Goal: Information Seeking & Learning: Check status

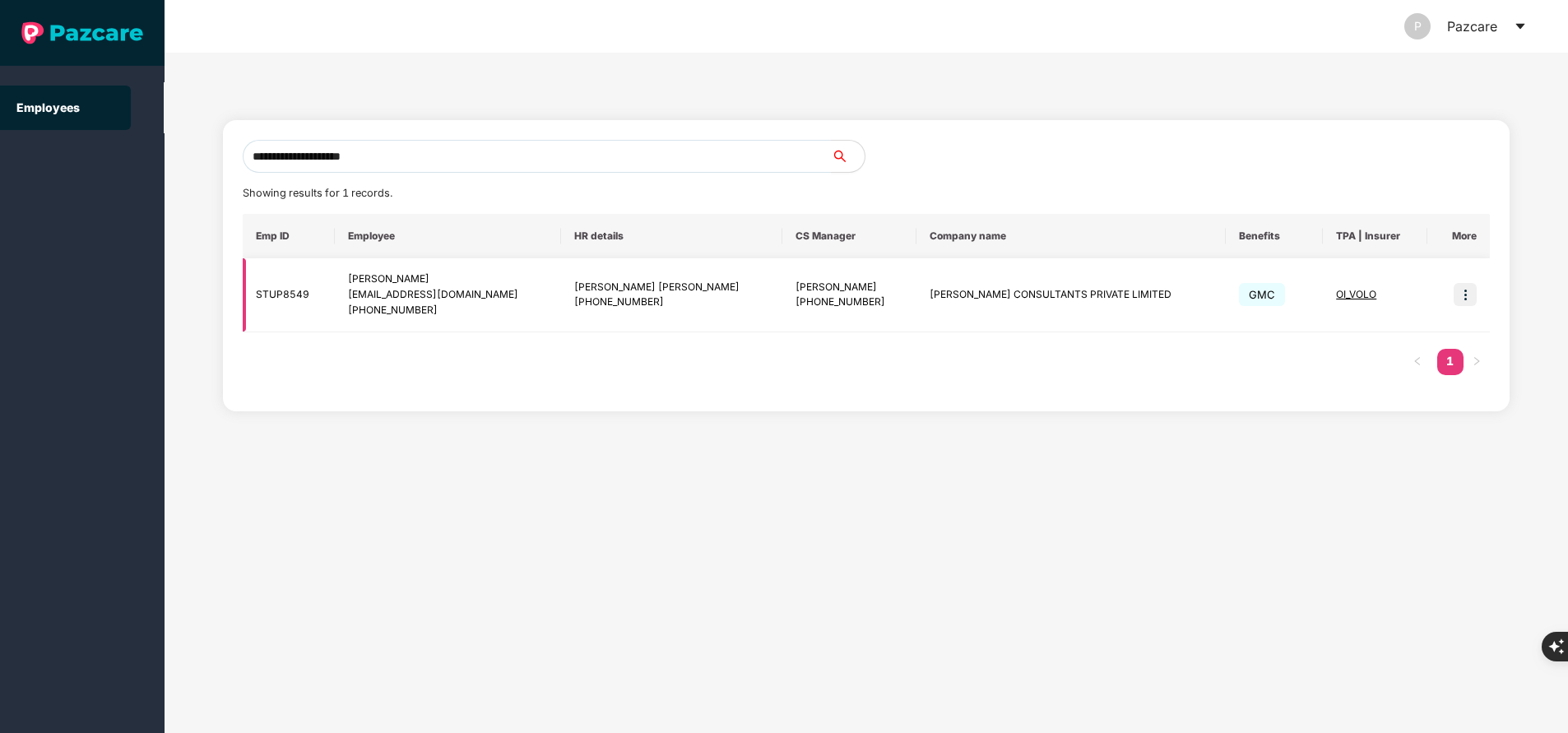
type input "**********"
click at [1452, 291] on td at bounding box center [1459, 295] width 63 height 74
click at [1461, 295] on img at bounding box center [1465, 294] width 23 height 23
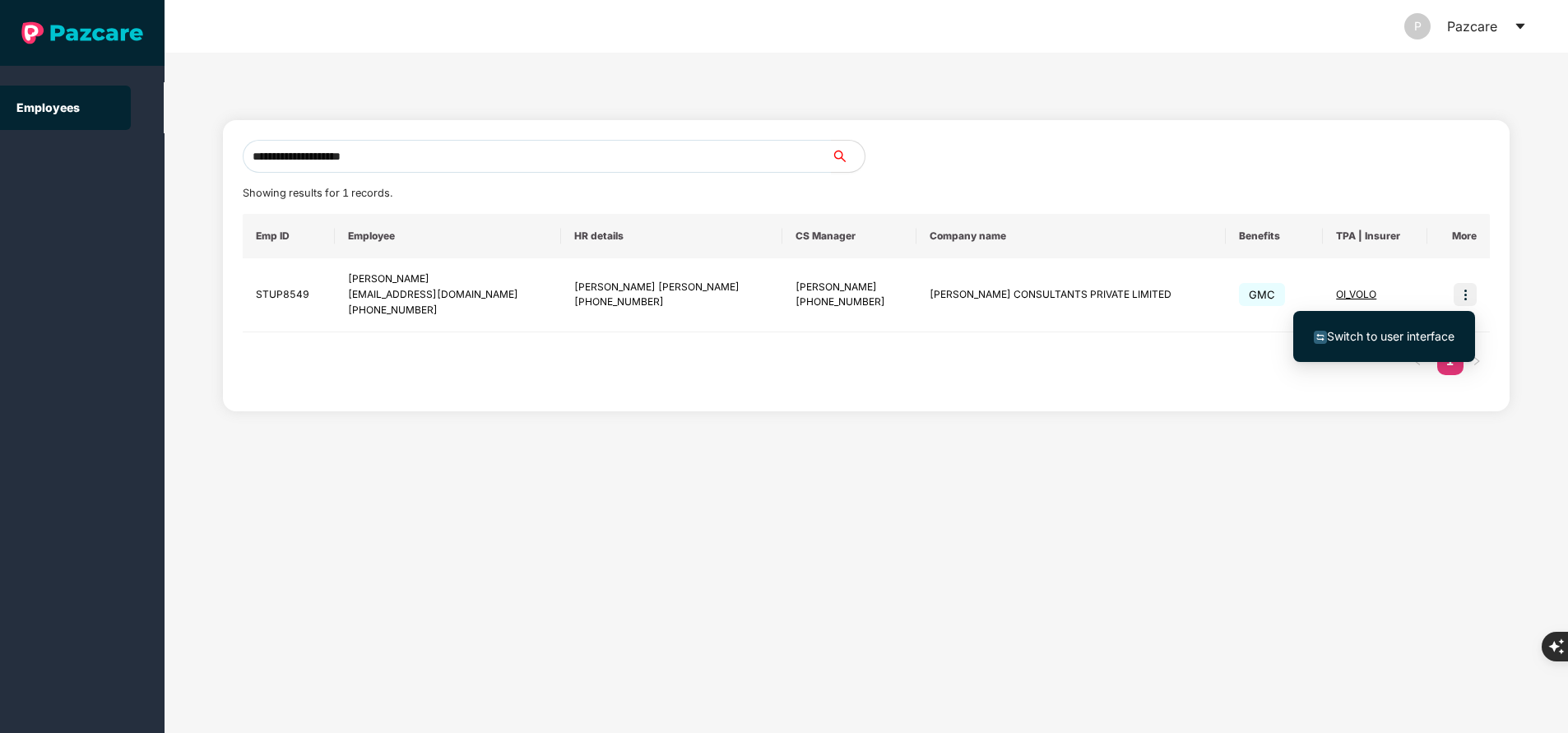
click at [1409, 334] on span "Switch to user interface" at bounding box center [1390, 336] width 128 height 14
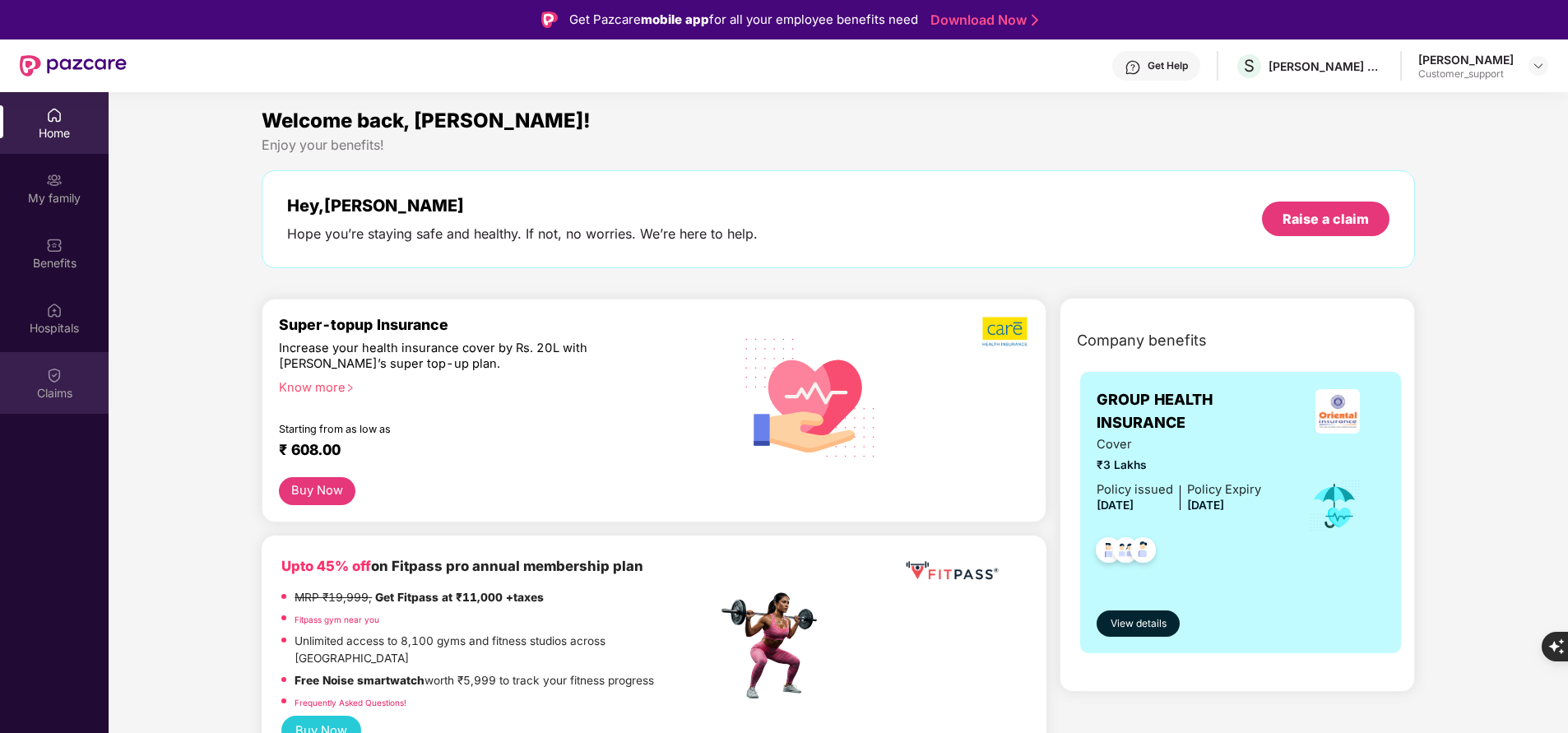
click at [63, 391] on div "Claims" at bounding box center [54, 393] width 108 height 16
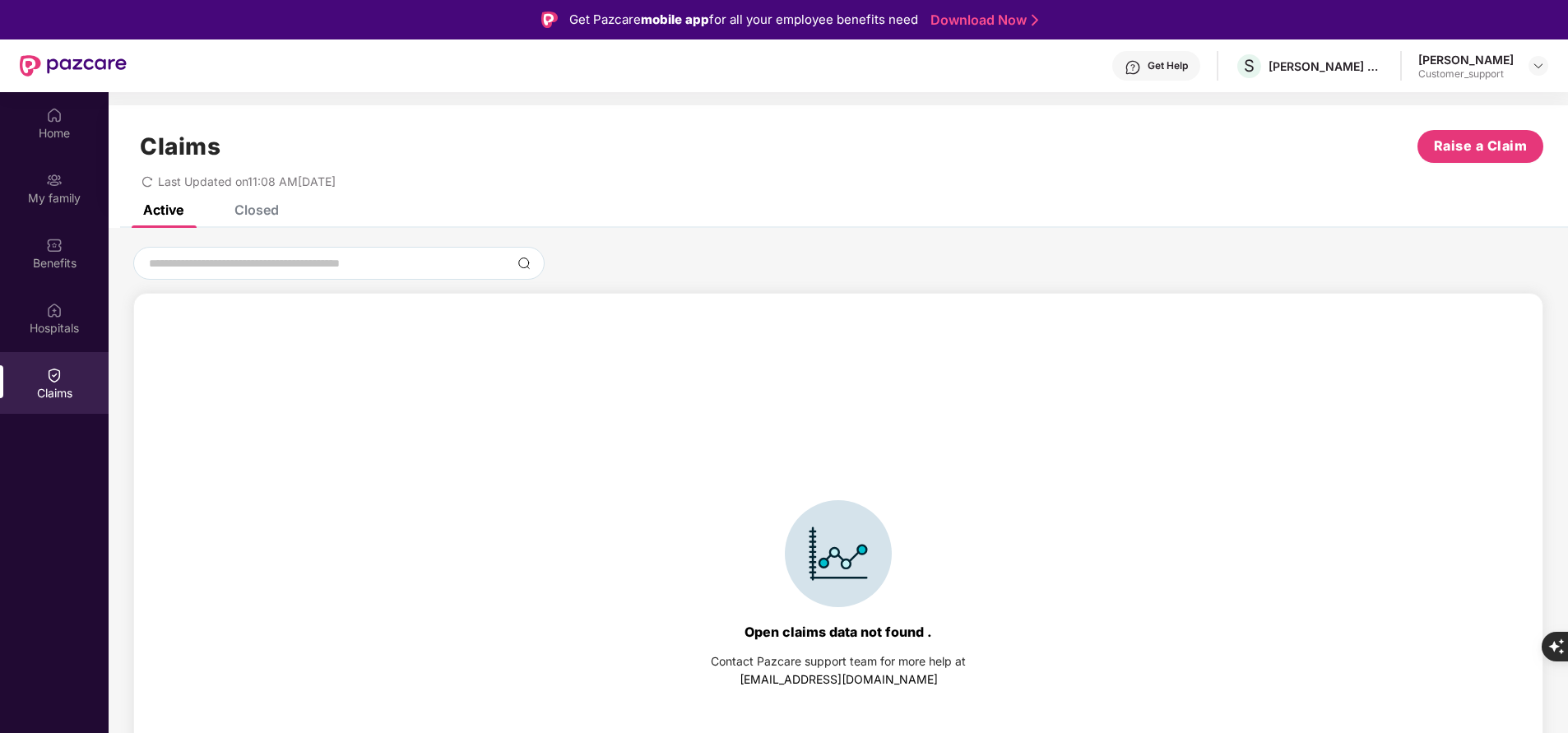
click at [260, 215] on div "Closed" at bounding box center [257, 209] width 44 height 16
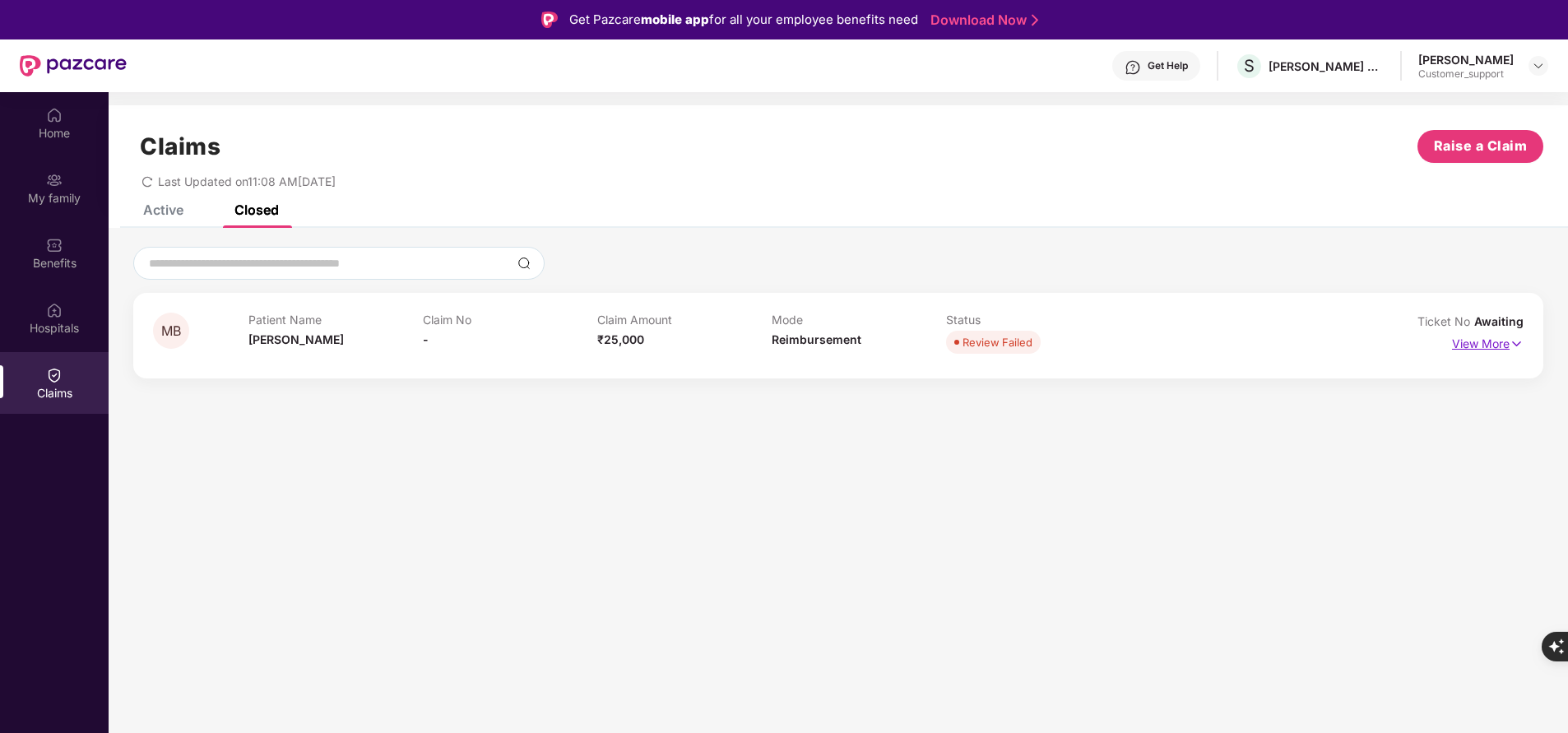
click at [1485, 343] on p "View More" at bounding box center [1488, 342] width 72 height 22
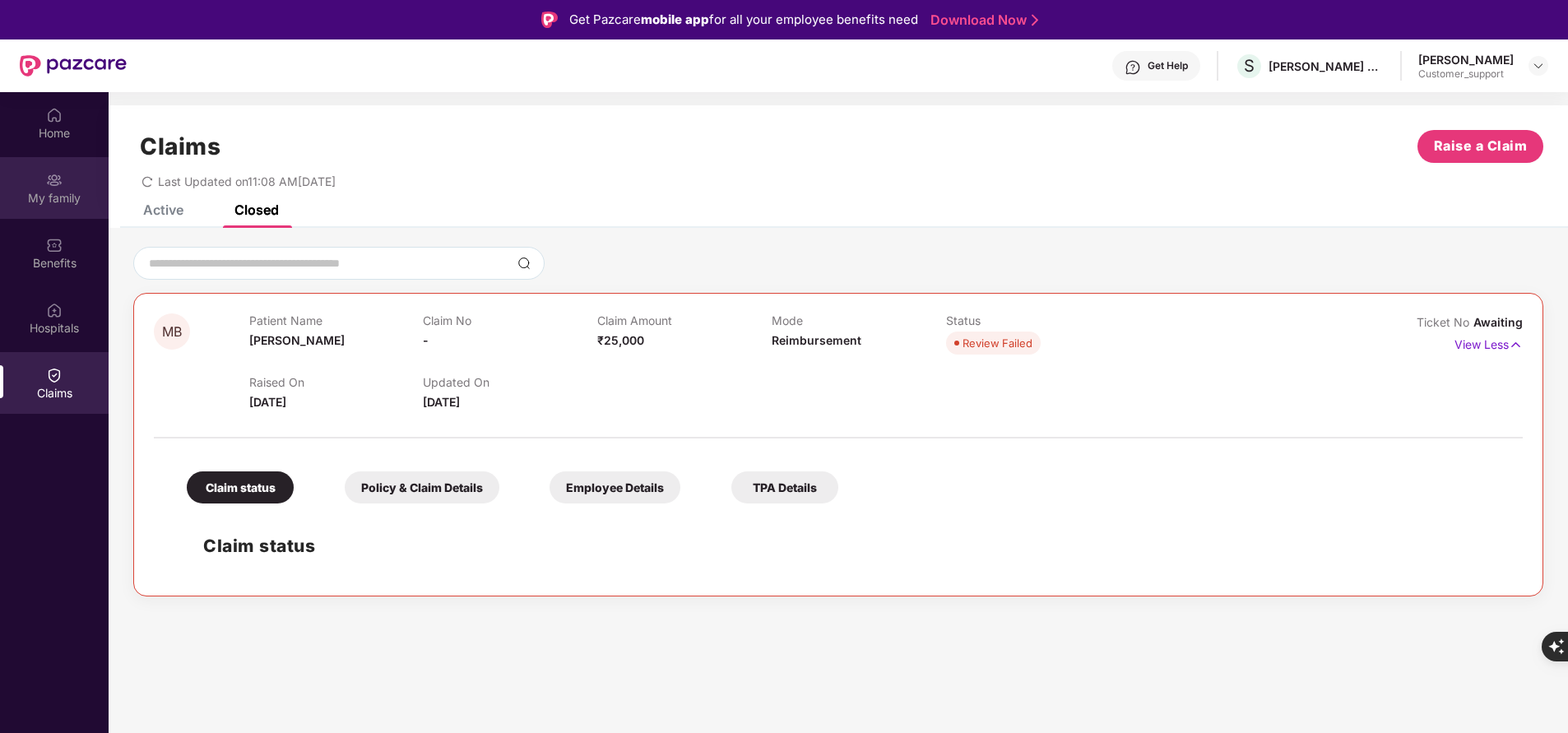
click at [57, 185] on img at bounding box center [53, 179] width 16 height 16
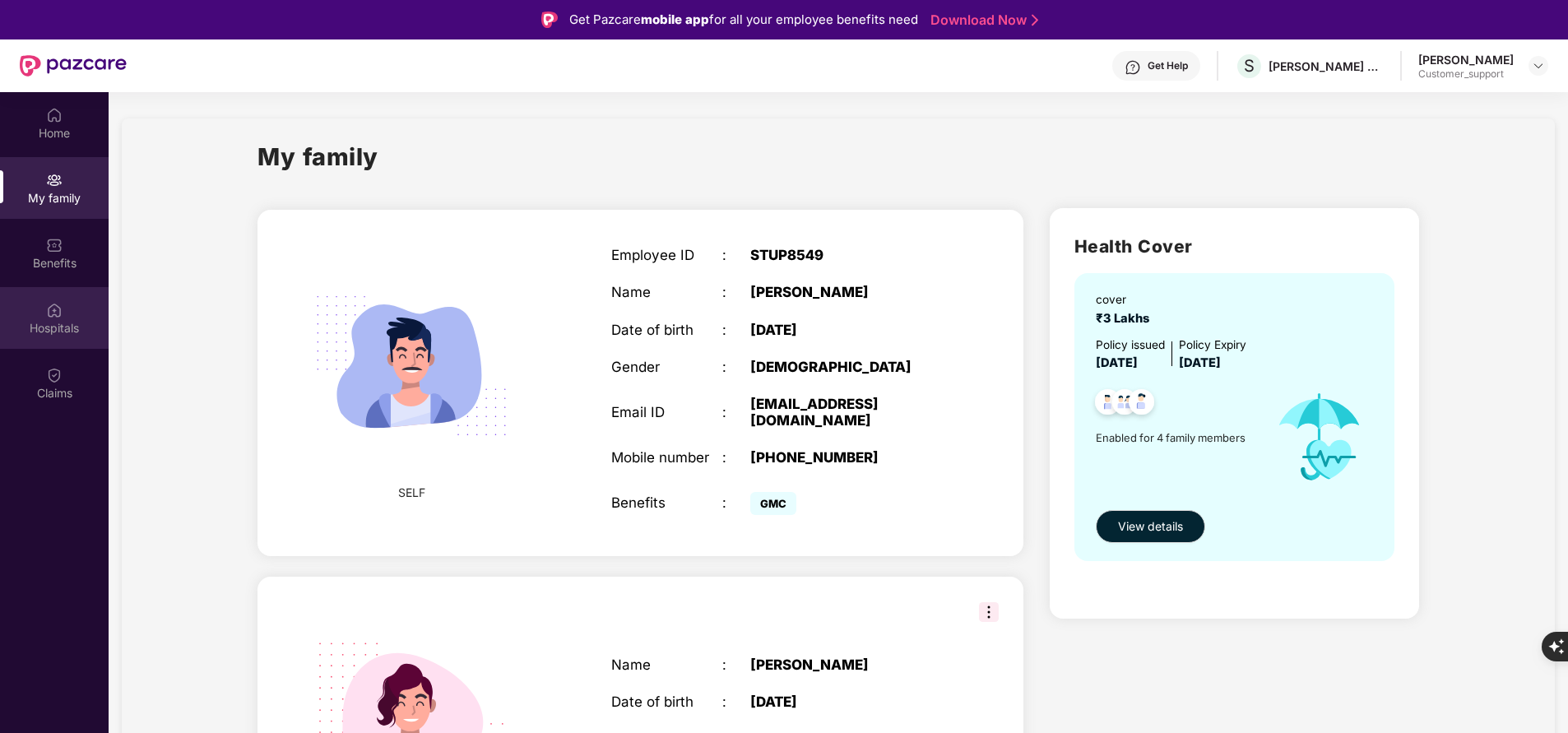
click at [60, 313] on img at bounding box center [53, 310] width 16 height 16
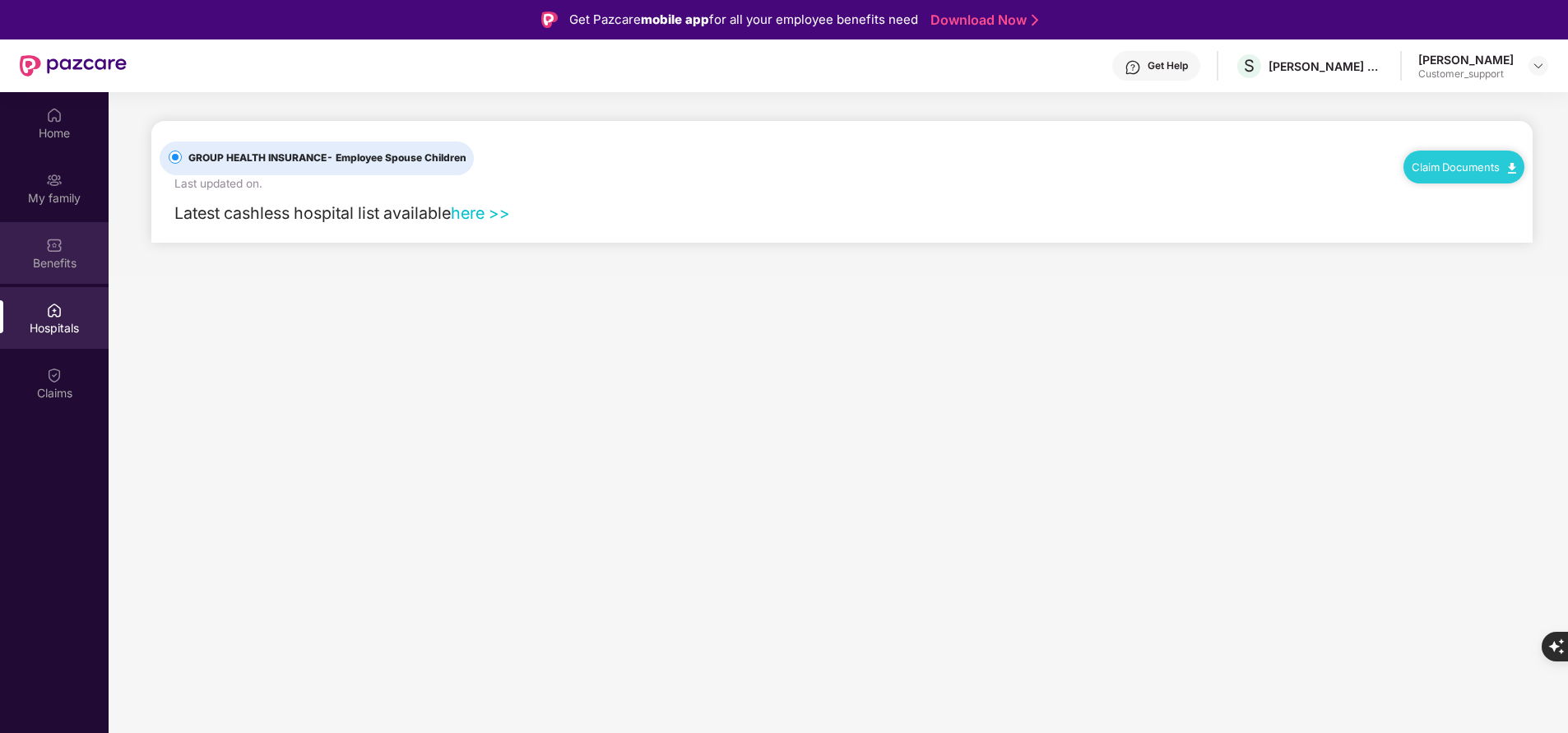
click at [57, 244] on img at bounding box center [53, 245] width 16 height 16
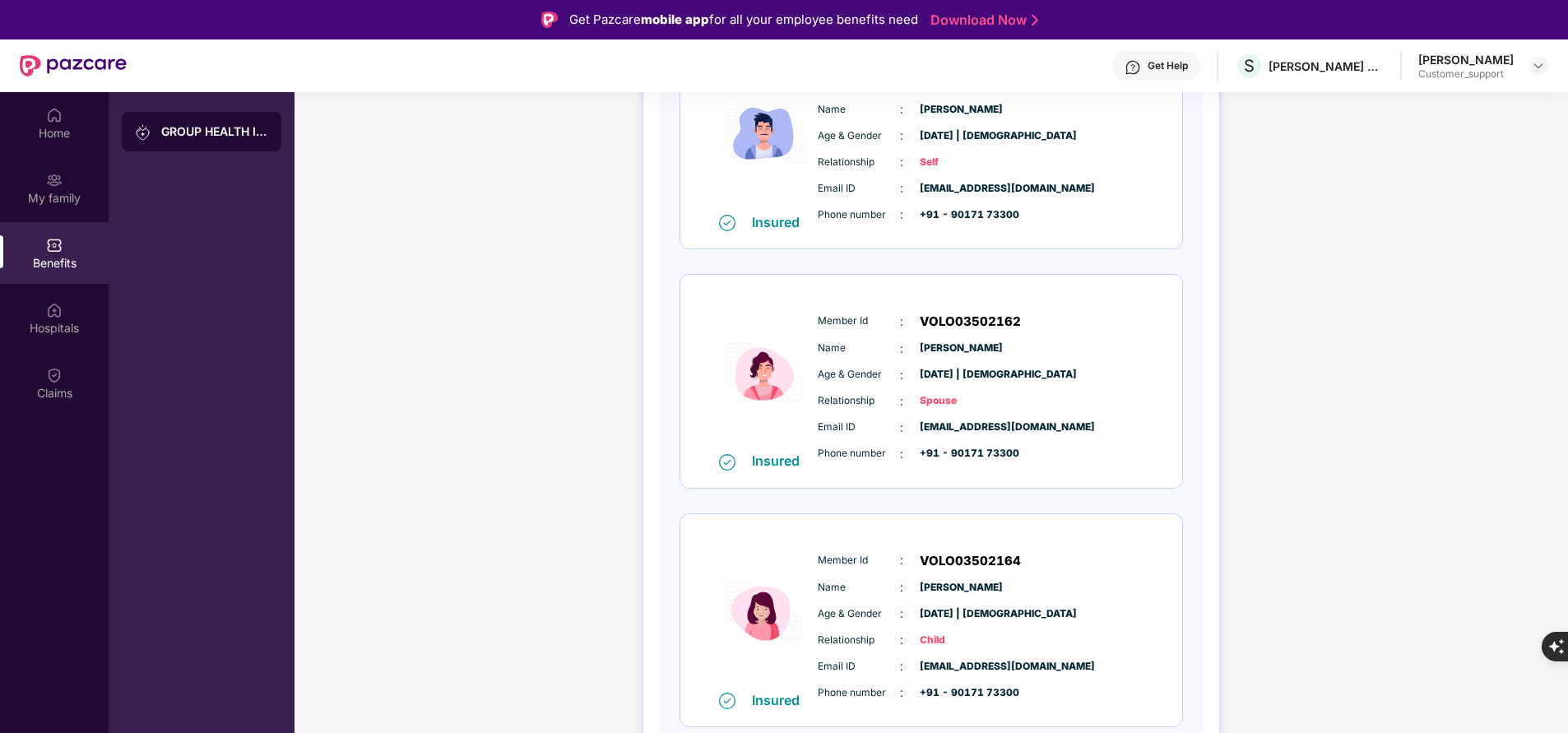
scroll to position [546, 0]
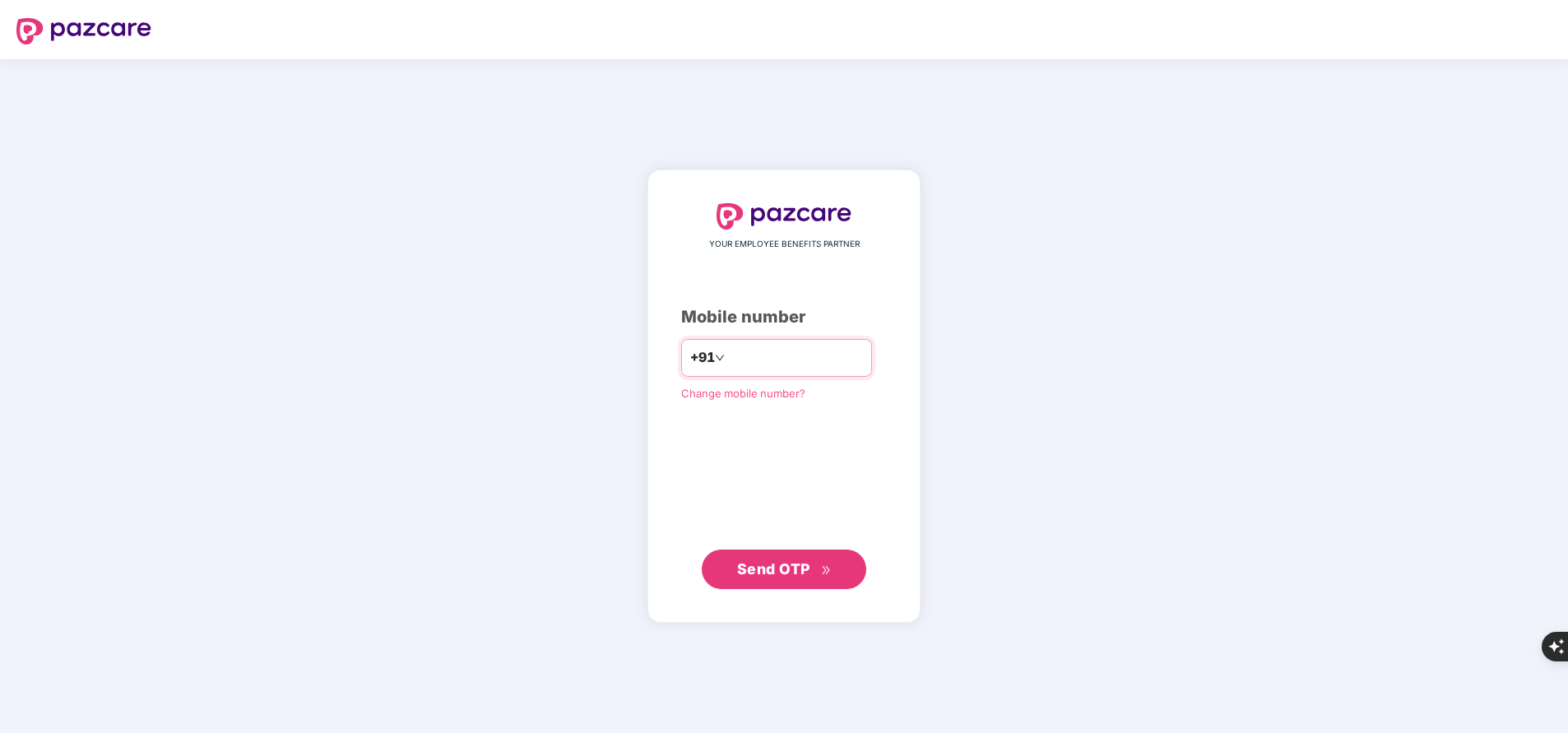
click at [775, 362] on input "number" at bounding box center [795, 357] width 135 height 26
click at [837, 360] on input "******" at bounding box center [795, 357] width 135 height 26
type input "**********"
click at [774, 563] on span "Send OTP" at bounding box center [774, 568] width 73 height 17
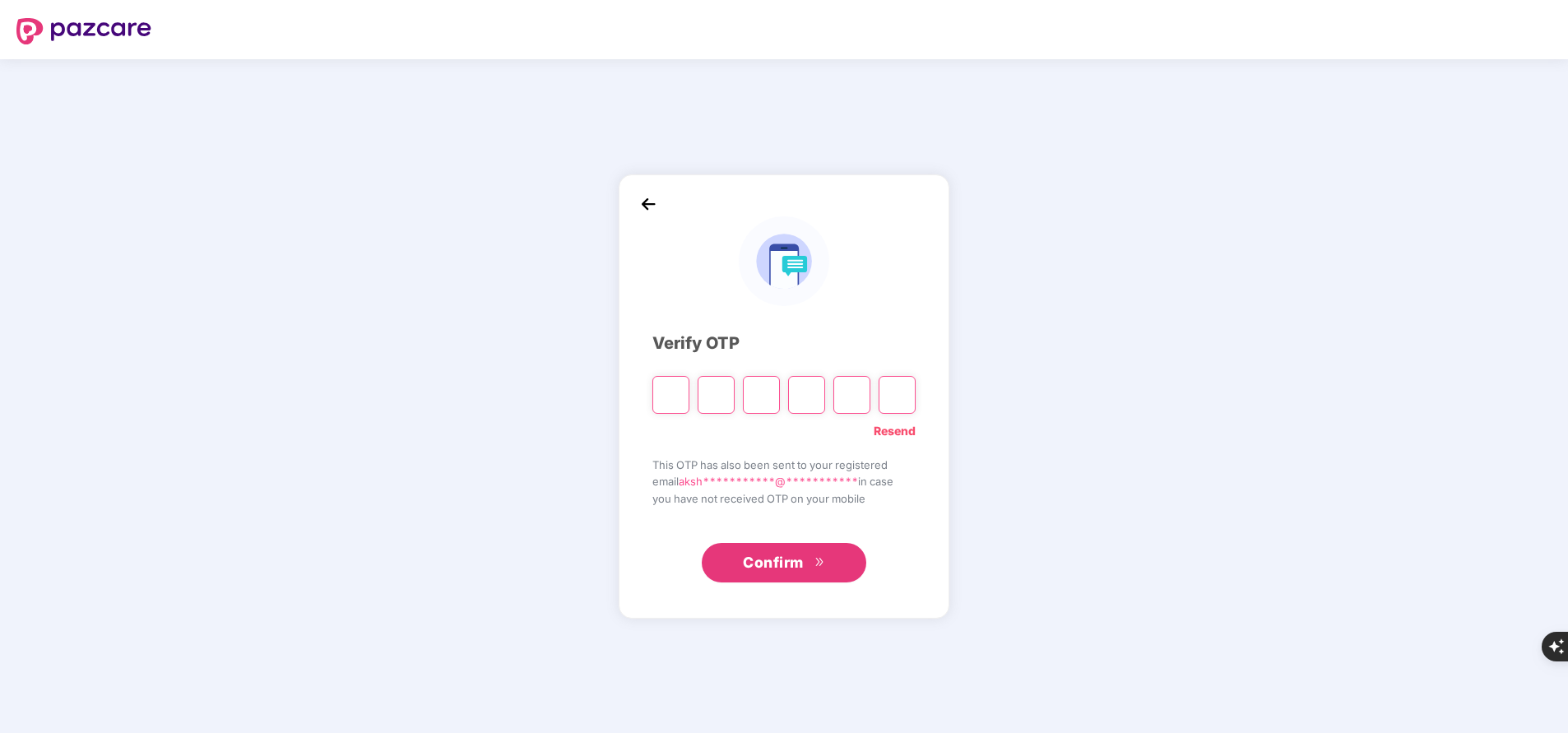
type input "*"
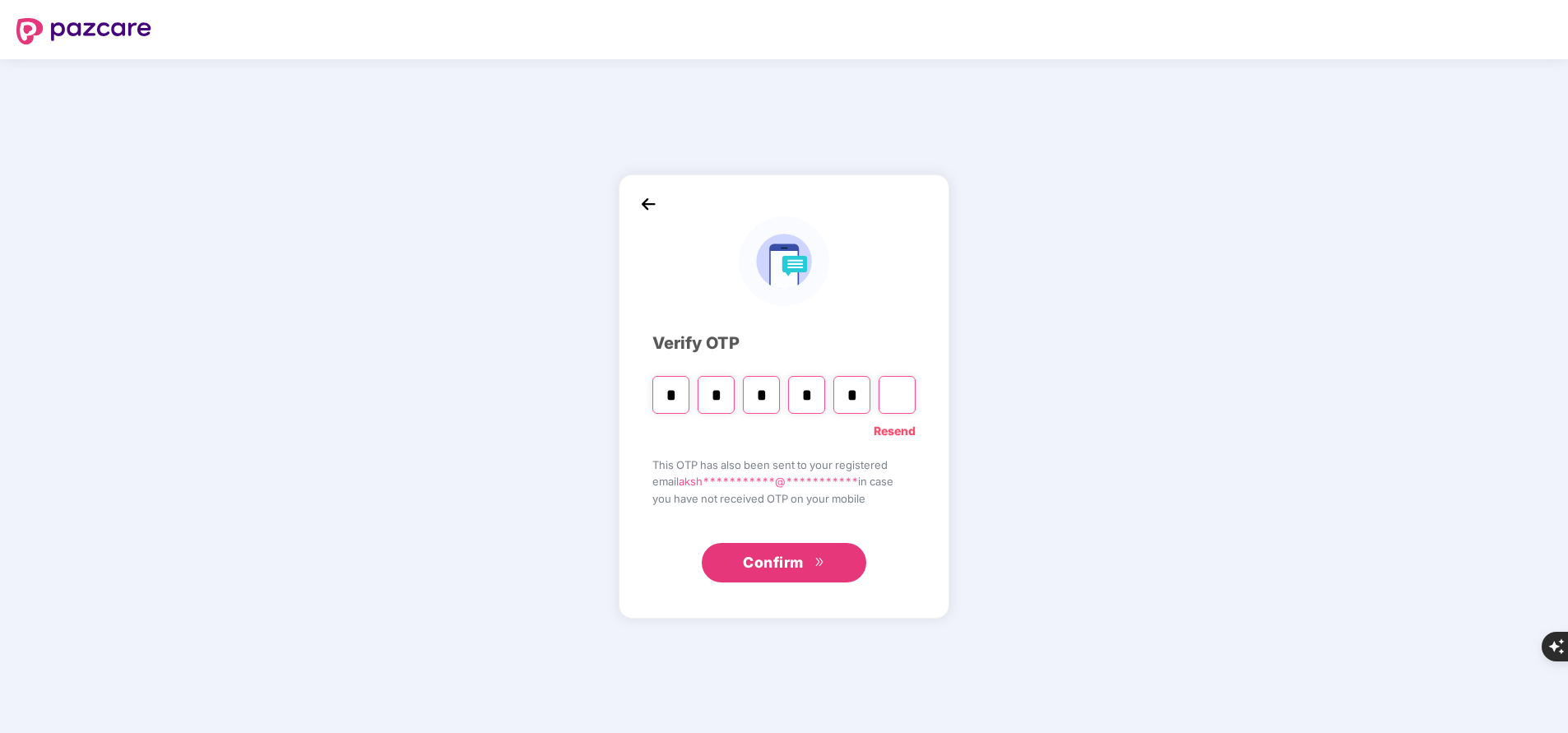
type input "*"
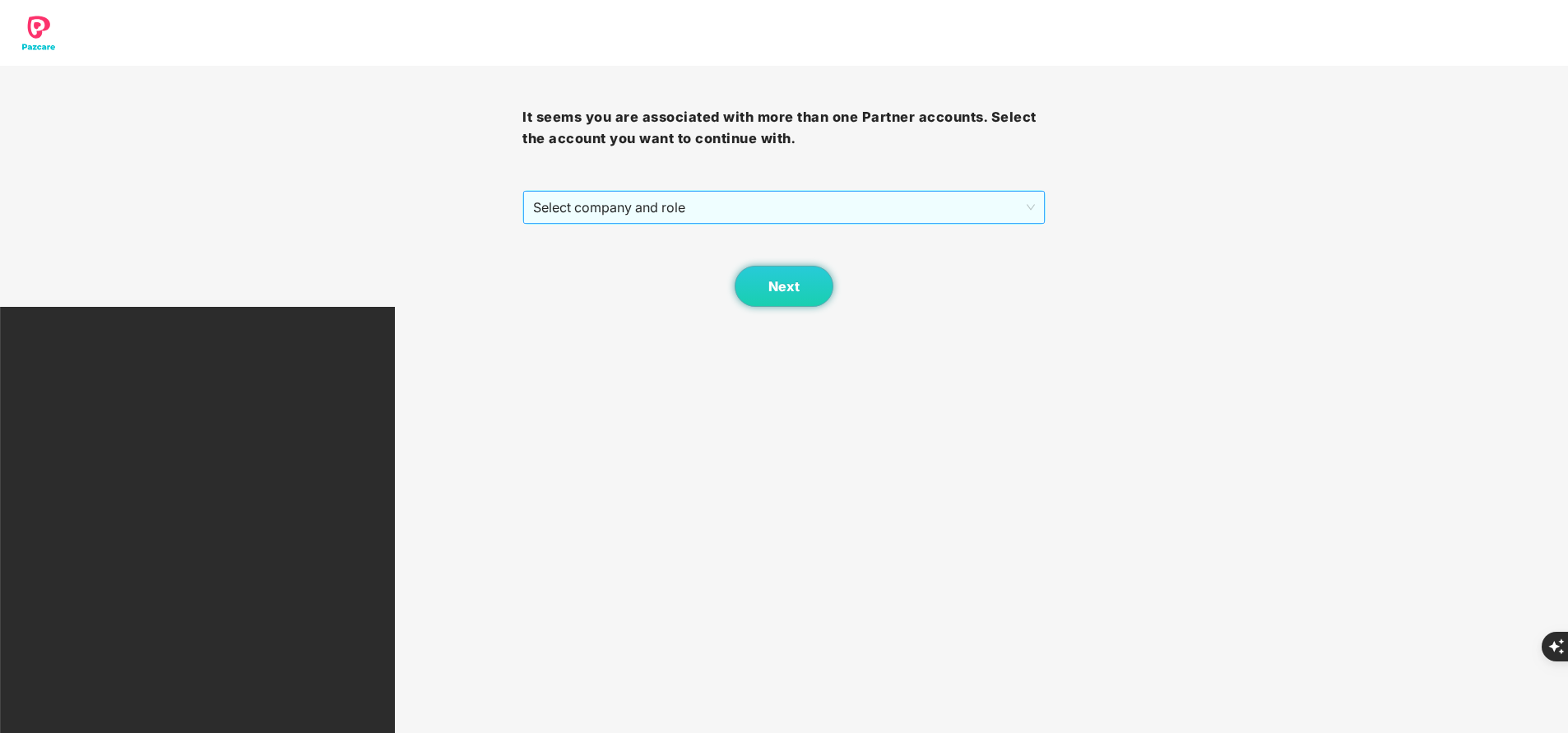
click at [610, 207] on span "Select company and role" at bounding box center [784, 207] width 501 height 31
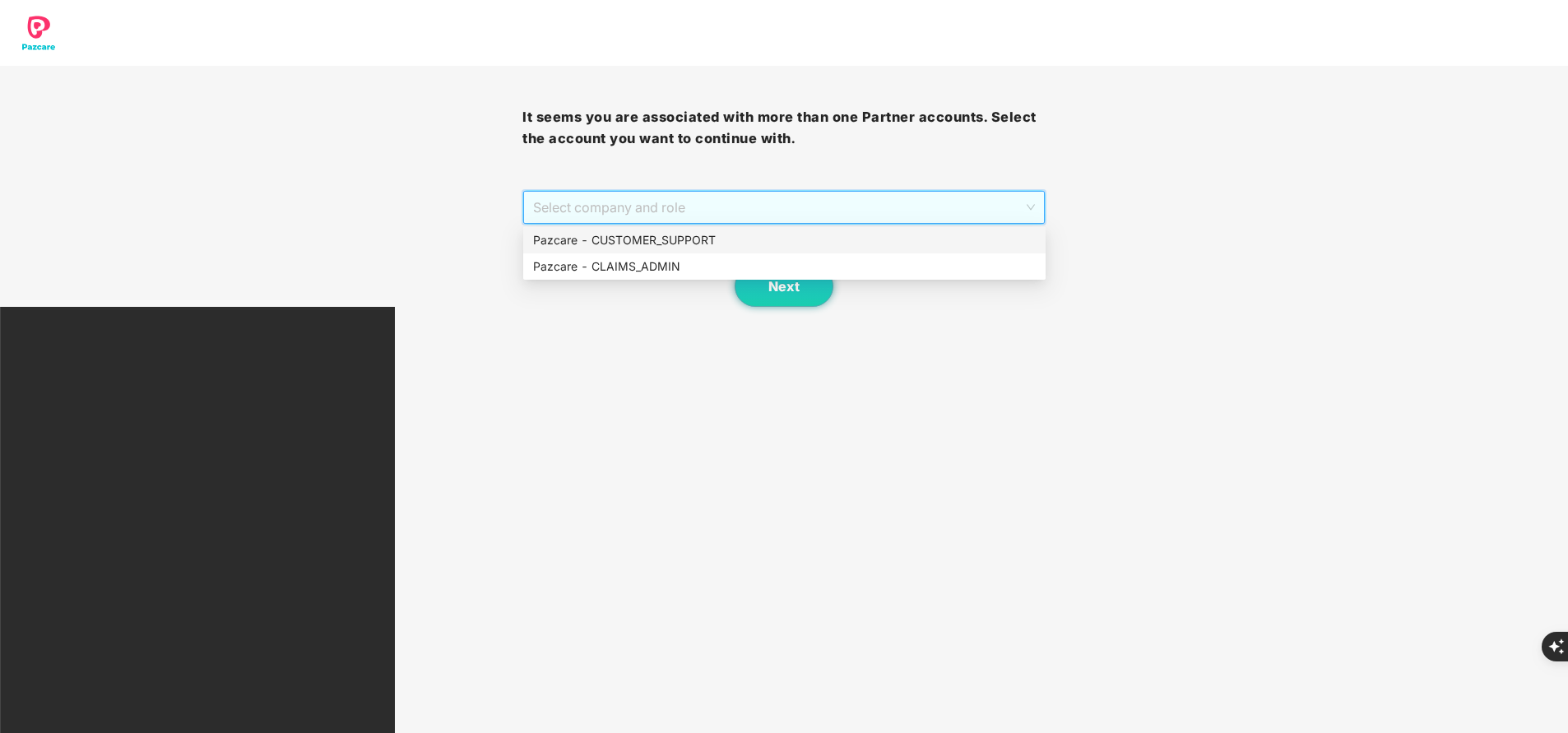
click at [610, 229] on div "Pazcare - CUSTOMER_SUPPORT" at bounding box center [784, 240] width 522 height 26
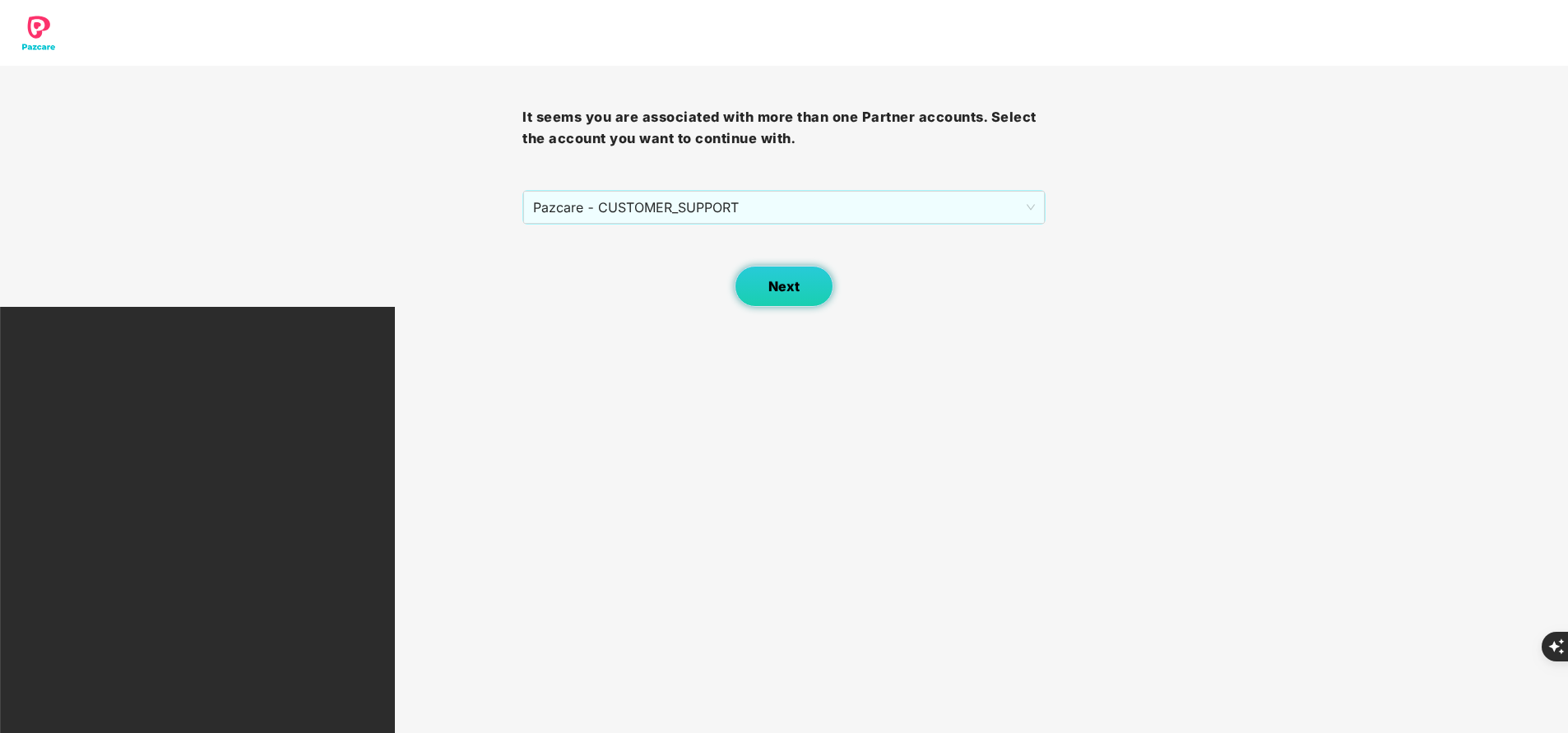
click at [802, 286] on button "Next" at bounding box center [784, 286] width 99 height 41
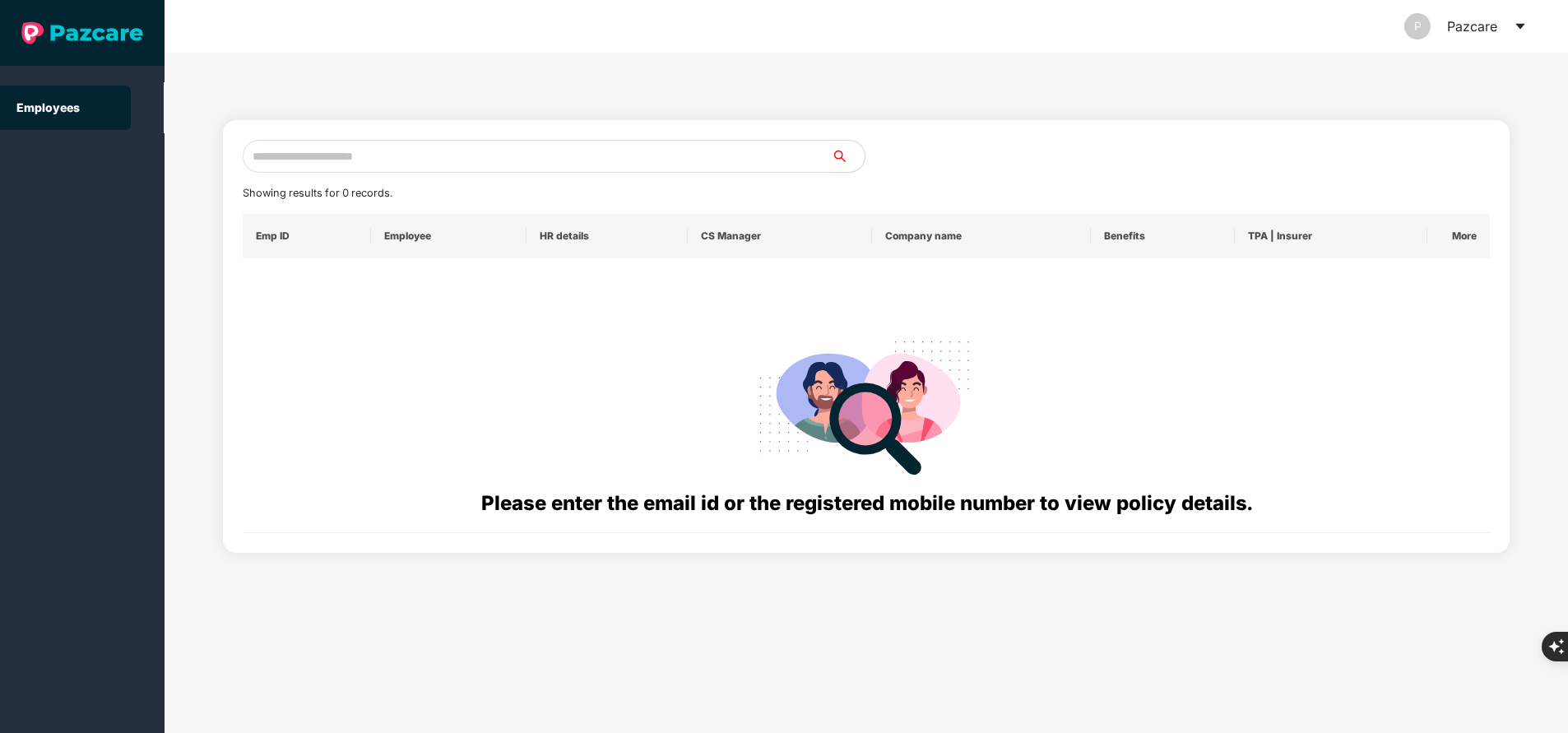
click at [478, 157] on input "text" at bounding box center [538, 156] width 589 height 33
paste input "**********"
click at [478, 157] on input "**********" at bounding box center [538, 156] width 589 height 33
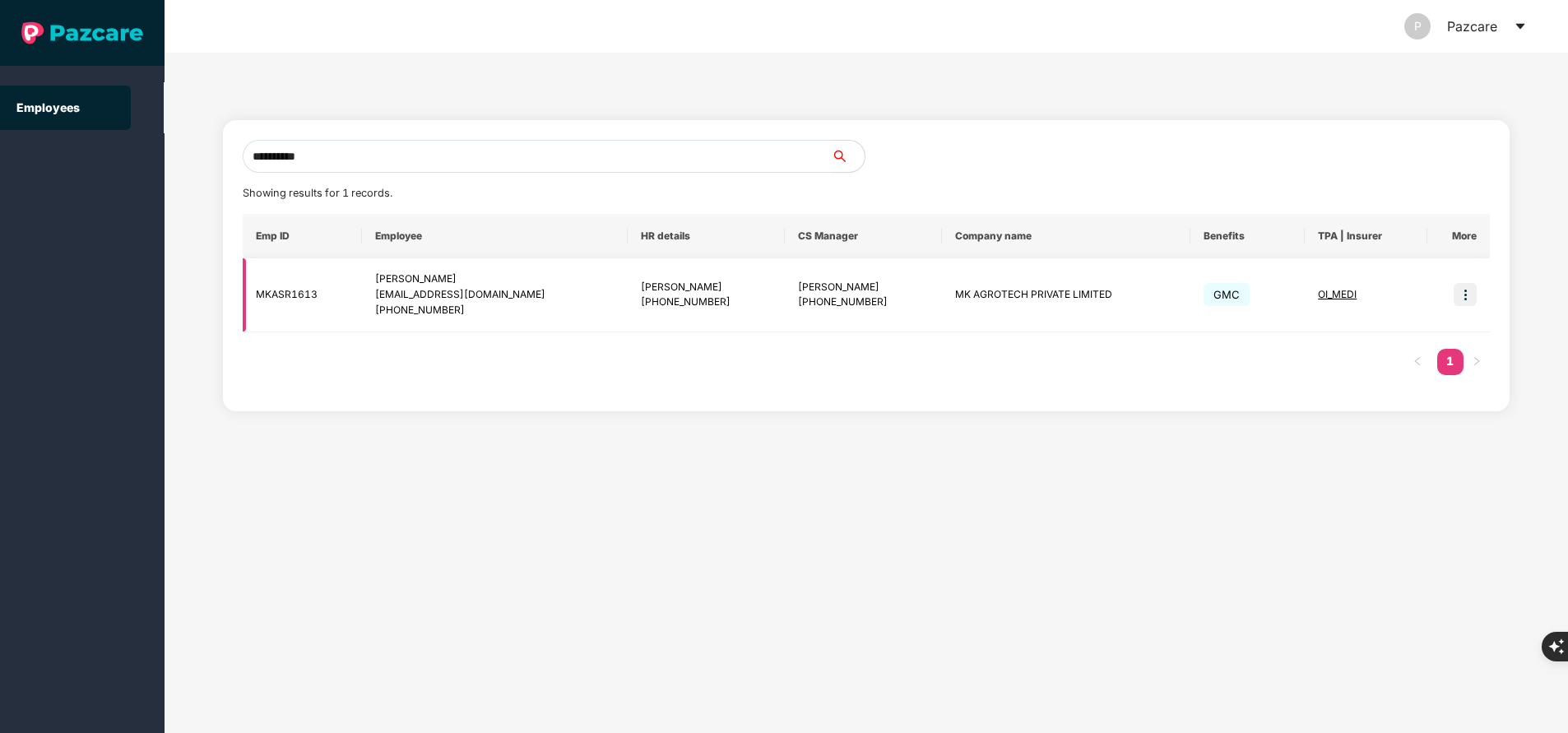
type input "**********"
click at [1339, 292] on span "OI_MEDI" at bounding box center [1338, 294] width 39 height 13
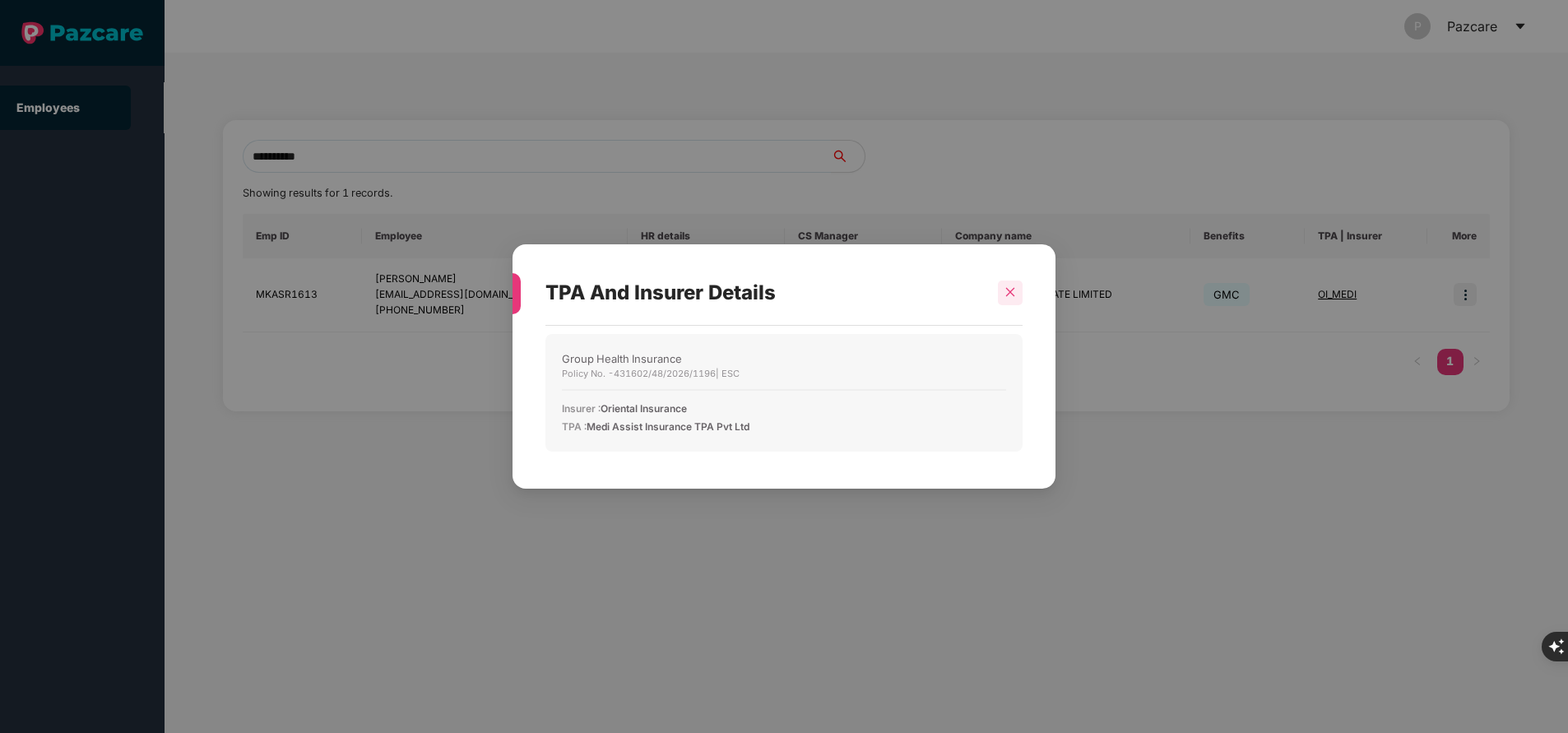
click at [1019, 284] on div at bounding box center [1010, 292] width 25 height 25
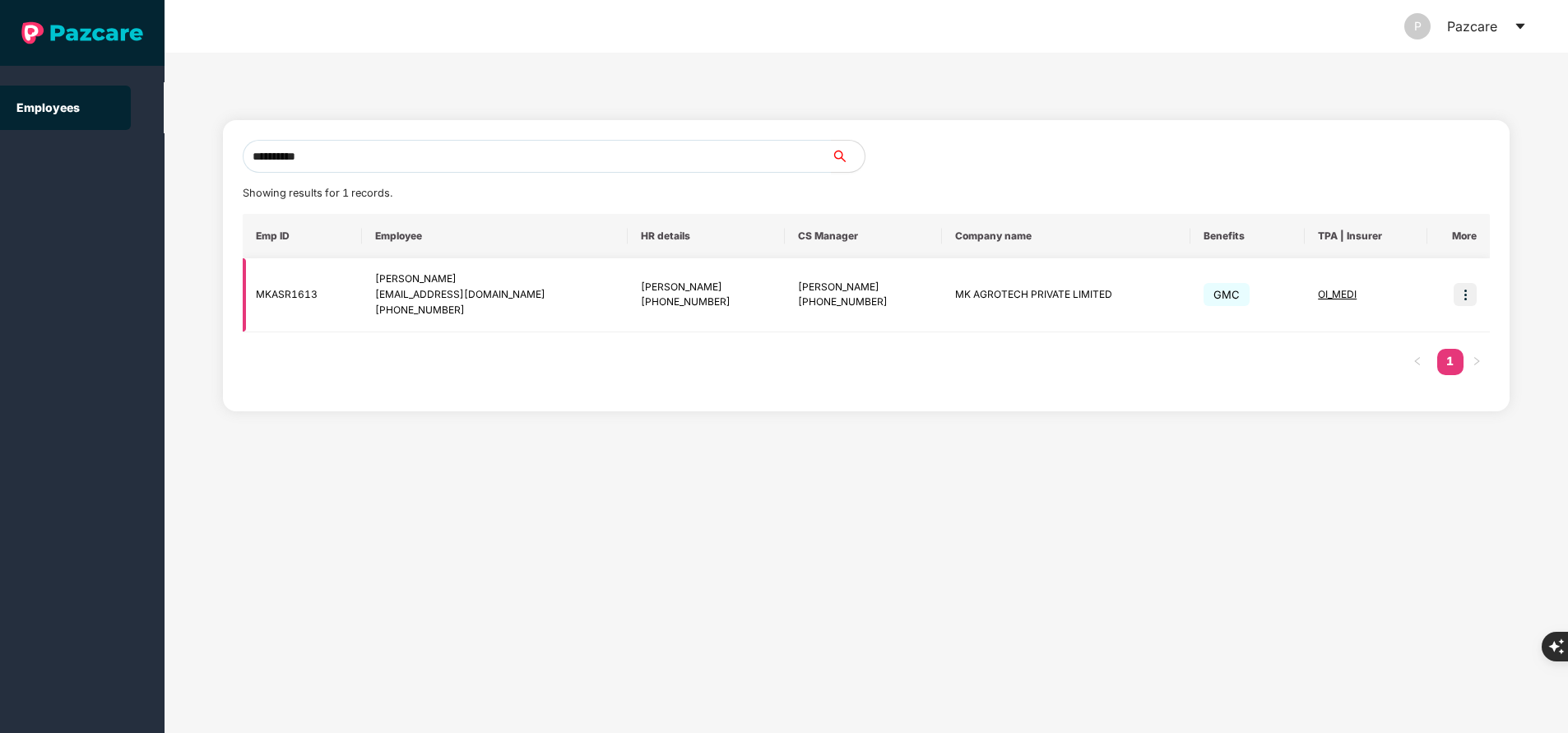
click at [1467, 293] on img at bounding box center [1465, 294] width 23 height 23
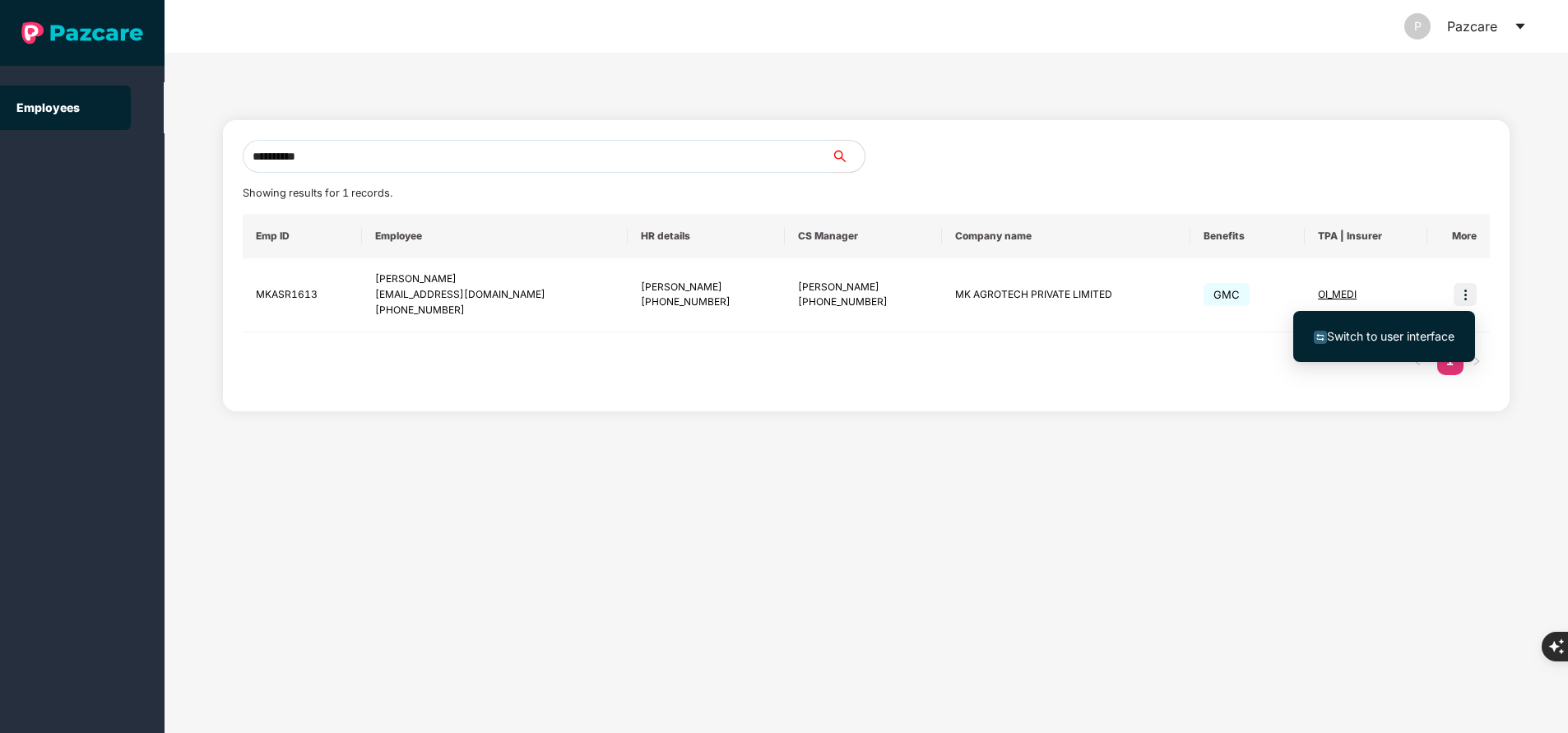
click at [1407, 333] on span "Switch to user interface" at bounding box center [1390, 336] width 128 height 14
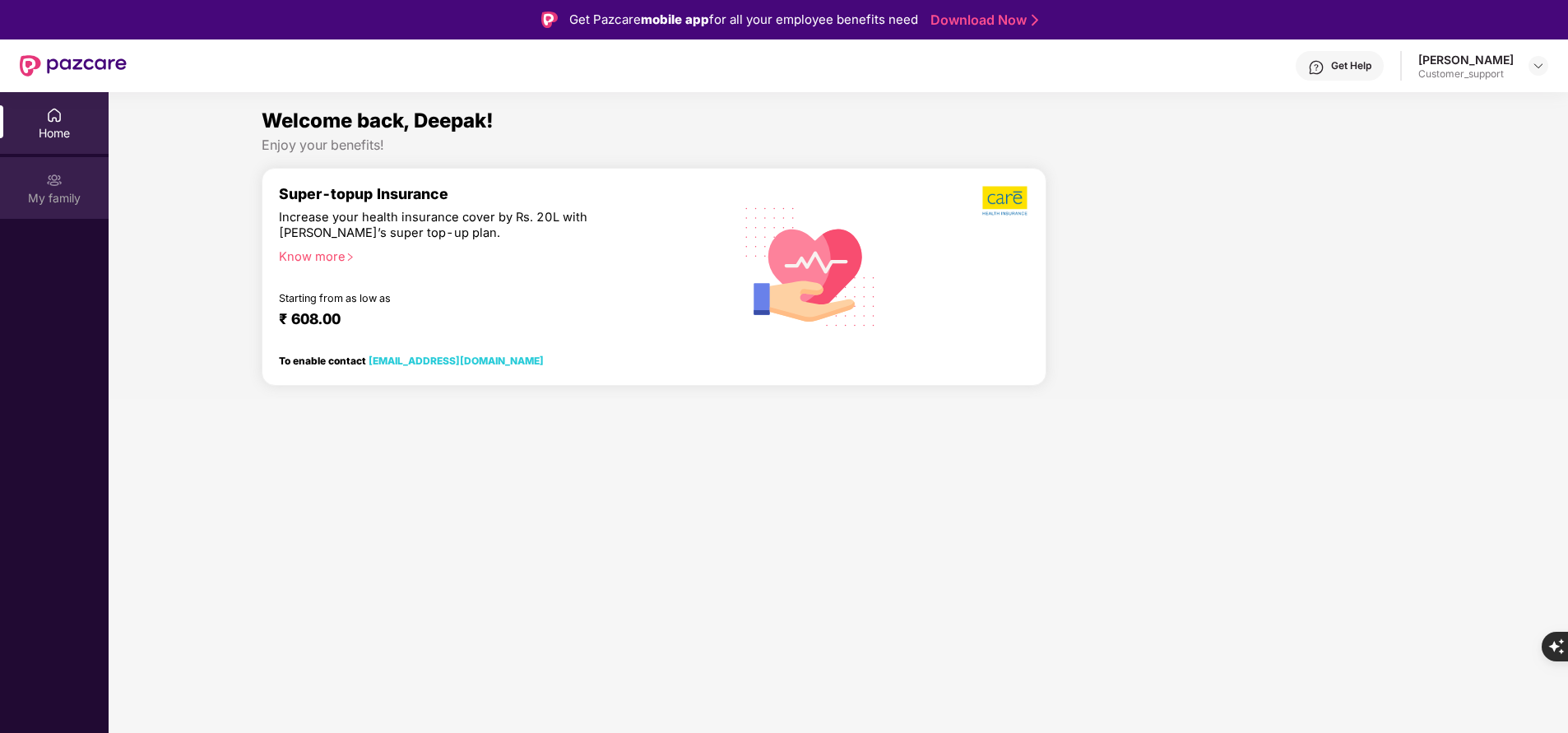
click at [44, 173] on div "My family" at bounding box center [54, 188] width 108 height 62
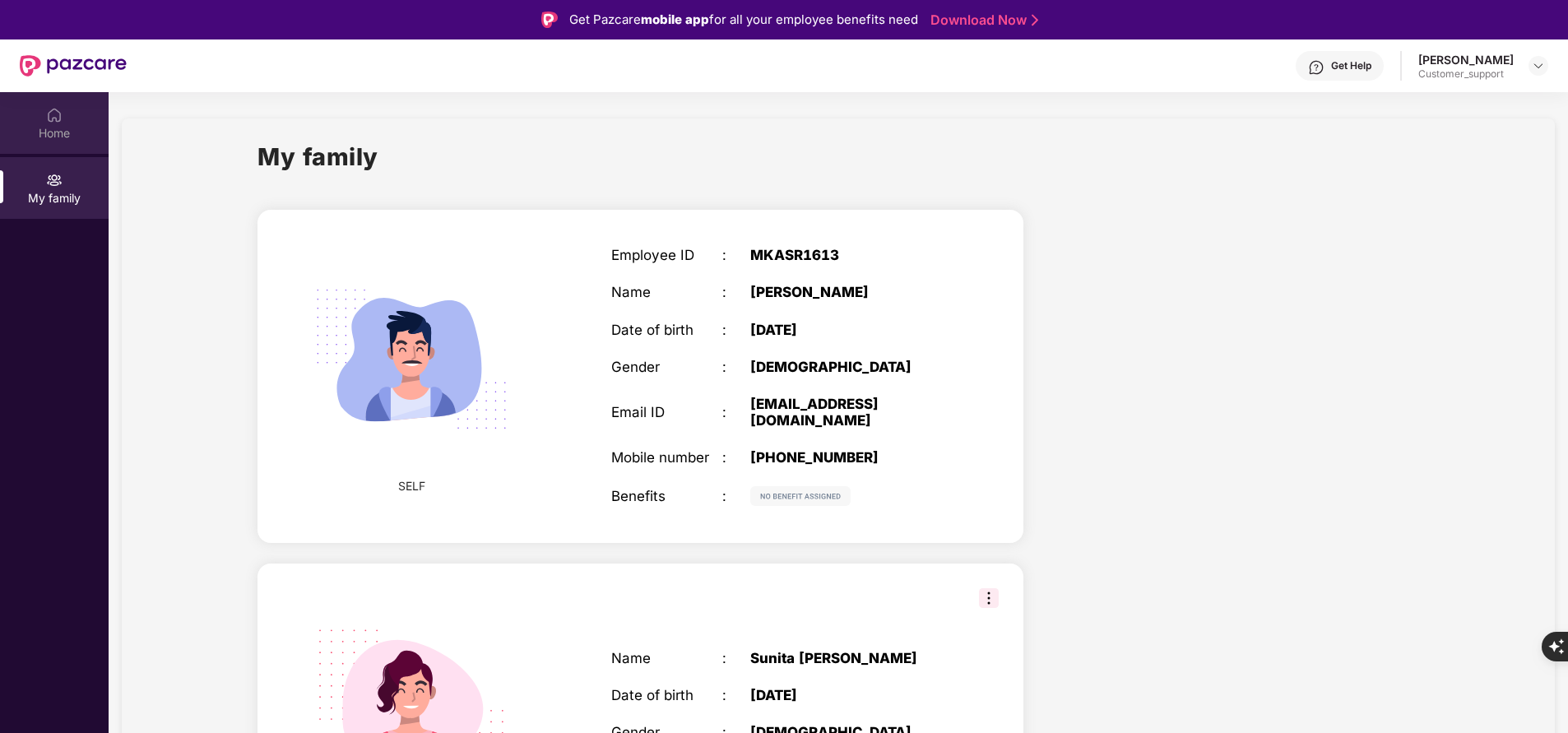
click at [51, 121] on img at bounding box center [53, 114] width 16 height 16
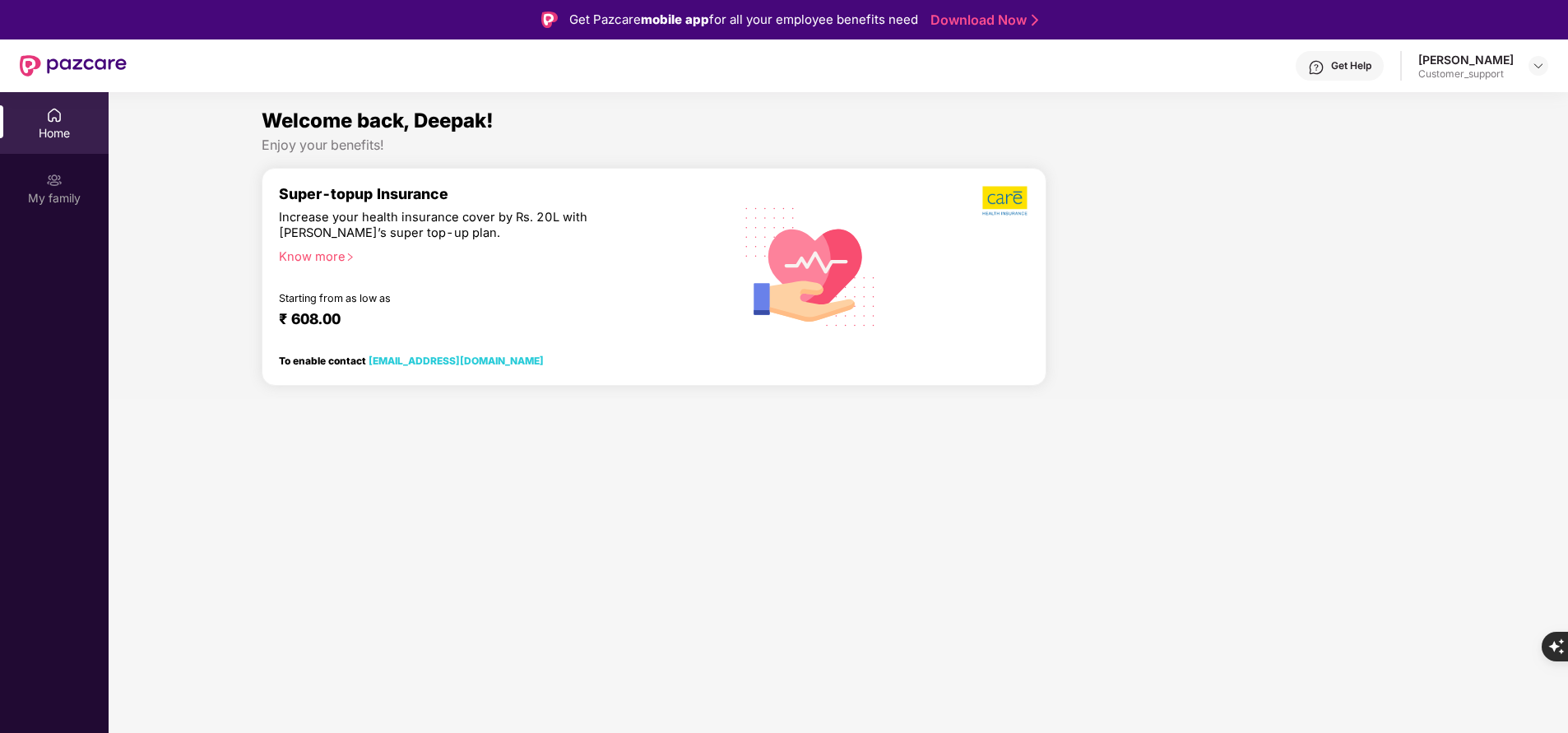
click at [1308, 70] on img at bounding box center [1316, 67] width 16 height 16
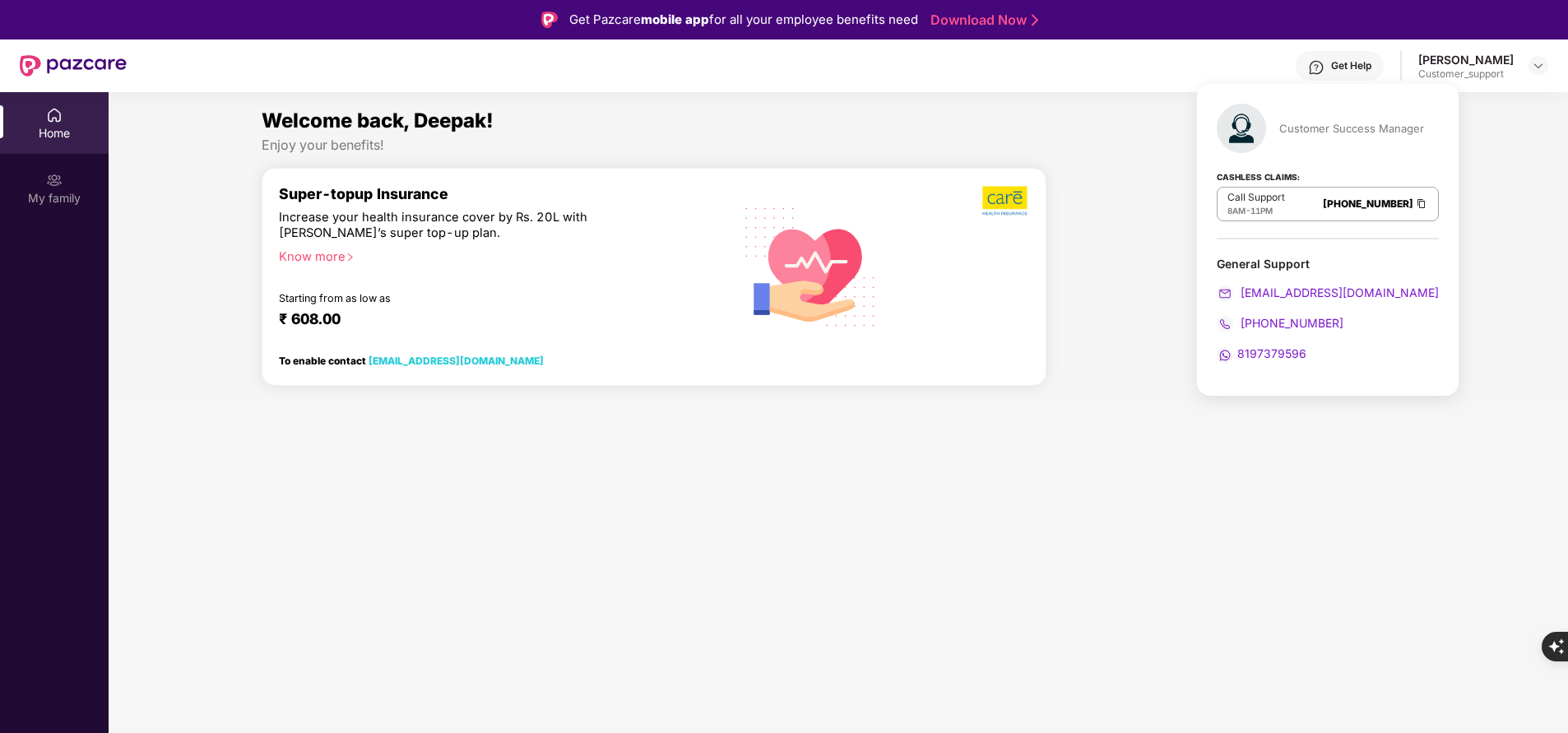
click at [88, 531] on div "Home My family" at bounding box center [54, 459] width 108 height 733
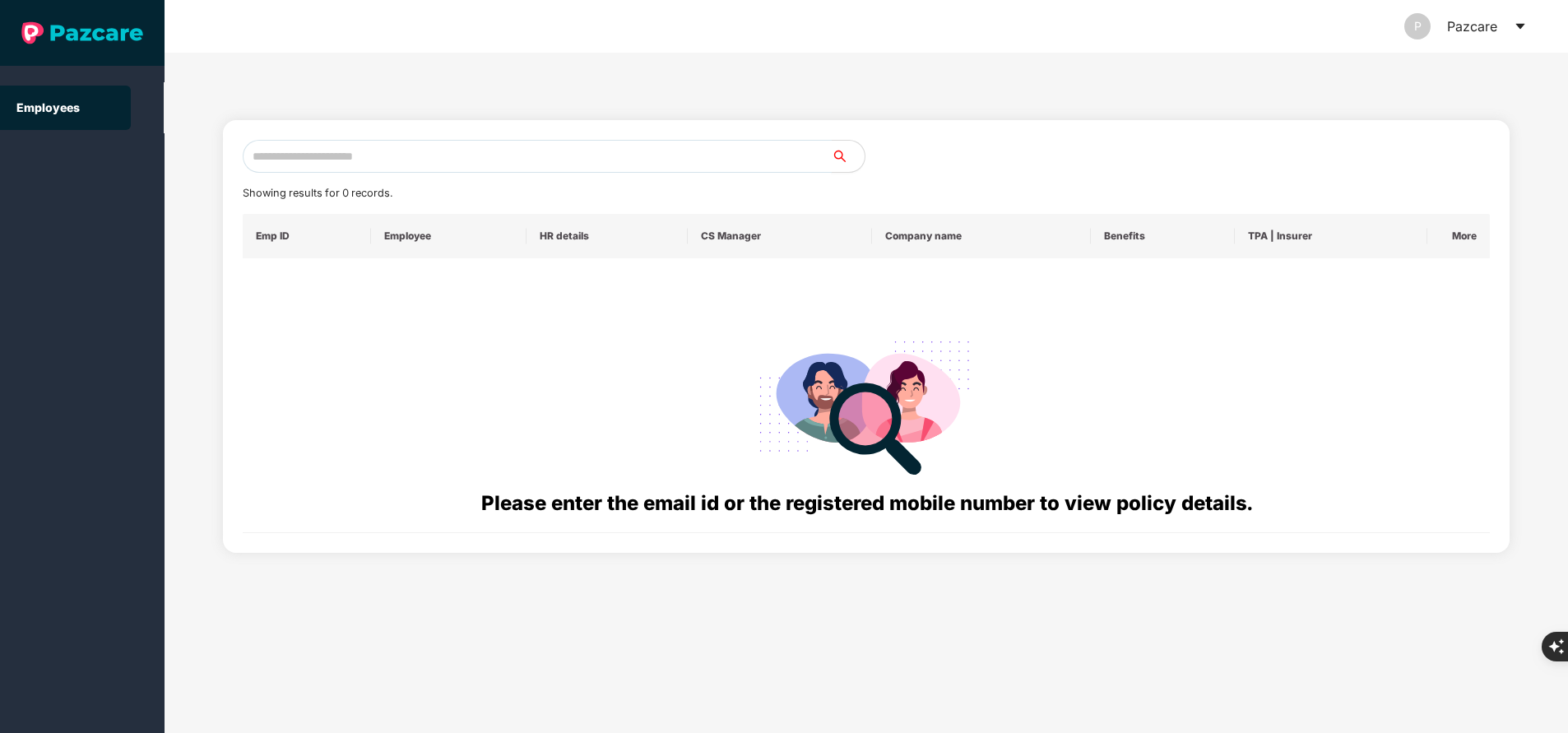
click at [675, 161] on input "text" at bounding box center [538, 156] width 589 height 33
paste input "**********"
click at [637, 150] on input "**********" at bounding box center [538, 156] width 589 height 33
type input "*"
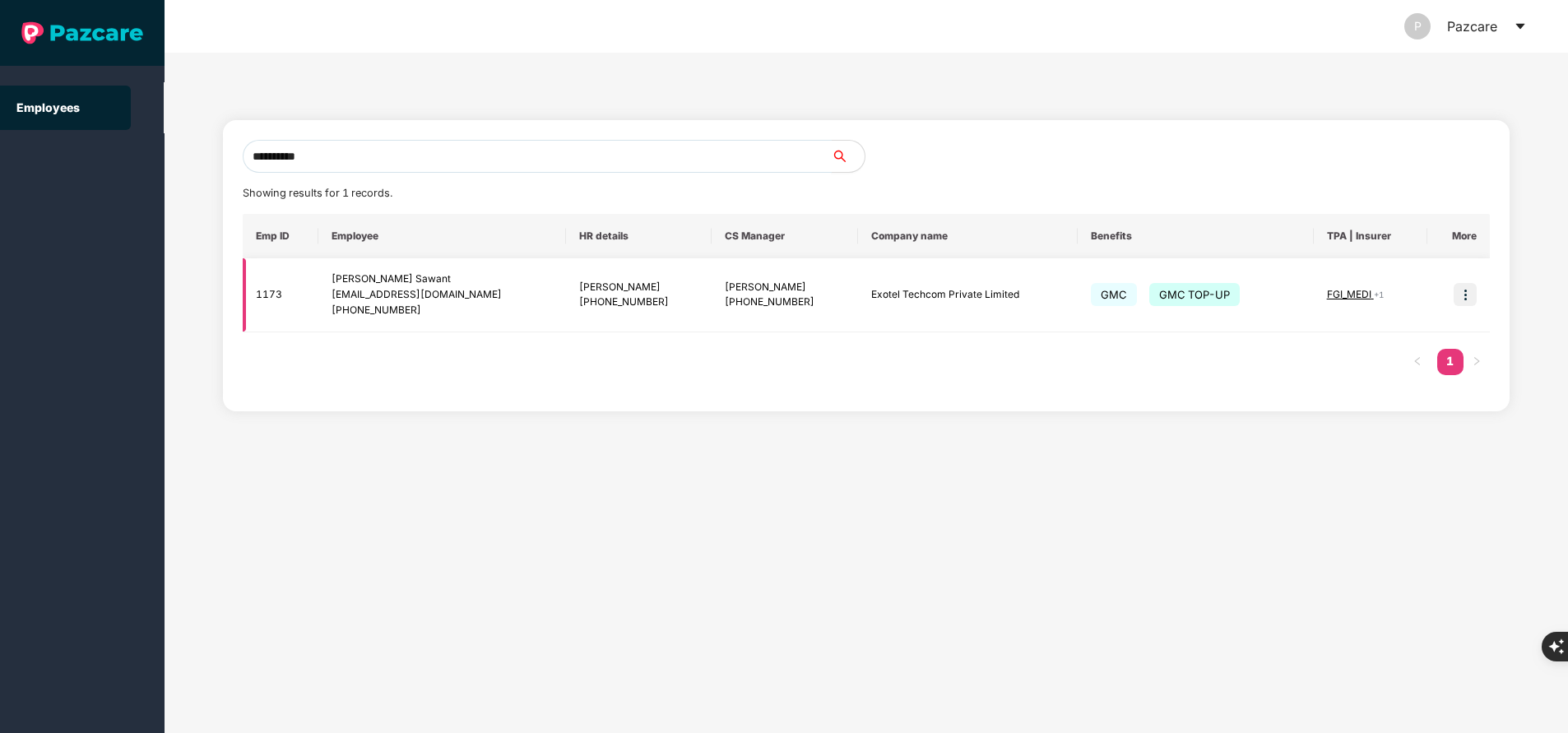
type input "**********"
click at [1467, 287] on img at bounding box center [1465, 294] width 23 height 23
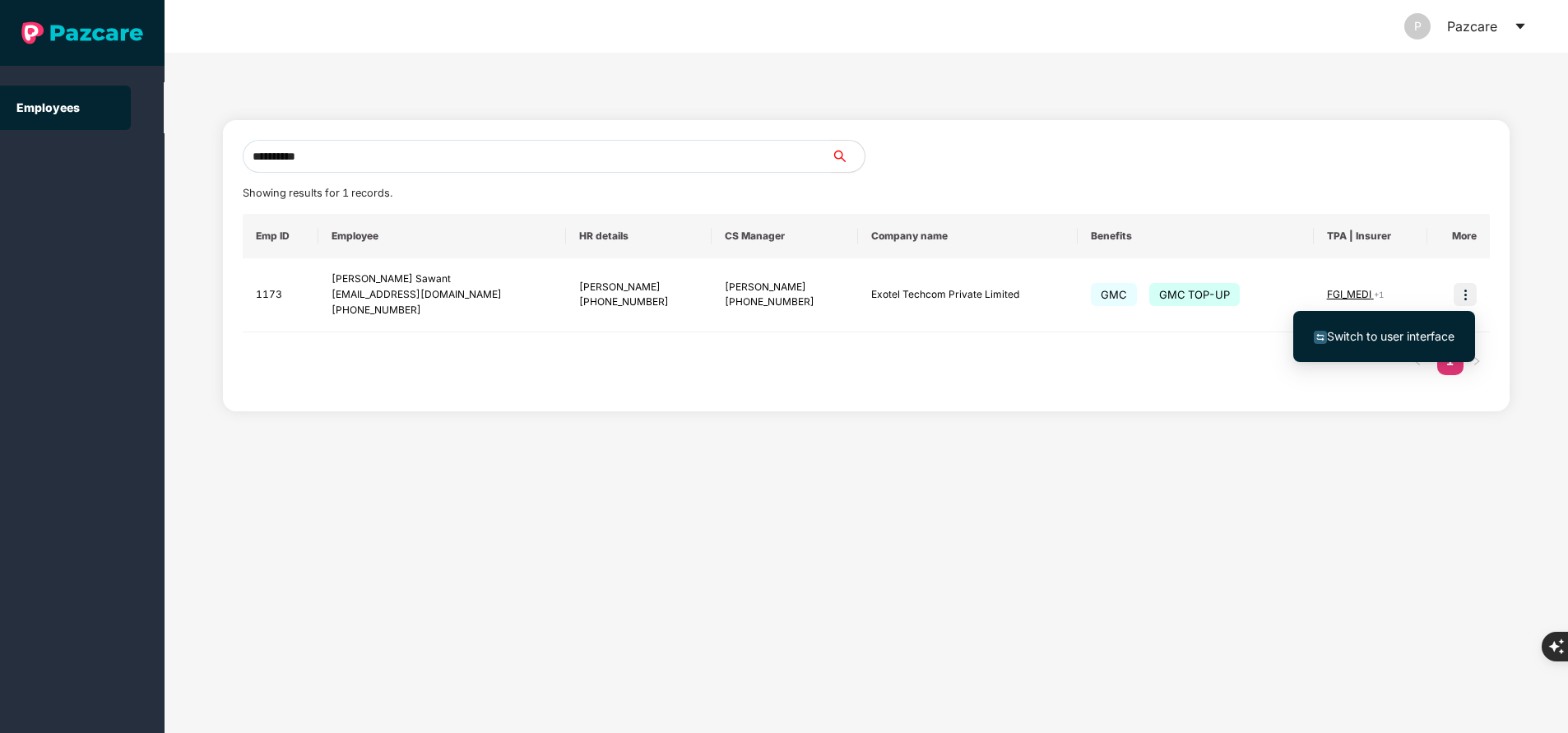
click at [1395, 338] on span "Switch to user interface" at bounding box center [1390, 336] width 128 height 14
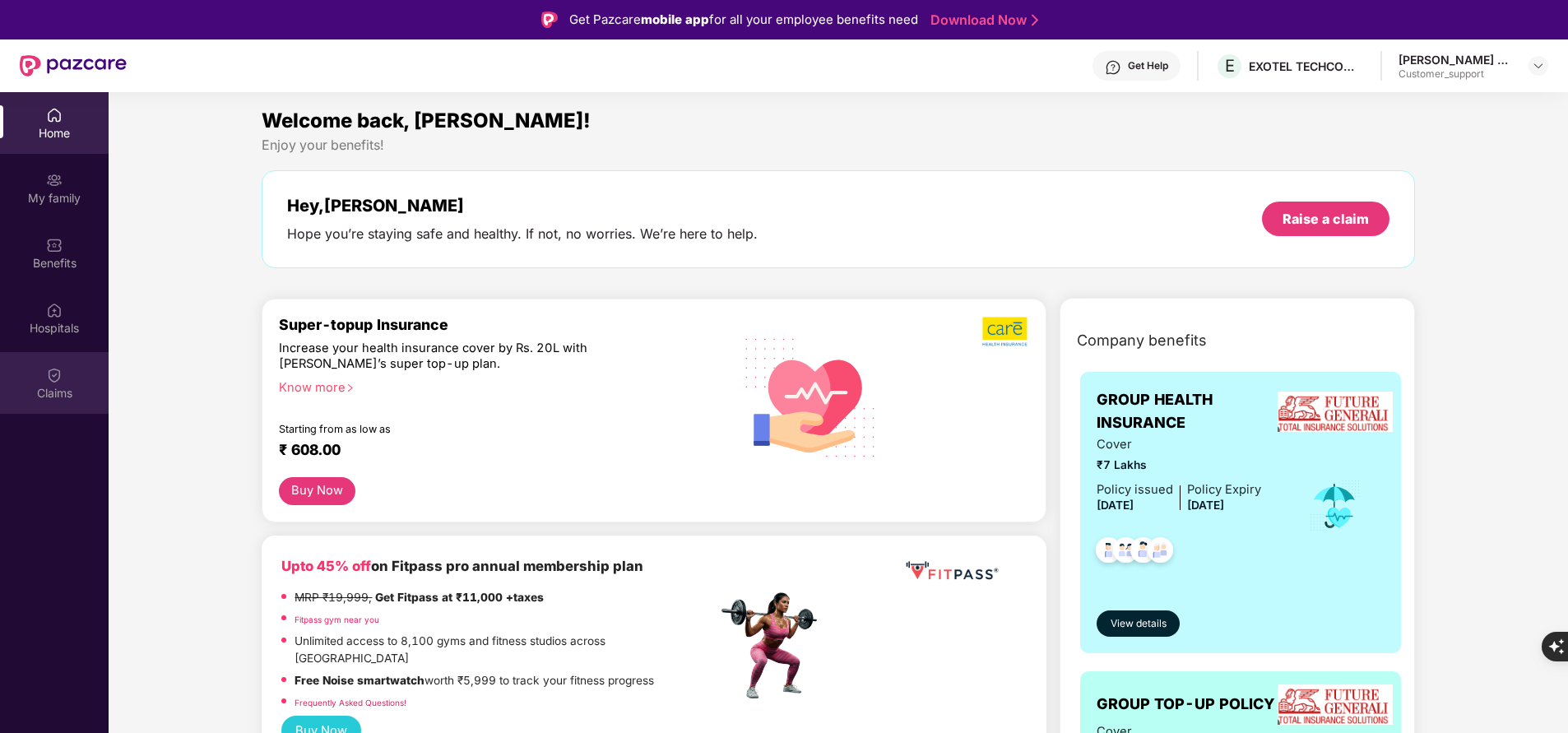
click at [54, 382] on img at bounding box center [53, 374] width 16 height 16
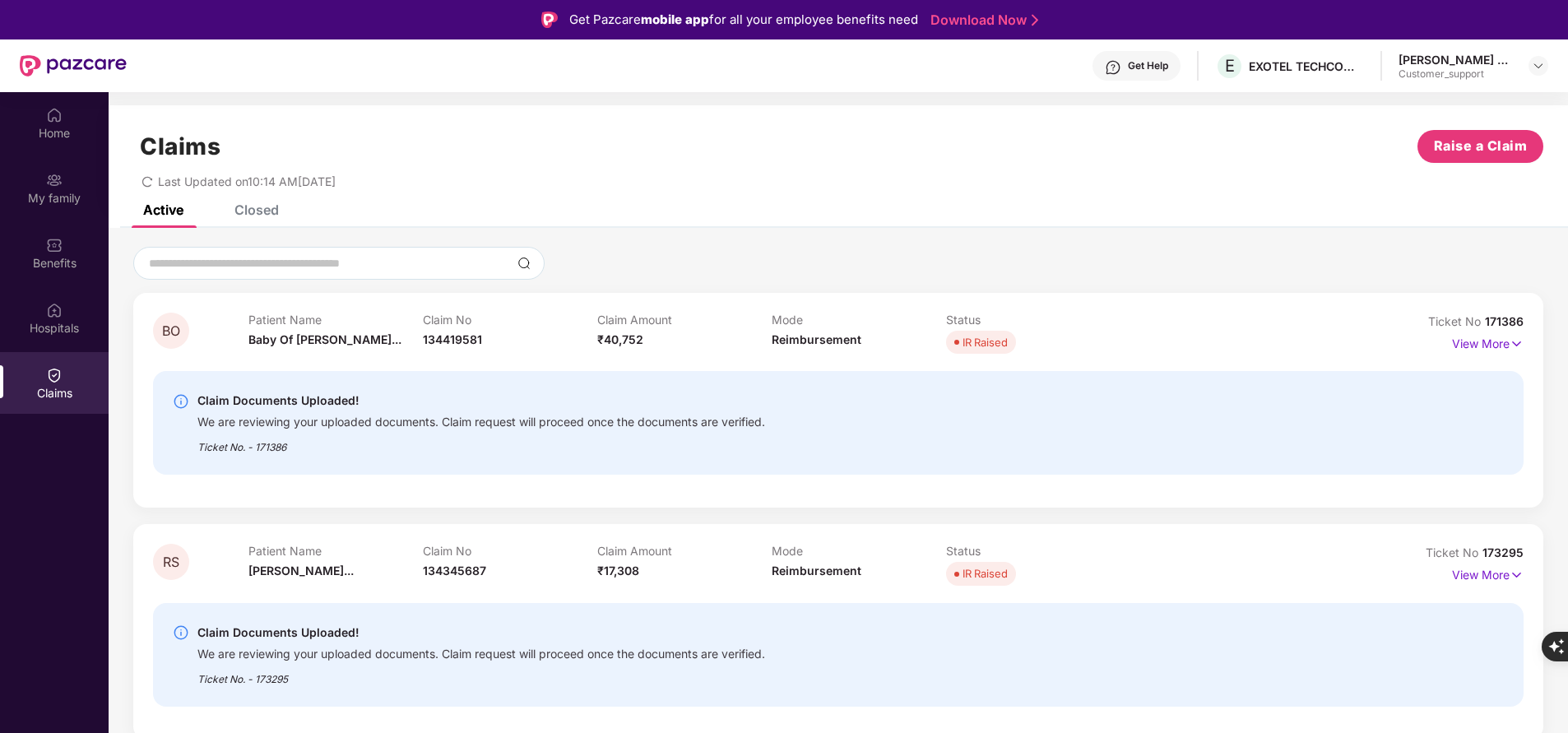
scroll to position [92, 0]
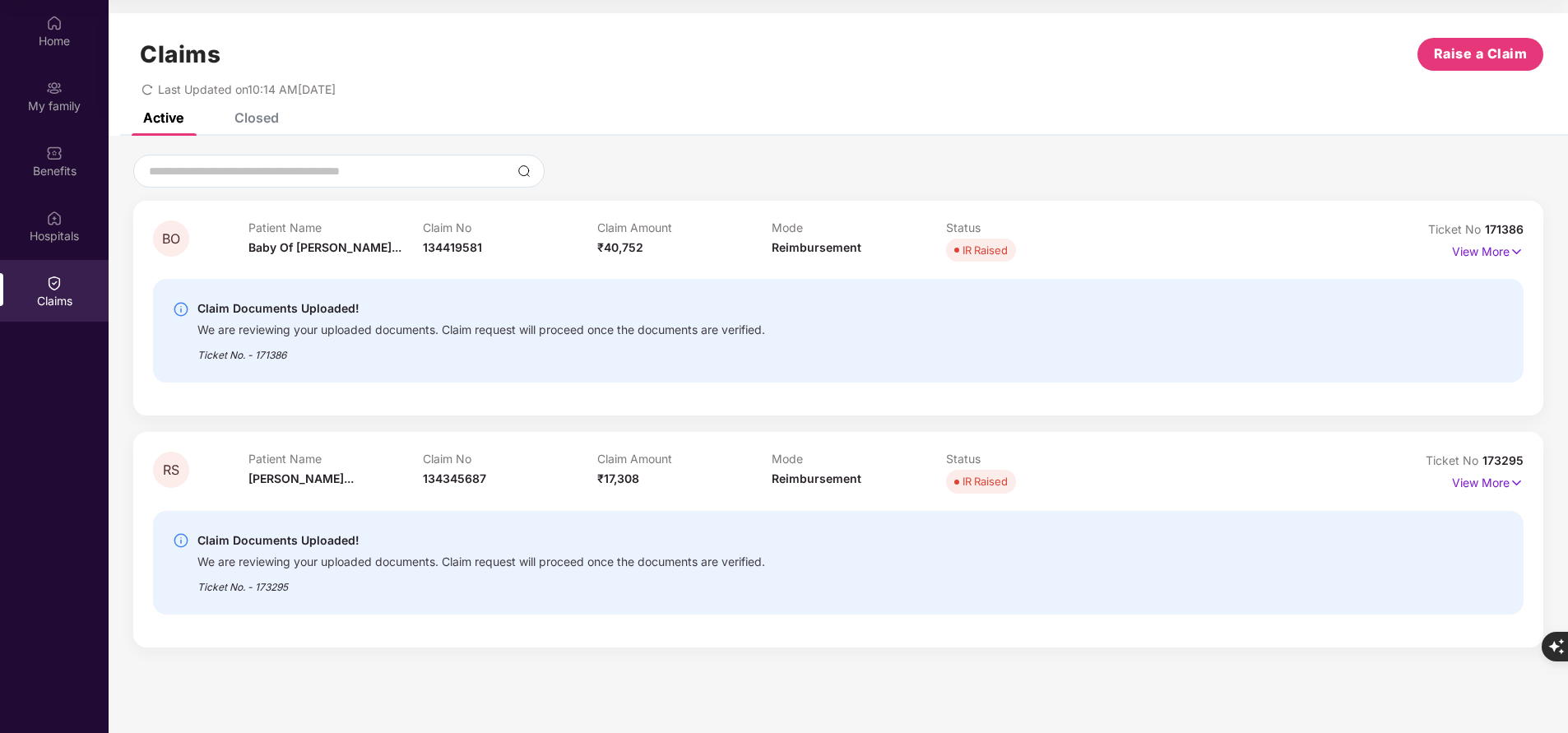
drag, startPoint x: 1480, startPoint y: 455, endPoint x: 1497, endPoint y: 458, distance: 17.3
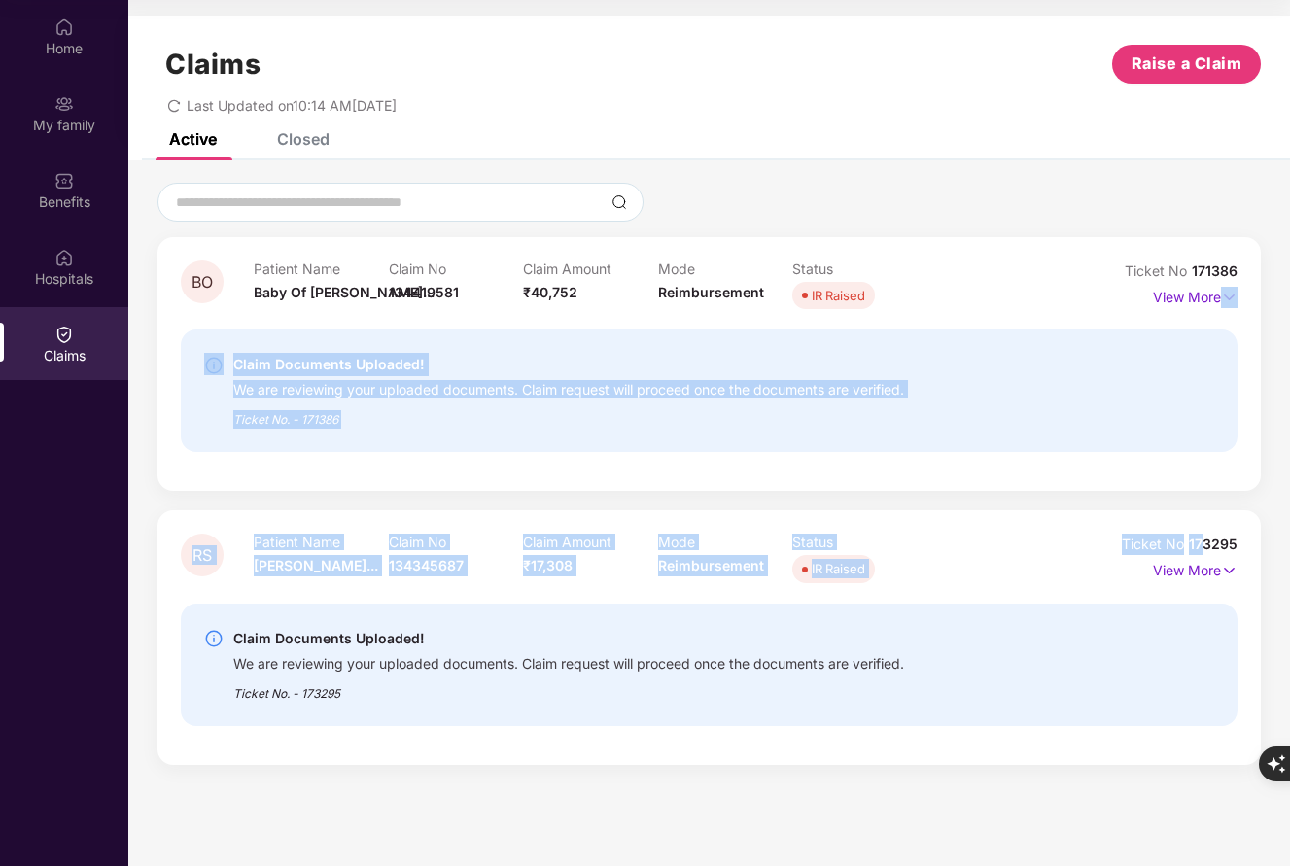
drag, startPoint x: 1768, startPoint y: 541, endPoint x: 1649, endPoint y: 296, distance: 272.1
click at [1290, 296] on html "Get Pazcare mobile app for all your employee benefits need Download Now Get Hel…" at bounding box center [645, 324] width 1290 height 866
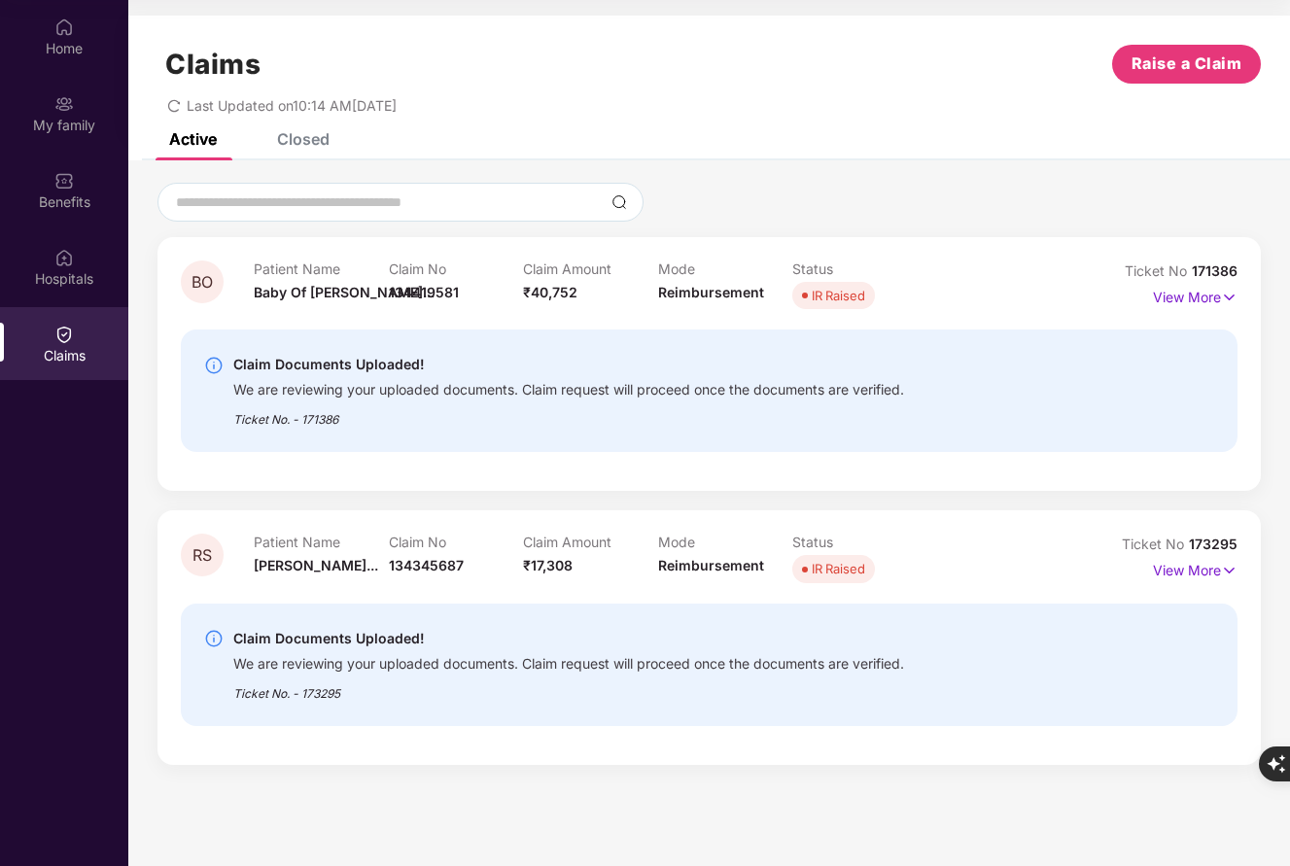
click at [988, 121] on div "Claims Raise a Claim Last Updated on 10:14 AM, 24 Sep 2025" at bounding box center [708, 75] width 1161 height 118
click at [1042, 107] on div "Last Updated on 10:14 AM, 24 Sep 2025" at bounding box center [708, 99] width 1103 height 30
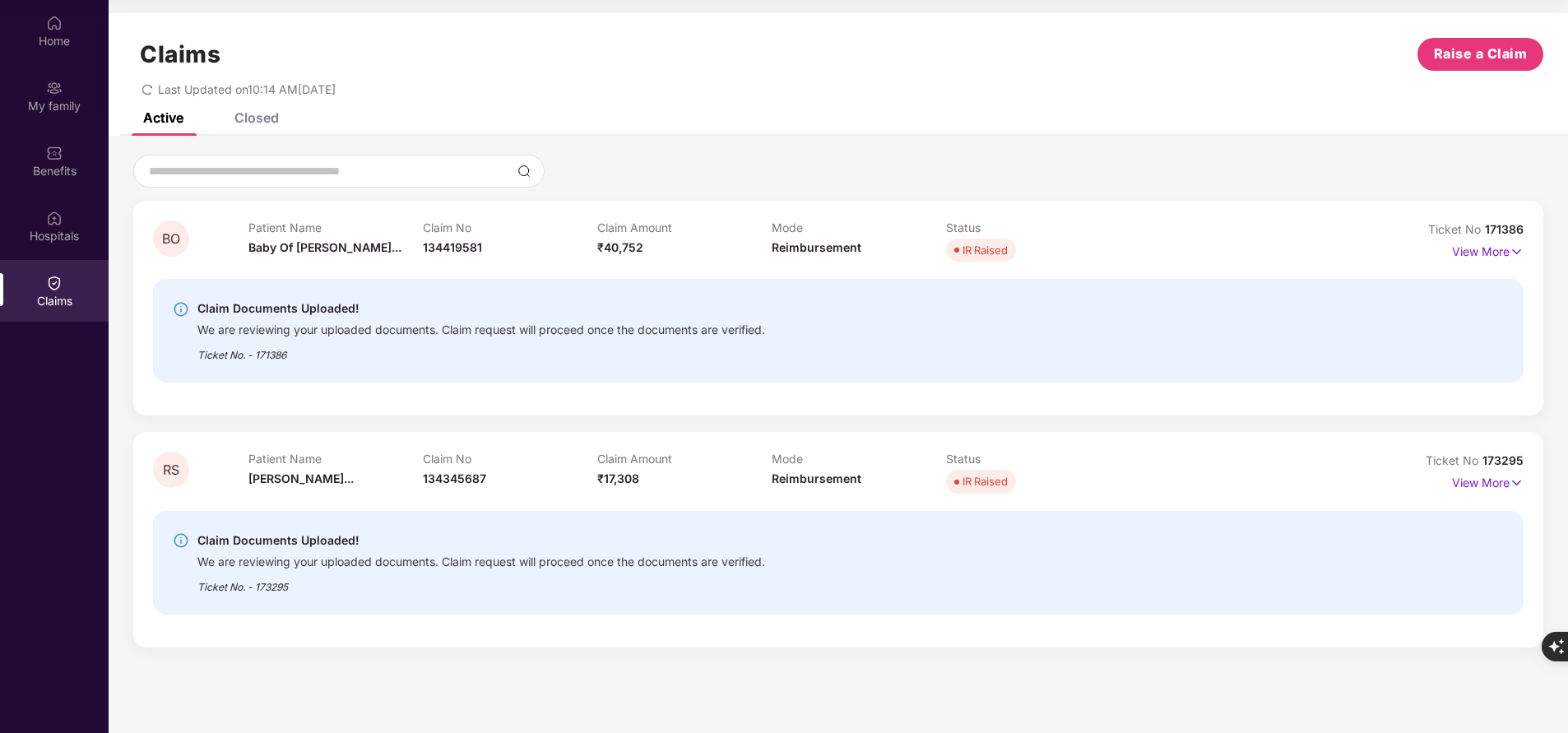
click at [1505, 456] on span "173295" at bounding box center [1503, 460] width 41 height 14
copy div "No 173295"
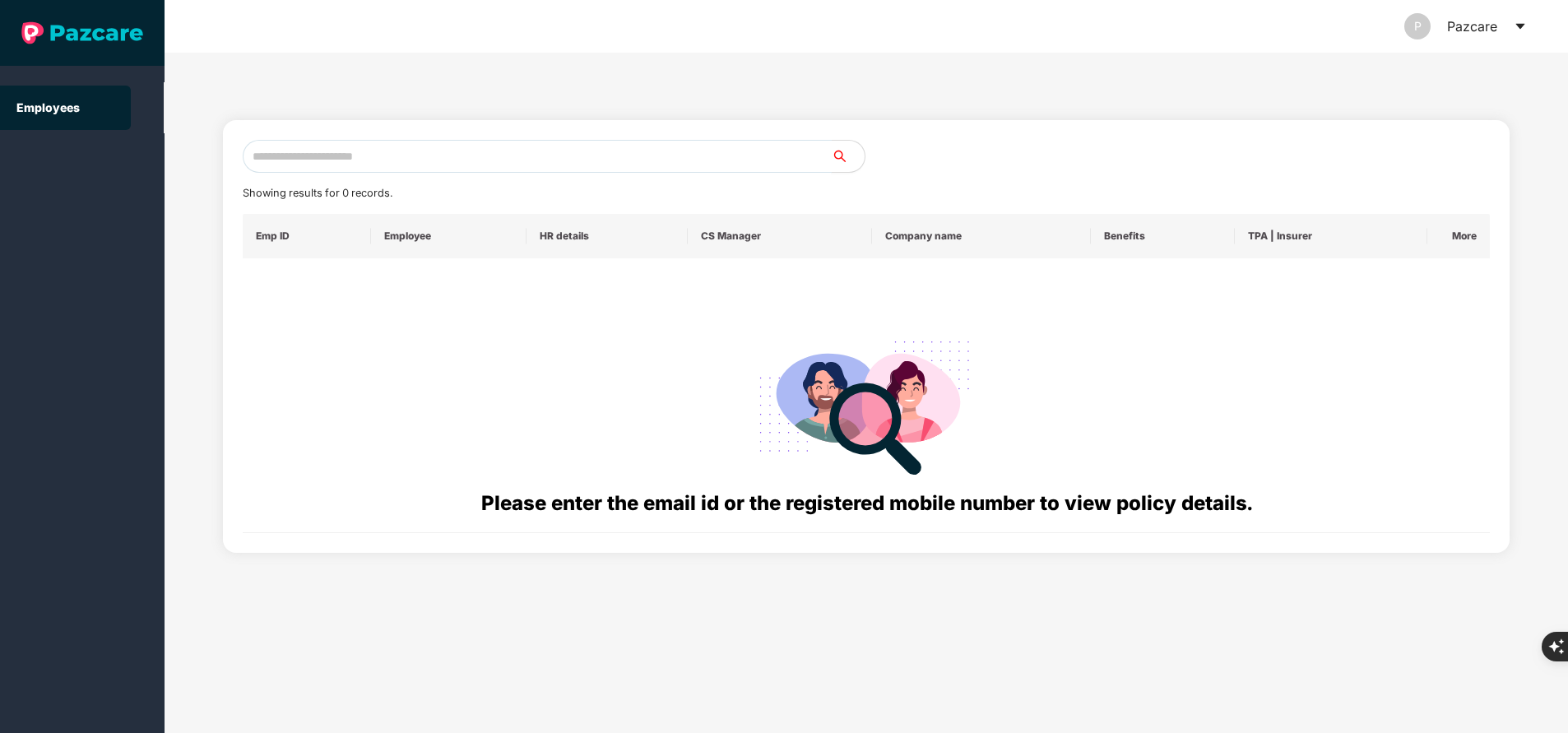
click at [384, 147] on input "text" at bounding box center [538, 156] width 589 height 33
paste input "**********"
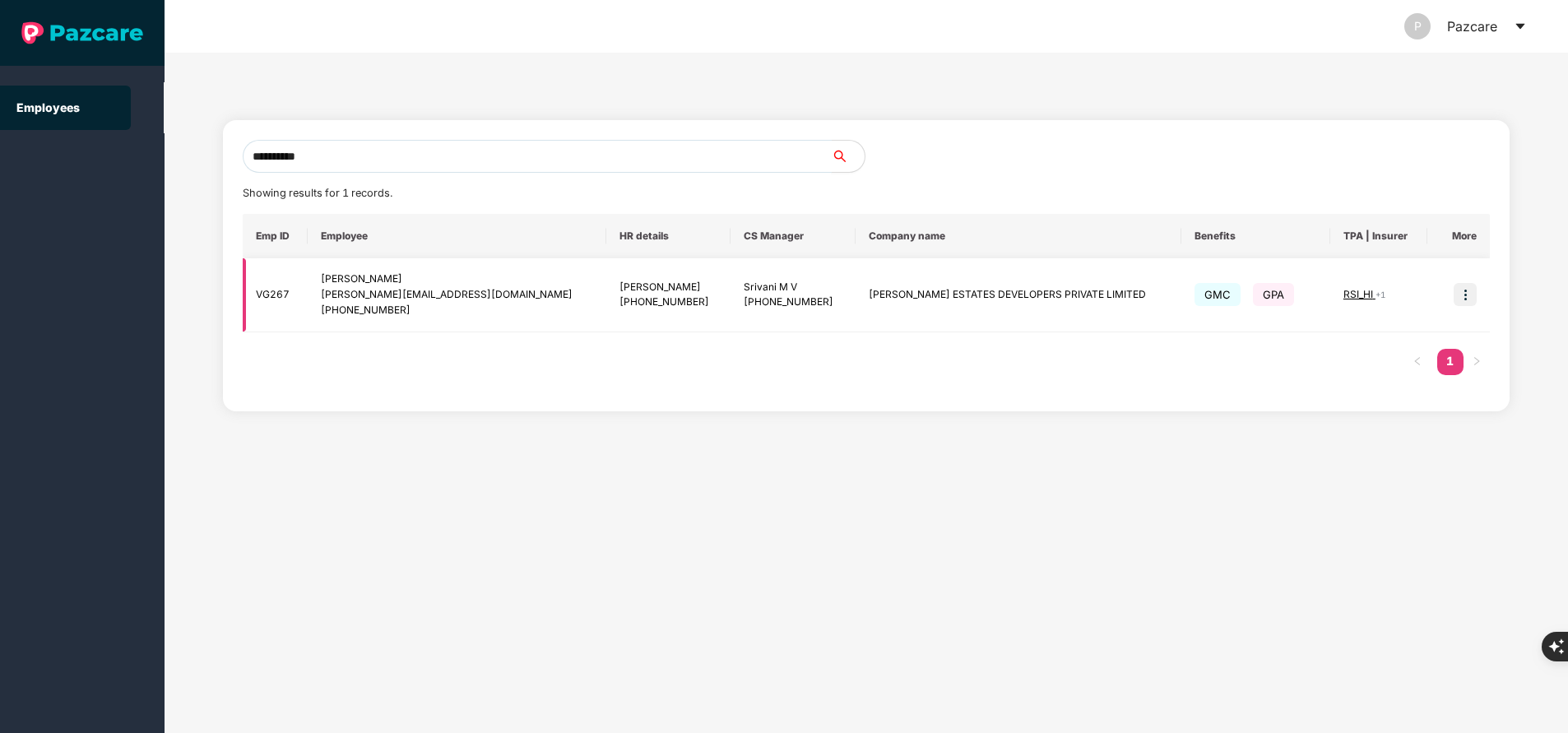
type input "**********"
click at [1465, 289] on img at bounding box center [1465, 294] width 23 height 23
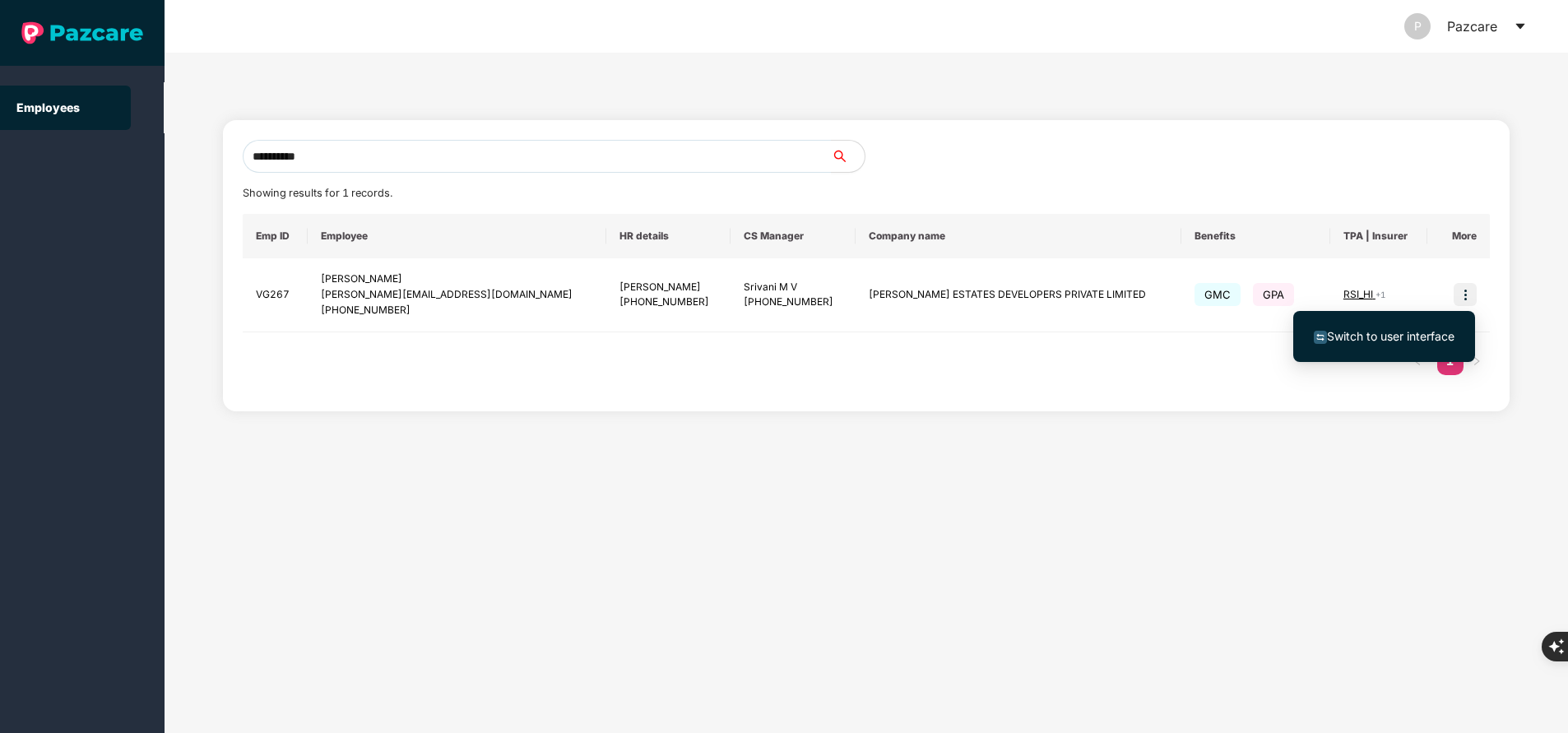
click at [1401, 336] on span "Switch to user interface" at bounding box center [1390, 336] width 128 height 14
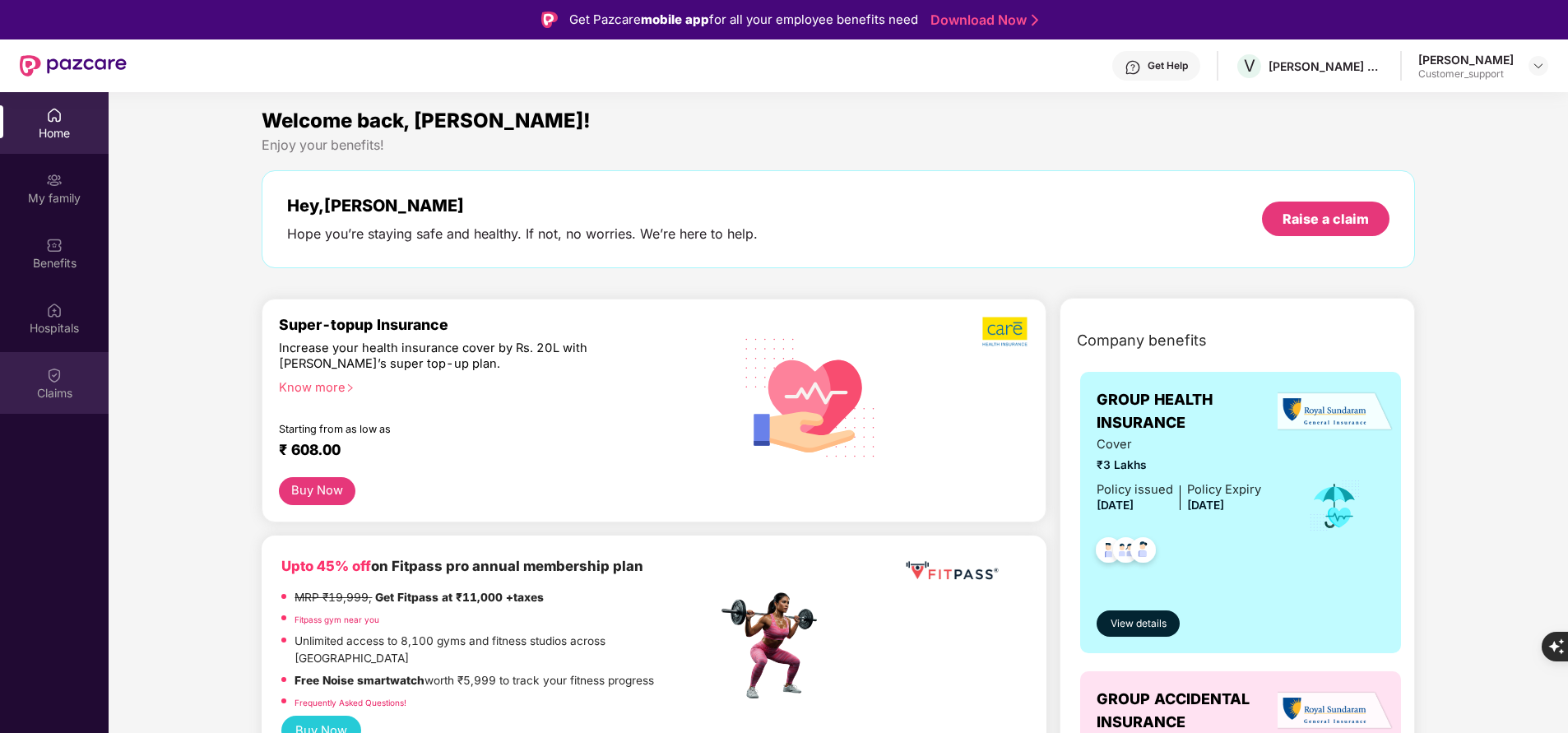
click at [44, 391] on div "Claims" at bounding box center [54, 393] width 108 height 16
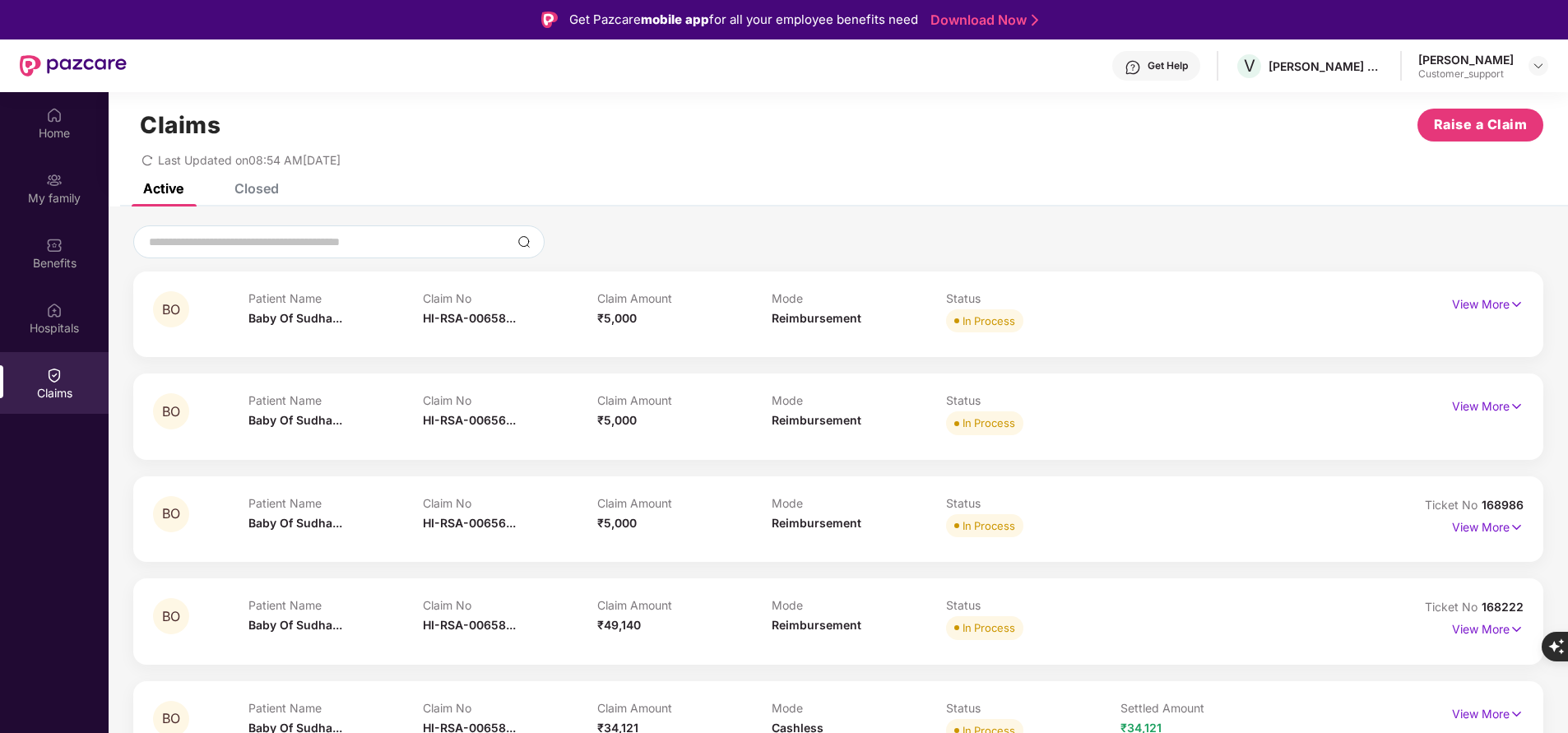
scroll to position [19, 0]
click at [1493, 396] on p "View More" at bounding box center [1488, 405] width 72 height 22
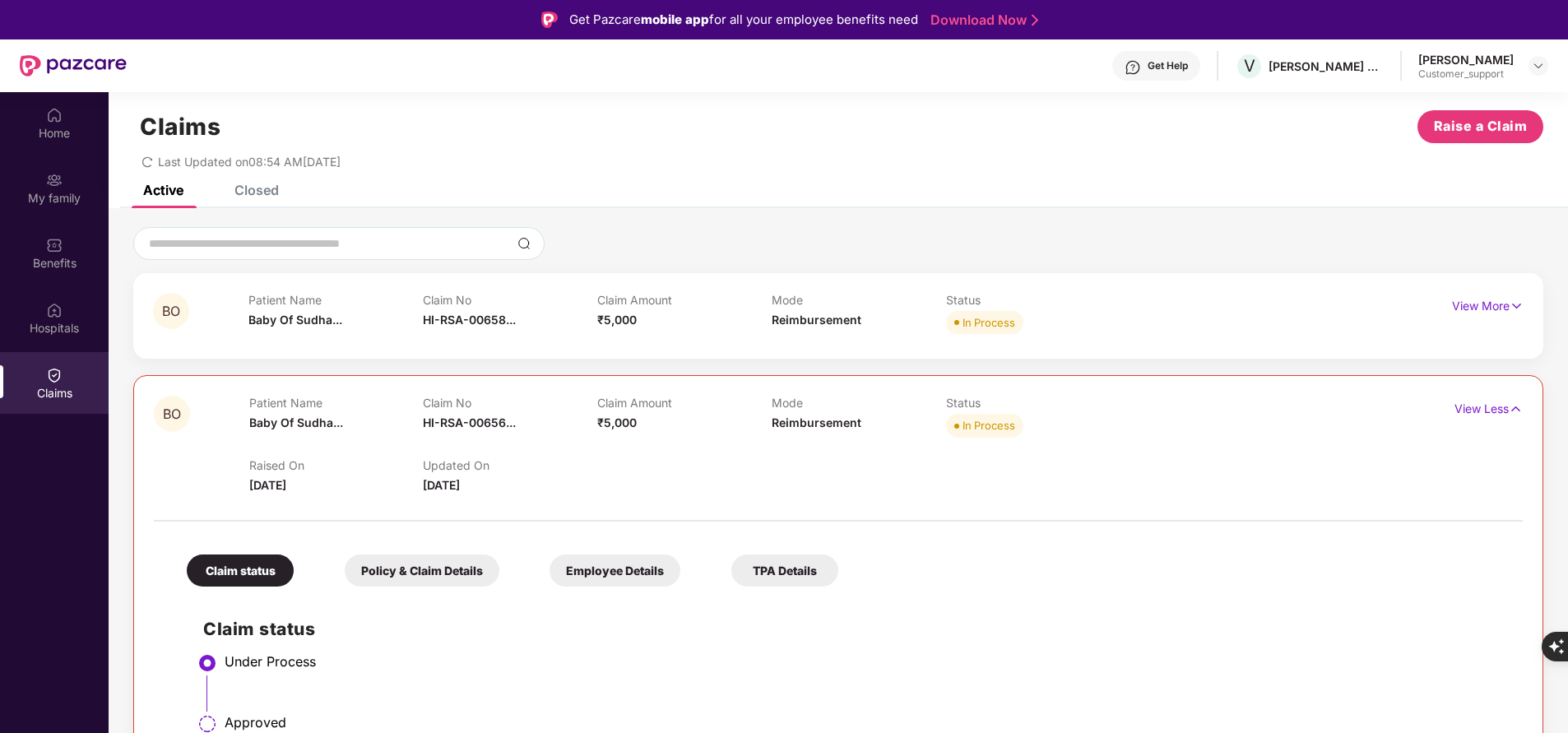
click at [1493, 300] on p "View More" at bounding box center [1488, 304] width 72 height 22
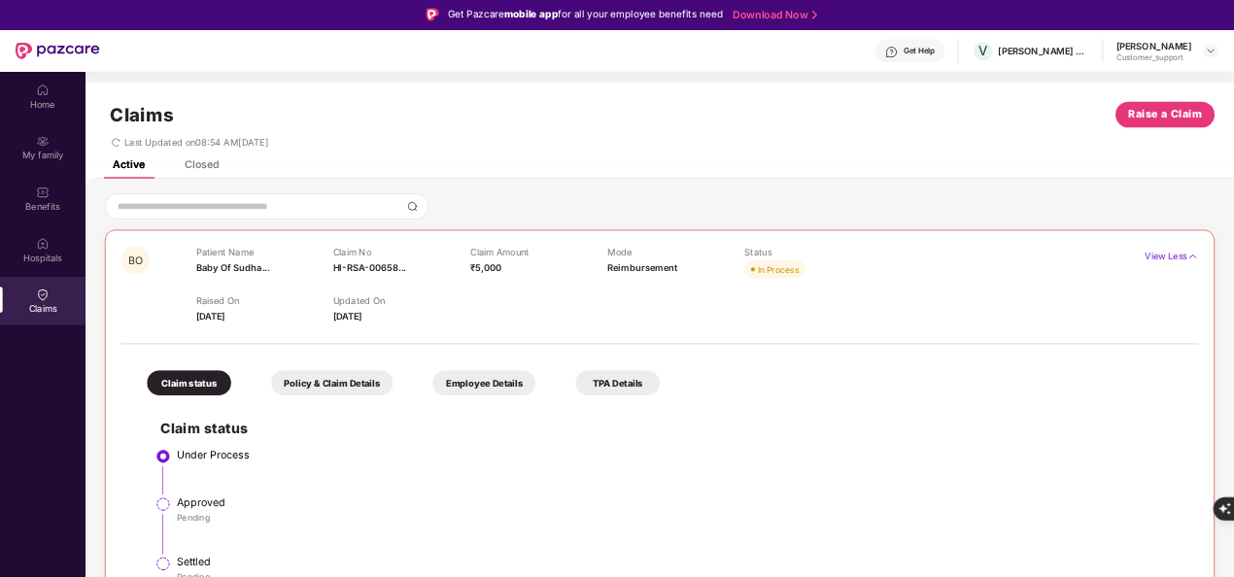
scroll to position [0, 0]
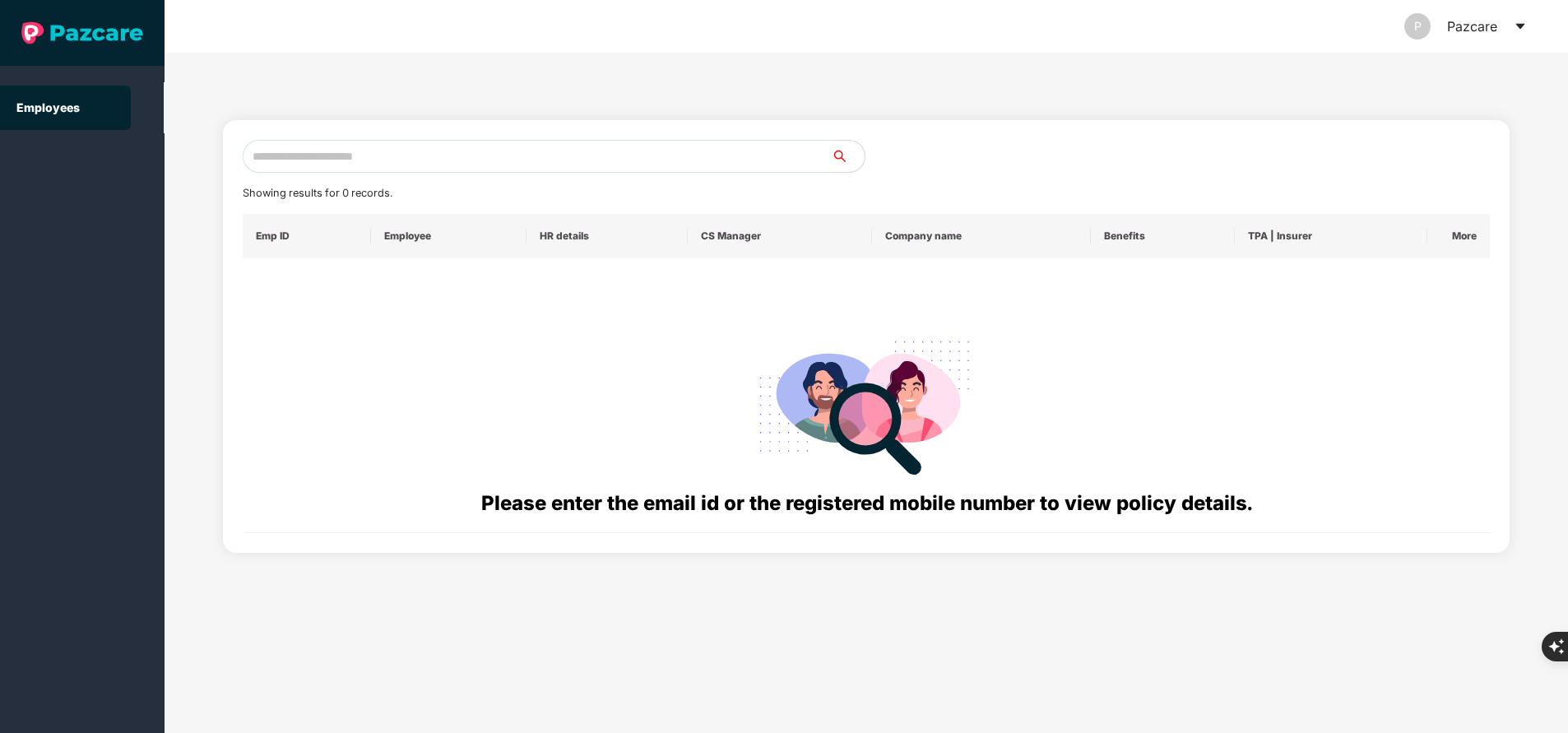
click at [360, 157] on input "text" at bounding box center [538, 156] width 589 height 33
paste input "**********"
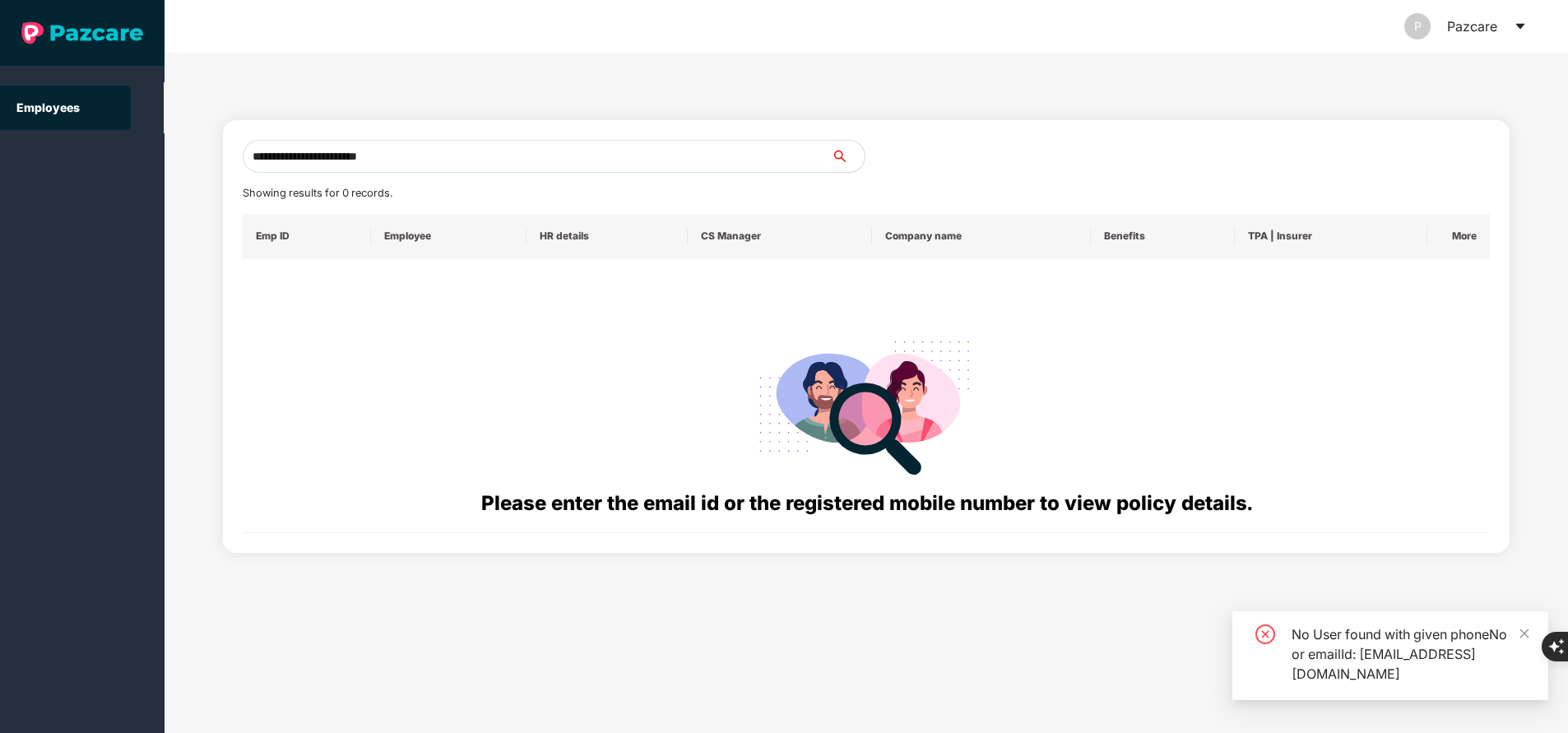
type input "**********"
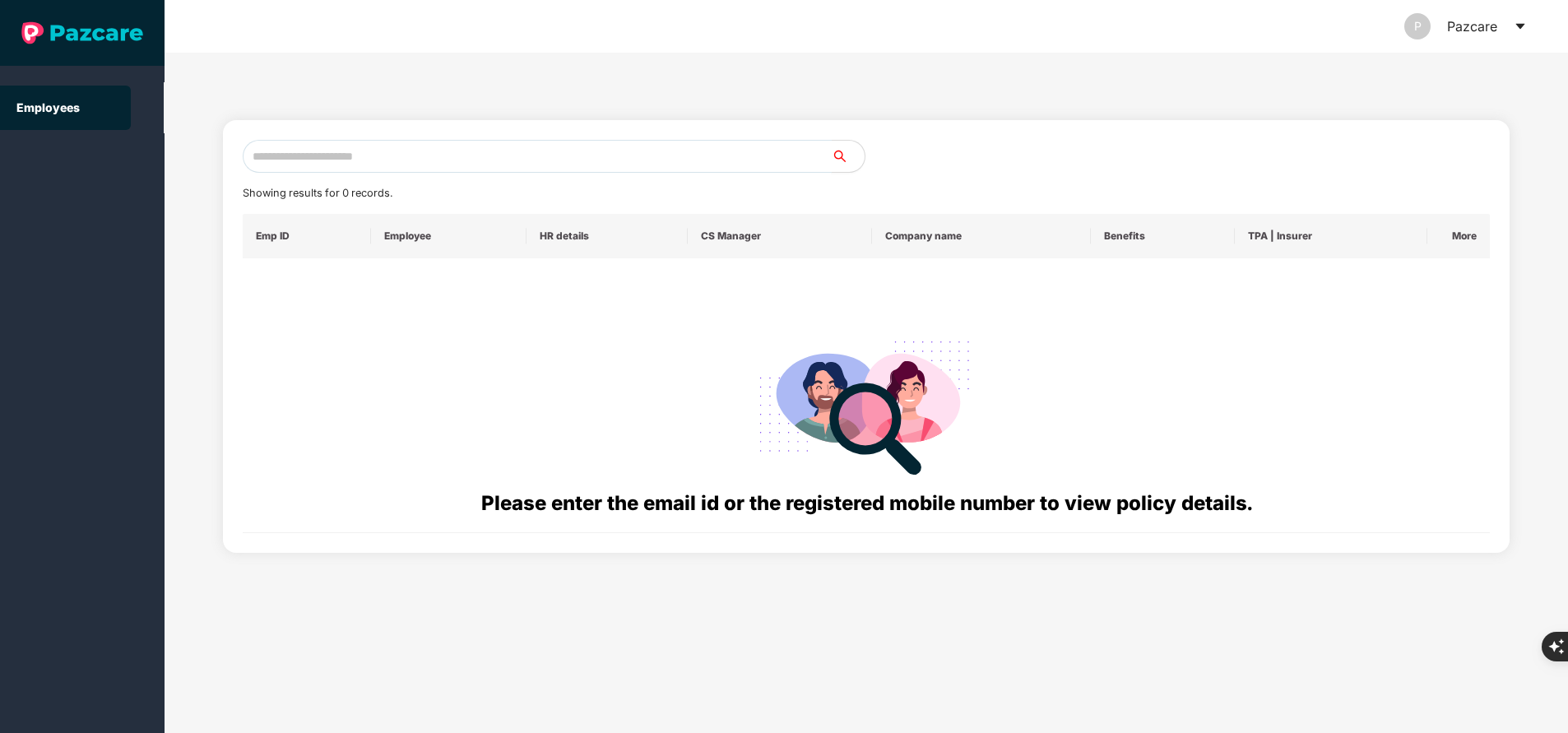
paste input "**********"
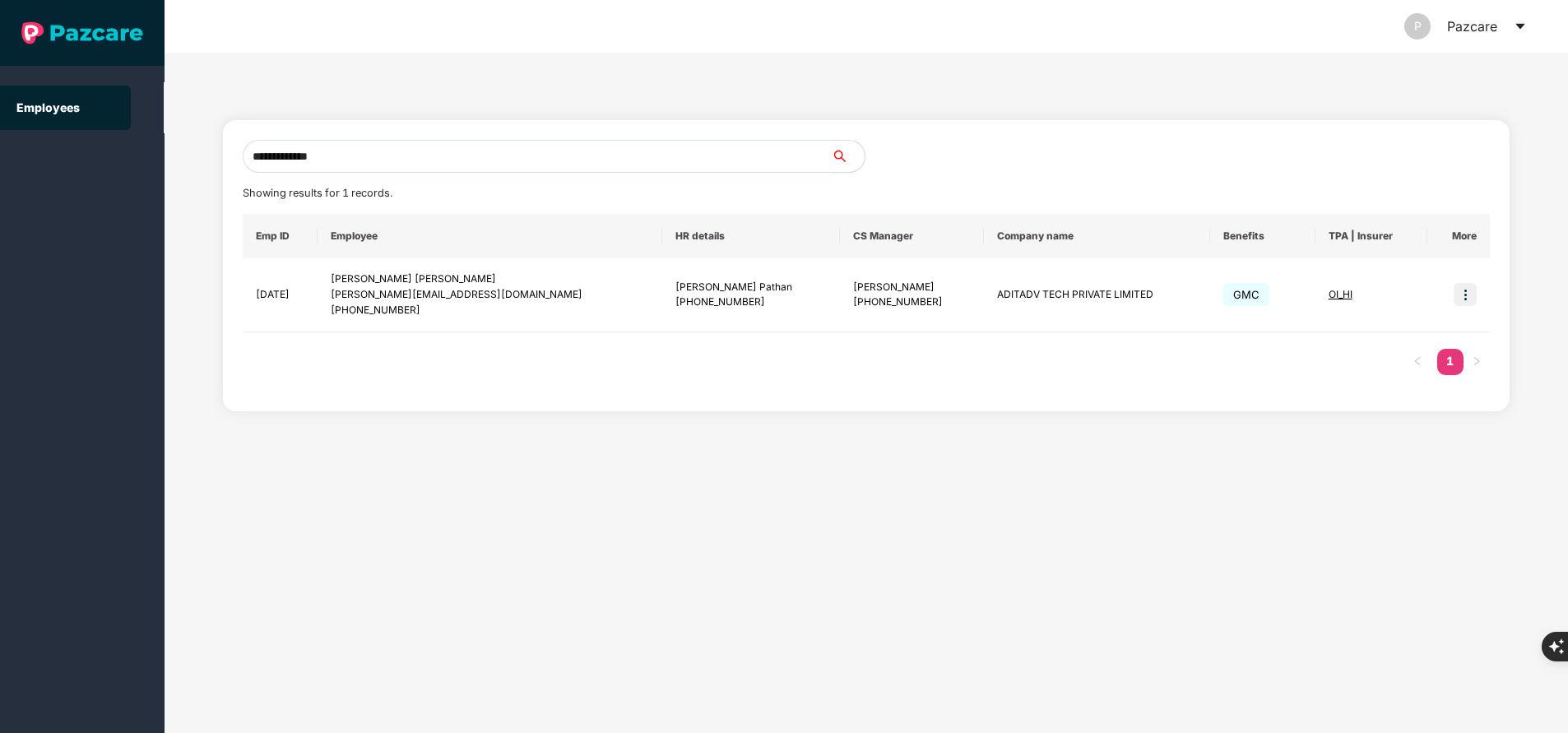
type input "**********"
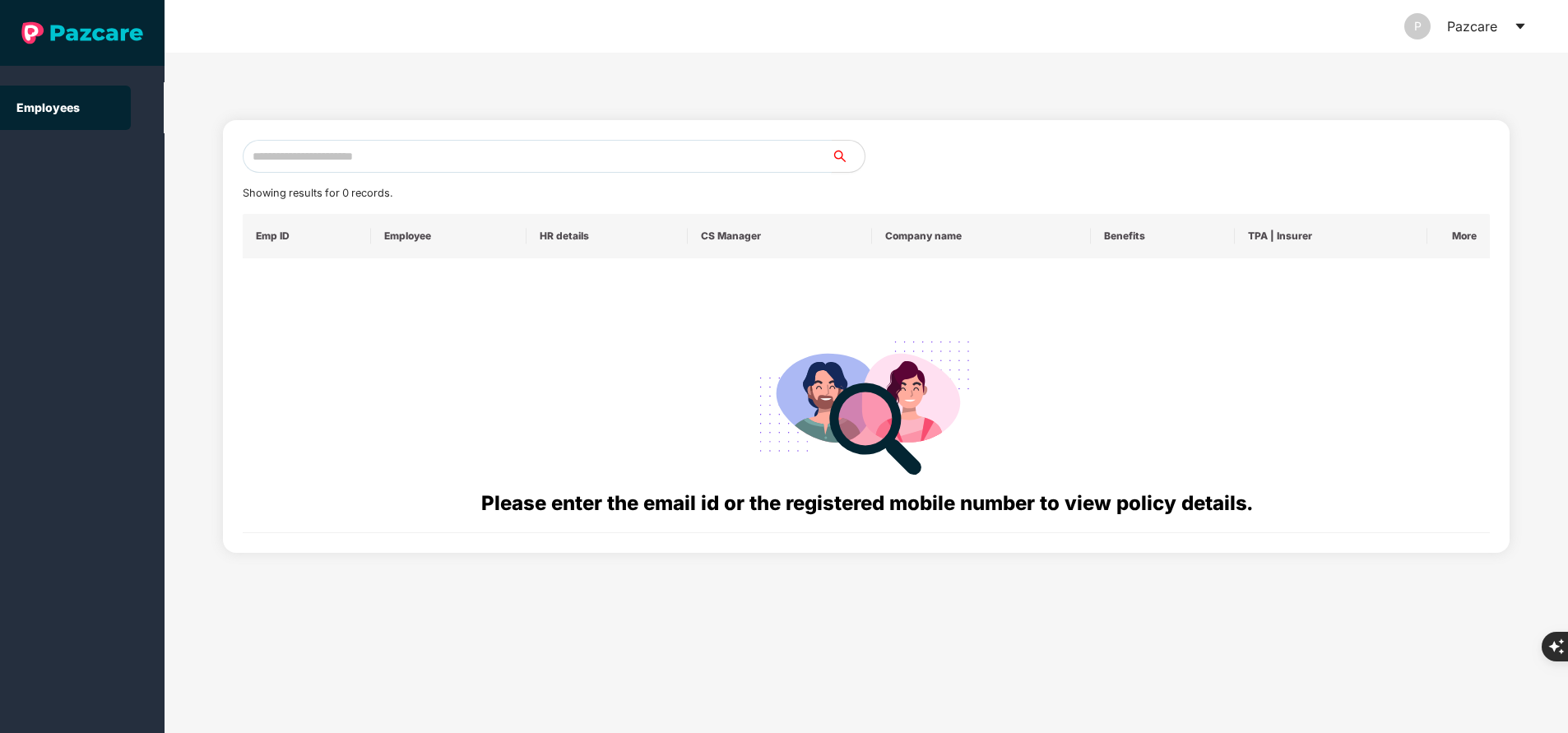
click at [297, 158] on input "text" at bounding box center [538, 156] width 589 height 33
paste input "**********"
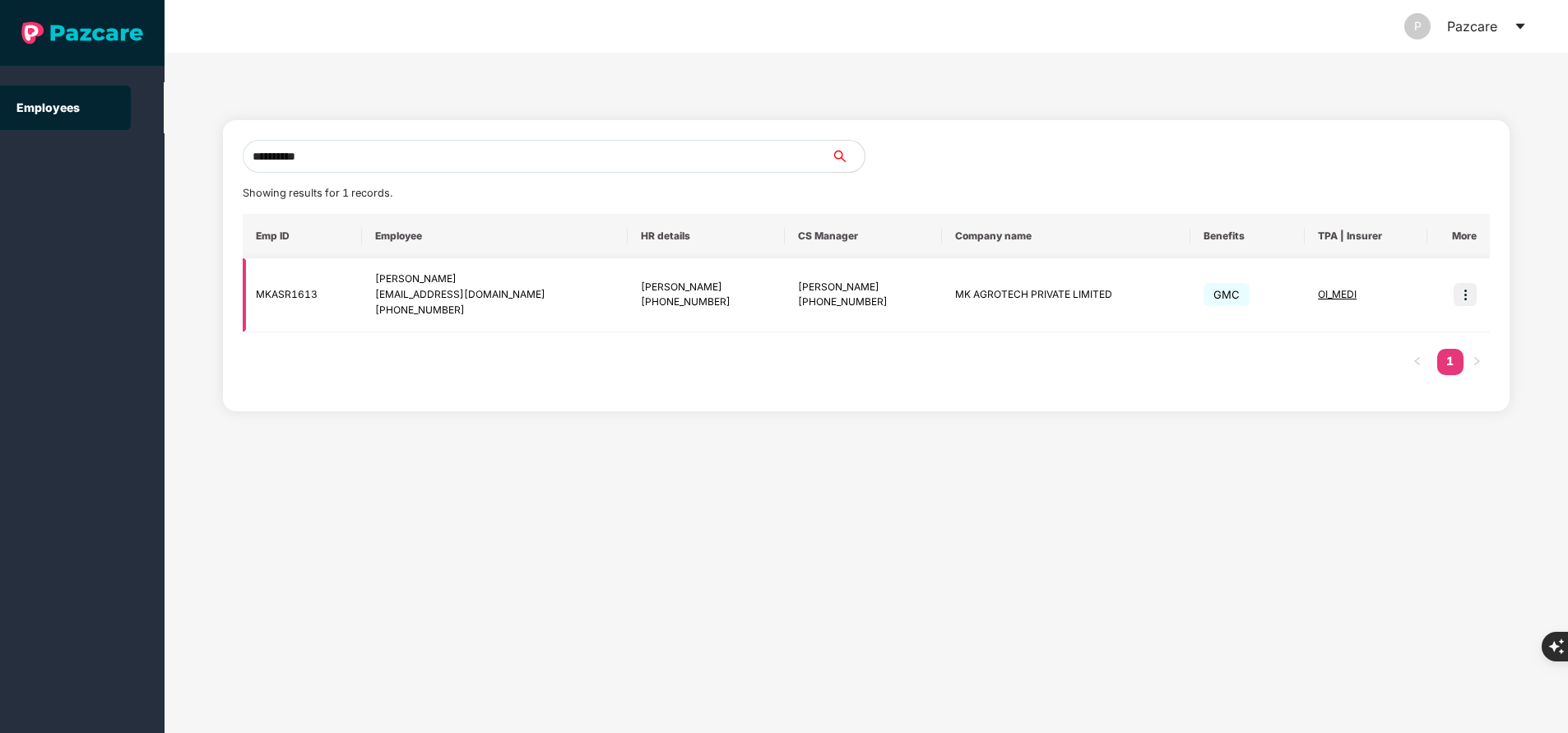
type input "**********"
click at [1471, 301] on img at bounding box center [1465, 294] width 23 height 23
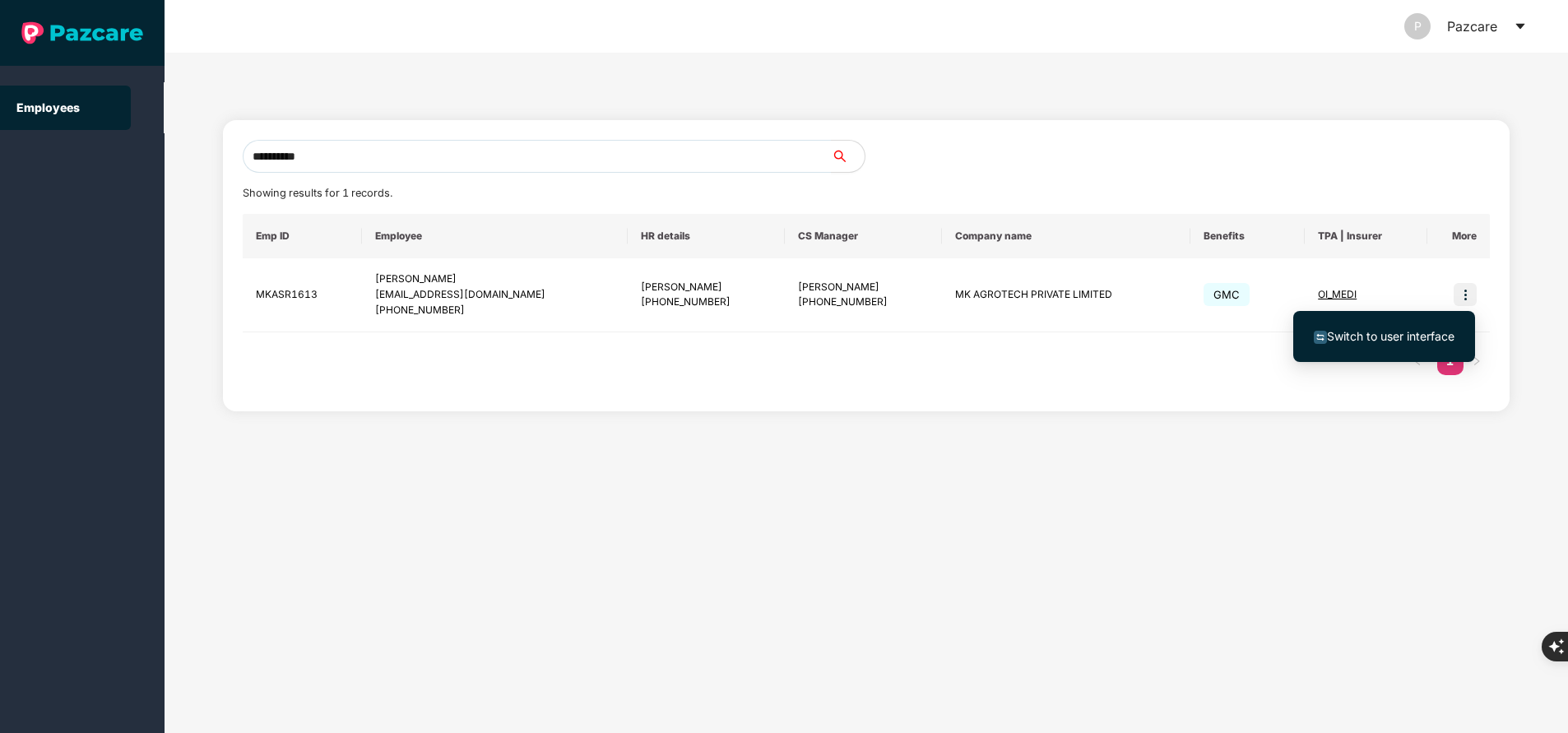
click at [1405, 335] on span "Switch to user interface" at bounding box center [1390, 336] width 128 height 14
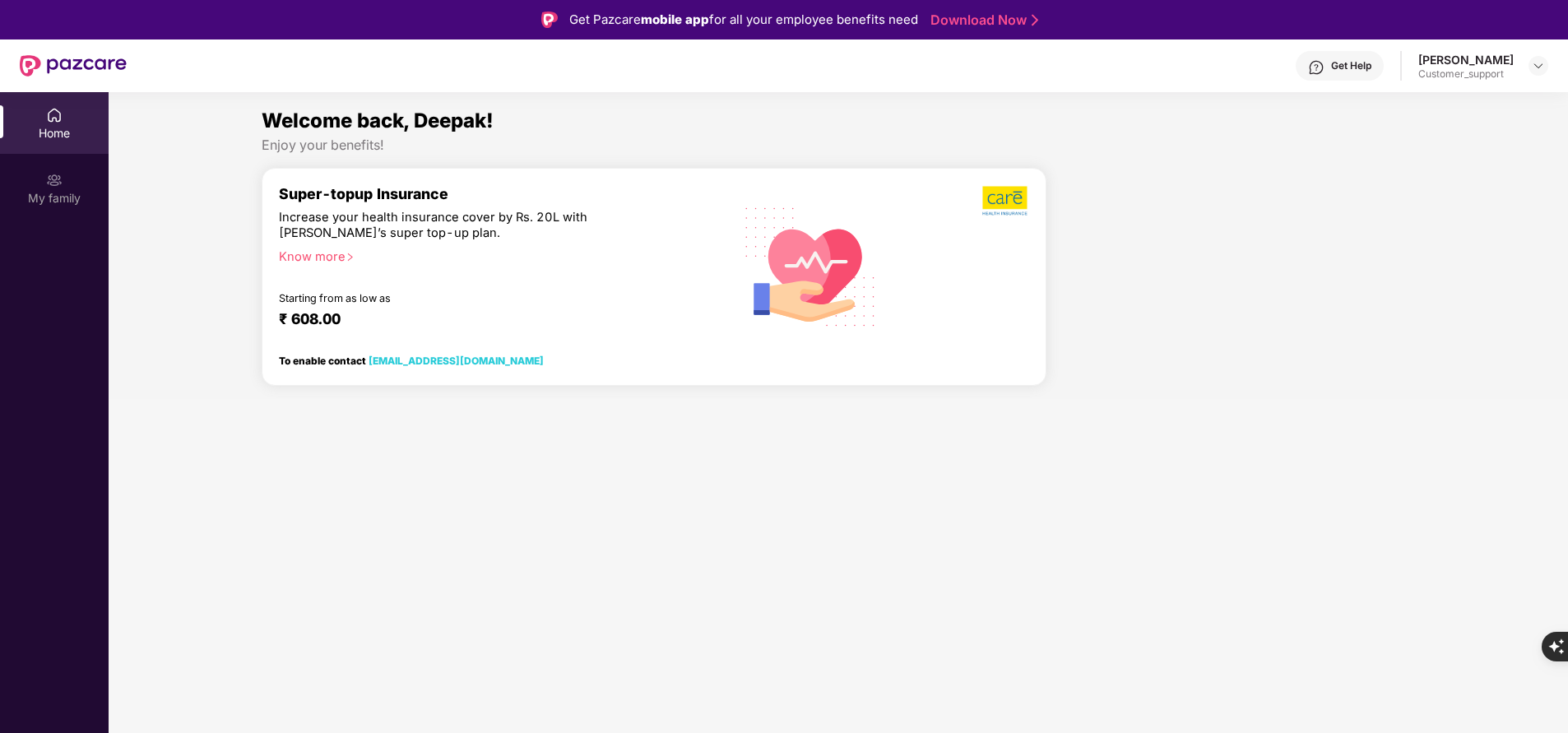
click at [34, 732] on div "Home My family" at bounding box center [54, 459] width 108 height 733
click at [48, 192] on div "My family" at bounding box center [54, 197] width 108 height 16
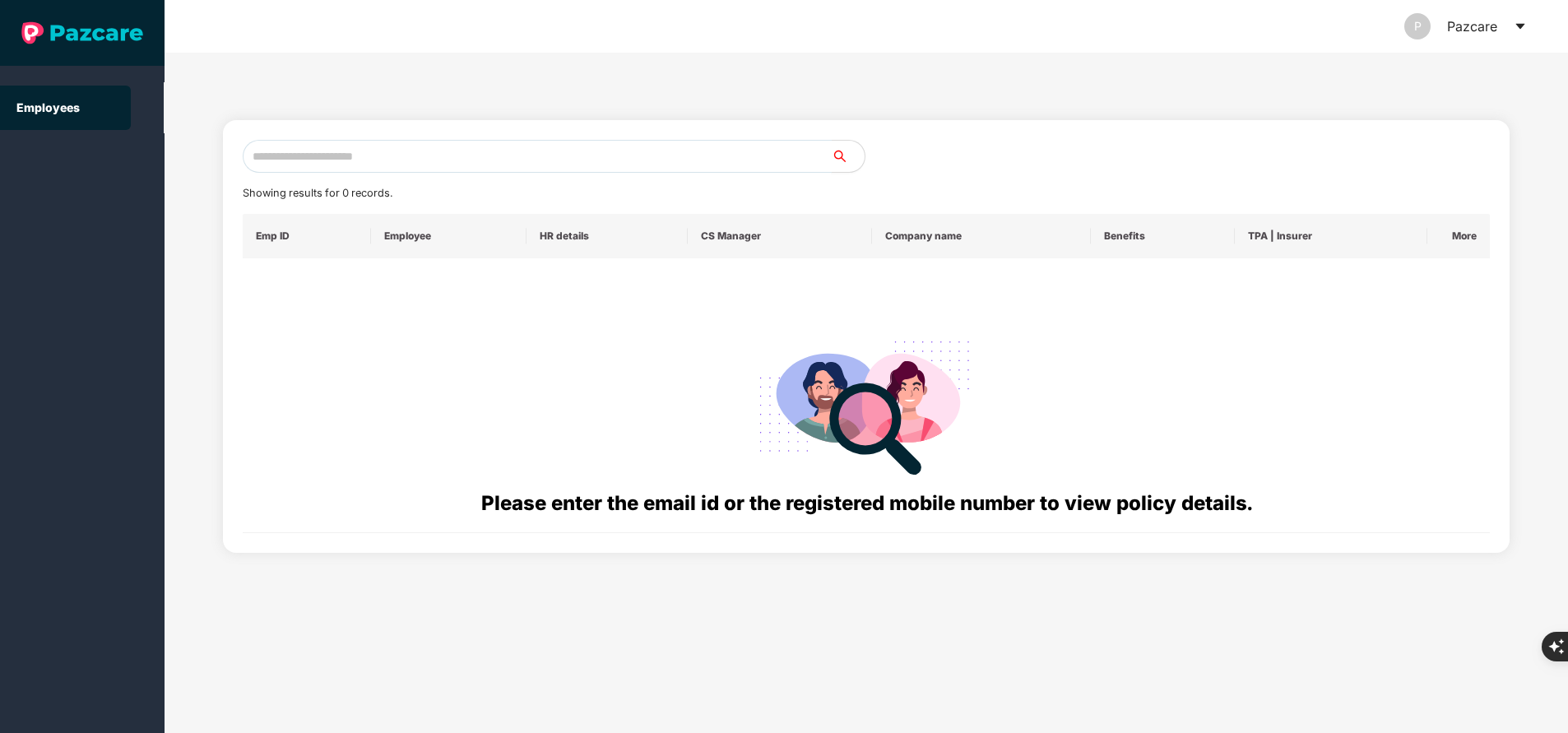
paste input "**********"
click at [541, 157] on input "**********" at bounding box center [538, 156] width 589 height 33
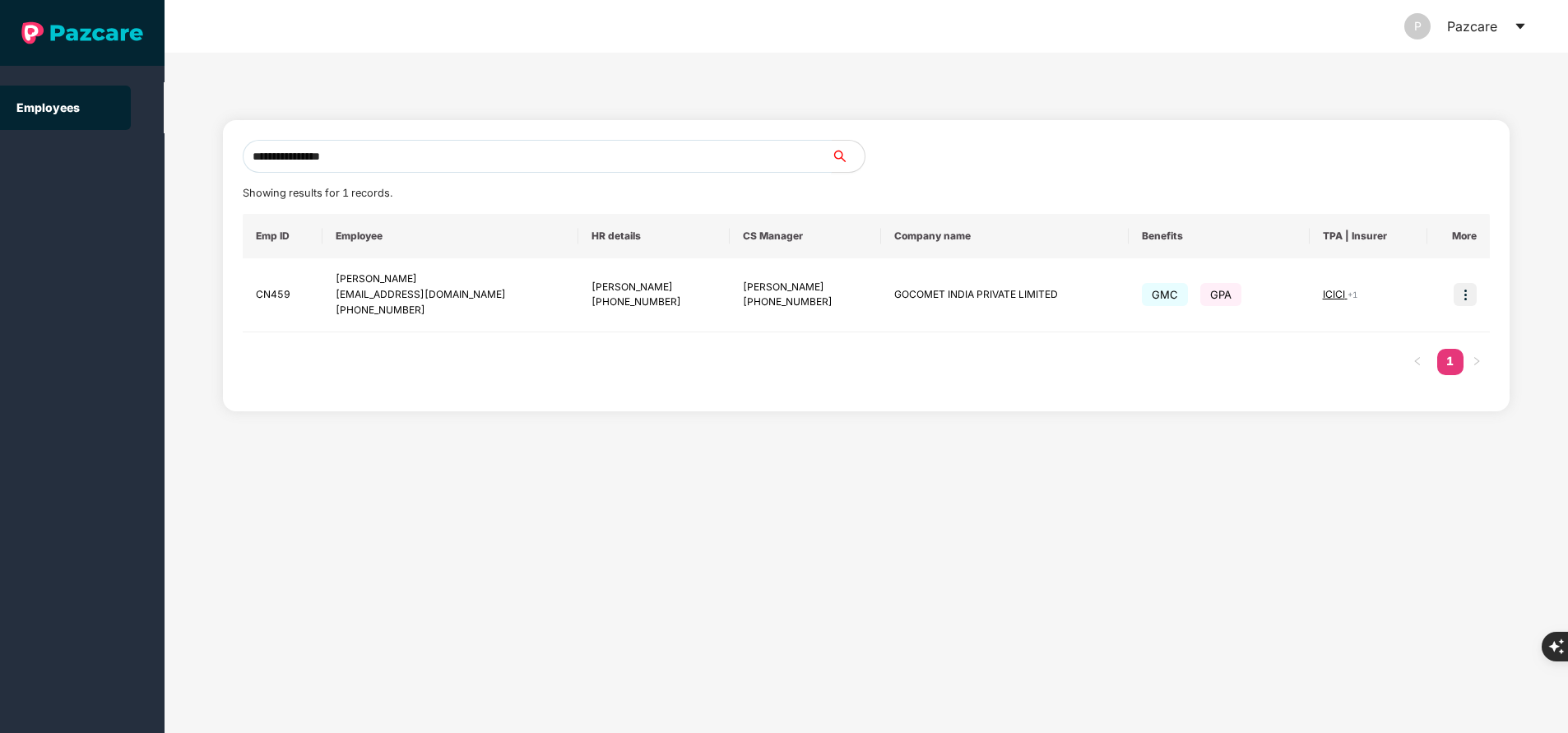
type input "**********"
click at [1466, 293] on img at bounding box center [1465, 294] width 23 height 23
click at [1437, 330] on span "Switch to user interface" at bounding box center [1390, 336] width 128 height 14
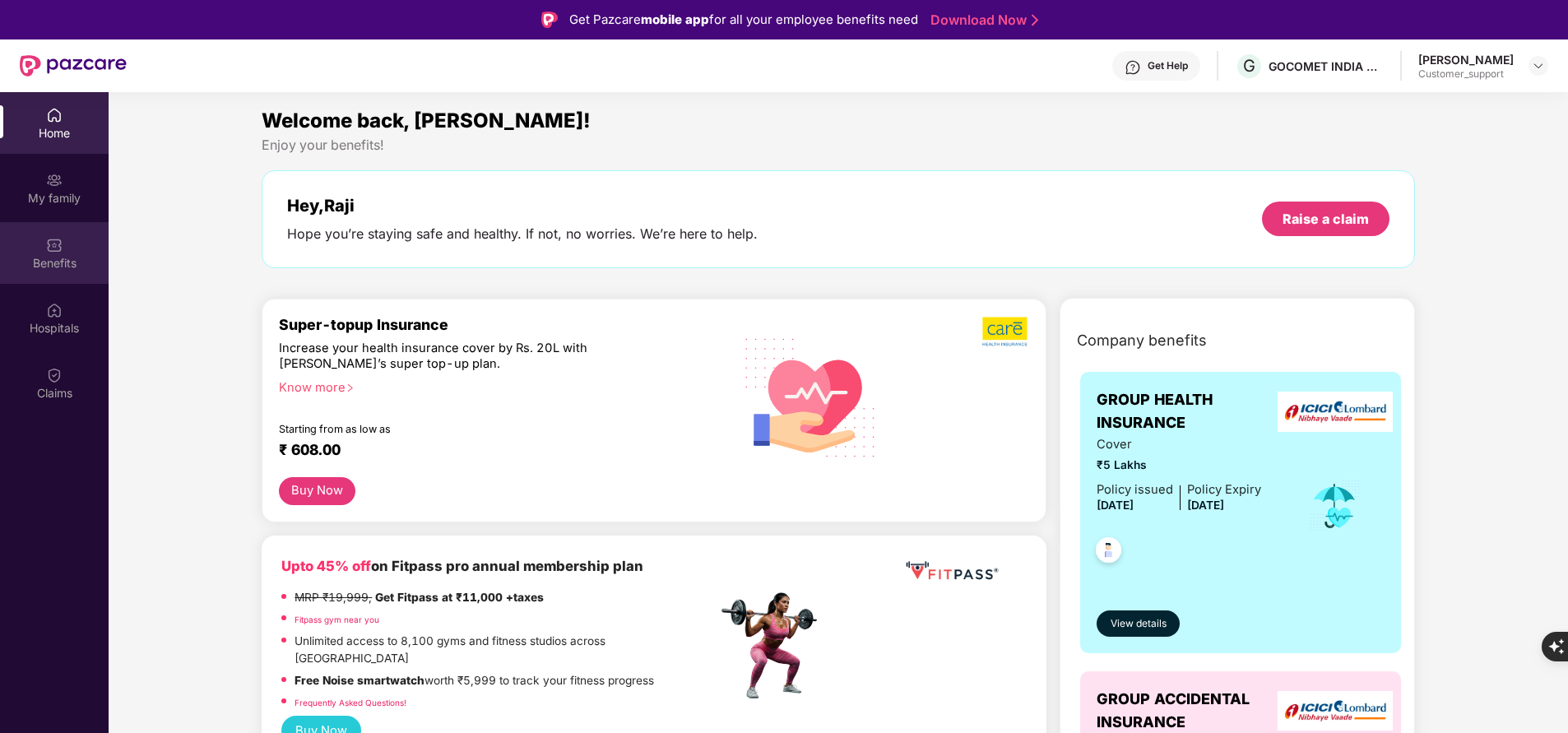
click at [58, 241] on img at bounding box center [53, 245] width 16 height 16
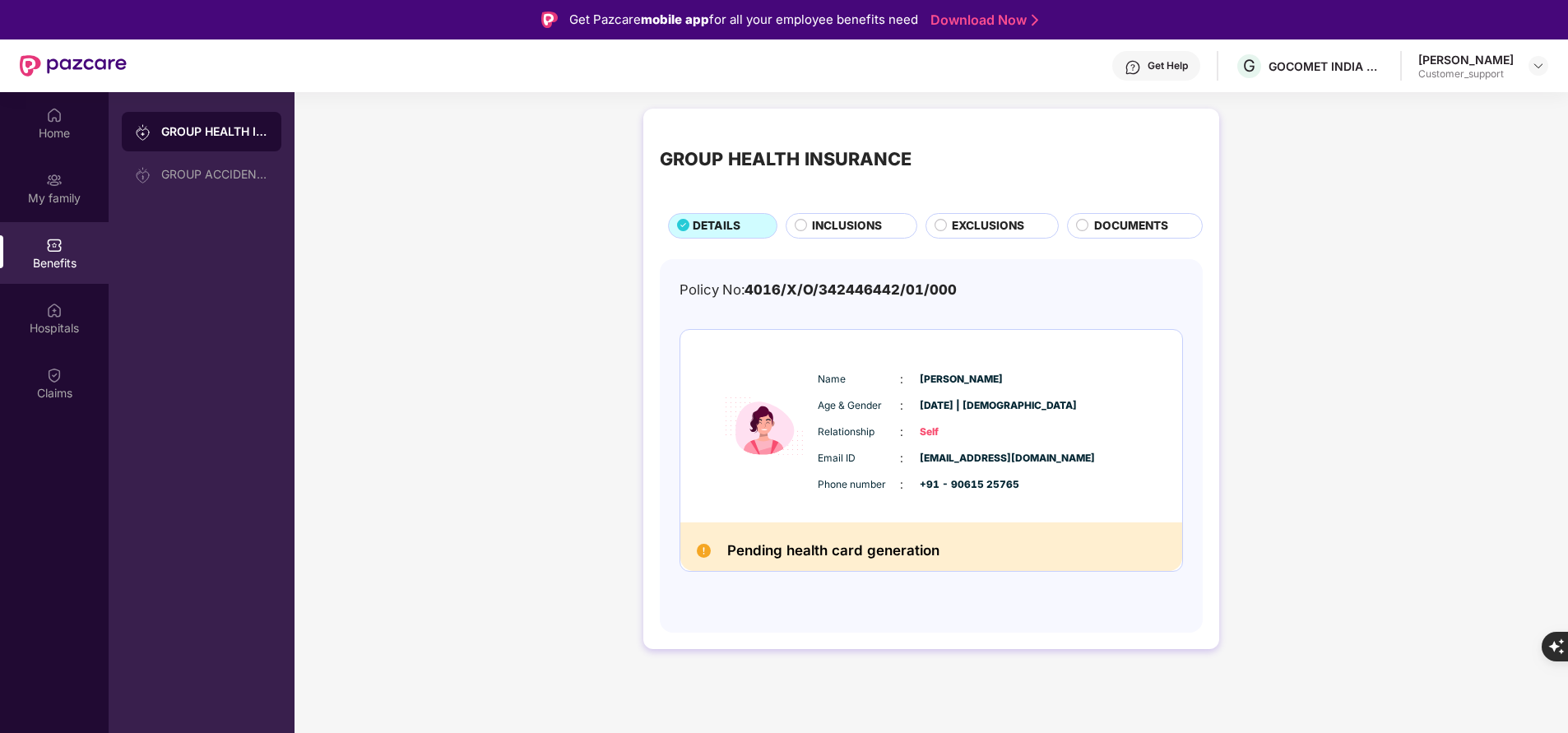
click at [828, 224] on span "INCLUSIONS" at bounding box center [847, 226] width 70 height 17
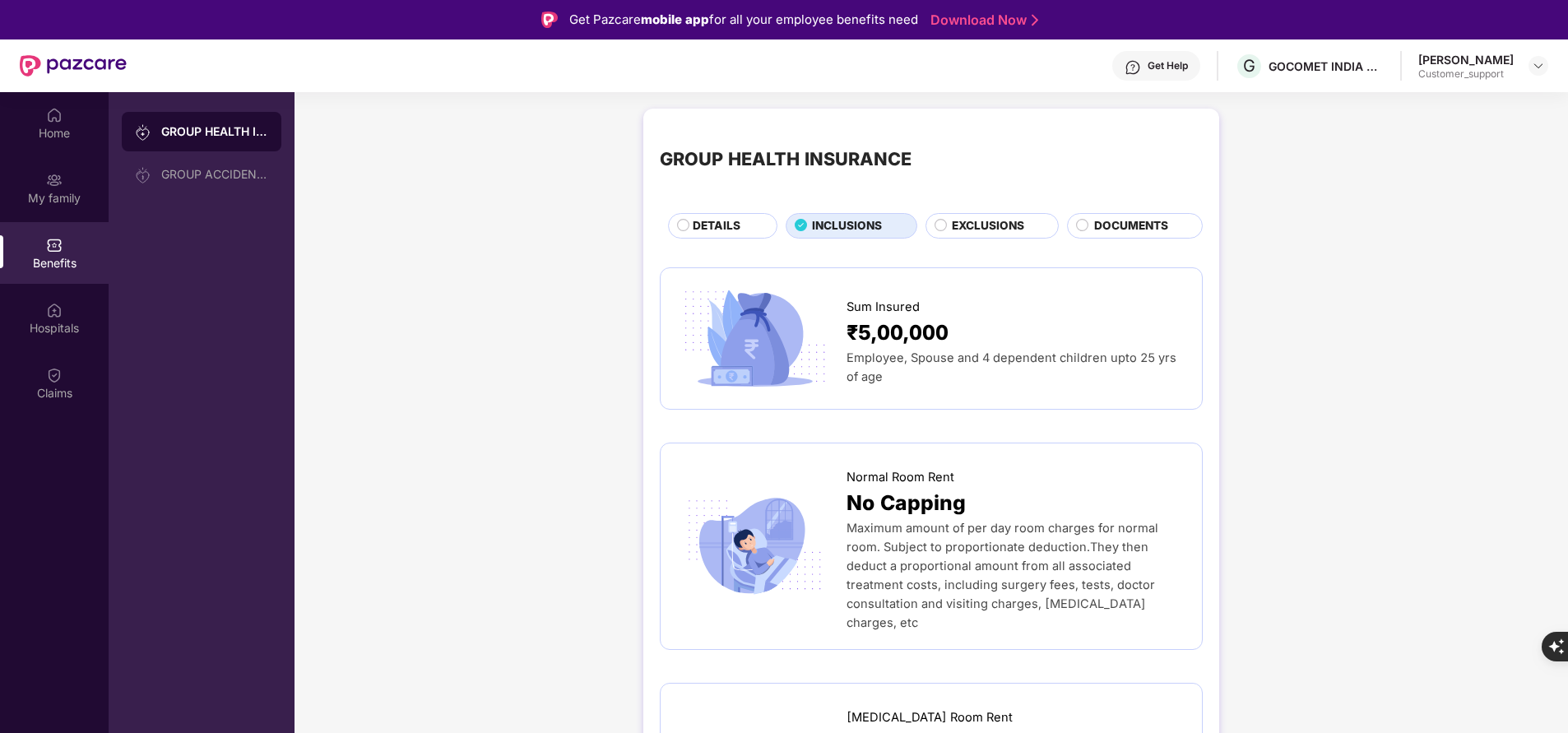
click at [738, 218] on span "DETAILS" at bounding box center [716, 226] width 47 height 17
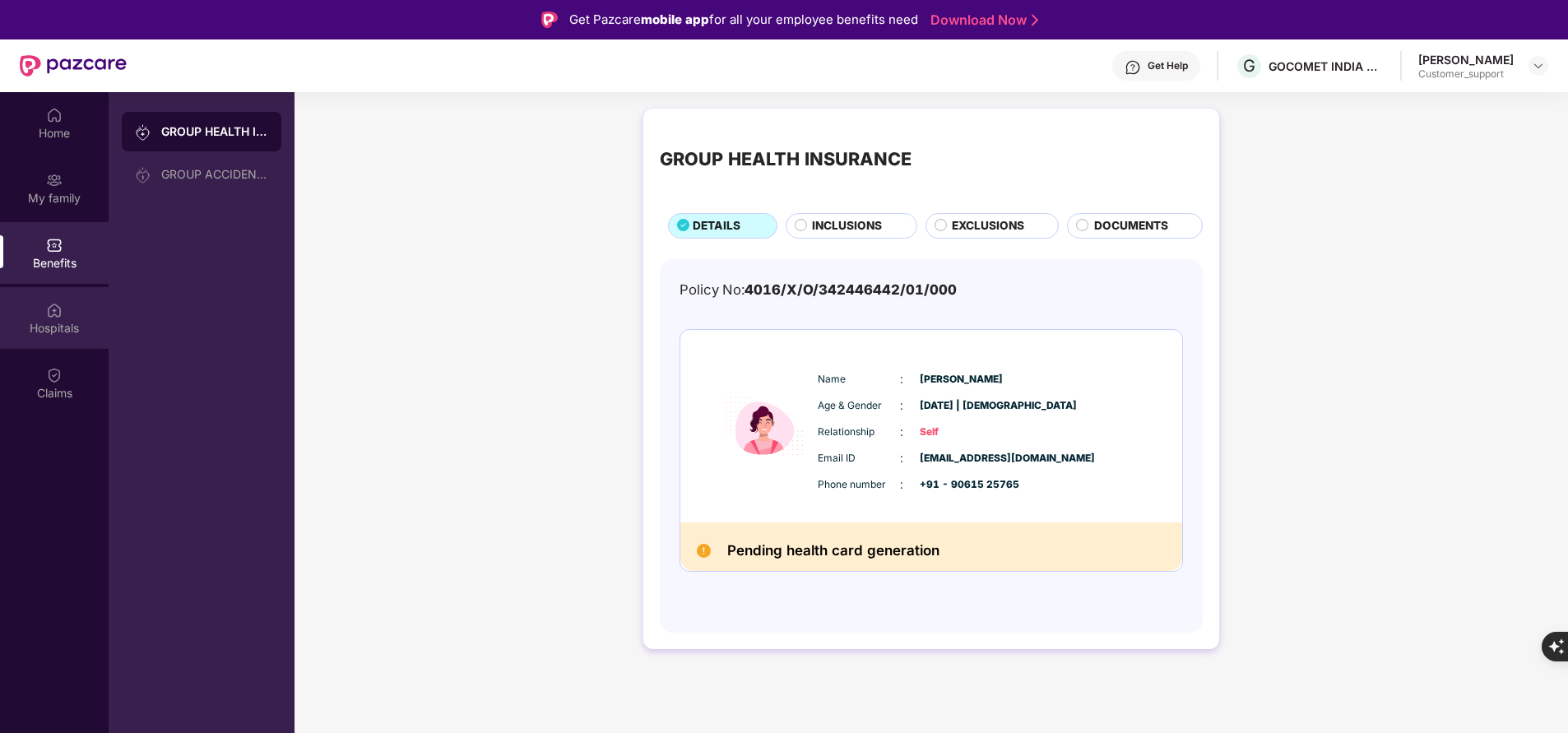
click at [45, 322] on div "Hospitals" at bounding box center [54, 328] width 108 height 16
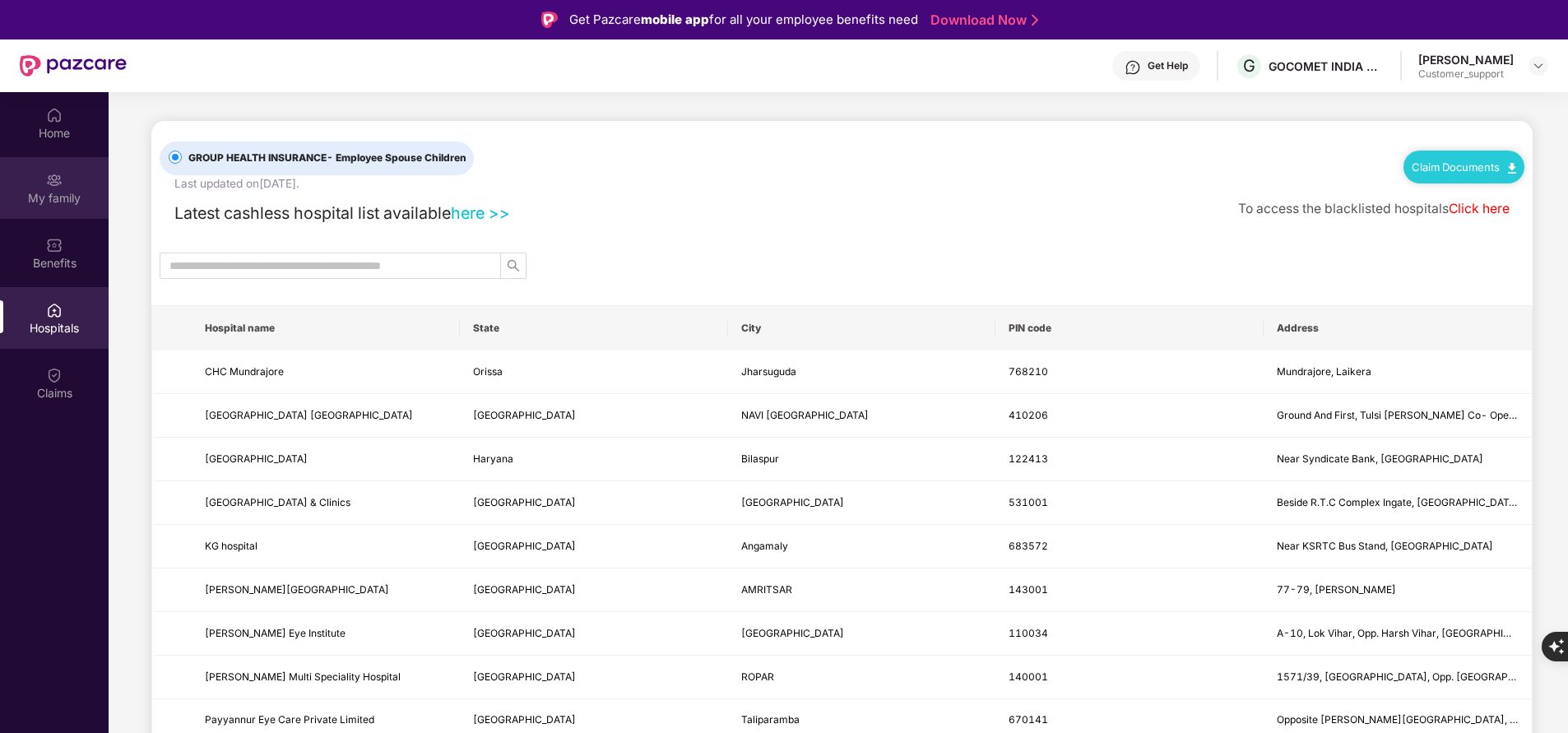
click at [66, 187] on div "My family" at bounding box center [54, 188] width 108 height 62
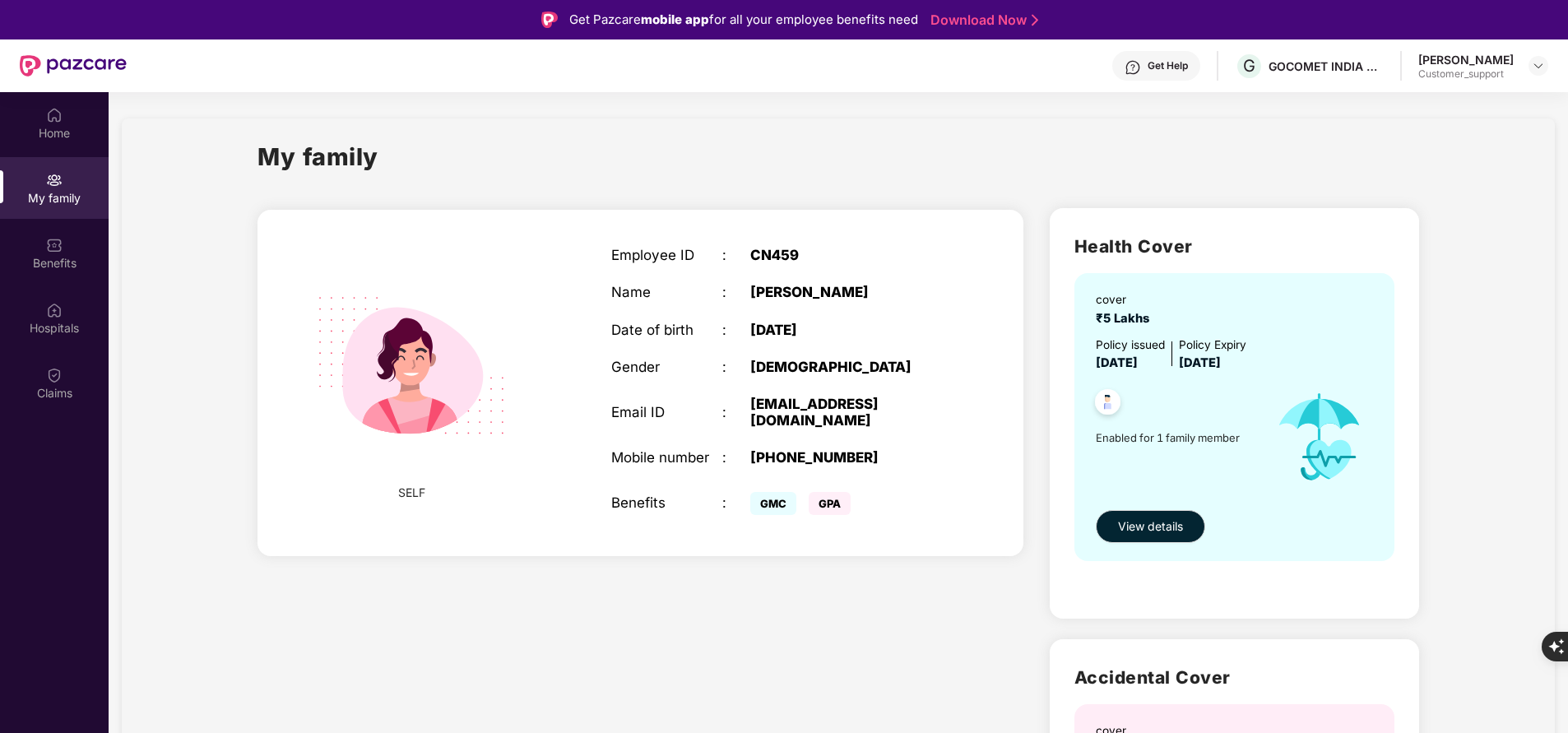
drag, startPoint x: 612, startPoint y: 245, endPoint x: 760, endPoint y: 346, distance: 179.2
drag, startPoint x: 760, startPoint y: 346, endPoint x: 601, endPoint y: 239, distance: 191.7
click at [601, 239] on div "Employee ID : CN459 Name : Raji L R Date of birth : 04 Dec 1997 Gender : FEMALE…" at bounding box center [778, 383] width 366 height 313
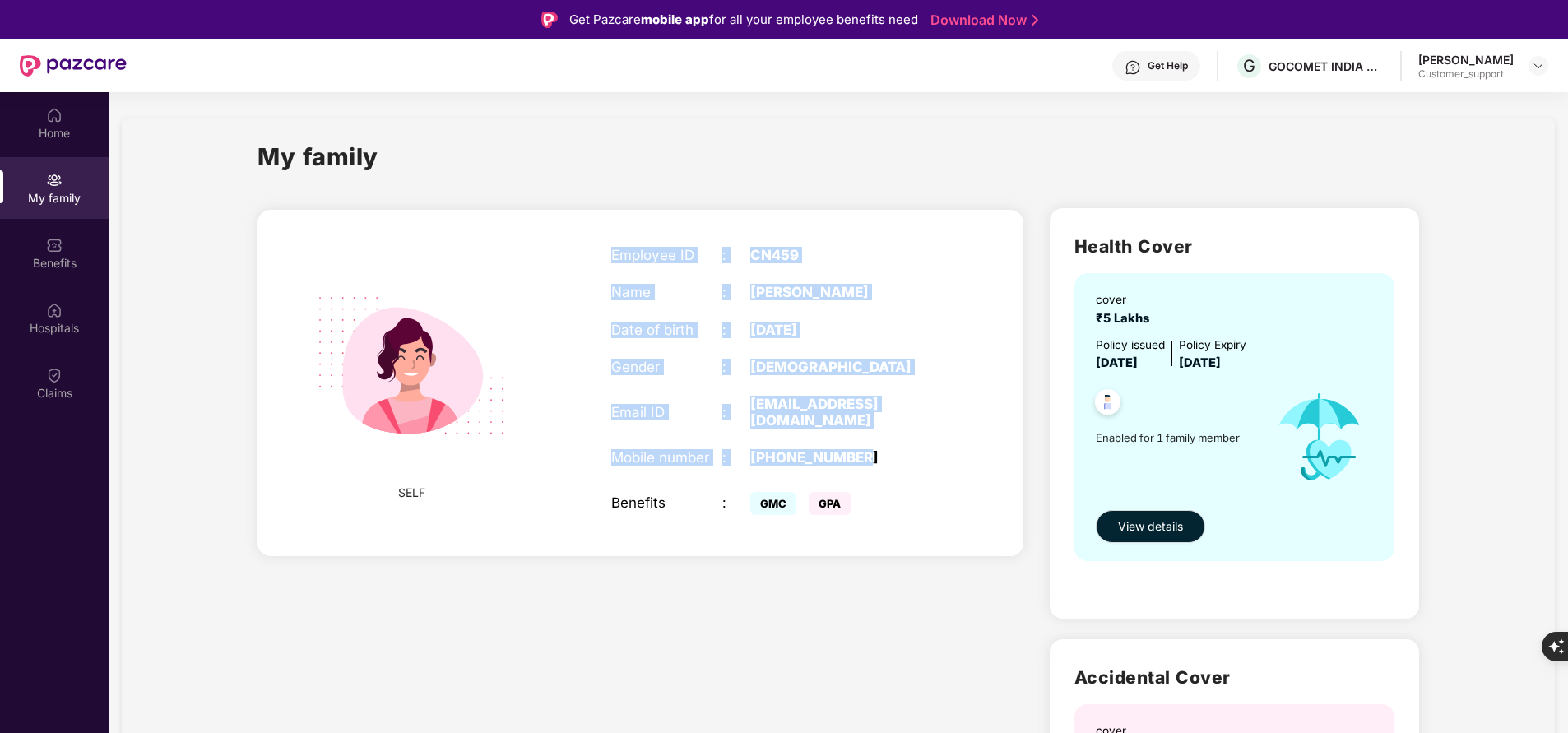
copy div "Employee ID : CN459 Name : Raji L R Date of birth : 04 Dec 1997 Gender : FEMALE…"
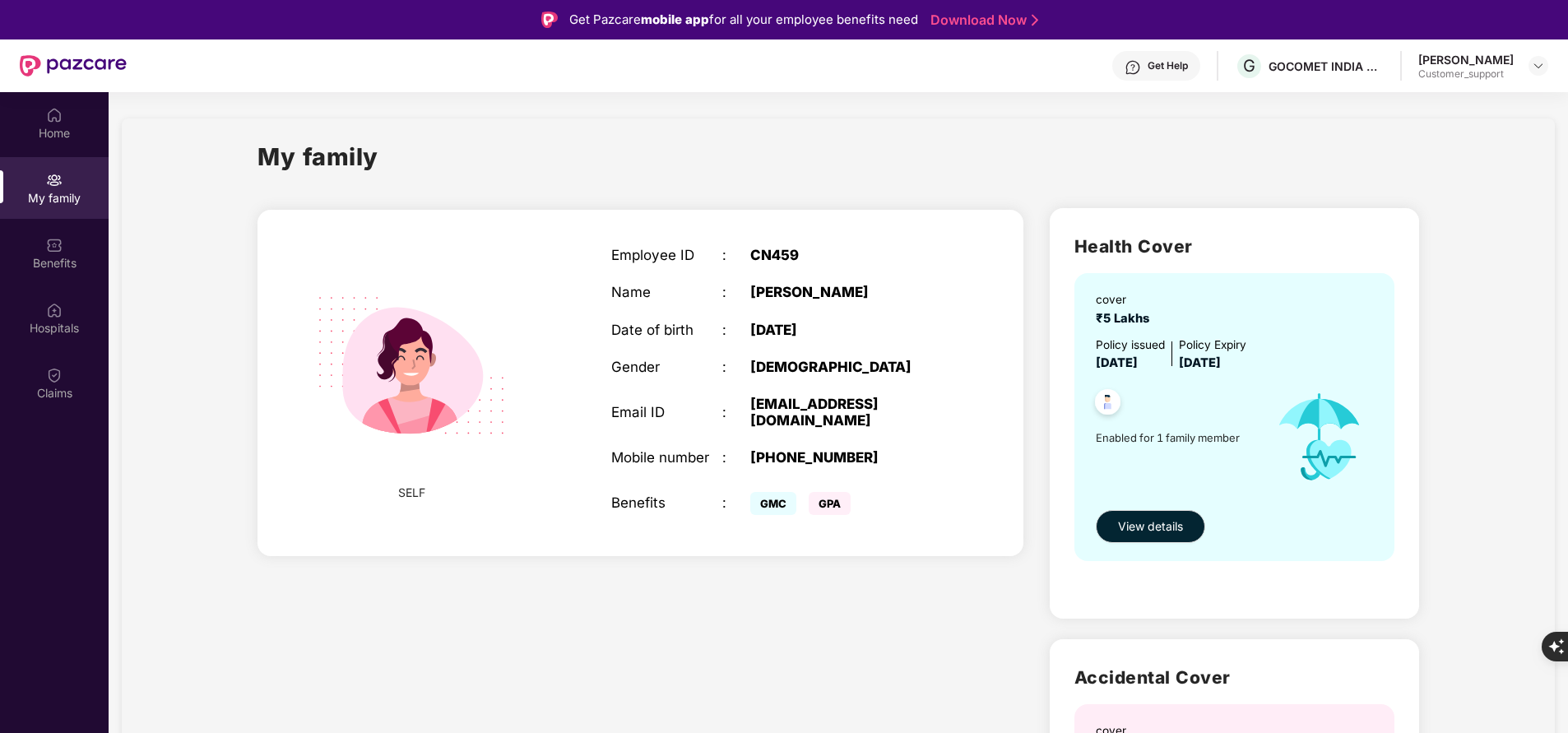
click at [1177, 65] on div "Get Help" at bounding box center [1168, 66] width 41 height 14
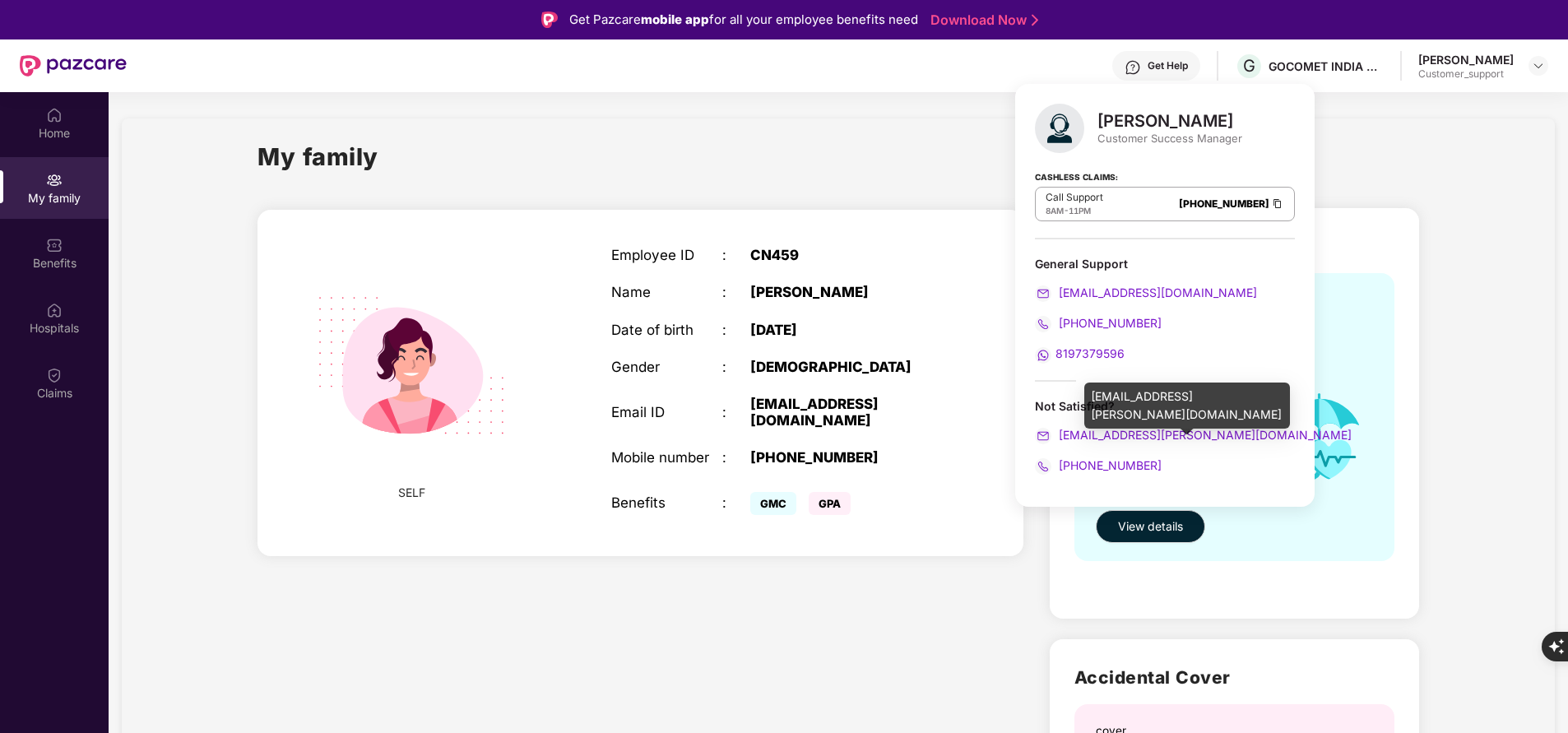
click at [1113, 434] on span "divya.pardhi@pazcare.com" at bounding box center [1204, 434] width 296 height 14
click at [1141, 396] on div "divya.pardhi@pazcare.com" at bounding box center [1187, 405] width 206 height 46
copy div "divya.pardhi@pazcare.com"
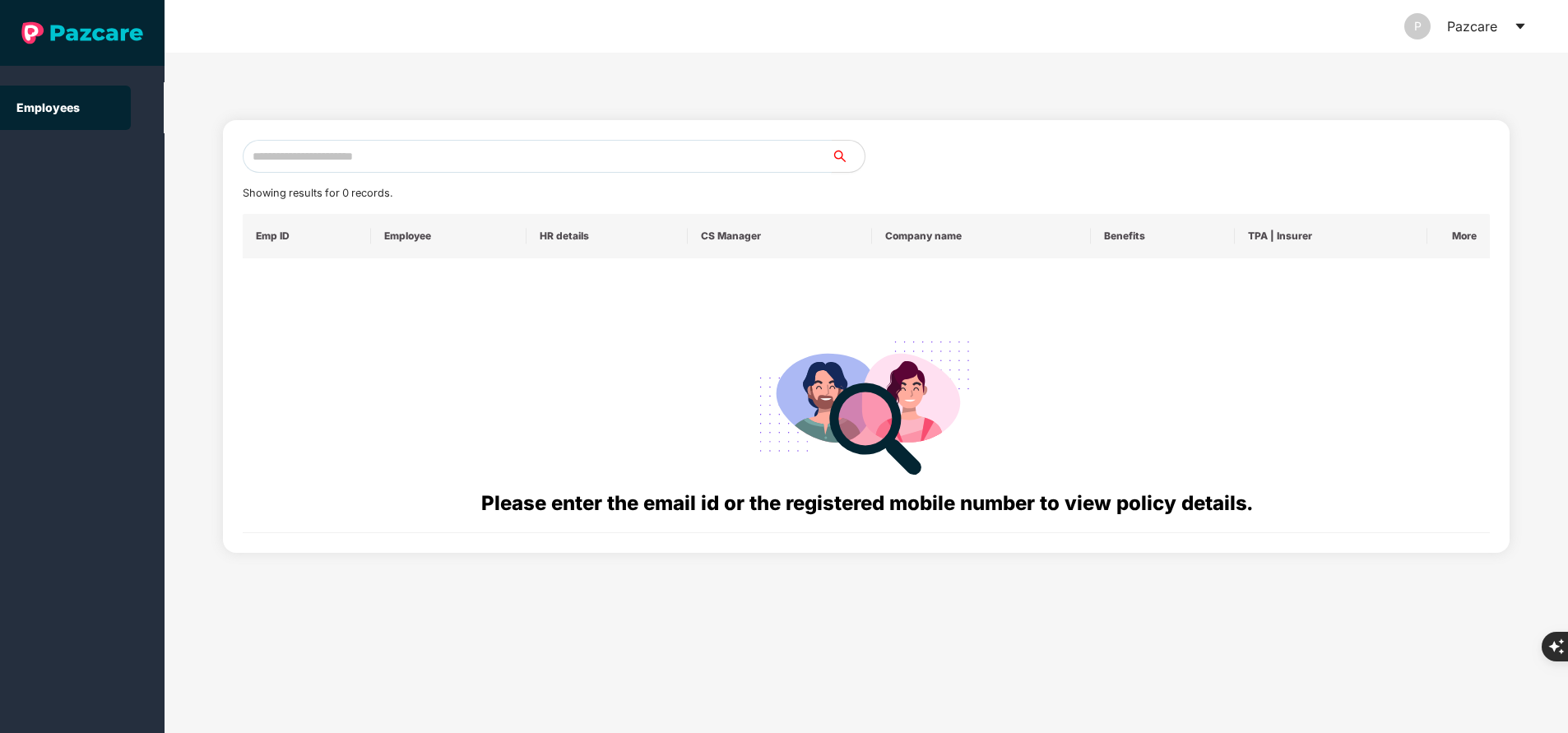
click at [564, 148] on input "text" at bounding box center [538, 156] width 589 height 33
paste input "**********"
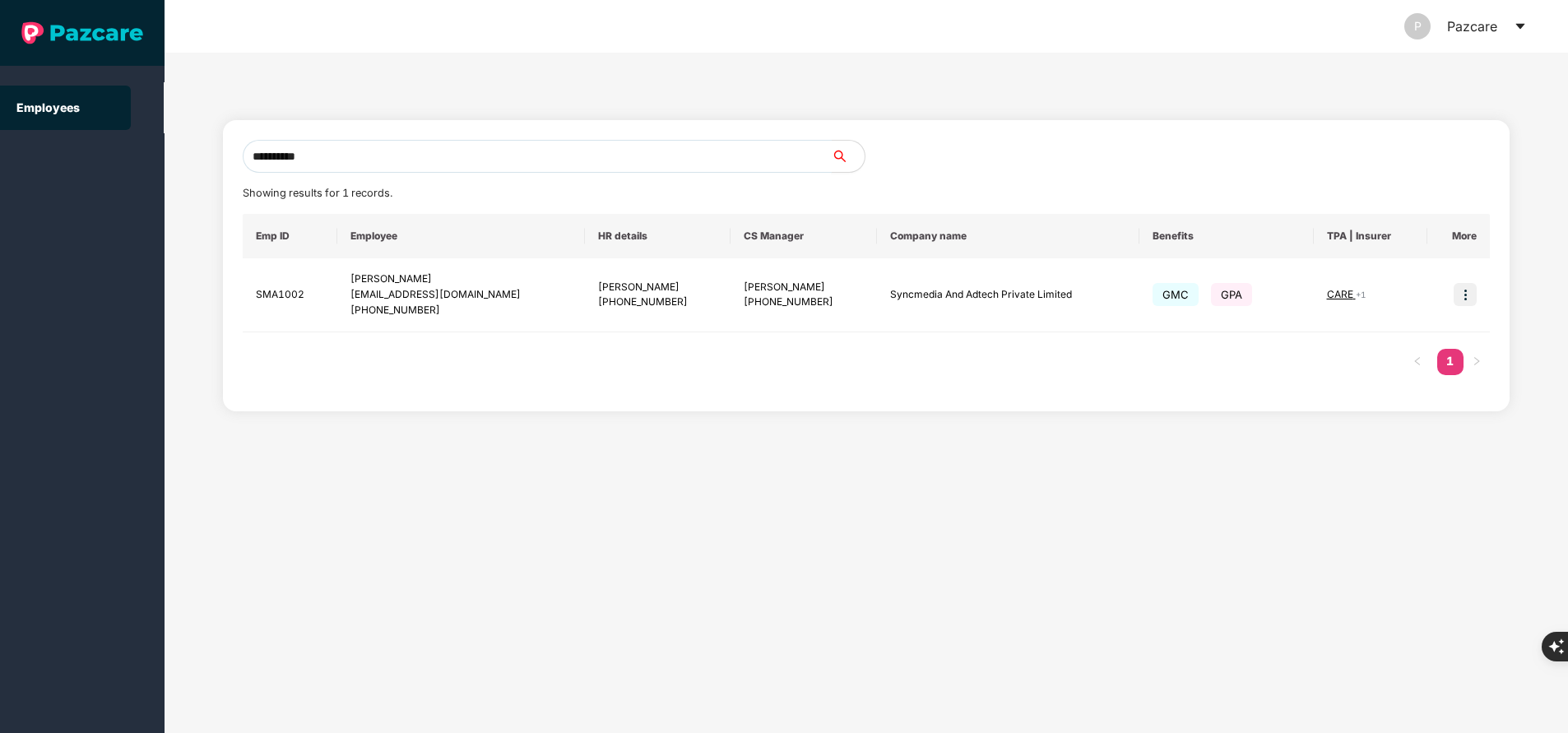
type input "**********"
click at [1473, 293] on img at bounding box center [1465, 294] width 23 height 23
click at [1436, 332] on span "Switch to user interface" at bounding box center [1390, 336] width 128 height 14
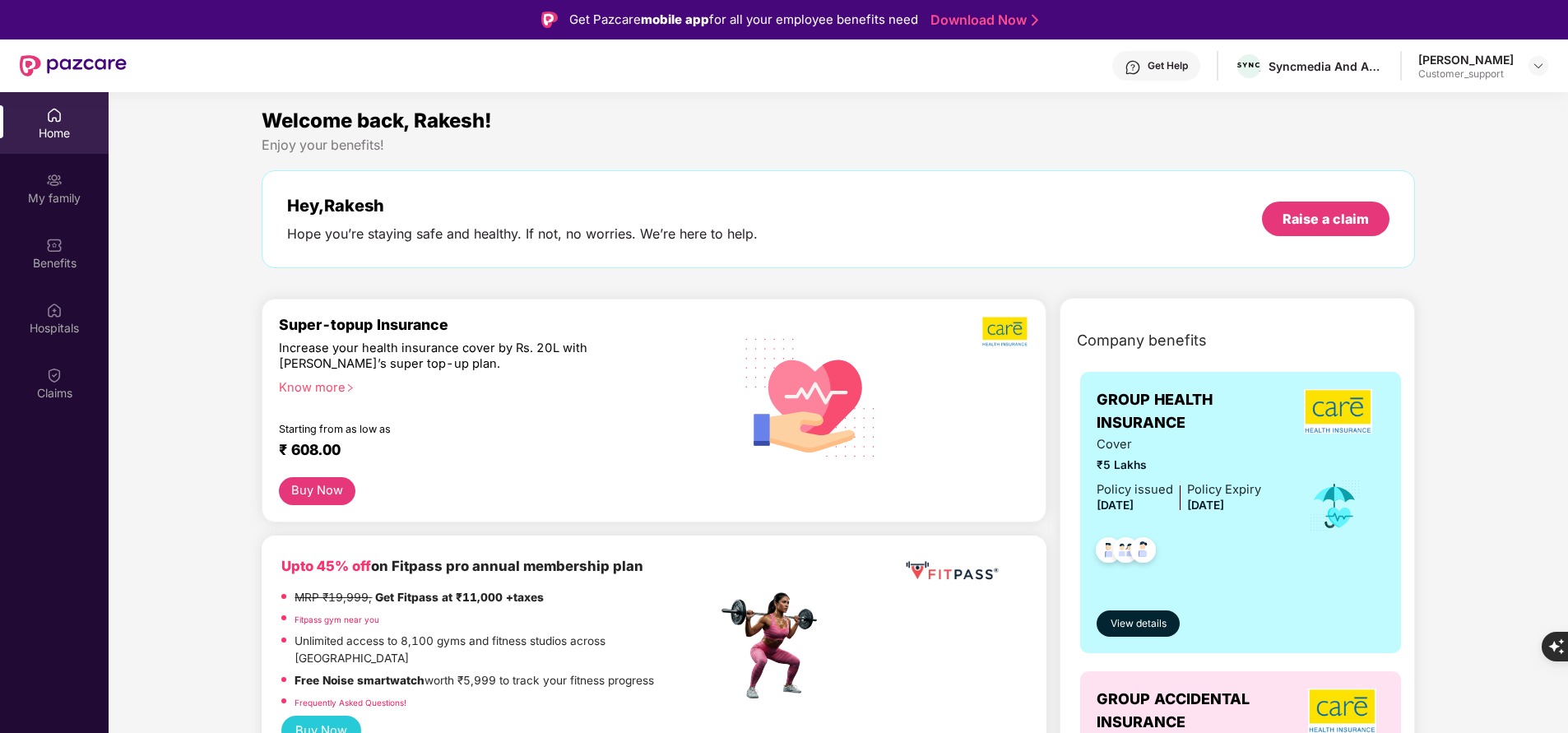
click at [58, 199] on div "My family" at bounding box center [54, 197] width 108 height 16
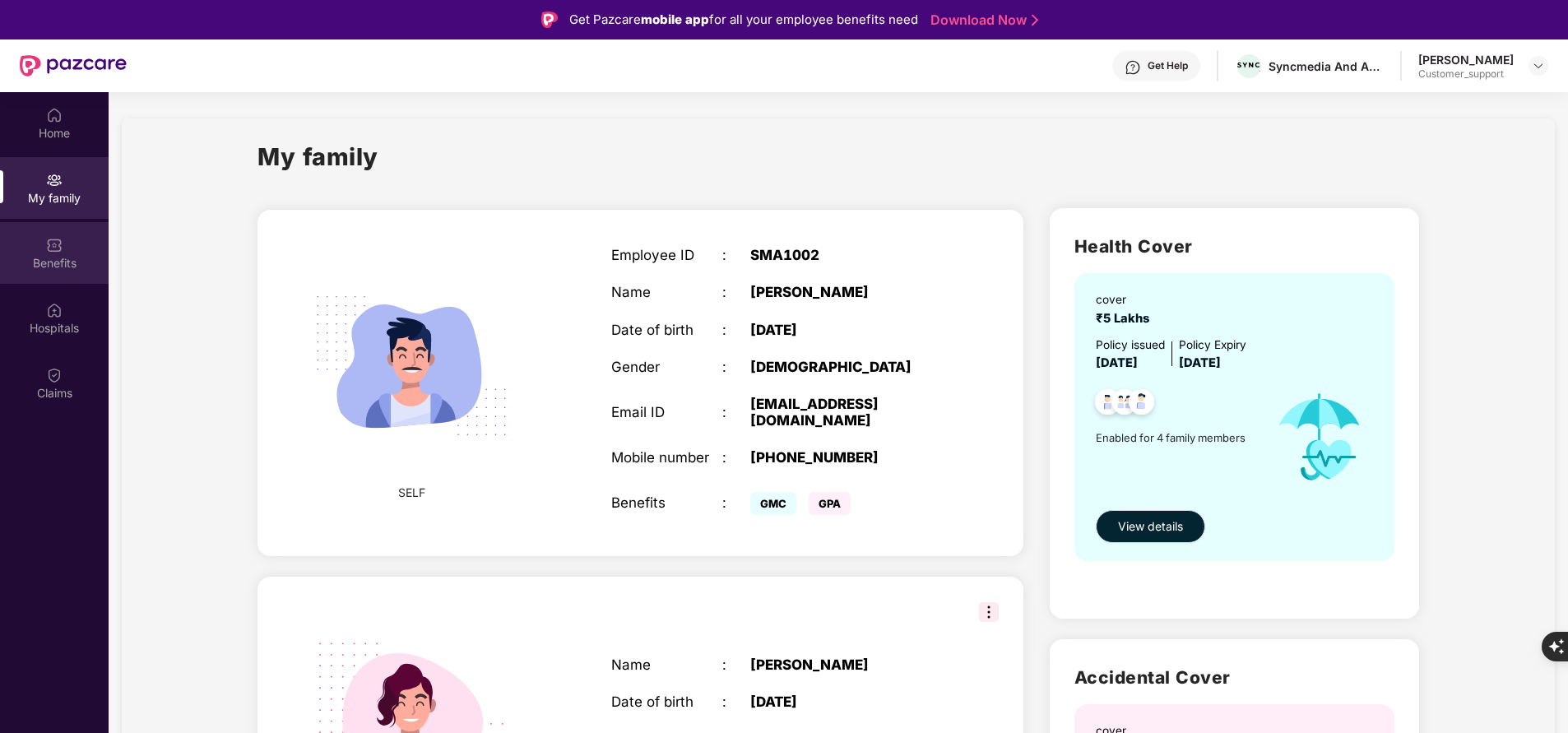
click at [63, 267] on div "Benefits" at bounding box center [54, 262] width 108 height 16
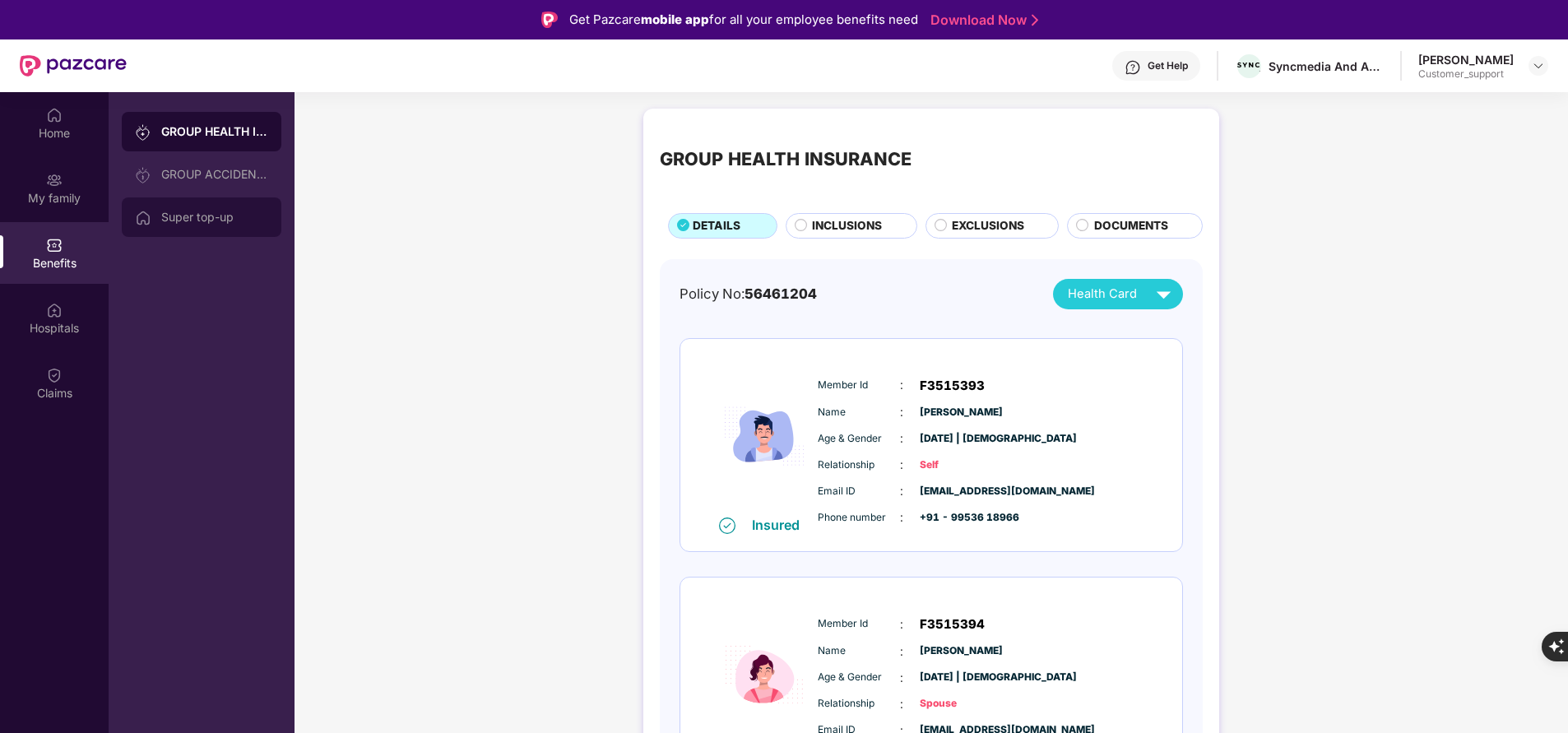
click at [207, 223] on div "Super top-up" at bounding box center [202, 217] width 160 height 40
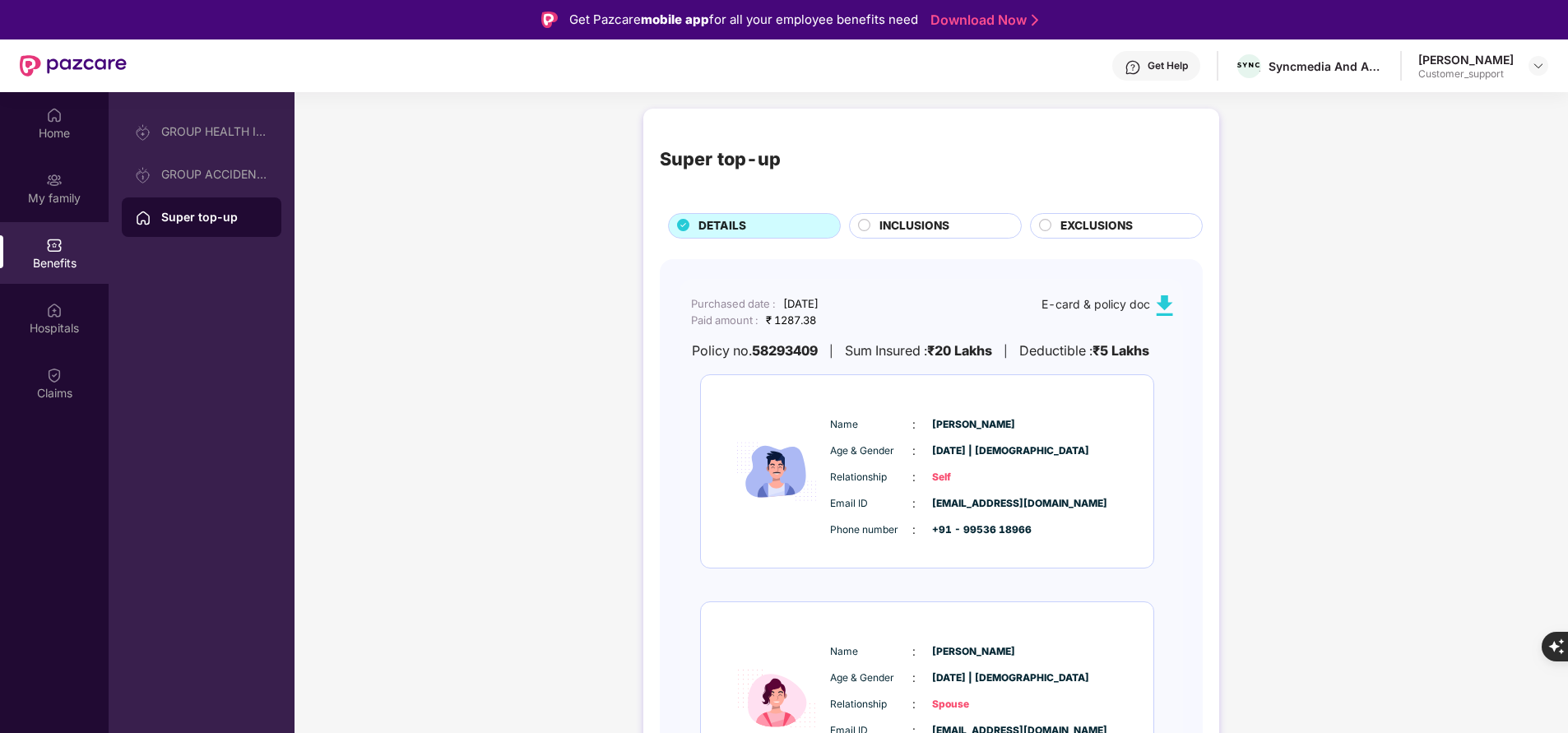
click at [936, 228] on span "INCLUSIONS" at bounding box center [914, 226] width 70 height 17
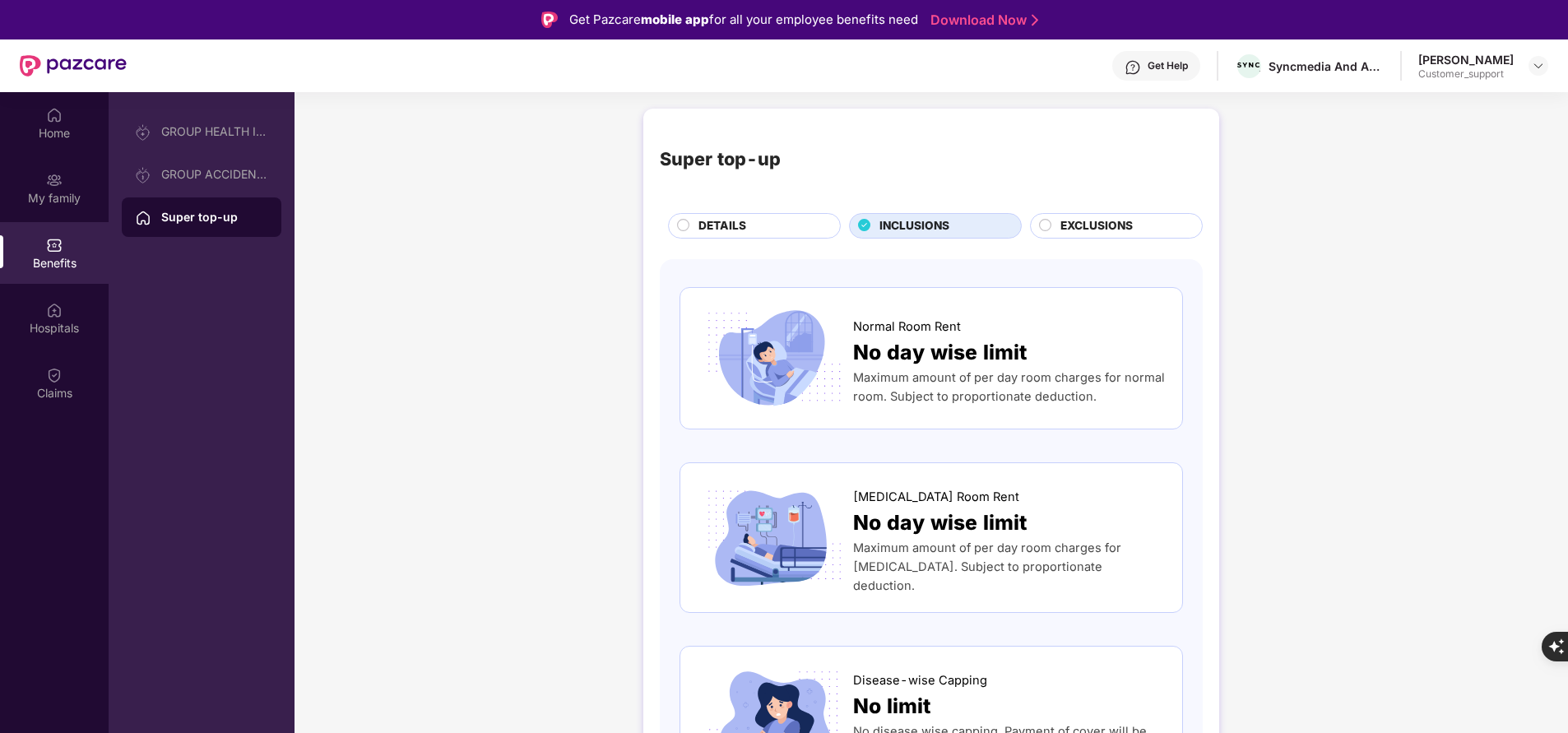
click at [811, 218] on div "DETAILS" at bounding box center [760, 227] width 141 height 19
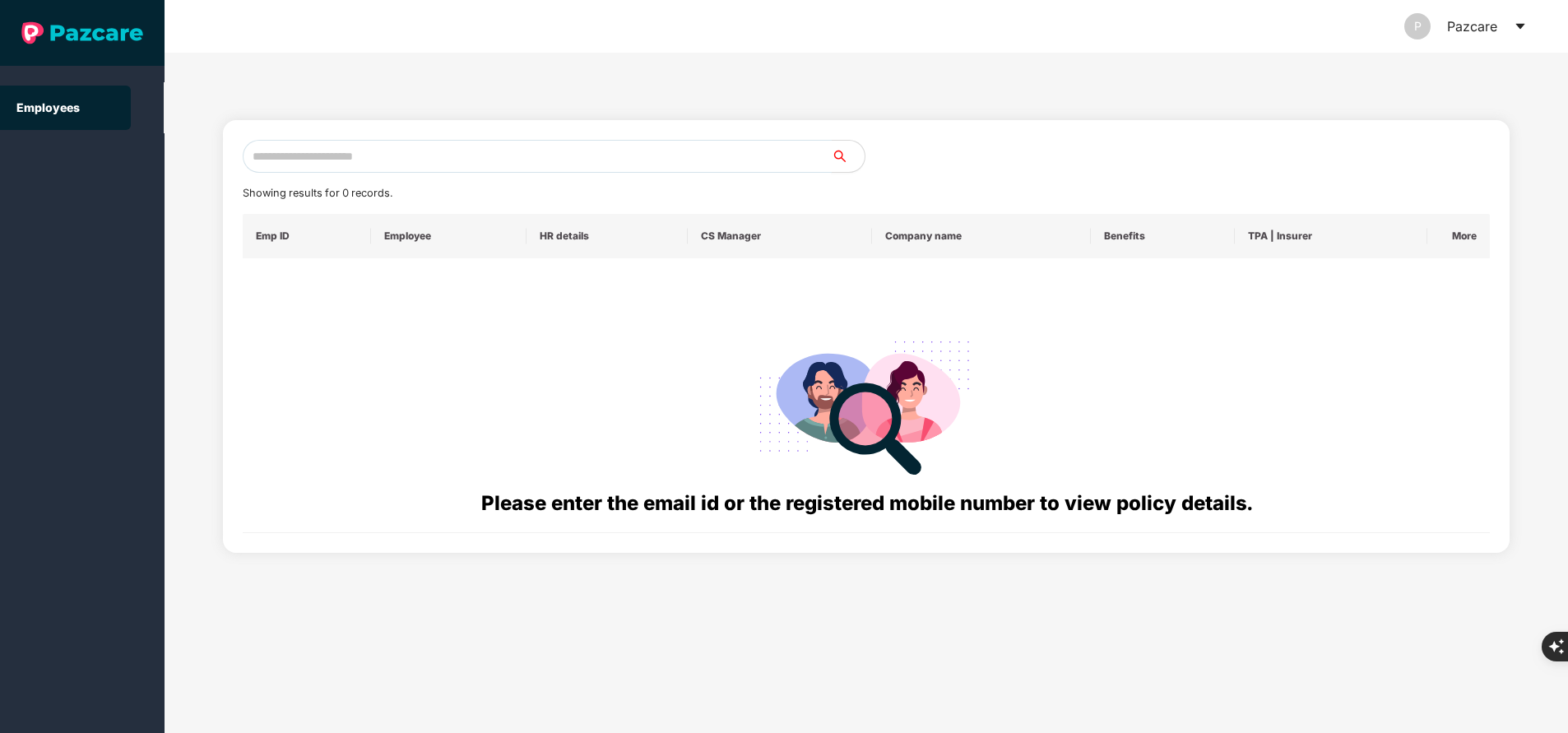
click at [483, 143] on input "text" at bounding box center [538, 156] width 589 height 33
paste input "**********"
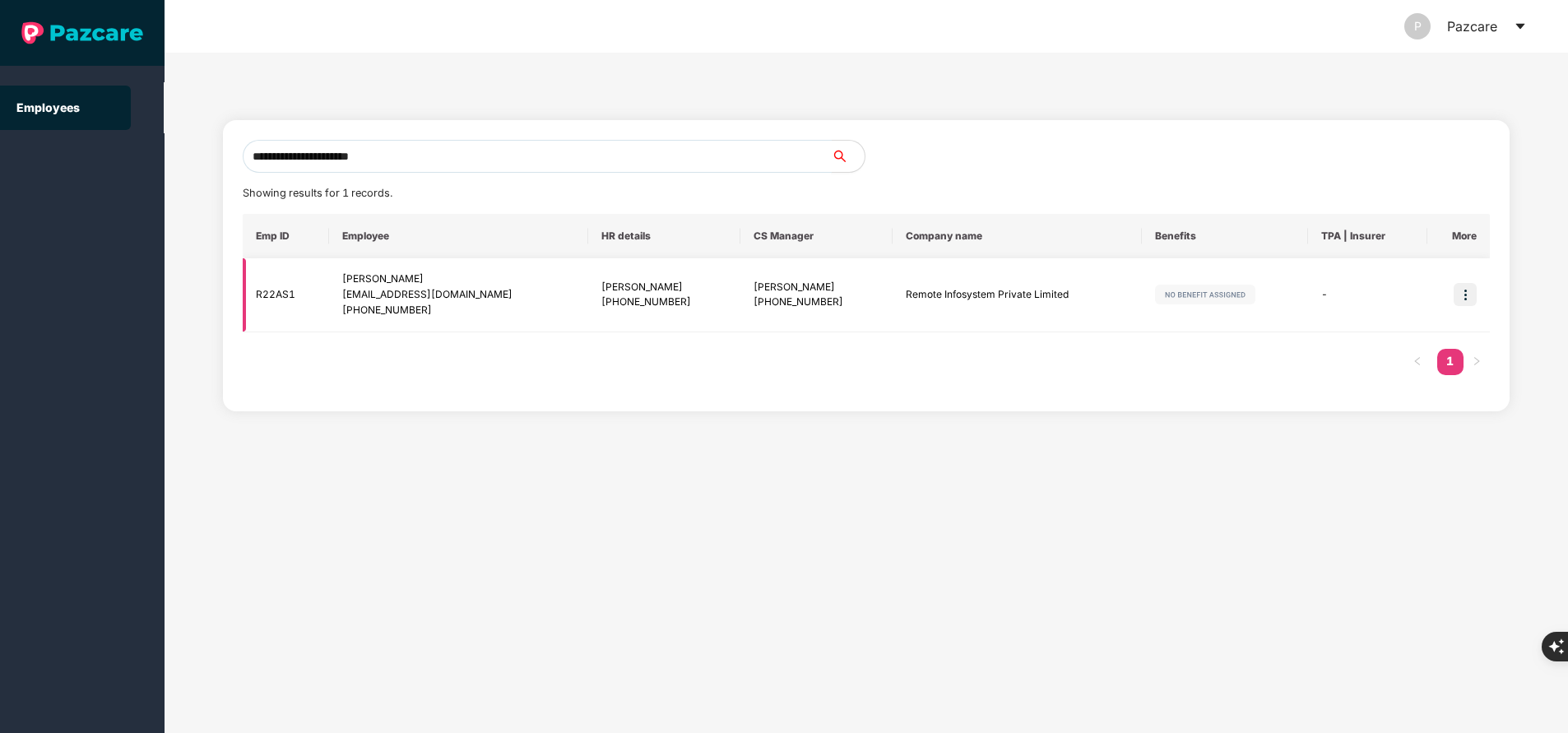
type input "**********"
click at [1460, 294] on img at bounding box center [1465, 294] width 23 height 23
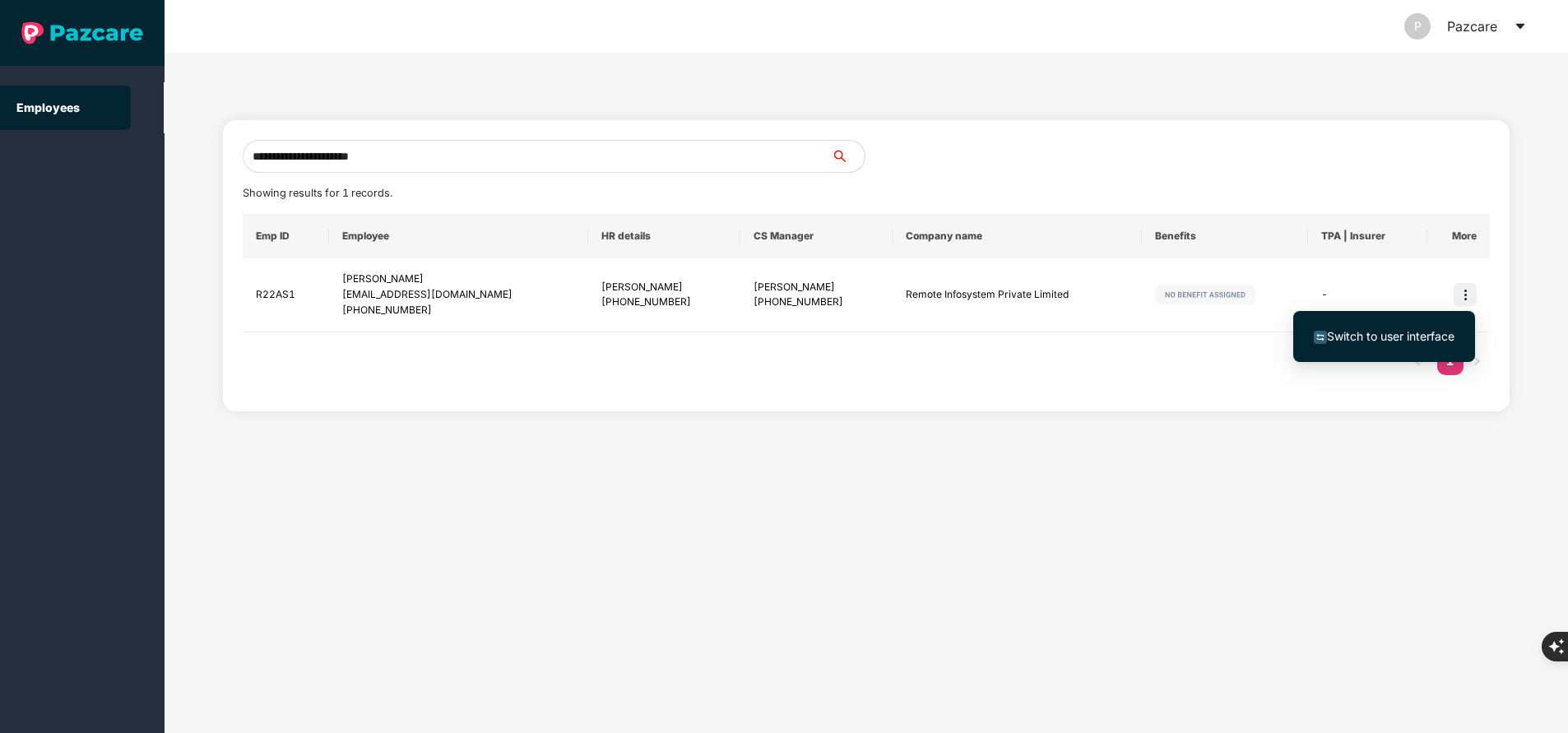
click at [1434, 332] on span "Switch to user interface" at bounding box center [1390, 336] width 128 height 14
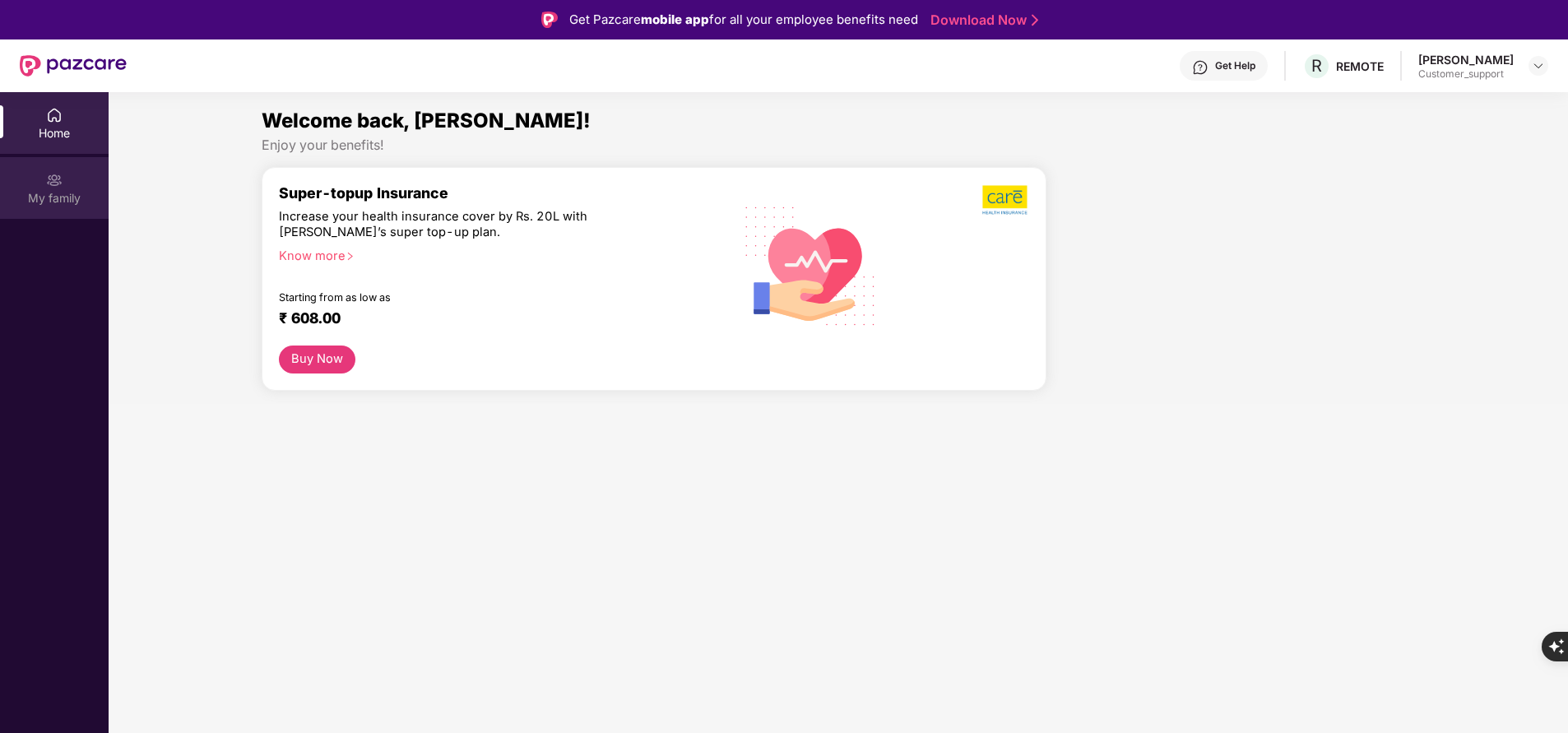
click at [52, 190] on div "My family" at bounding box center [54, 197] width 108 height 16
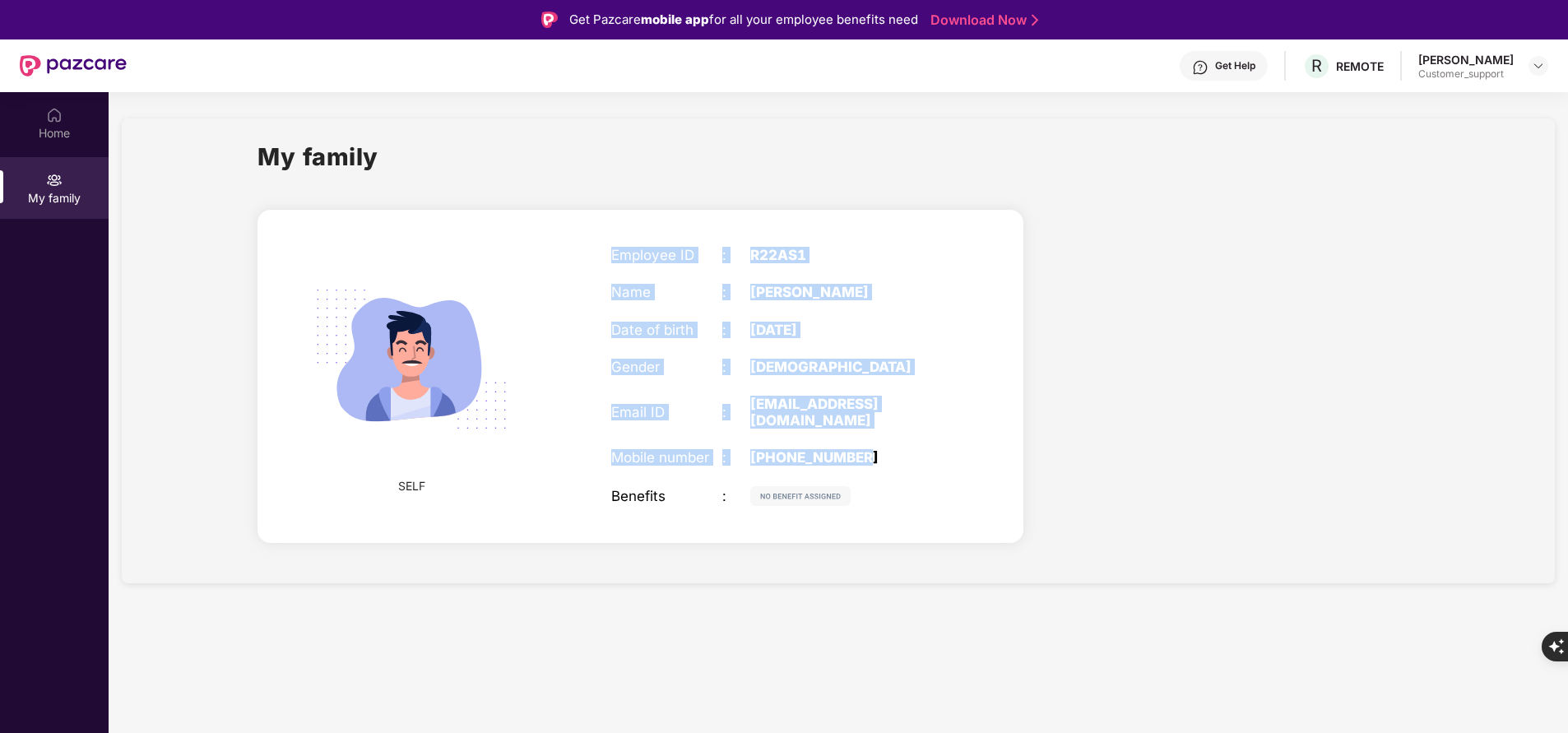
drag, startPoint x: 607, startPoint y: 249, endPoint x: 883, endPoint y: 452, distance: 342.6
click at [883, 452] on div "Employee ID : R22AS1 Name : Devansh Wadhwa Date of birth : 14 Dec 1999 Gender :…" at bounding box center [778, 376] width 366 height 300
copy div "Employee ID : R22AS1 Name : Devansh Wadhwa Date of birth : 14 Dec 1999 Gender :…"
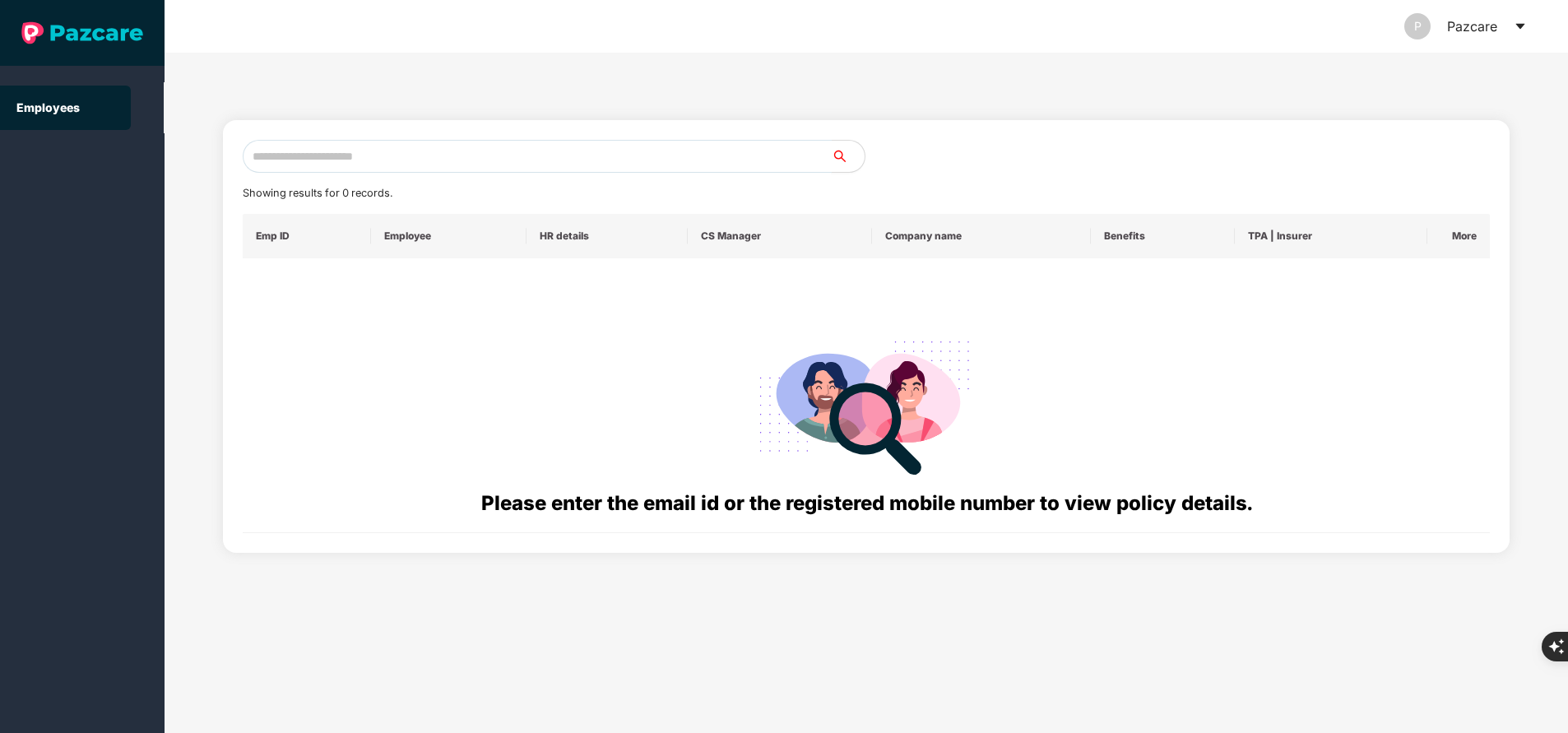
click at [449, 157] on input "text" at bounding box center [538, 156] width 589 height 33
paste input "**********"
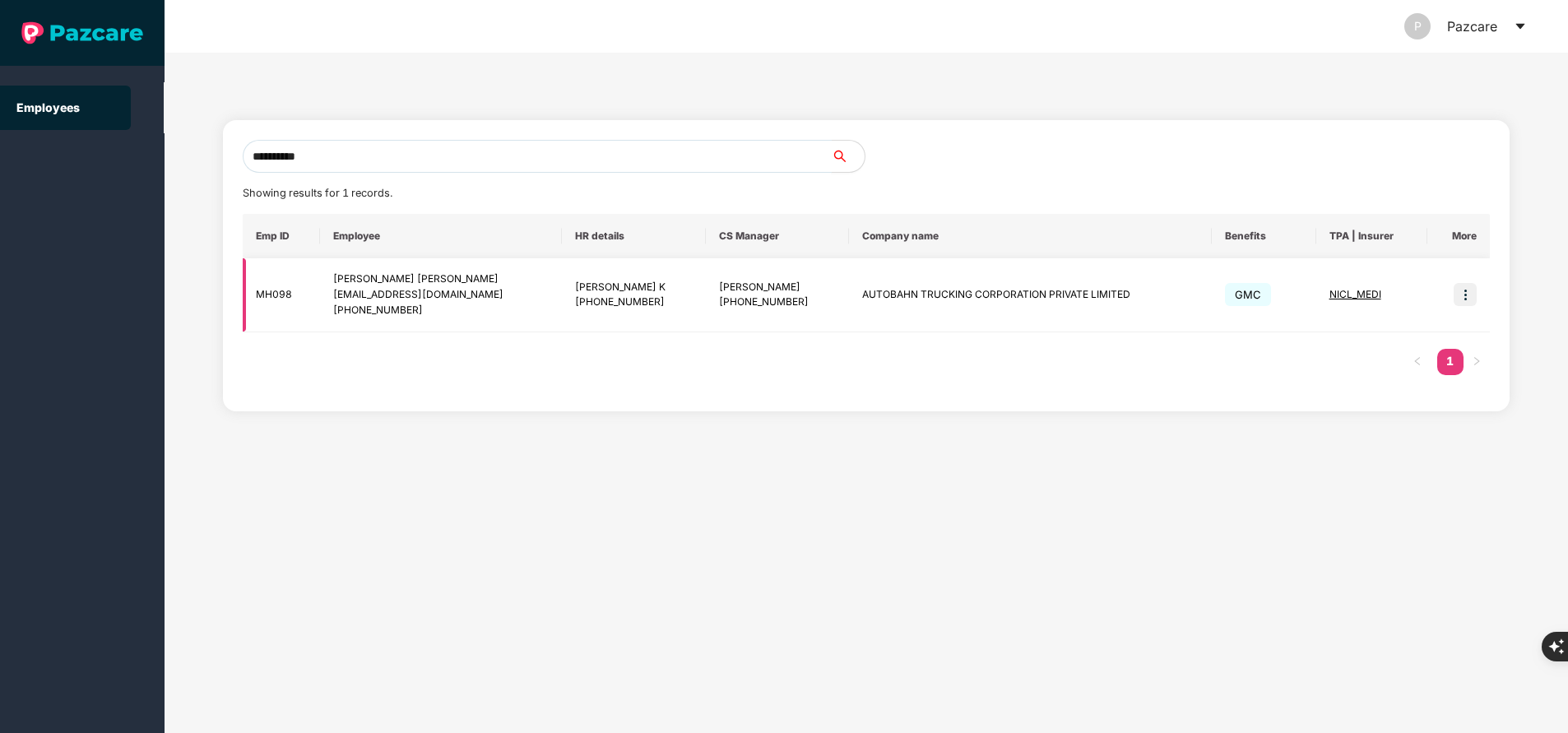
type input "**********"
click at [1354, 291] on span "NICL_MEDI" at bounding box center [1355, 294] width 52 height 13
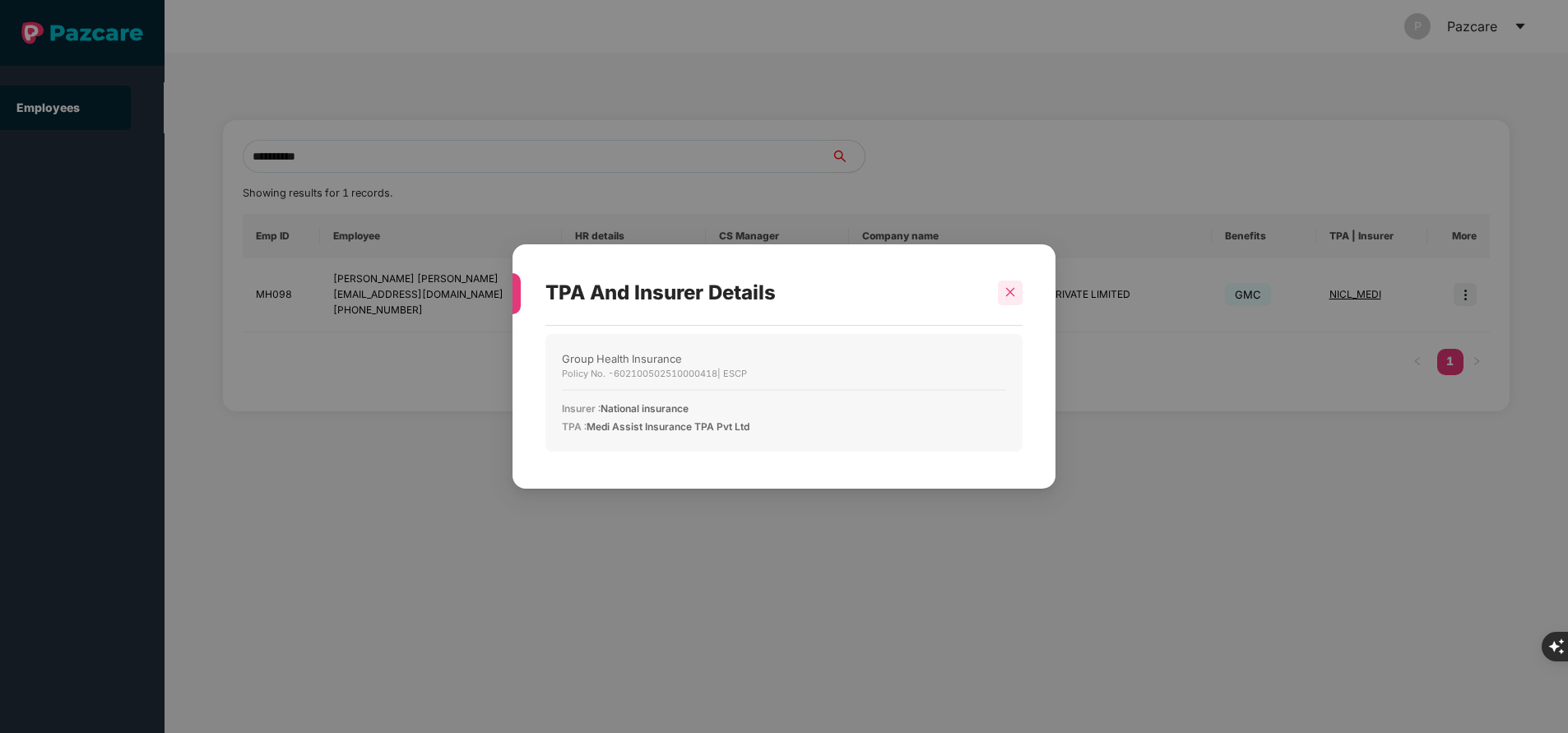
click at [1015, 297] on icon "close" at bounding box center [1011, 292] width 12 height 12
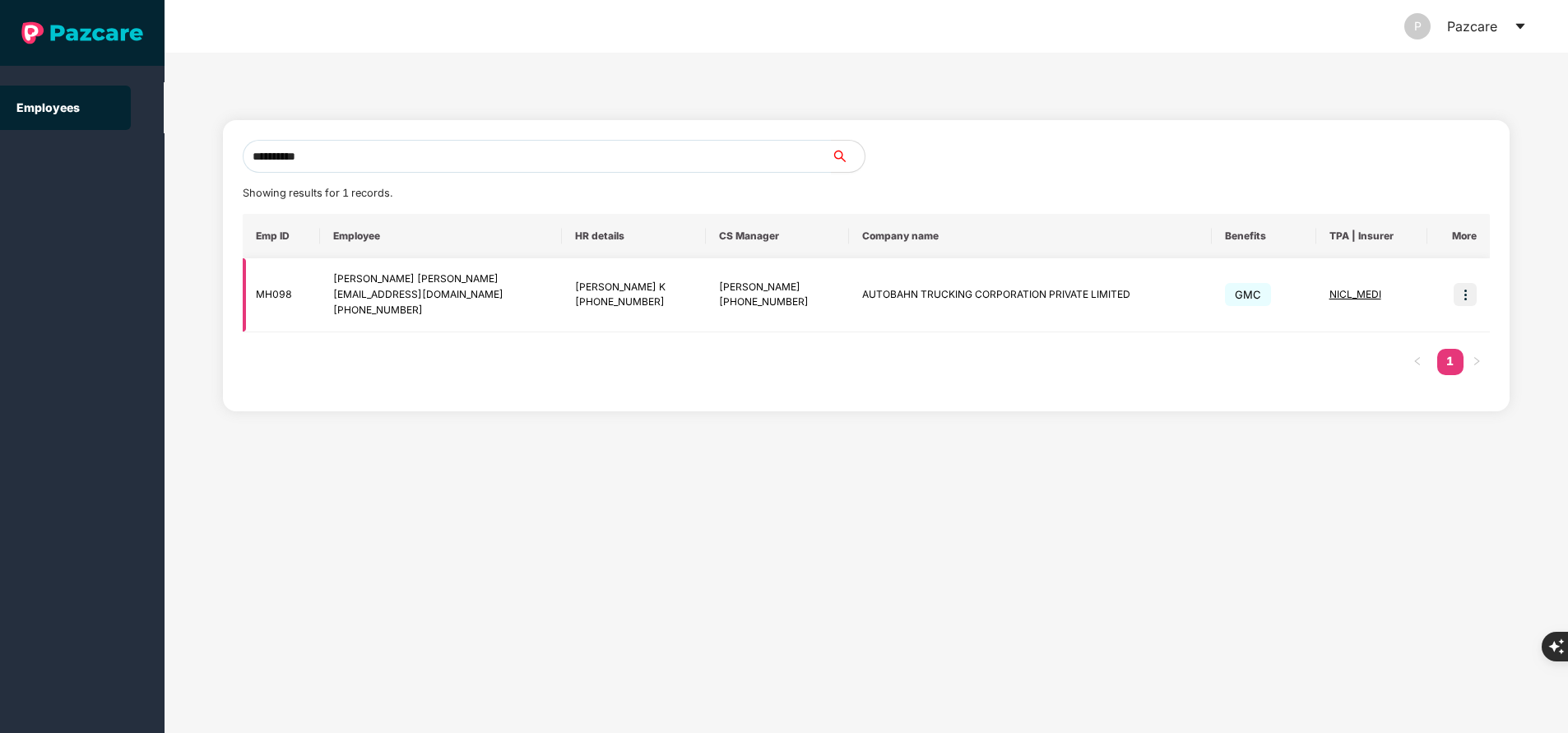
click at [1460, 297] on img at bounding box center [1465, 294] width 23 height 23
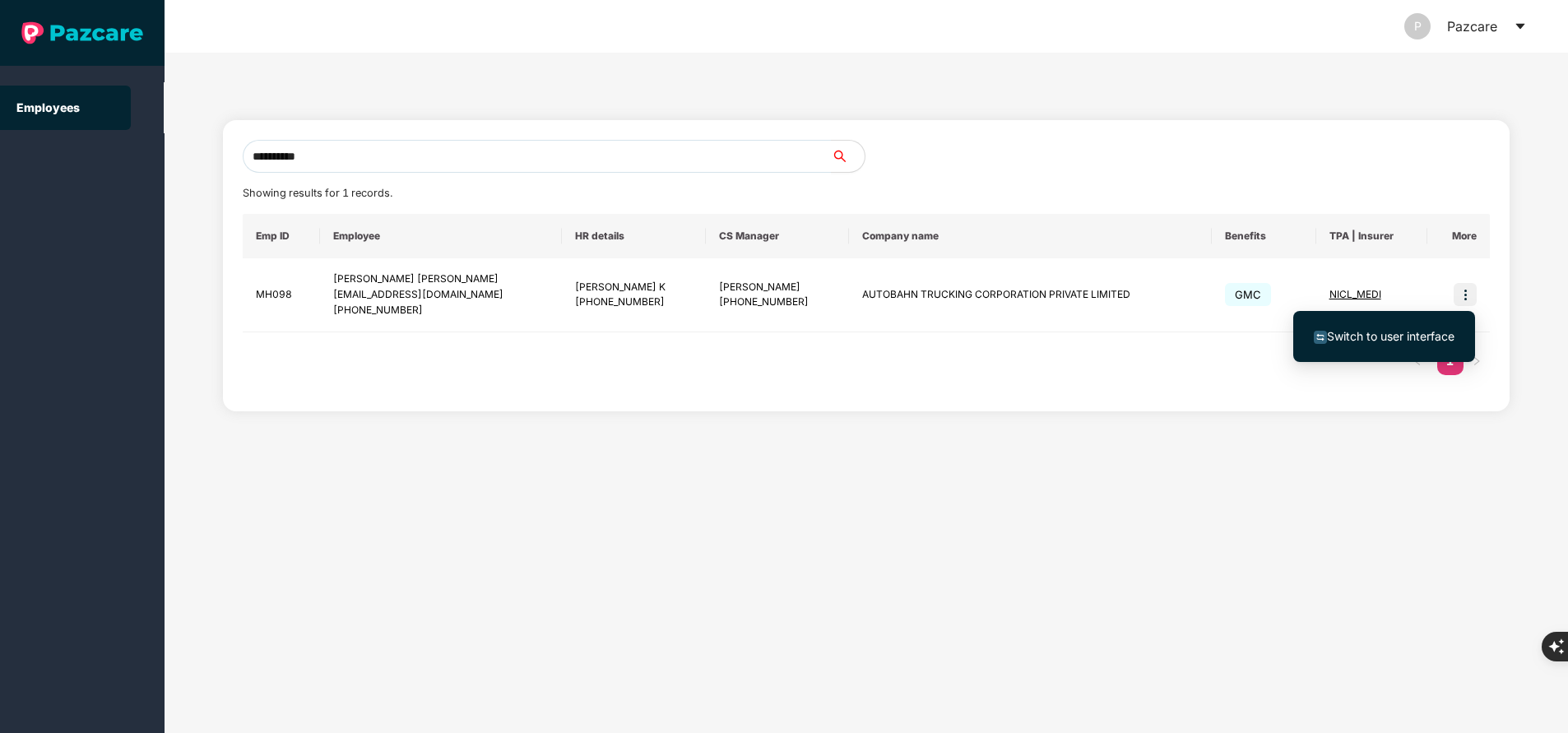
click at [1380, 340] on span "Switch to user interface" at bounding box center [1390, 336] width 128 height 14
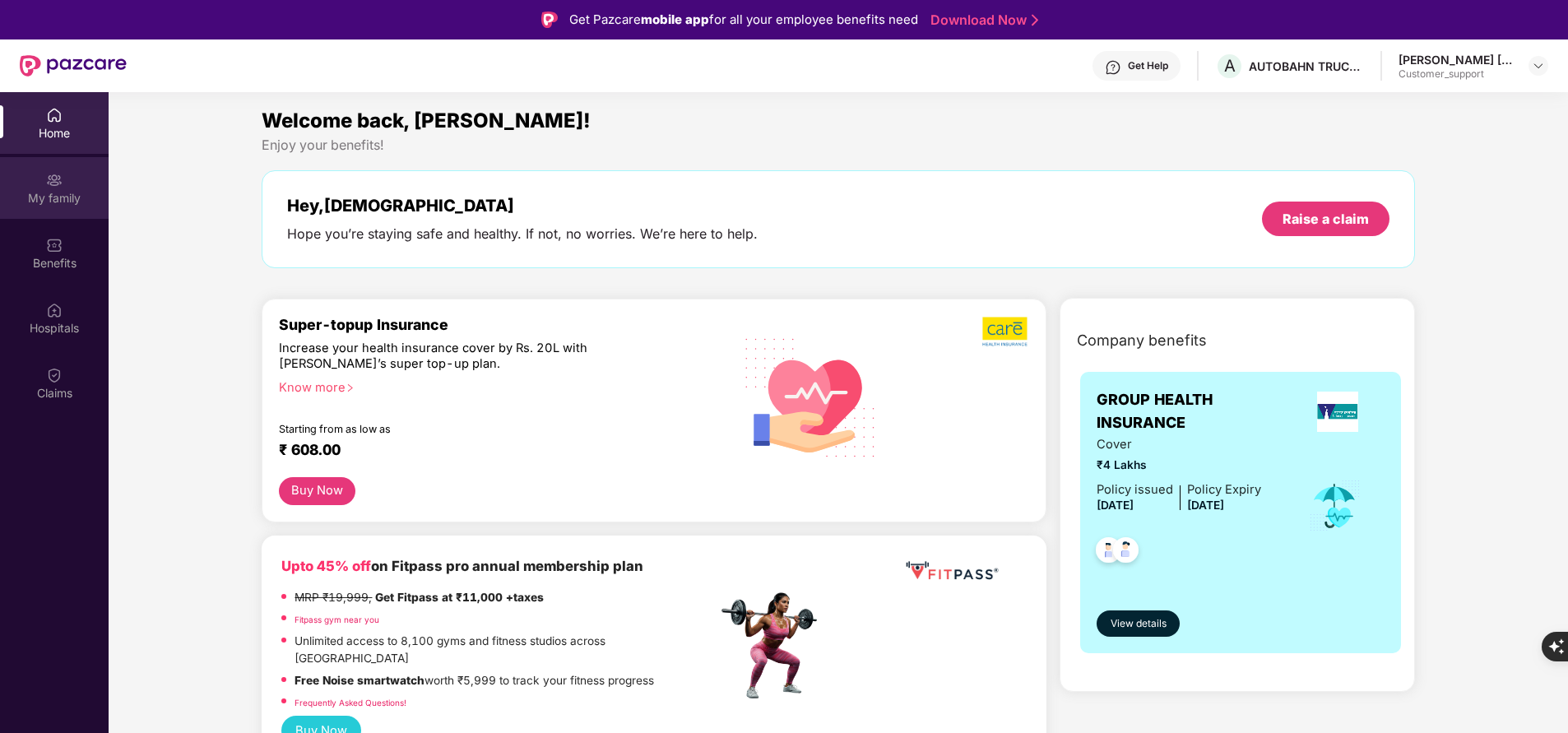
click at [60, 186] on img at bounding box center [53, 179] width 16 height 16
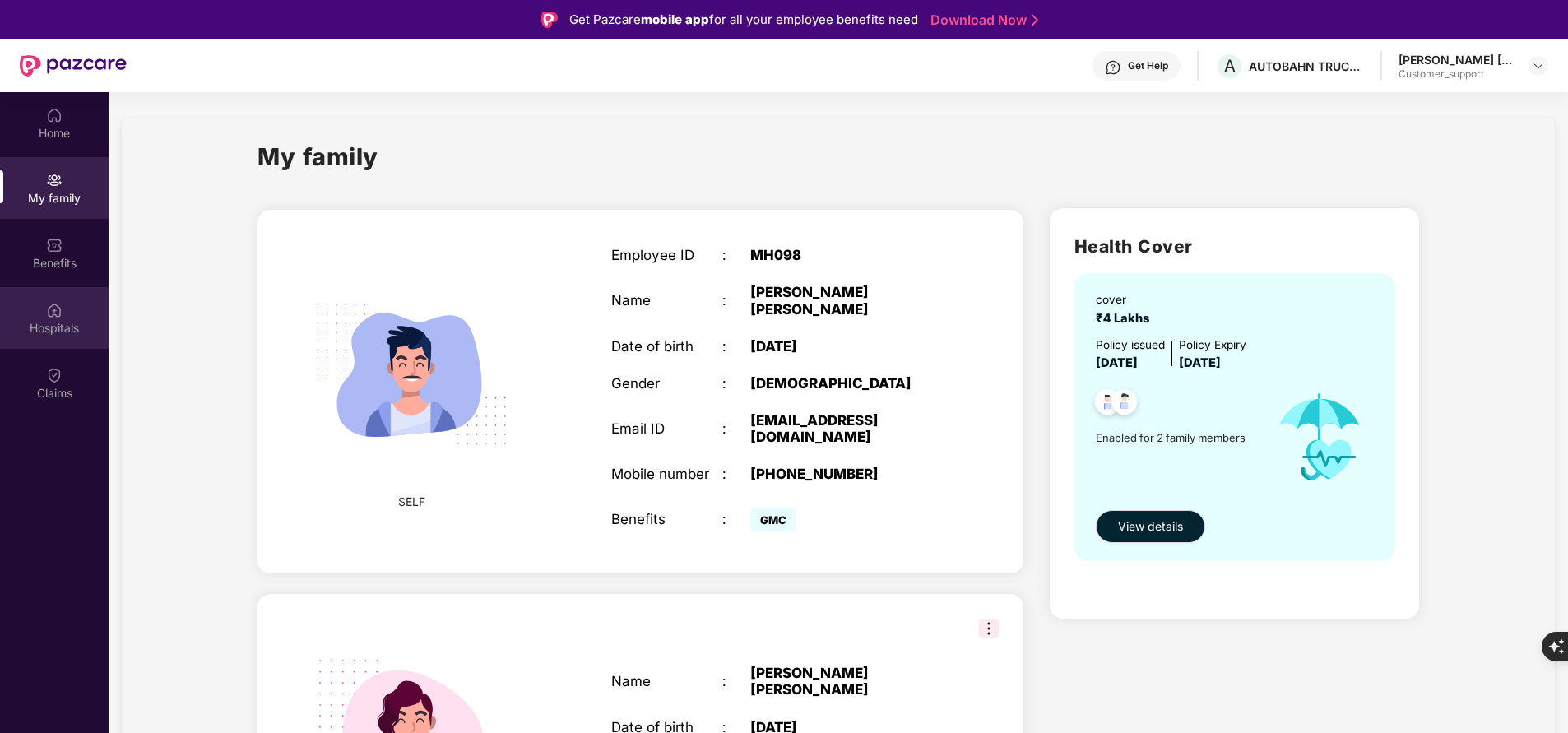
click at [56, 329] on div "Hospitals" at bounding box center [54, 328] width 108 height 16
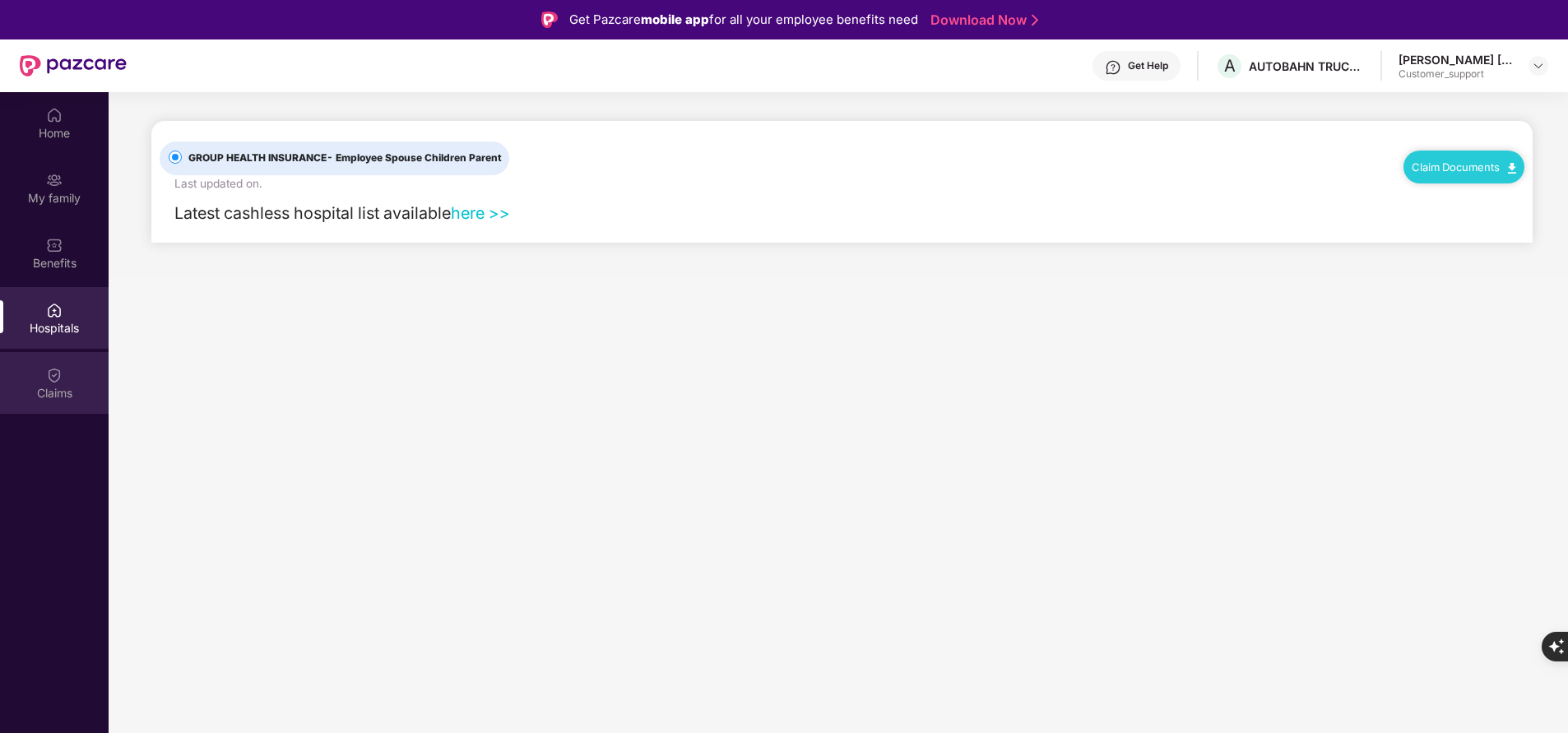
click at [54, 383] on div "Claims" at bounding box center [54, 383] width 108 height 62
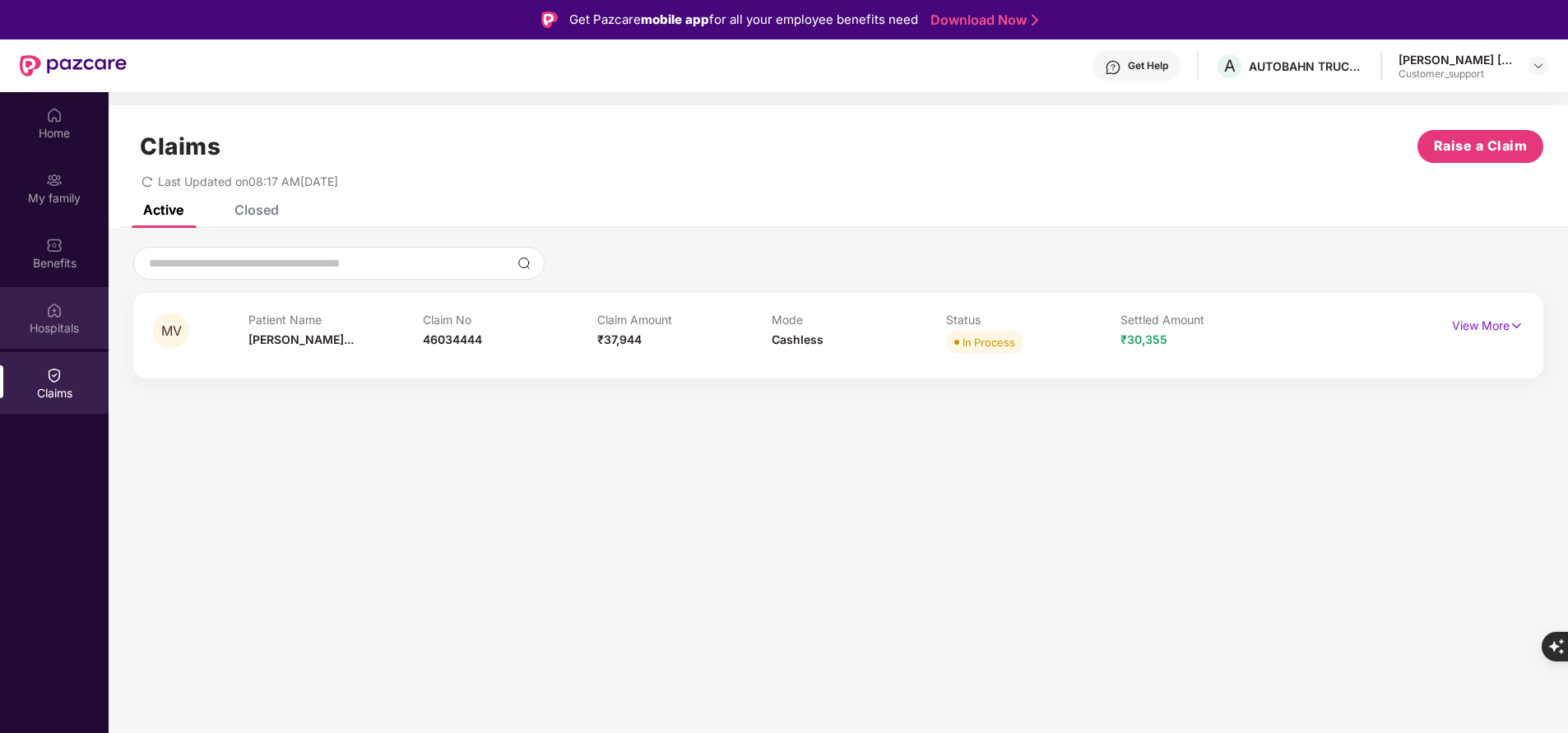
click at [63, 317] on div "Hospitals" at bounding box center [54, 317] width 108 height 62
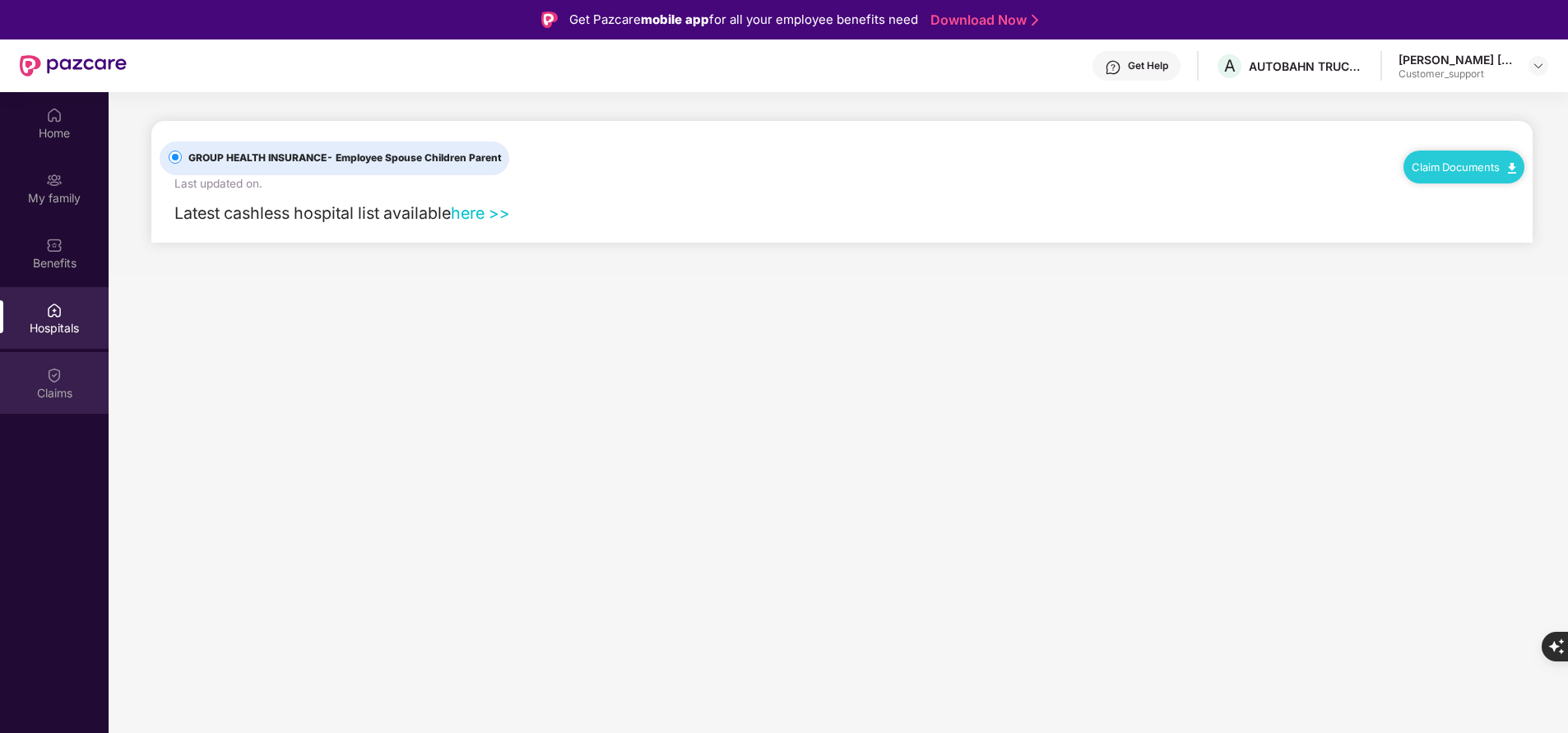
click at [51, 398] on div "Claims" at bounding box center [54, 393] width 108 height 16
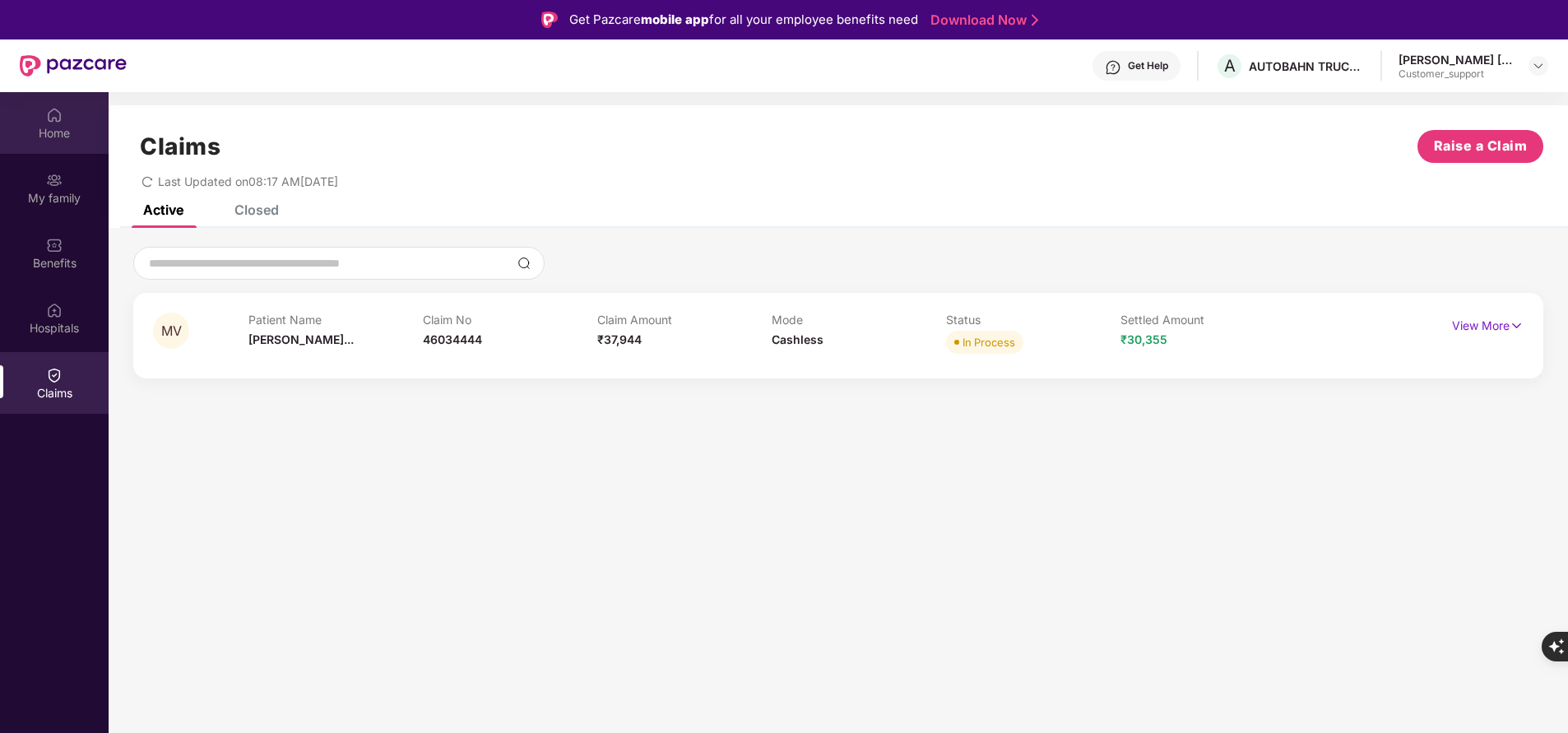
click at [49, 130] on div "Home" at bounding box center [54, 133] width 108 height 16
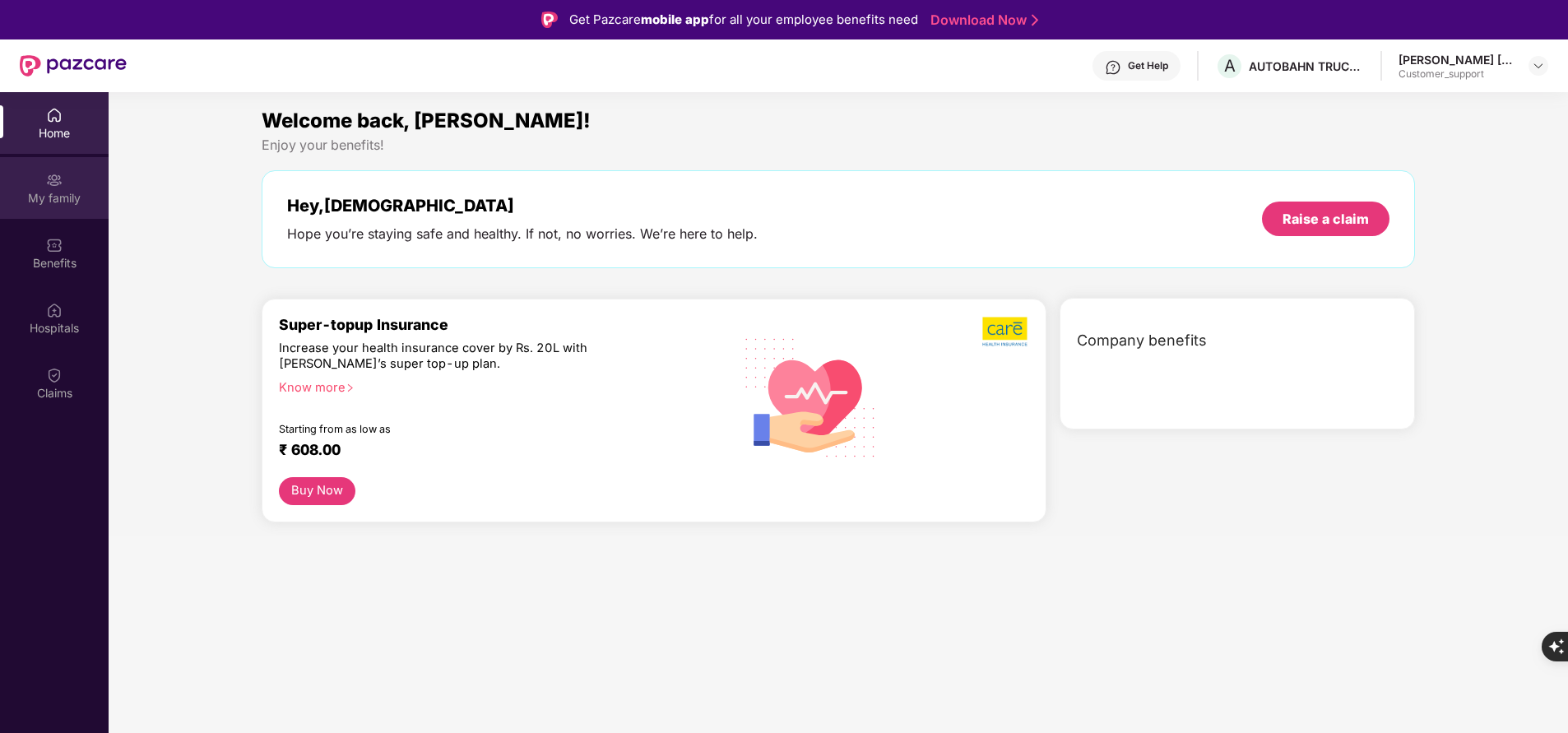
click at [55, 183] on img at bounding box center [53, 179] width 16 height 16
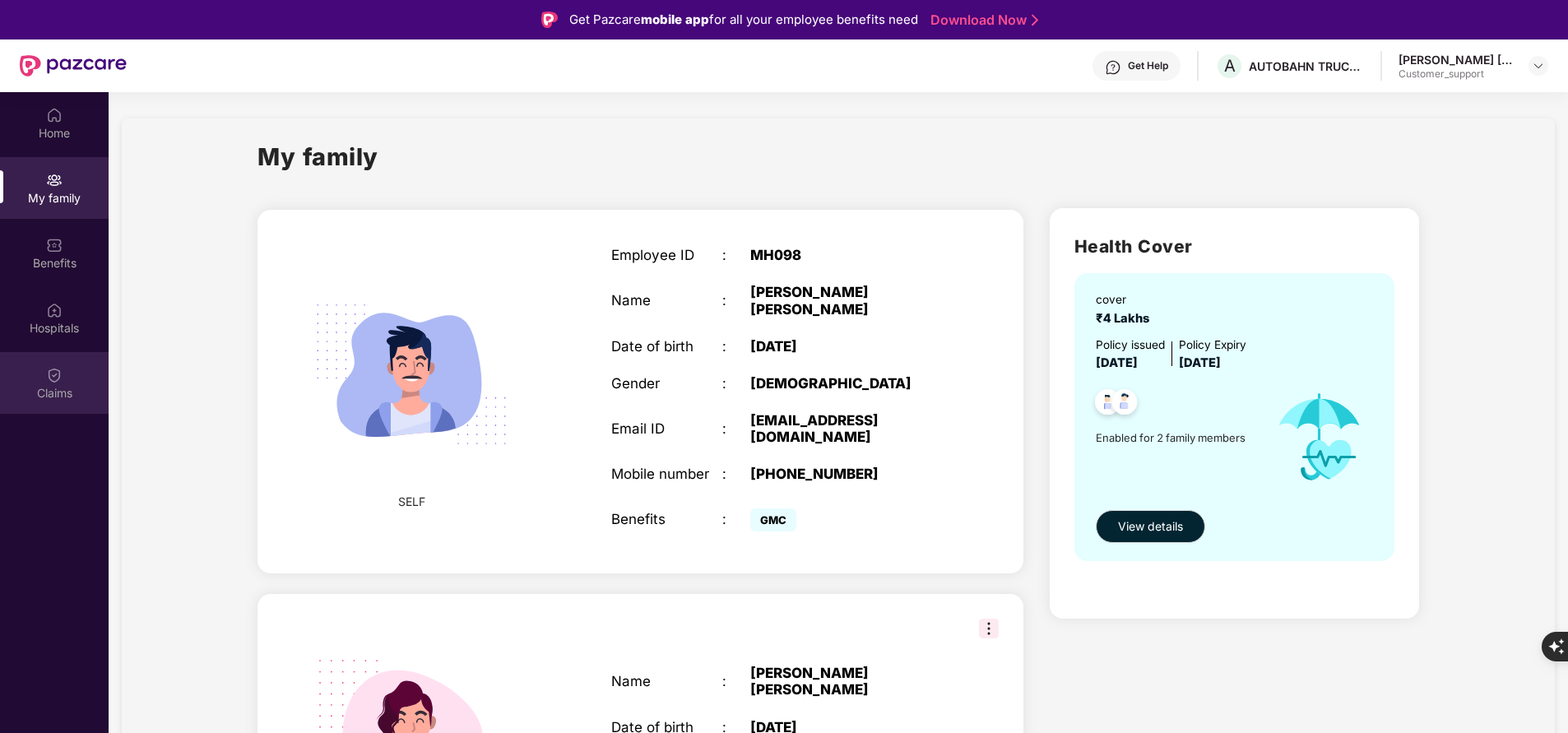
click at [70, 400] on div "Claims" at bounding box center [54, 393] width 108 height 16
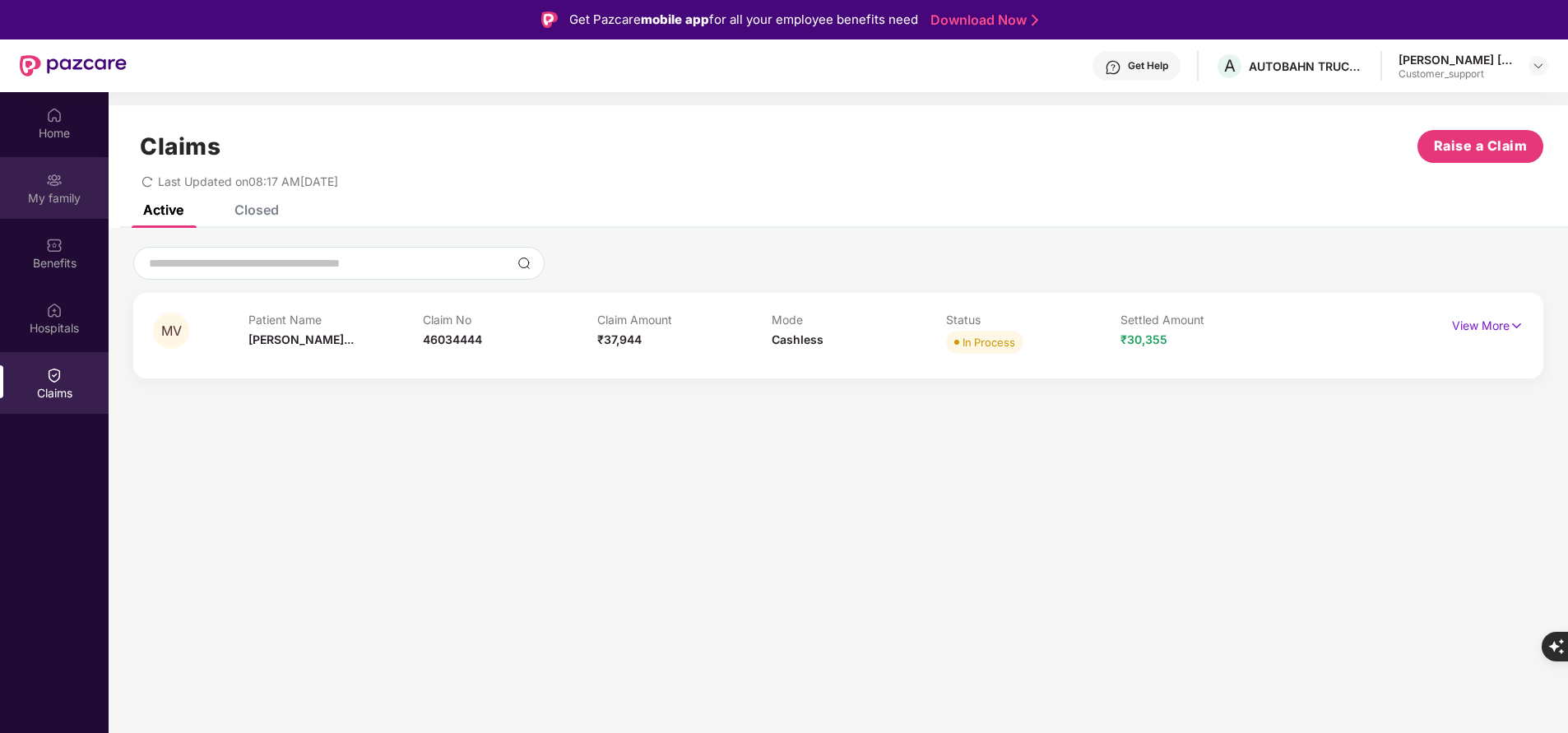
click at [44, 200] on div "My family" at bounding box center [54, 197] width 108 height 16
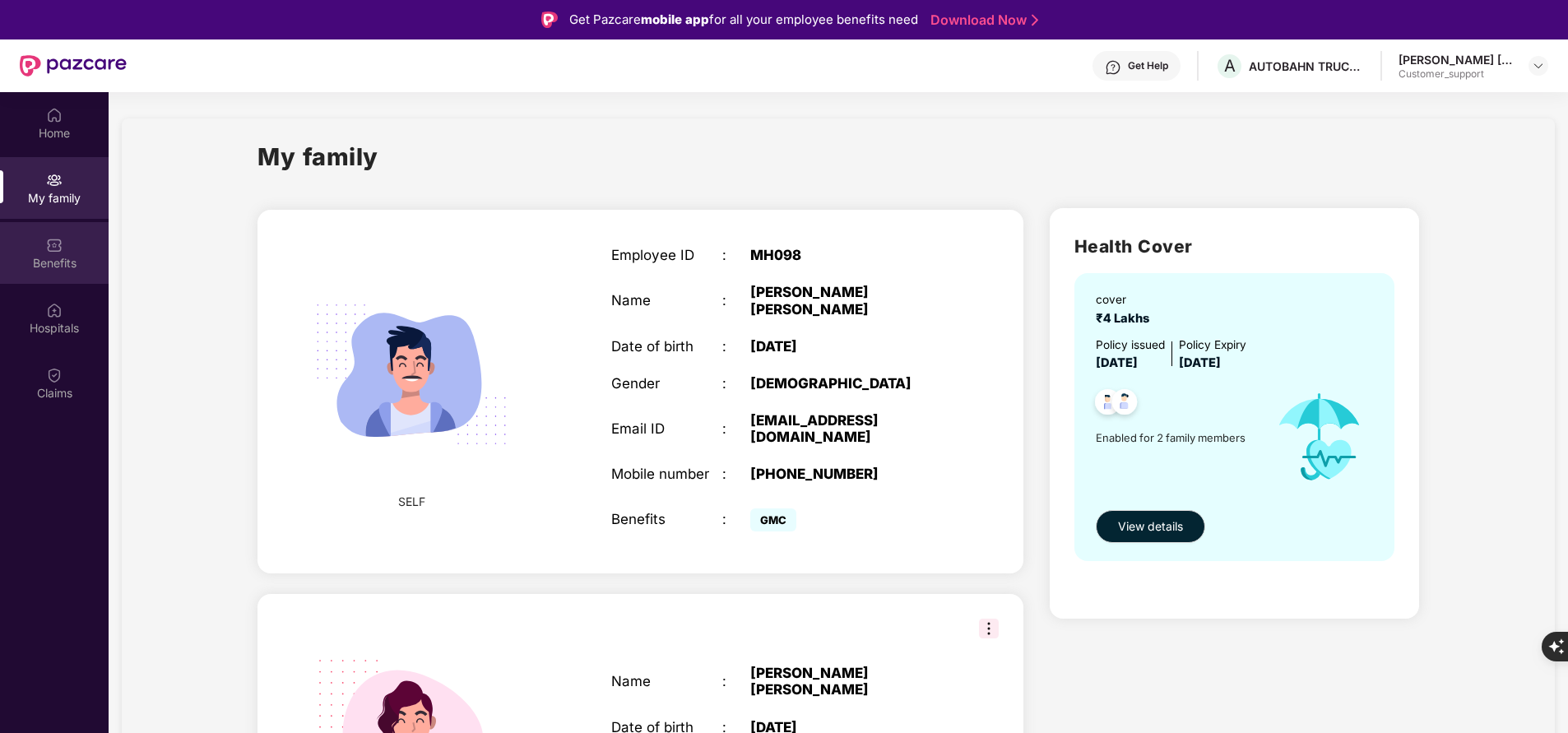
click at [69, 267] on div "Benefits" at bounding box center [54, 262] width 108 height 16
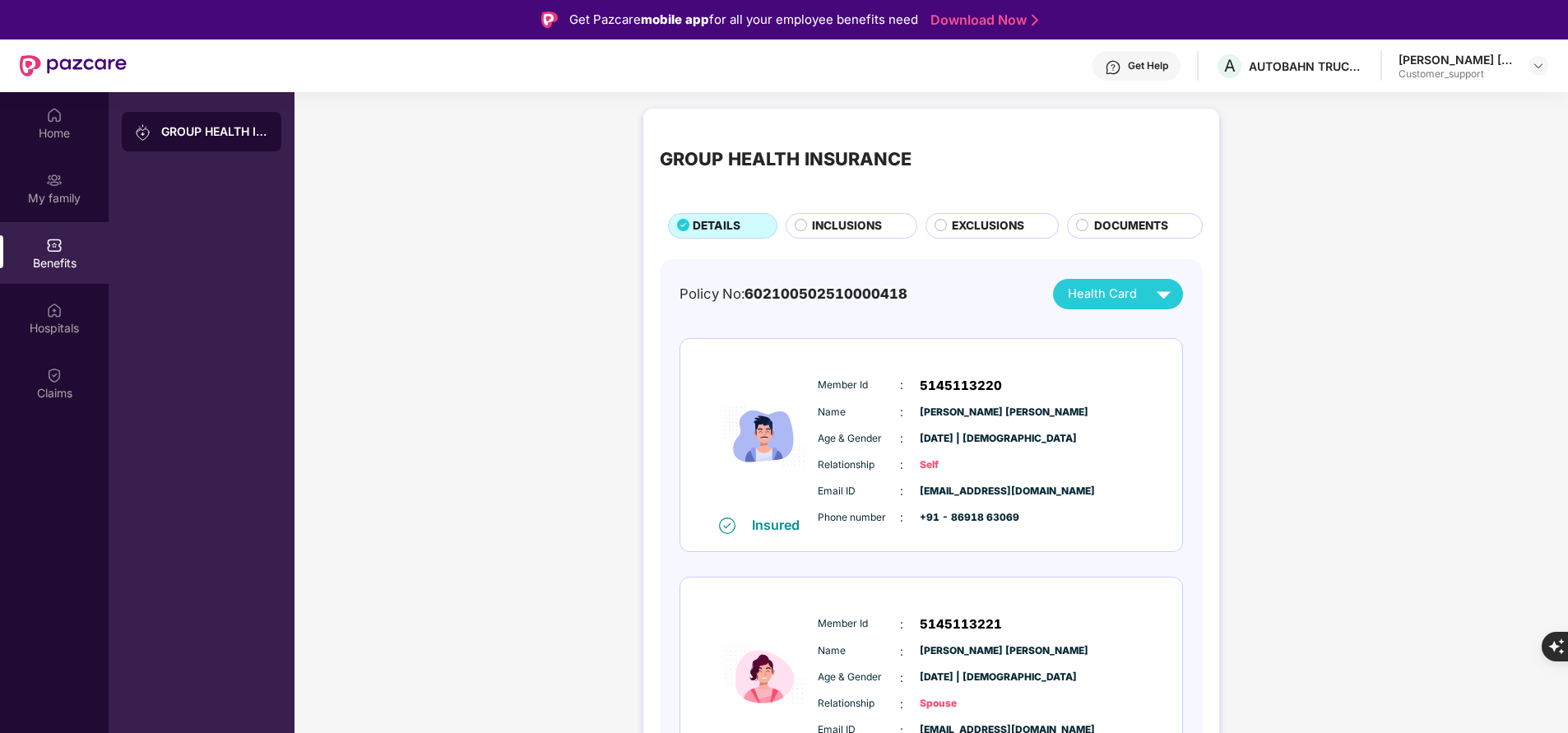
click at [850, 218] on span "INCLUSIONS" at bounding box center [847, 226] width 70 height 17
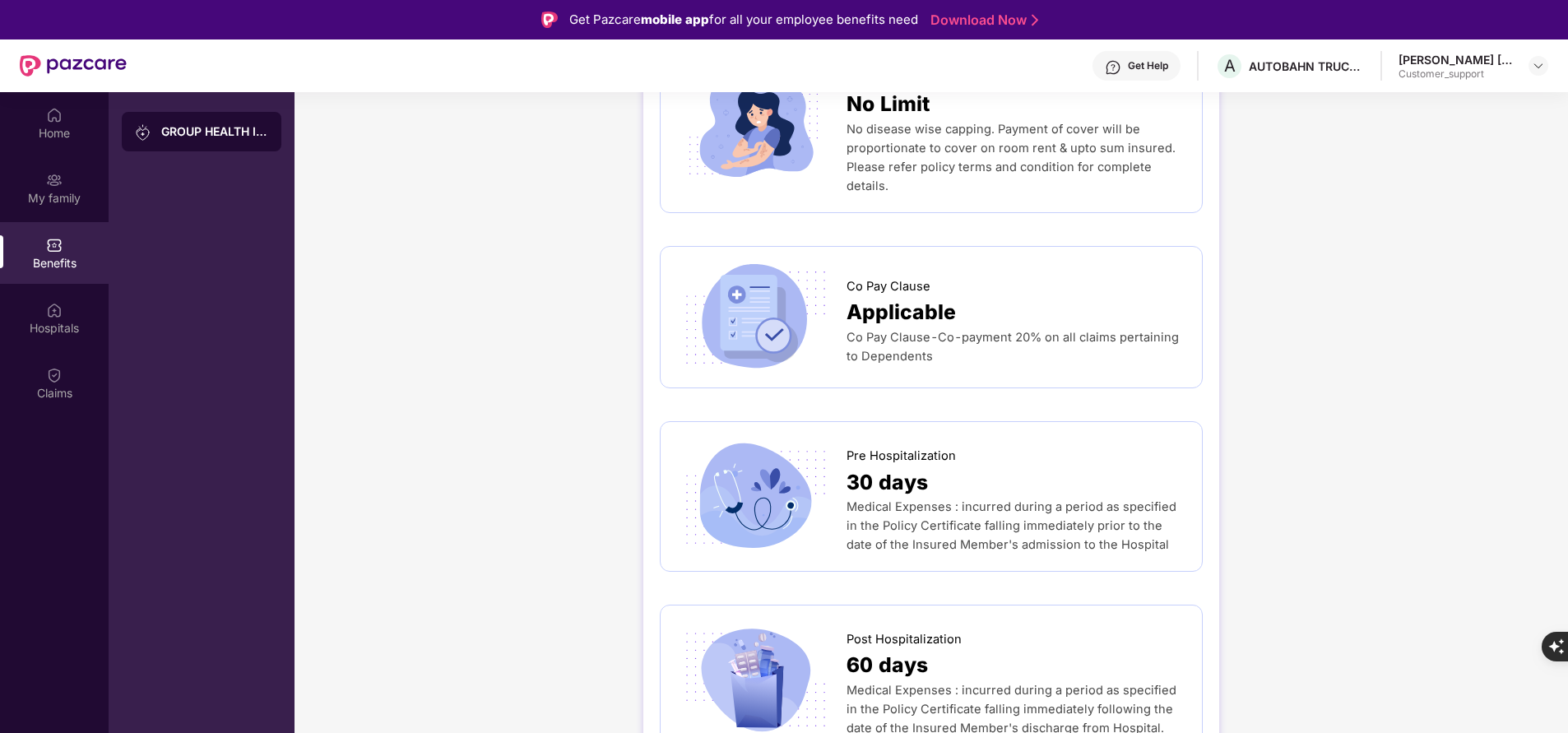
scroll to position [845, 0]
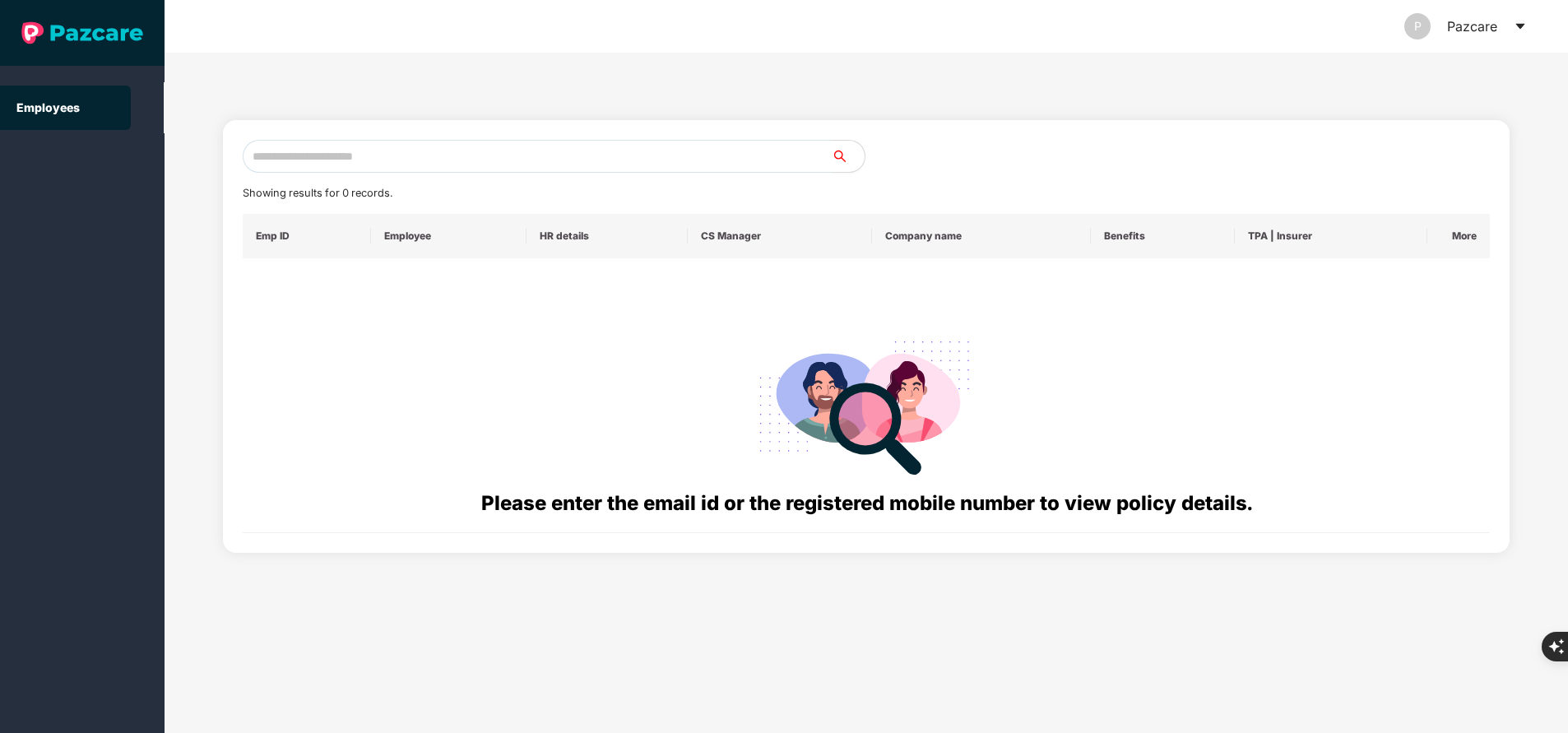
click at [405, 154] on input "text" at bounding box center [538, 156] width 589 height 33
paste input "**********"
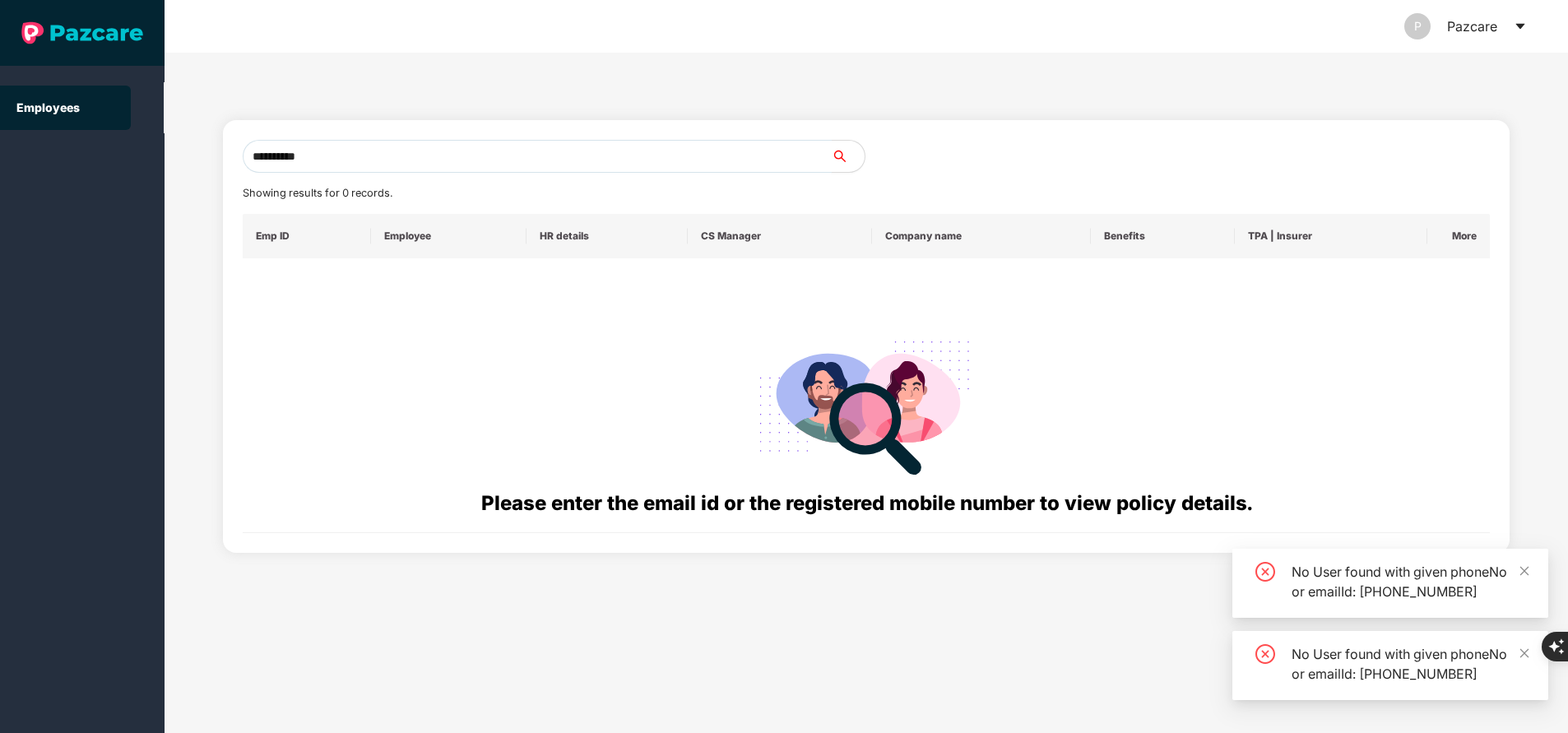
click at [457, 158] on input "**********" at bounding box center [538, 156] width 589 height 33
type input "*"
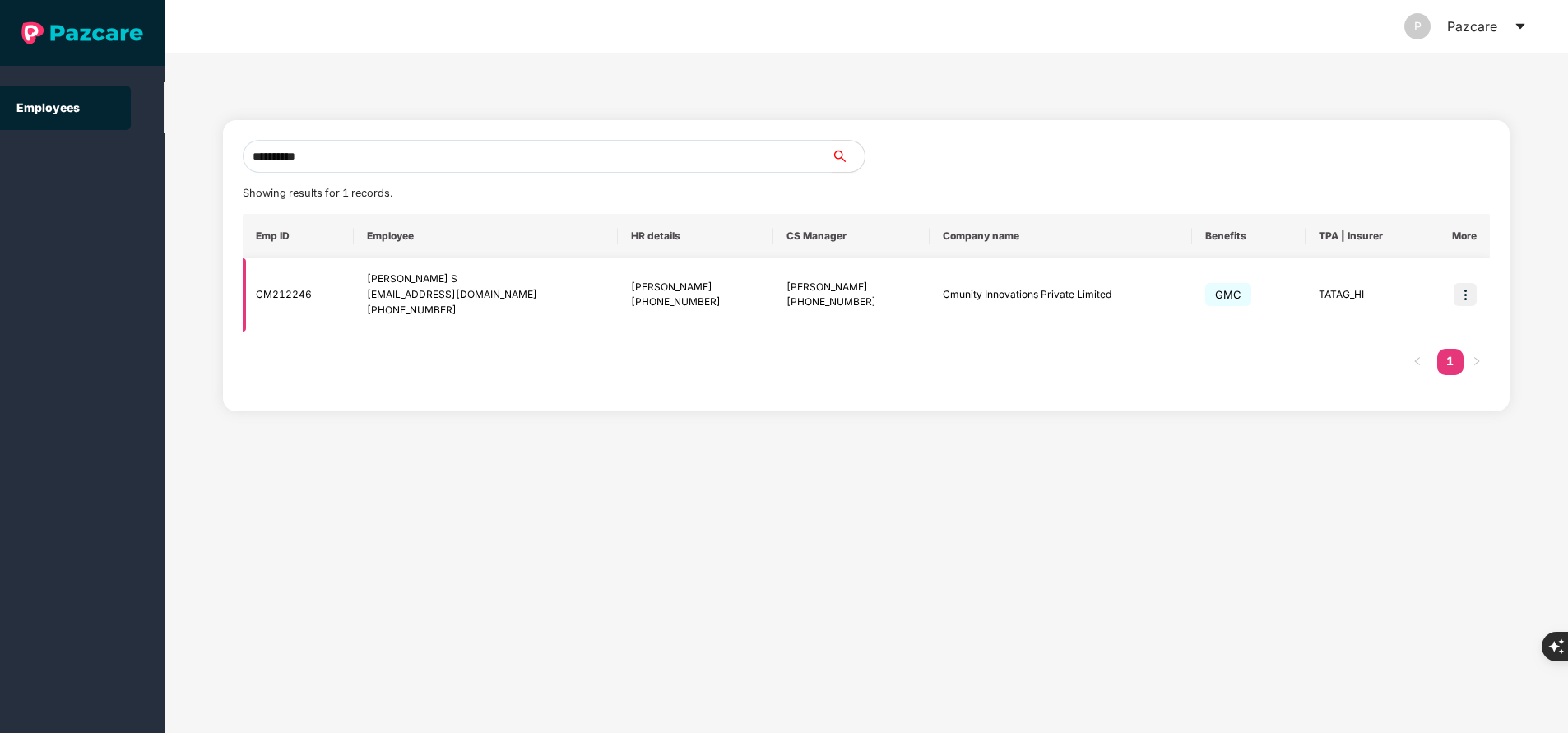
type input "**********"
click at [1478, 296] on td at bounding box center [1459, 295] width 63 height 74
click at [1464, 298] on img at bounding box center [1465, 294] width 23 height 23
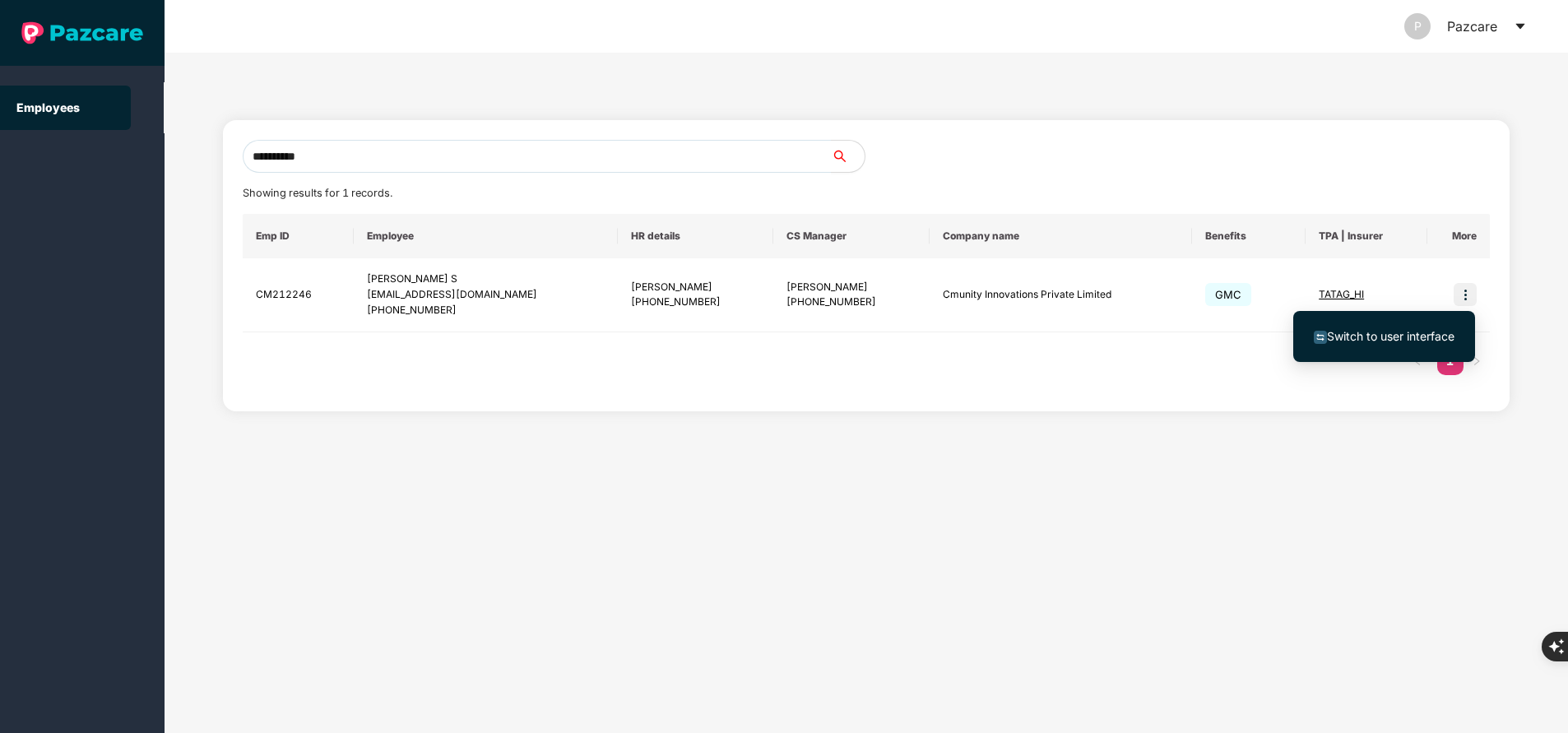
click at [1378, 339] on span "Switch to user interface" at bounding box center [1390, 336] width 128 height 14
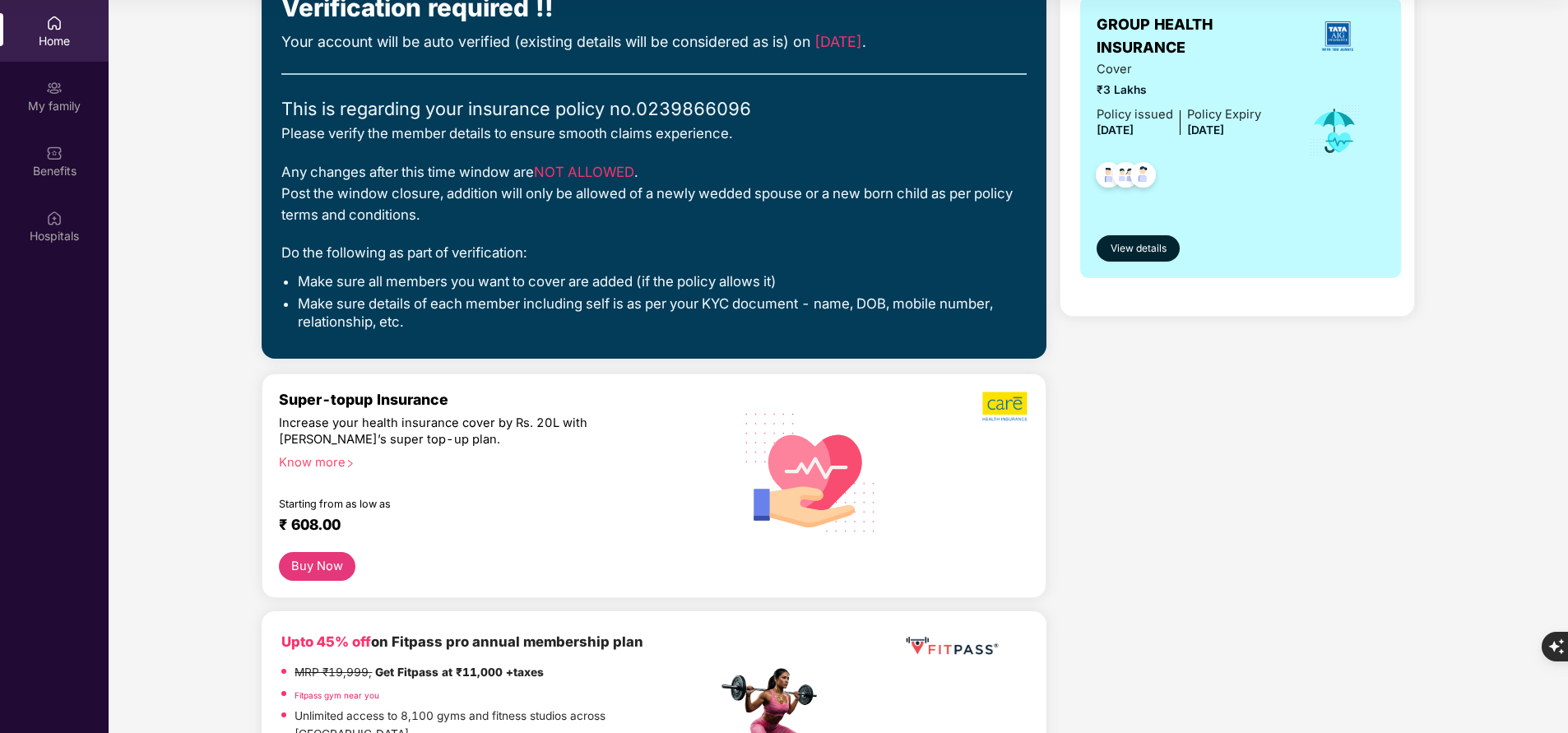
scroll to position [0, 0]
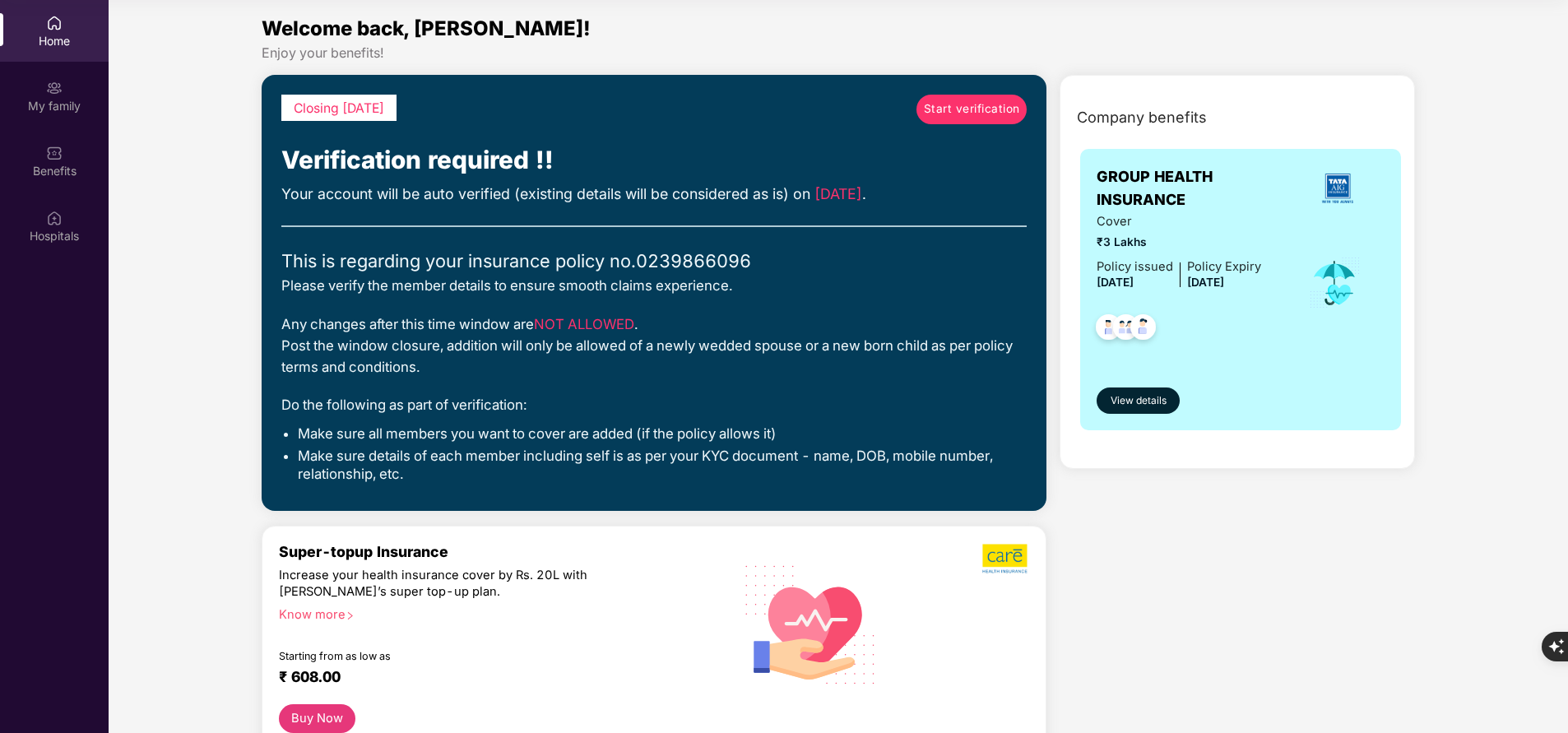
click at [668, 40] on div "Welcome back, Roshan!" at bounding box center [837, 29] width 1152 height 31
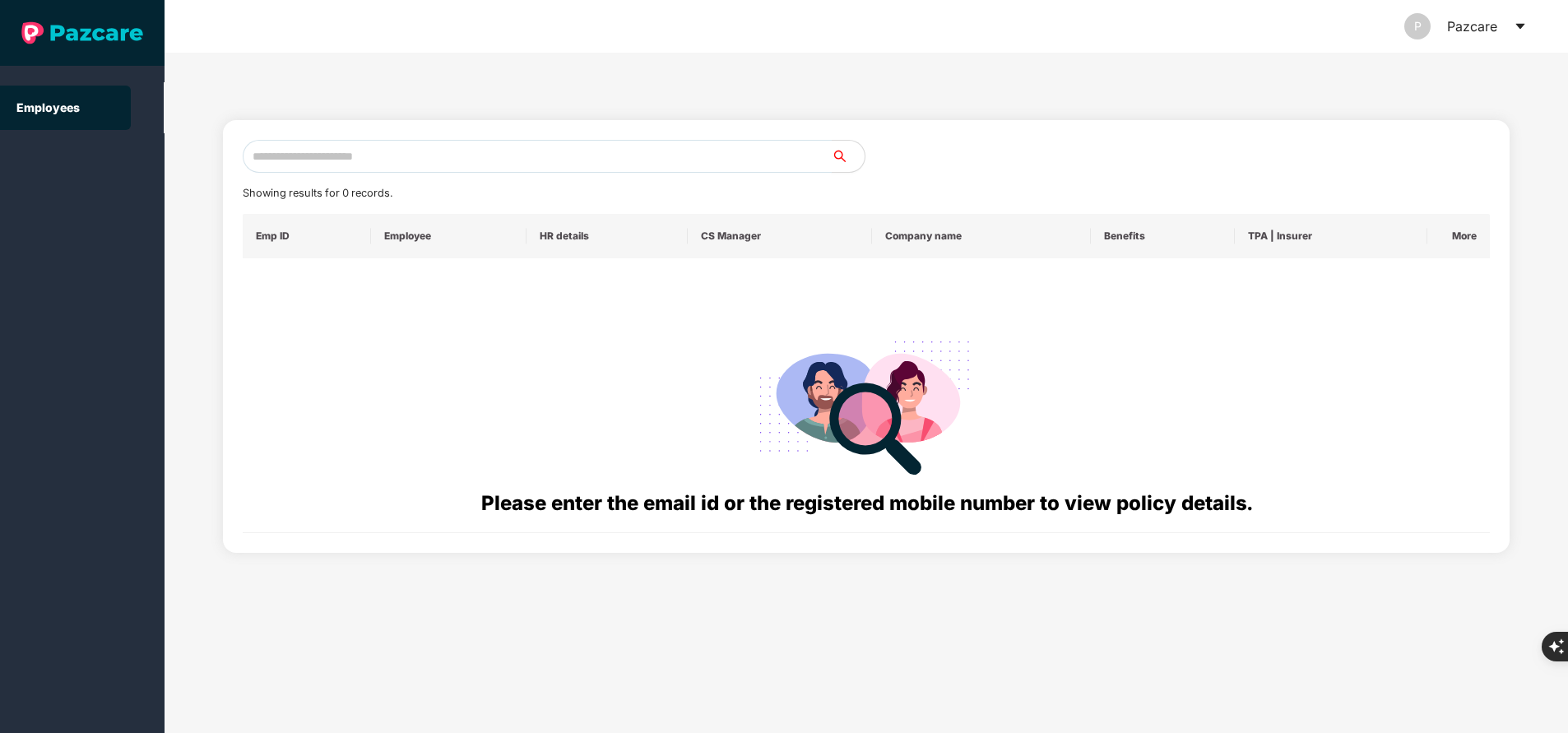
click at [478, 154] on input "text" at bounding box center [538, 156] width 589 height 33
paste input "**********"
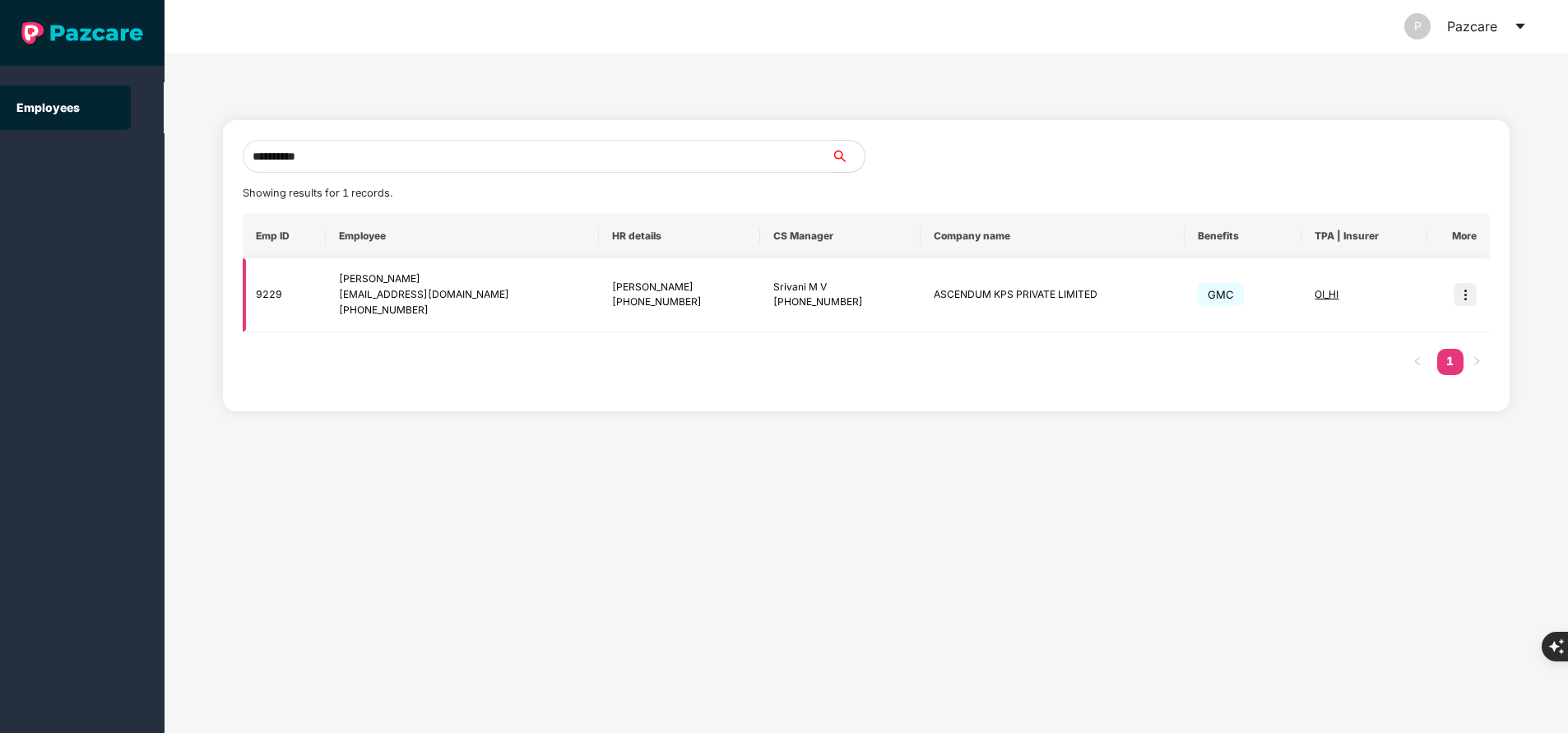
type input "**********"
click at [1469, 299] on img at bounding box center [1465, 294] width 23 height 23
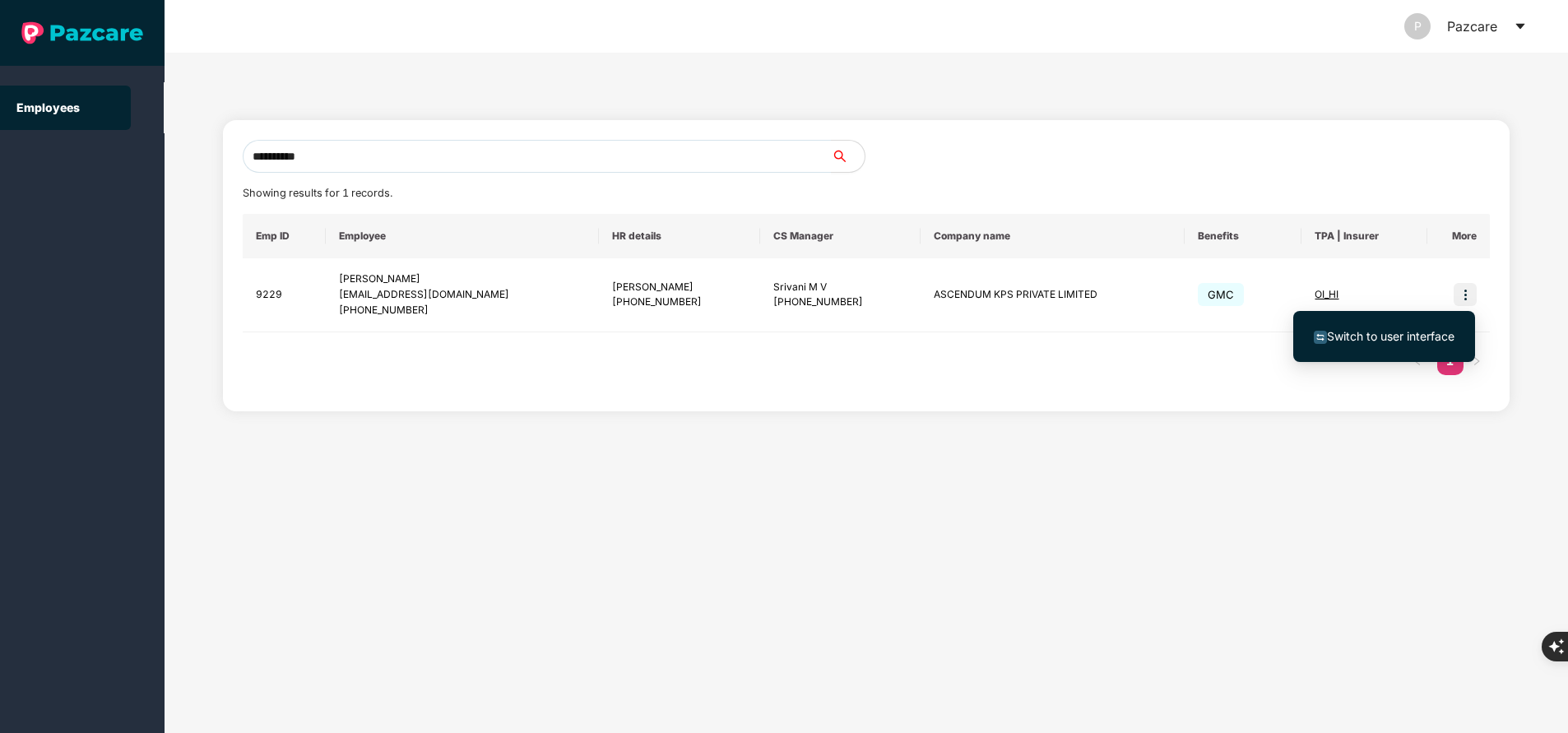
click at [1401, 342] on span "Switch to user interface" at bounding box center [1390, 336] width 128 height 14
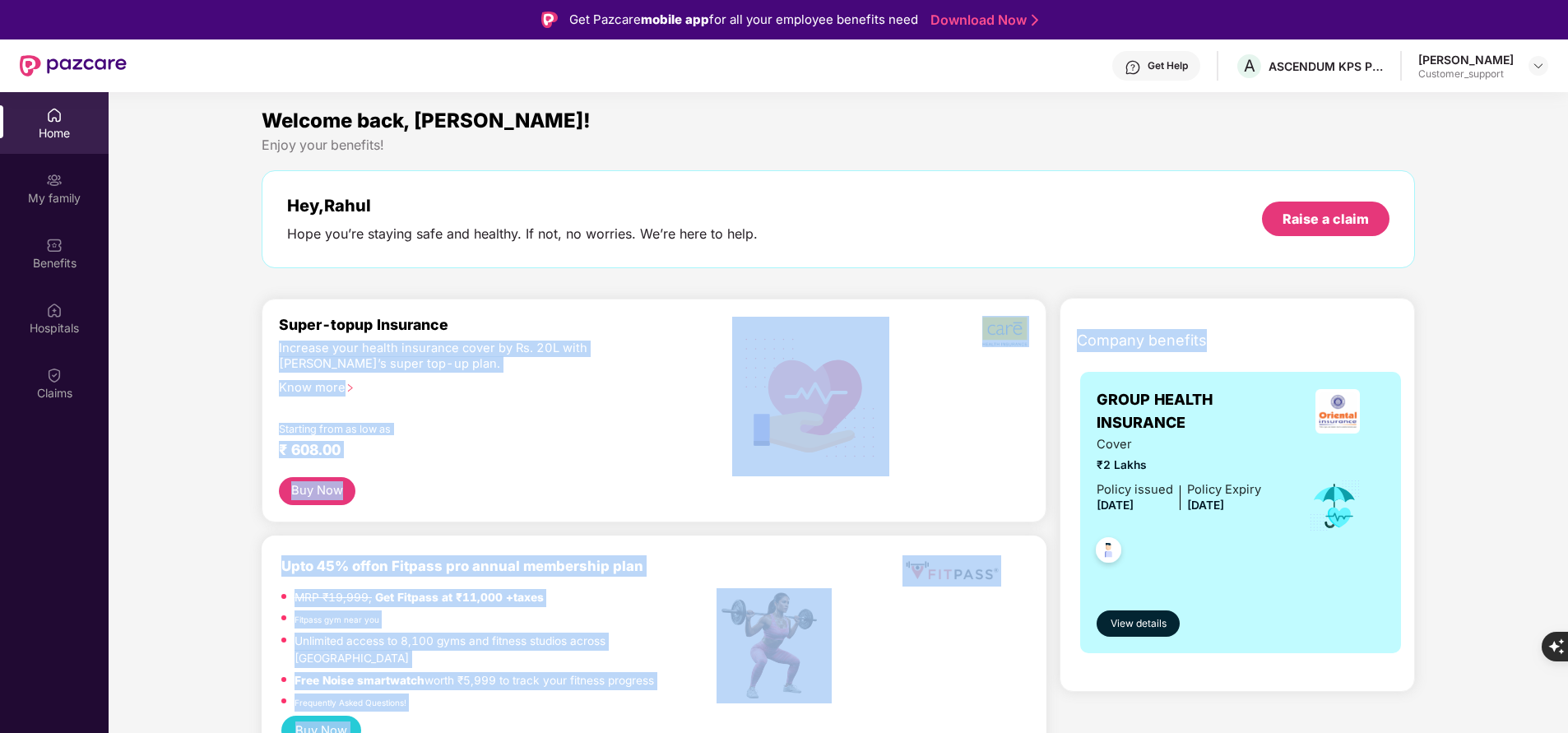
drag, startPoint x: 1401, startPoint y: 342, endPoint x: 0, endPoint y: 526, distance: 1413.0
click at [67, 343] on div "Home My family Benefits Hospitals Claims Welcome back, Rahul! Enjoy your benefi…" at bounding box center [784, 459] width 1568 height 733
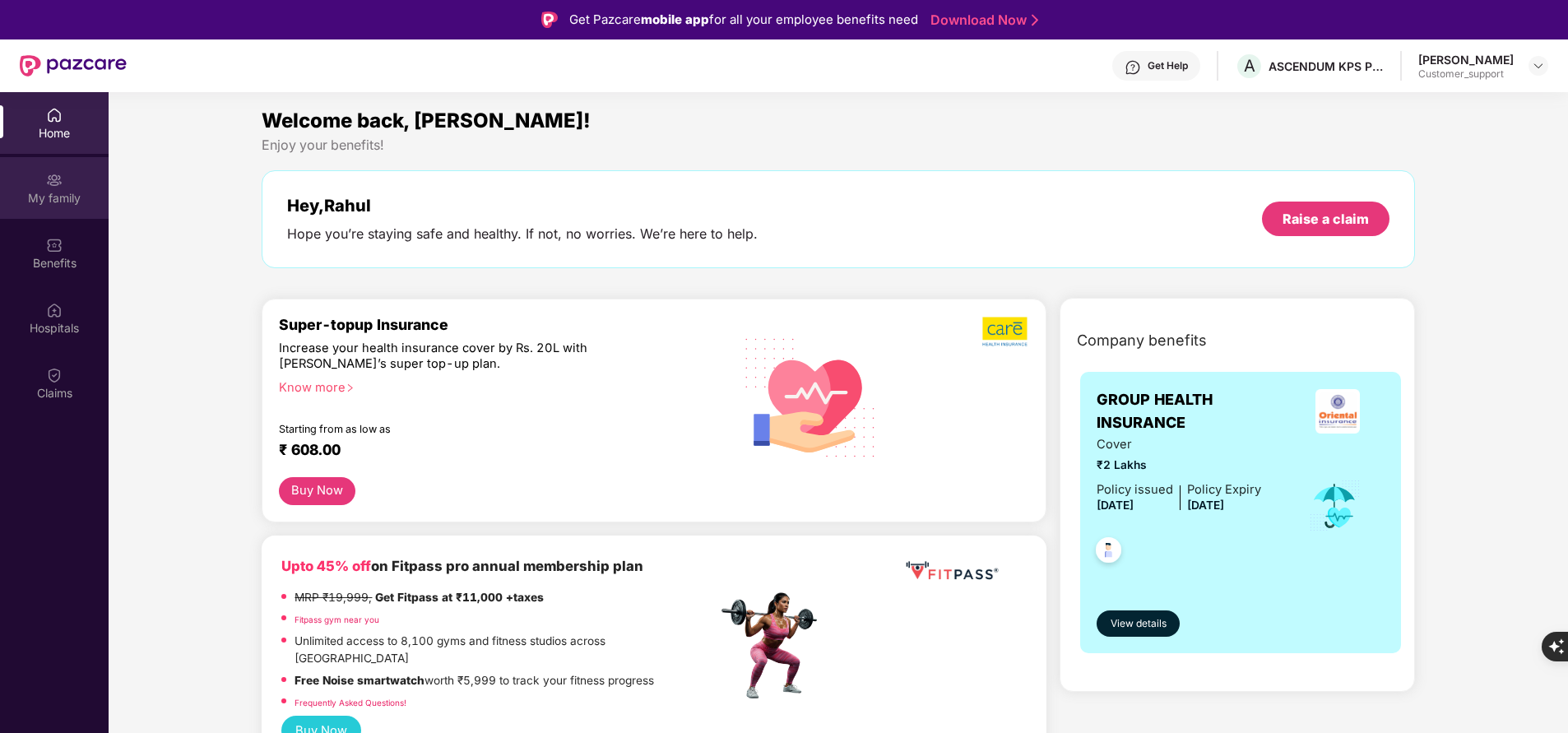
click at [36, 190] on div "My family" at bounding box center [54, 197] width 108 height 16
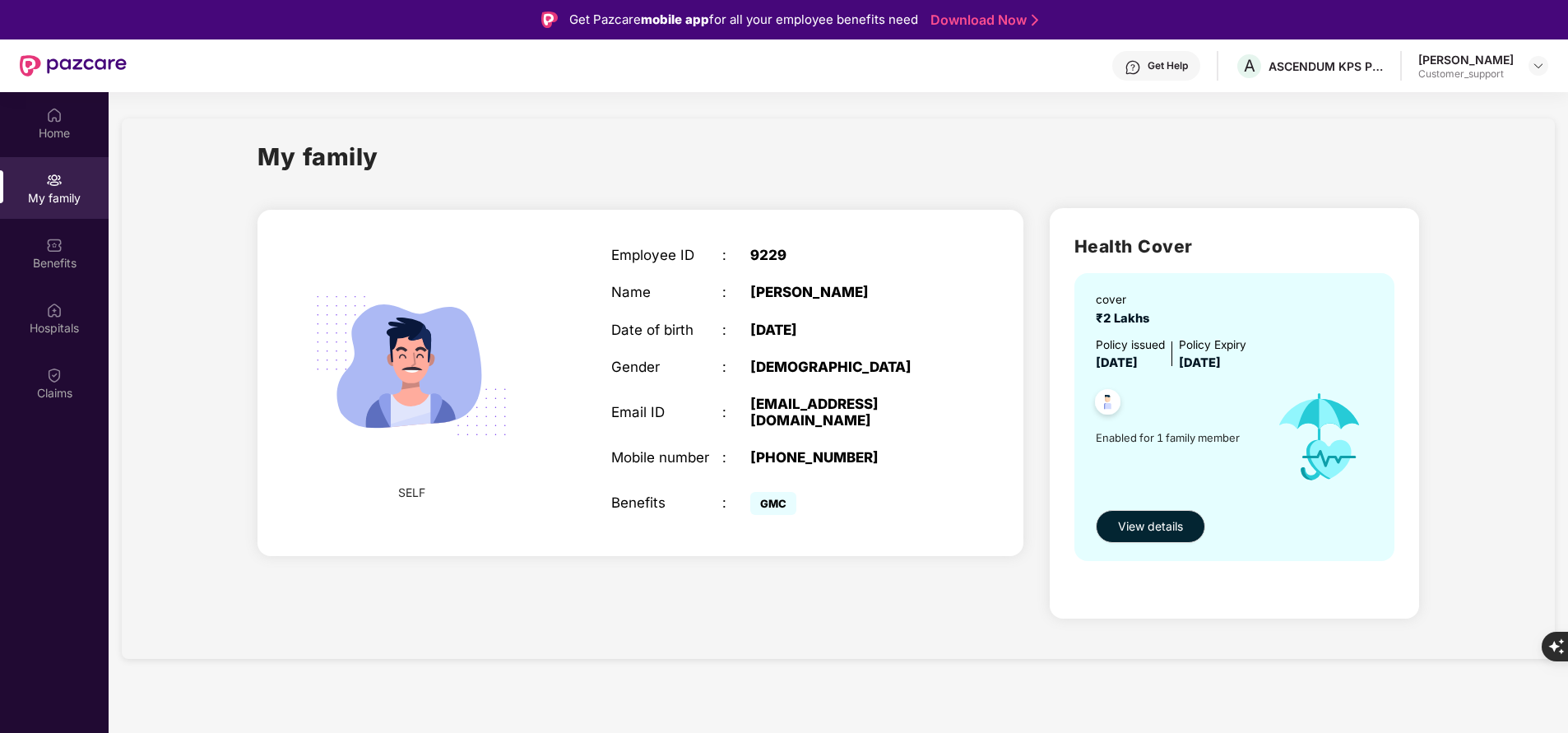
click at [511, 692] on section "My family SELF Employee ID : 9229 Name : Rahul Vyas Date of birth : 20 Nov 1995…" at bounding box center [838, 459] width 1460 height 733
click at [71, 368] on div "Claims" at bounding box center [54, 383] width 108 height 62
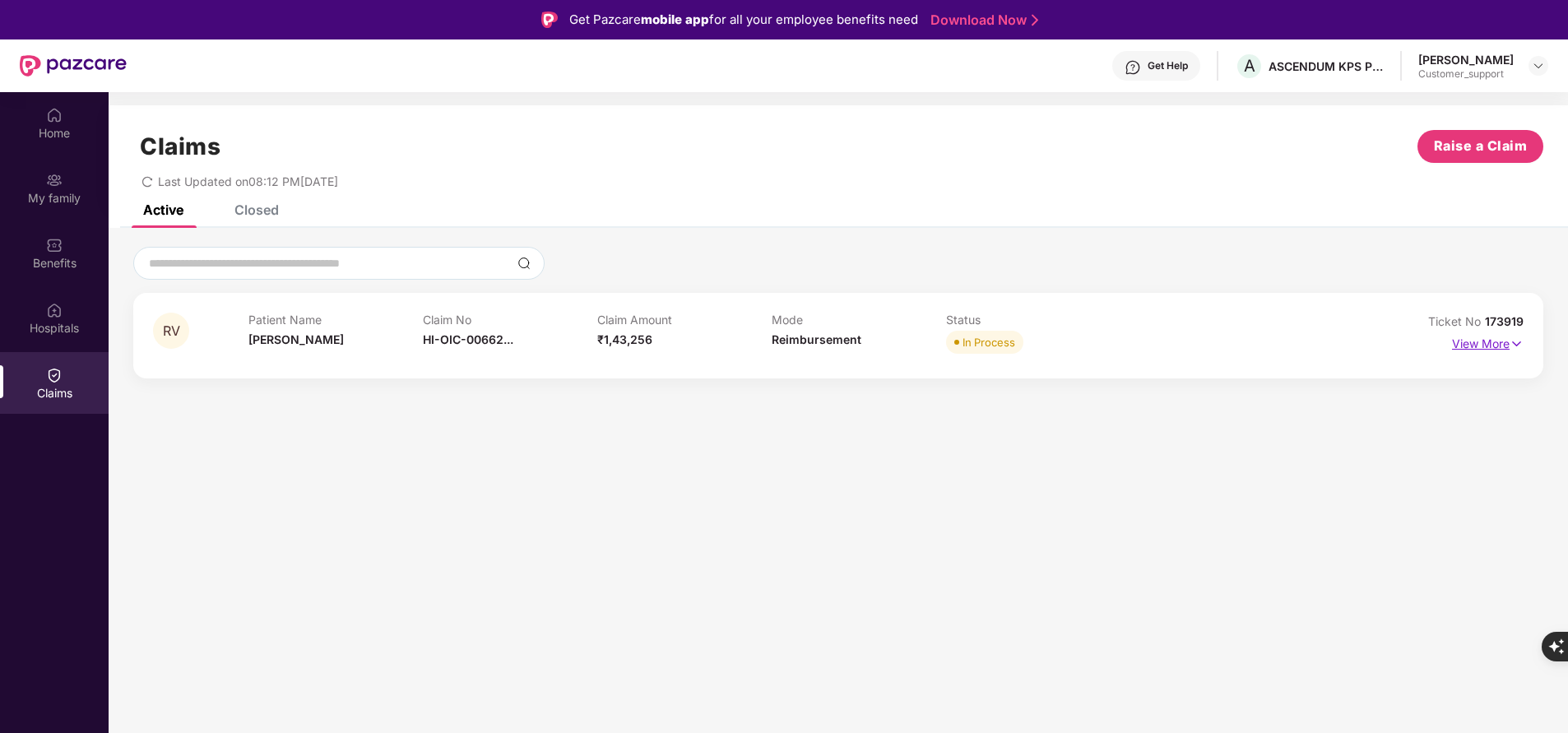
click at [1474, 343] on p "View More" at bounding box center [1488, 342] width 72 height 22
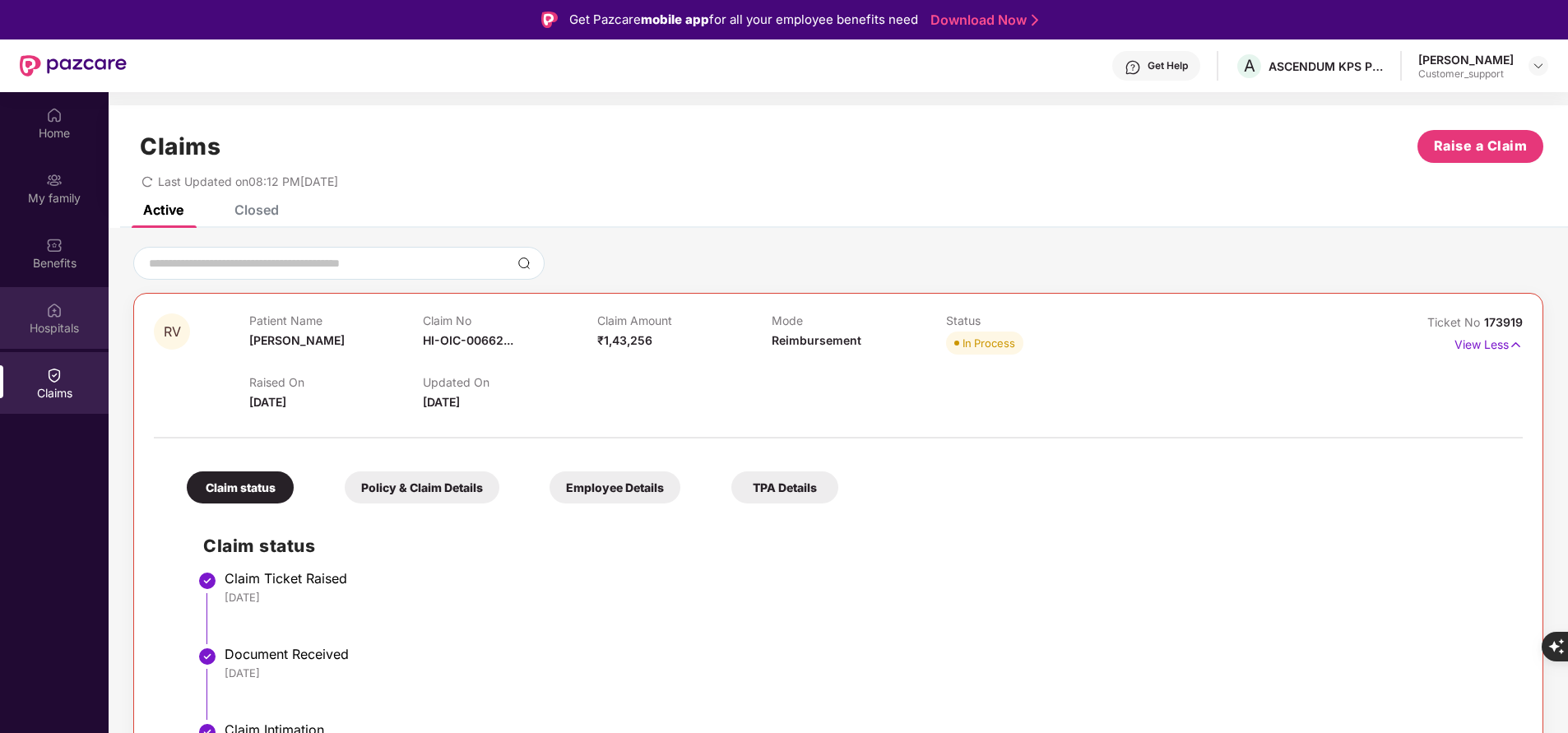
click at [53, 323] on div "Hospitals" at bounding box center [54, 328] width 108 height 16
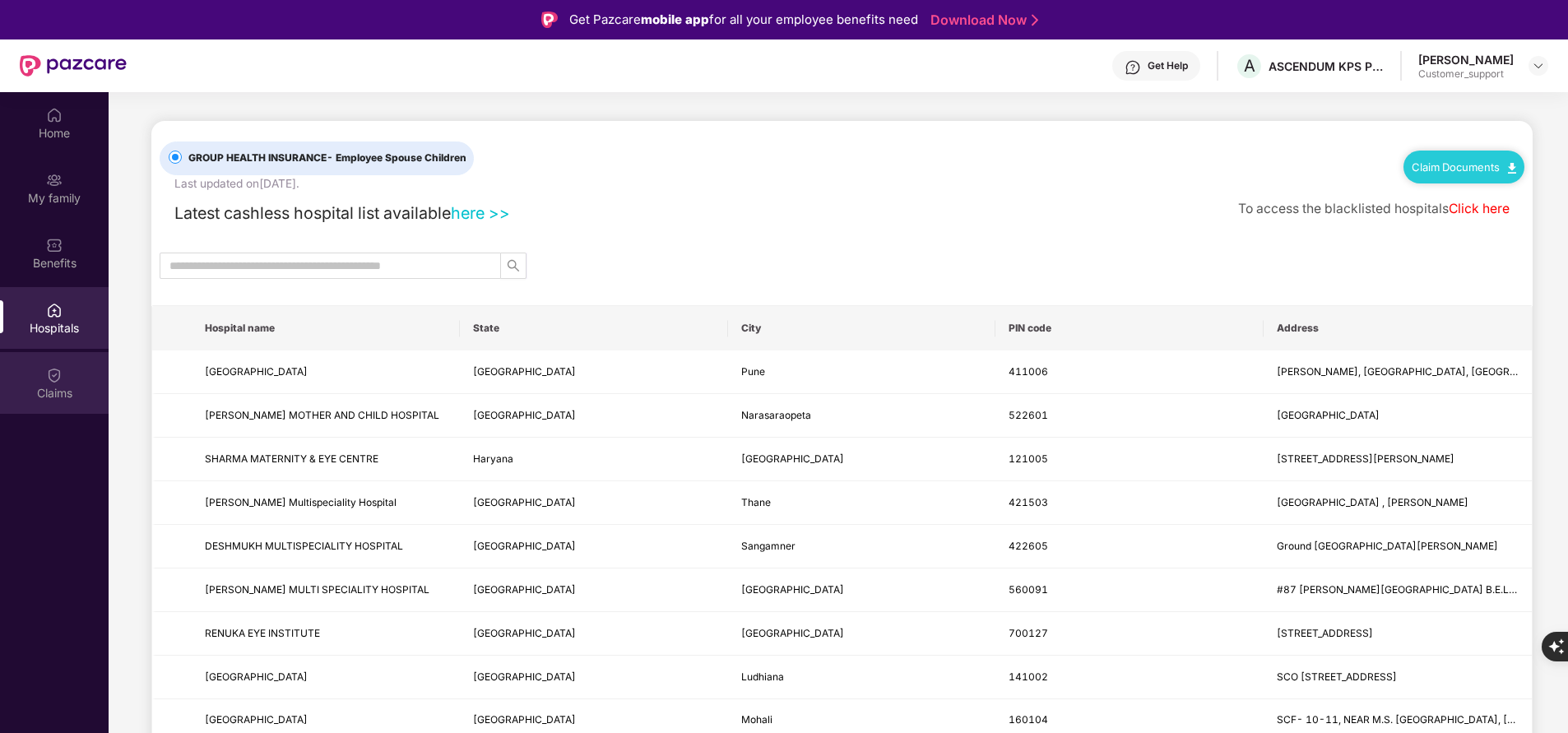
click at [58, 394] on div "Claims" at bounding box center [54, 393] width 108 height 16
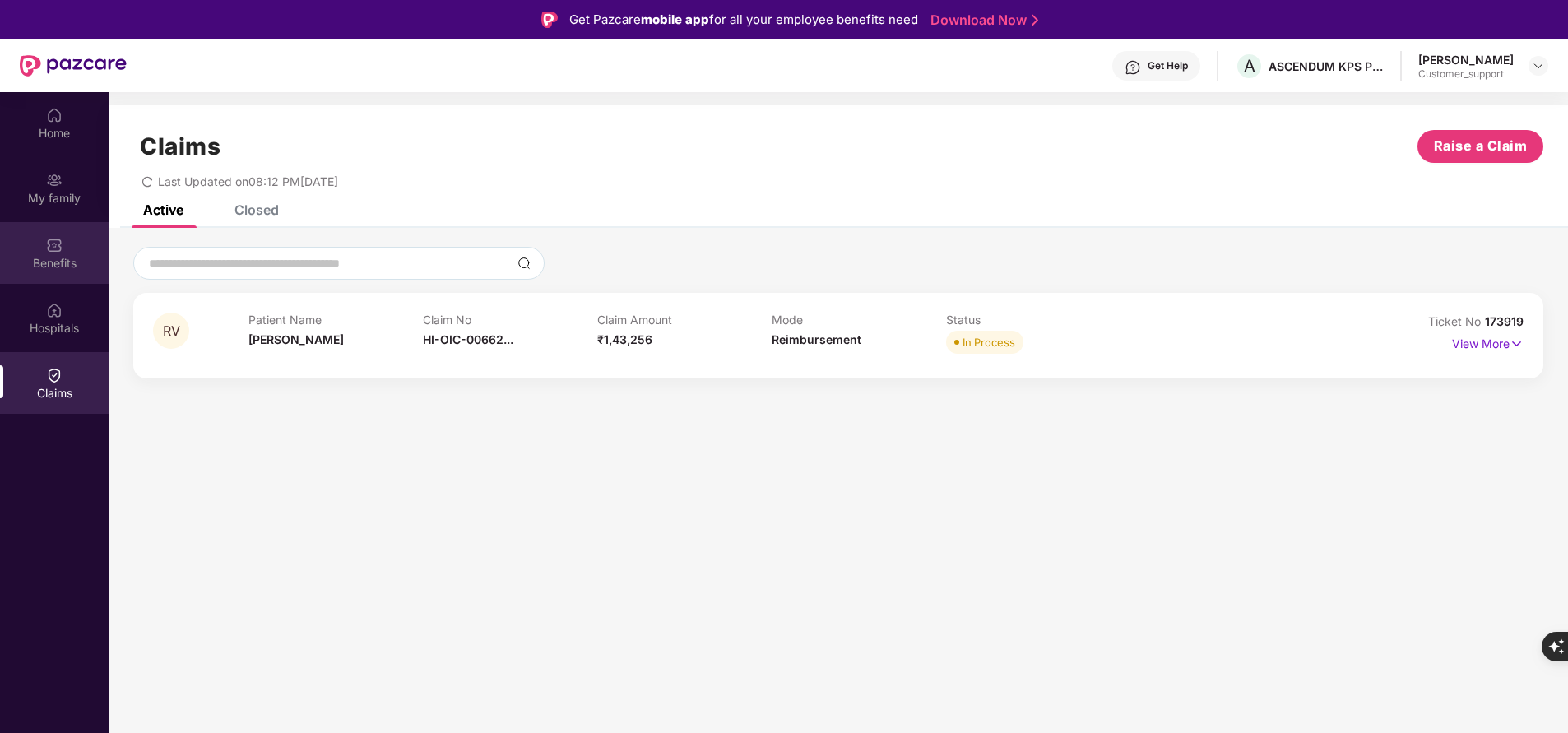
click at [48, 252] on img at bounding box center [53, 245] width 16 height 16
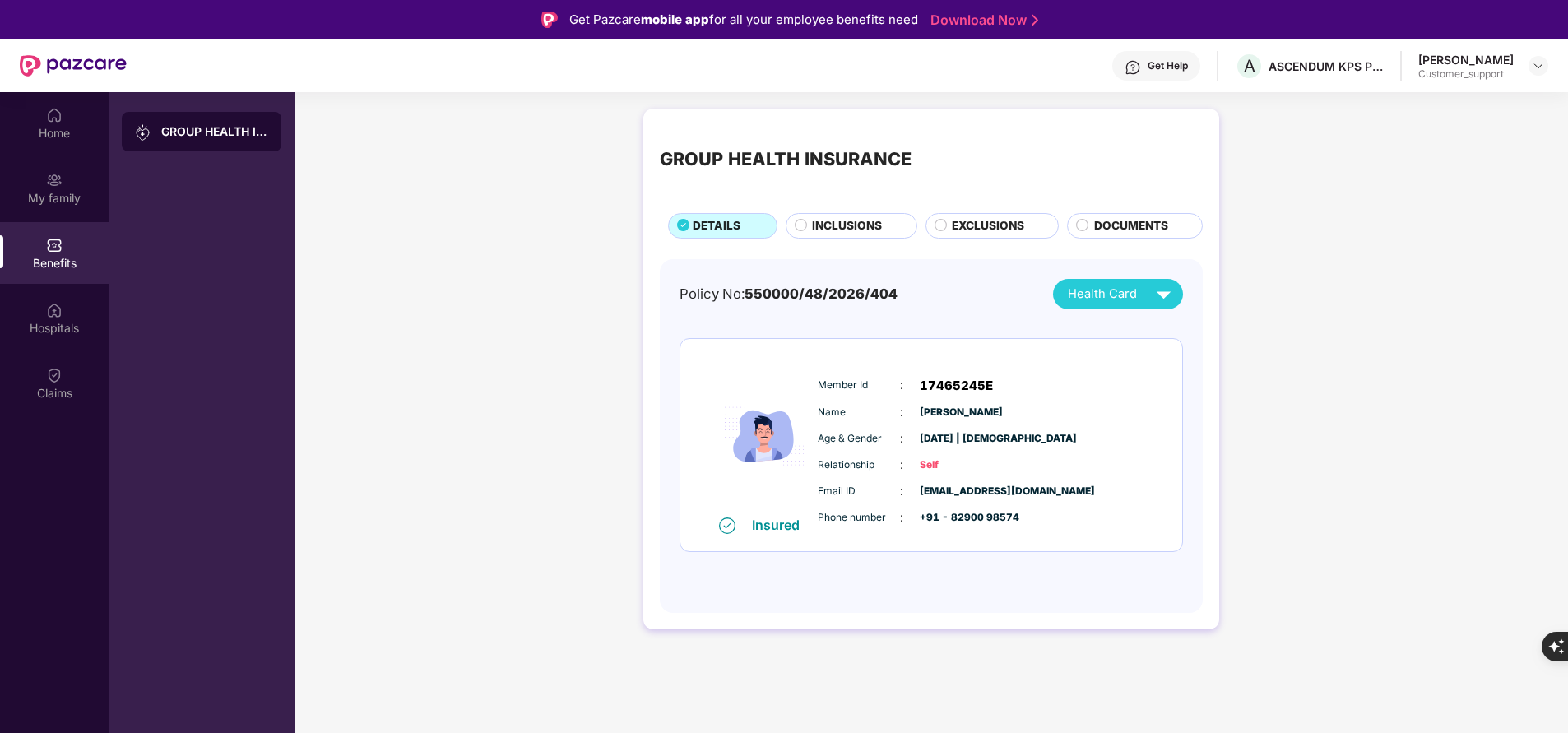
click at [842, 232] on span "INCLUSIONS" at bounding box center [847, 226] width 70 height 17
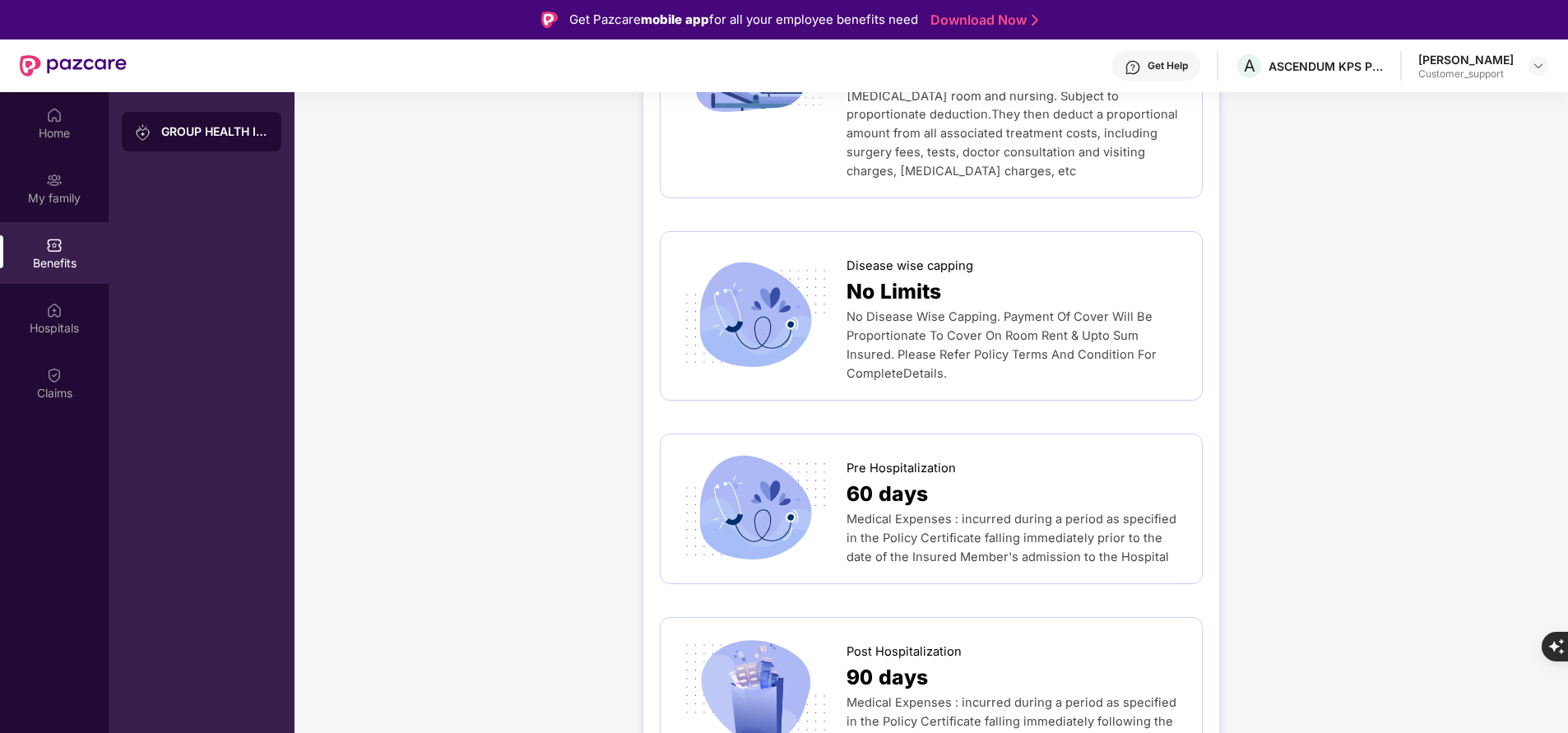
scroll to position [817, 0]
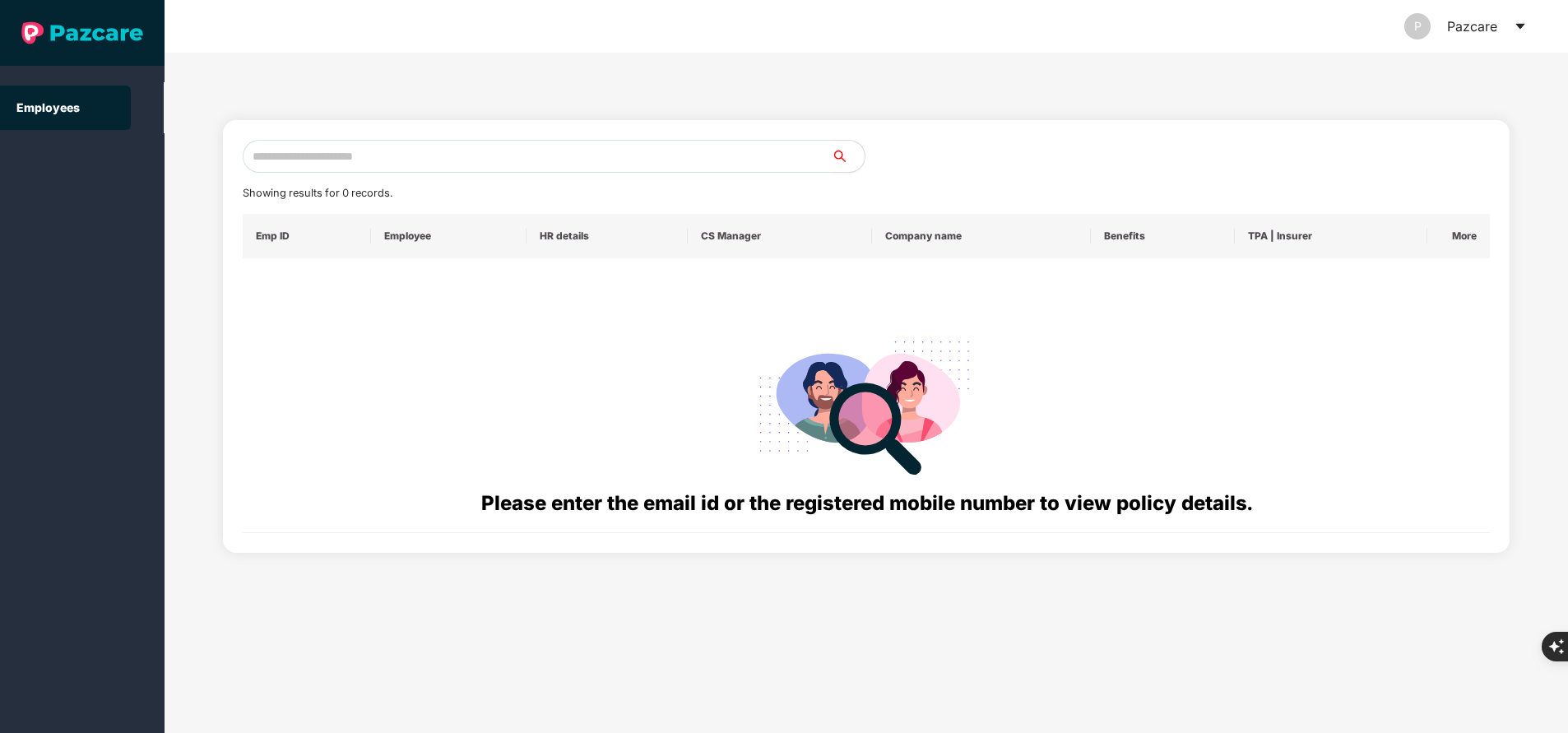
click at [462, 152] on input "text" at bounding box center [538, 156] width 589 height 33
paste input "**********"
click at [505, 159] on input "**********" at bounding box center [538, 156] width 589 height 33
click at [534, 155] on input "**********" at bounding box center [538, 156] width 589 height 33
type input "*"
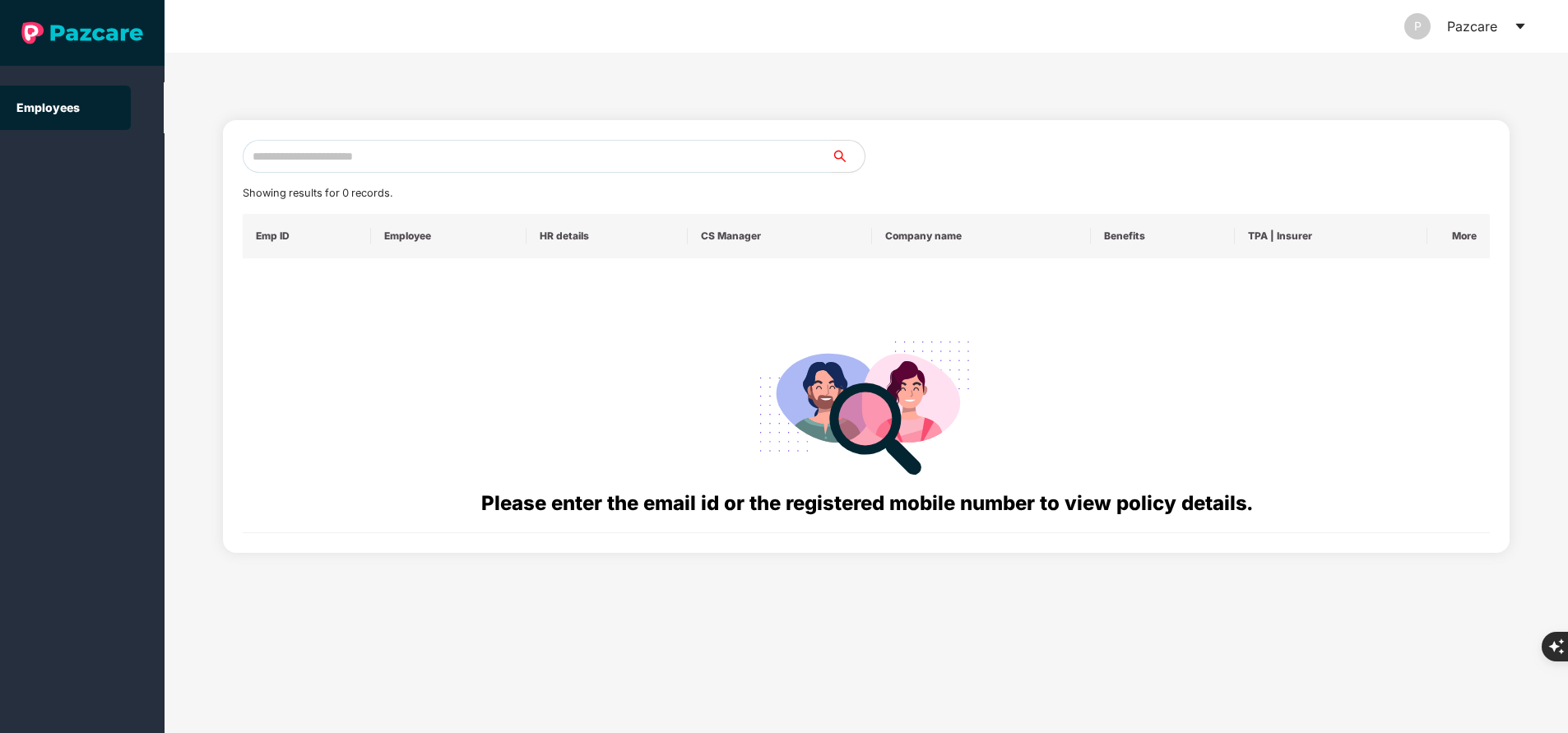
type input "*"
type input "**********"
click at [411, 169] on input "**********" at bounding box center [538, 156] width 589 height 33
click at [549, 151] on input "text" at bounding box center [538, 156] width 589 height 33
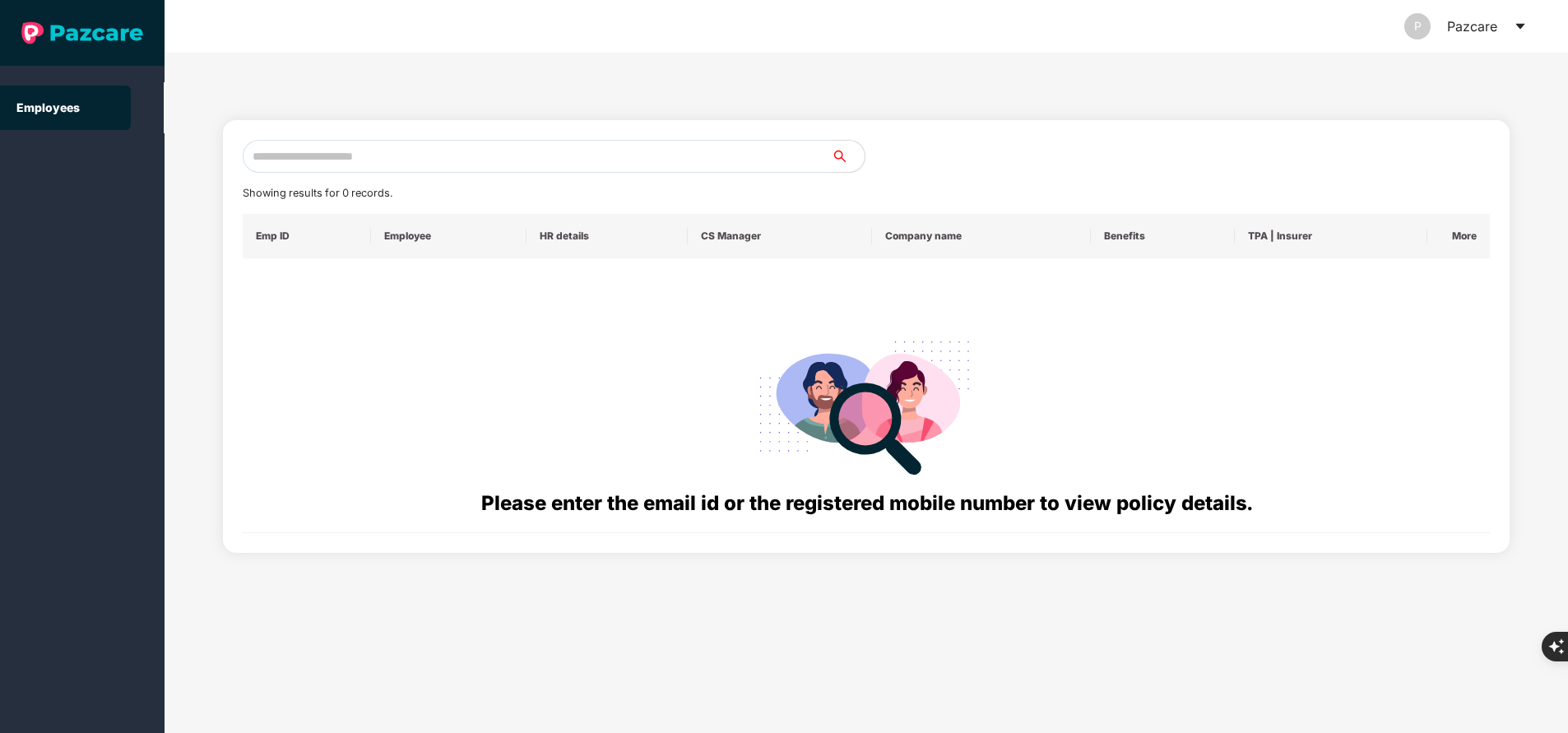
paste input "**********"
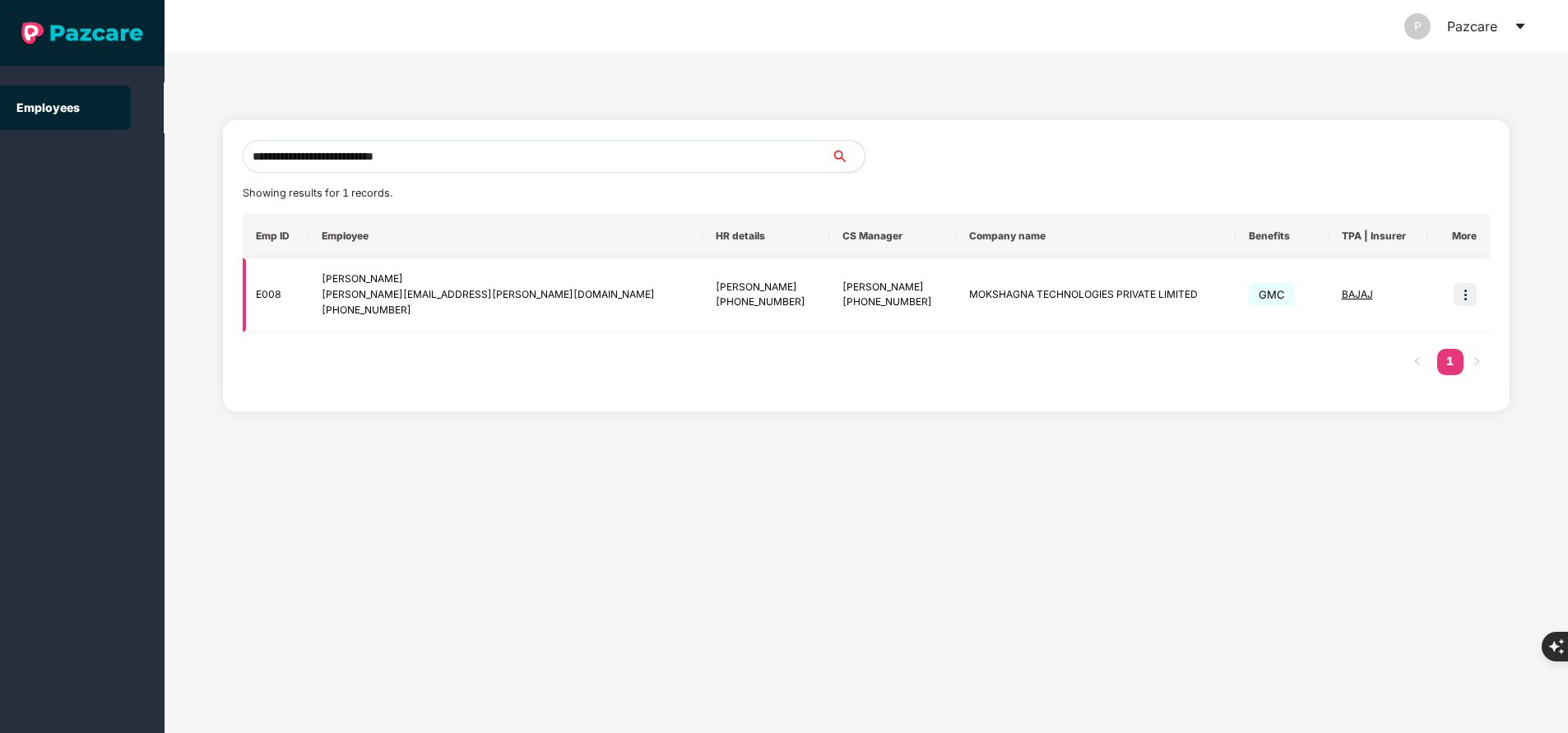
type input "**********"
click at [1477, 294] on td at bounding box center [1459, 295] width 63 height 74
click at [1459, 295] on img at bounding box center [1465, 294] width 23 height 23
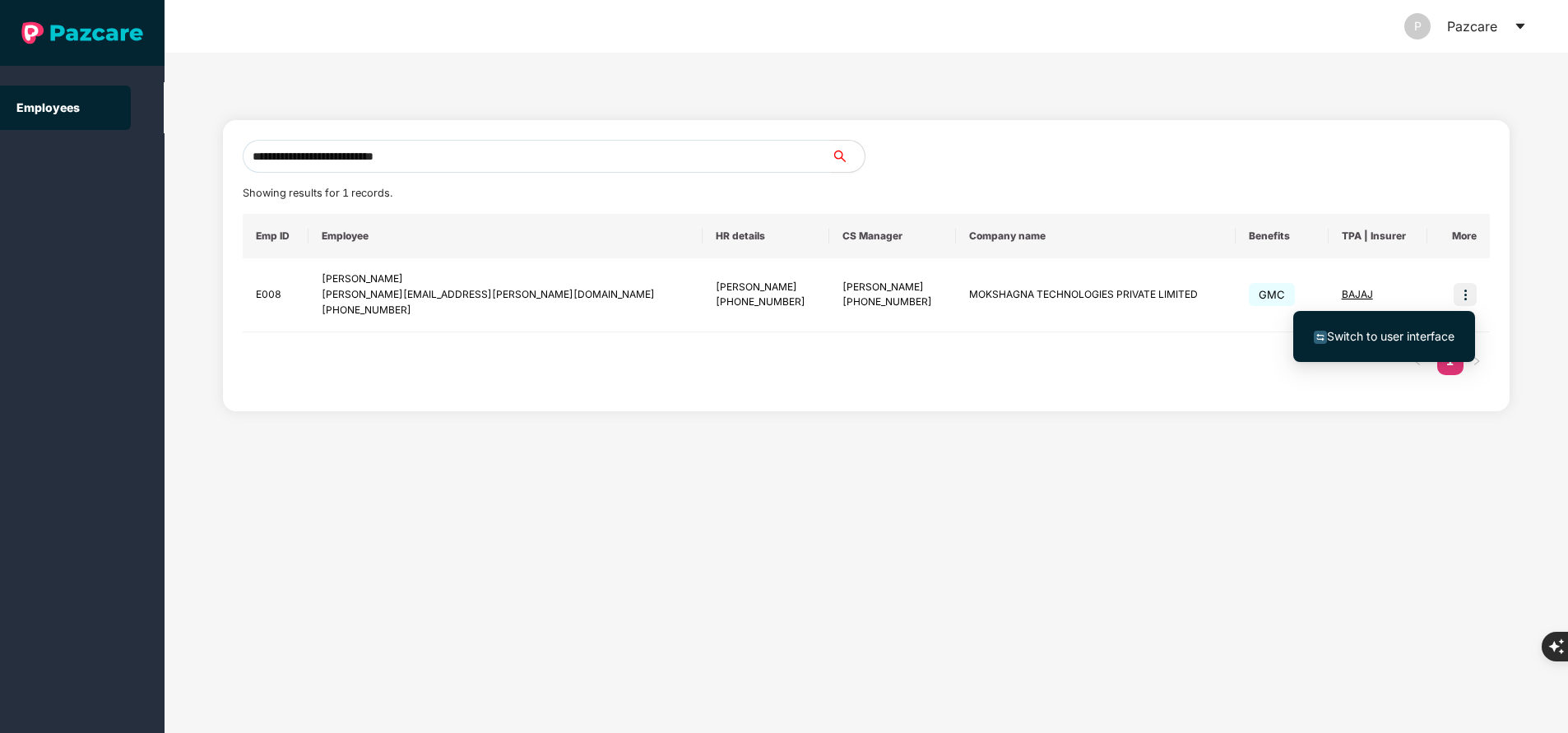
click at [1407, 332] on span "Switch to user interface" at bounding box center [1390, 336] width 128 height 14
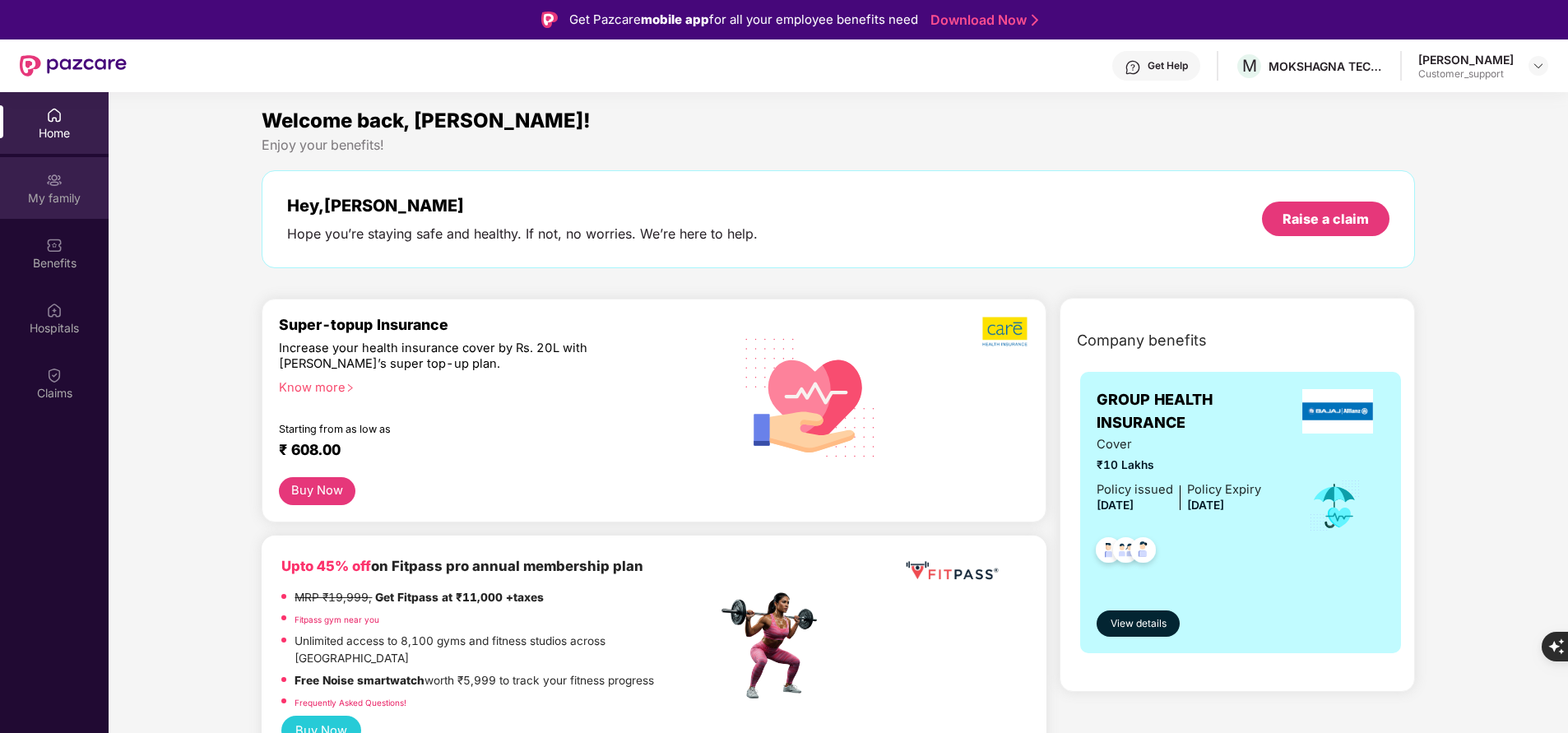
click at [45, 200] on div "My family" at bounding box center [54, 197] width 108 height 16
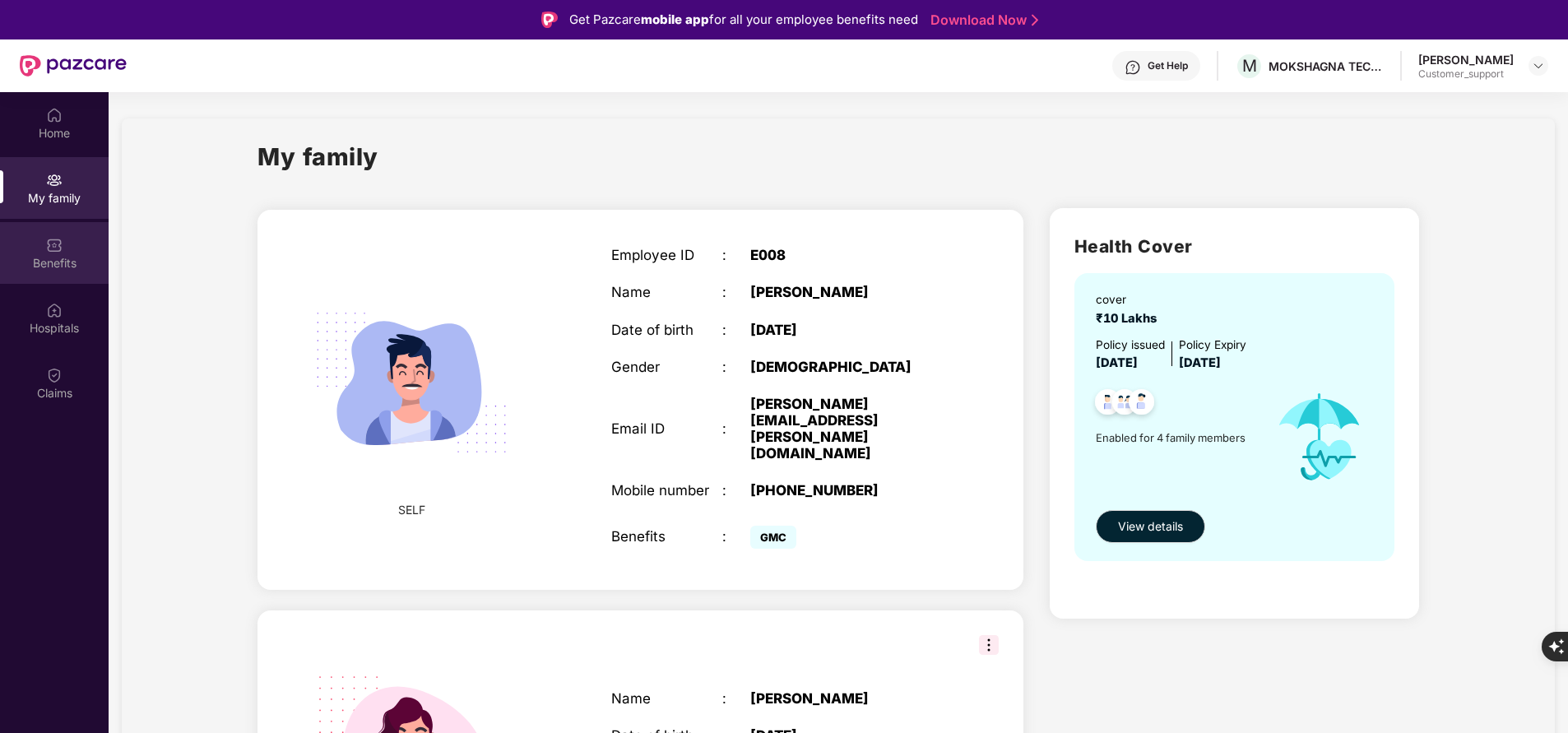
click at [65, 256] on div "Benefits" at bounding box center [54, 262] width 108 height 16
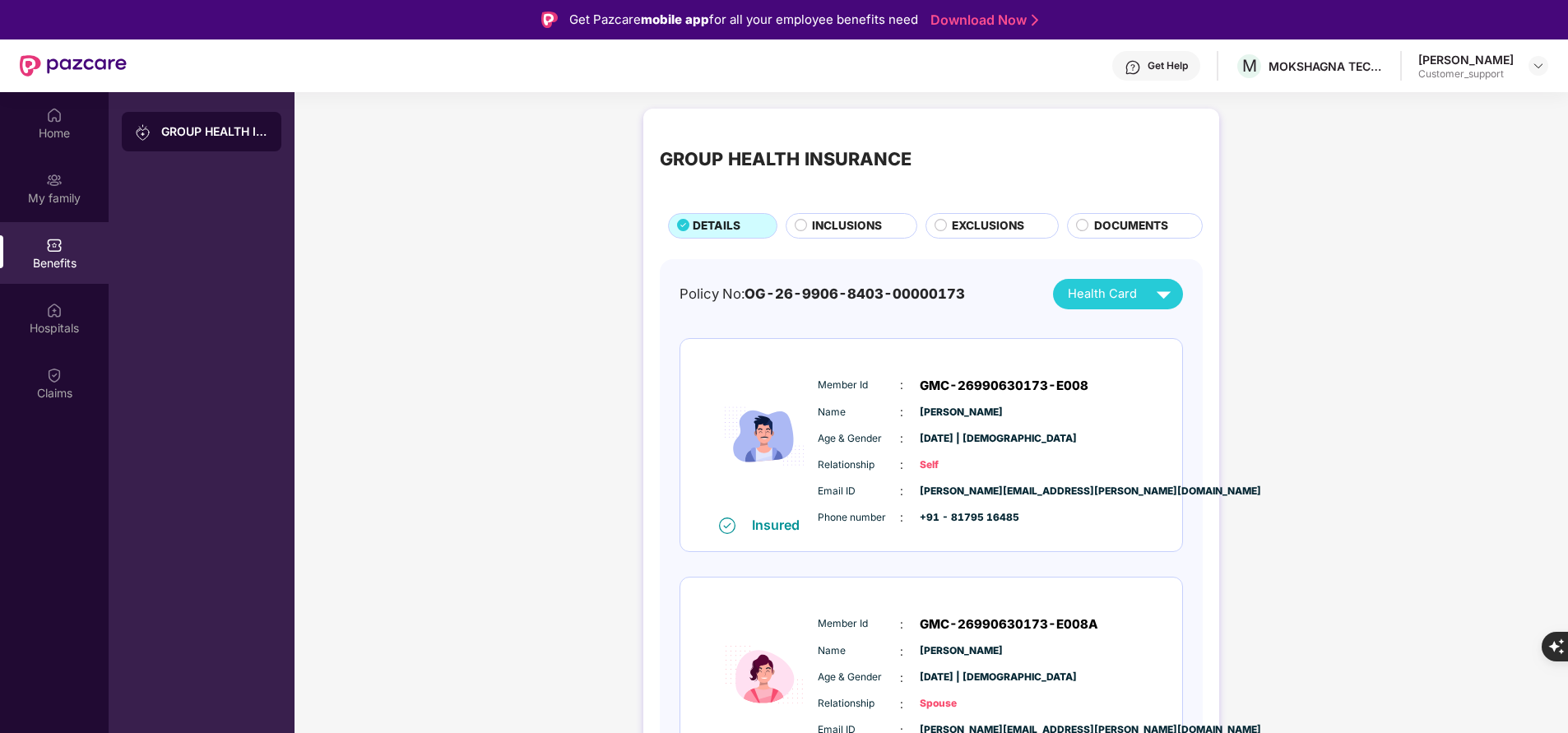
click at [840, 228] on span "INCLUSIONS" at bounding box center [847, 226] width 70 height 17
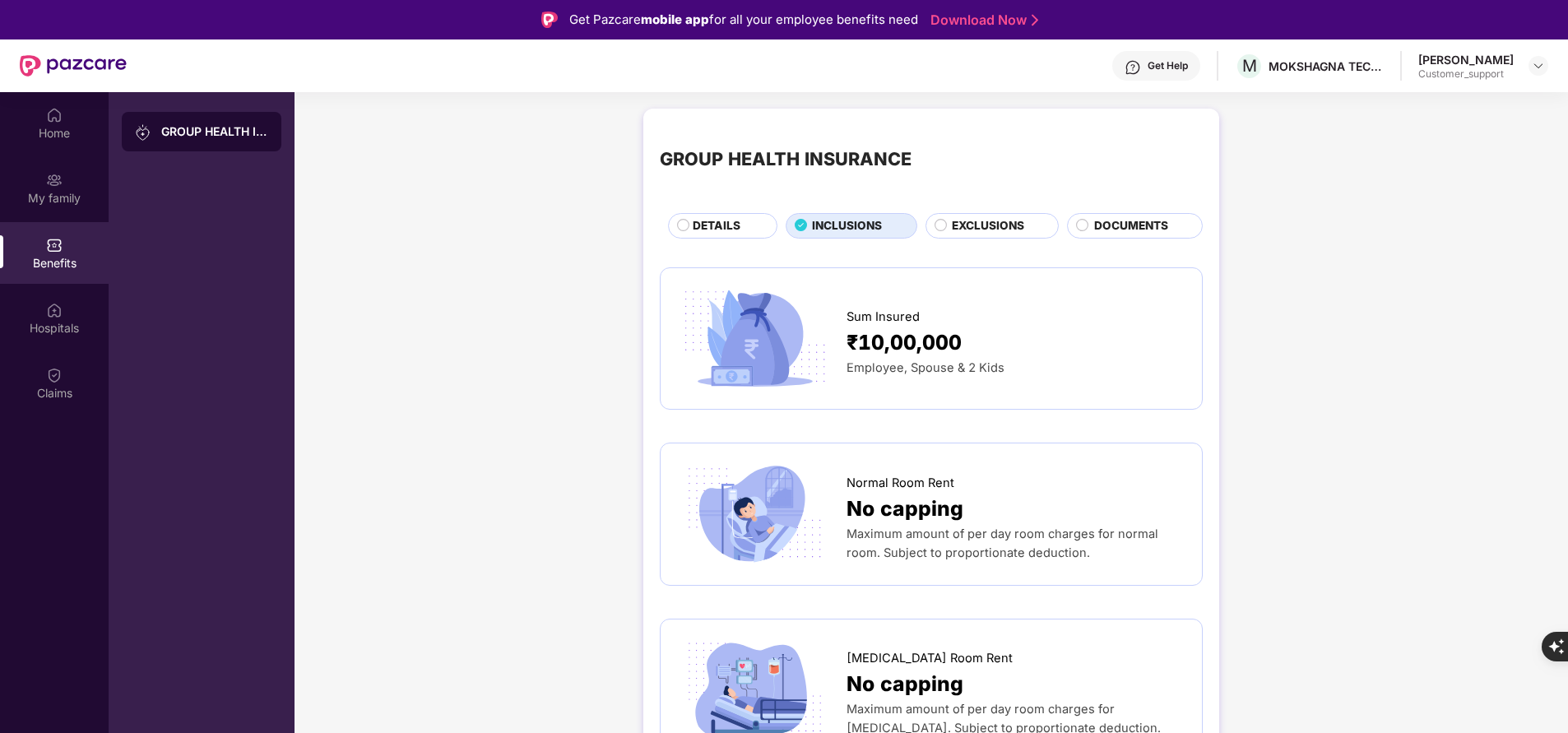
click at [840, 228] on span "INCLUSIONS" at bounding box center [847, 226] width 70 height 17
click at [117, 537] on div "GROUP HEALTH INSURANCE" at bounding box center [202, 459] width 186 height 733
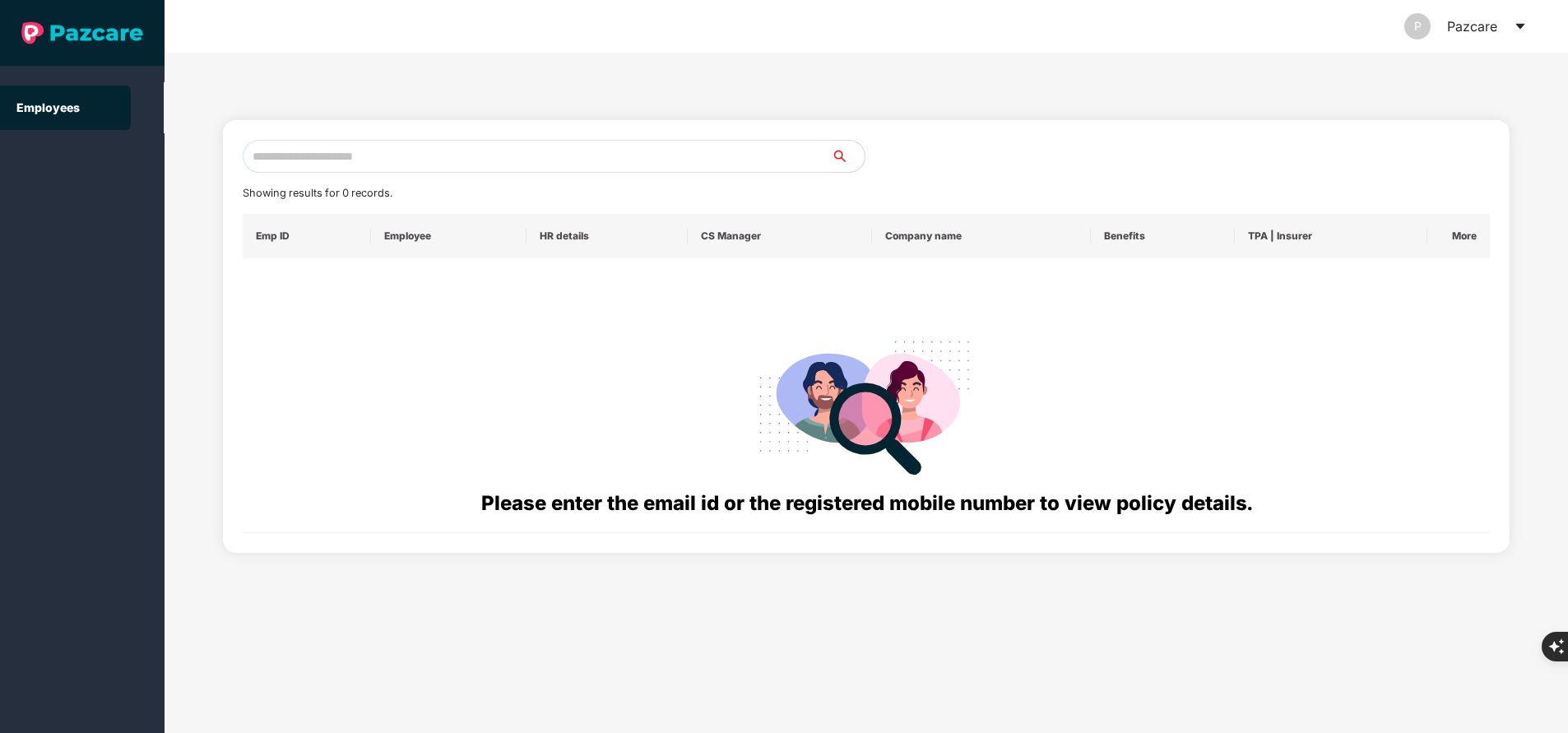
click at [398, 152] on input "text" at bounding box center [538, 156] width 589 height 33
paste input "**********"
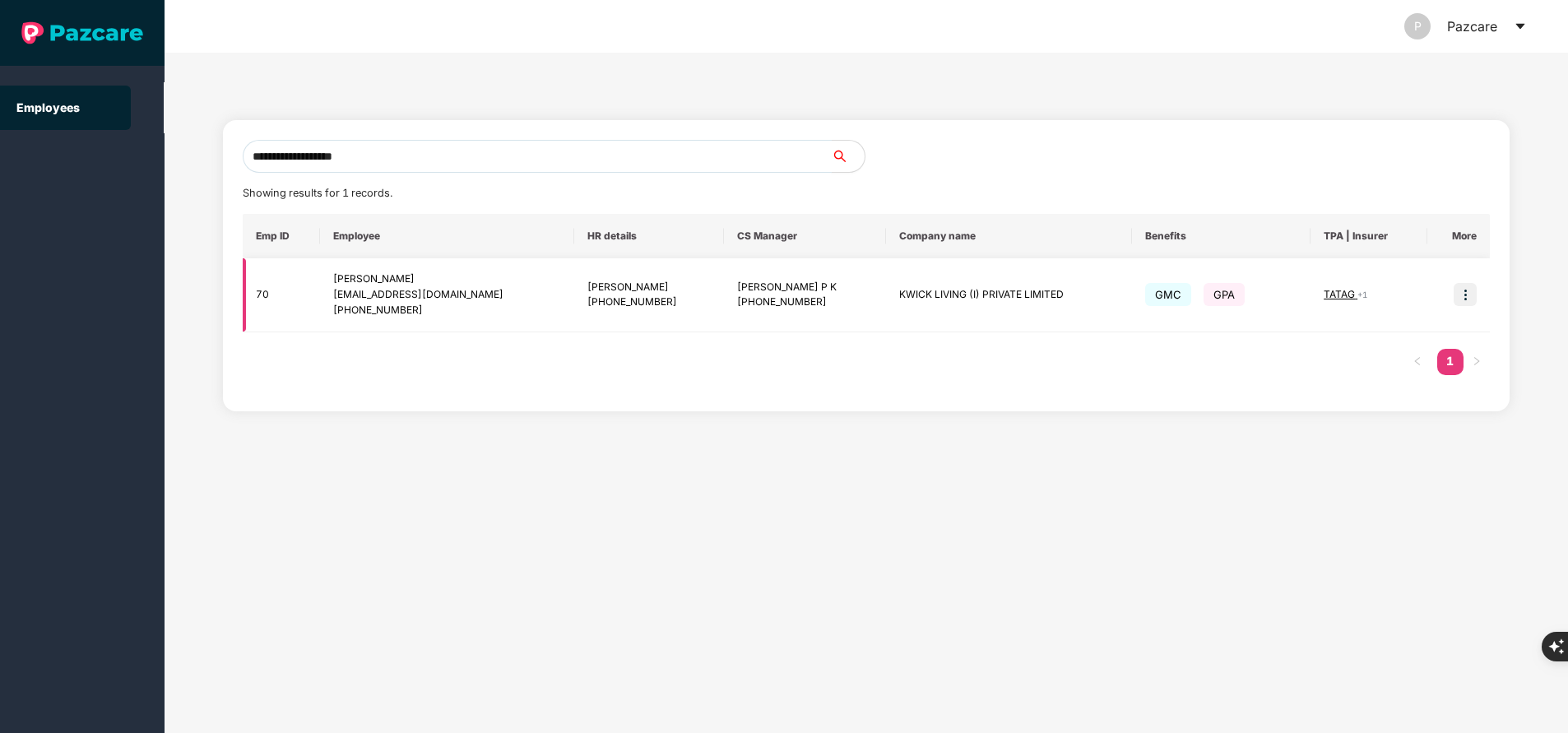
type input "**********"
click at [1464, 306] on img at bounding box center [1465, 294] width 23 height 23
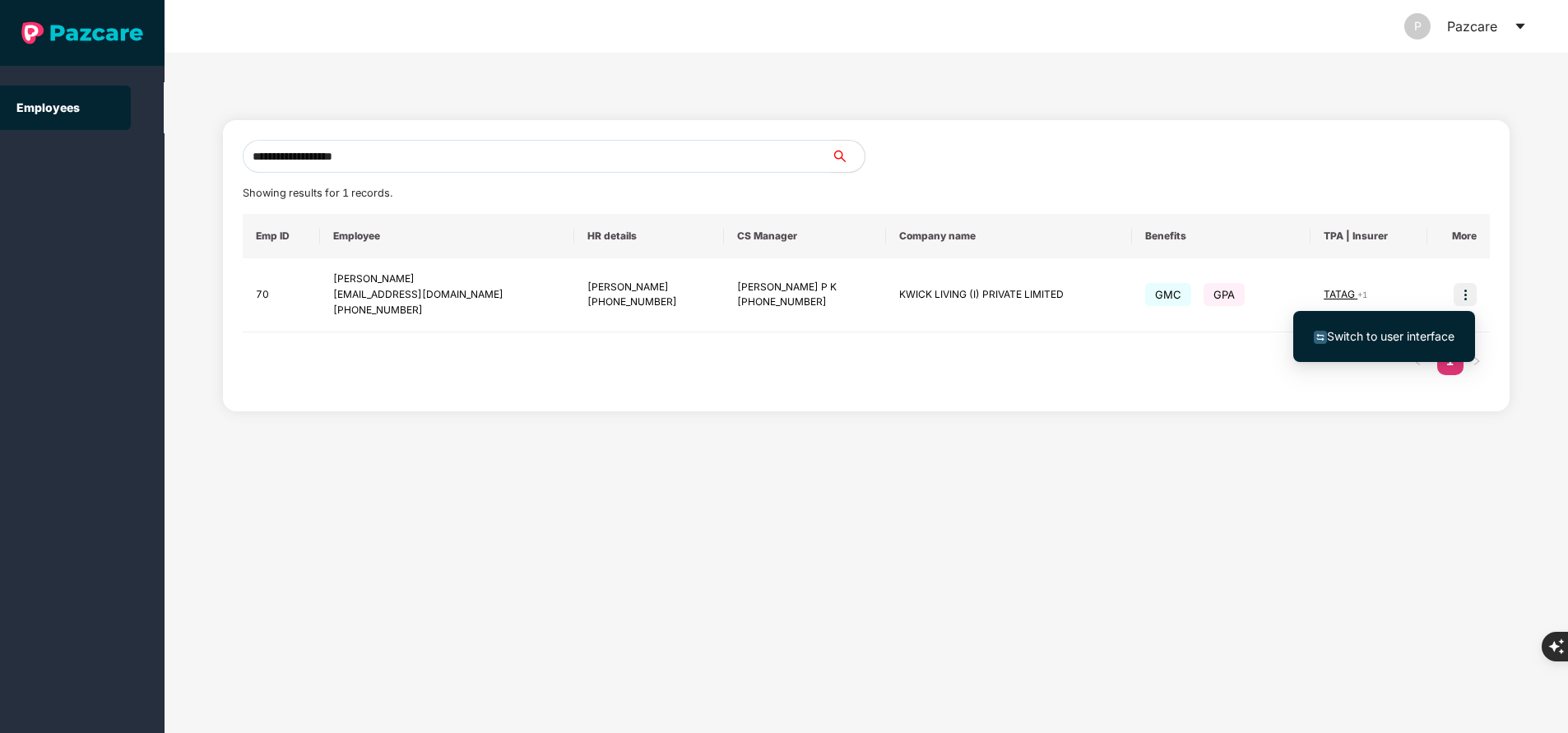
click at [1405, 336] on span "Switch to user interface" at bounding box center [1390, 336] width 128 height 14
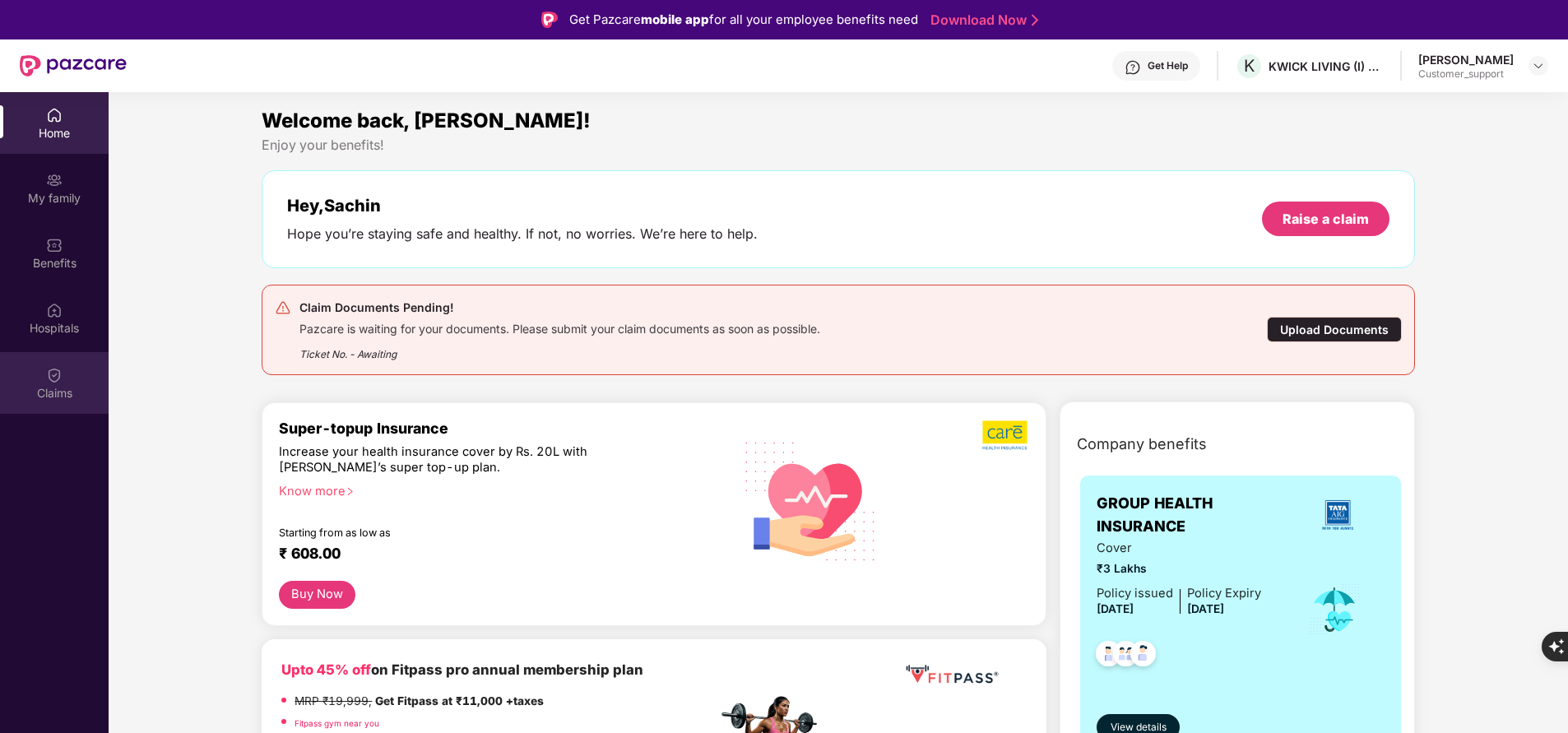
click at [53, 383] on div "Claims" at bounding box center [54, 383] width 108 height 62
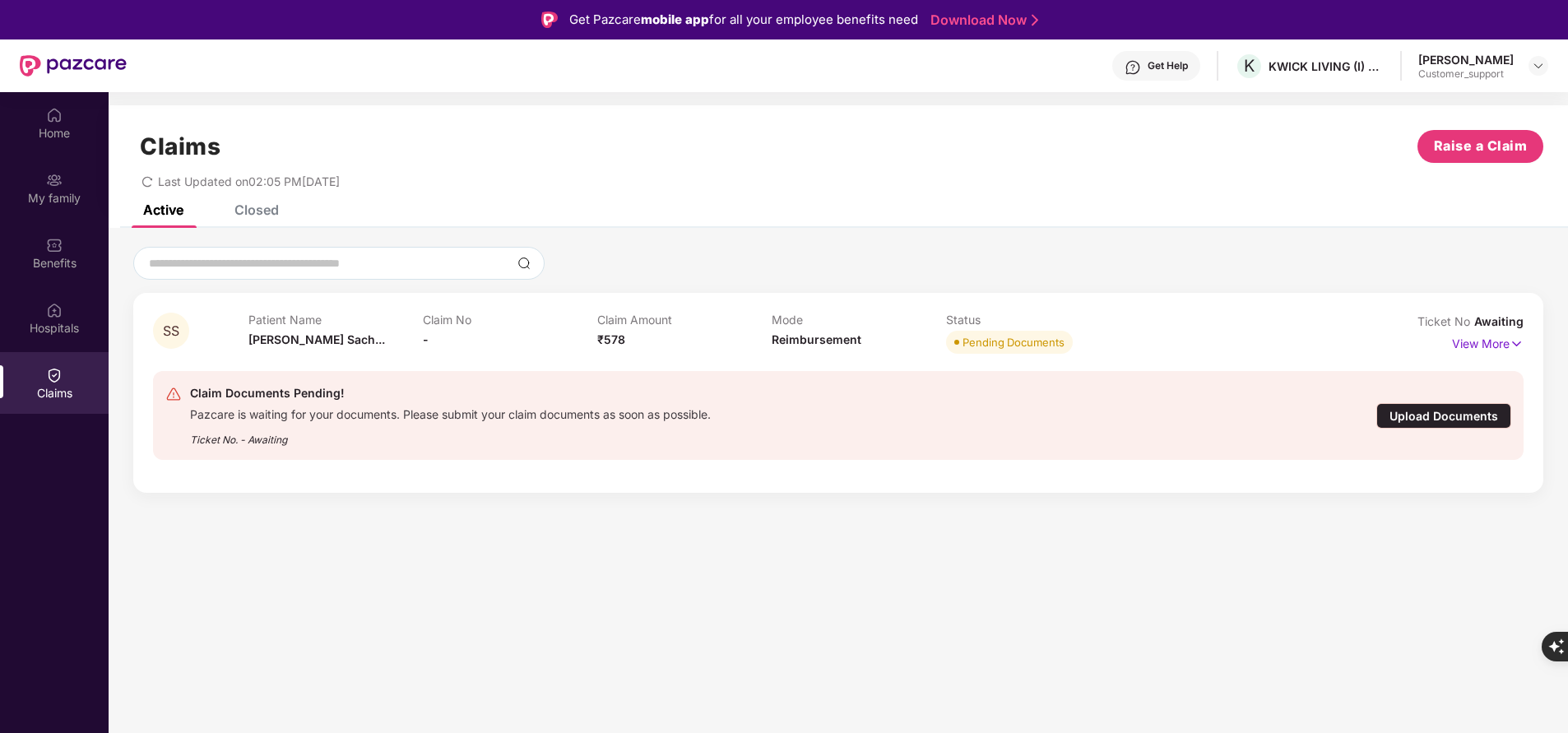
click at [257, 214] on div "Closed" at bounding box center [257, 209] width 44 height 16
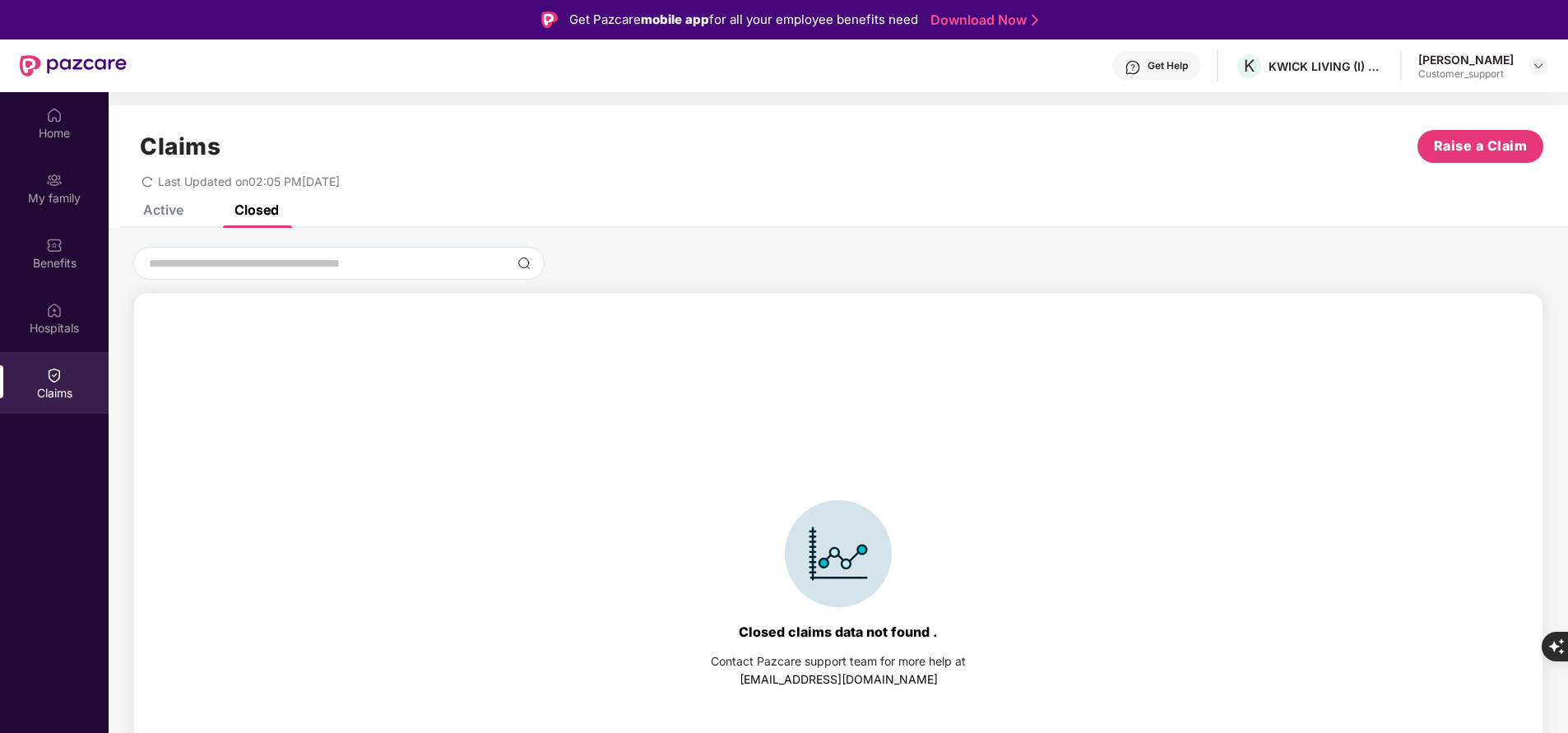
click at [150, 213] on div "Active" at bounding box center [163, 209] width 41 height 16
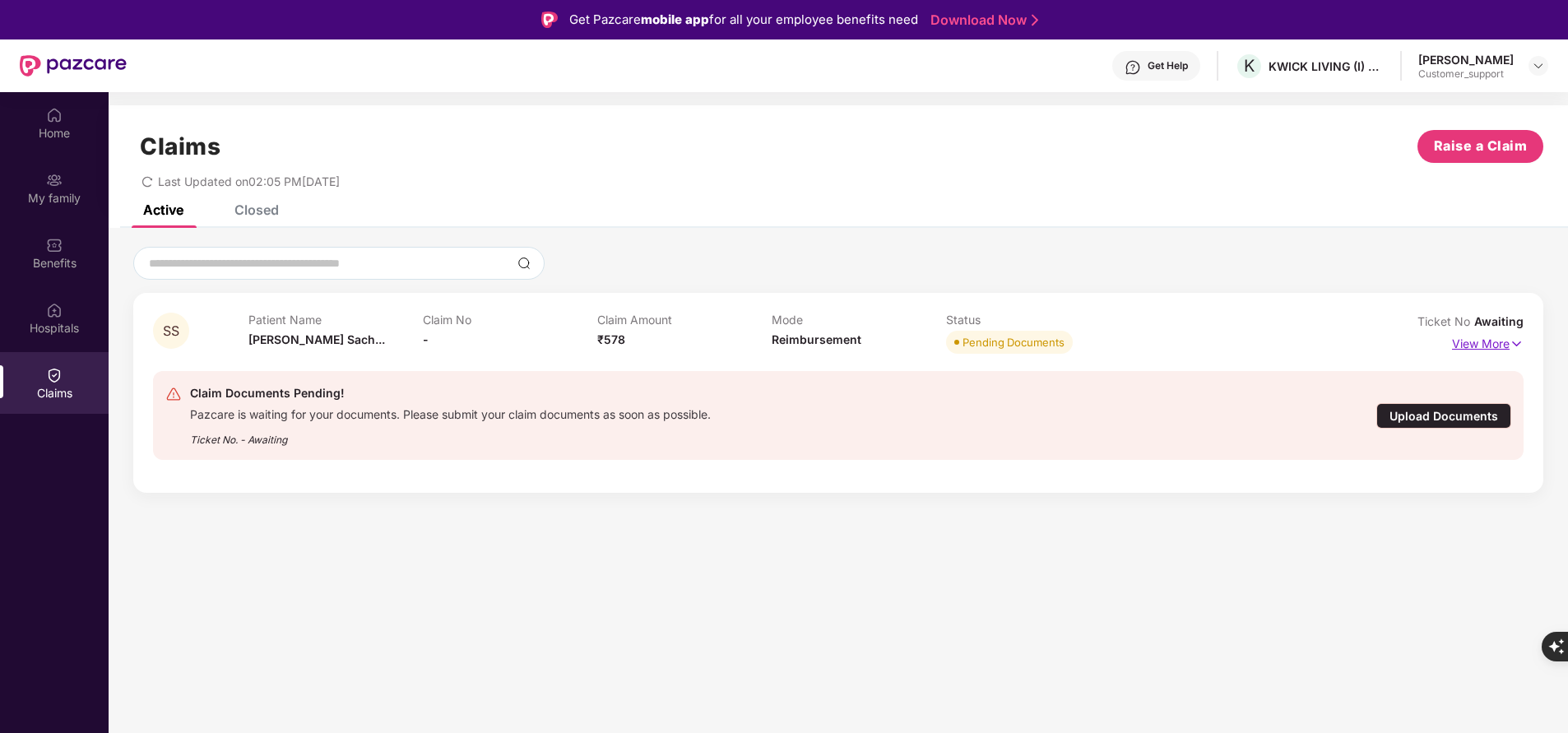
click at [1498, 344] on p "View More" at bounding box center [1488, 342] width 72 height 22
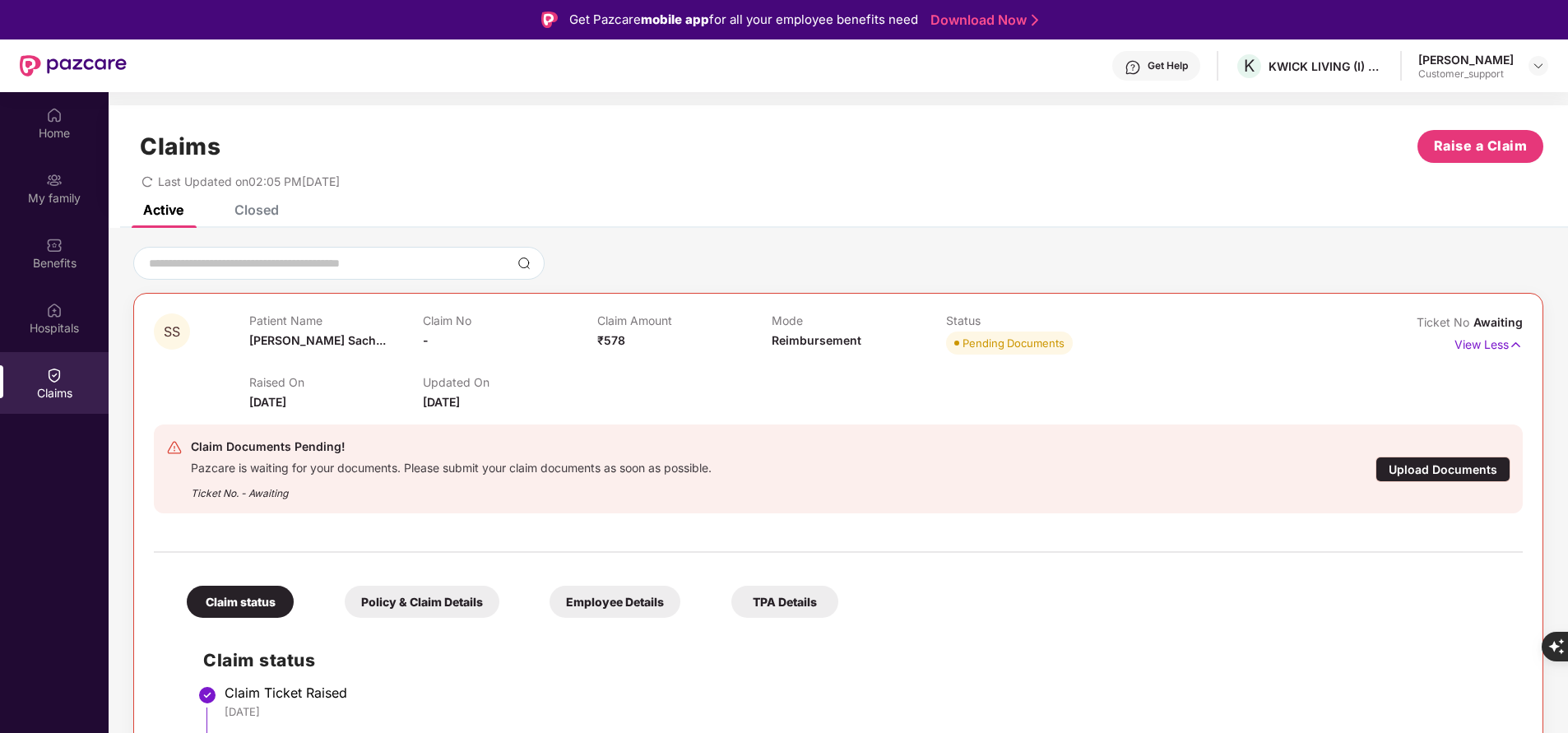
scroll to position [17, 0]
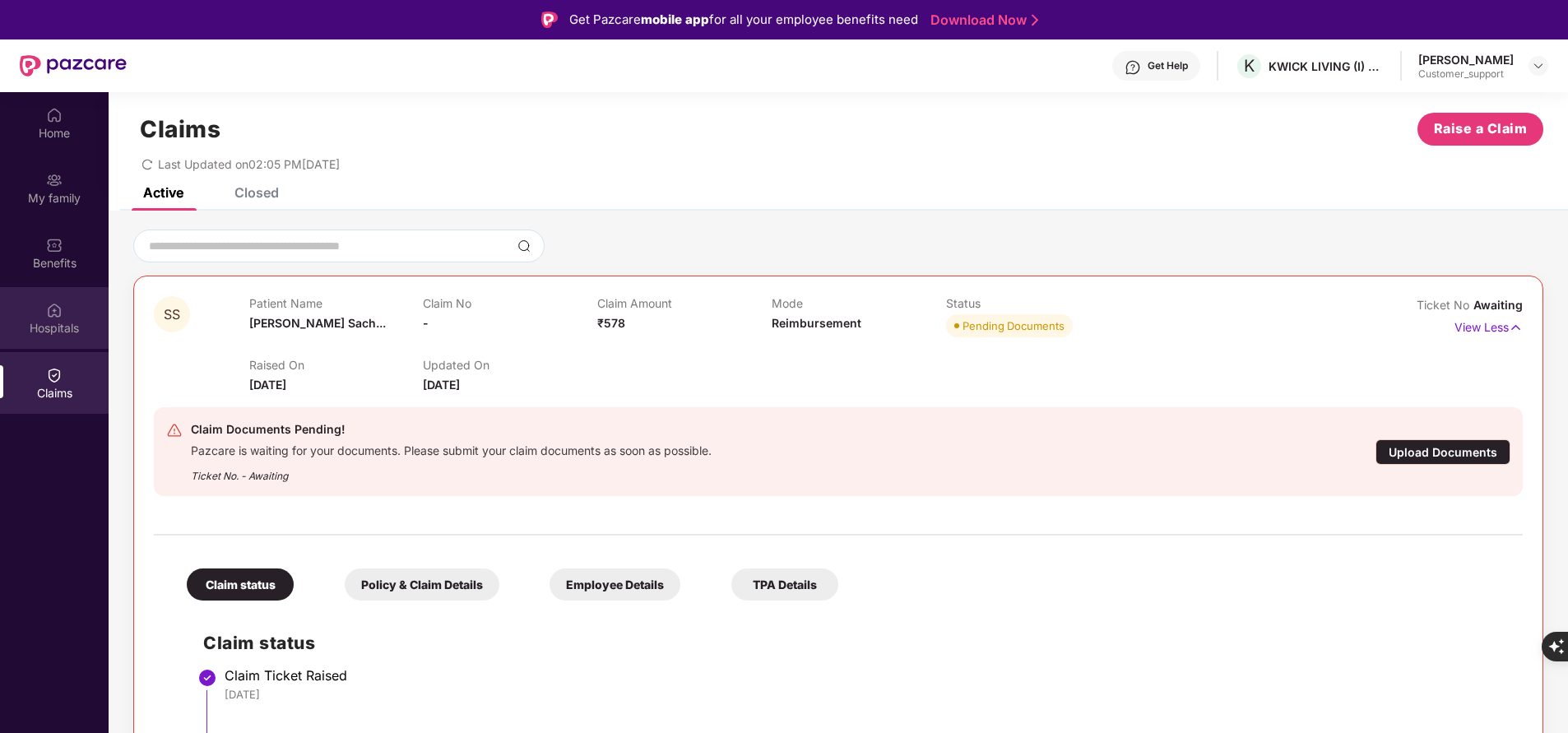
click at [30, 300] on div "Hospitals" at bounding box center [54, 317] width 108 height 62
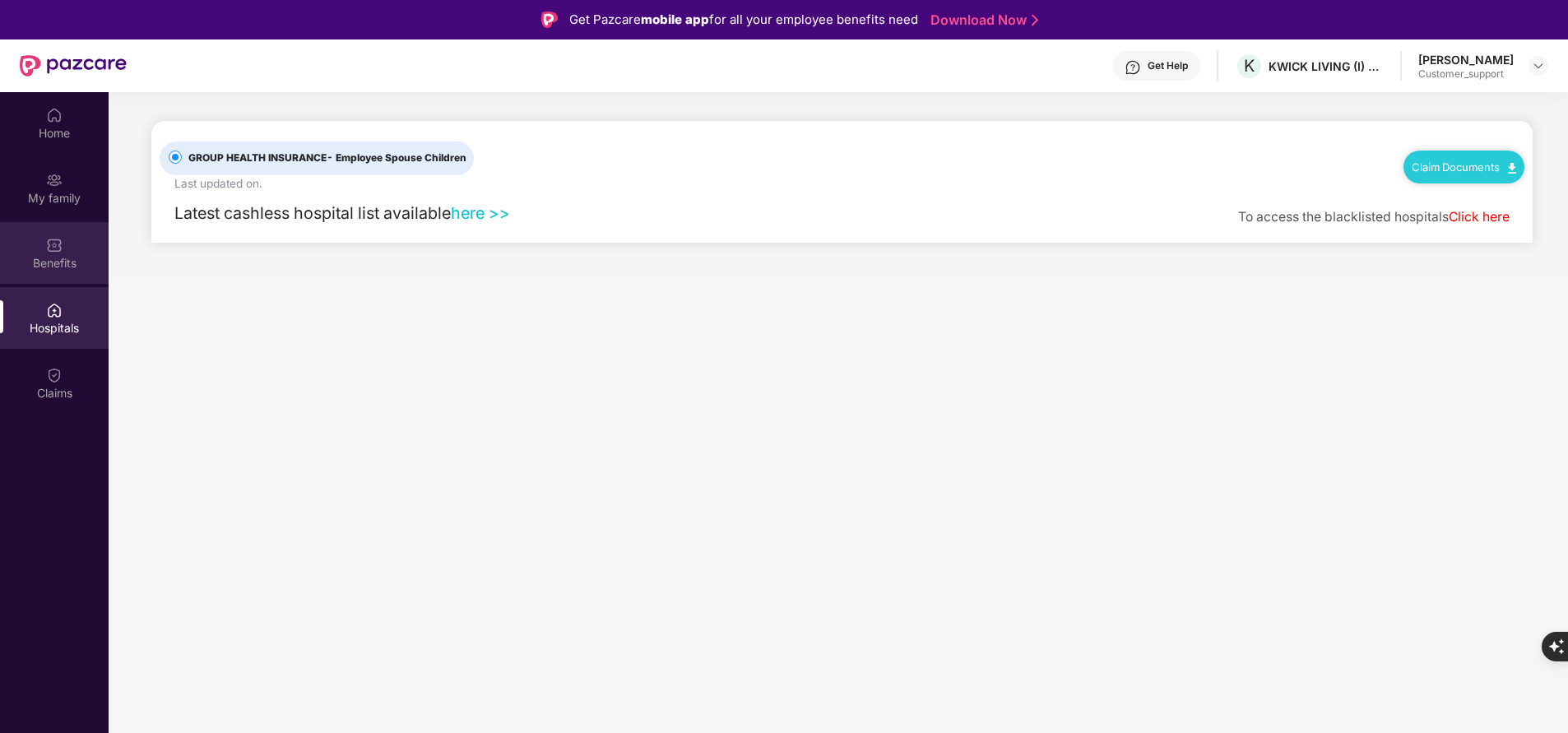
click at [67, 248] on div "Benefits" at bounding box center [54, 252] width 108 height 62
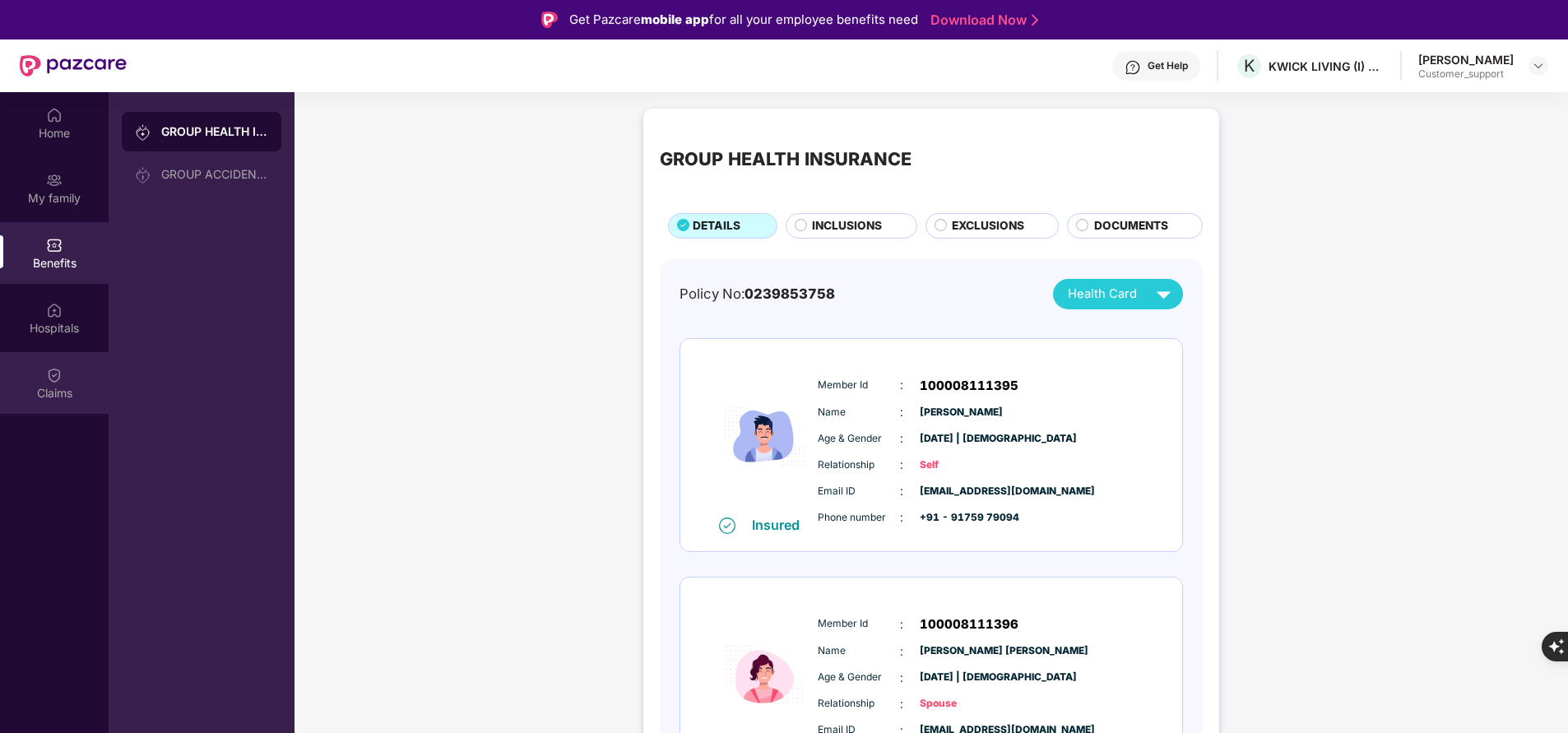
click at [59, 383] on div "Claims" at bounding box center [54, 383] width 108 height 62
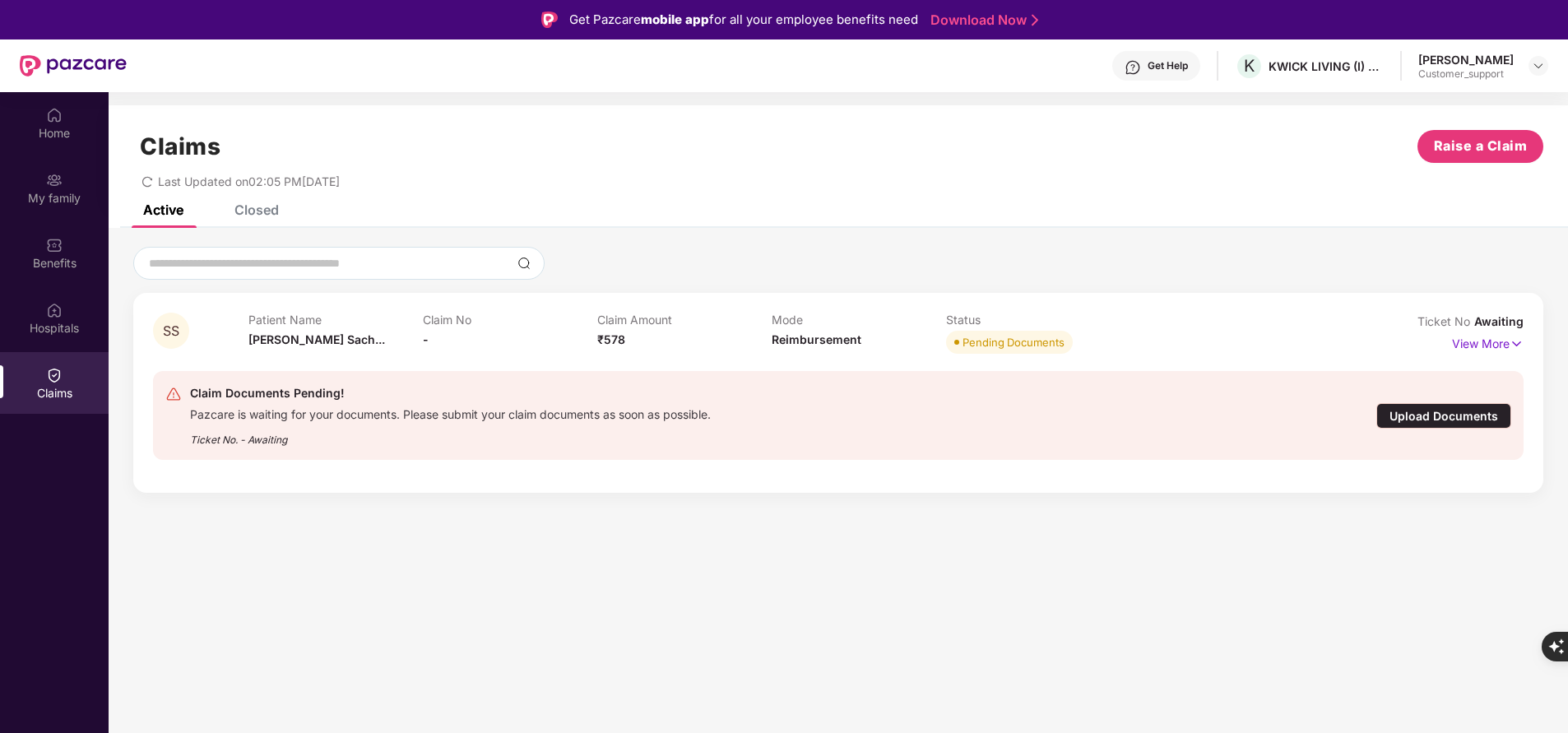
click at [248, 205] on div "Closed" at bounding box center [257, 209] width 44 height 16
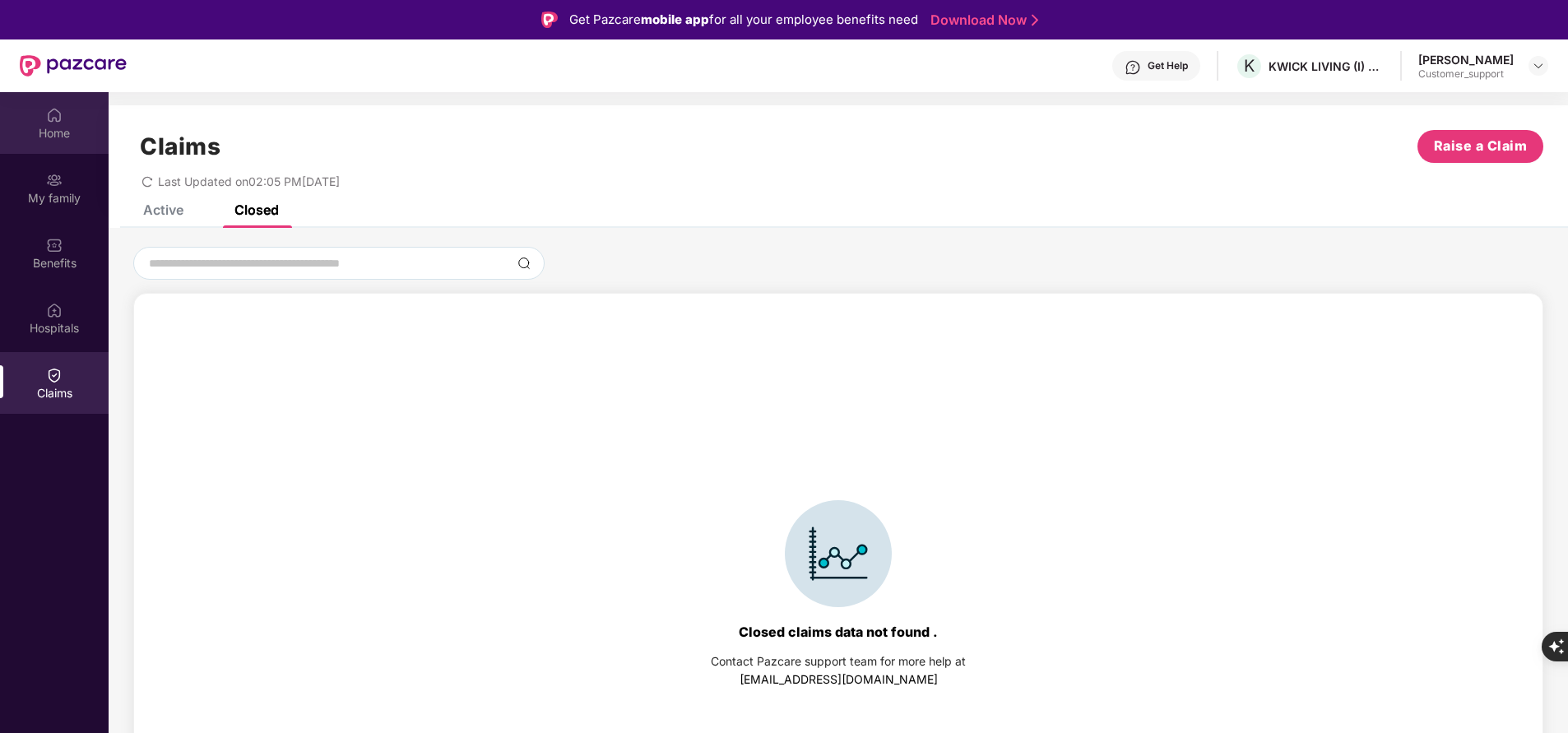
click at [45, 131] on div "Home" at bounding box center [54, 133] width 108 height 16
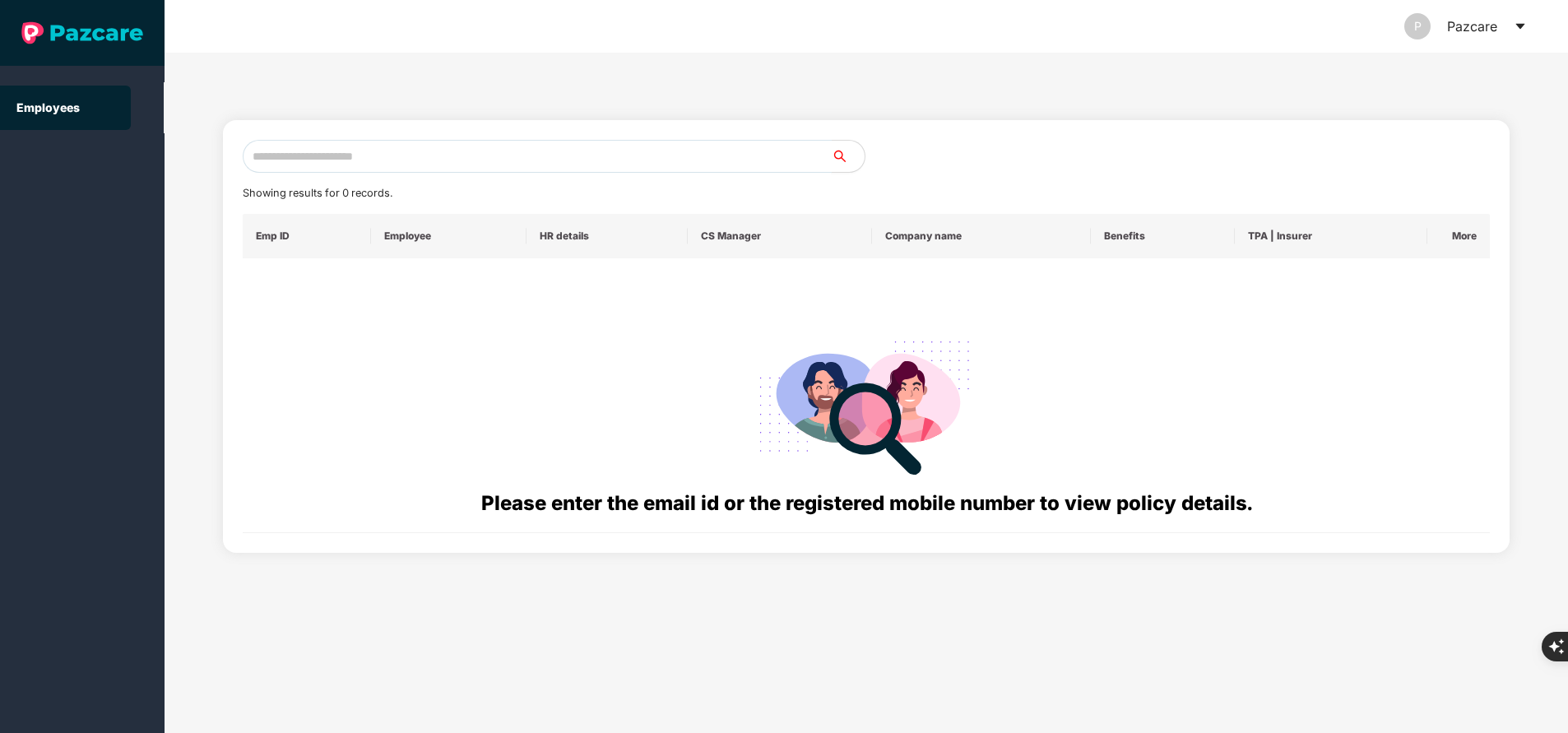
paste input "**********"
click at [453, 161] on input "text" at bounding box center [538, 156] width 589 height 33
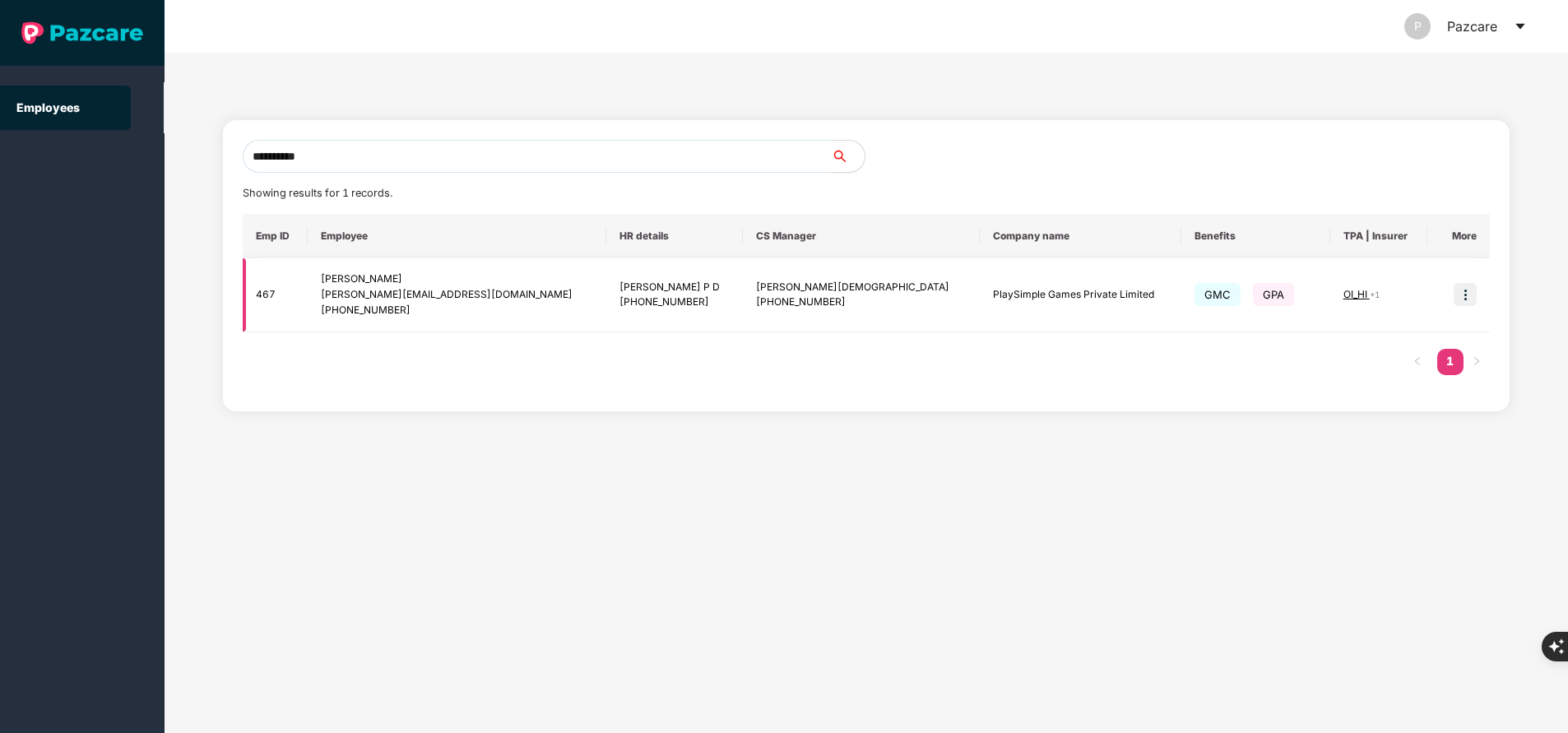
type input "**********"
click at [1472, 287] on img at bounding box center [1465, 294] width 23 height 23
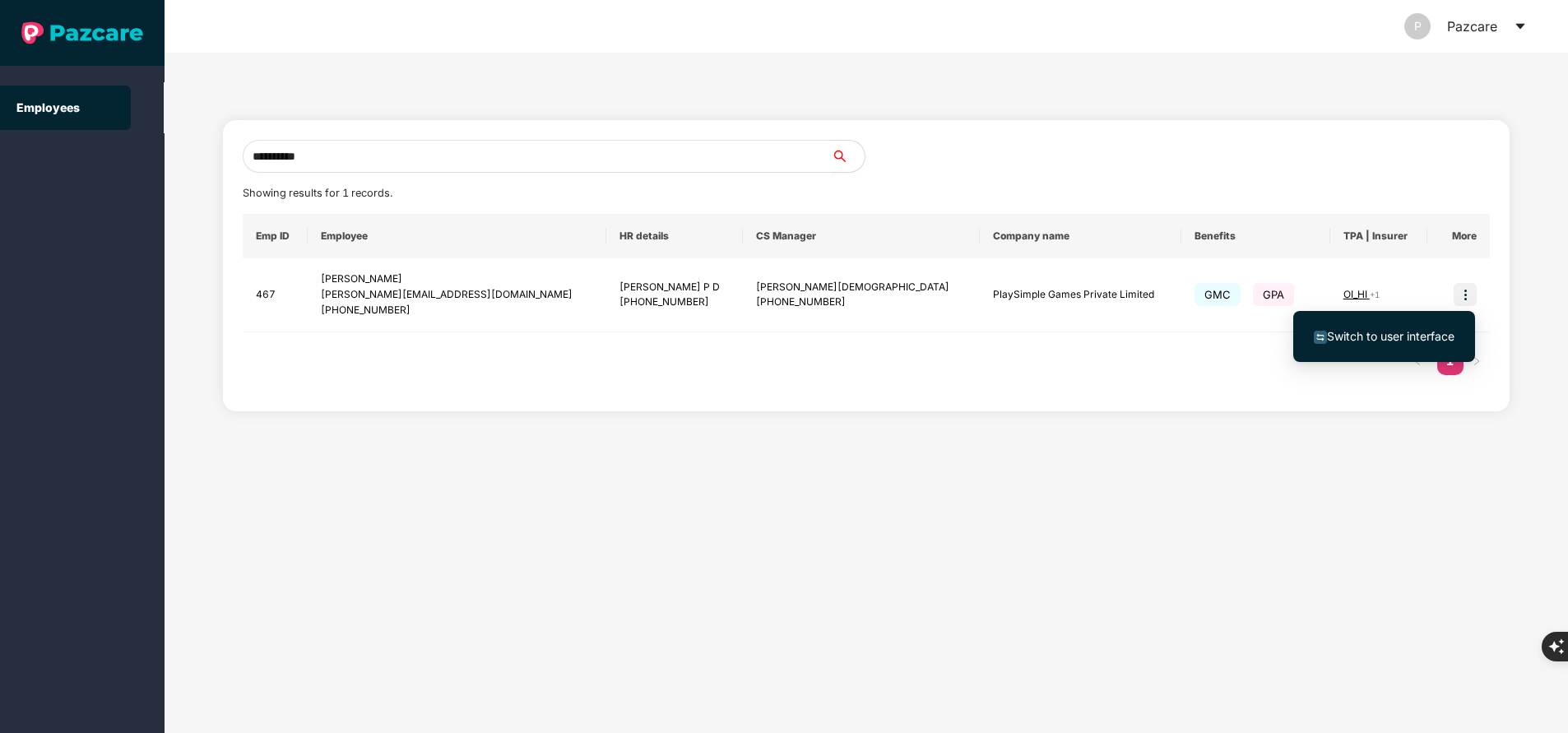
click at [1414, 334] on span "Switch to user interface" at bounding box center [1390, 336] width 128 height 14
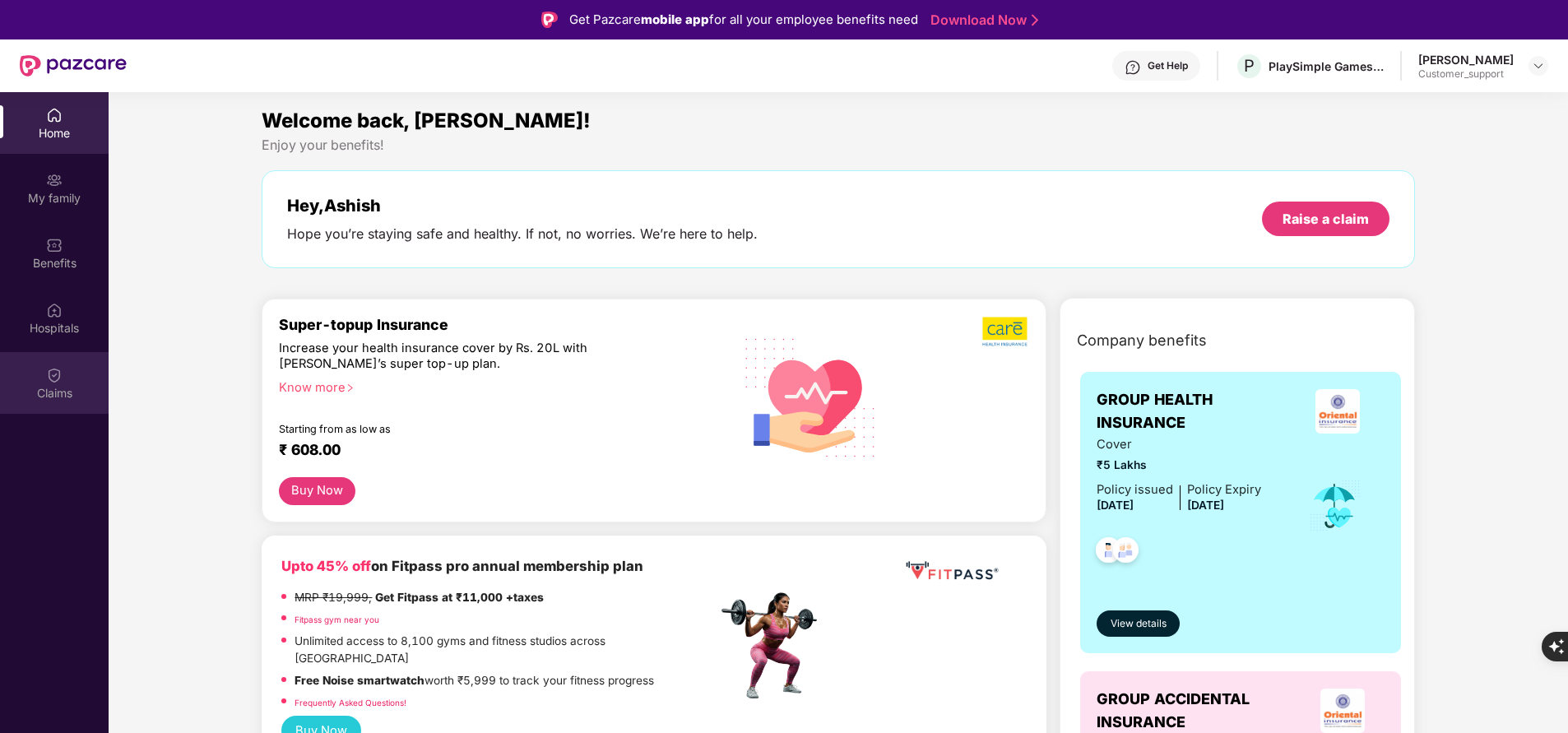
click at [78, 389] on div "Claims" at bounding box center [54, 393] width 108 height 16
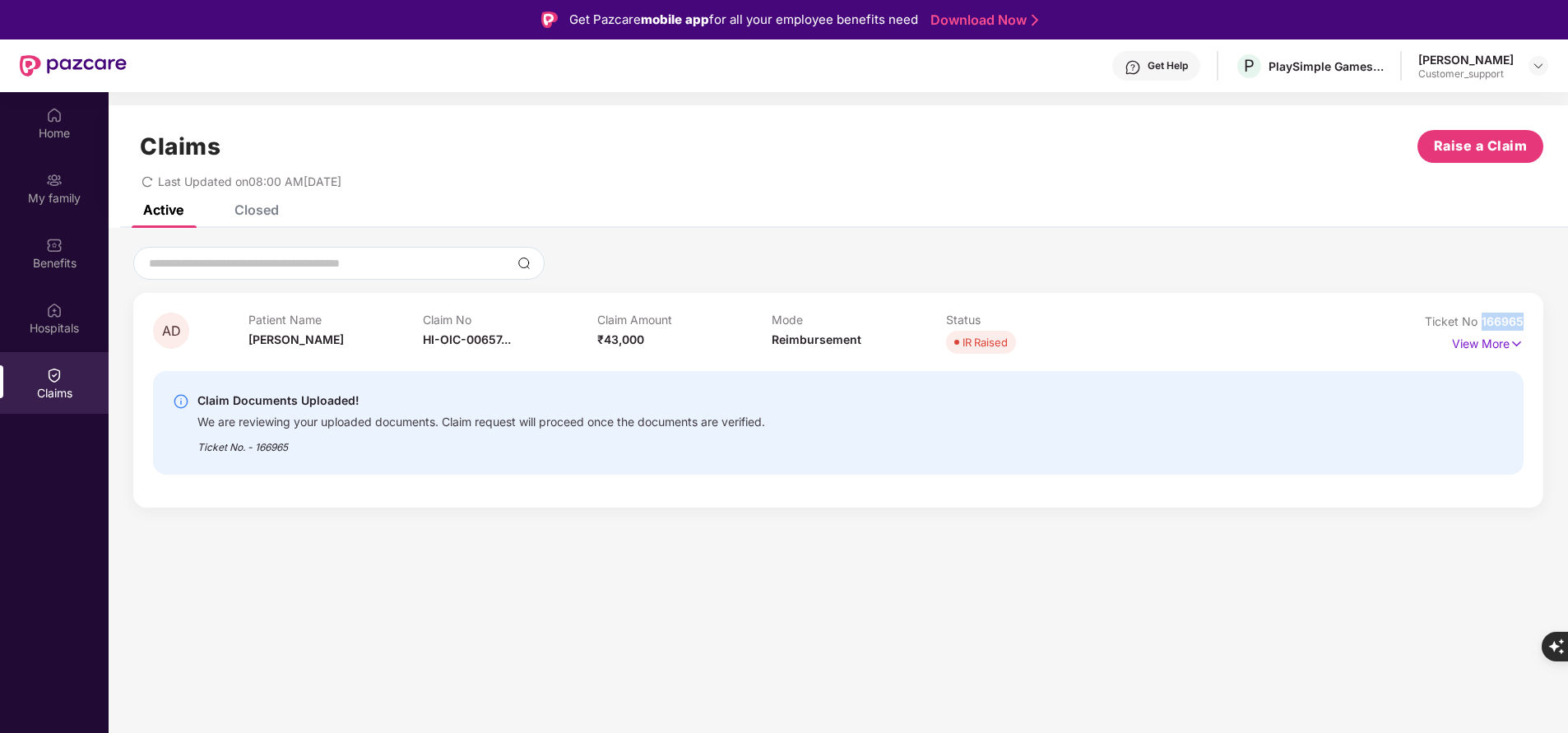
drag, startPoint x: 1481, startPoint y: 322, endPoint x: 1544, endPoint y: 312, distance: 63.8
click at [1544, 312] on div "AD Patient Name Asha Devi Claim No HI-OIC-00657... Claim Amount ₹43,000 Mode Re…" at bounding box center [838, 378] width 1460 height 261
copy span "166965"
click at [49, 108] on img at bounding box center [53, 114] width 16 height 16
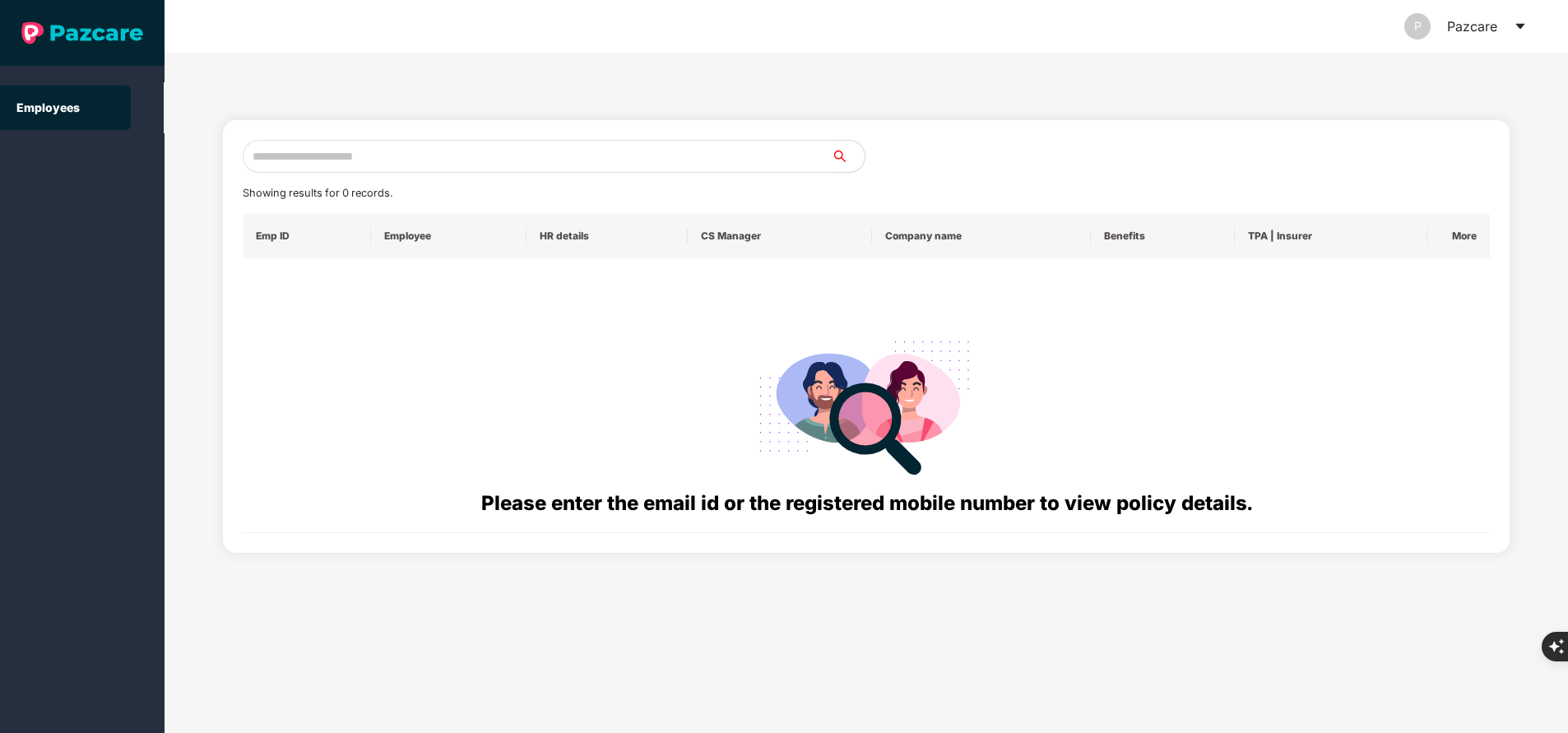
click at [442, 167] on input "text" at bounding box center [538, 156] width 589 height 33
paste input "**********"
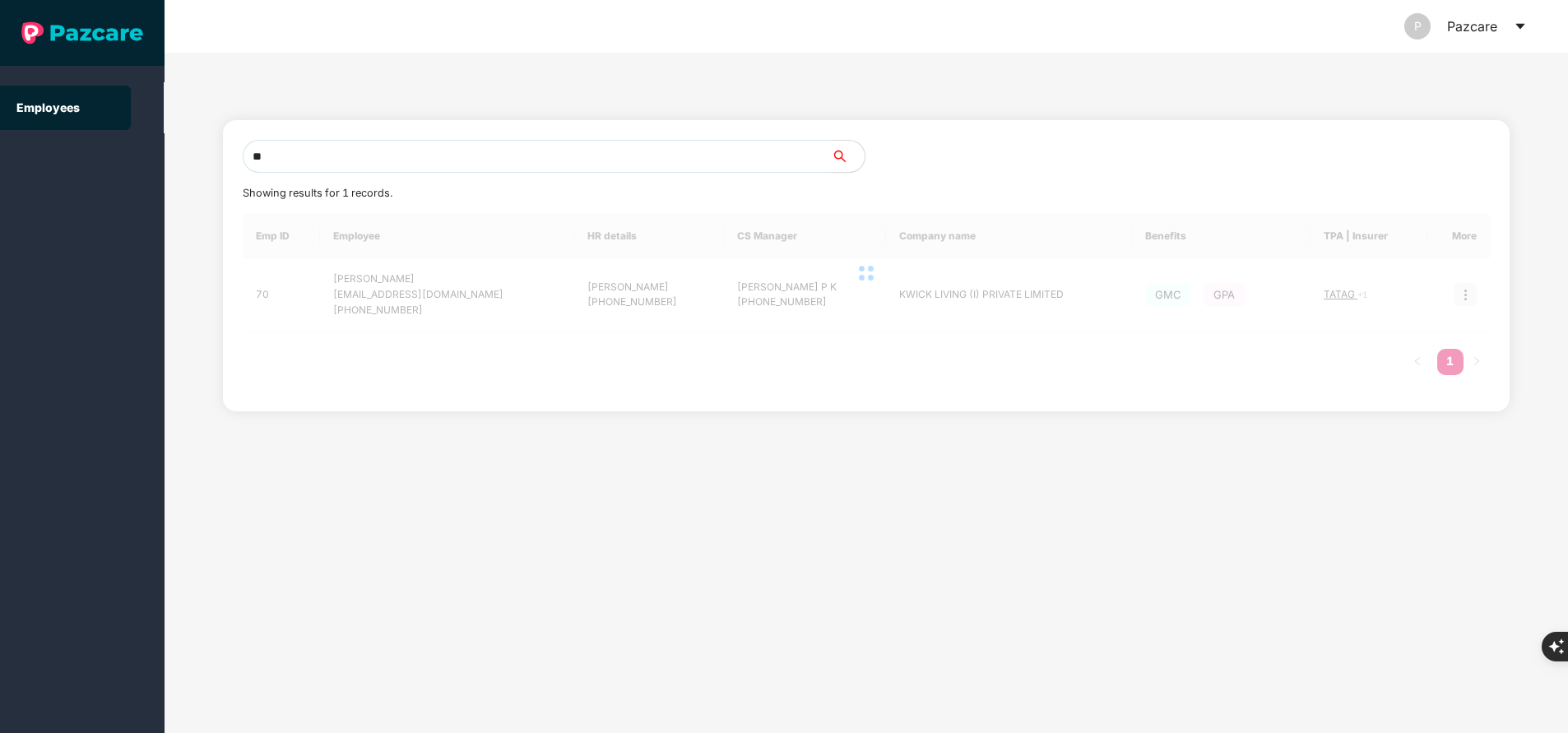
type input "*"
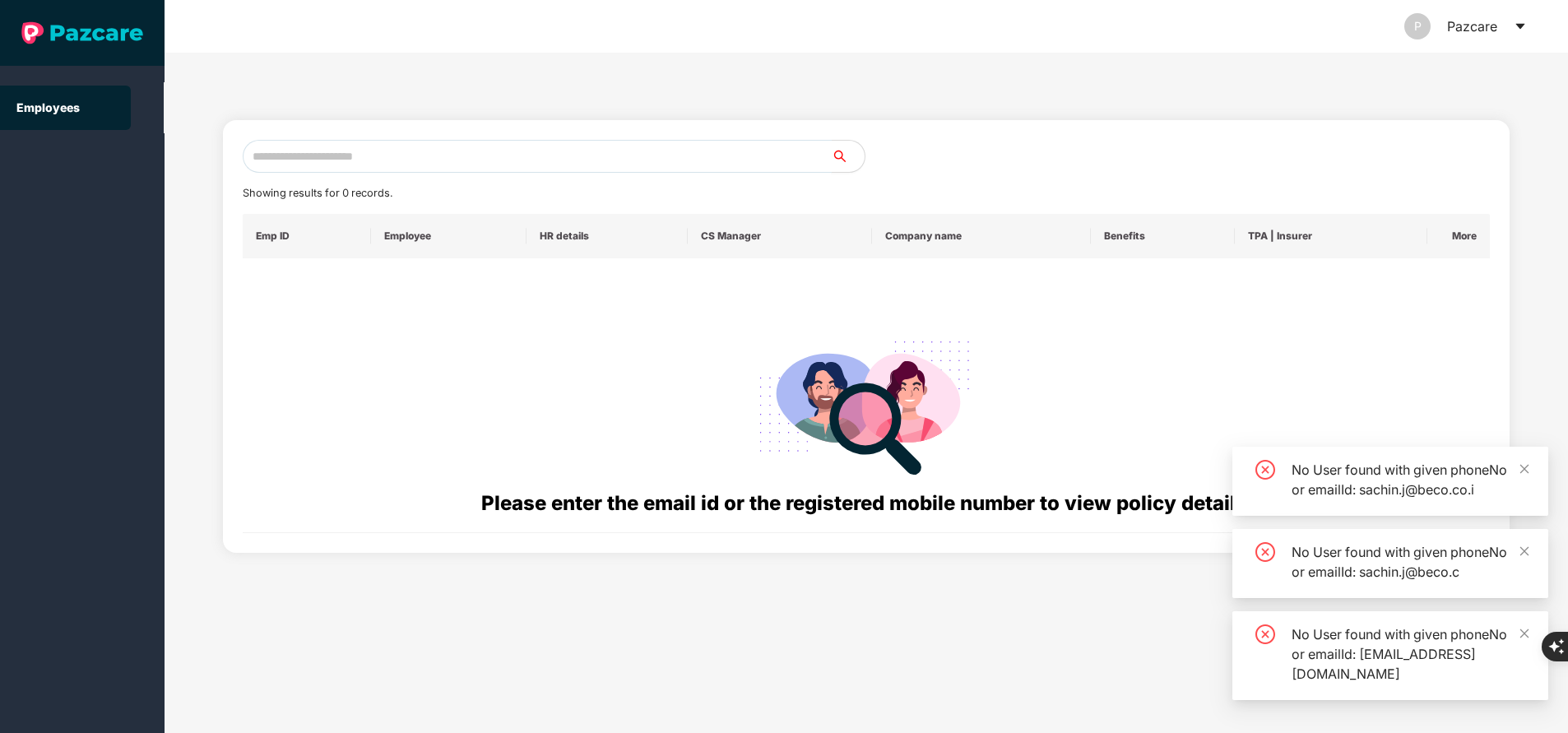
paste input "**********"
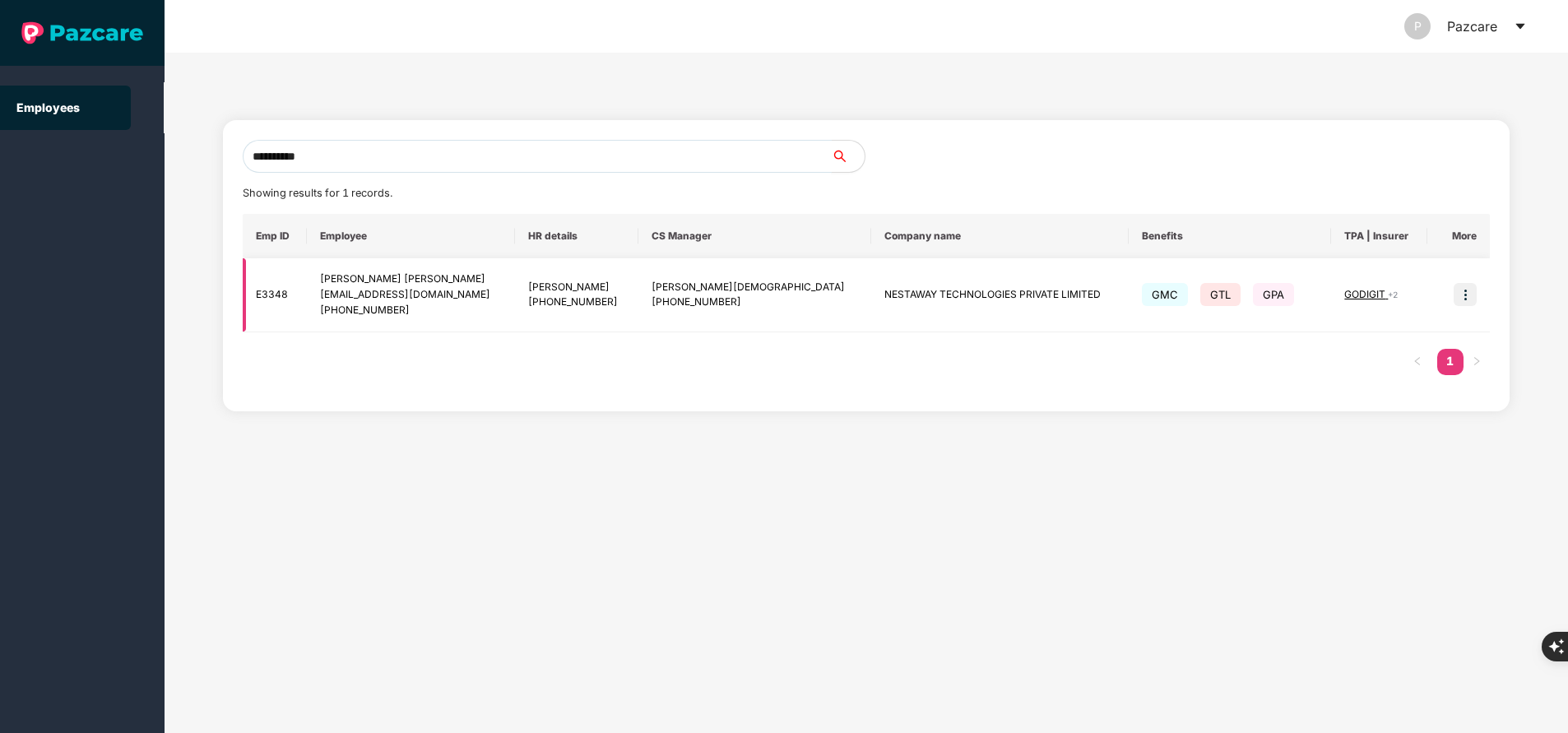
type input "**********"
click at [1466, 300] on img at bounding box center [1465, 294] width 23 height 23
click at [1363, 295] on span "GODIGIT" at bounding box center [1366, 294] width 44 height 13
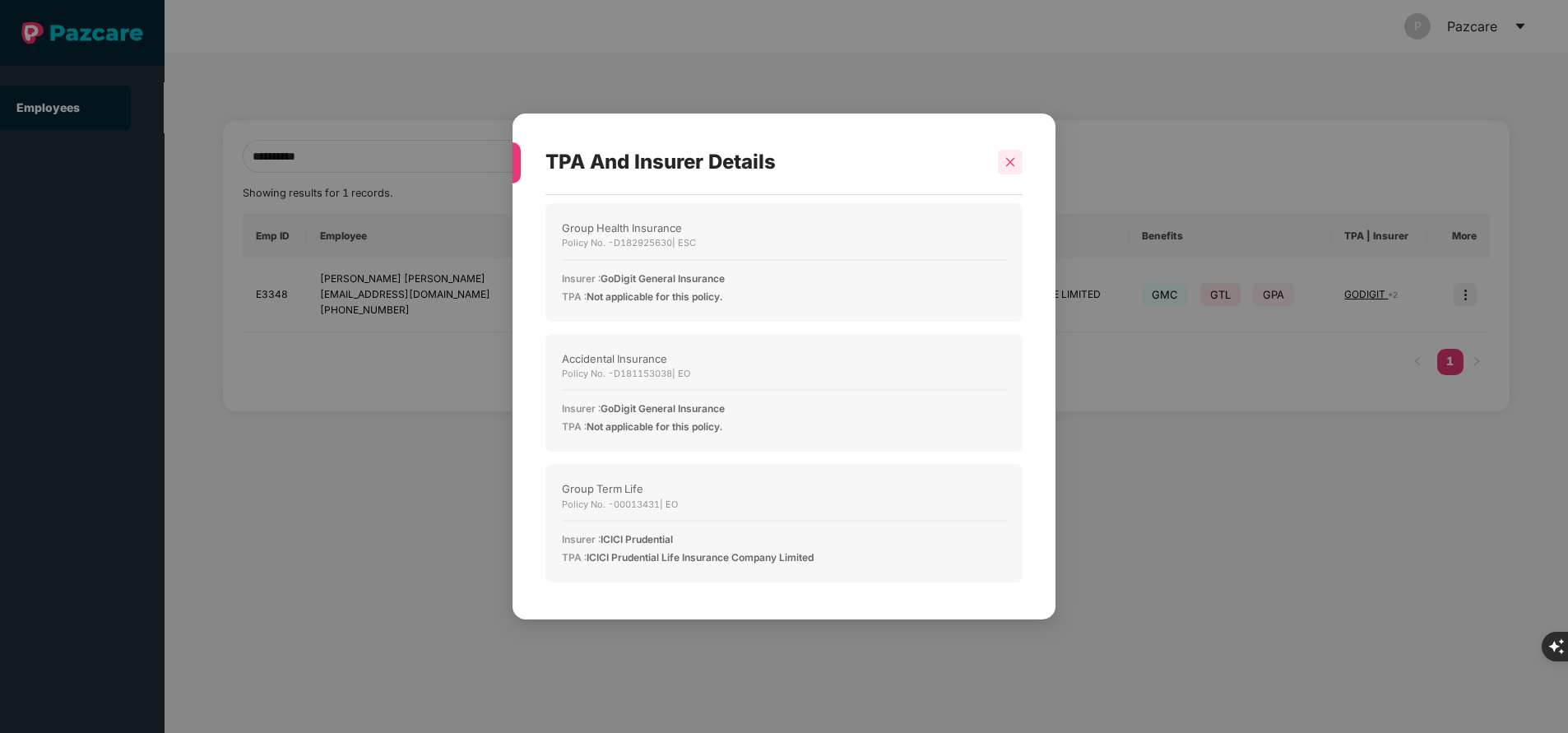
click at [1015, 163] on icon "close" at bounding box center [1011, 163] width 12 height 12
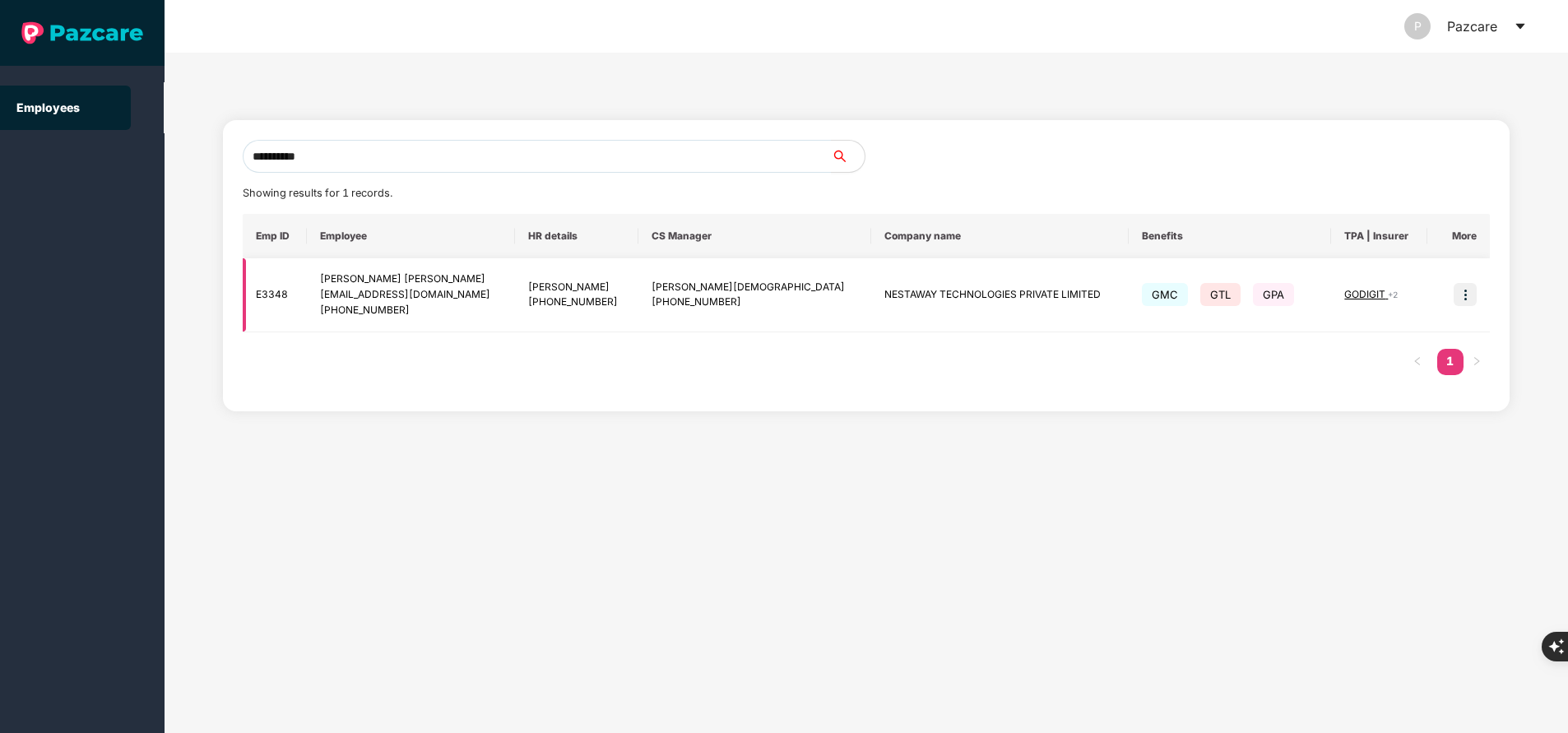
click at [1460, 286] on img at bounding box center [1465, 294] width 23 height 23
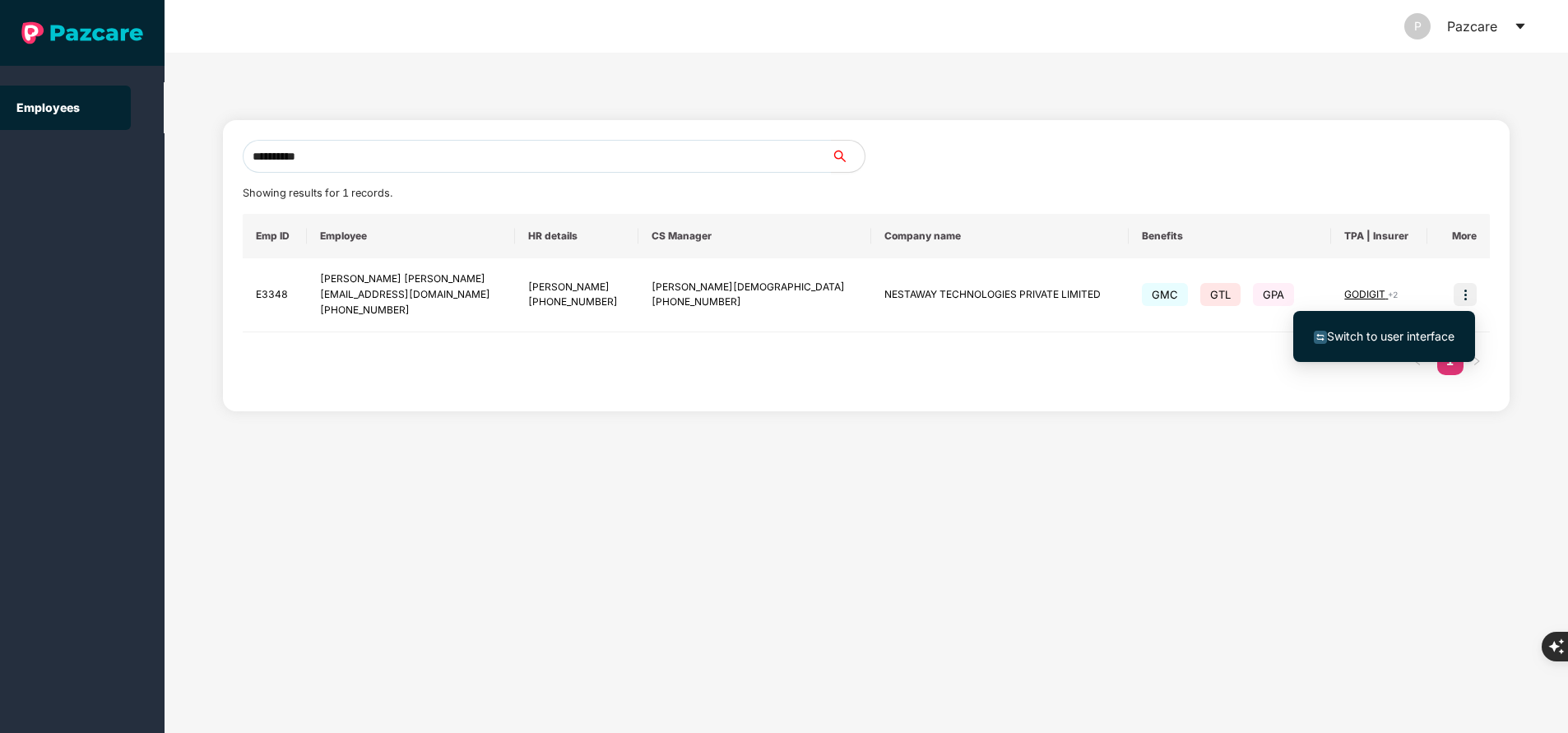
click at [1352, 341] on span "Switch to user interface" at bounding box center [1390, 336] width 128 height 14
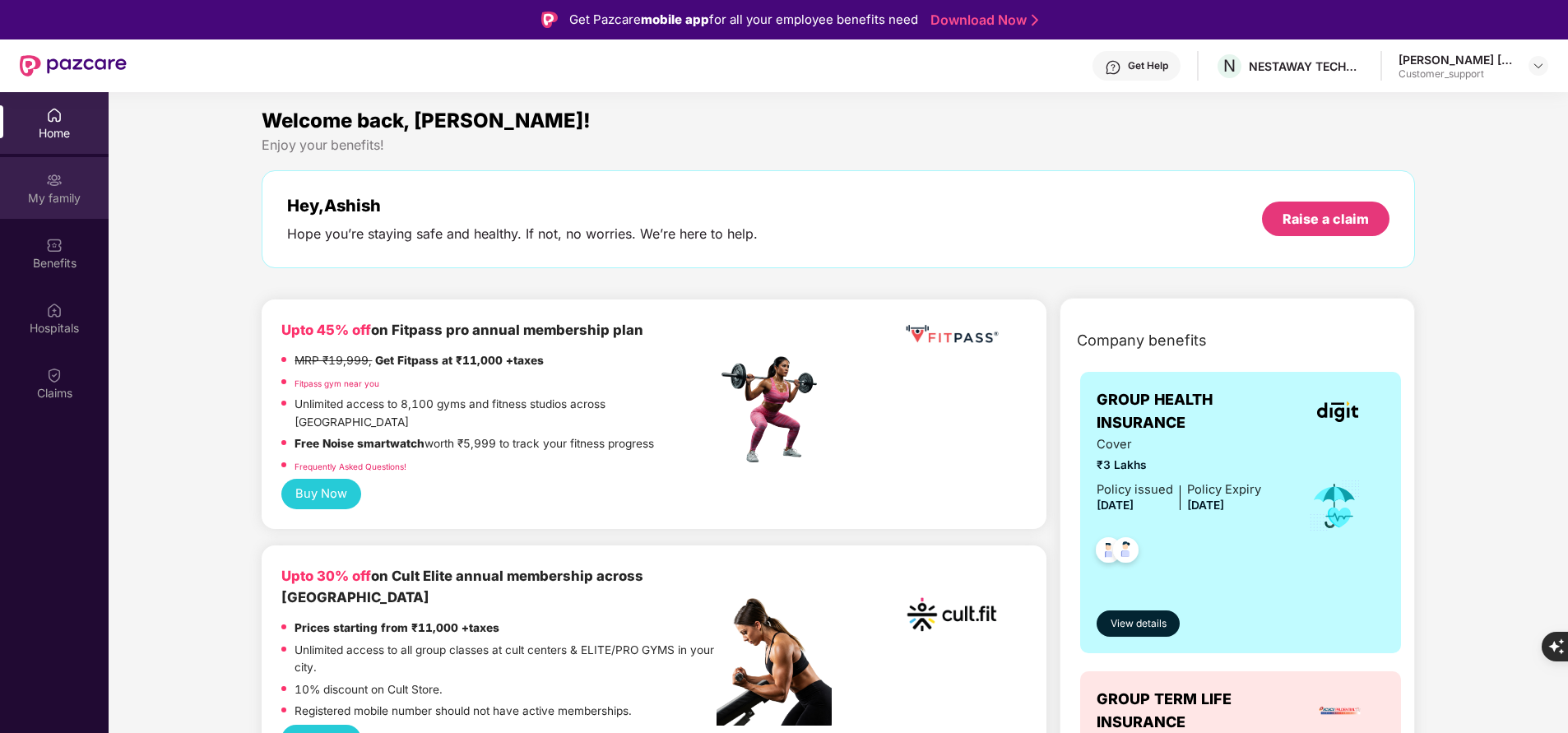
click at [38, 199] on div "My family" at bounding box center [54, 197] width 108 height 16
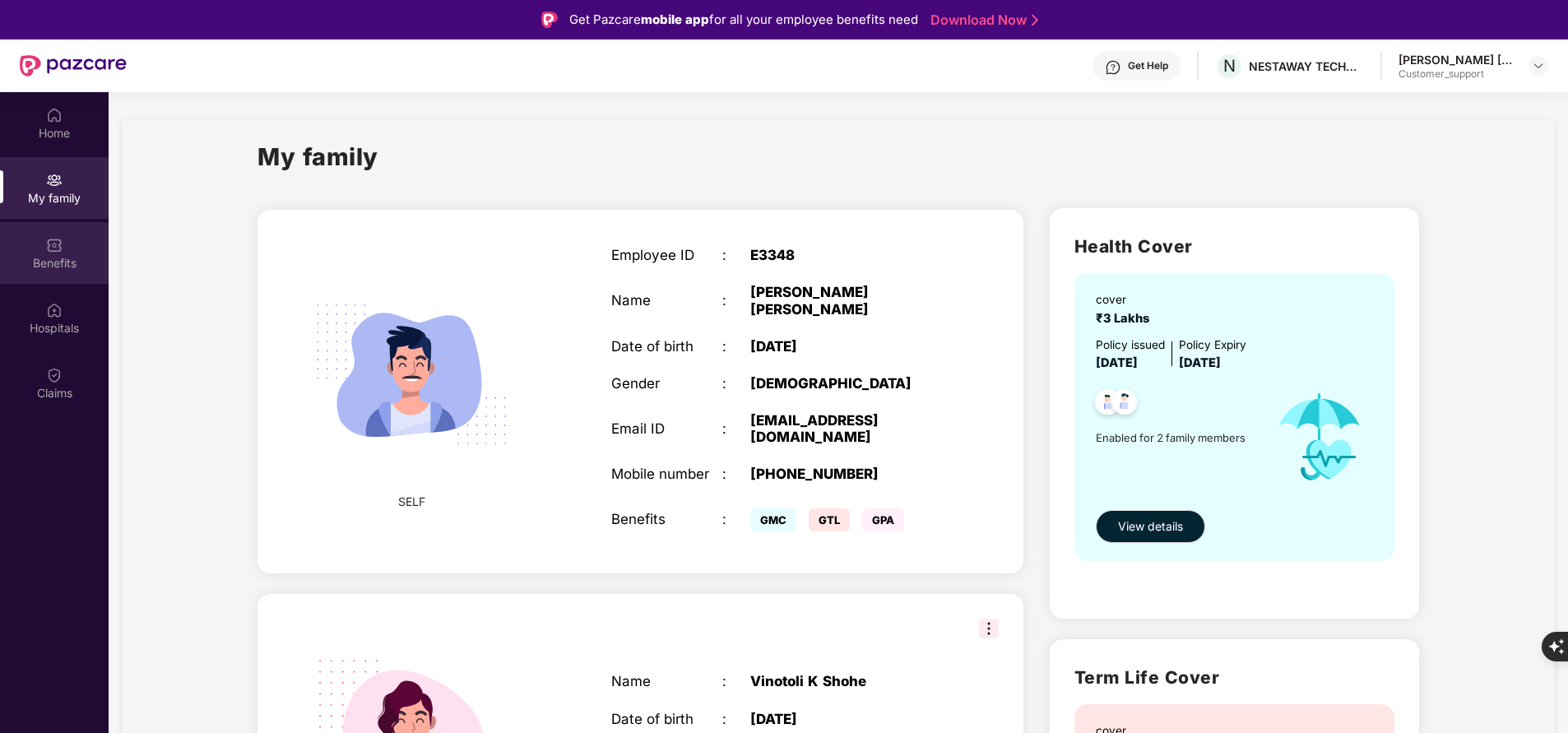
click at [52, 273] on div "Benefits" at bounding box center [54, 252] width 108 height 62
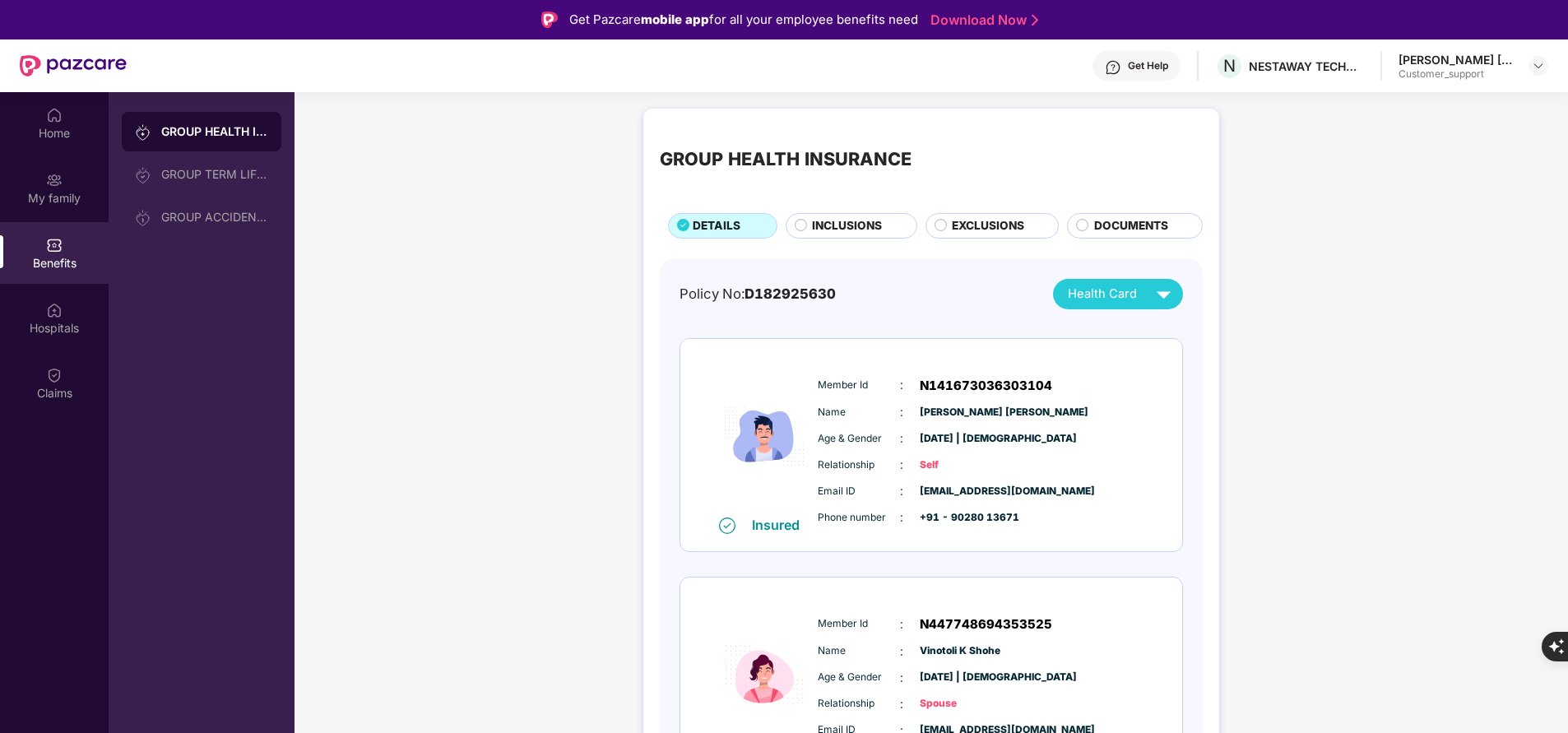
drag, startPoint x: 820, startPoint y: 384, endPoint x: 939, endPoint y: 462, distance: 142.3
drag, startPoint x: 939, startPoint y: 462, endPoint x: 853, endPoint y: 381, distance: 118.1
click at [853, 381] on span "Member Id" at bounding box center [859, 385] width 82 height 15
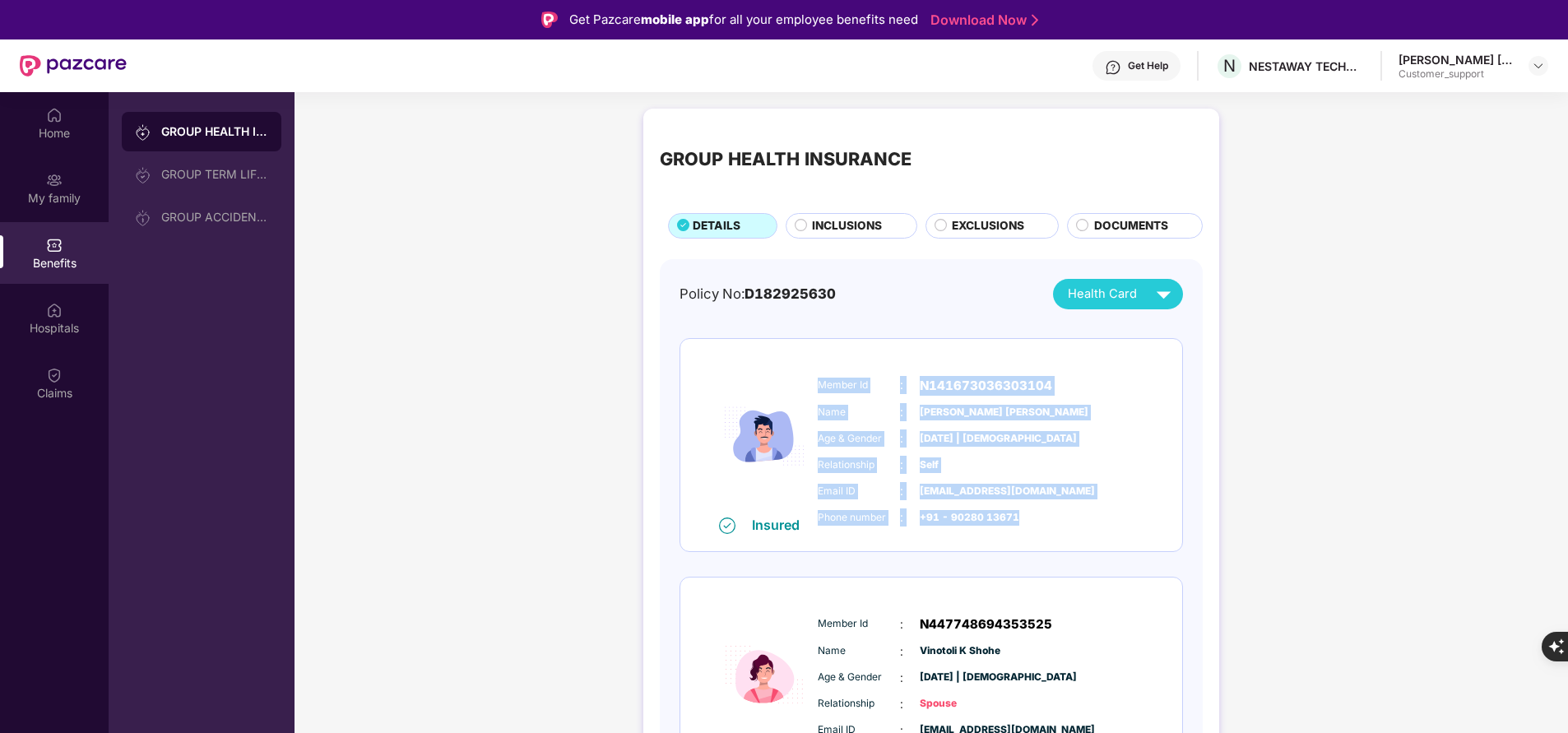
scroll to position [22, 0]
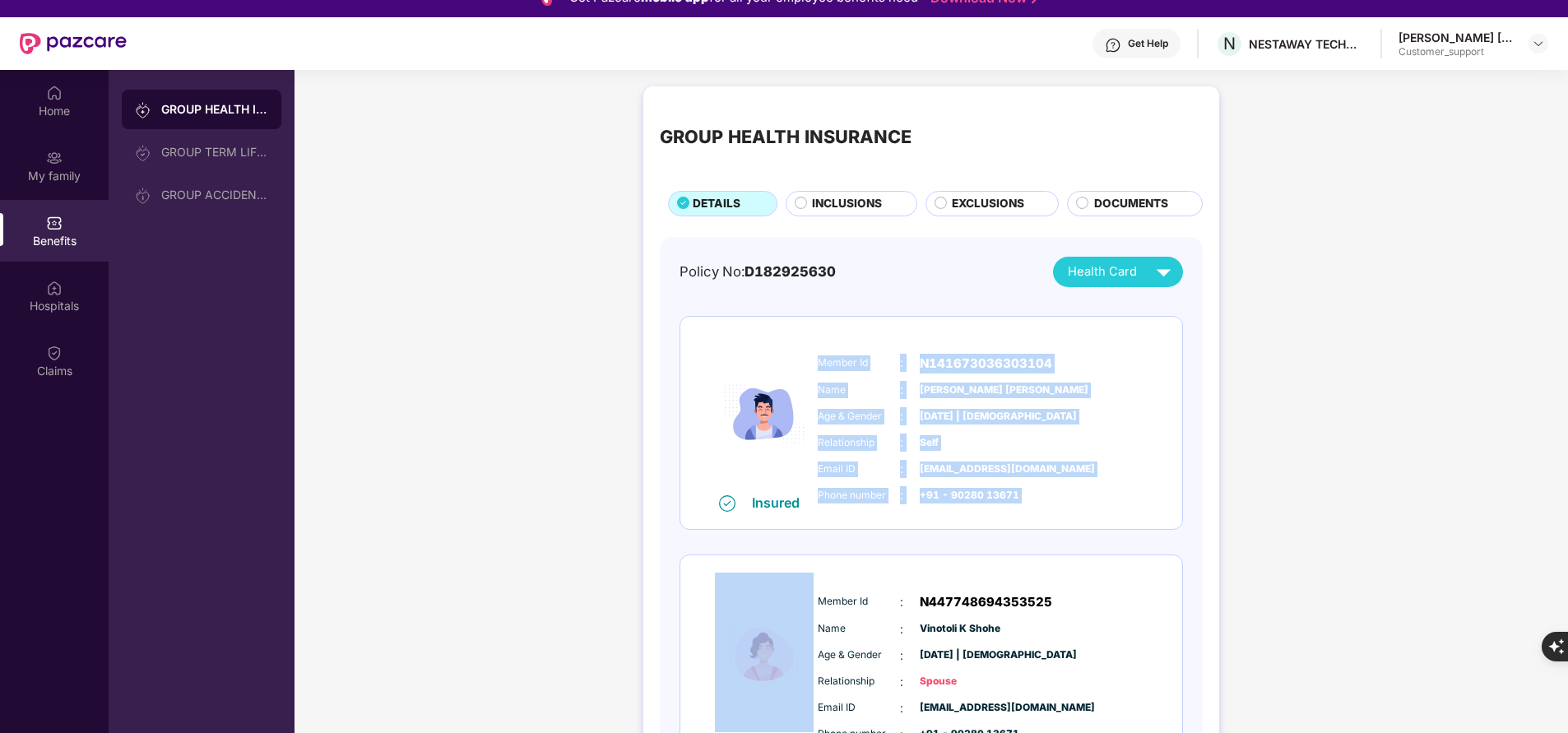
copy div "Member Id : N141673036303104 Name : Ashish Ramesh Kumar Age & Gender : 20 Sept …"
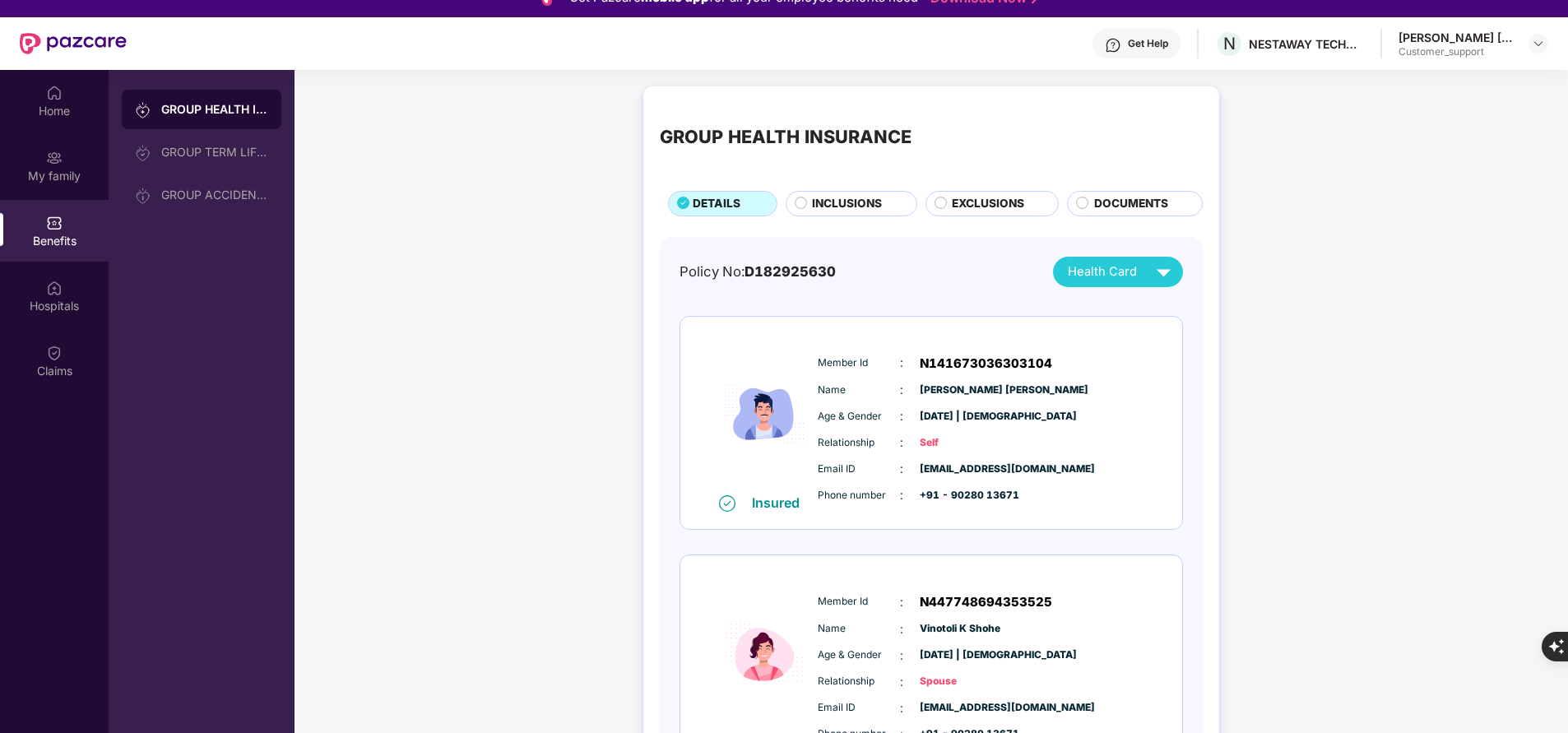
click at [109, 623] on div "GROUP HEALTH INSURANCE GROUP TERM LIFE INSURANCE GROUP ACCIDENTAL INSURANCE" at bounding box center [202, 437] width 186 height 733
drag, startPoint x: 815, startPoint y: 357, endPoint x: 1015, endPoint y: 471, distance: 230.2
drag, startPoint x: 1015, startPoint y: 471, endPoint x: 842, endPoint y: 351, distance: 210.5
click at [842, 351] on div "Member Id : N141673036303104 Name : Ashish Ramesh Kumar Age & Gender : 20 Sept …" at bounding box center [981, 429] width 335 height 168
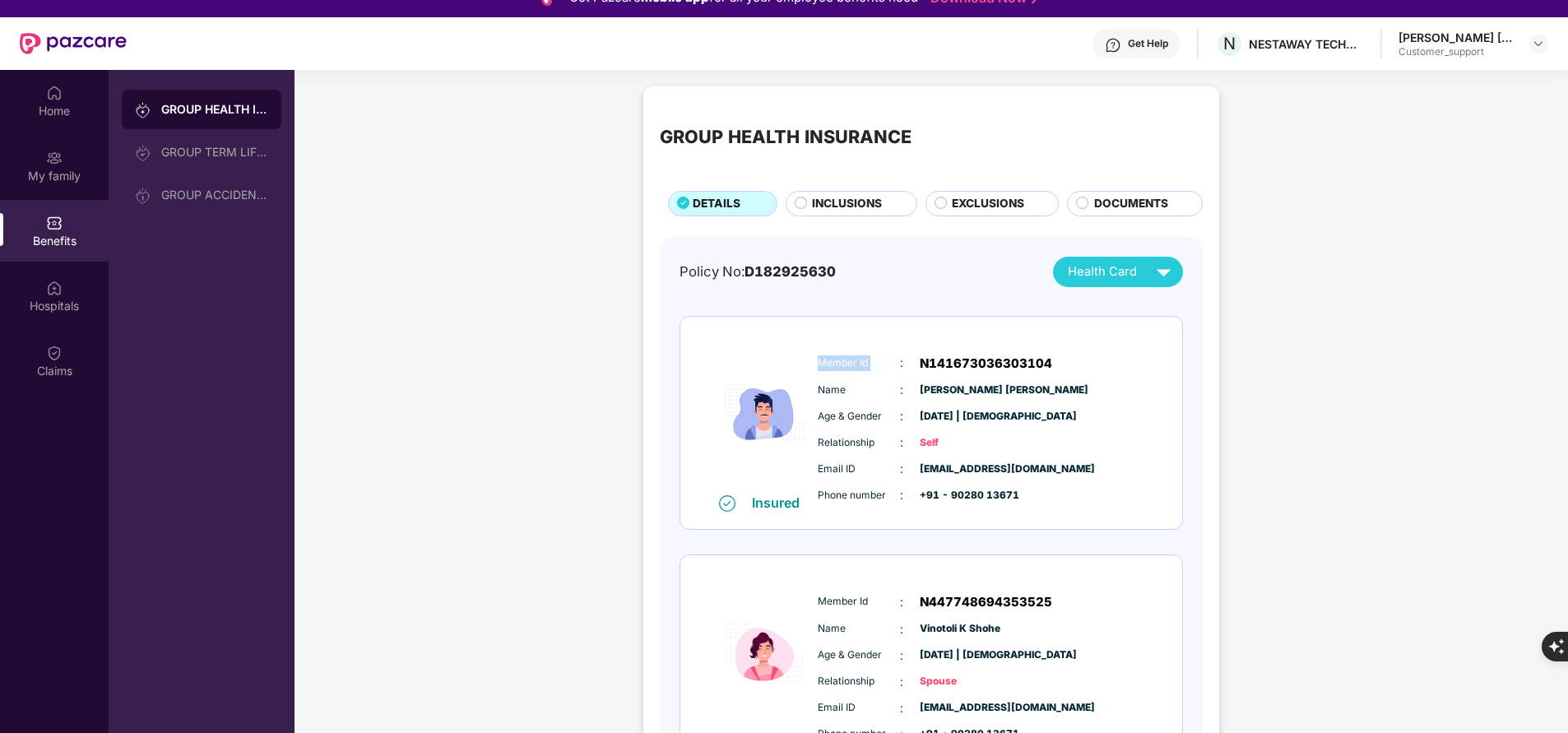
click at [842, 351] on div "Member Id : N141673036303104 Name : Ashish Ramesh Kumar Age & Gender : 20 Sept …" at bounding box center [981, 429] width 335 height 168
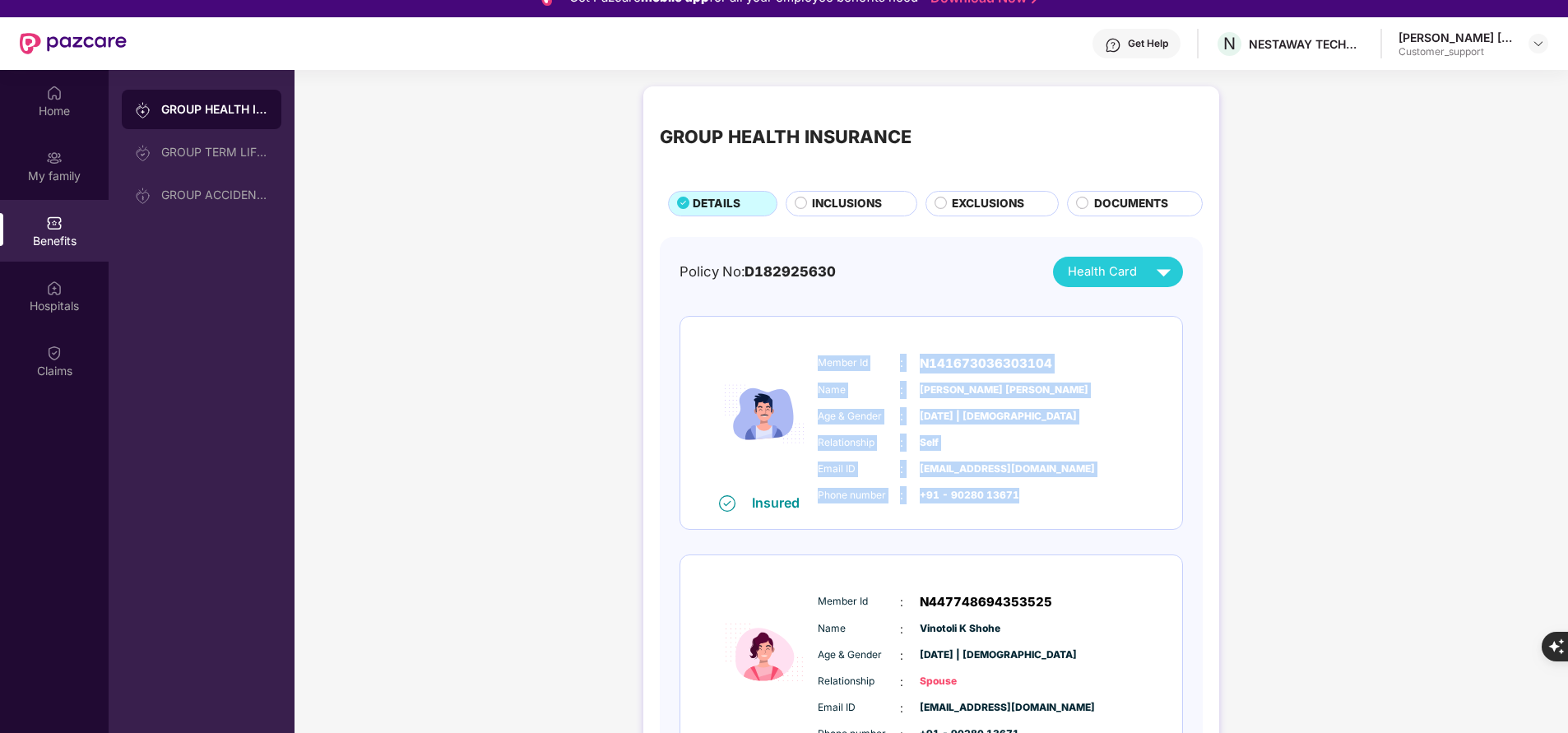
copy div "Member Id : N141673036303104 Name : Ashish Ramesh Kumar Age & Gender : 20 Sept …"
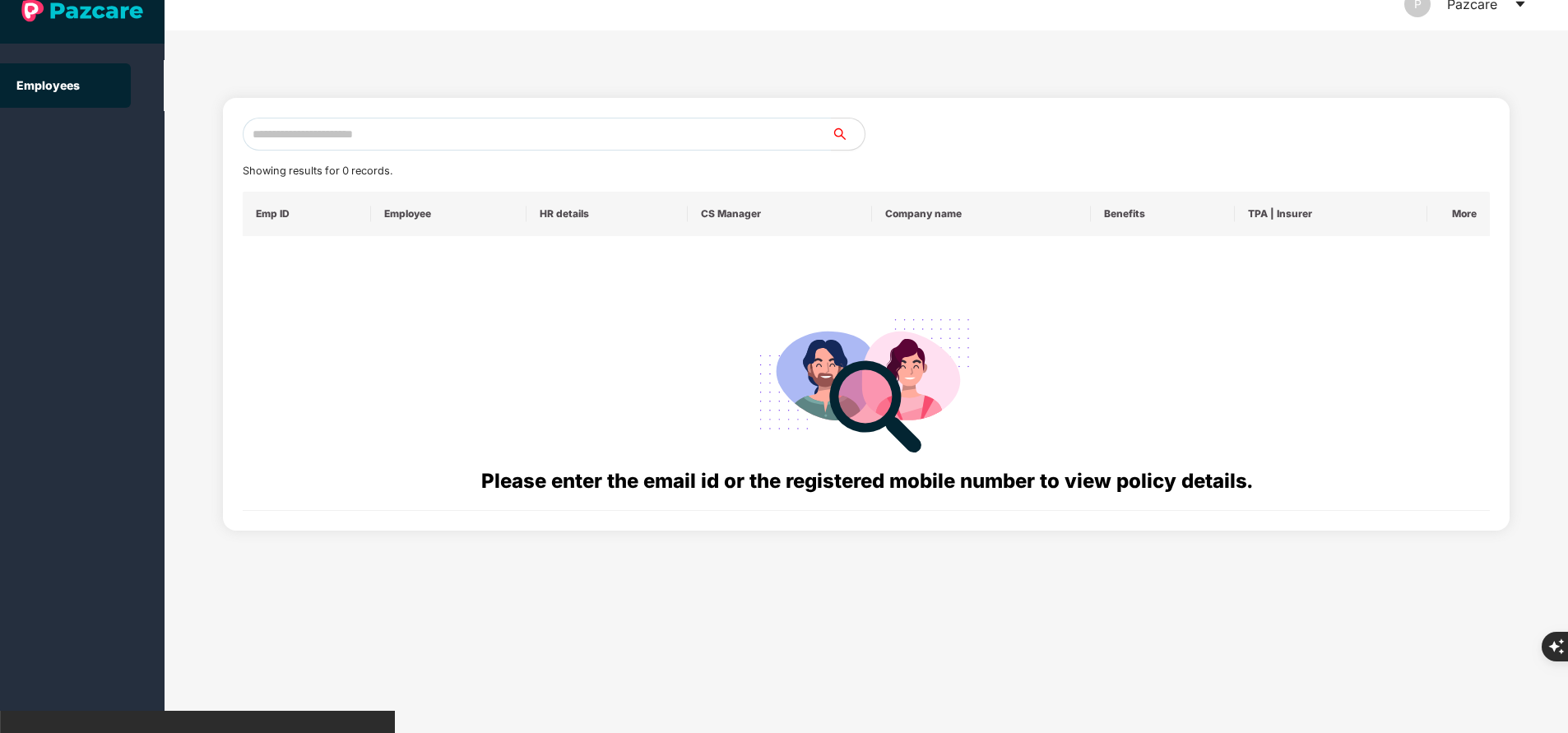
scroll to position [0, 0]
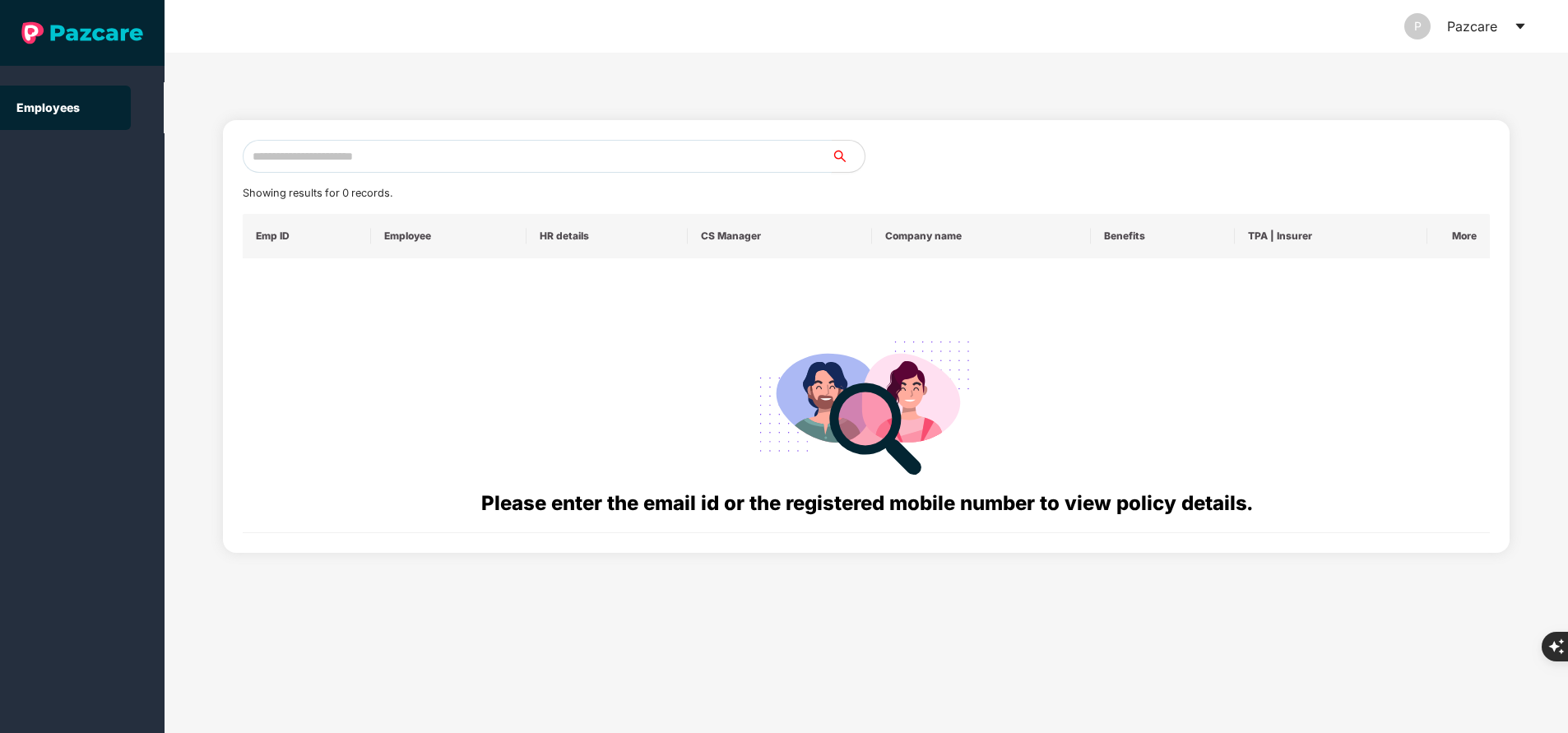
click at [498, 145] on input "text" at bounding box center [538, 156] width 589 height 33
paste input "**********"
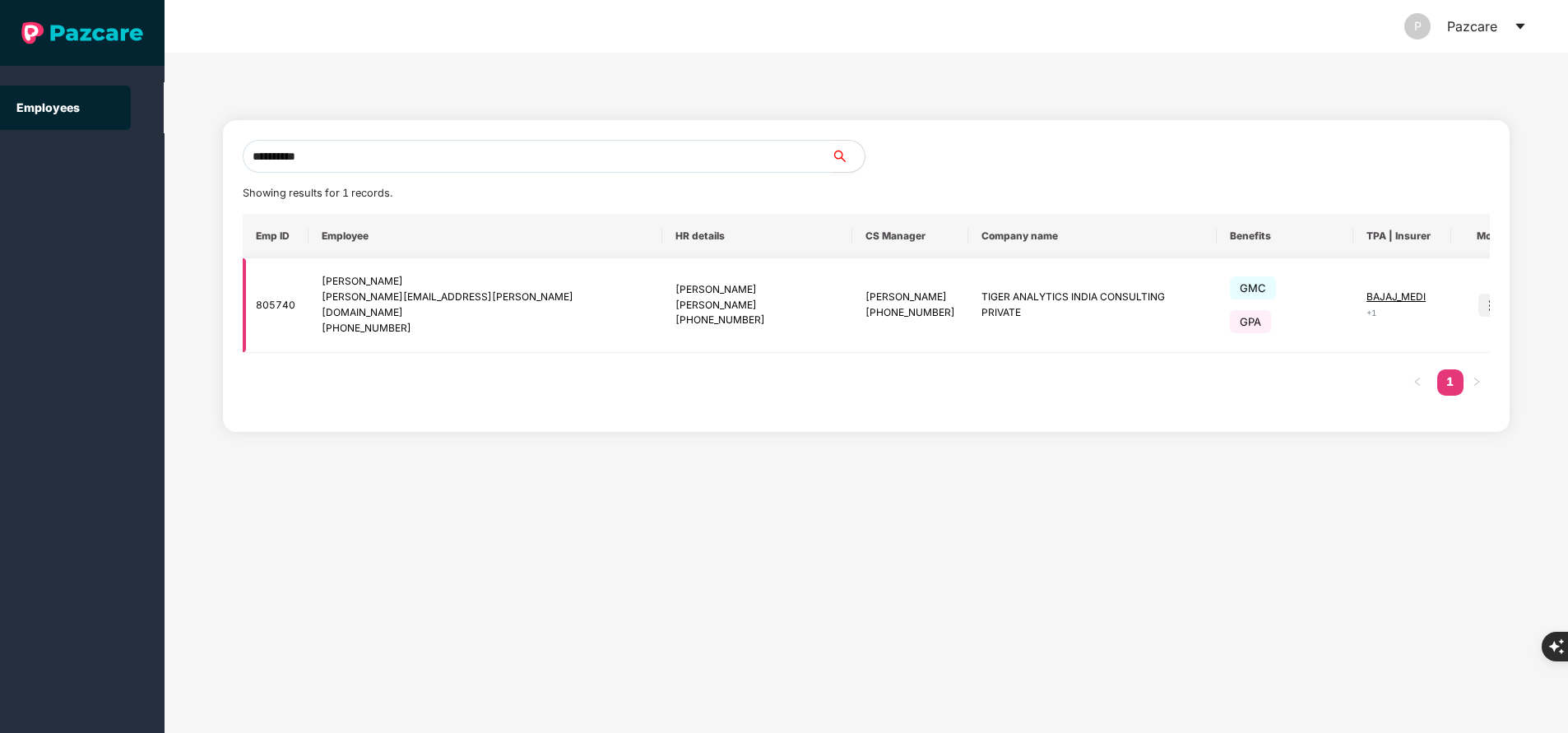
type input "**********"
click at [1478, 297] on img at bounding box center [1489, 305] width 23 height 23
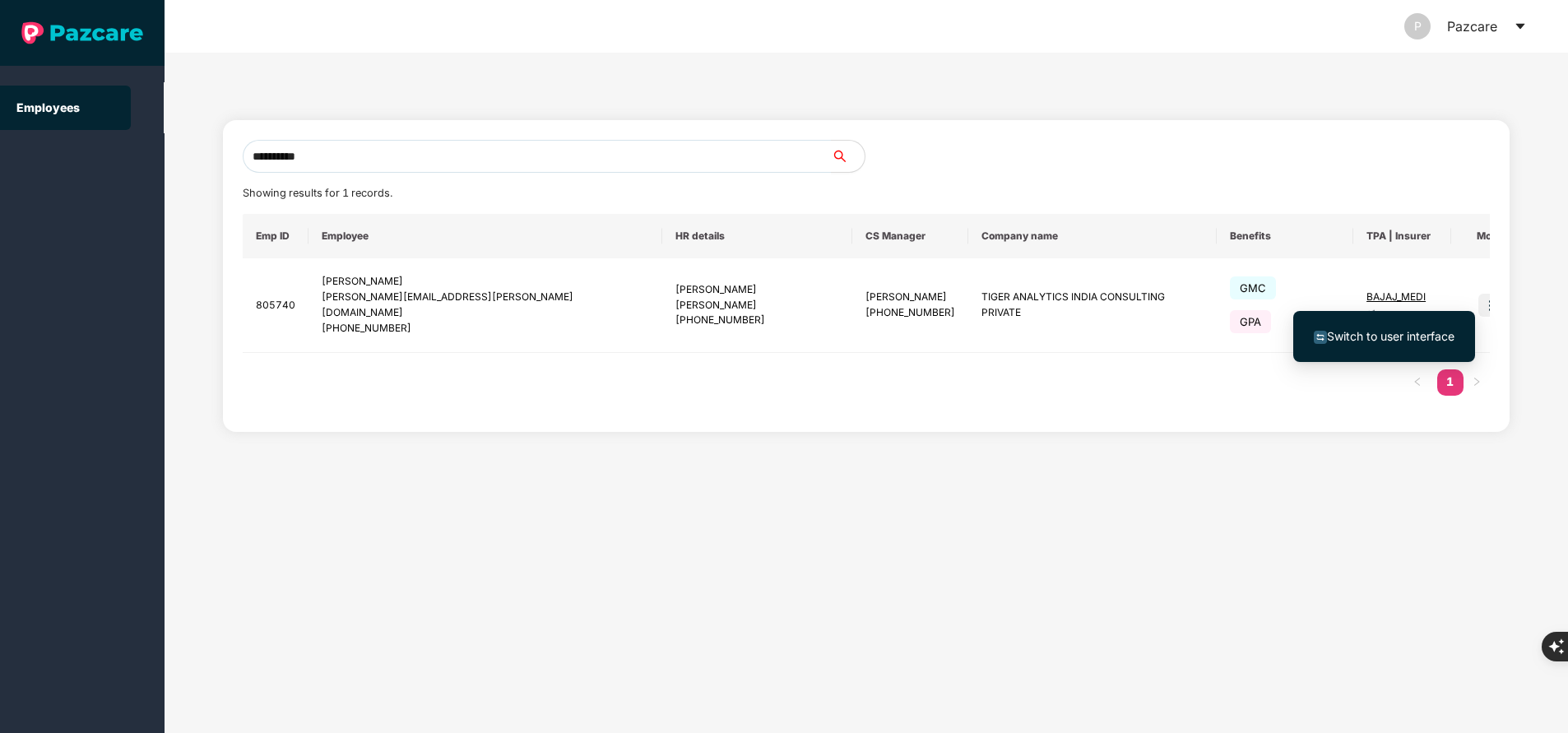
click at [1433, 343] on span "Switch to user interface" at bounding box center [1384, 336] width 141 height 18
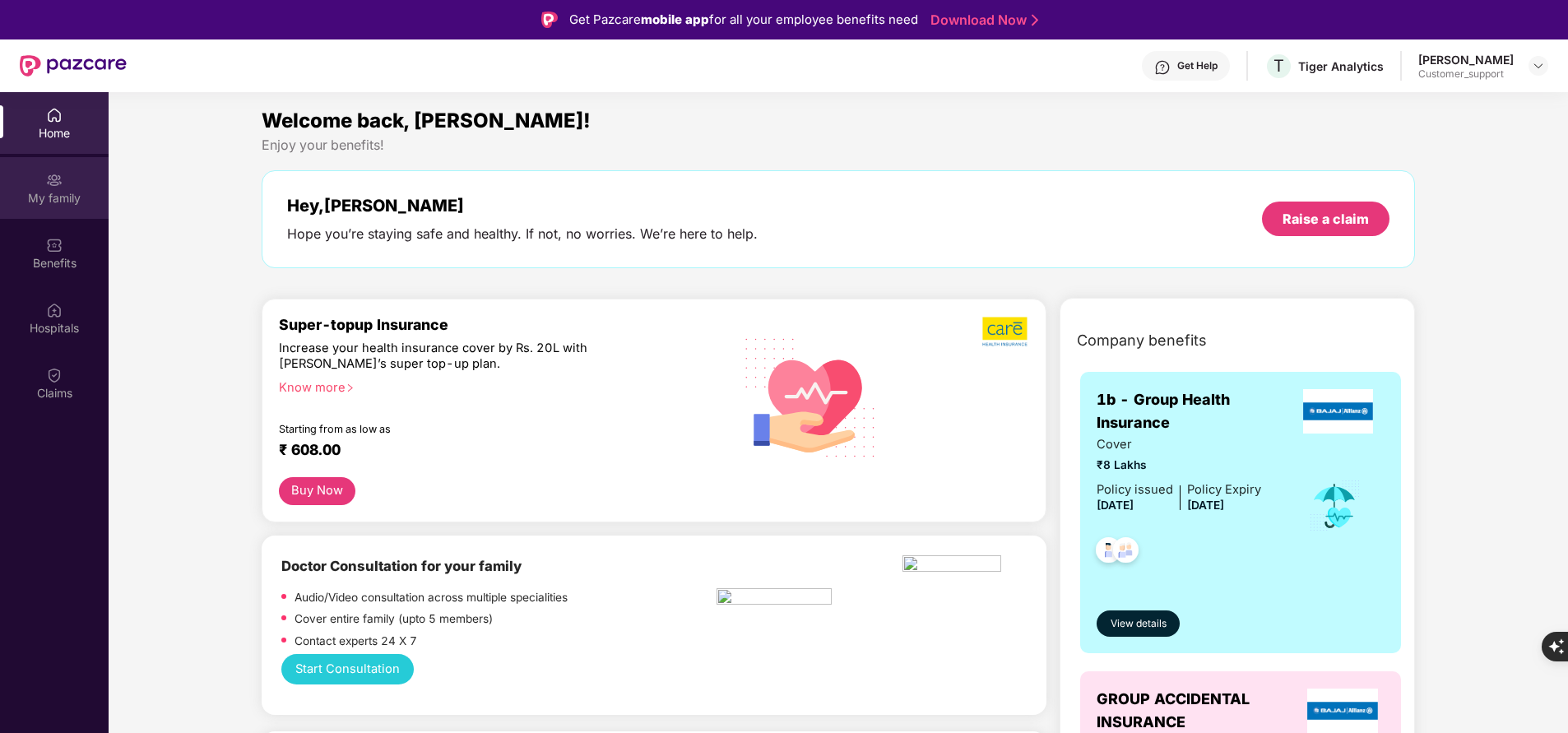
click at [62, 189] on div "My family" at bounding box center [54, 188] width 108 height 62
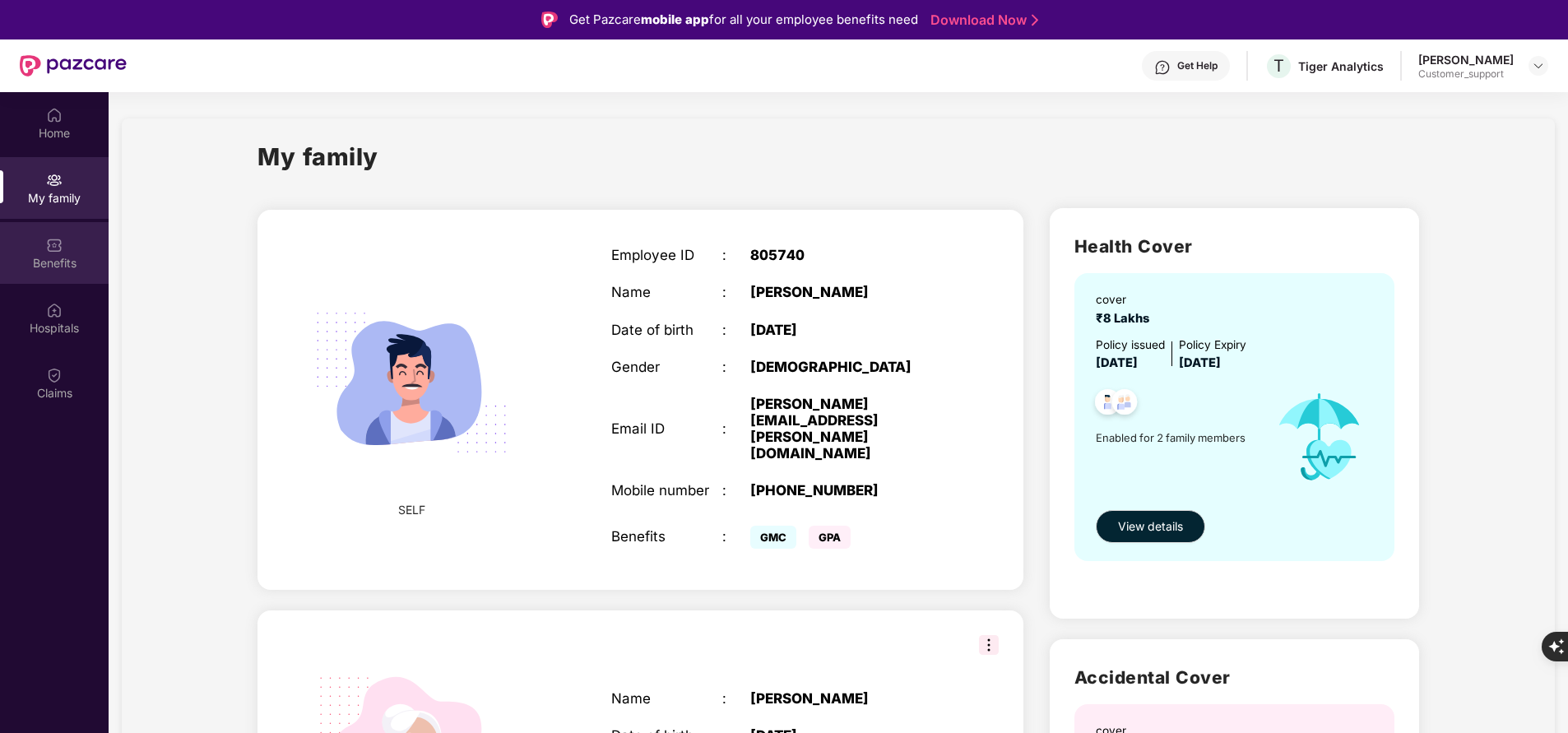
click at [73, 238] on div "Benefits" at bounding box center [54, 252] width 108 height 62
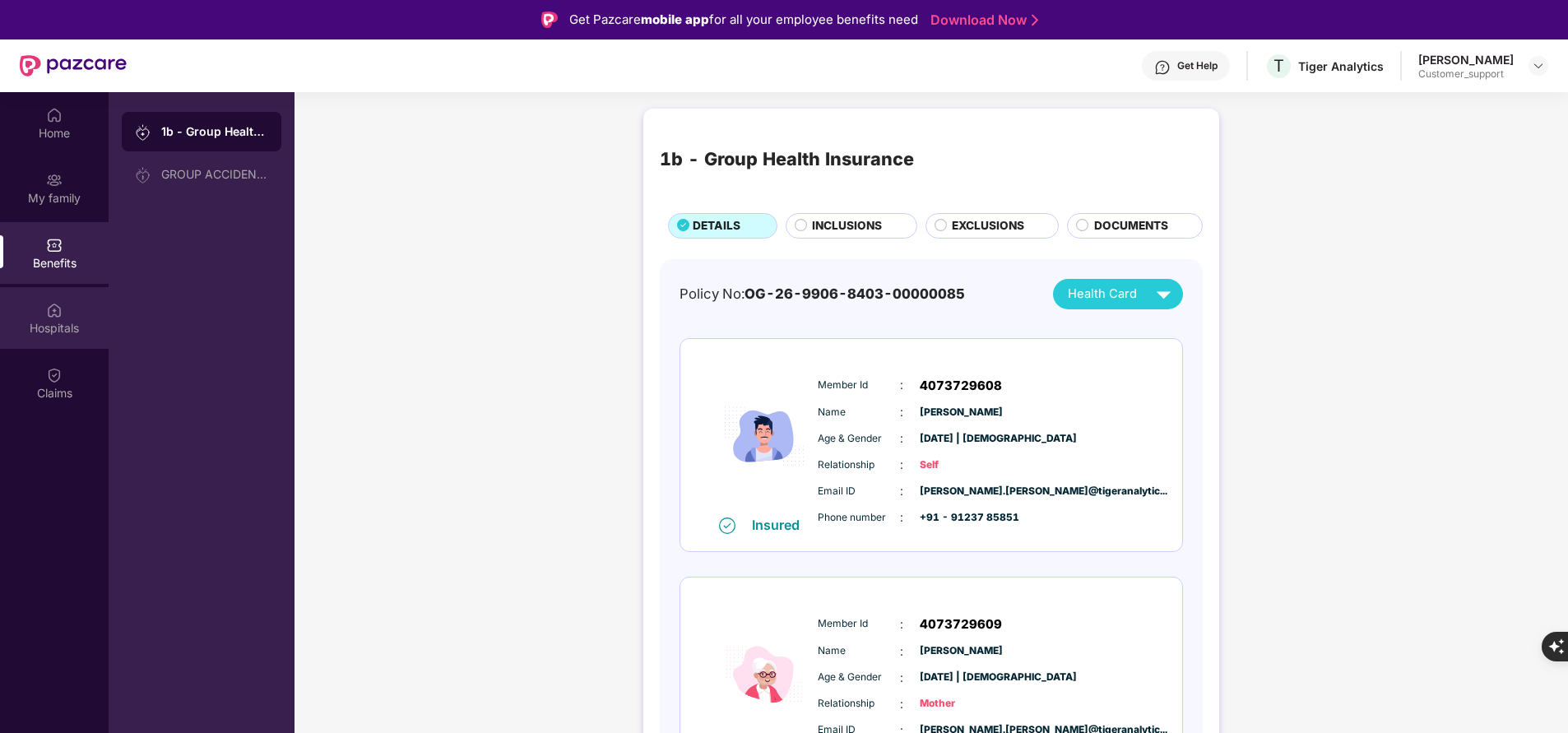
click at [64, 310] on div "Hospitals" at bounding box center [54, 317] width 108 height 62
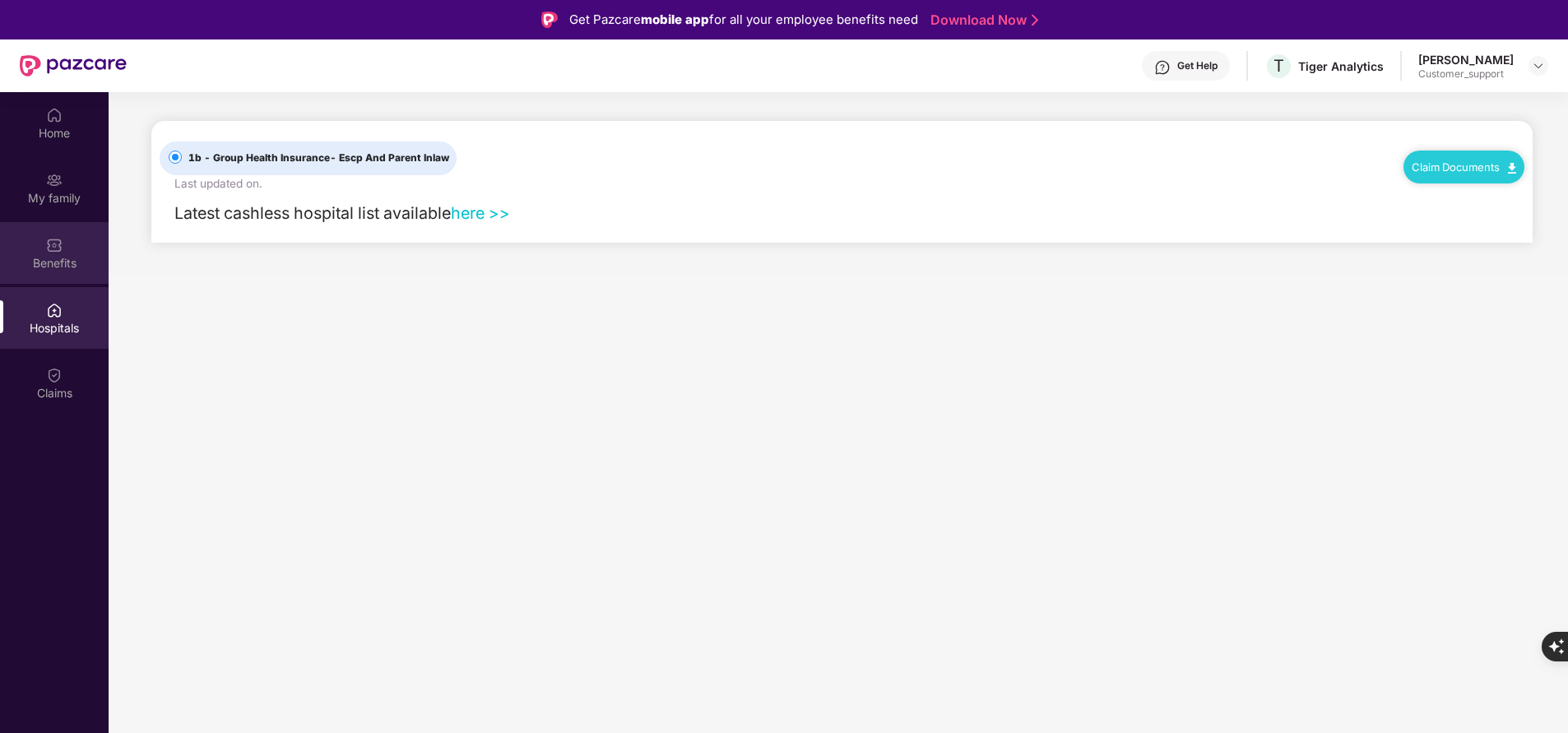
click at [69, 248] on div "Benefits" at bounding box center [54, 252] width 108 height 62
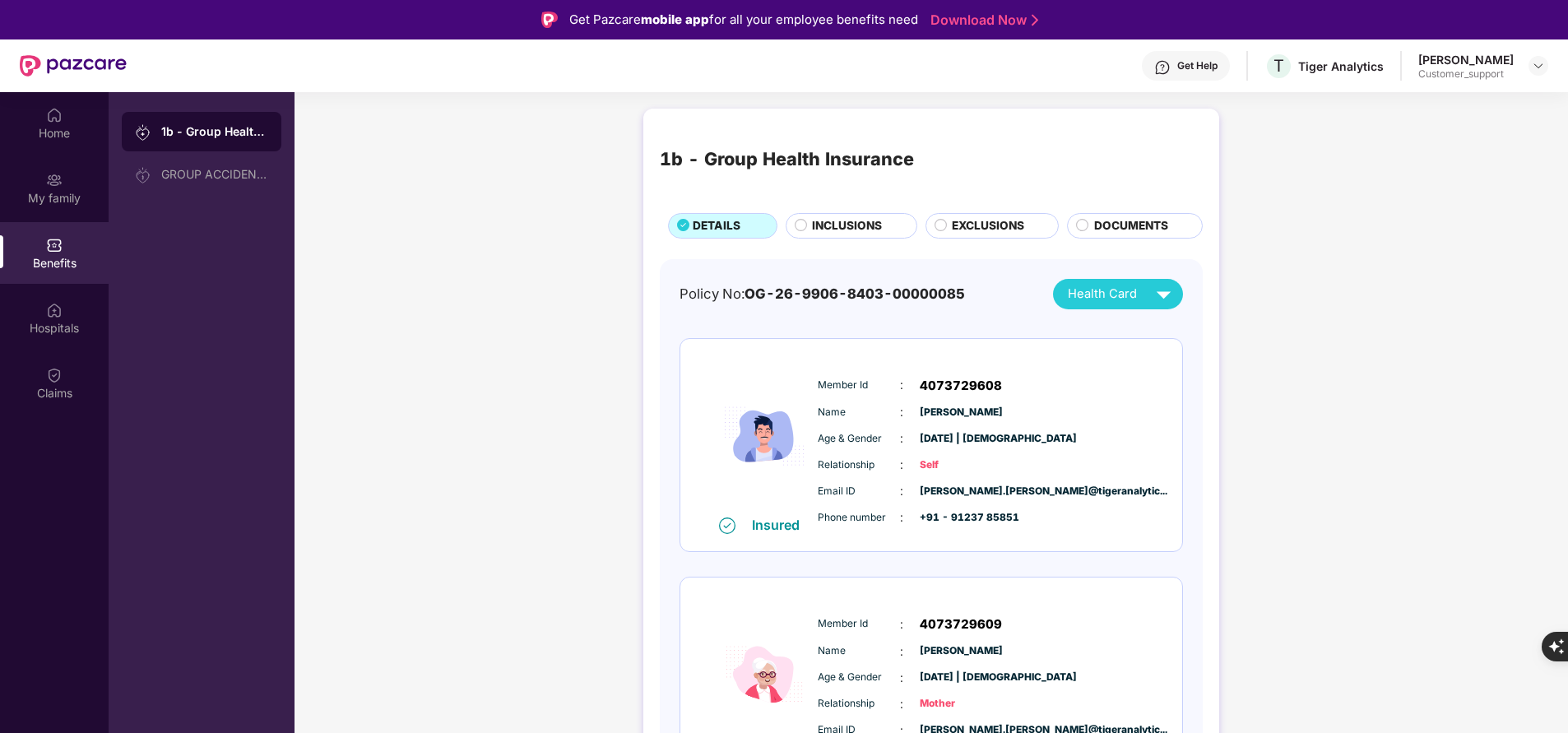
click at [861, 229] on span "INCLUSIONS" at bounding box center [847, 226] width 70 height 17
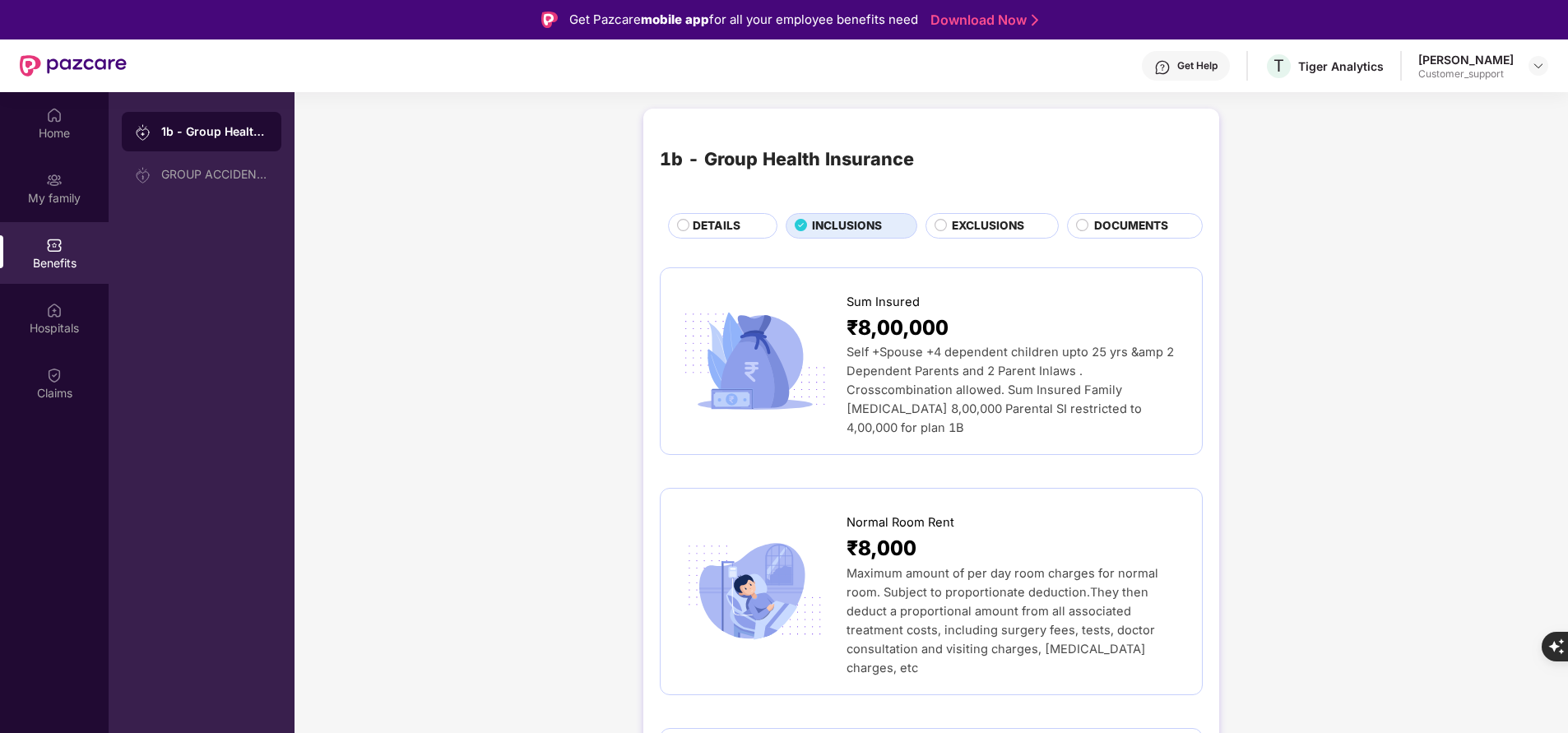
click at [985, 220] on span "EXCLUSIONS" at bounding box center [988, 226] width 73 height 17
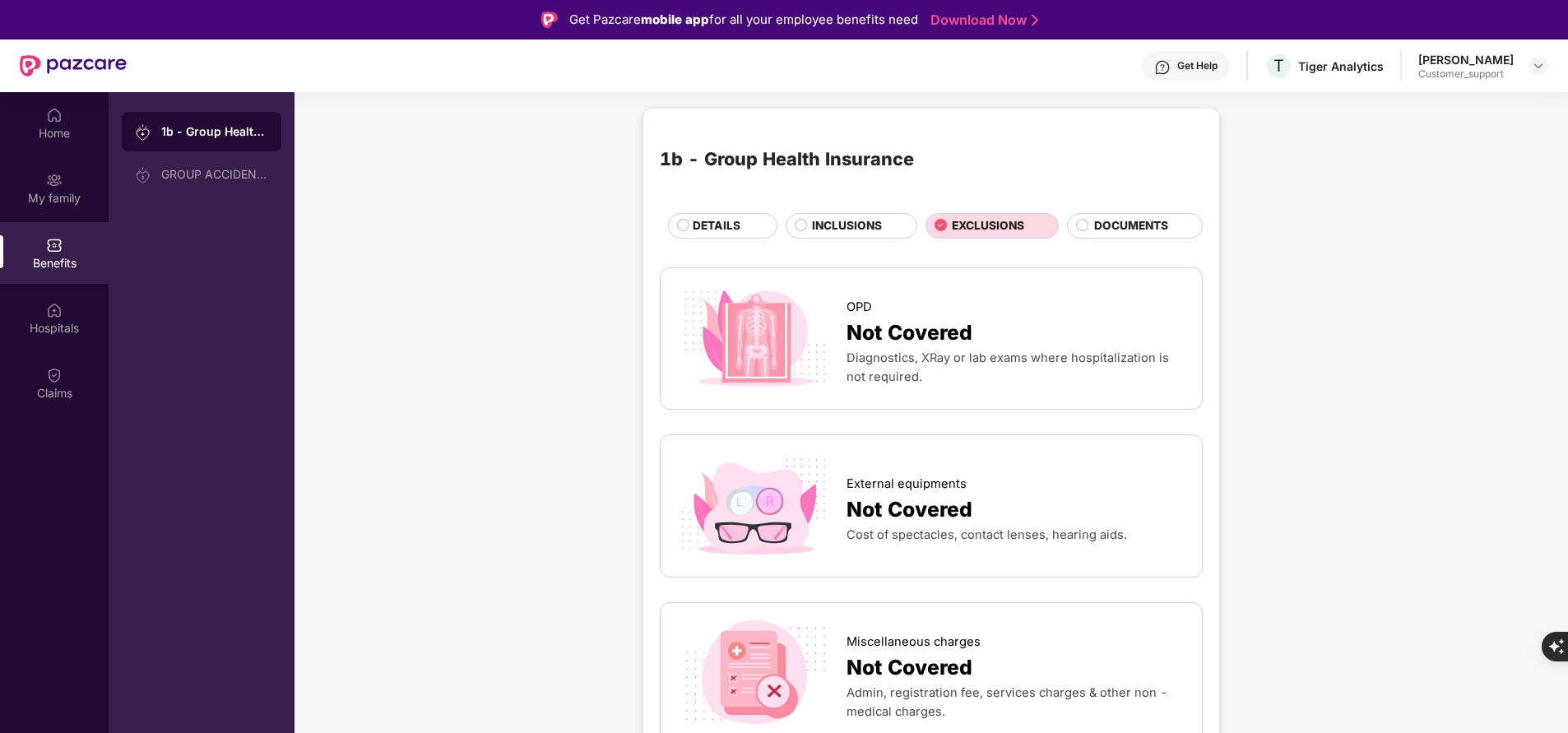
click at [855, 221] on span "INCLUSIONS" at bounding box center [847, 226] width 70 height 17
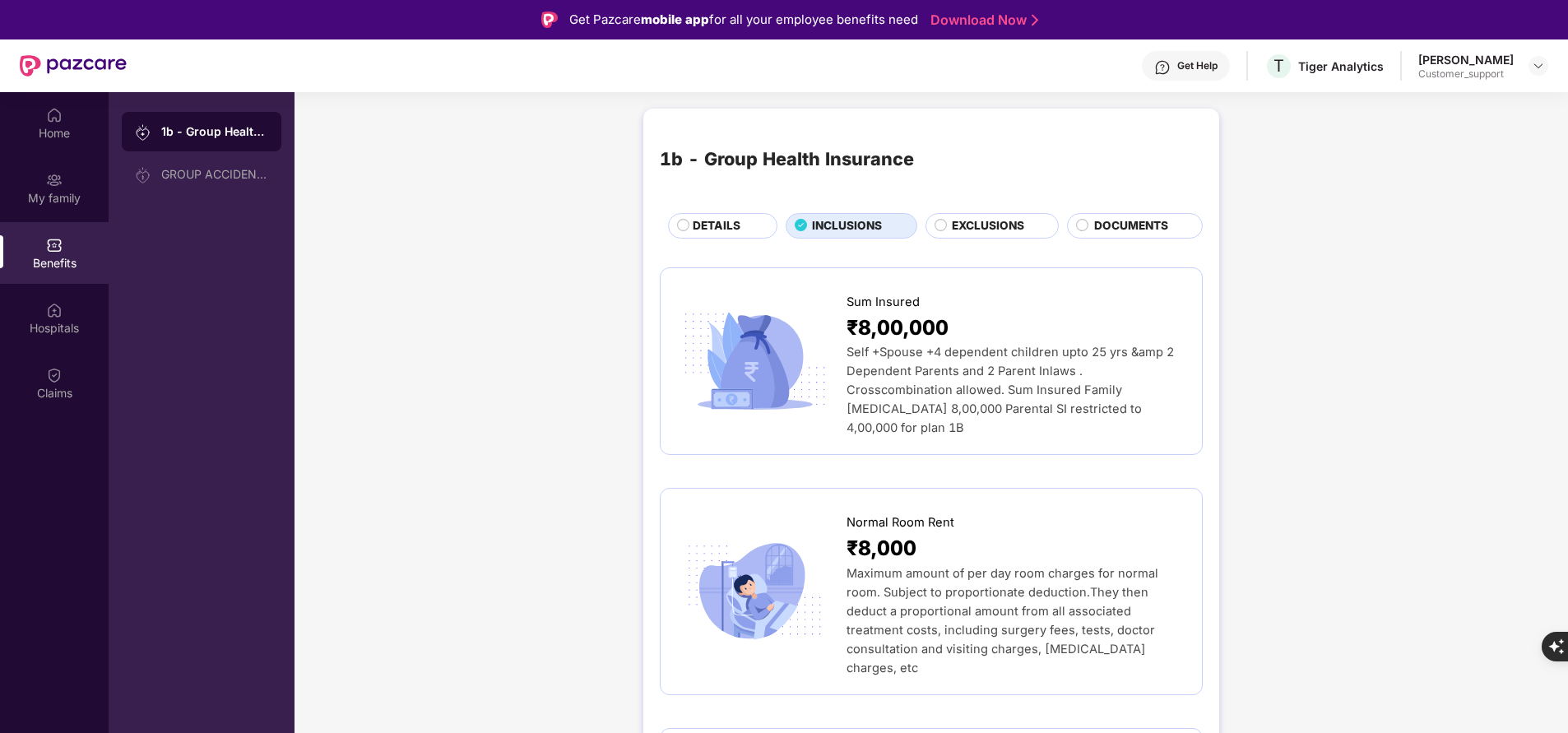
click at [710, 220] on span "DETAILS" at bounding box center [716, 226] width 47 height 17
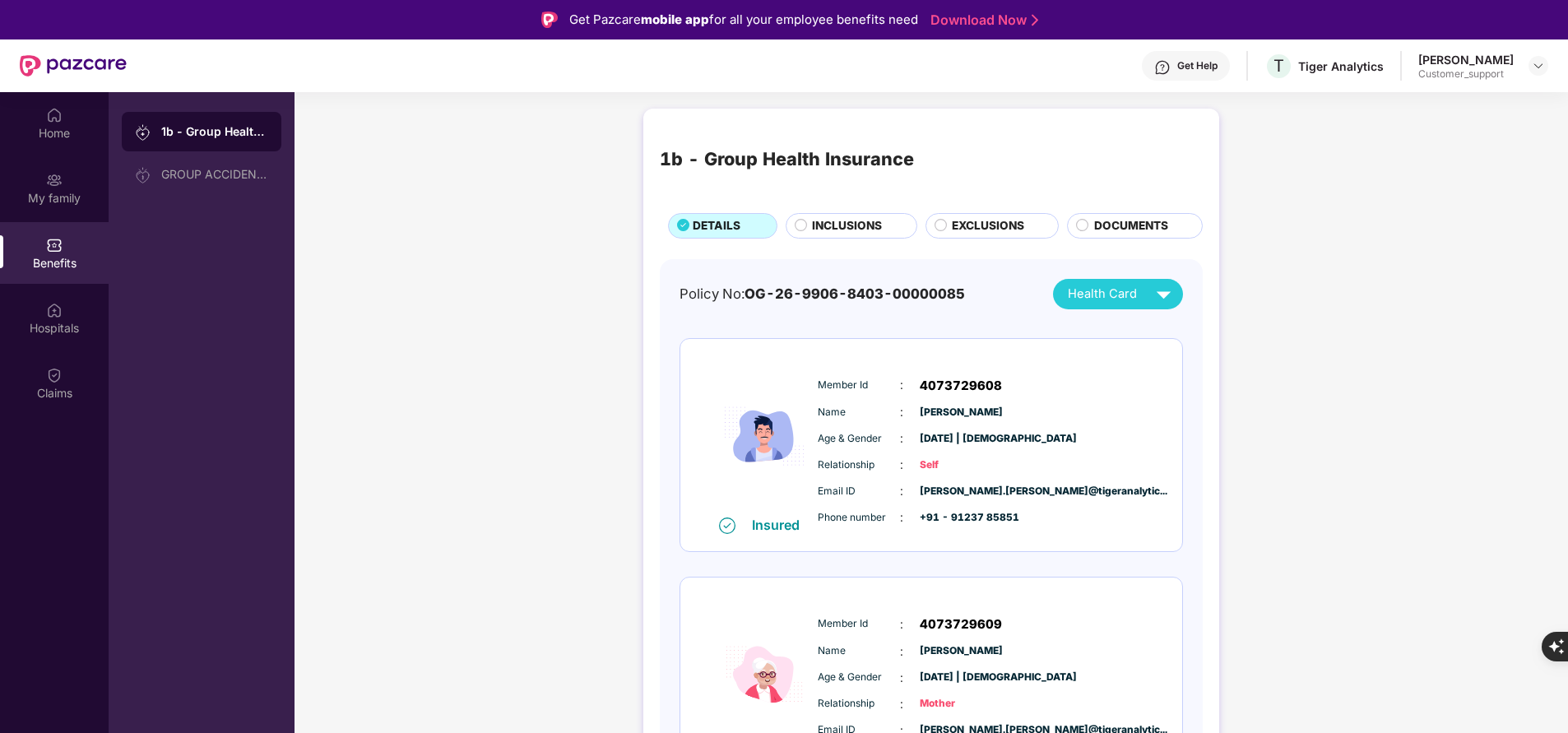
click at [856, 230] on span "INCLUSIONS" at bounding box center [847, 226] width 70 height 17
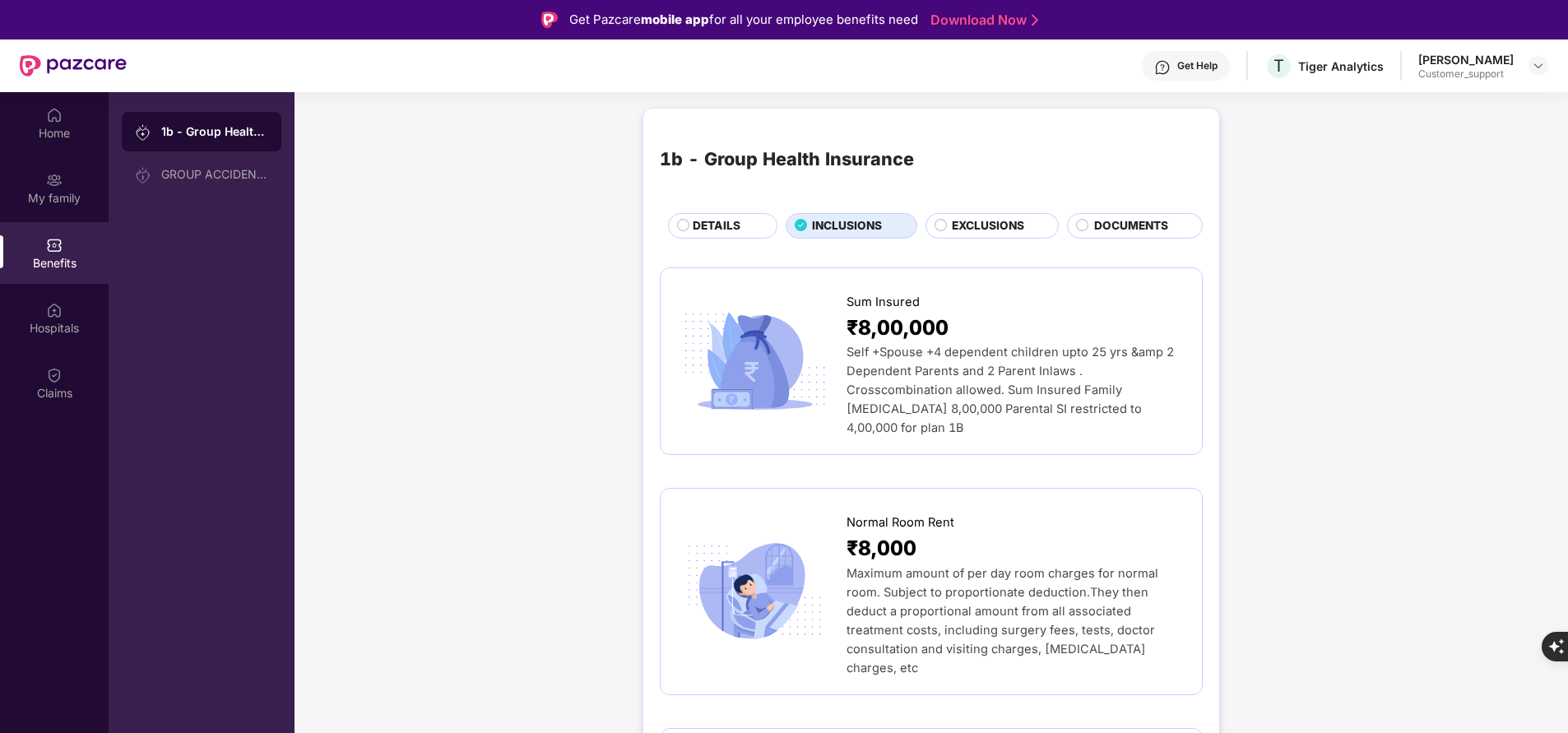
click at [965, 232] on span "EXCLUSIONS" at bounding box center [988, 226] width 73 height 17
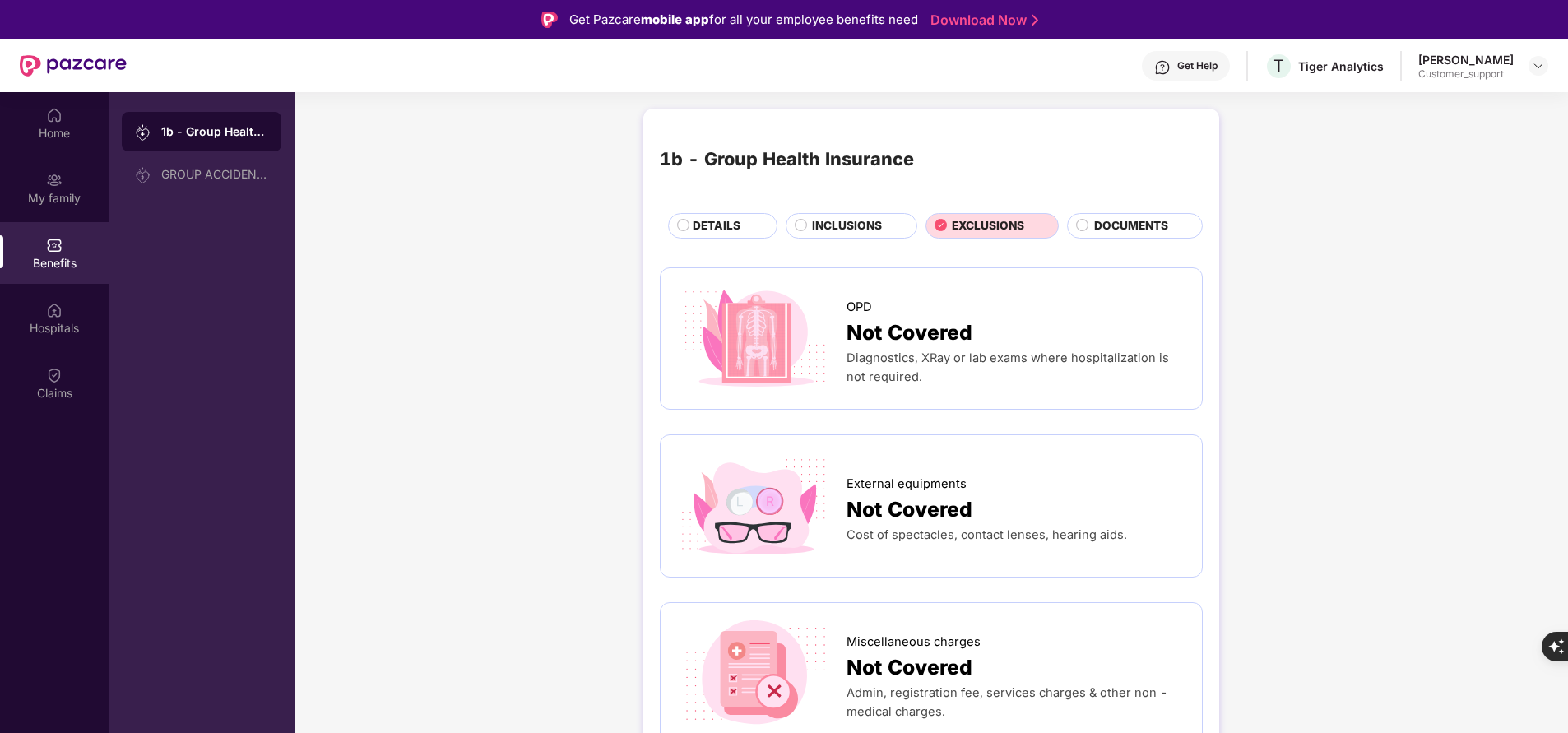
click at [1094, 228] on span "DOCUMENTS" at bounding box center [1130, 226] width 74 height 17
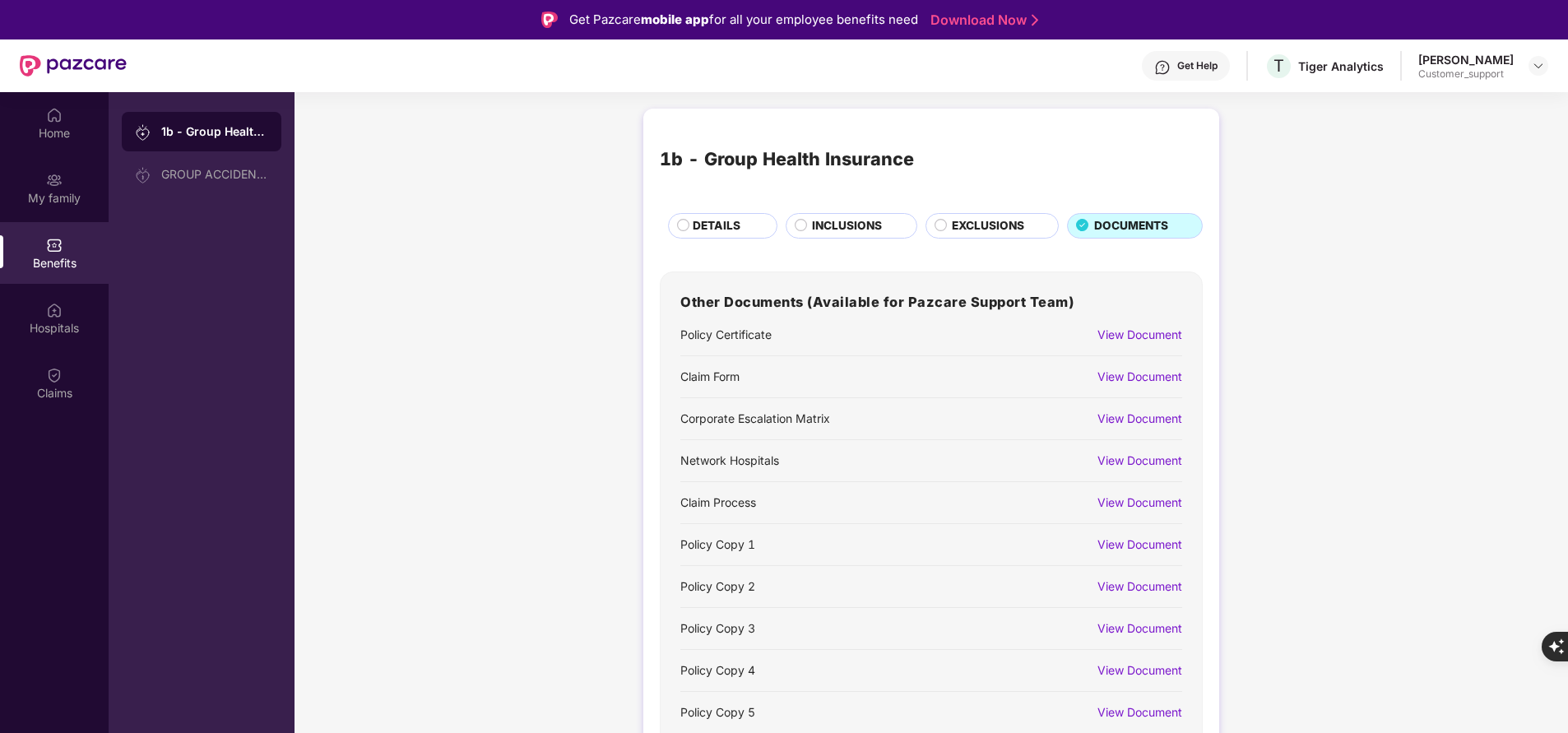
click at [988, 218] on span "EXCLUSIONS" at bounding box center [988, 226] width 73 height 17
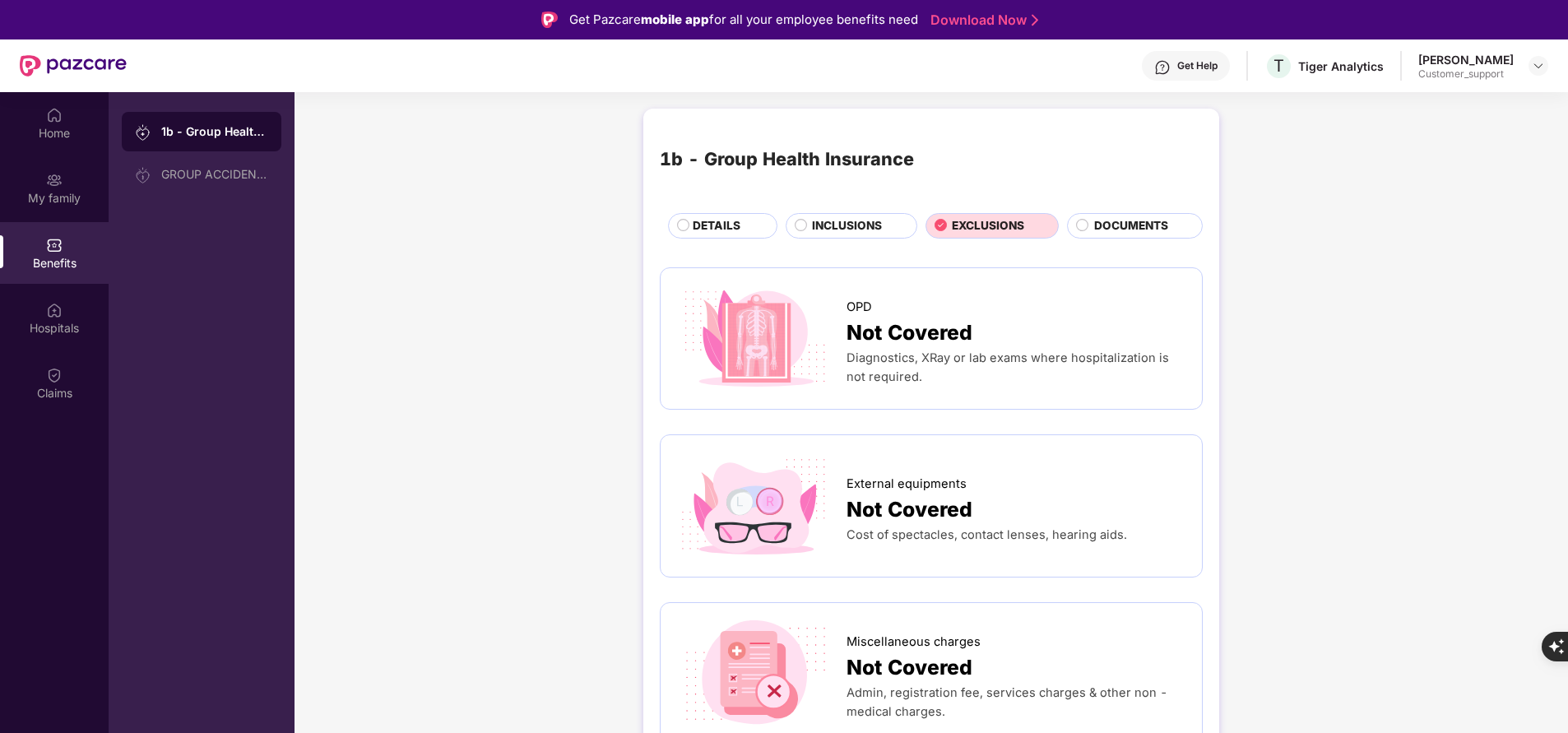
click at [842, 226] on span "INCLUSIONS" at bounding box center [847, 226] width 70 height 17
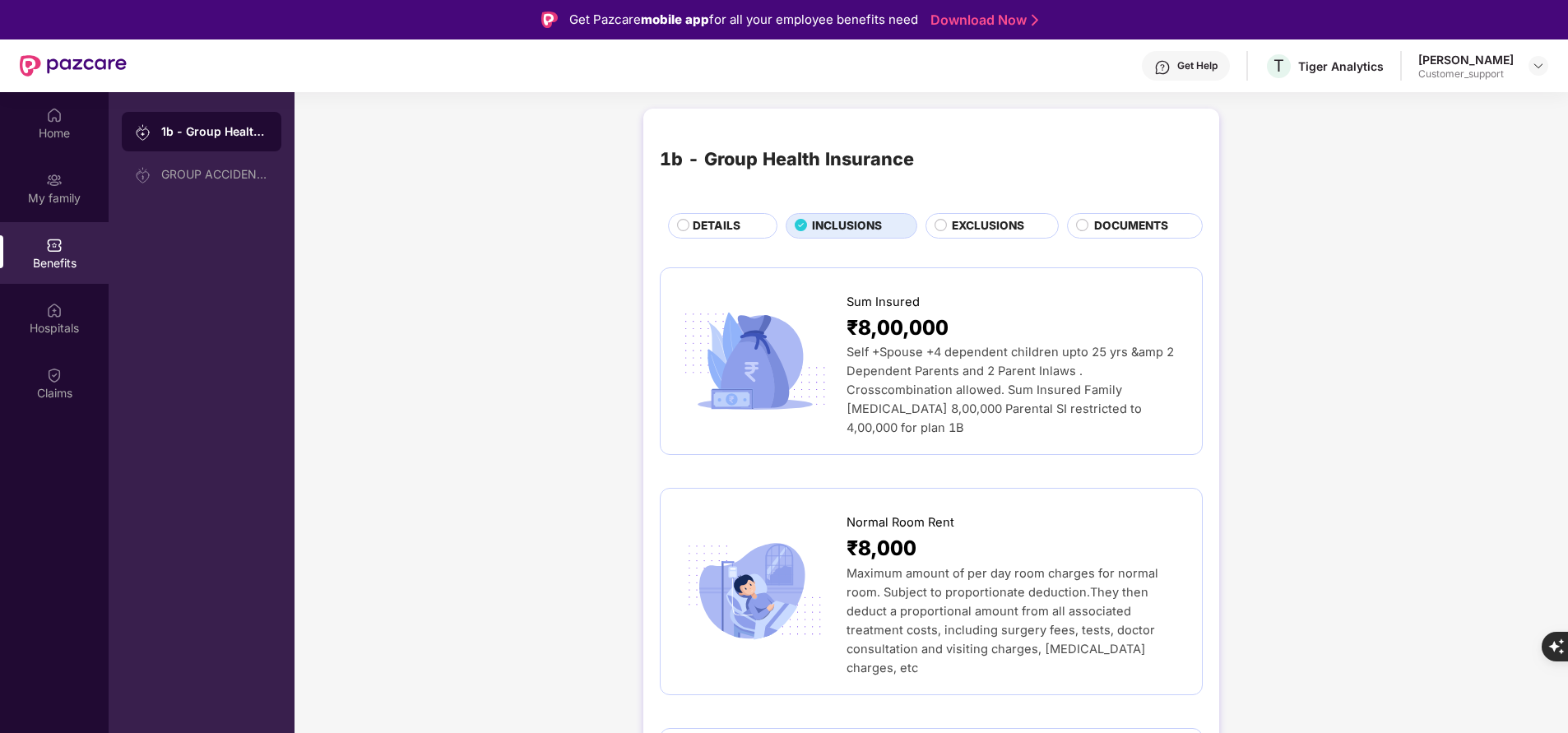
click at [715, 218] on span "DETAILS" at bounding box center [716, 226] width 47 height 17
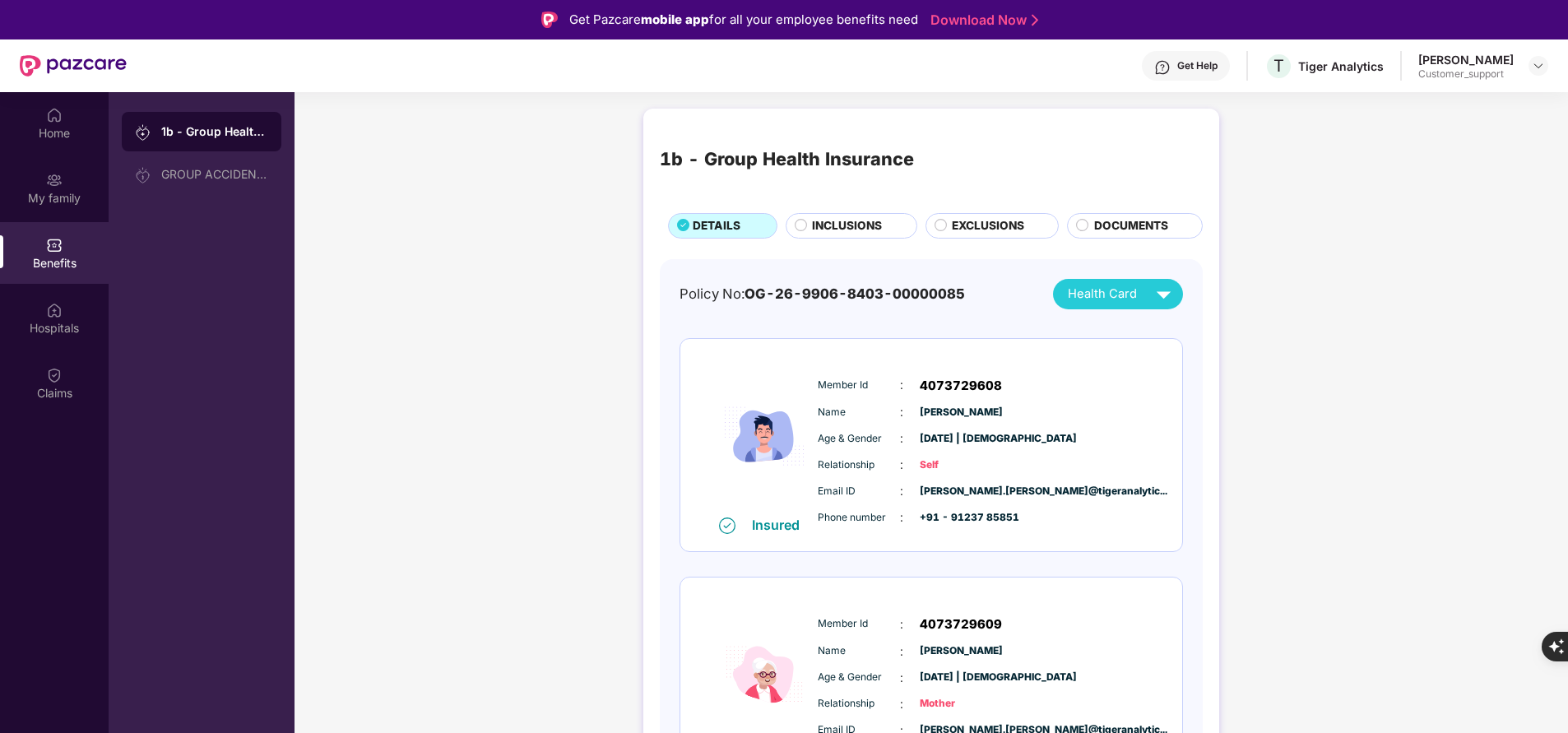
click at [845, 222] on span "INCLUSIONS" at bounding box center [847, 226] width 70 height 17
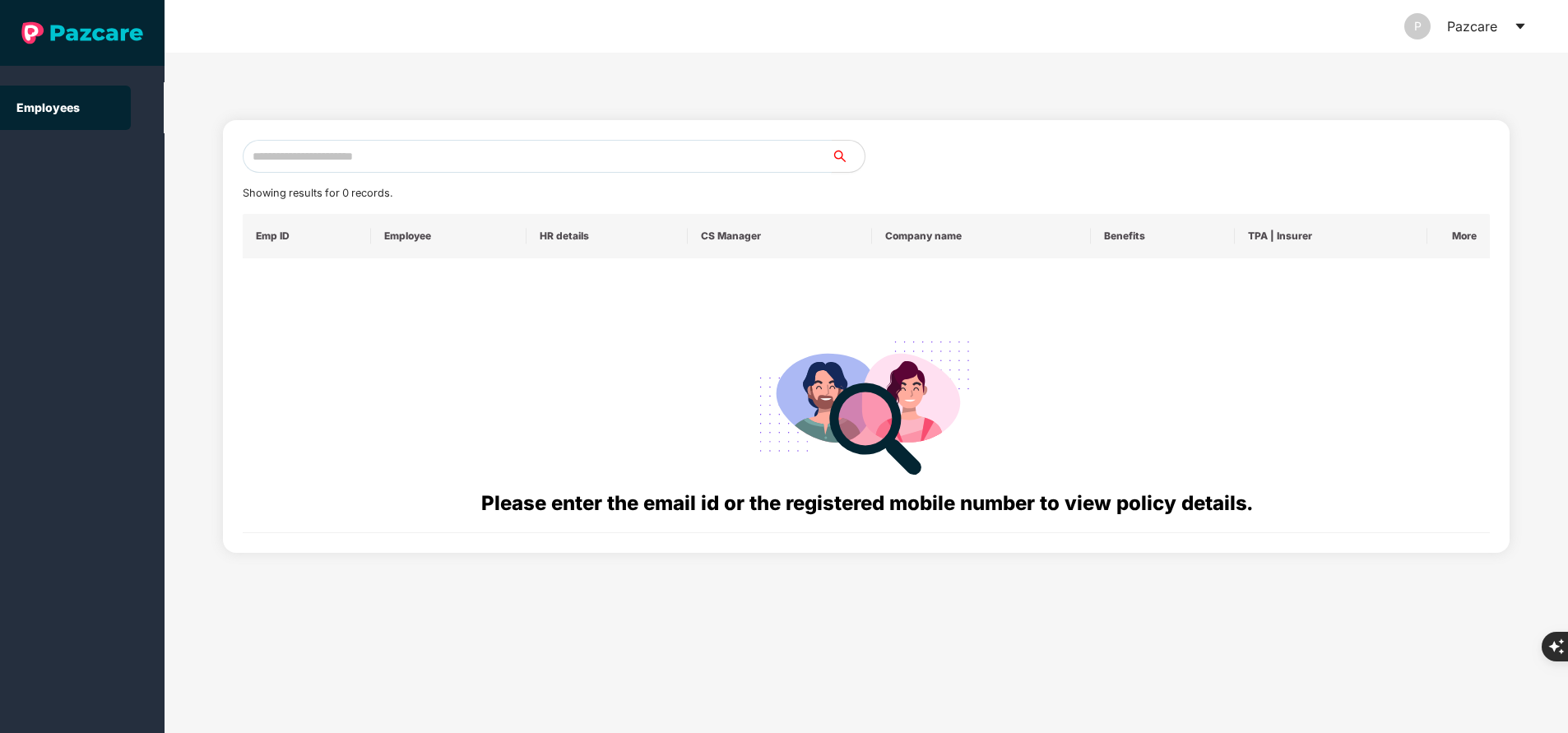
click at [450, 161] on input "text" at bounding box center [538, 156] width 589 height 33
paste input "**********"
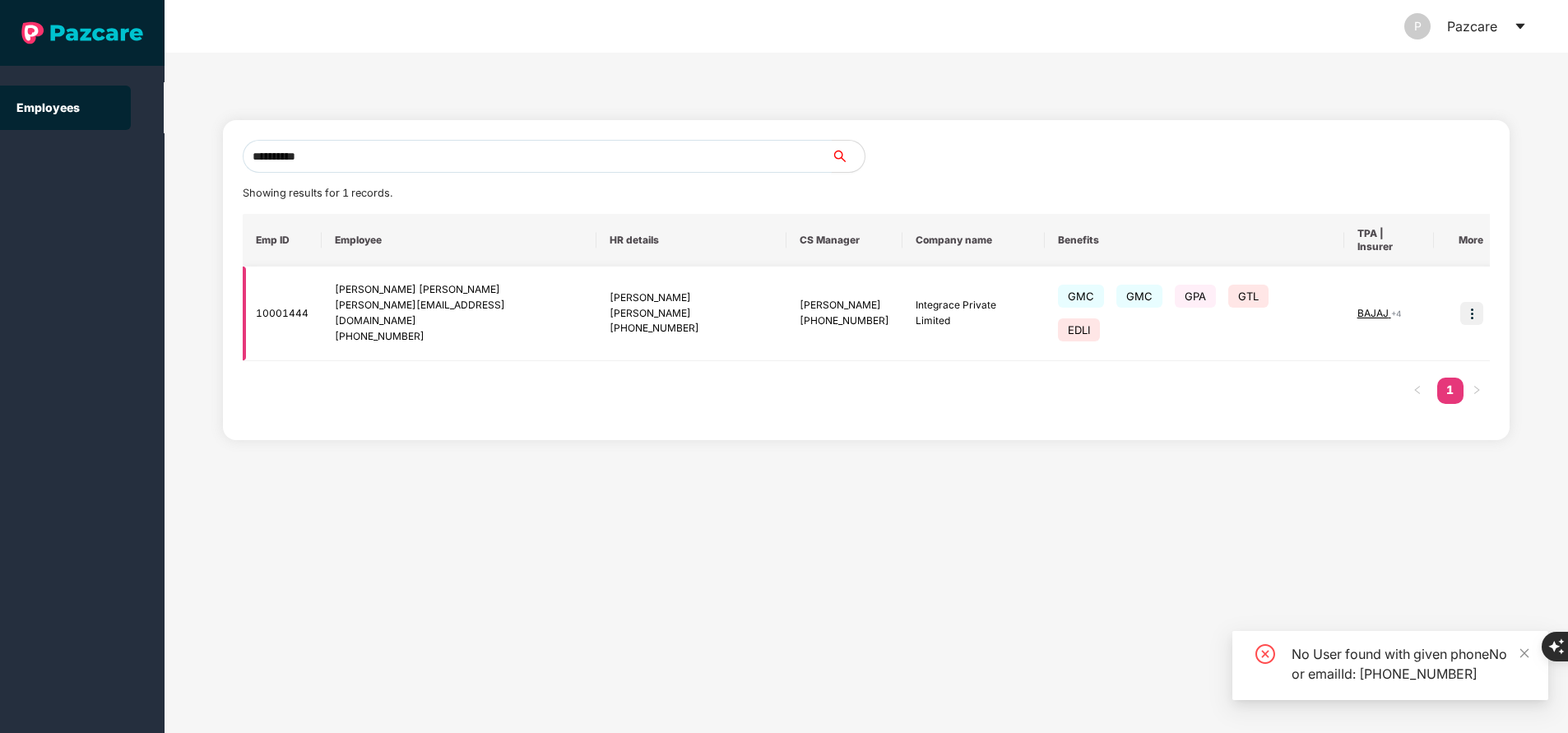
type input "**********"
click at [1468, 302] on img at bounding box center [1471, 313] width 23 height 23
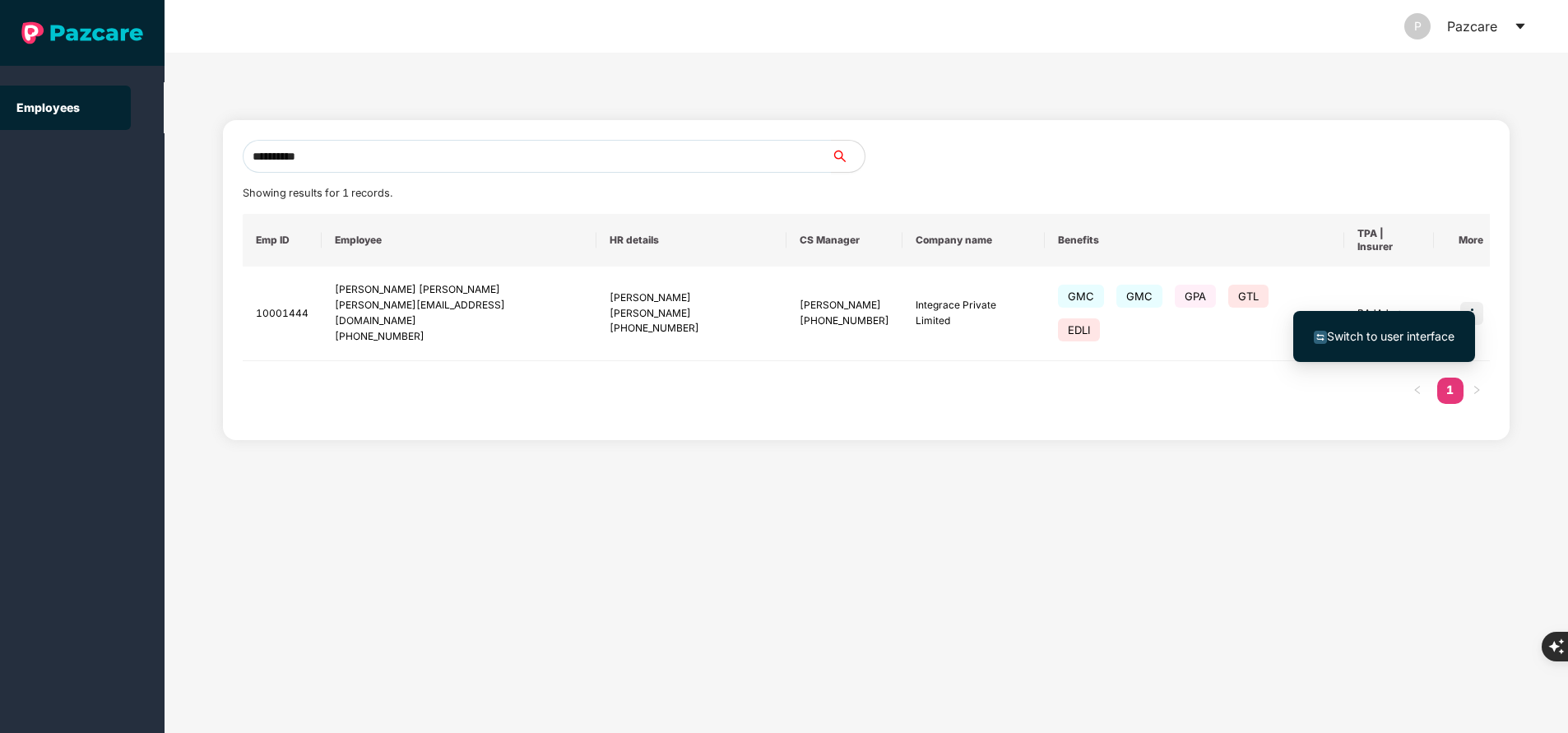
click at [1391, 347] on li "Switch to user interface" at bounding box center [1384, 336] width 182 height 35
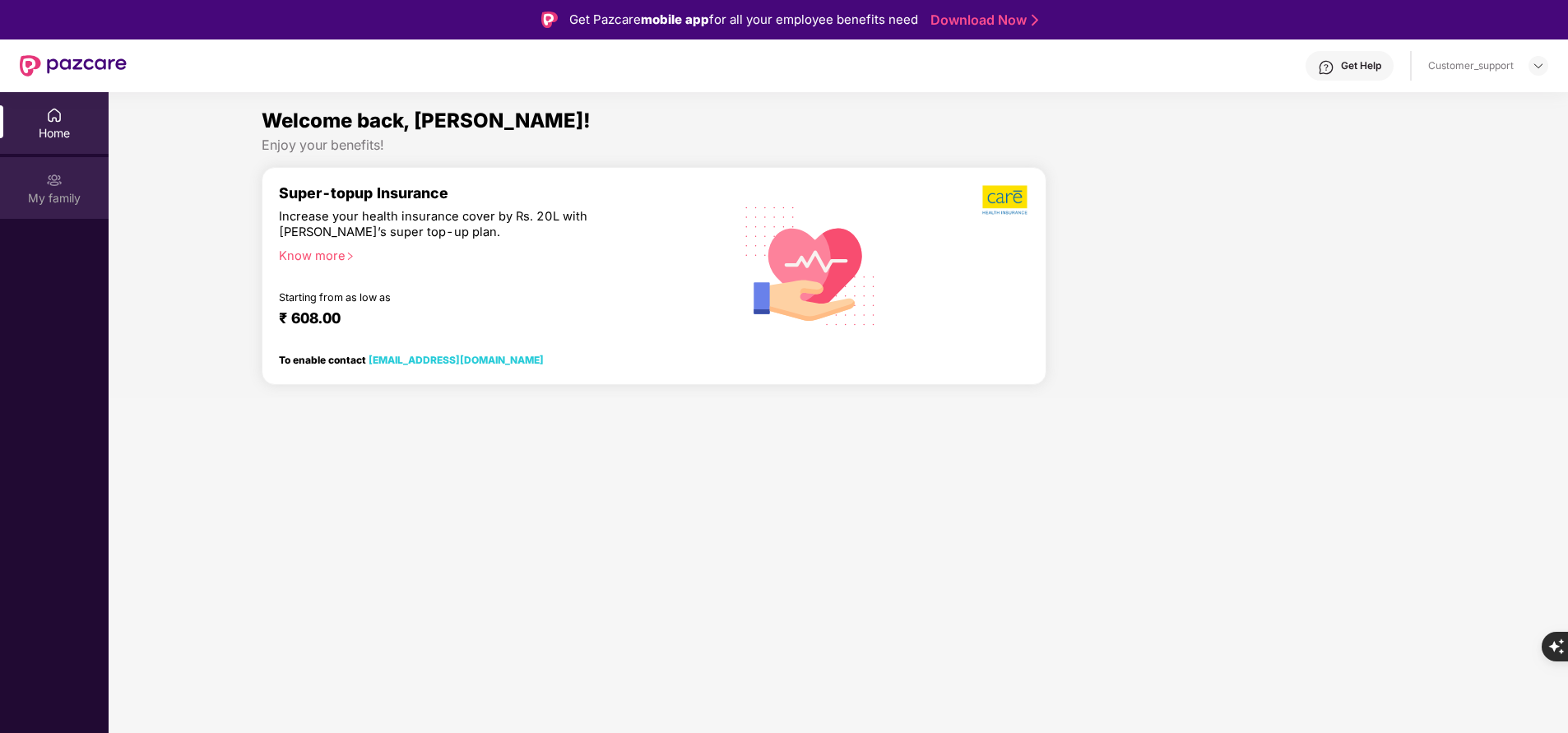
click at [41, 186] on div "My family" at bounding box center [54, 188] width 108 height 62
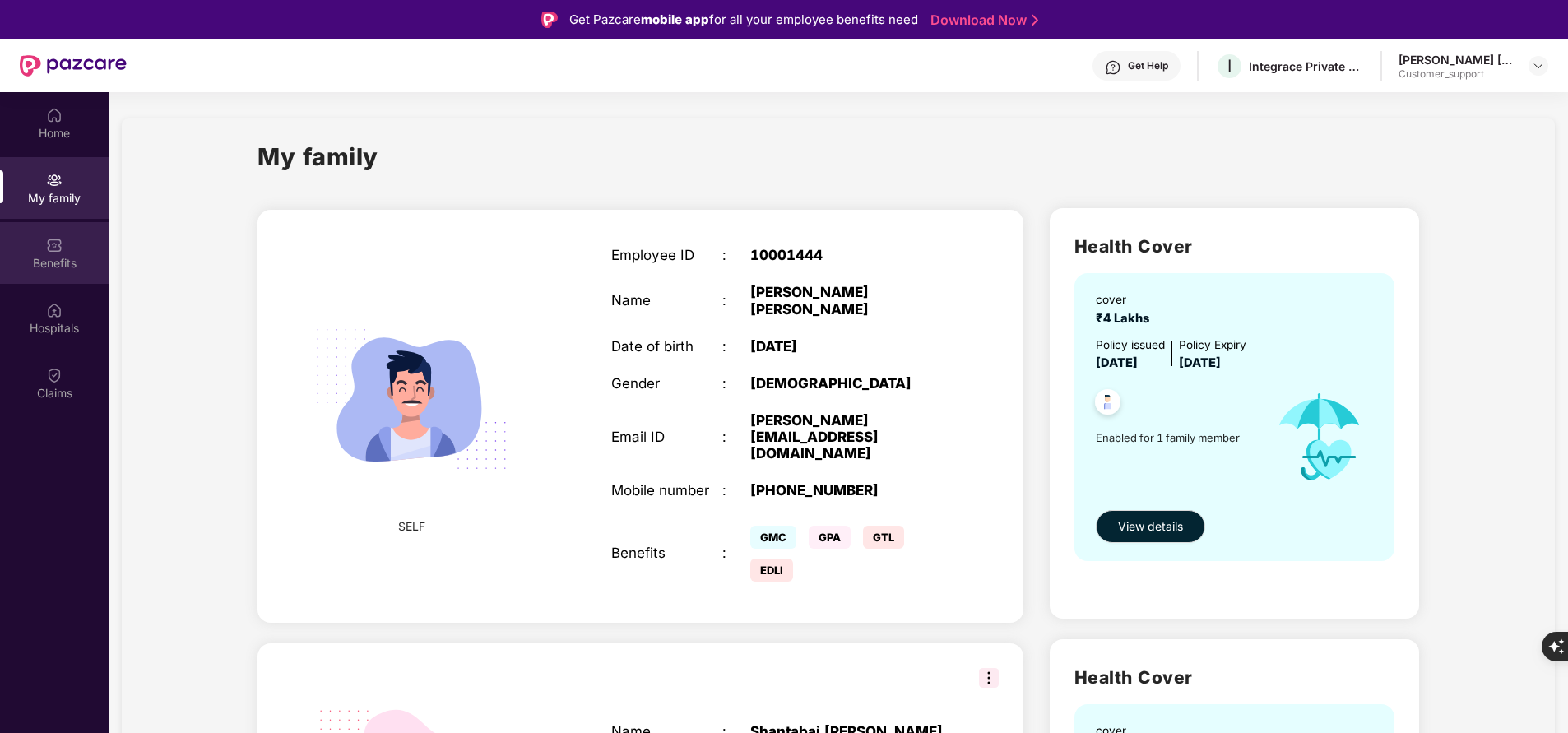
click at [69, 255] on div "Benefits" at bounding box center [54, 262] width 108 height 16
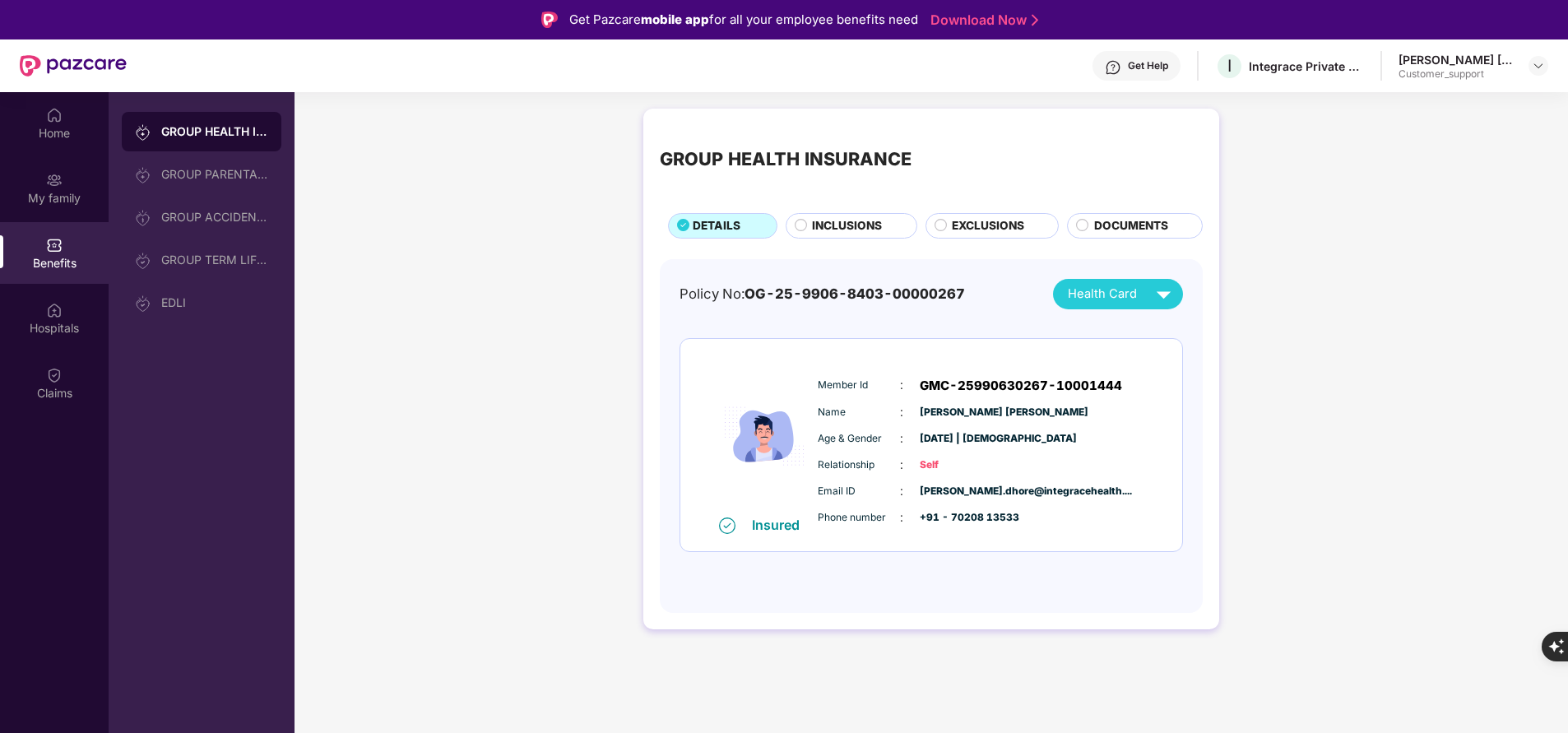
click at [870, 210] on div "GROUP HEALTH INSURANCE DETAILS INCLUSIONS EXCLUSIONS DOCUMENTS" at bounding box center [930, 182] width 543 height 113
click at [1005, 220] on span "EXCLUSIONS" at bounding box center [988, 226] width 73 height 17
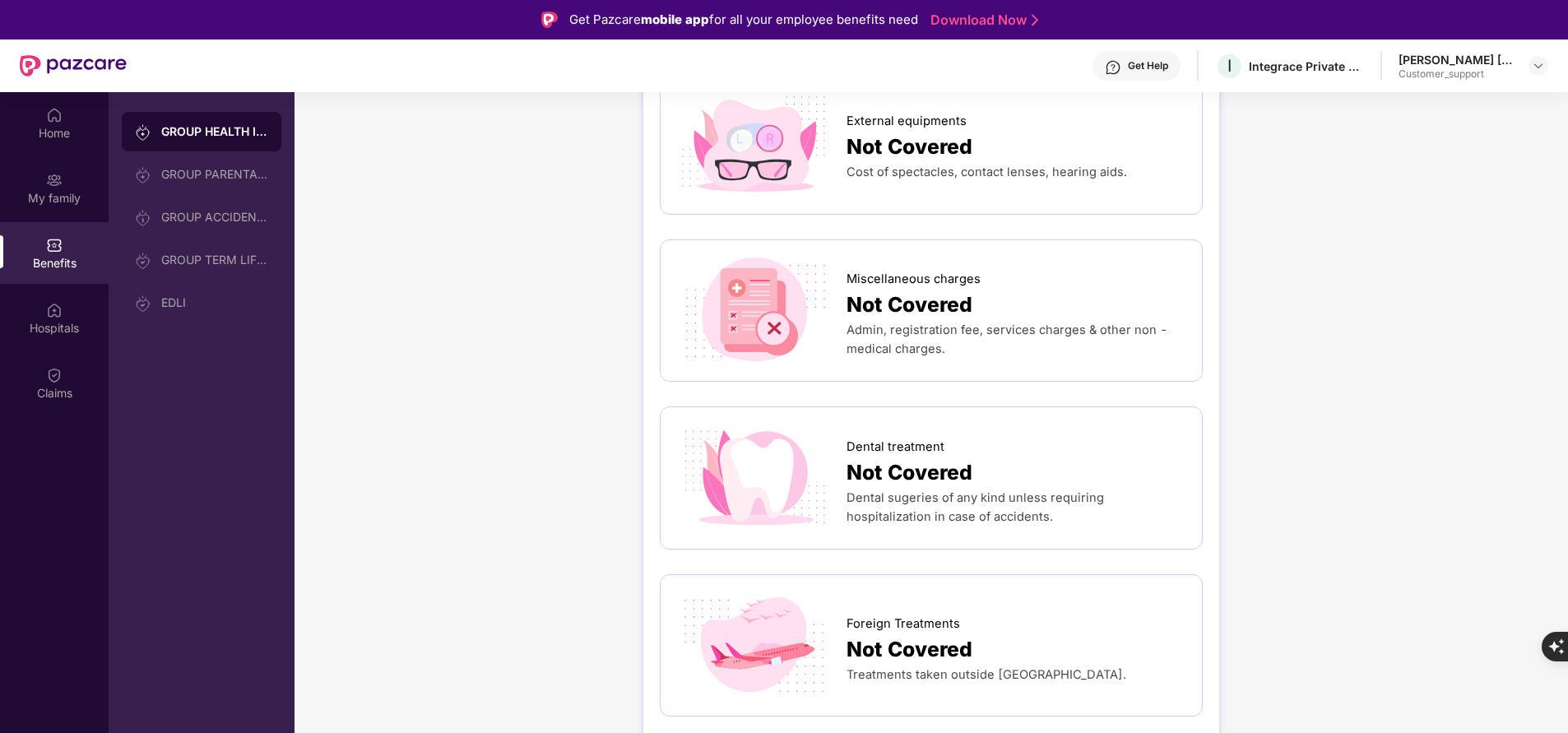
scroll to position [369, 0]
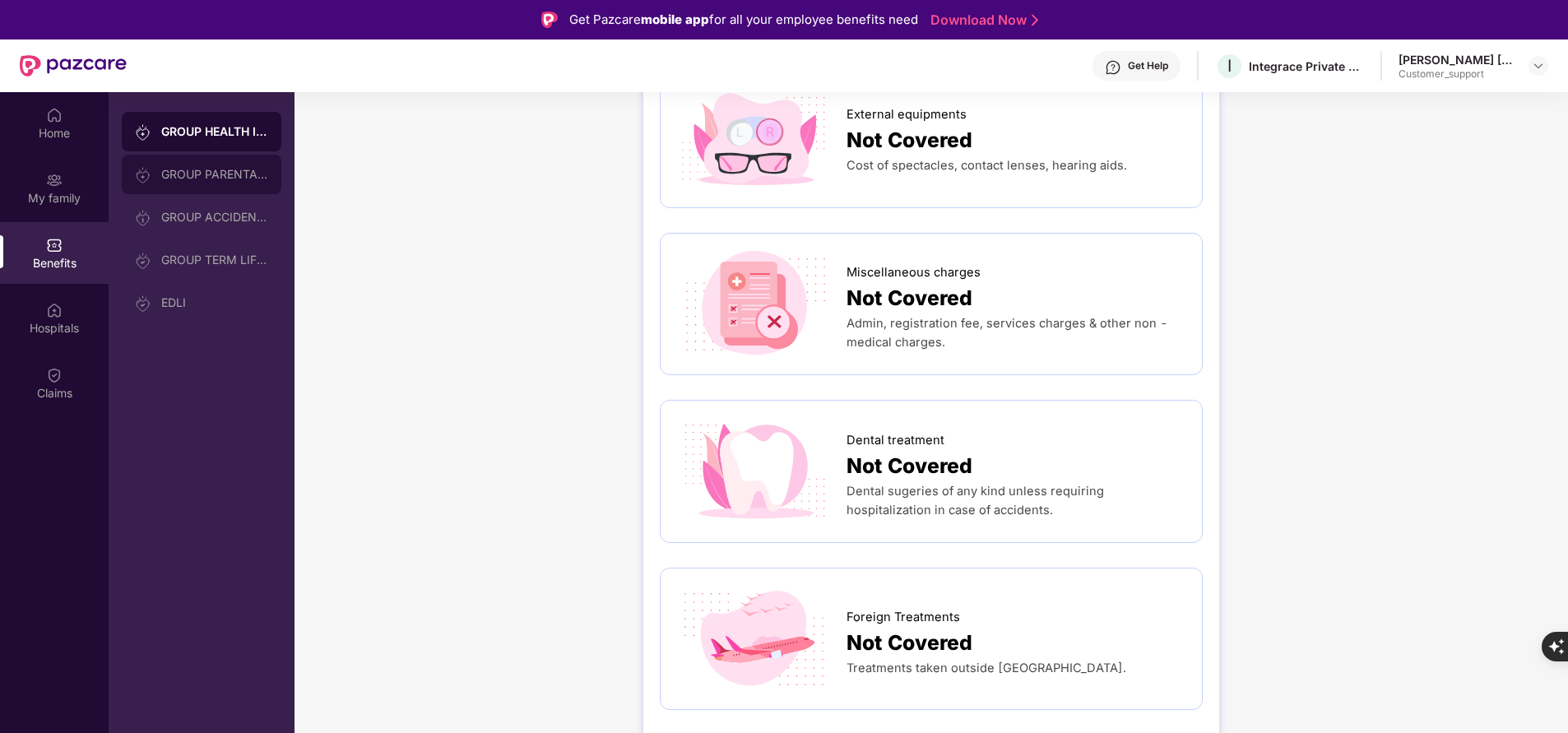
click at [223, 172] on div "GROUP PARENTAL POLICY" at bounding box center [214, 174] width 107 height 14
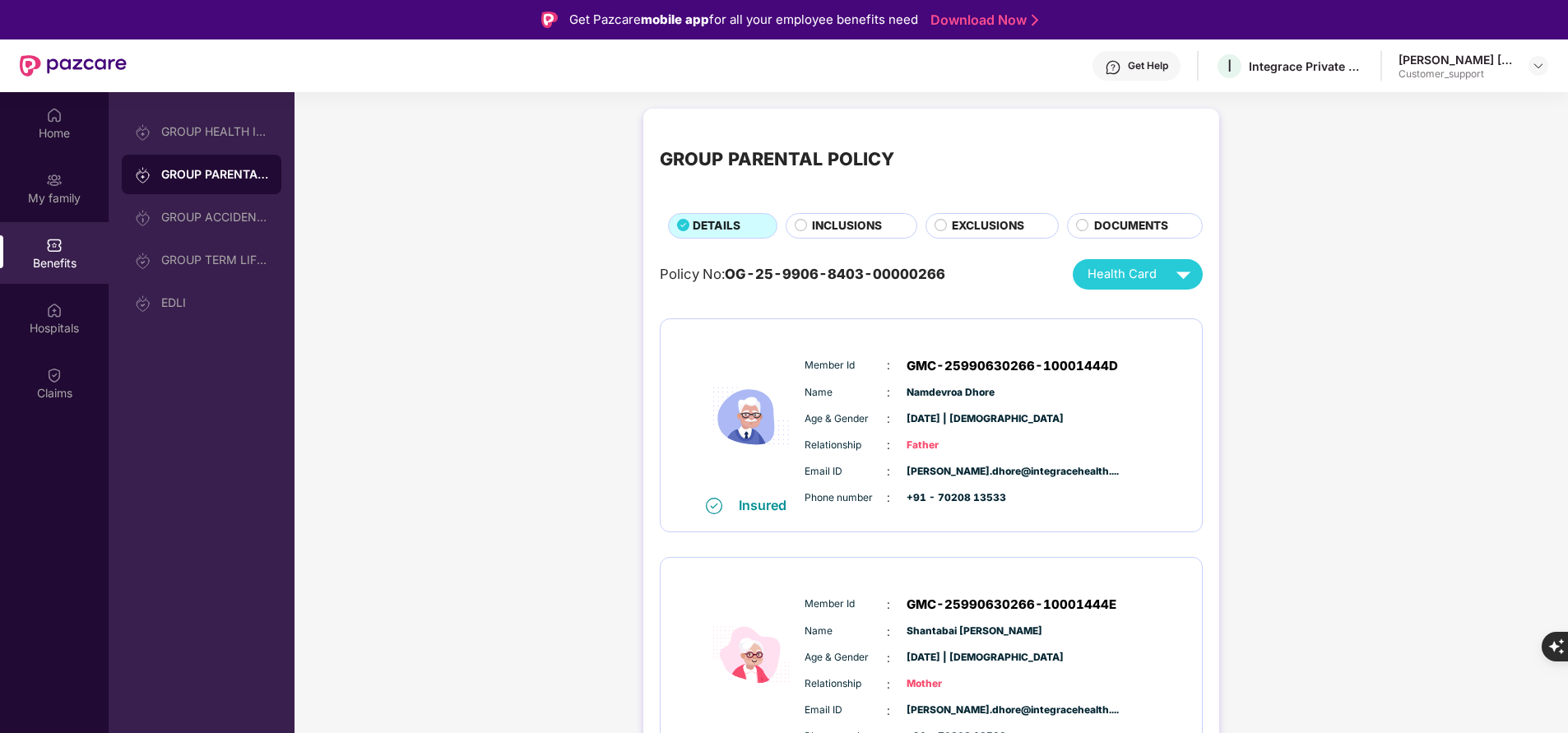
scroll to position [29, 0]
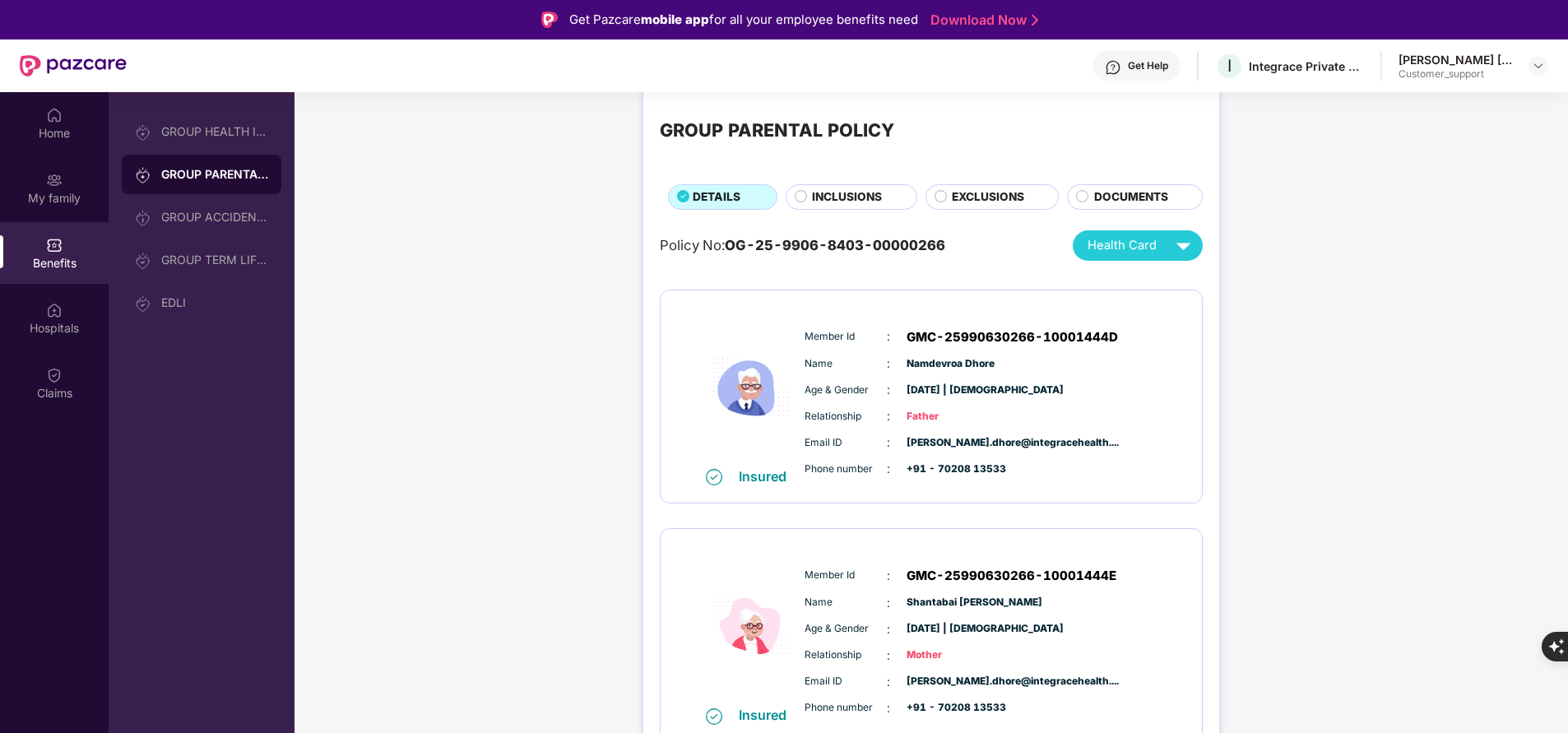
click at [859, 202] on span "INCLUSIONS" at bounding box center [847, 197] width 70 height 17
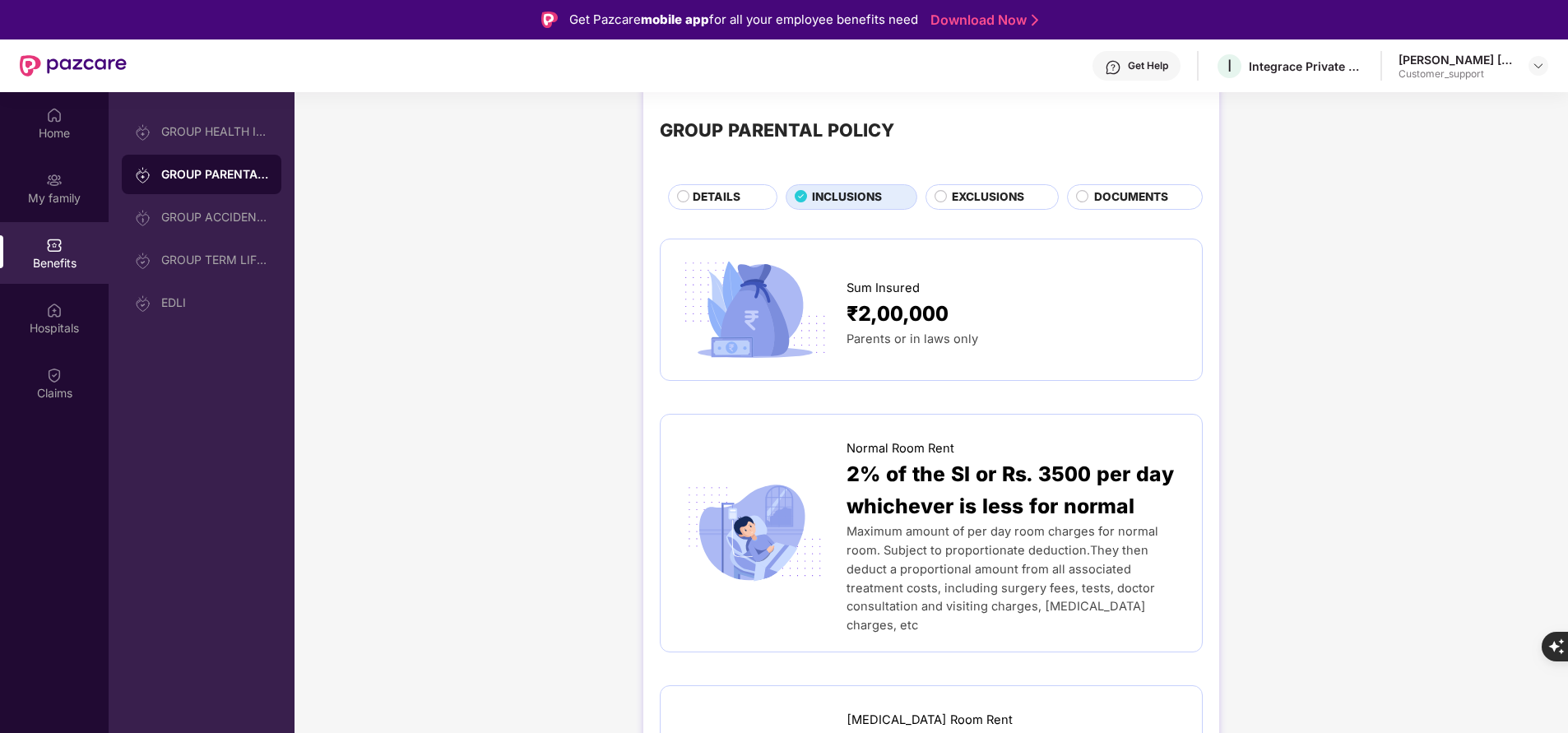
click at [976, 199] on span "EXCLUSIONS" at bounding box center [988, 197] width 73 height 17
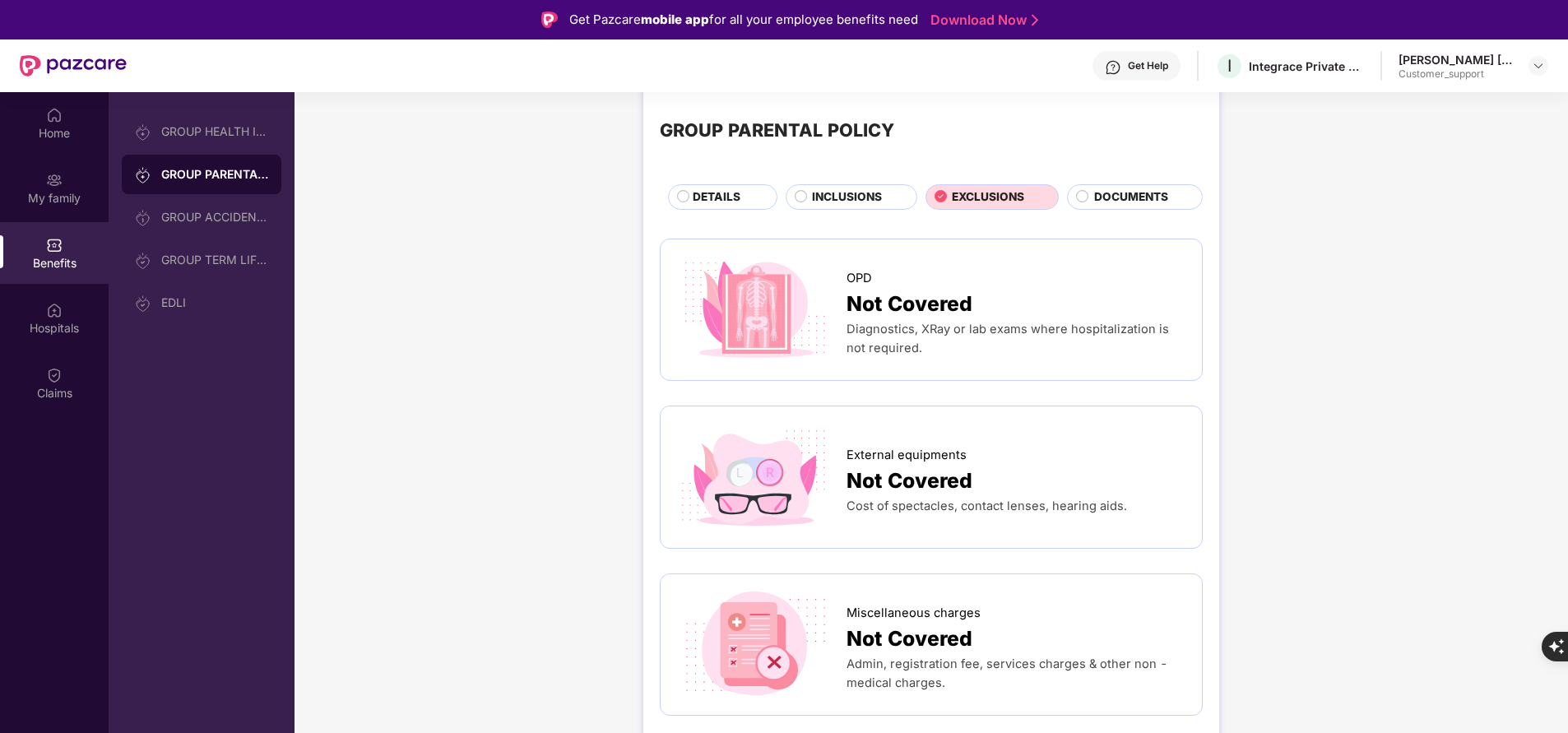
click at [1151, 190] on span "DOCUMENTS" at bounding box center [1130, 197] width 74 height 17
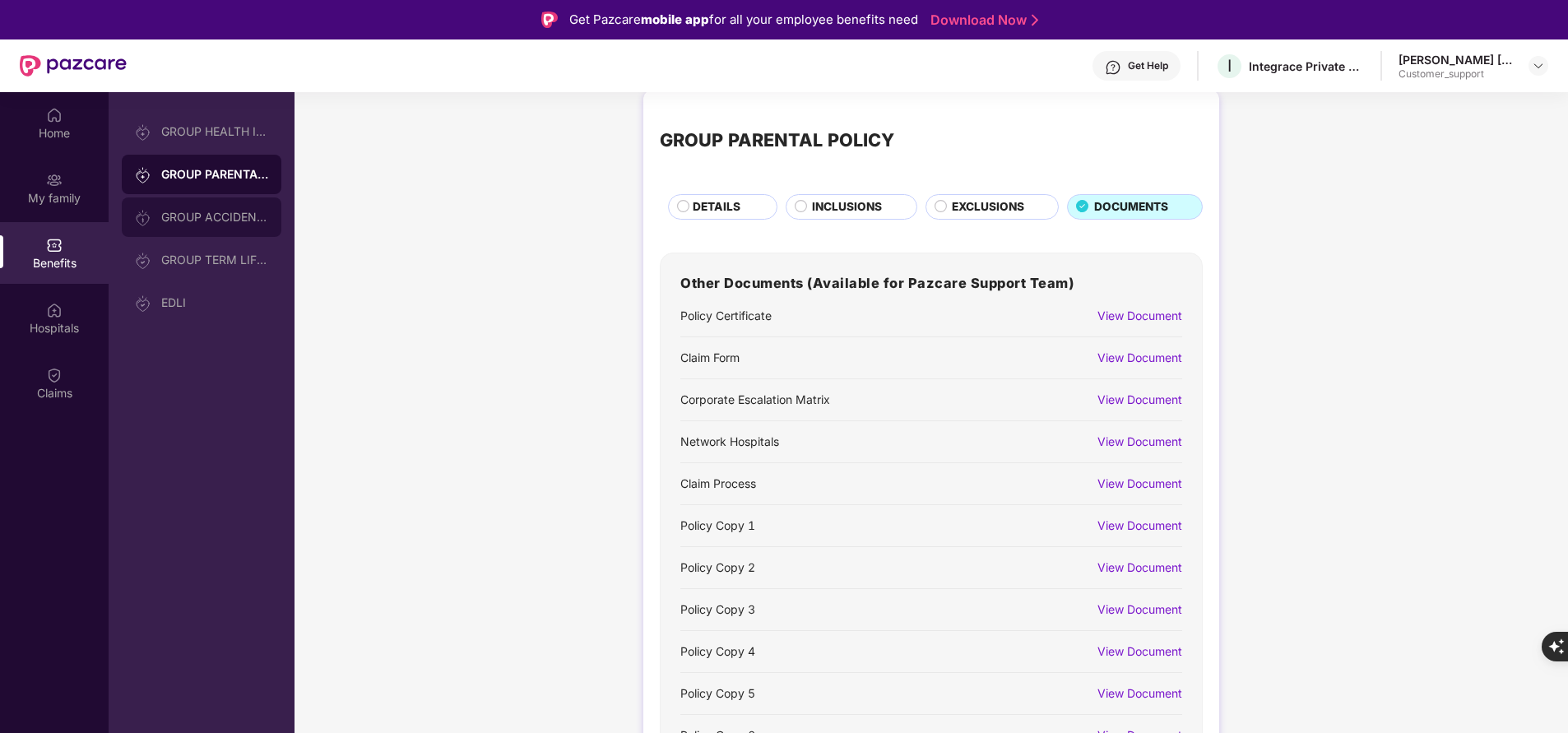
click at [202, 212] on div "GROUP ACCIDENTAL INSURANCE" at bounding box center [214, 218] width 107 height 14
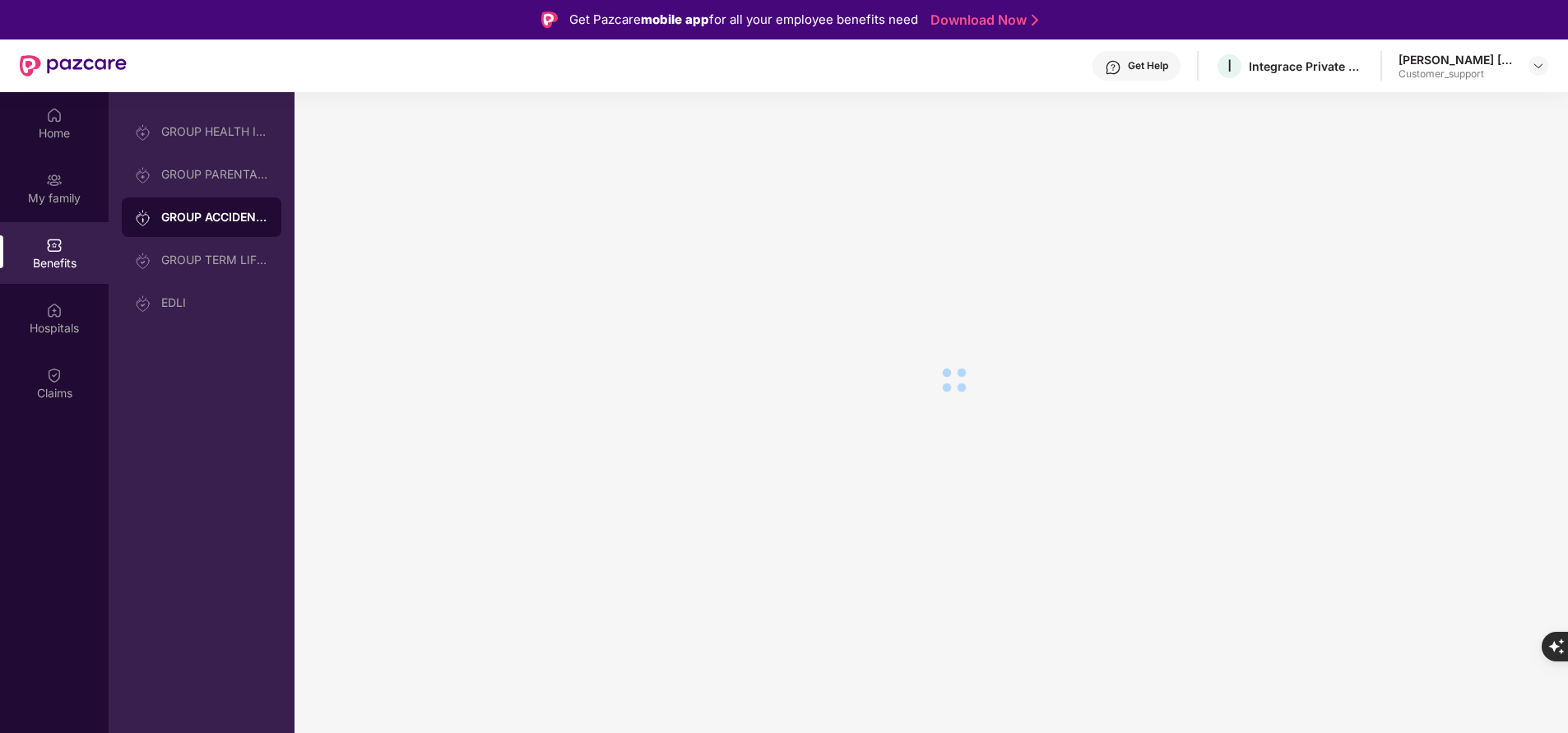
scroll to position [0, 0]
click at [202, 300] on div "EDLI" at bounding box center [214, 303] width 107 height 14
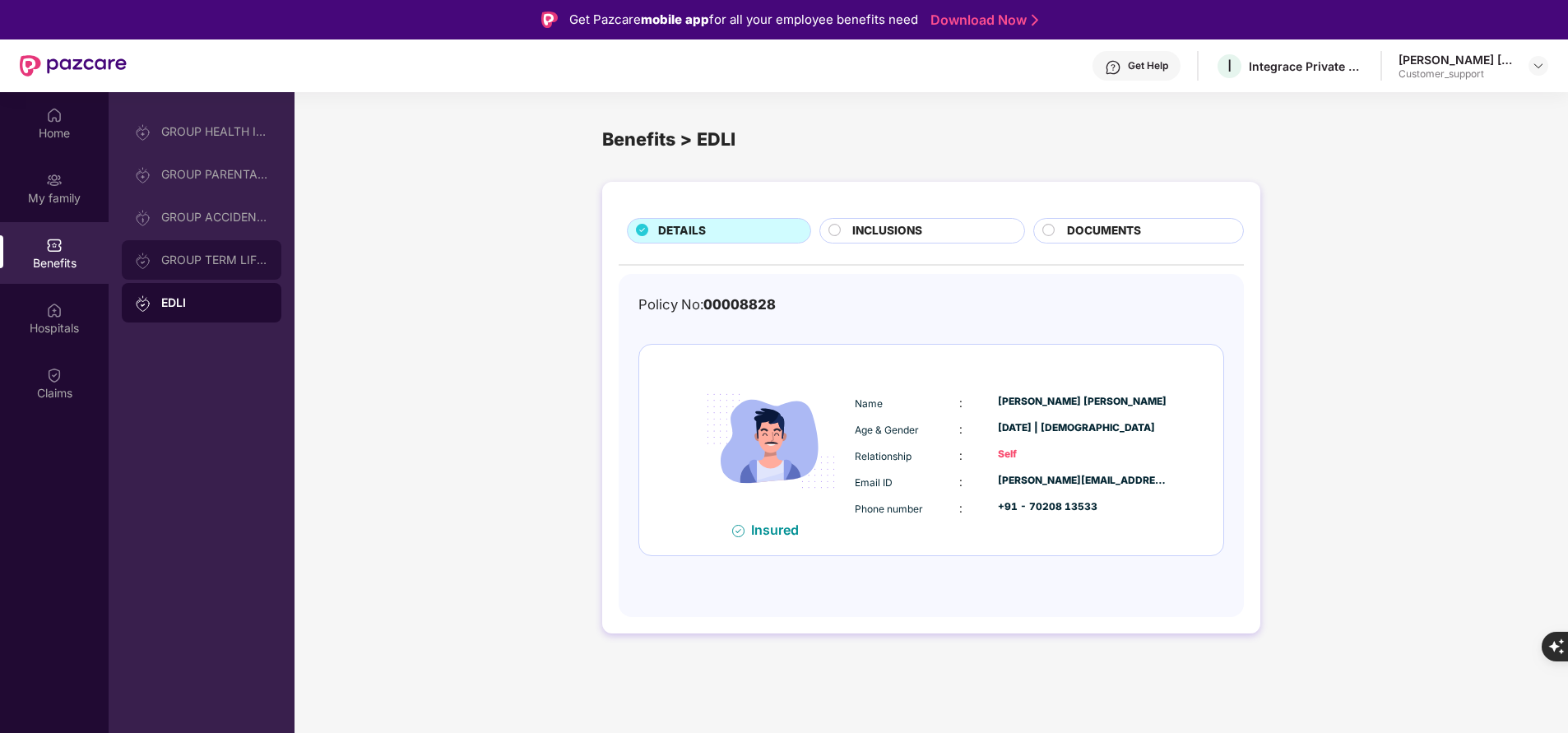
click at [206, 251] on div "GROUP TERM LIFE INSURANCE" at bounding box center [202, 260] width 160 height 40
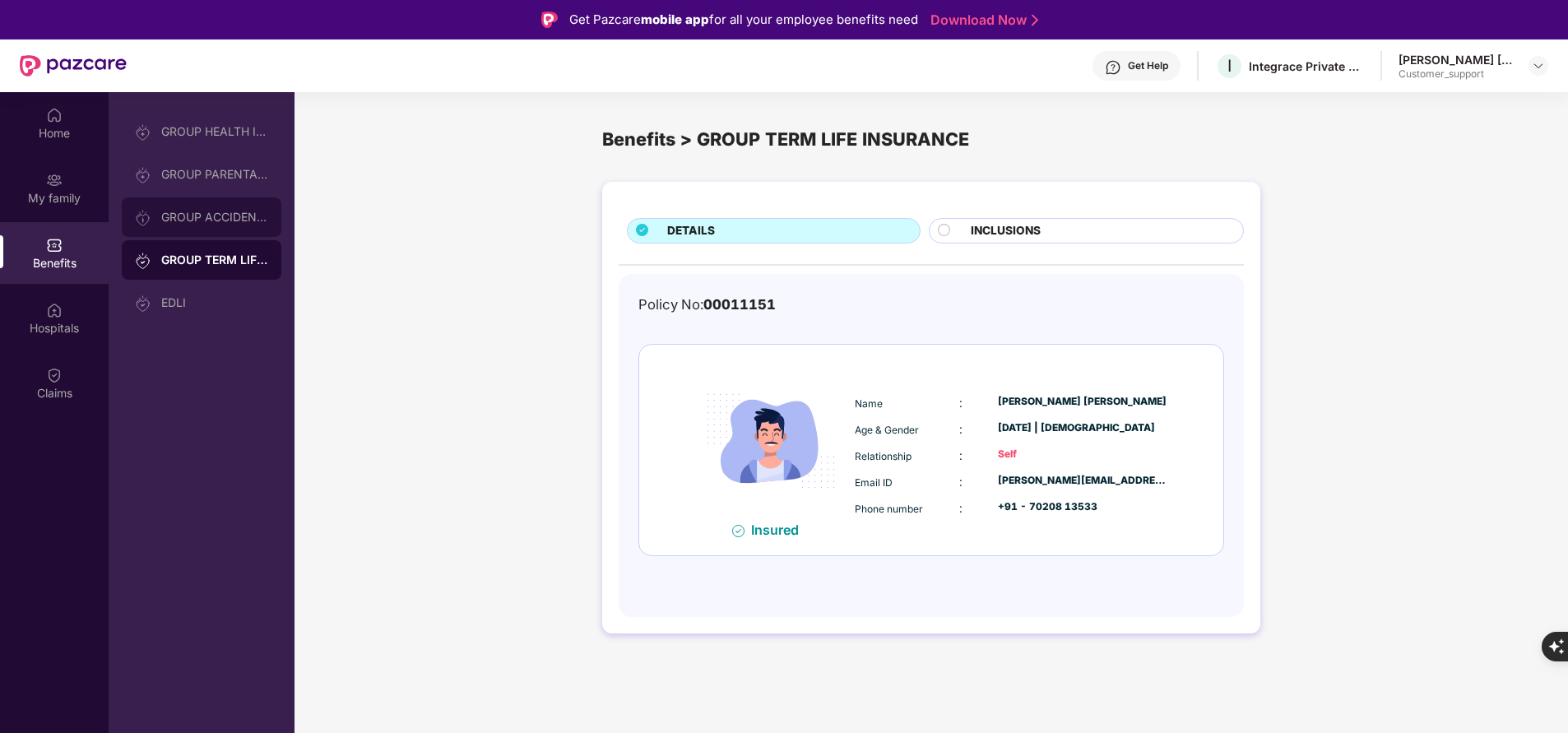
click at [227, 218] on div "GROUP ACCIDENTAL INSURANCE" at bounding box center [214, 218] width 107 height 14
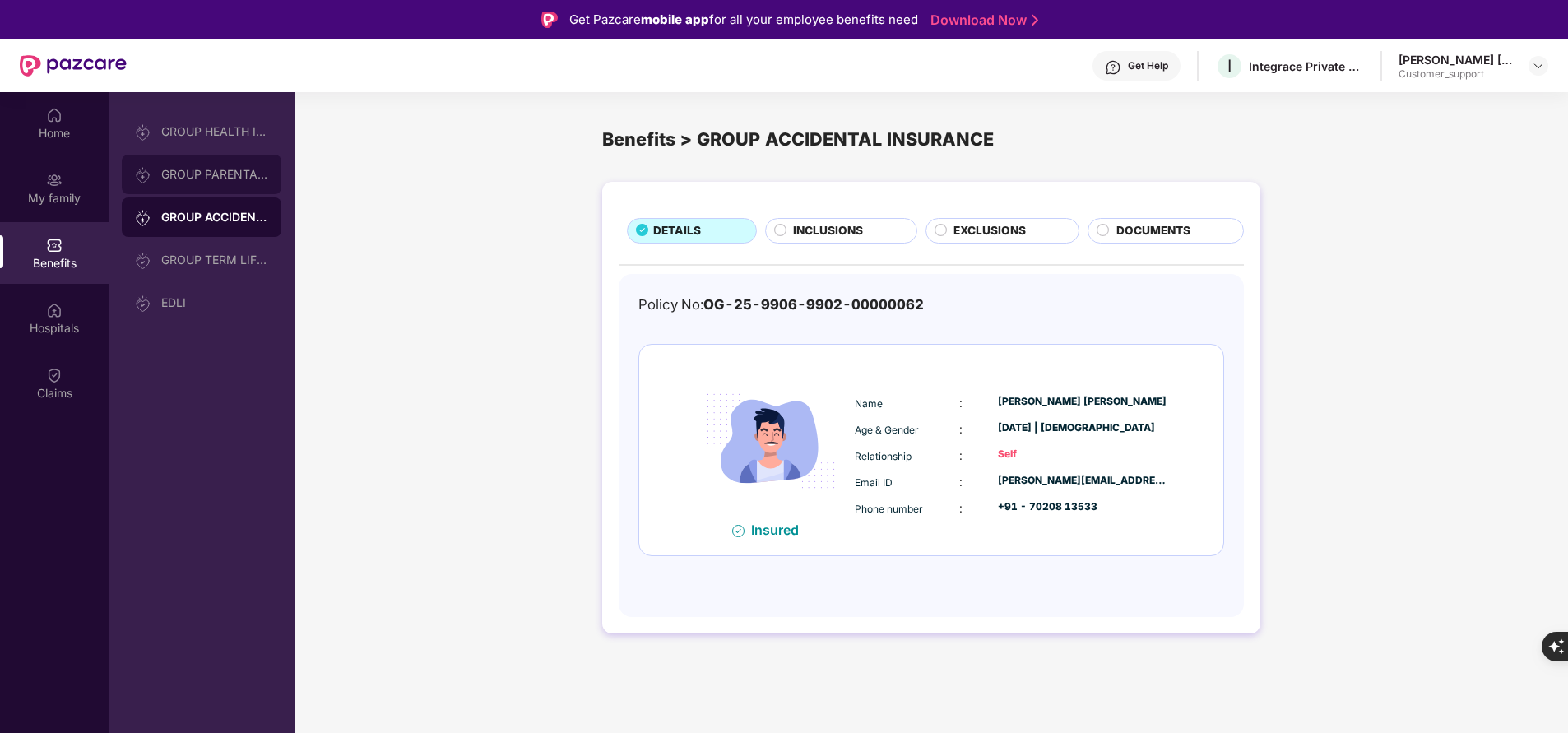
click at [240, 178] on div "GROUP PARENTAL POLICY" at bounding box center [214, 174] width 107 height 14
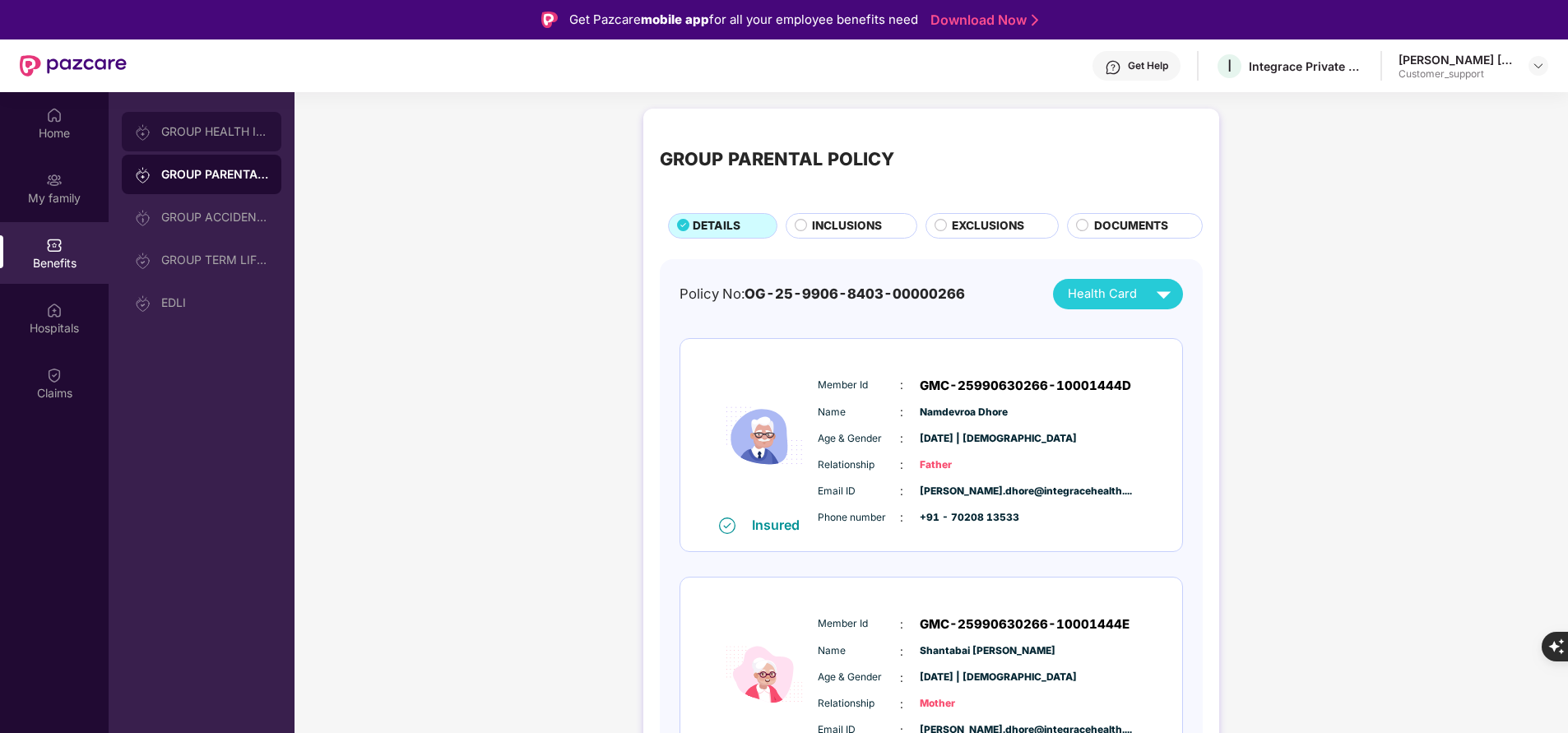
click at [246, 130] on div "GROUP HEALTH INSURANCE" at bounding box center [214, 132] width 107 height 14
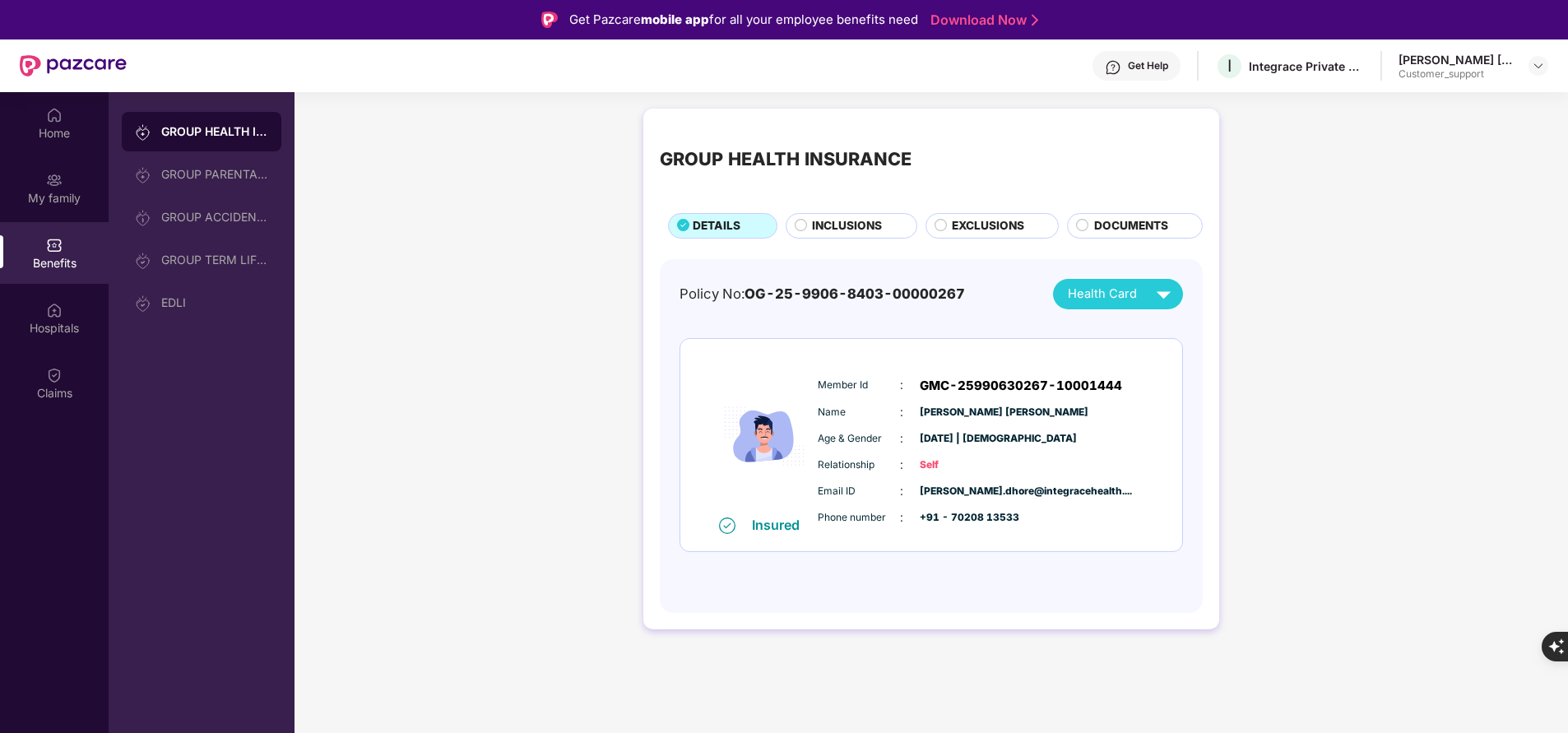
click at [973, 218] on span "EXCLUSIONS" at bounding box center [988, 226] width 73 height 17
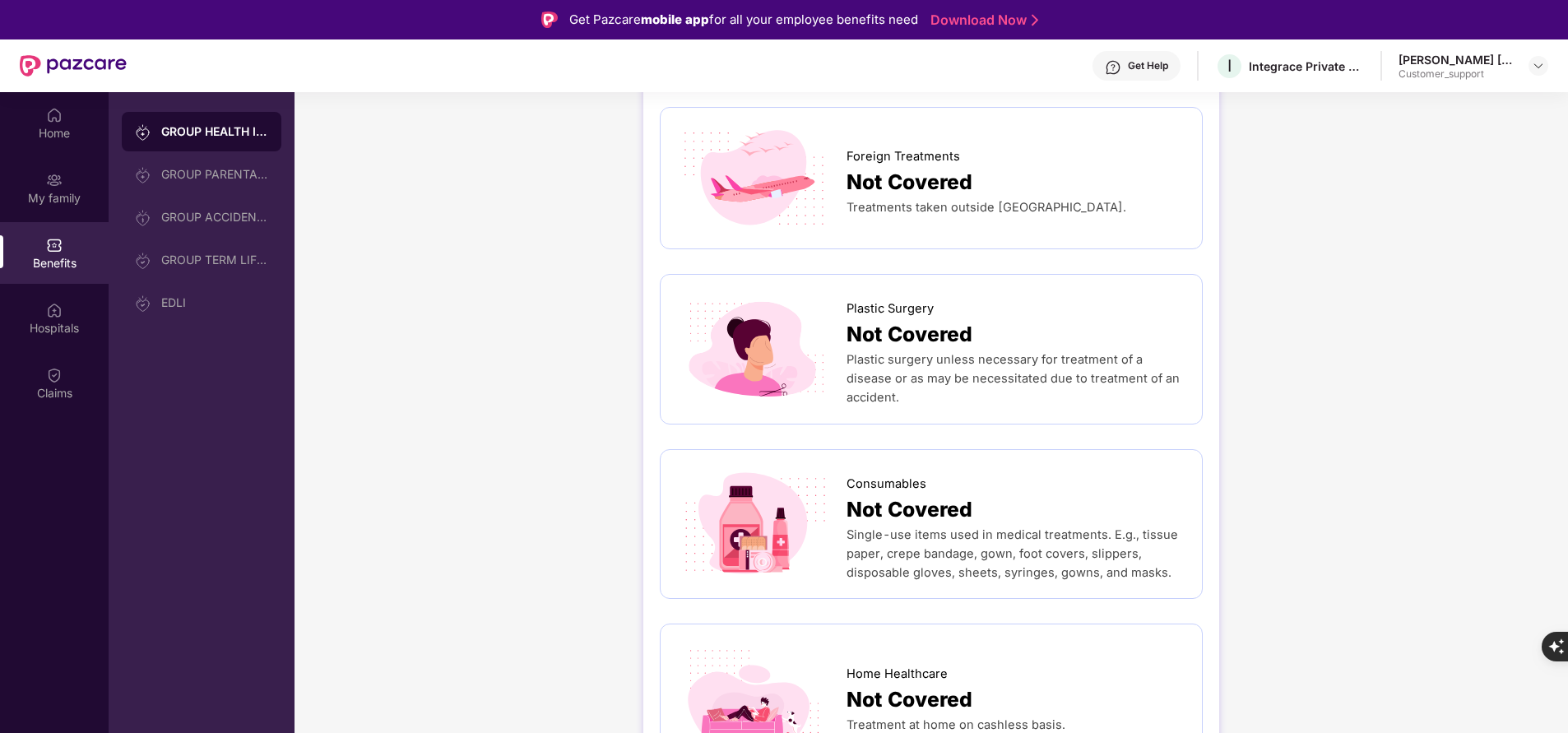
scroll to position [92, 0]
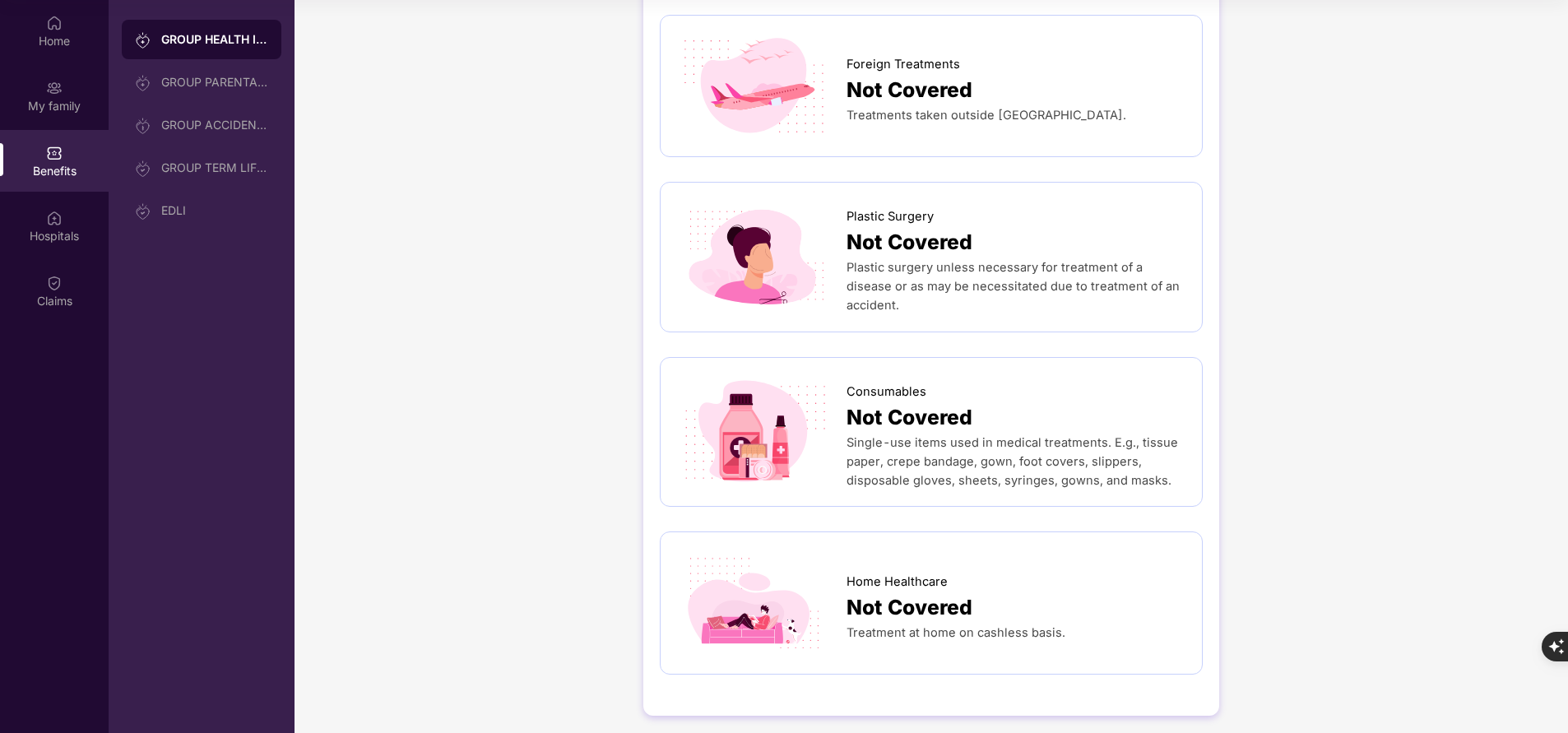
click at [39, 533] on div "Home My family Benefits Hospitals Claims" at bounding box center [54, 366] width 108 height 733
click at [55, 106] on div "My family" at bounding box center [54, 106] width 108 height 16
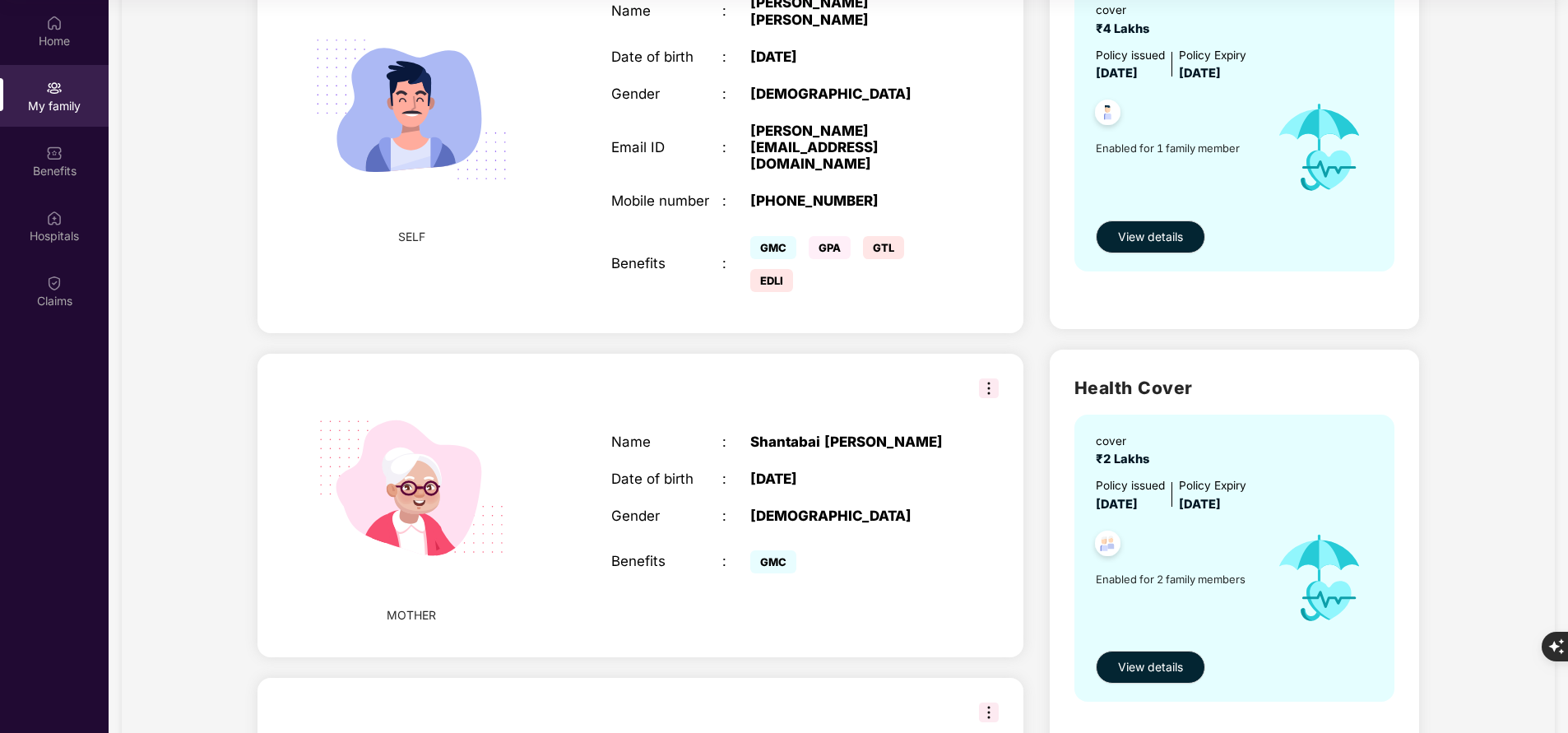
scroll to position [0, 0]
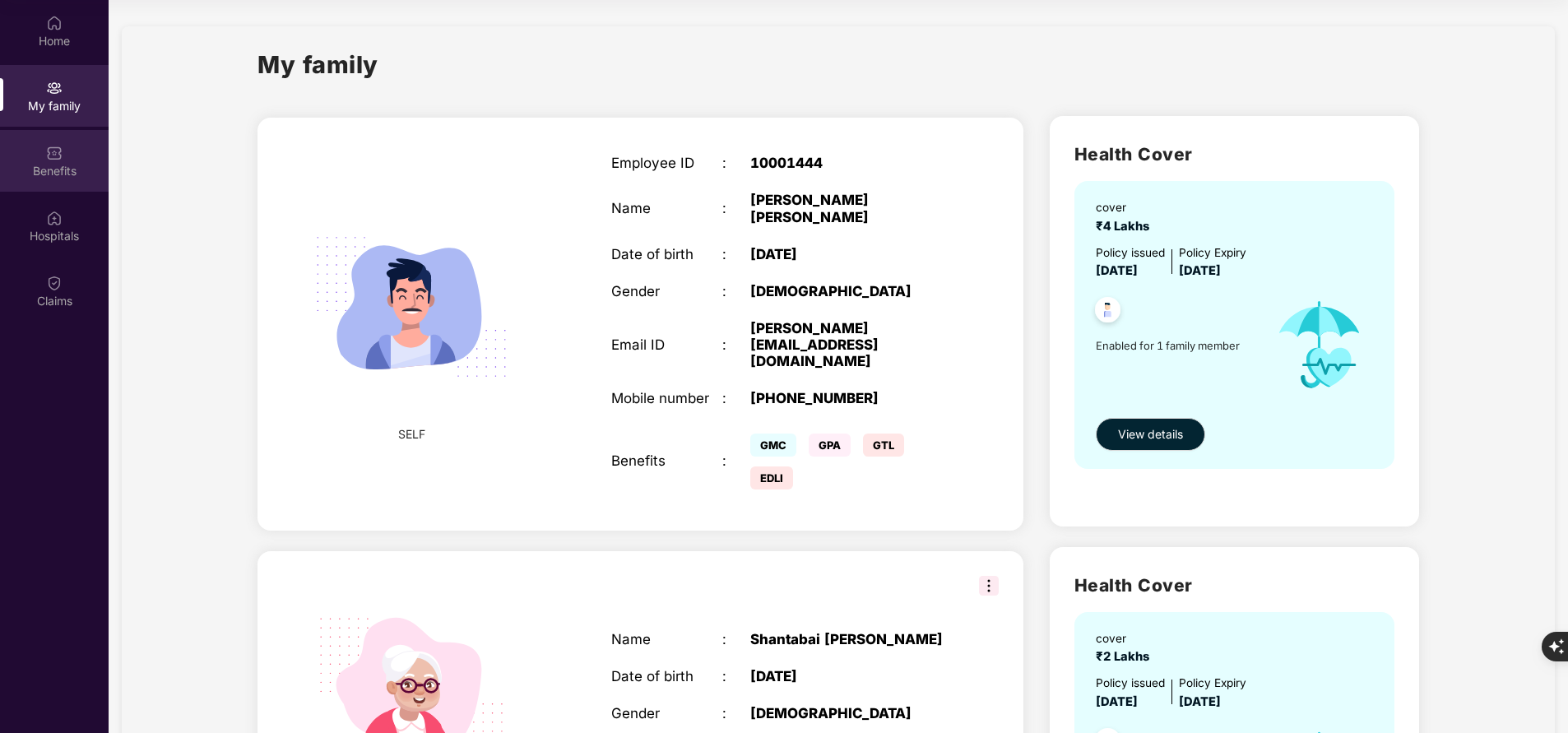
click at [64, 181] on div "Benefits" at bounding box center [54, 161] width 108 height 62
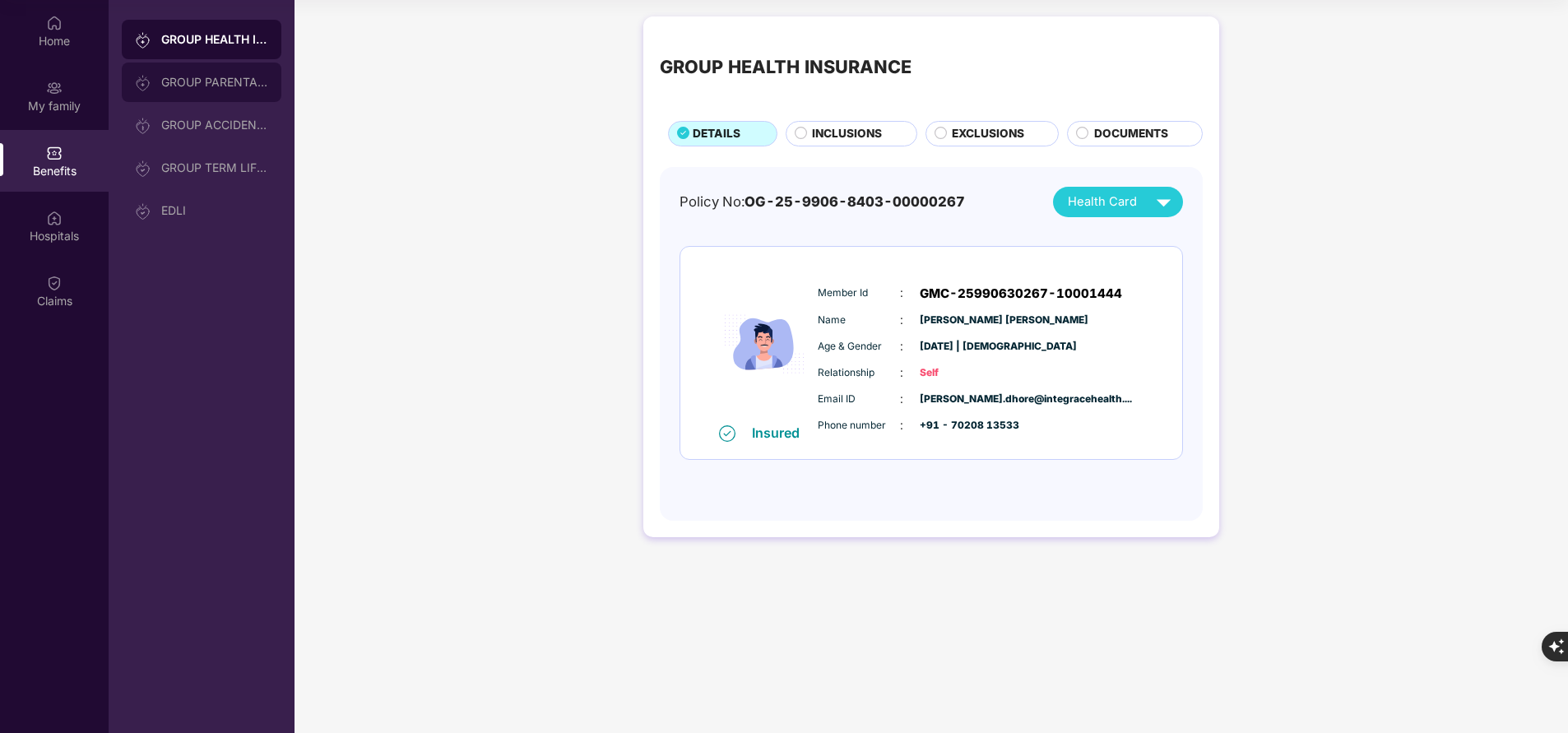
click at [185, 85] on div "GROUP PARENTAL POLICY" at bounding box center [214, 82] width 107 height 14
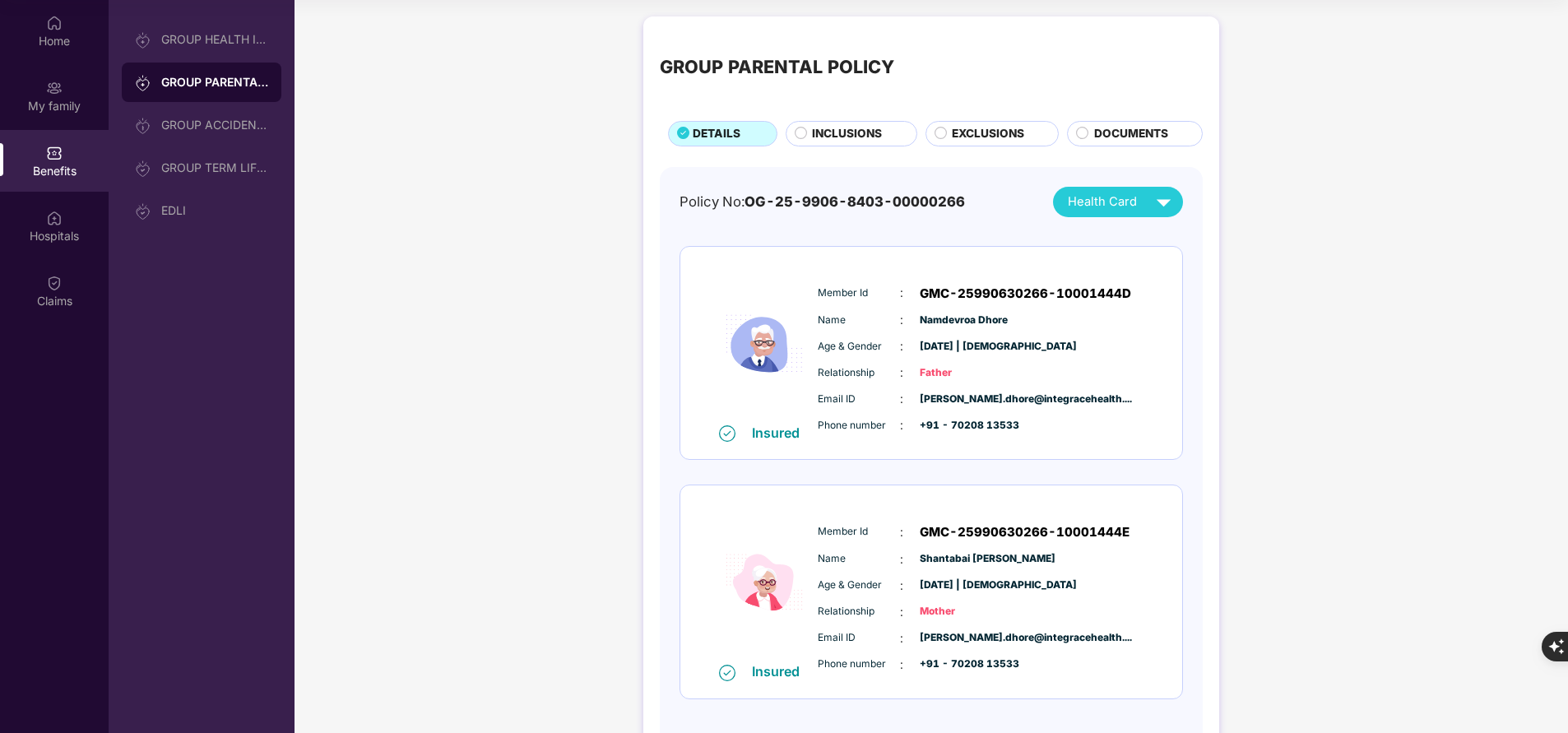
click at [859, 145] on div "INCLUSIONS" at bounding box center [855, 135] width 103 height 19
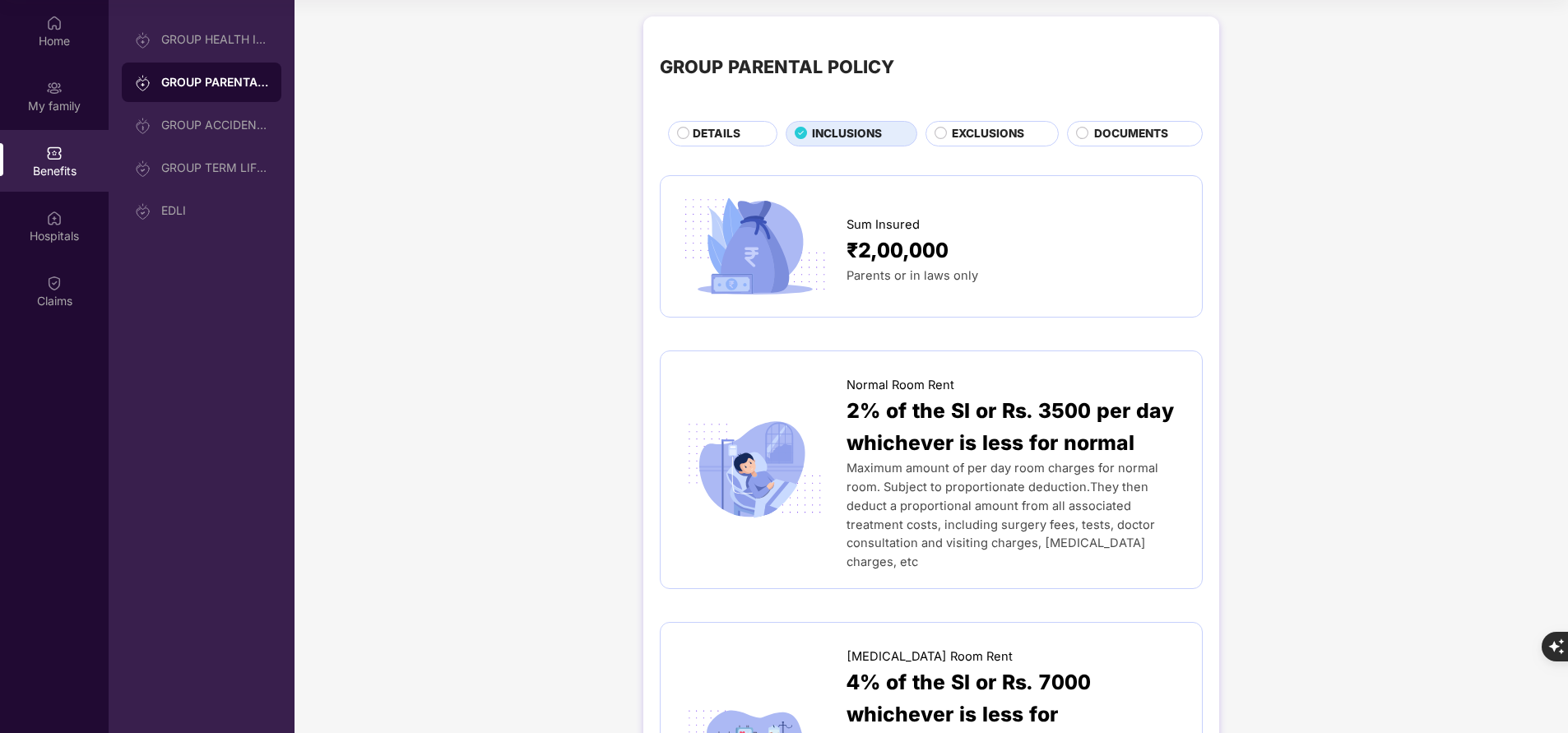
click at [737, 129] on span "DETAILS" at bounding box center [716, 134] width 47 height 17
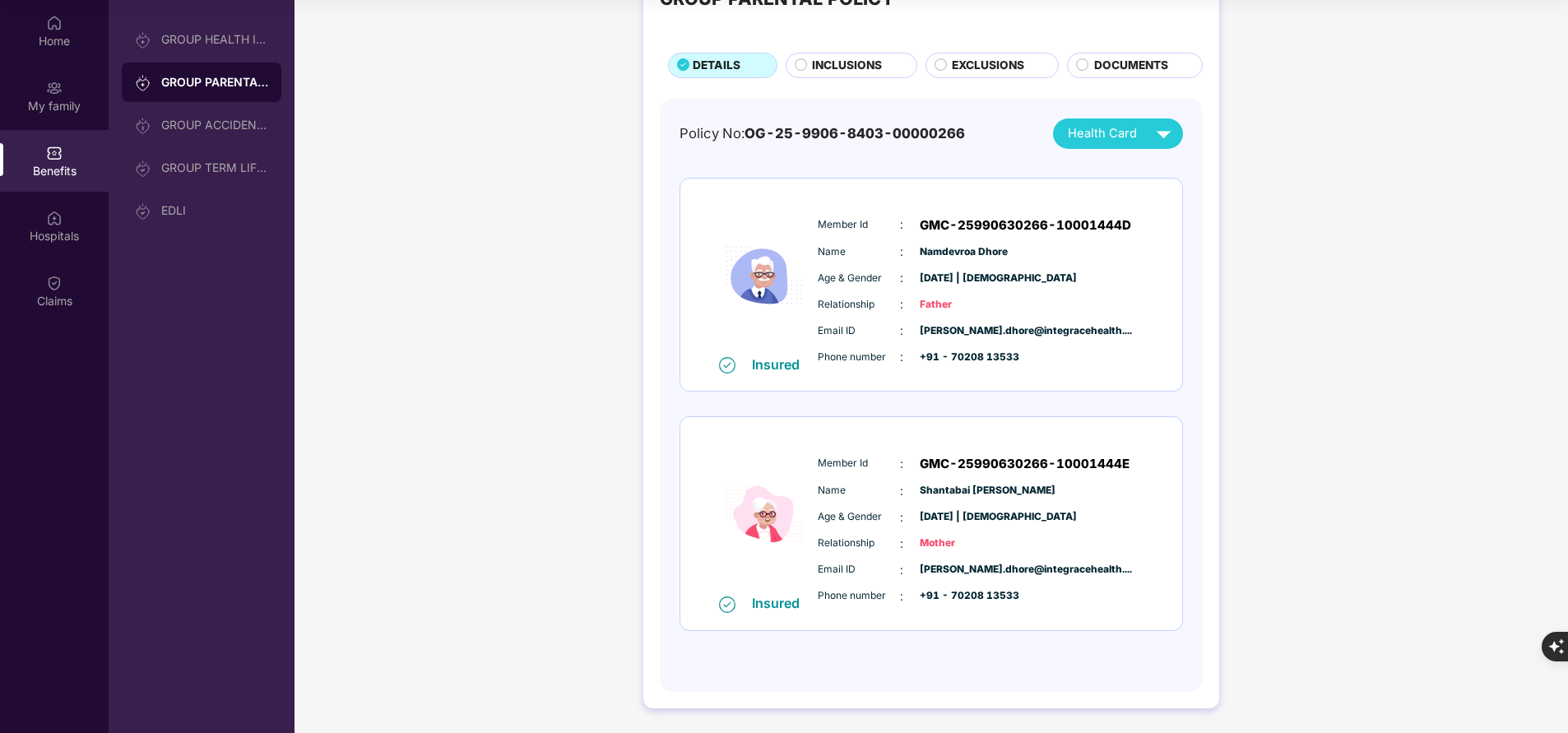
scroll to position [68, 0]
click at [203, 50] on div "GROUP HEALTH INSURANCE" at bounding box center [202, 39] width 160 height 40
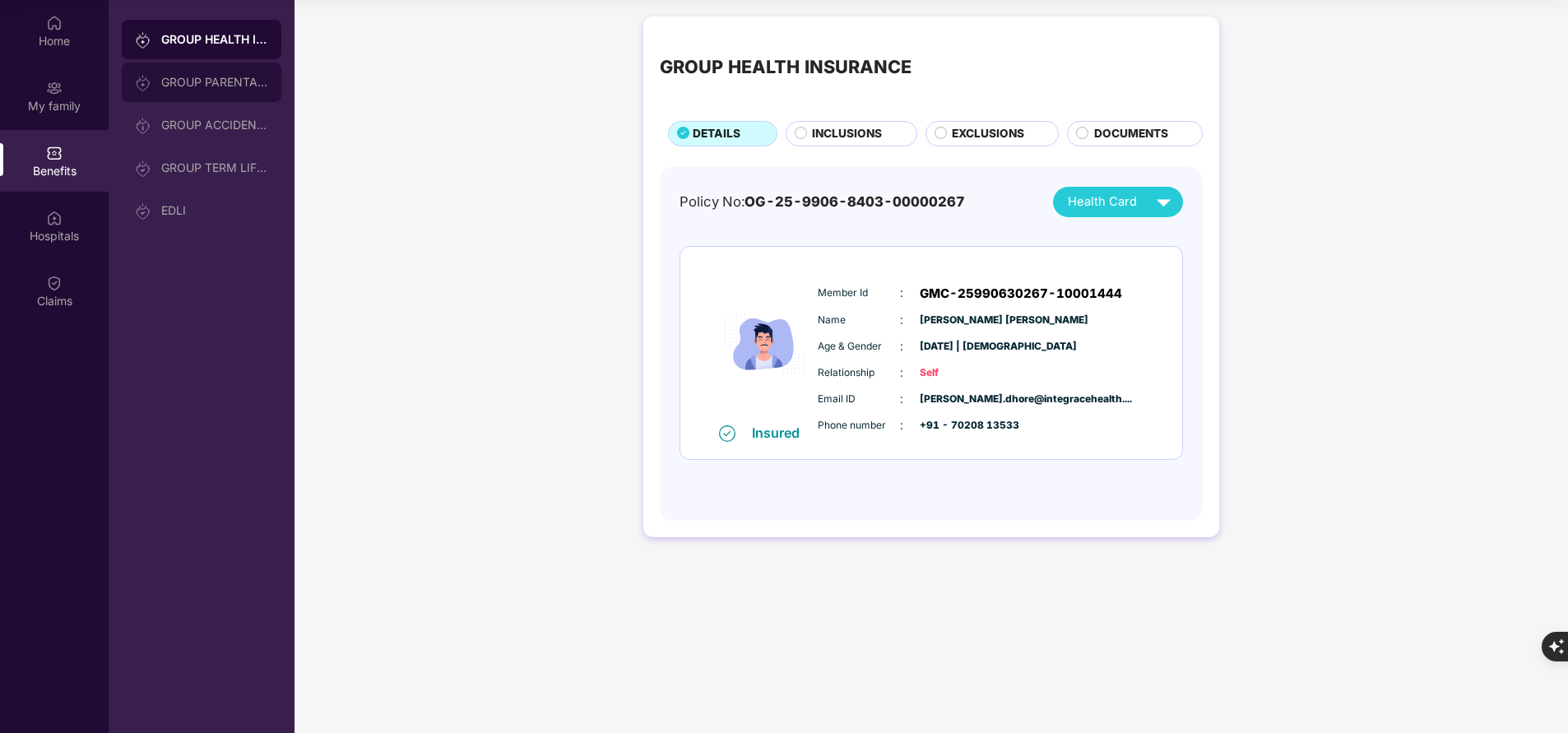
click at [236, 75] on div "GROUP PARENTAL POLICY" at bounding box center [214, 82] width 107 height 14
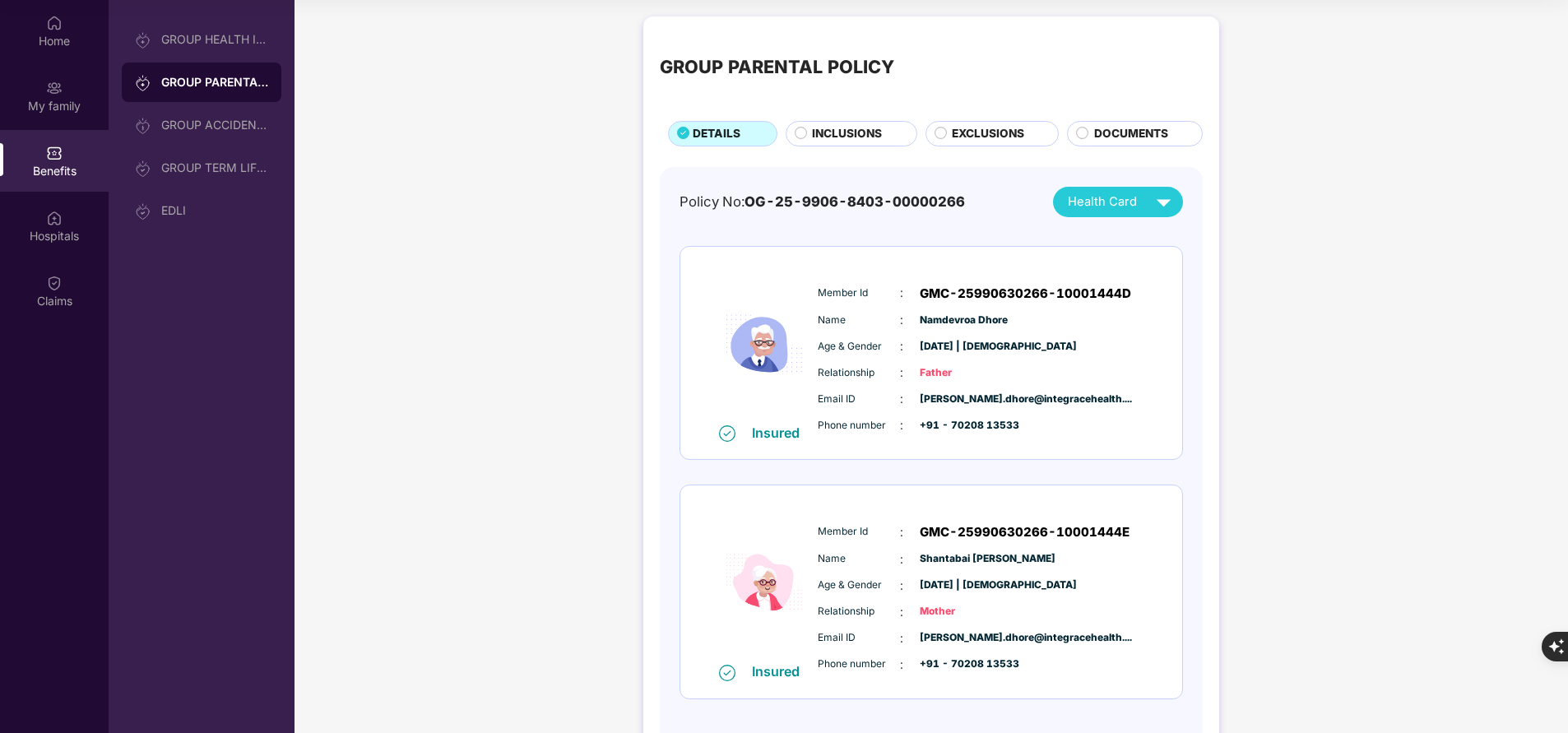
click at [6, 516] on div "Home My family Benefits Hospitals Claims" at bounding box center [54, 366] width 108 height 733
click at [56, 86] on img at bounding box center [53, 87] width 16 height 16
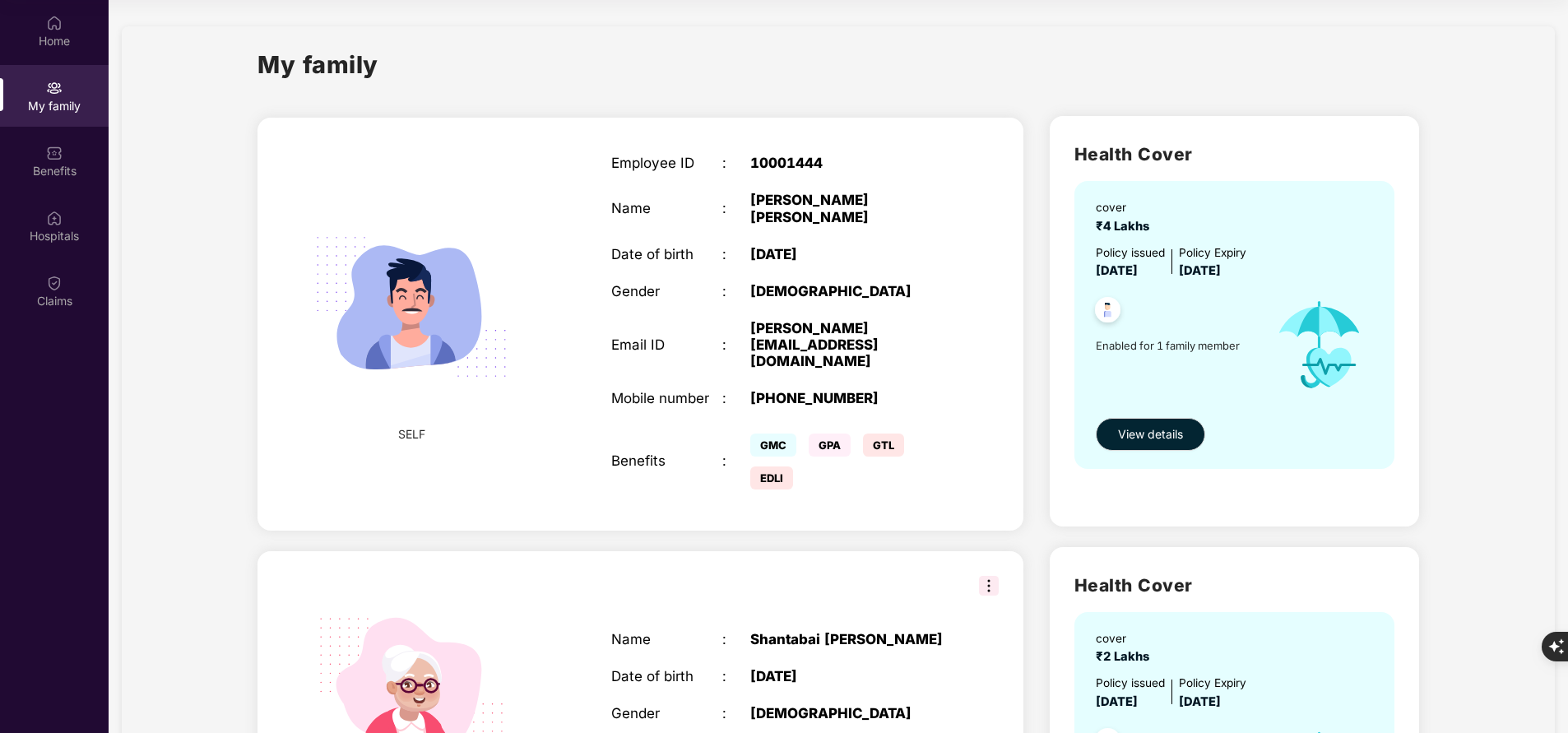
click at [68, 592] on div "Home My family Benefits Hospitals Claims" at bounding box center [54, 366] width 108 height 733
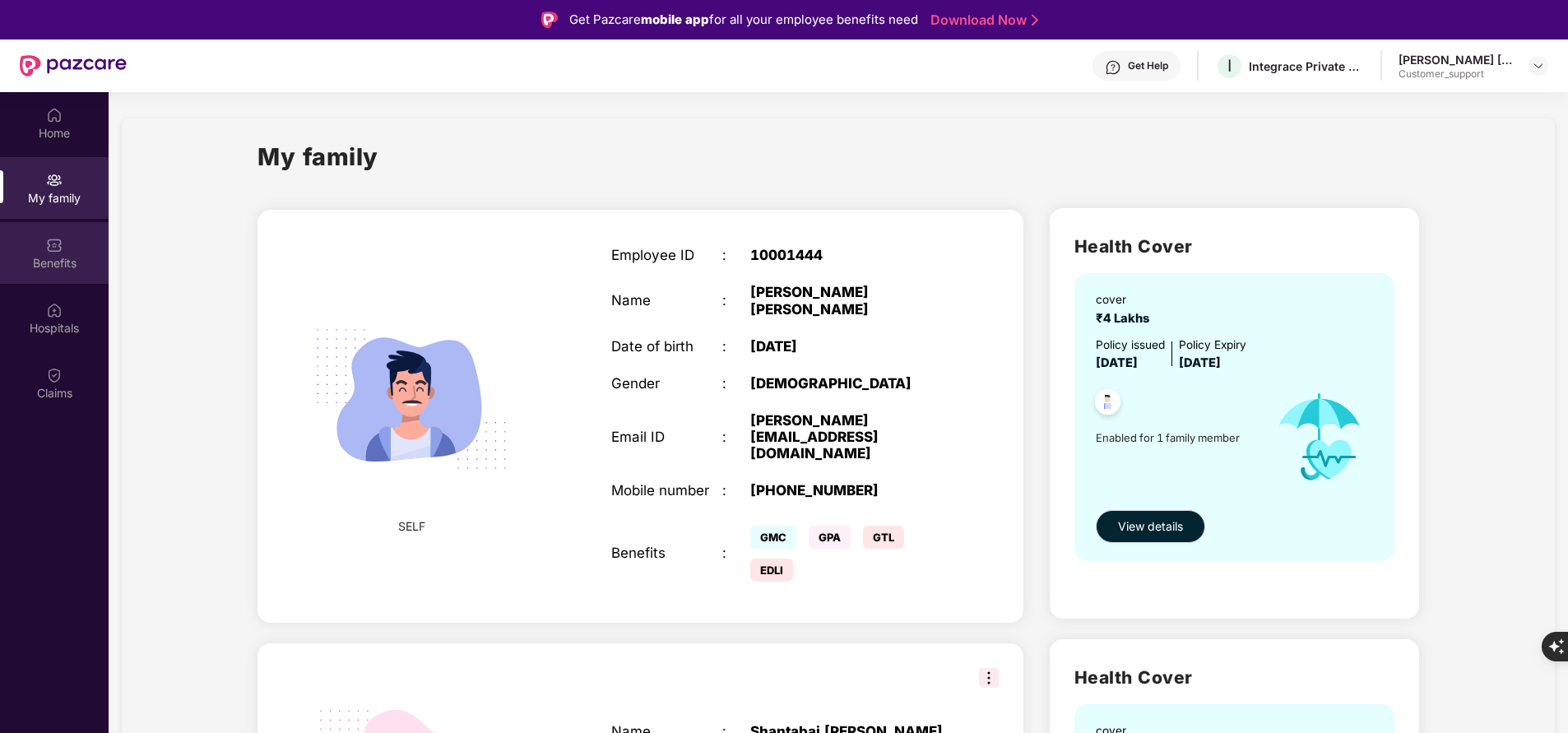
click at [51, 255] on div "Benefits" at bounding box center [54, 262] width 108 height 16
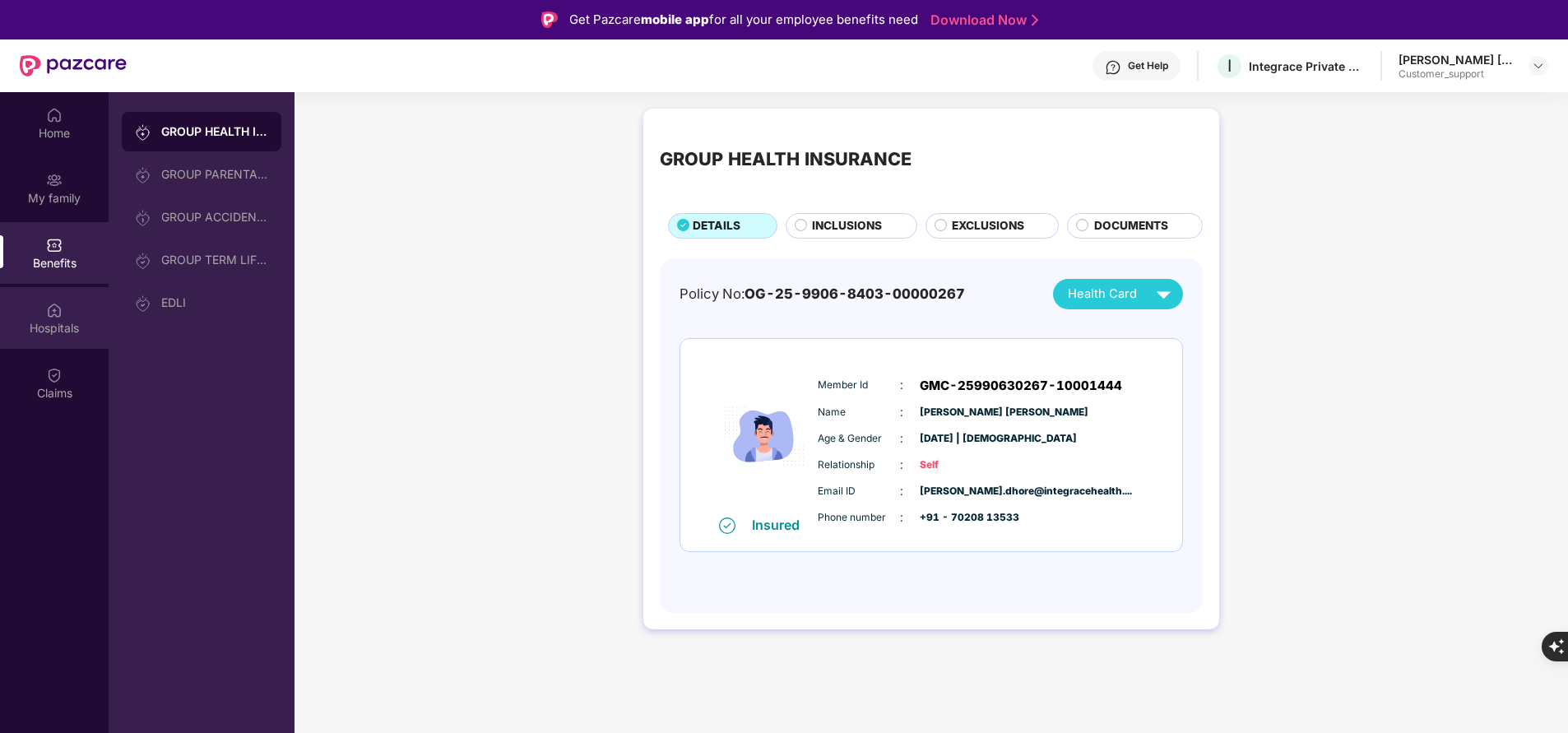
click at [53, 335] on div "Hospitals" at bounding box center [54, 328] width 108 height 16
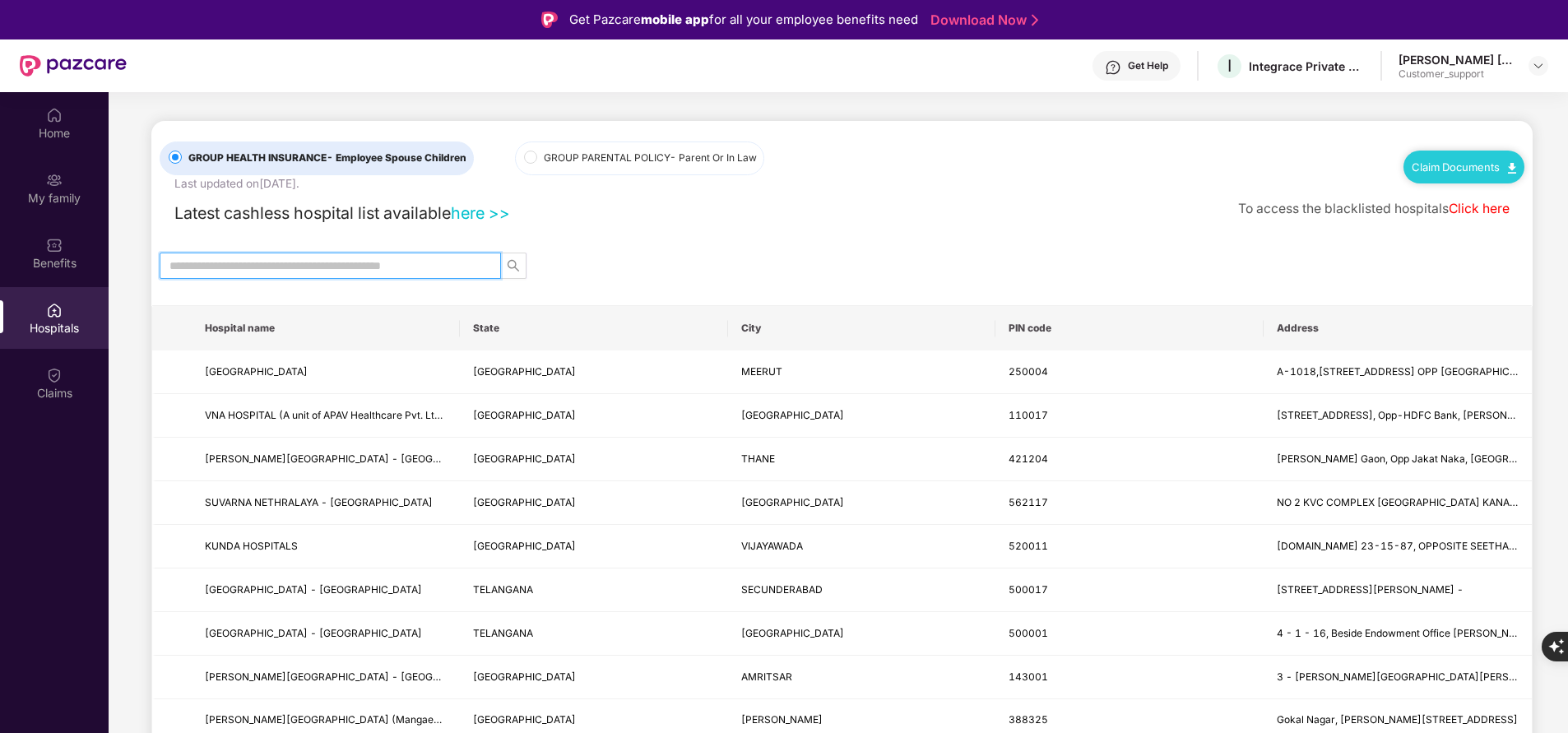
click at [274, 262] on input "text" at bounding box center [323, 265] width 308 height 18
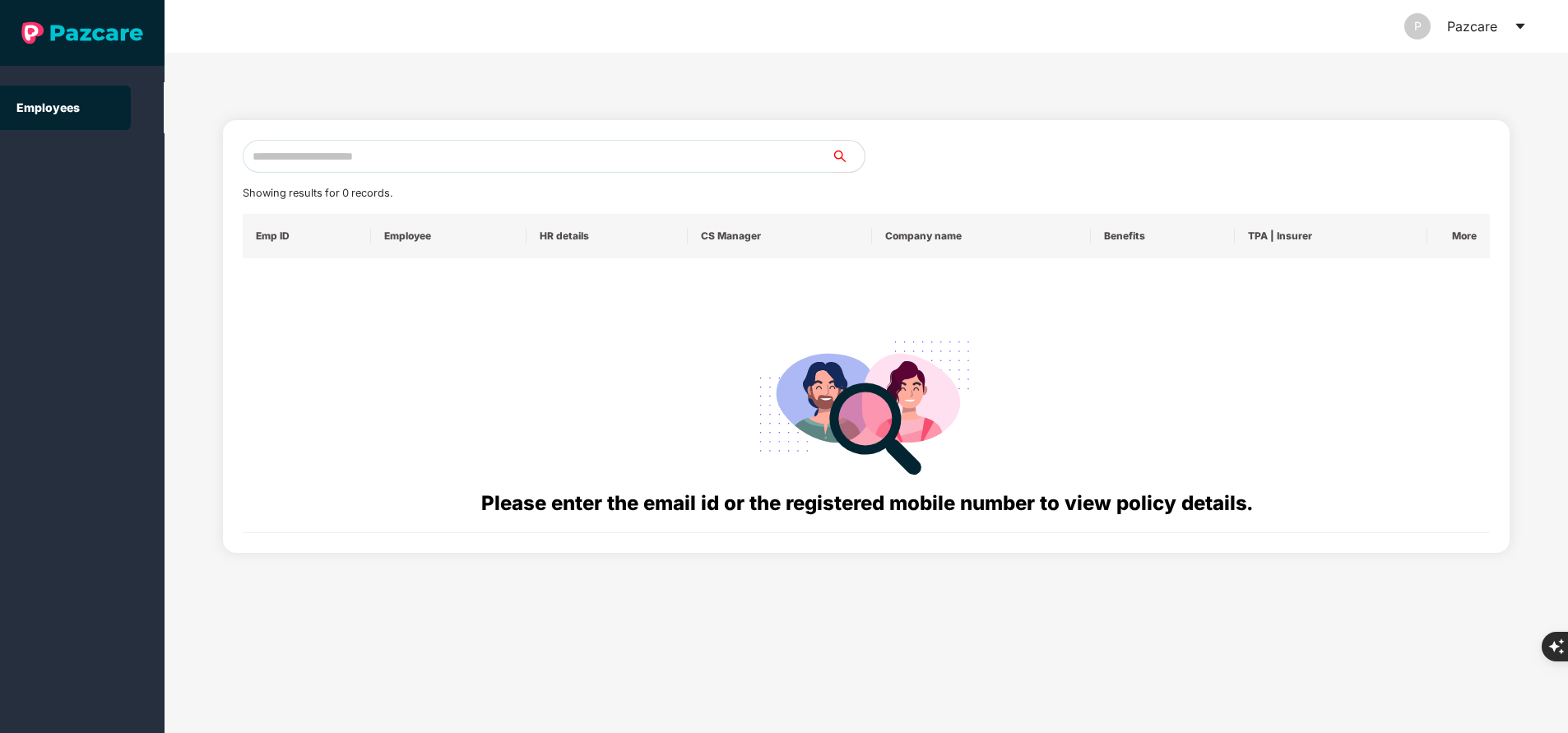
click at [309, 152] on input "text" at bounding box center [538, 156] width 589 height 33
paste input "**********"
click at [309, 152] on input "**********" at bounding box center [538, 156] width 589 height 33
type input "*********"
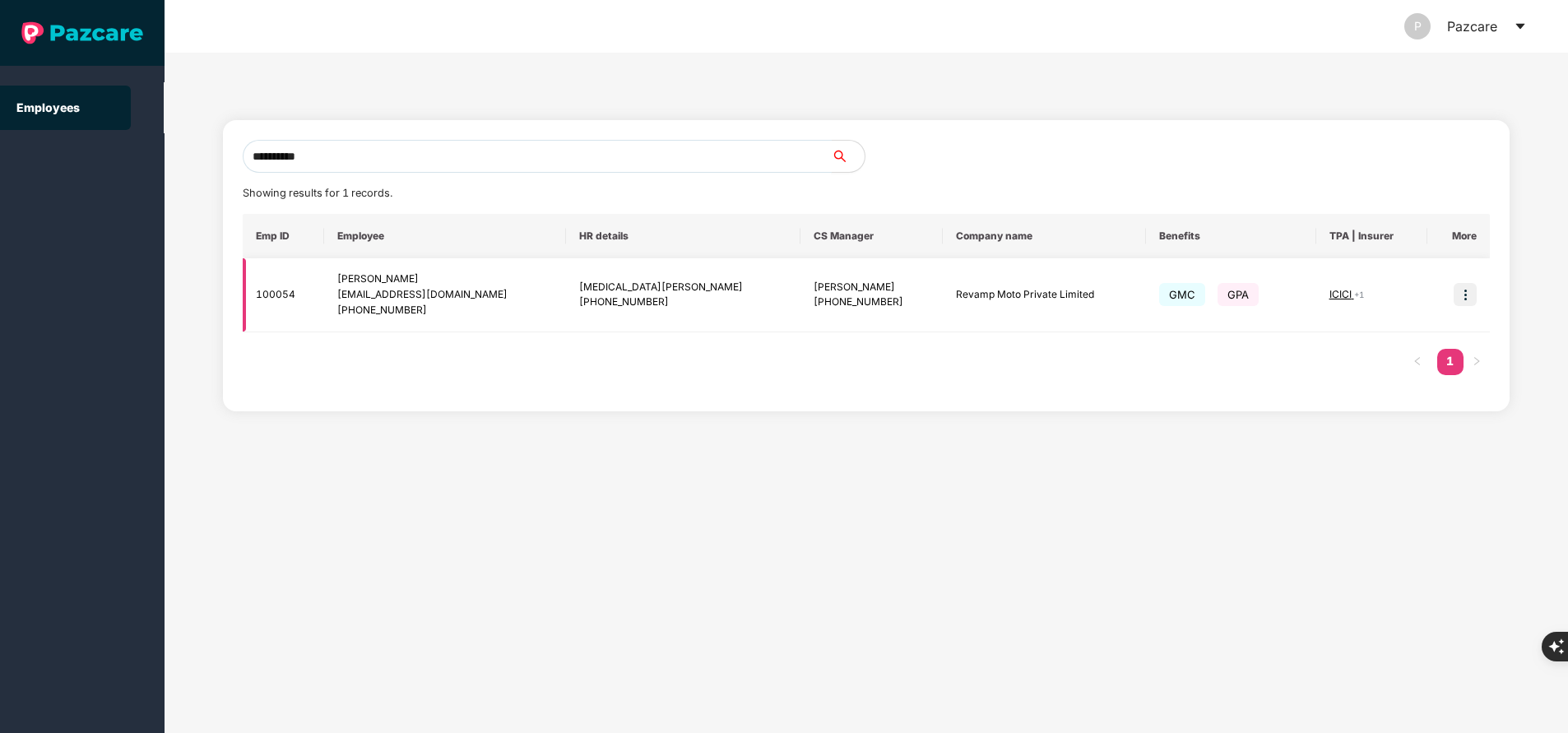
type input "**********"
click at [1472, 293] on img at bounding box center [1465, 294] width 23 height 23
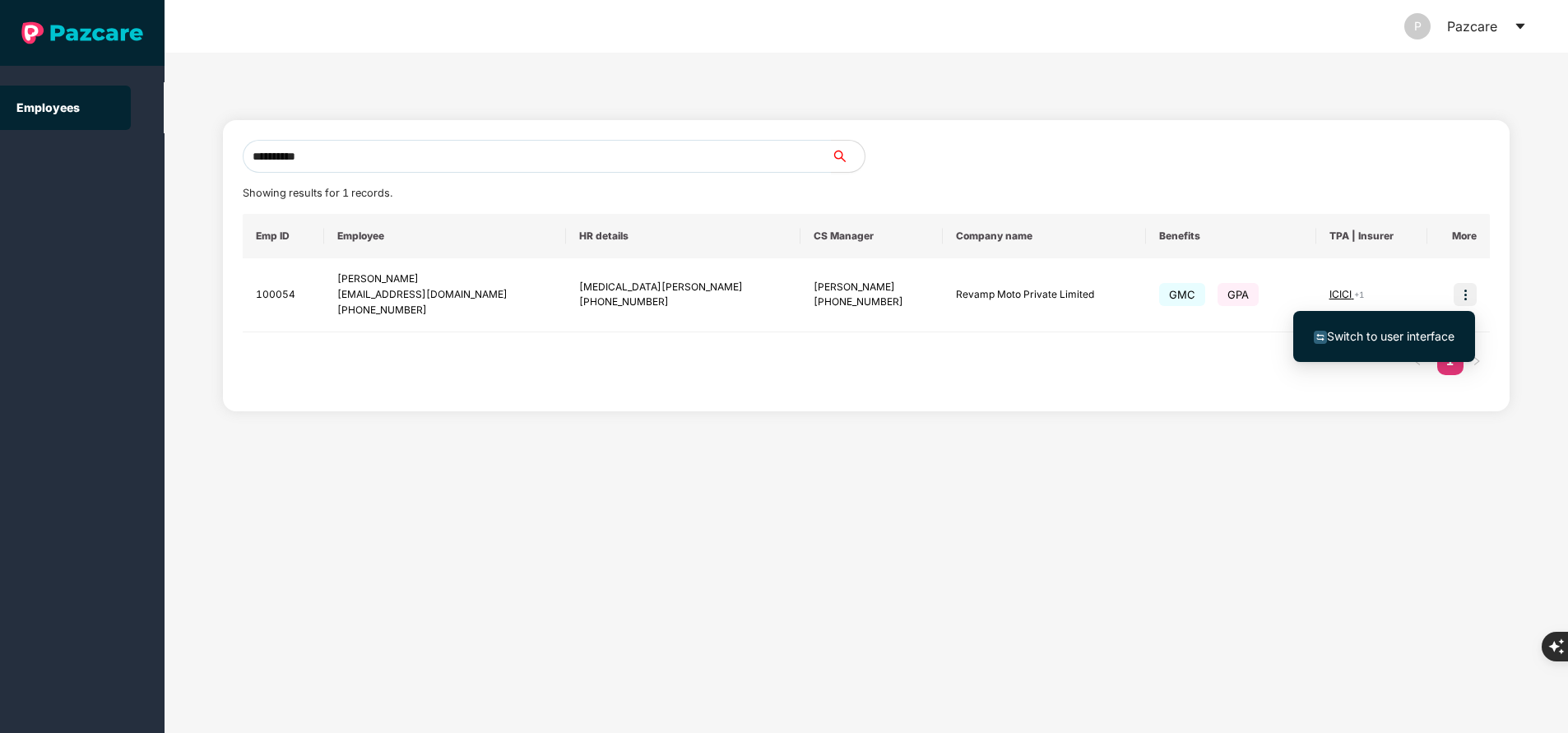
click at [1350, 337] on span "Switch to user interface" at bounding box center [1390, 336] width 128 height 14
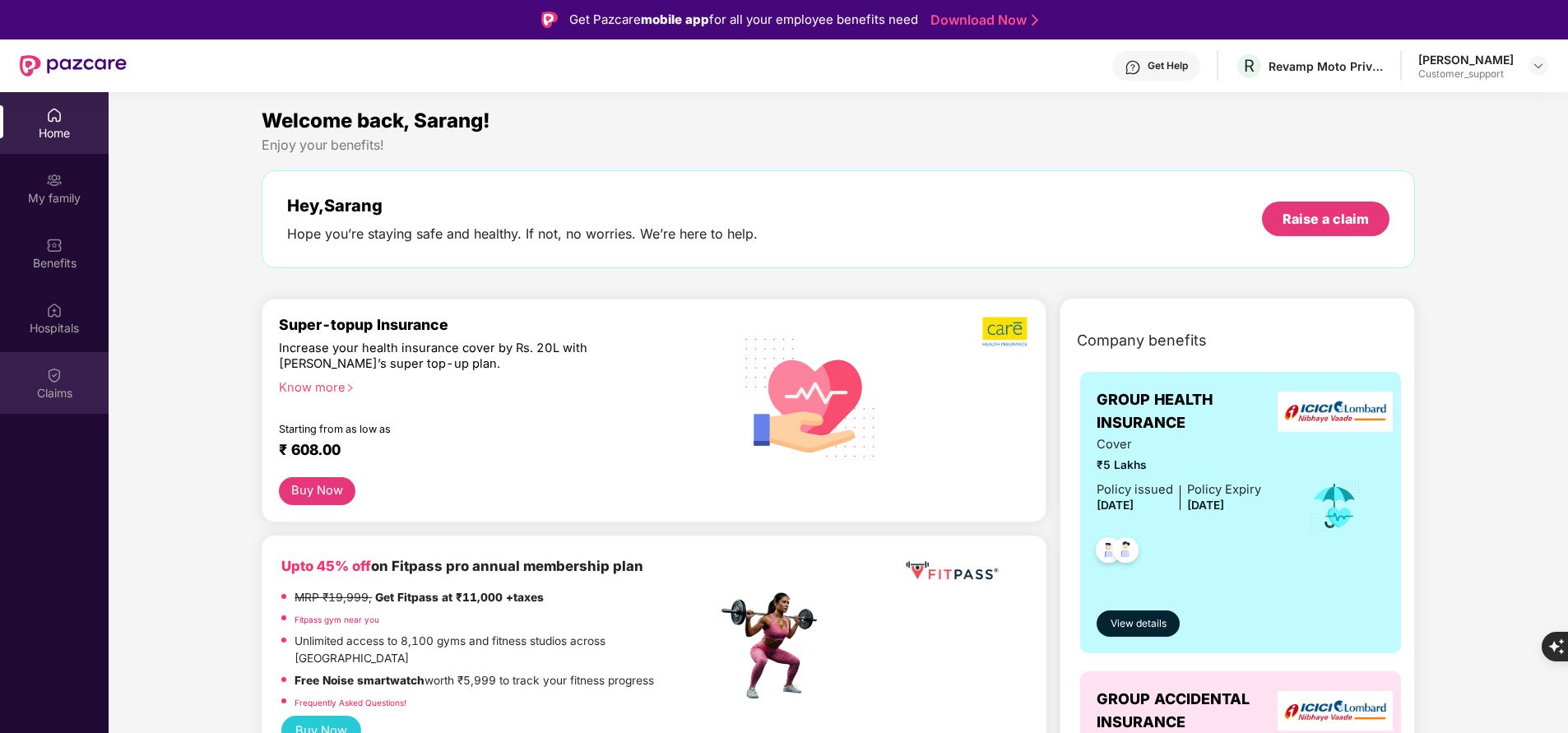
click at [51, 394] on div "Claims" at bounding box center [54, 393] width 108 height 16
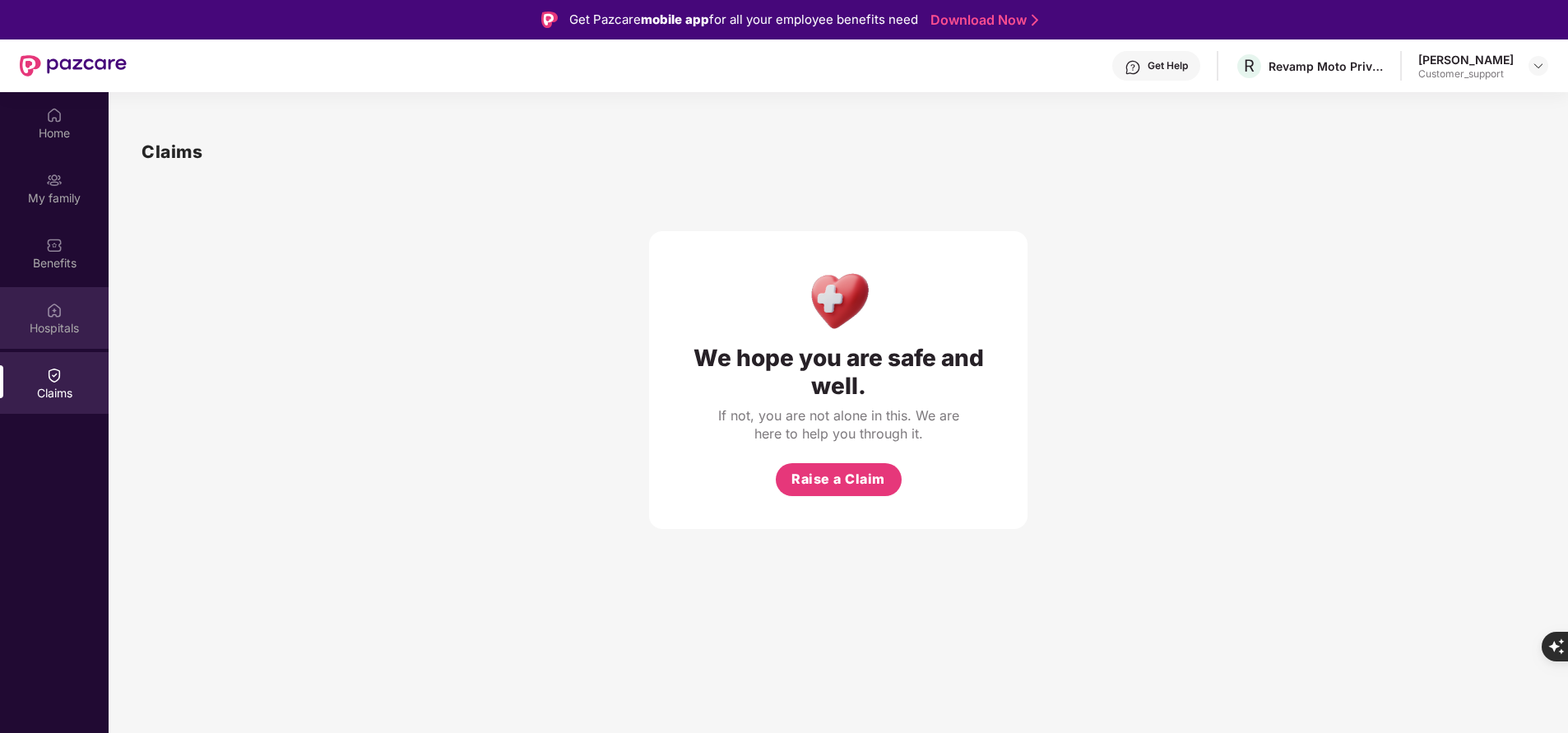
click at [72, 327] on div "Hospitals" at bounding box center [54, 328] width 108 height 16
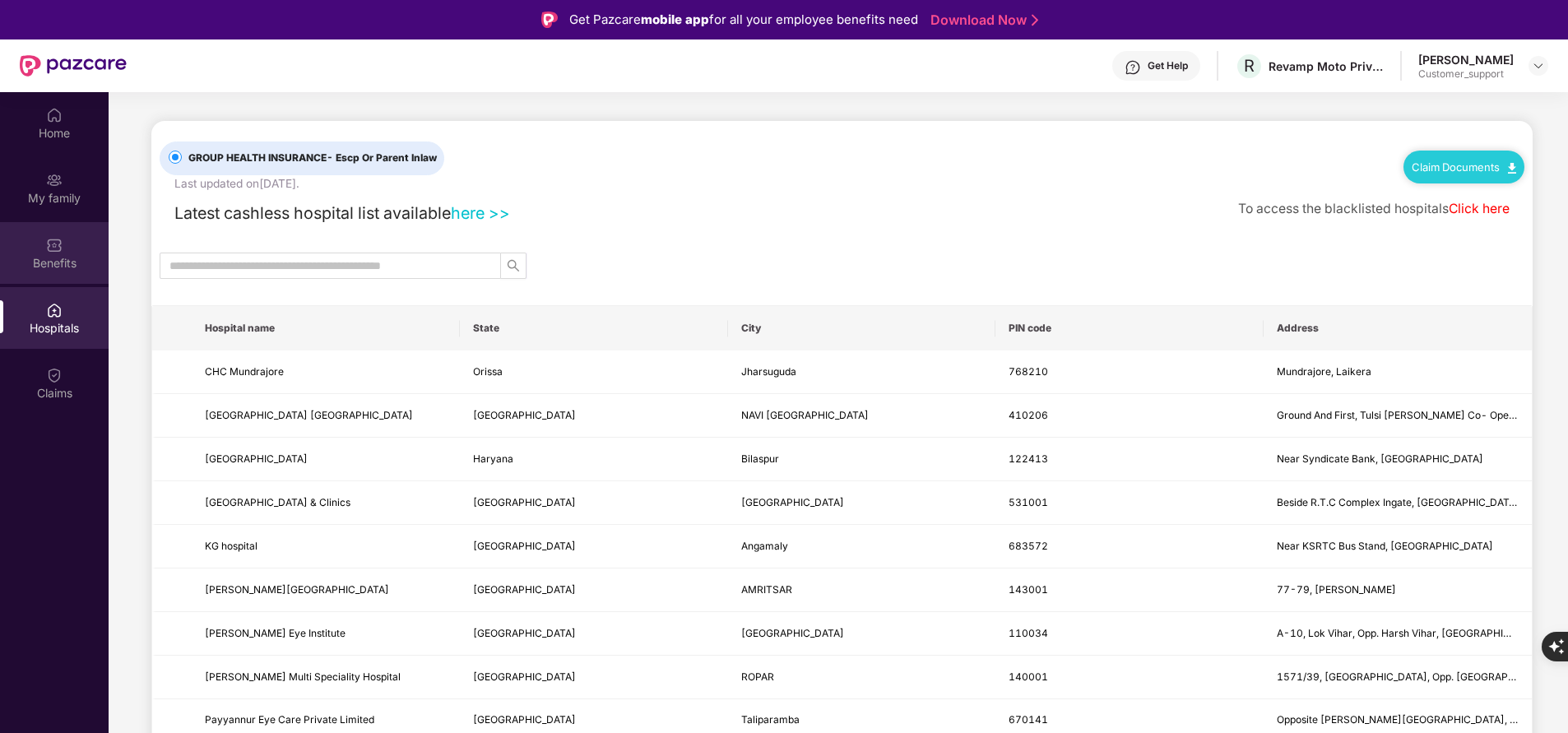
click at [52, 247] on img at bounding box center [53, 245] width 16 height 16
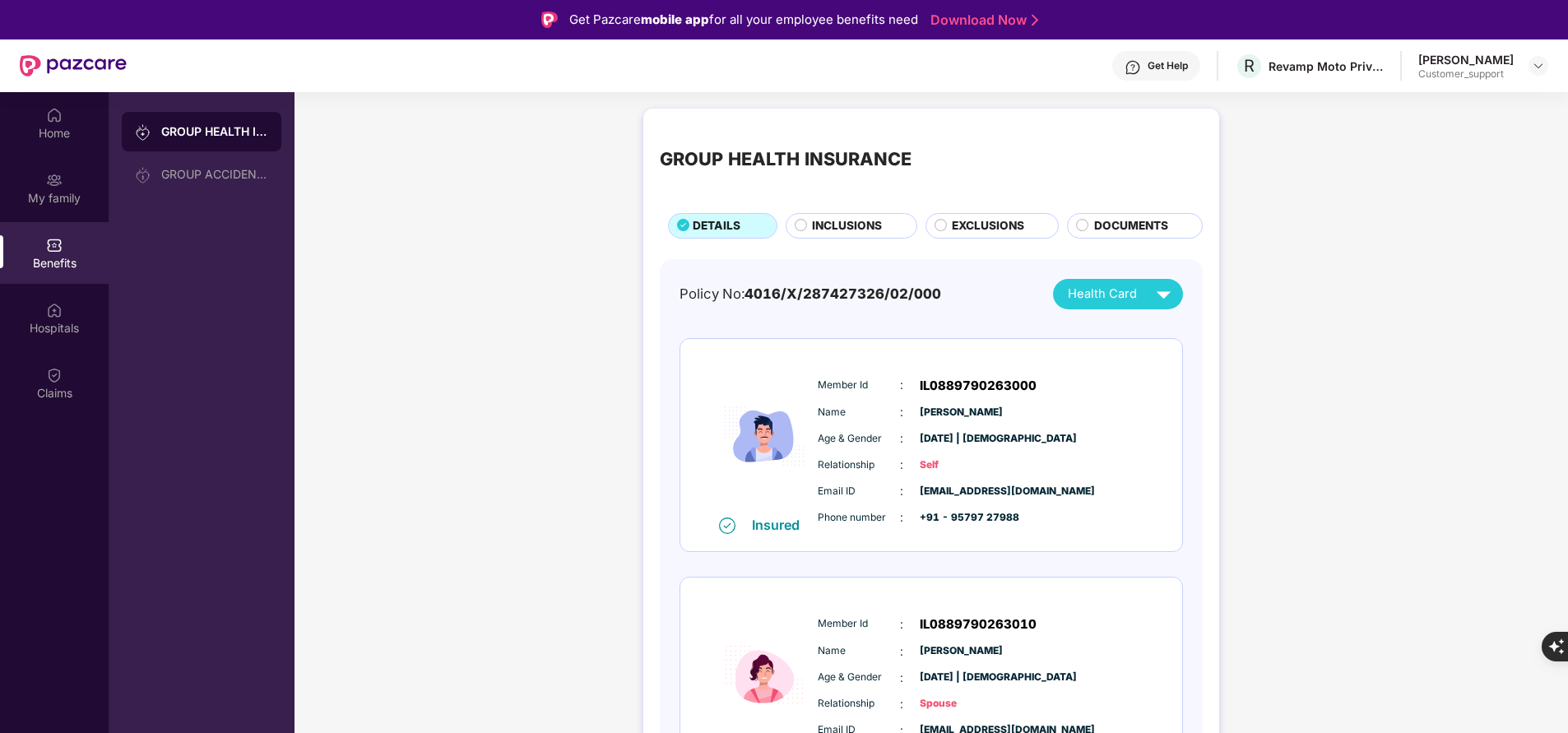
click at [857, 221] on span "INCLUSIONS" at bounding box center [847, 226] width 70 height 17
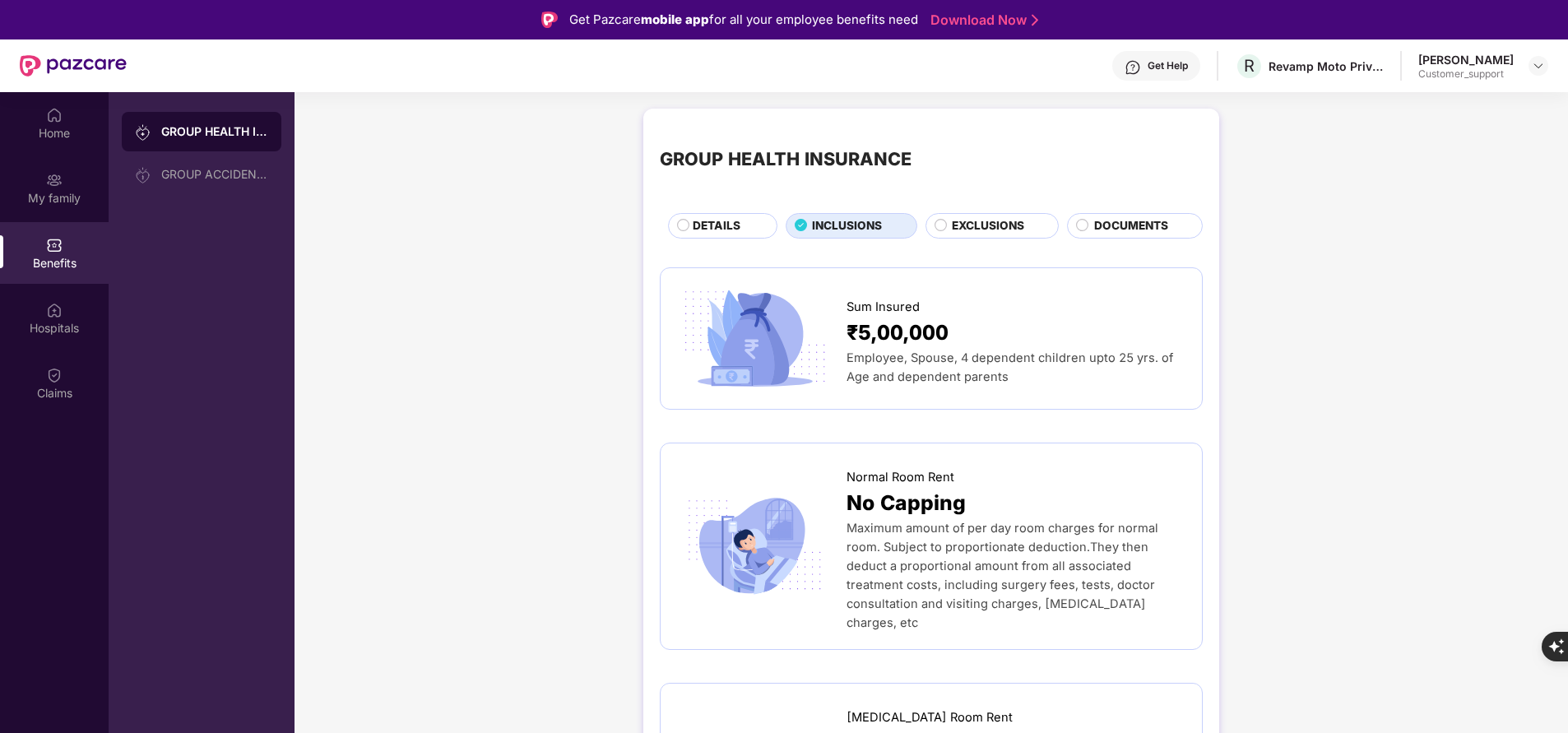
click at [962, 221] on span "EXCLUSIONS" at bounding box center [988, 226] width 73 height 17
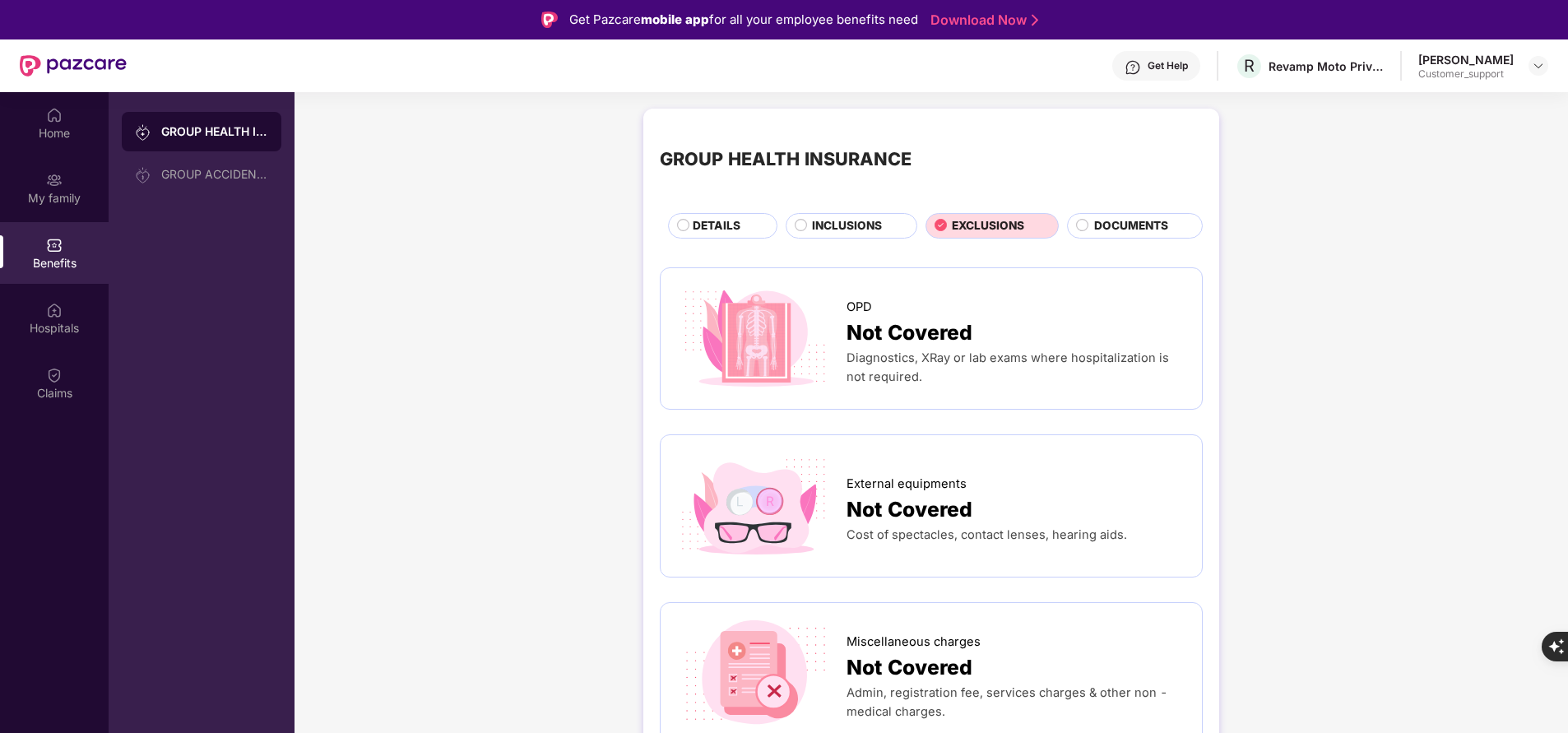
click at [1150, 218] on span "DOCUMENTS" at bounding box center [1130, 226] width 74 height 17
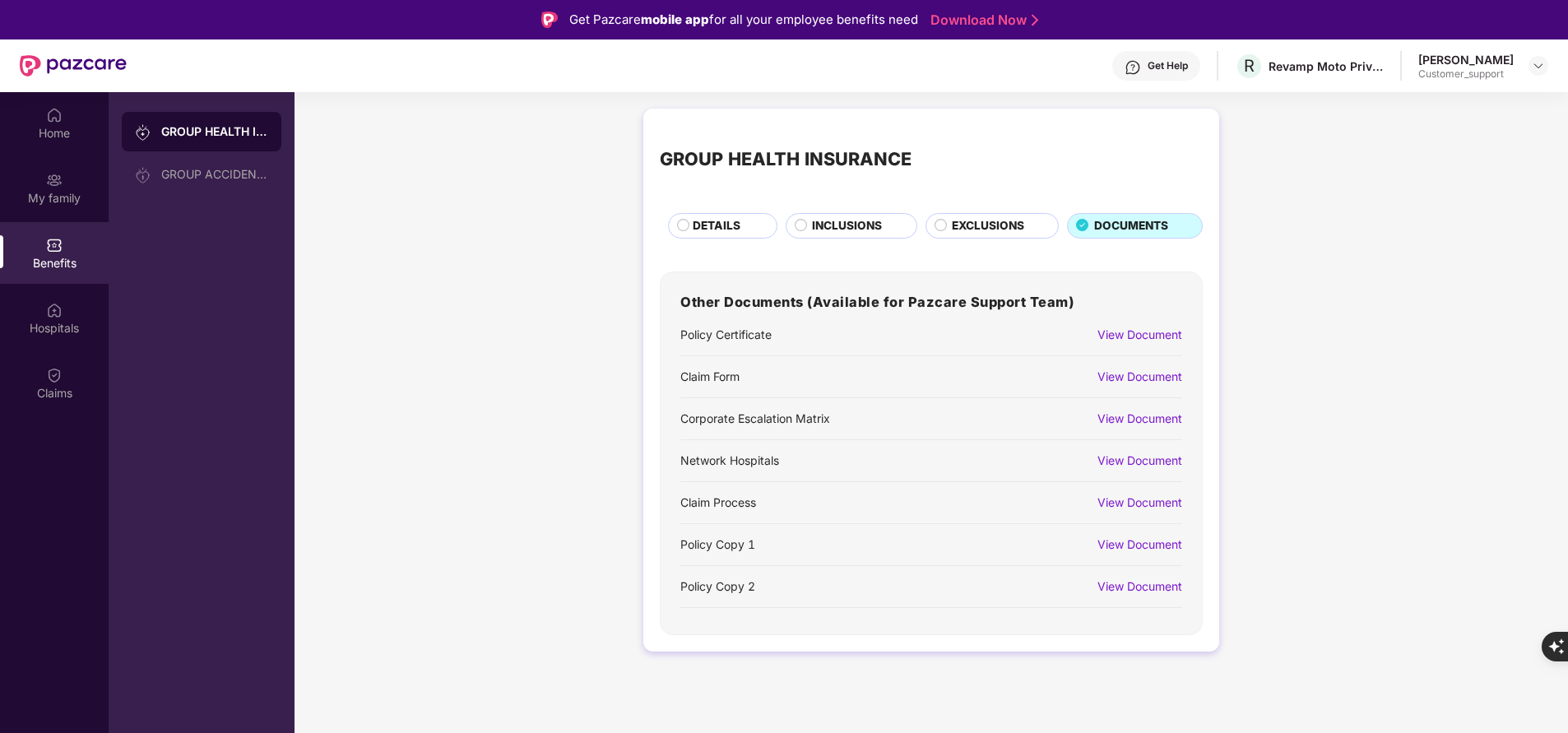
click at [1162, 379] on div "View Document" at bounding box center [1140, 376] width 85 height 18
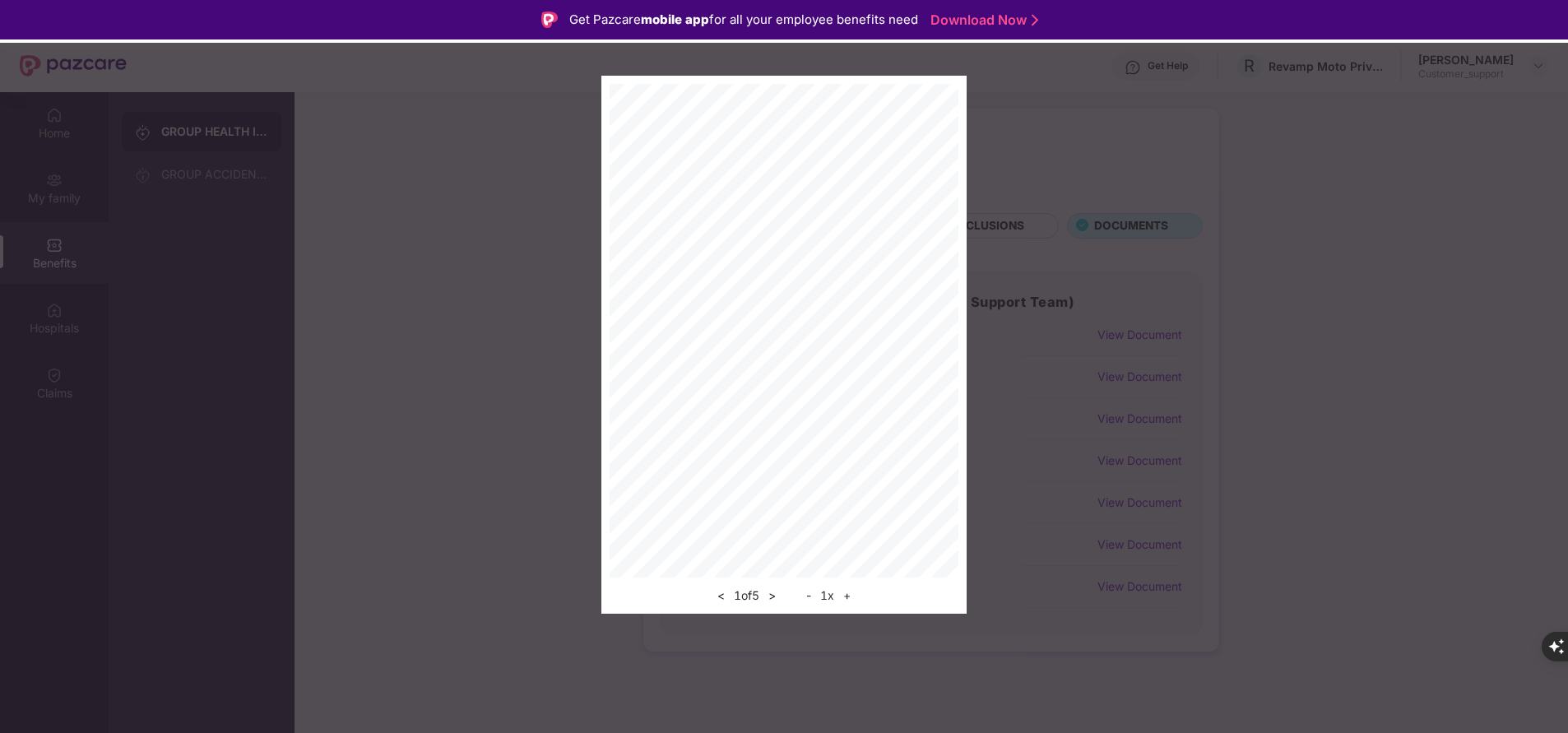
scroll to position [92, 0]
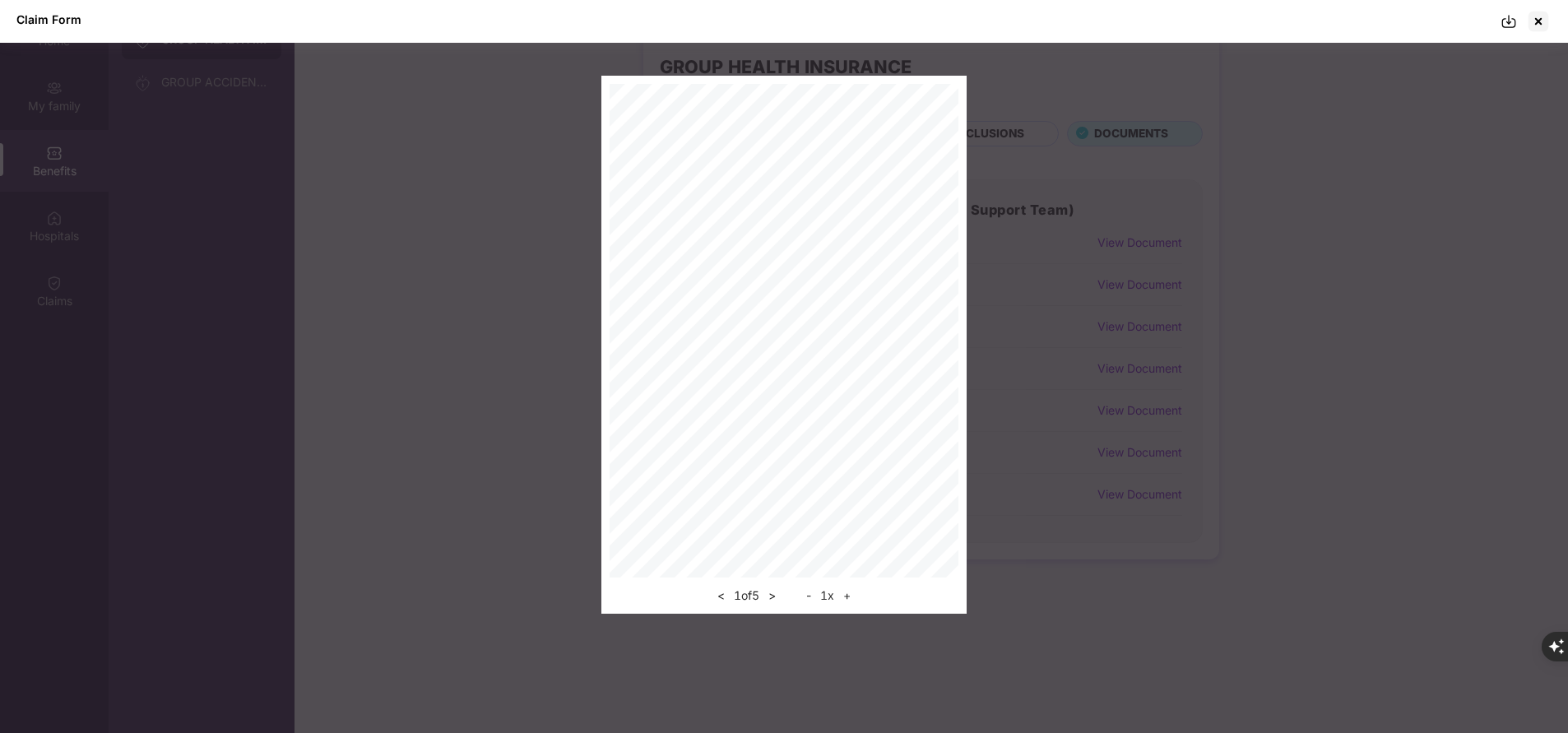
click at [1516, 19] on img at bounding box center [1509, 21] width 16 height 16
click at [1547, 19] on div at bounding box center [1538, 21] width 26 height 26
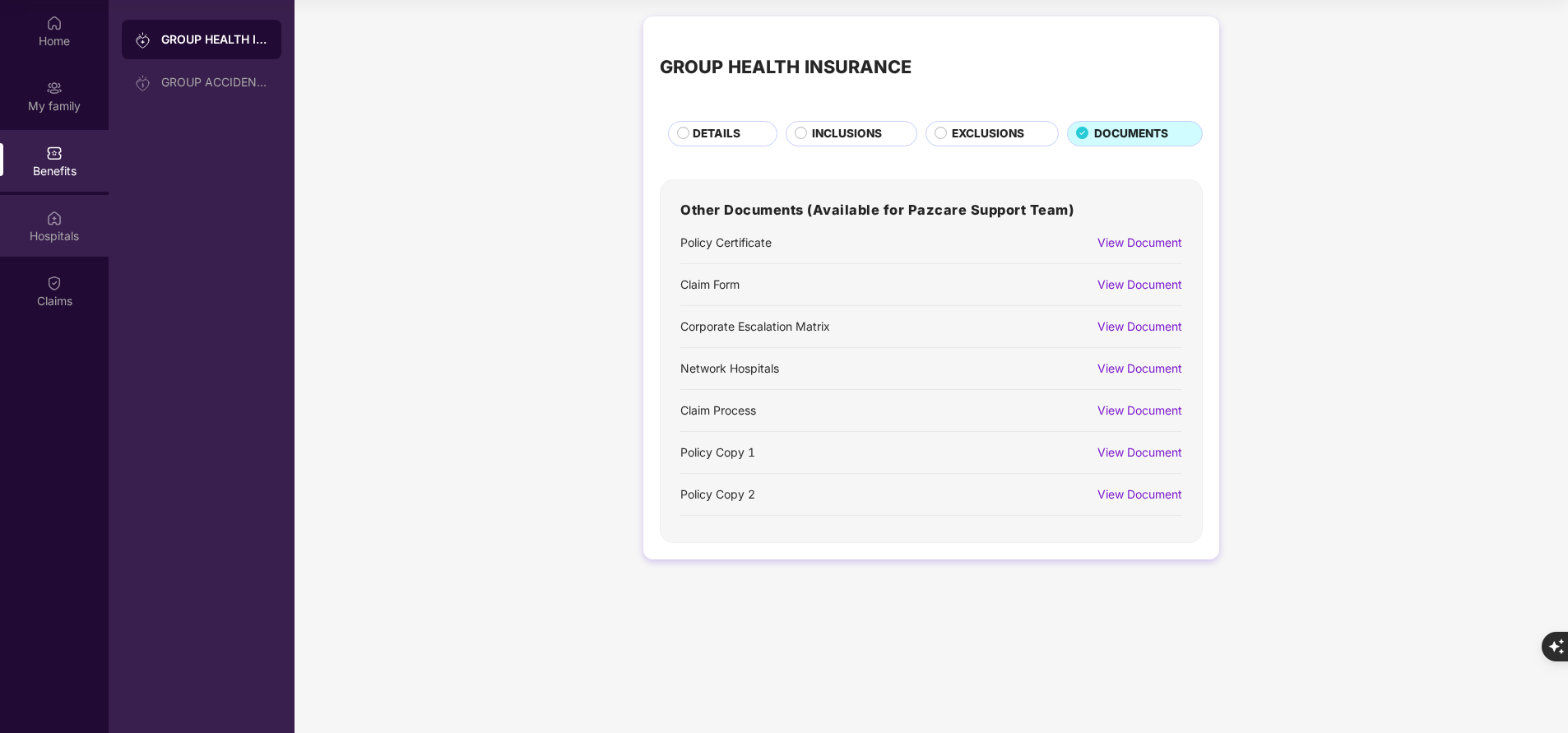
click at [50, 236] on div "Hospitals" at bounding box center [54, 235] width 108 height 16
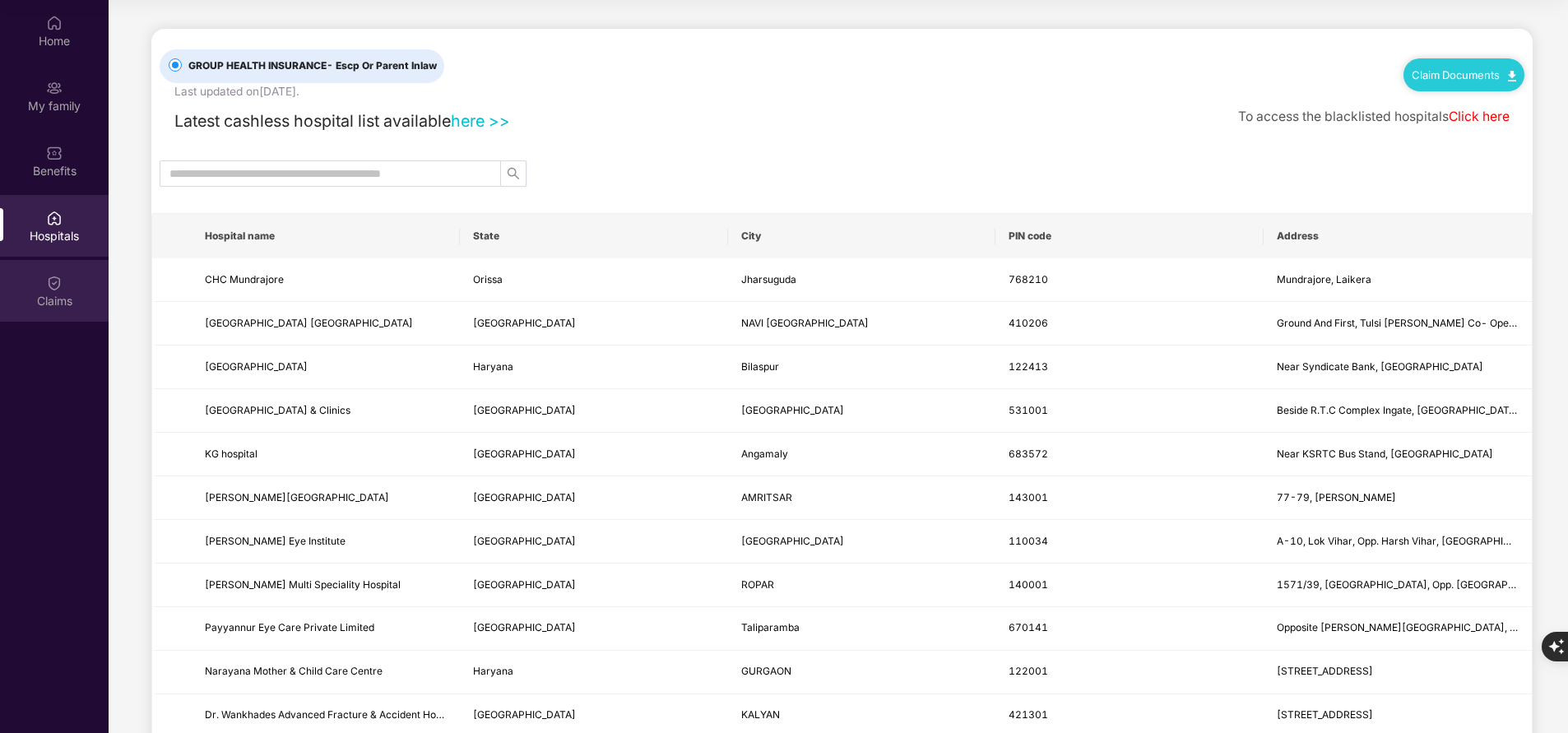
click at [43, 289] on div "Claims" at bounding box center [54, 290] width 108 height 62
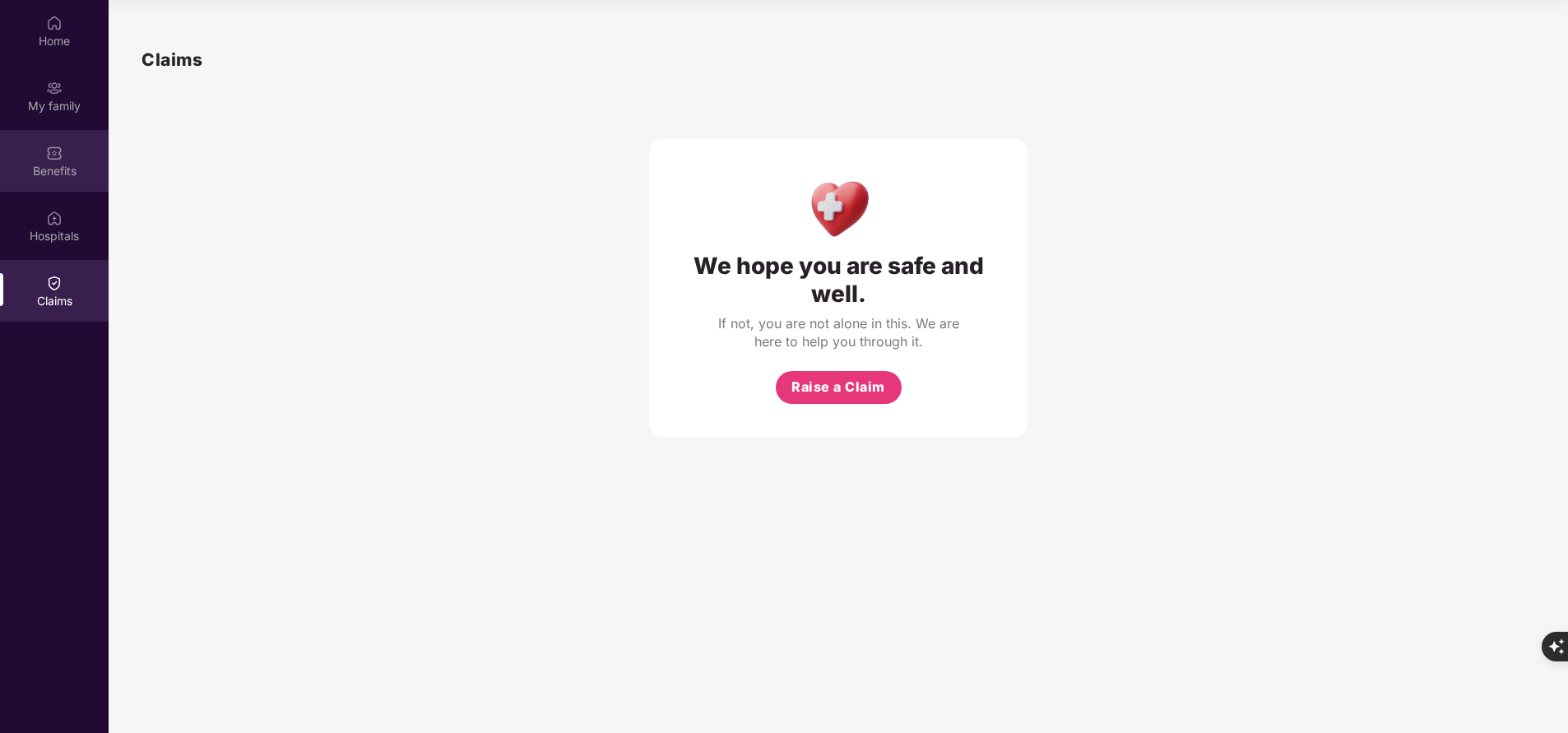
click at [63, 152] on div "Benefits" at bounding box center [54, 161] width 108 height 62
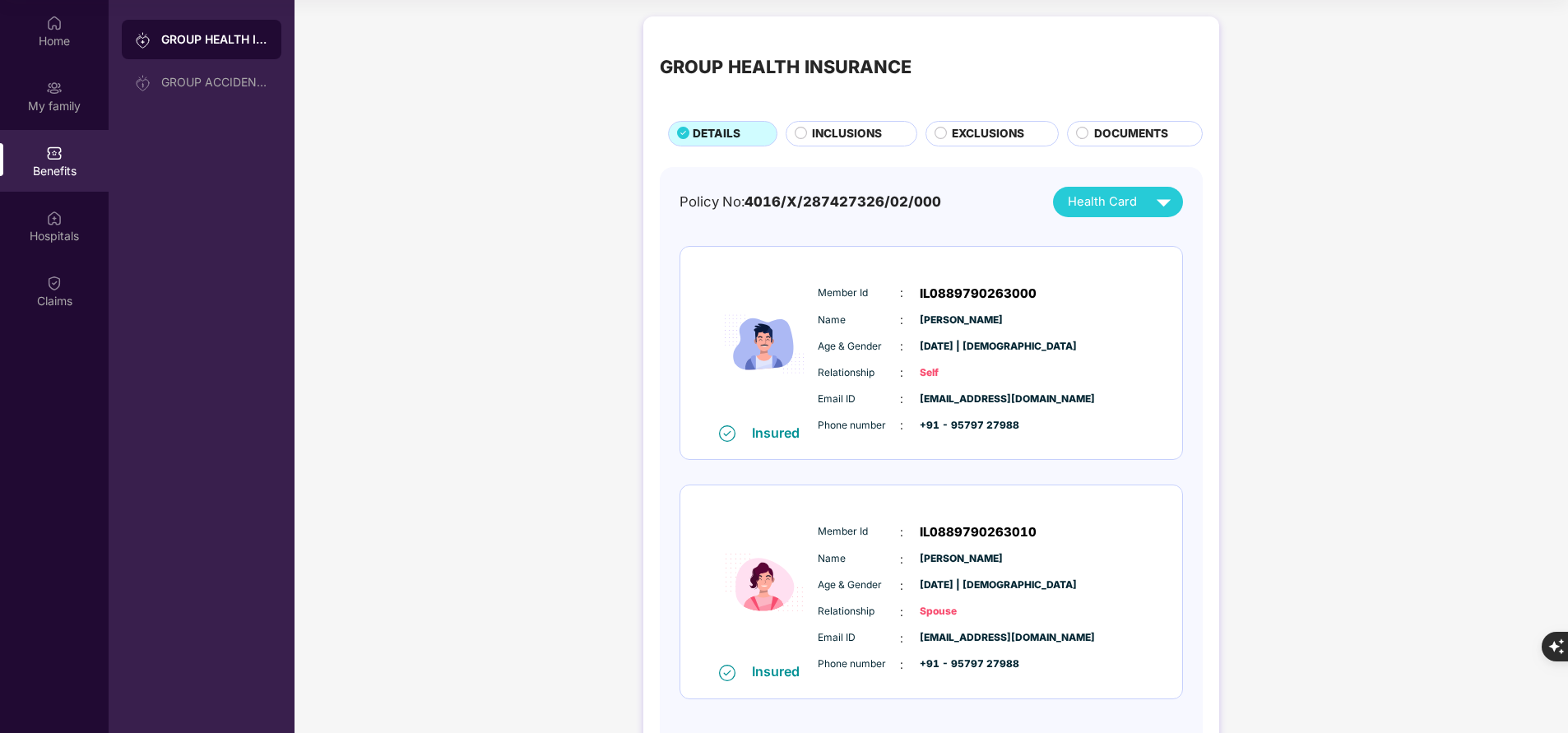
click at [839, 140] on span "INCLUSIONS" at bounding box center [847, 134] width 70 height 17
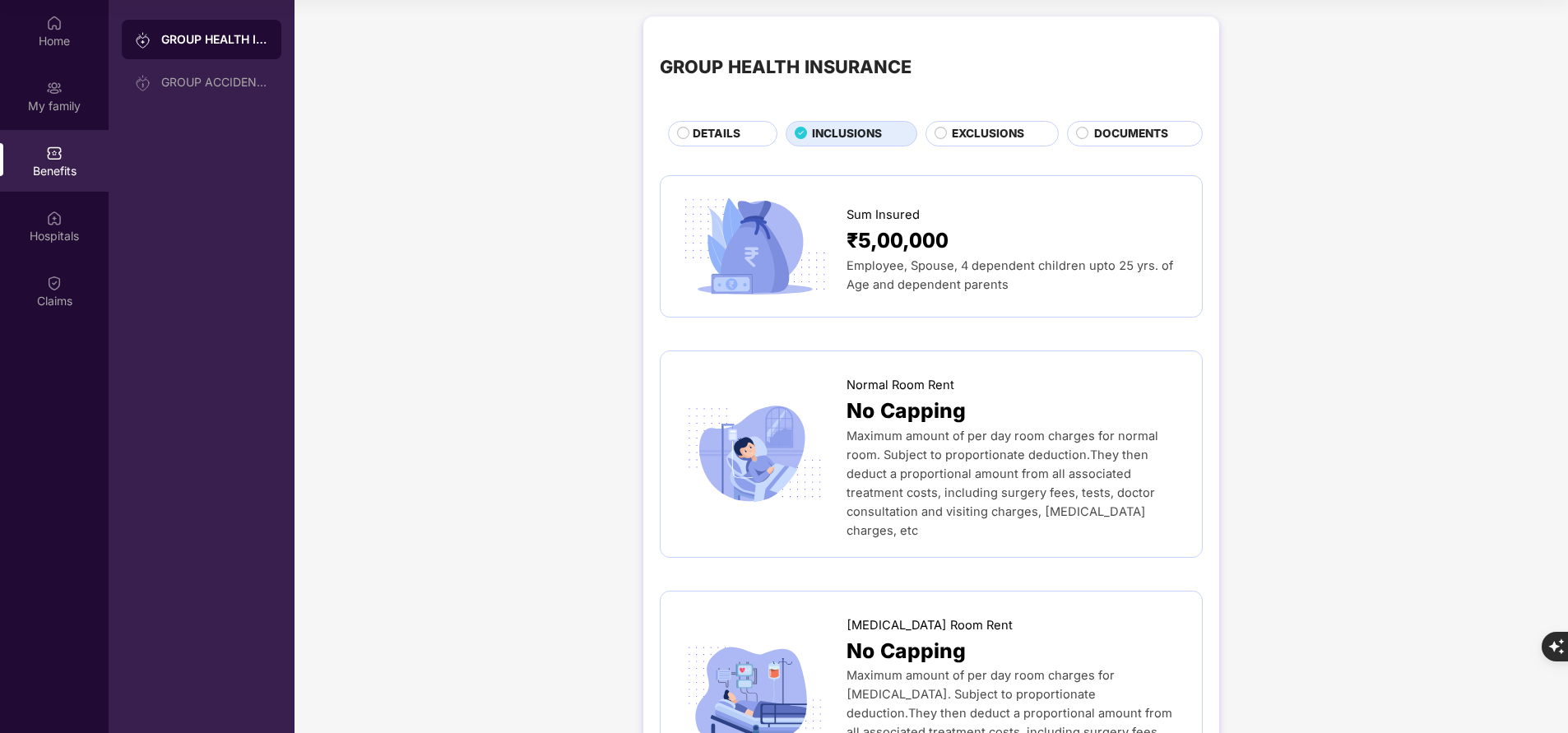
scroll to position [0, 0]
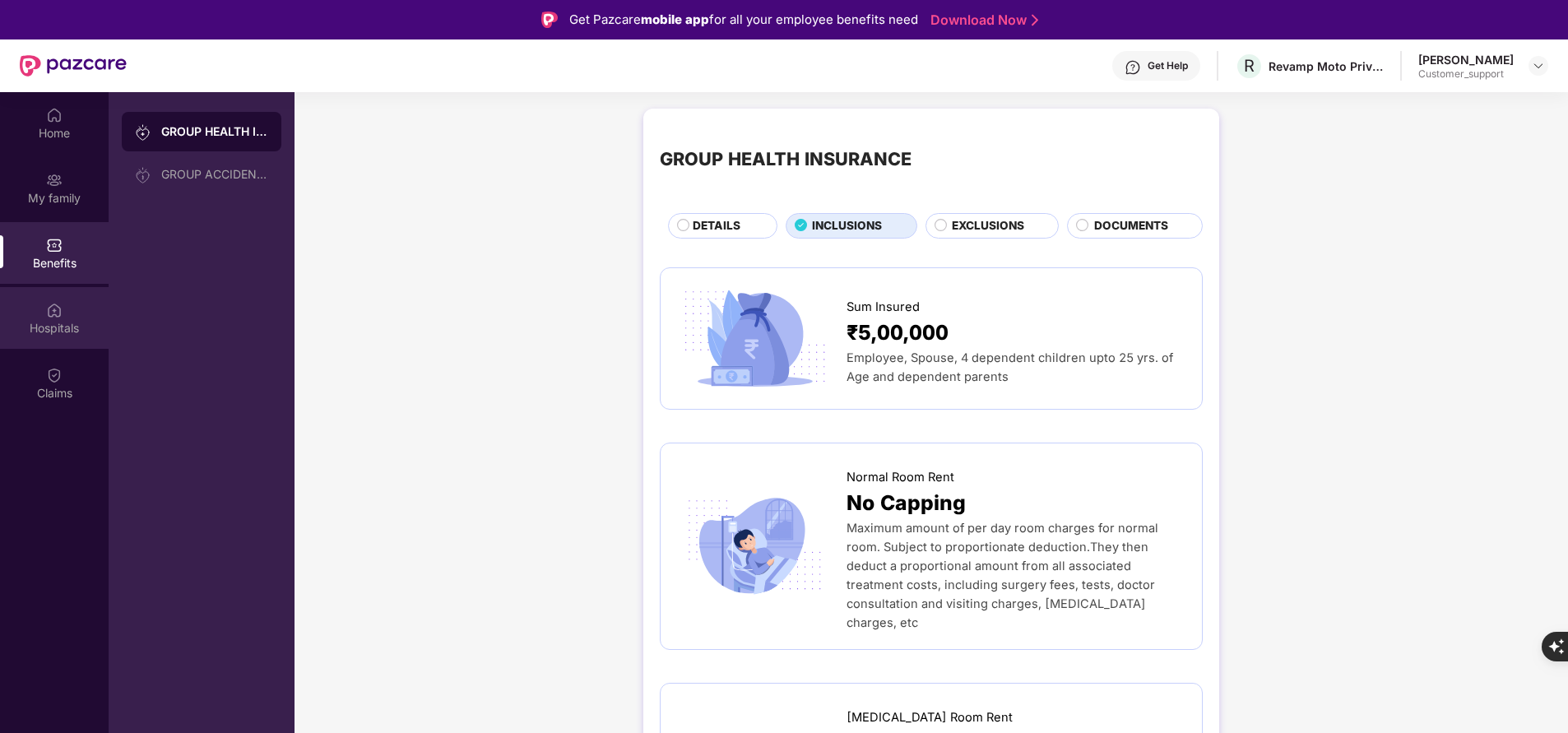
click at [37, 335] on div "Hospitals" at bounding box center [54, 328] width 108 height 16
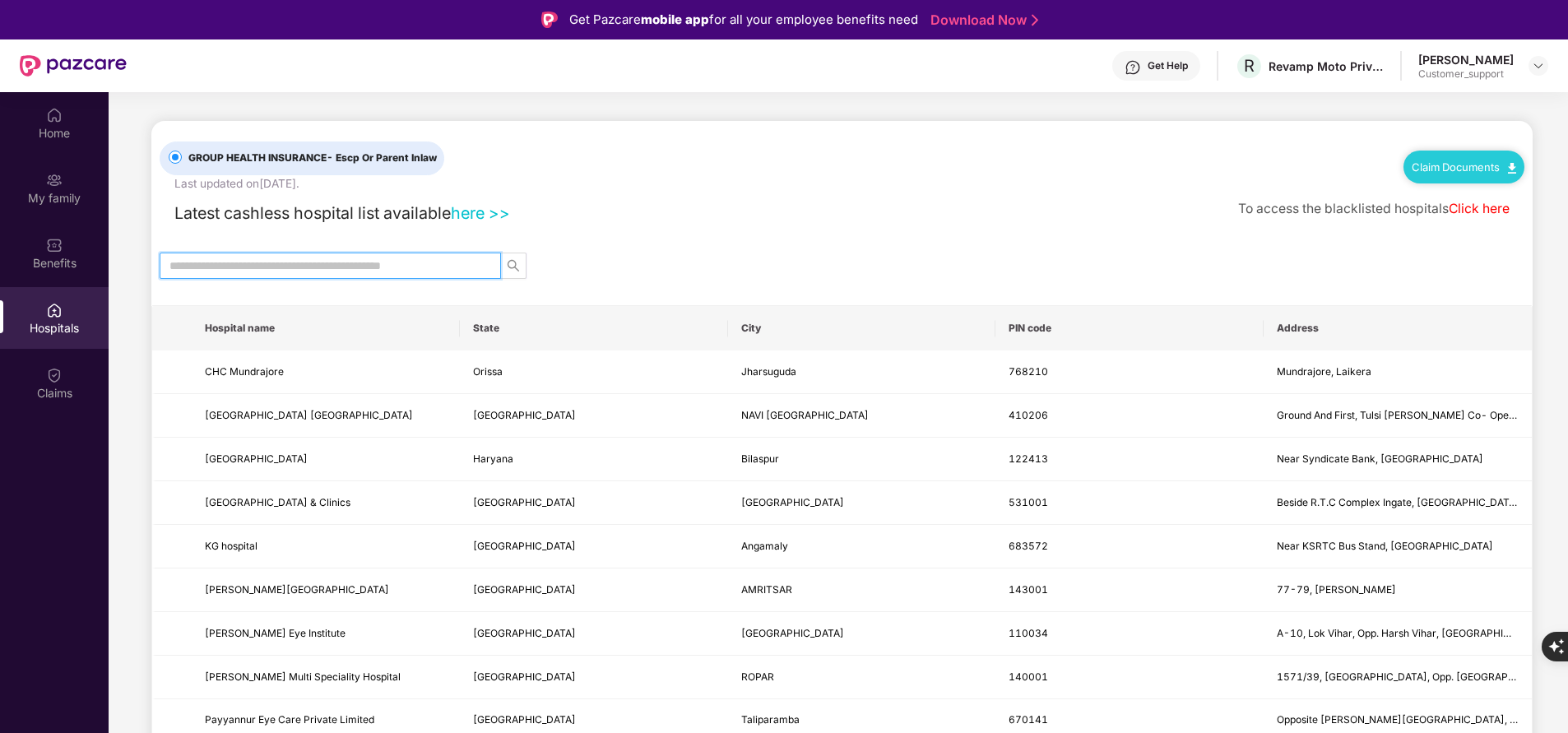
click at [311, 267] on input "text" at bounding box center [323, 265] width 308 height 18
click at [58, 121] on img at bounding box center [53, 114] width 16 height 16
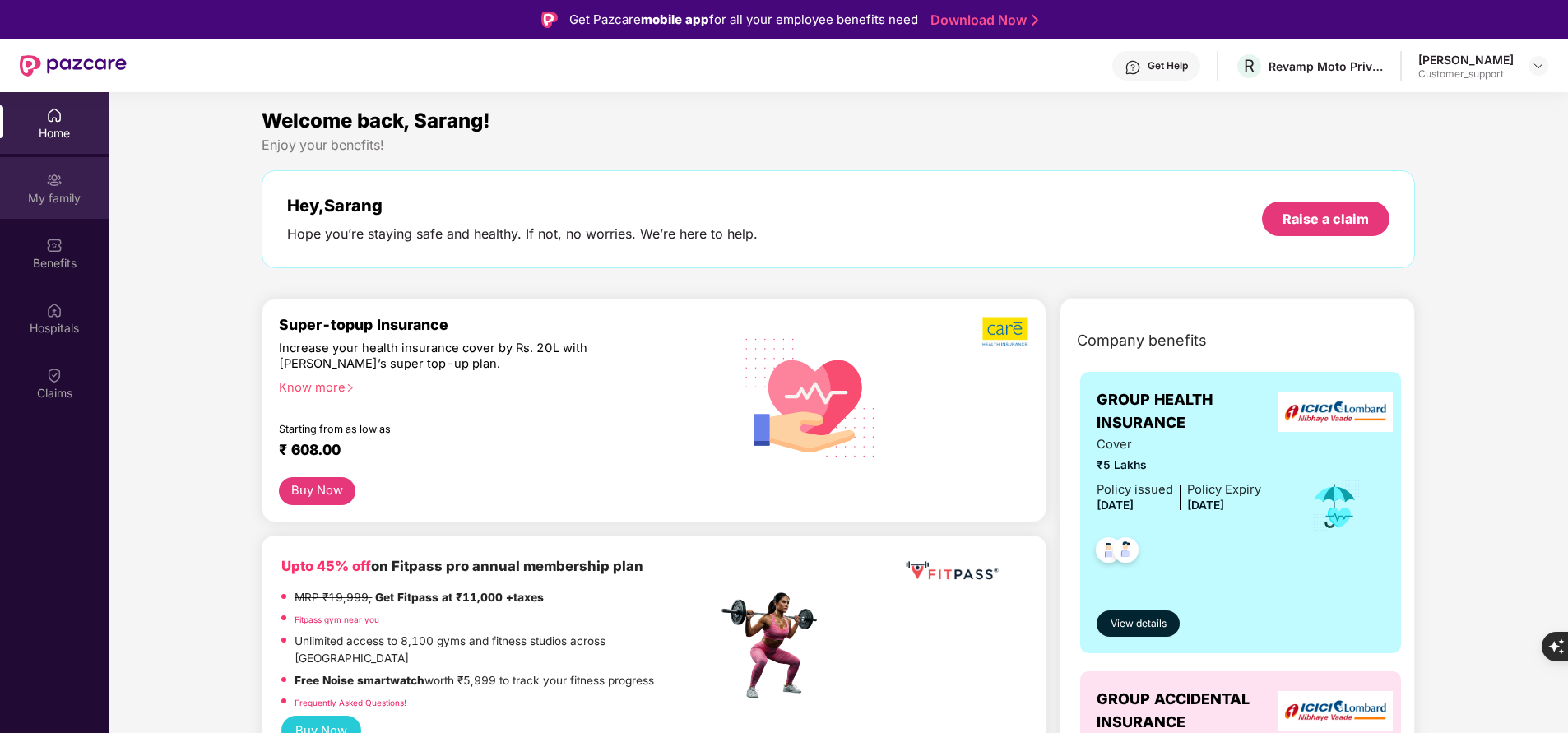
click at [45, 196] on div "My family" at bounding box center [54, 197] width 108 height 16
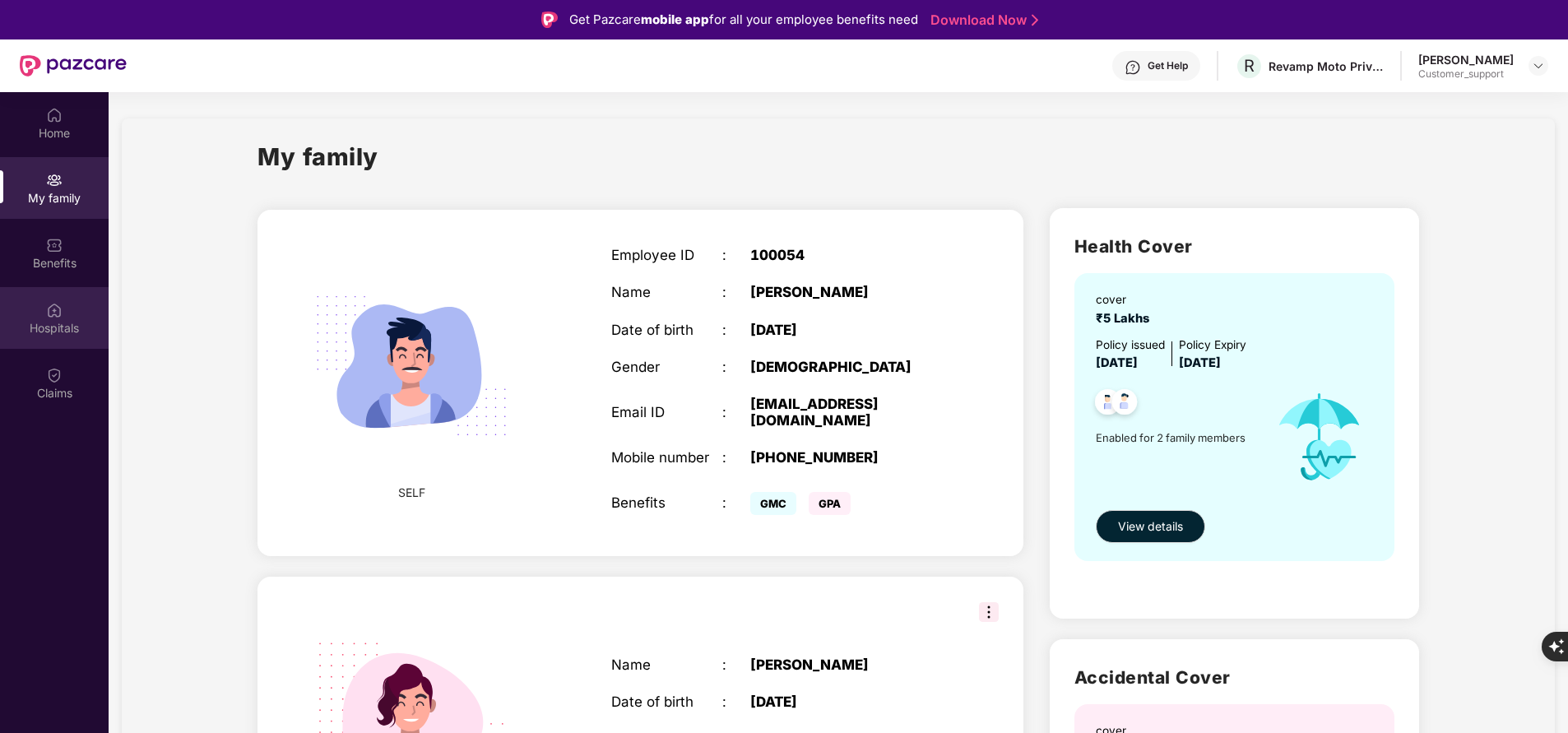
click at [52, 330] on div "Hospitals" at bounding box center [54, 328] width 108 height 16
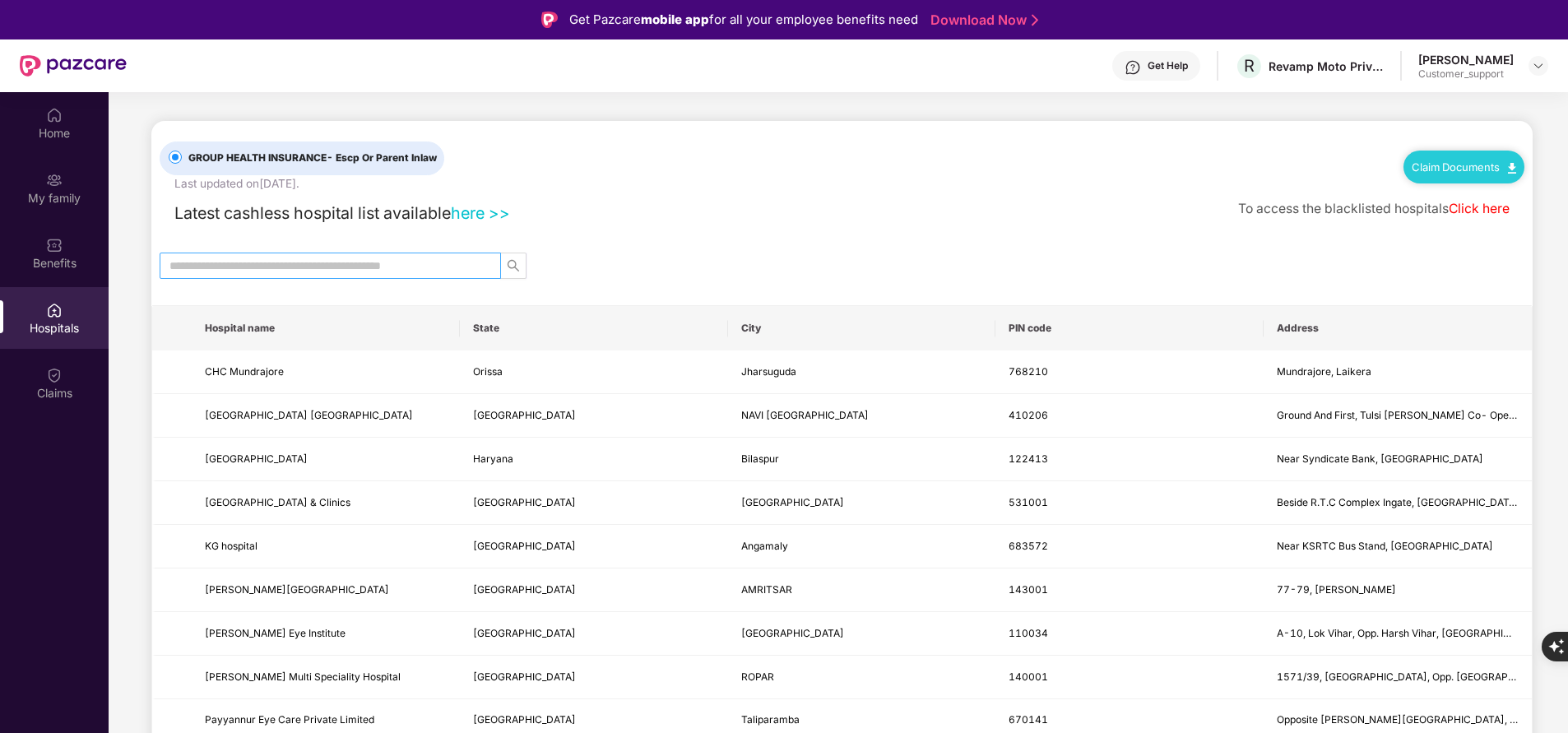
click at [251, 256] on span at bounding box center [330, 265] width 341 height 26
click at [268, 256] on input "text" at bounding box center [323, 265] width 308 height 18
type input "*"
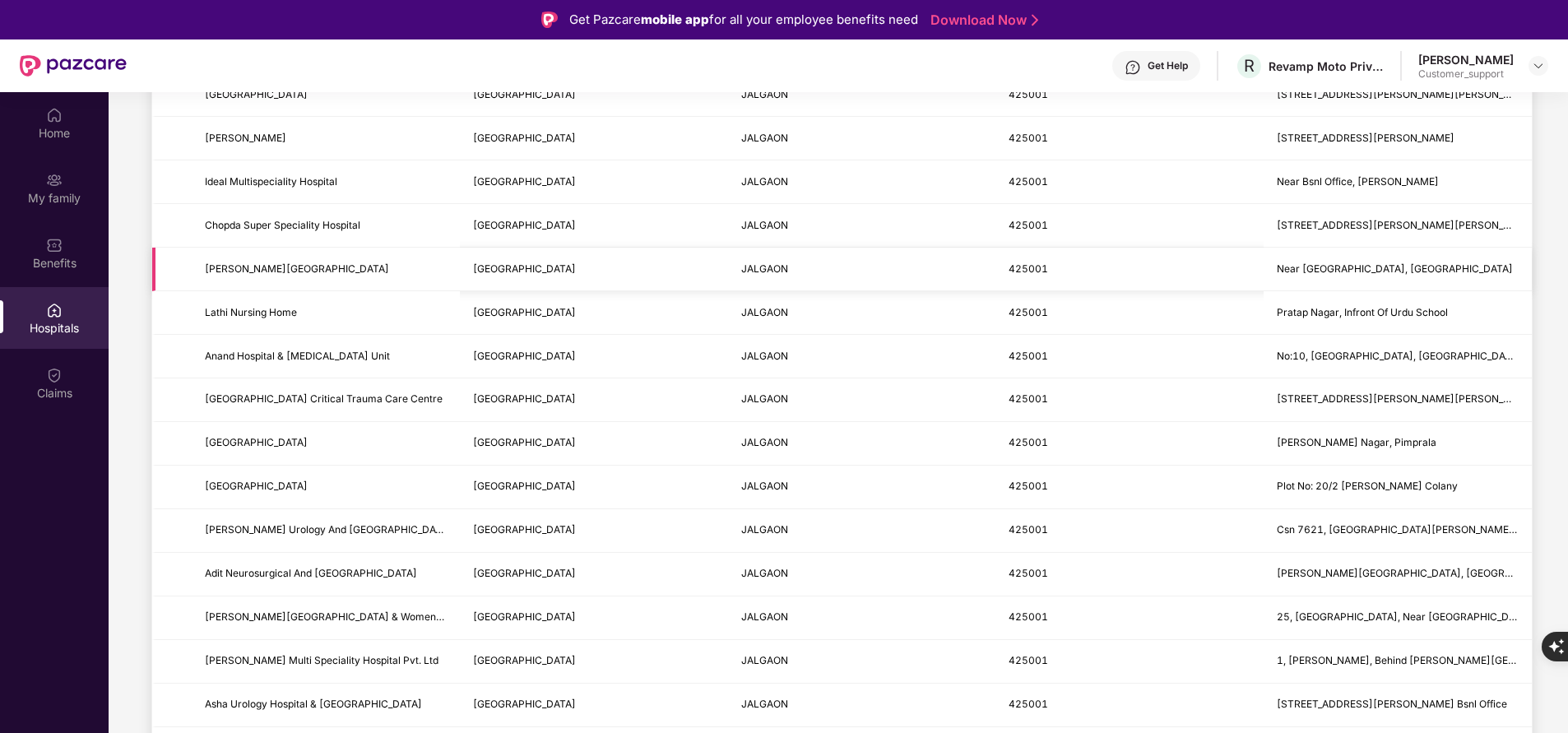
scroll to position [320, 0]
type input "******"
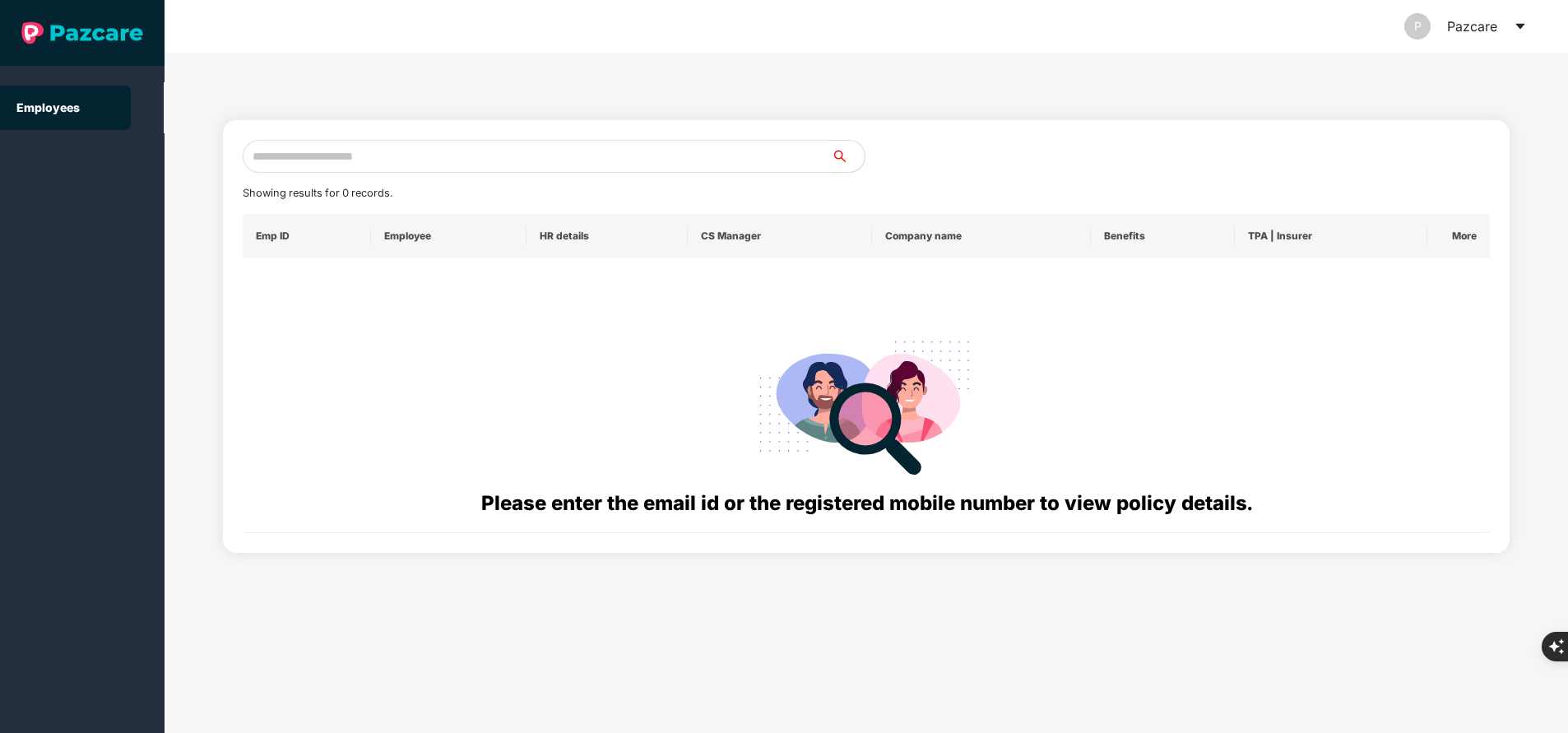
click at [549, 157] on input "text" at bounding box center [538, 156] width 589 height 33
paste input "**********"
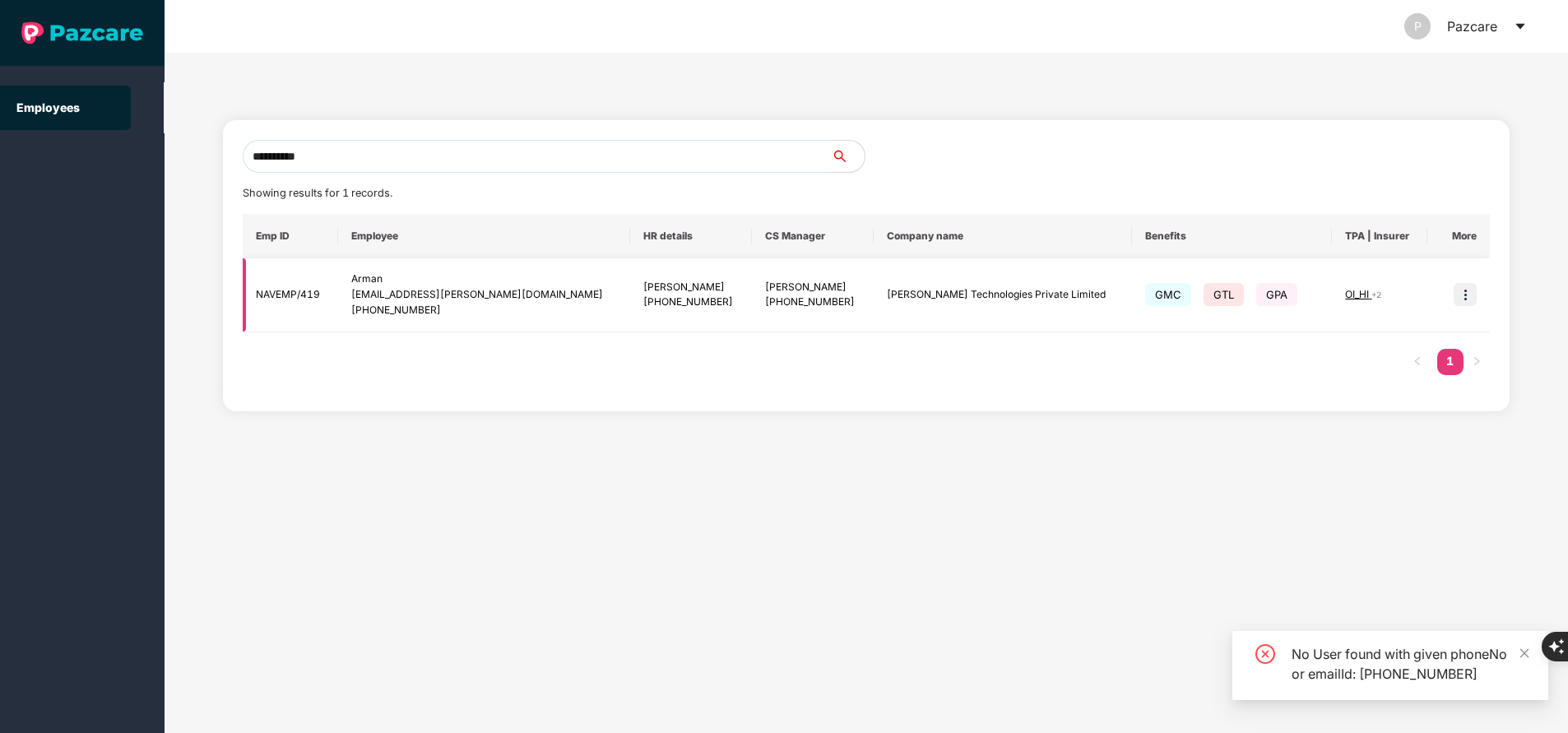
type input "**********"
click at [1345, 289] on span "OI_HI" at bounding box center [1358, 294] width 26 height 13
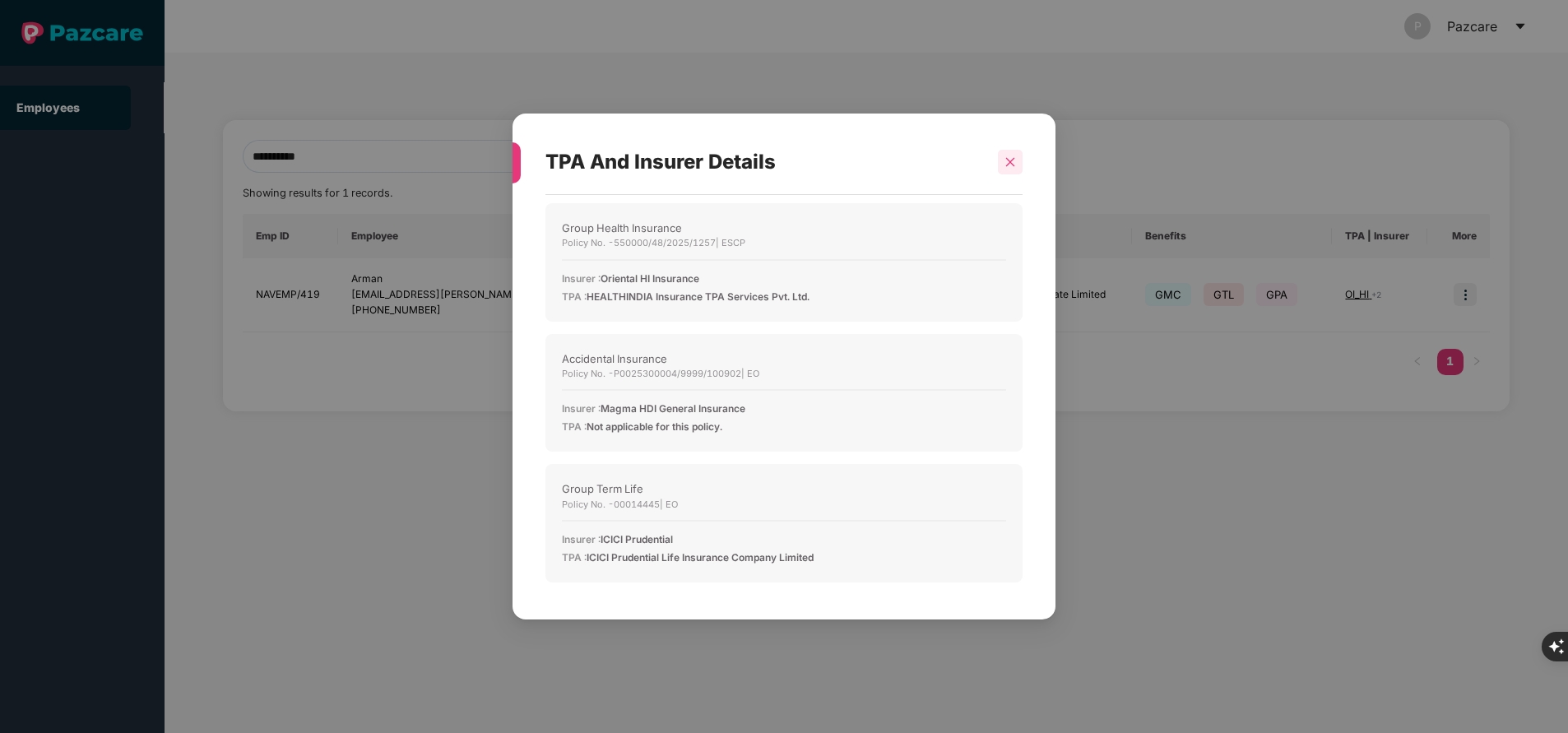
click at [1006, 163] on icon "close" at bounding box center [1011, 163] width 12 height 12
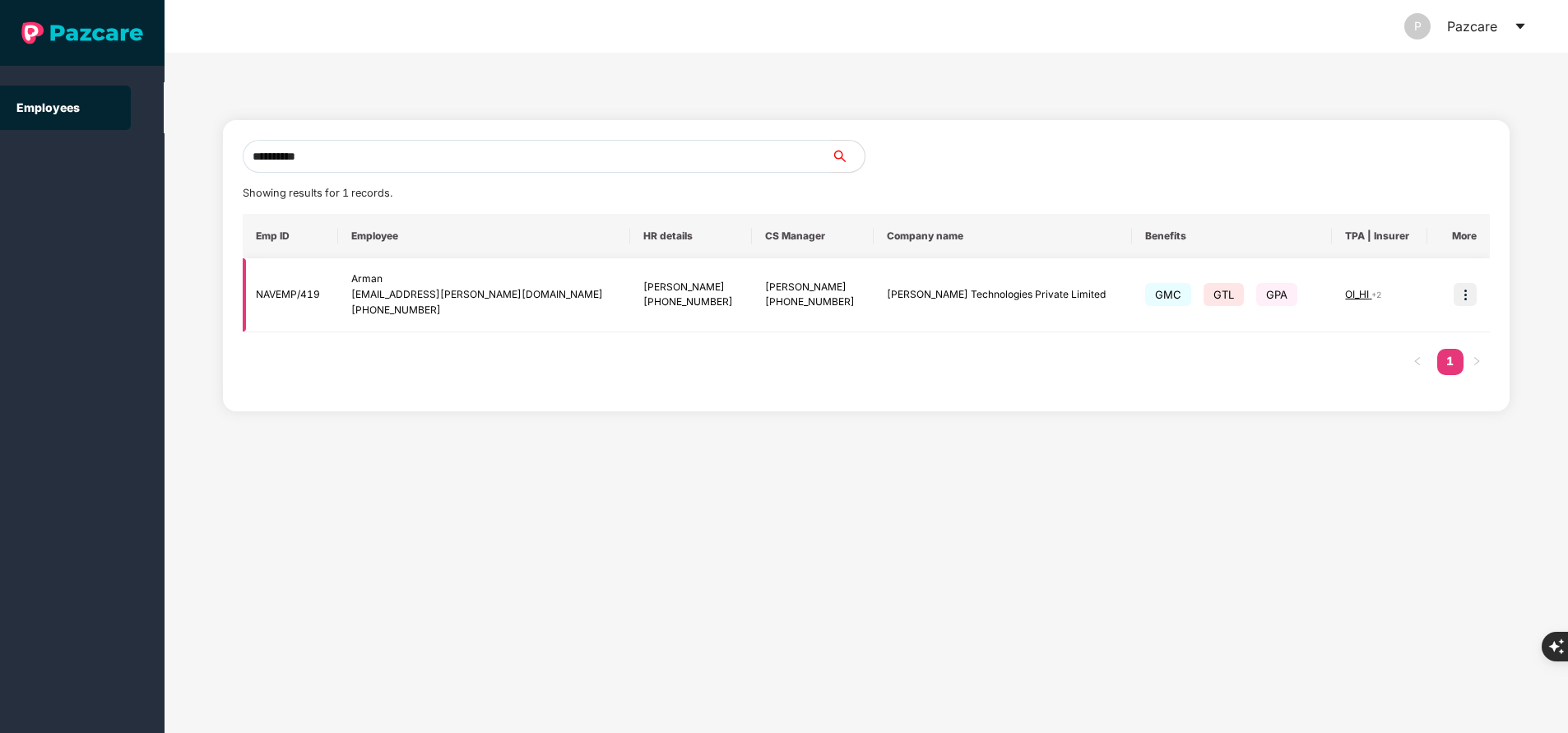
click at [1461, 296] on img at bounding box center [1465, 294] width 23 height 23
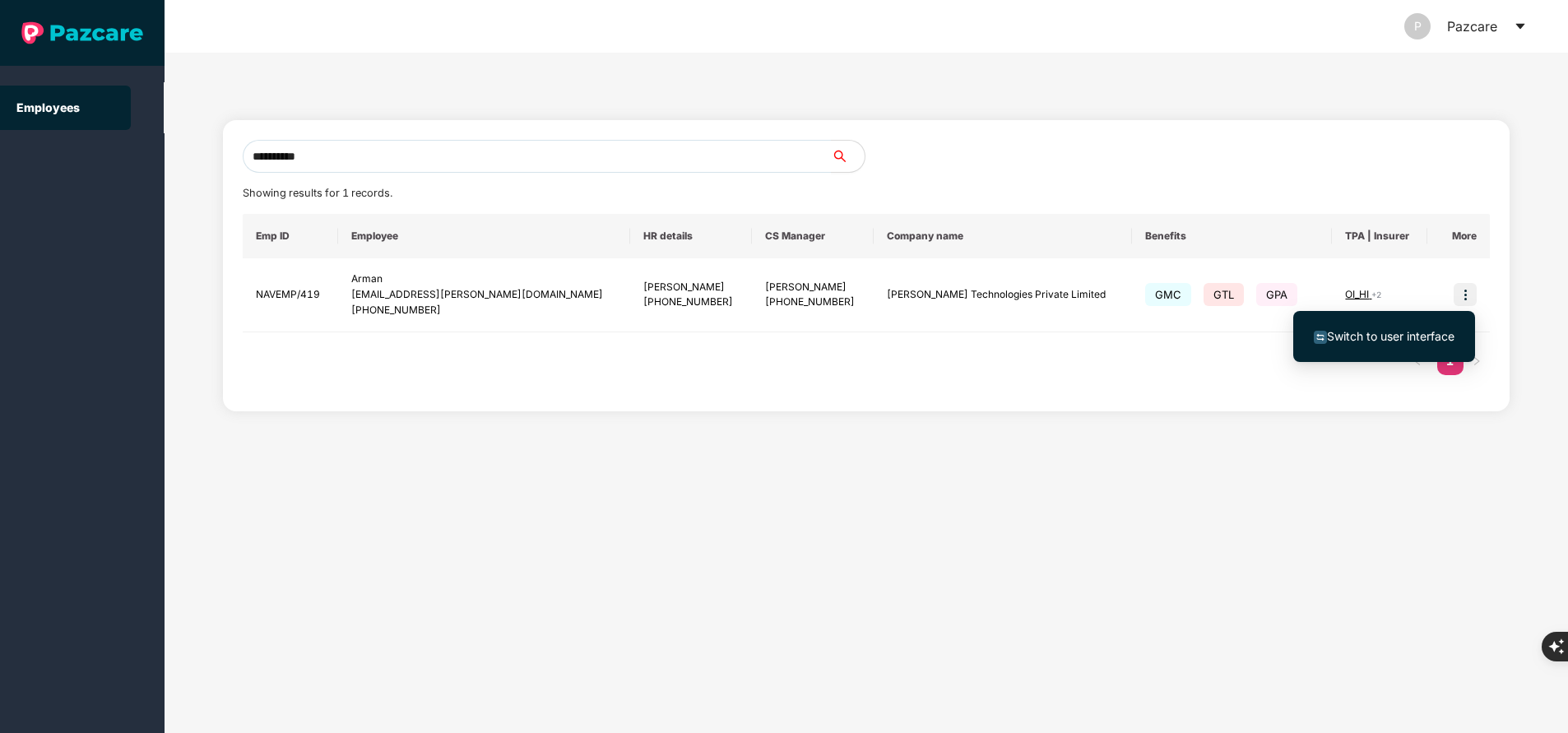
click at [1379, 337] on span "Switch to user interface" at bounding box center [1390, 336] width 128 height 14
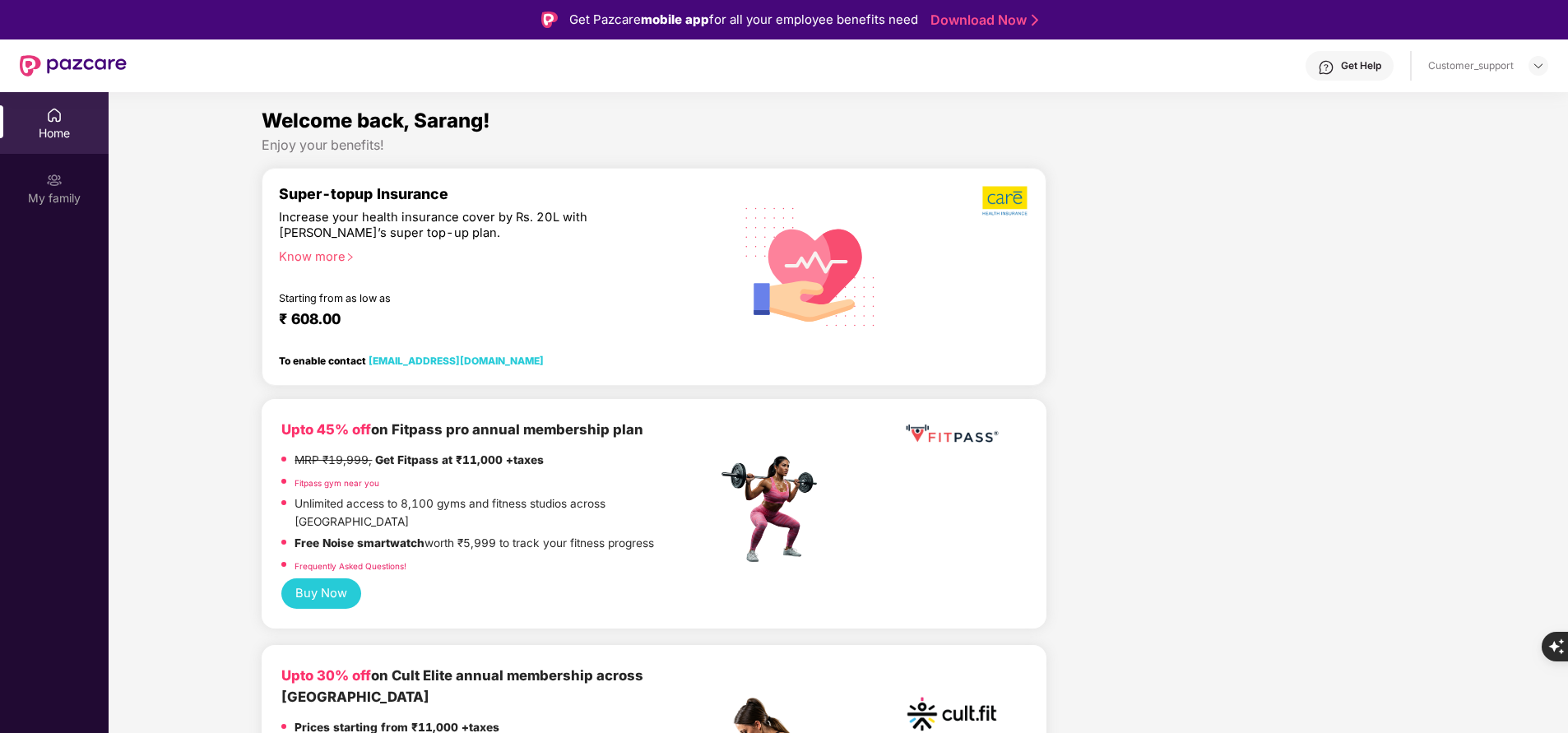
click at [47, 200] on div "My family" at bounding box center [54, 197] width 108 height 16
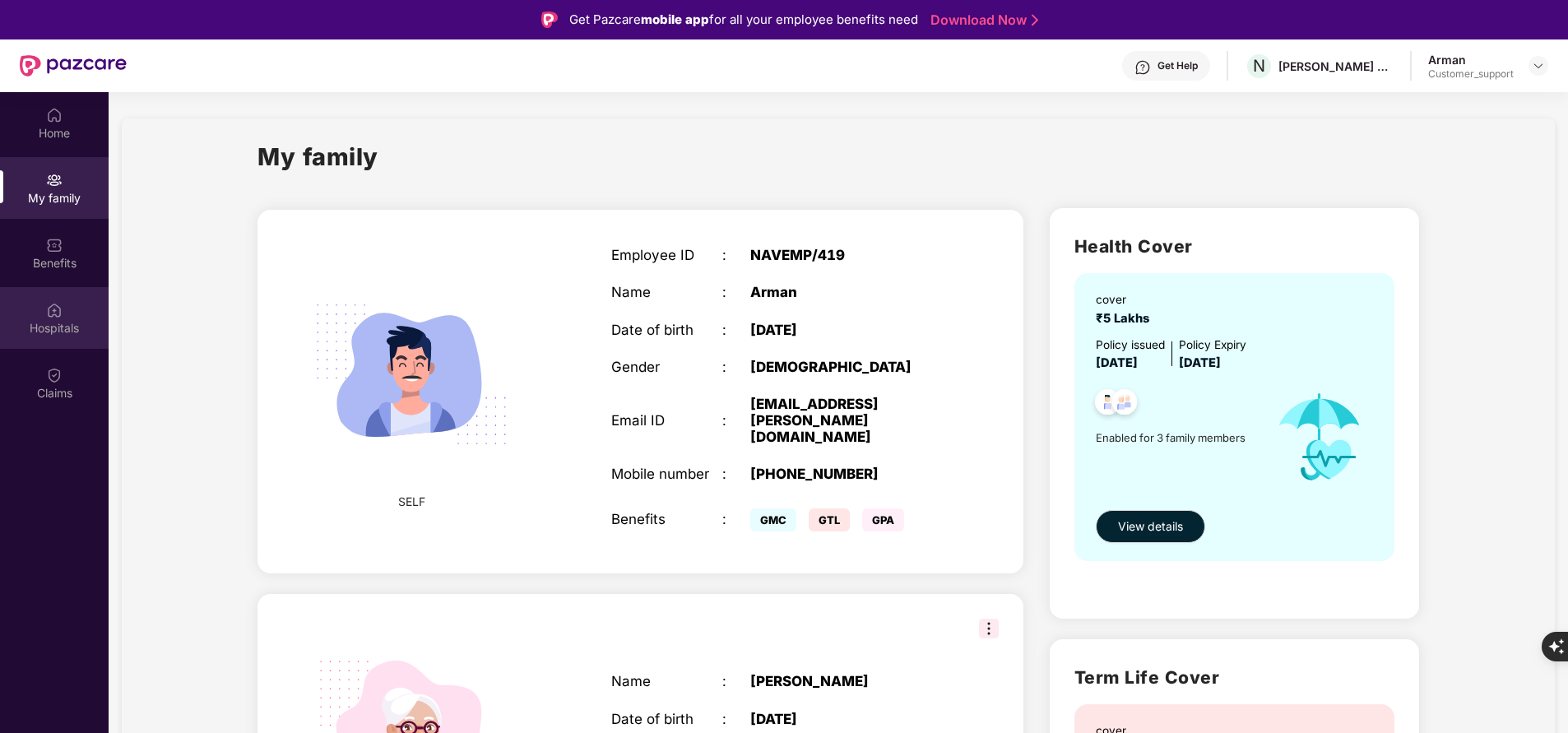
click at [66, 333] on div "Hospitals" at bounding box center [54, 328] width 108 height 16
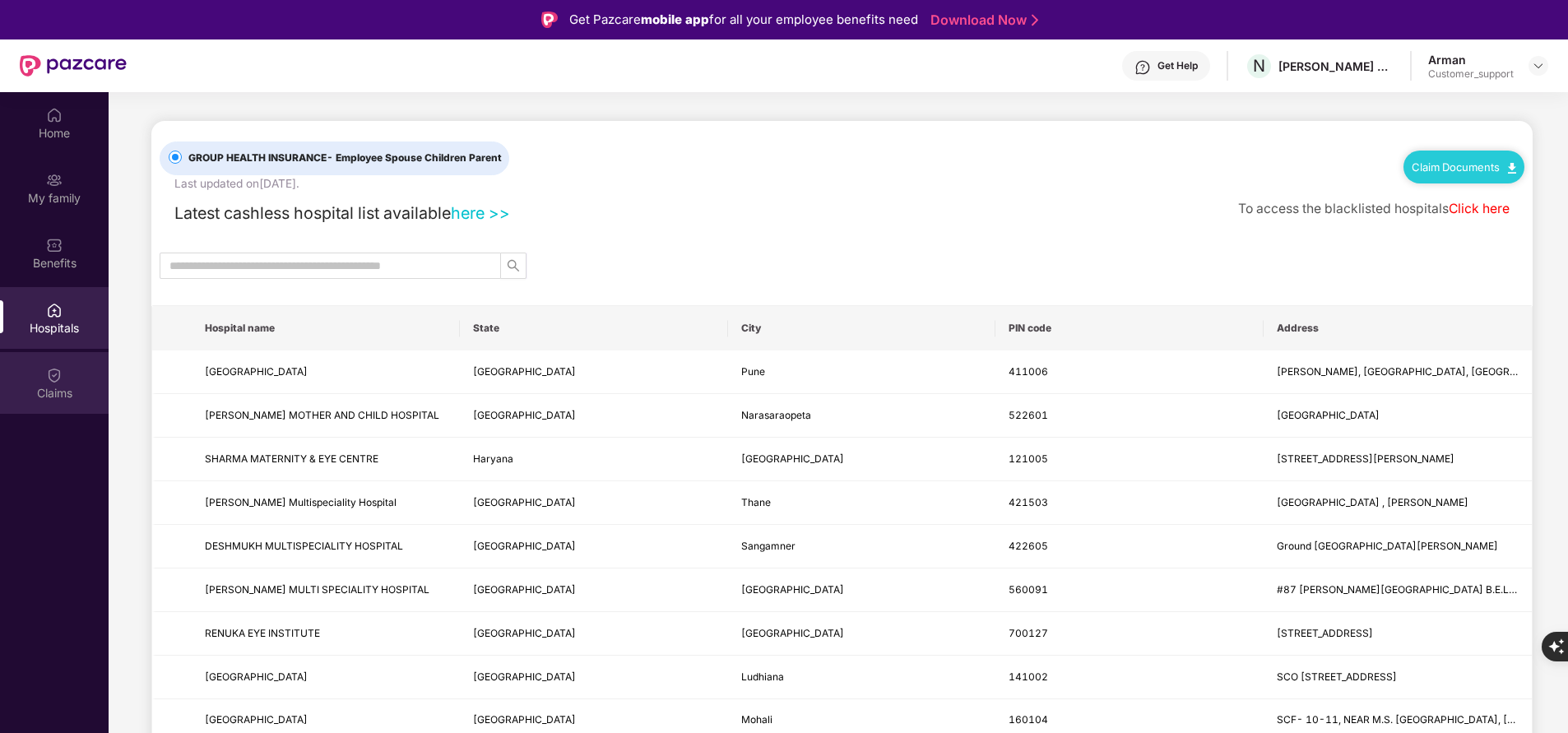
click at [61, 388] on div "Claims" at bounding box center [54, 393] width 108 height 16
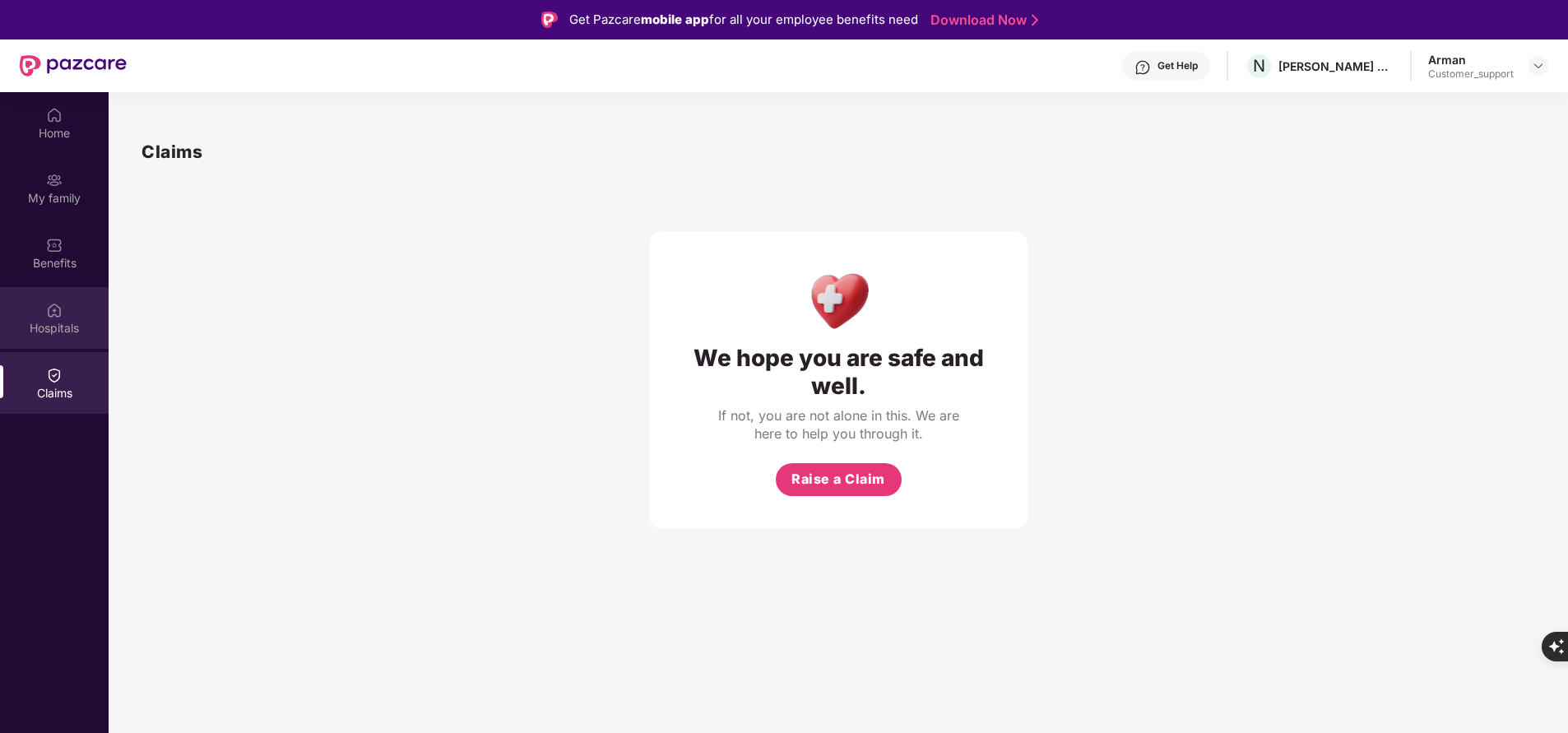
click at [62, 335] on div "Hospitals" at bounding box center [54, 328] width 108 height 16
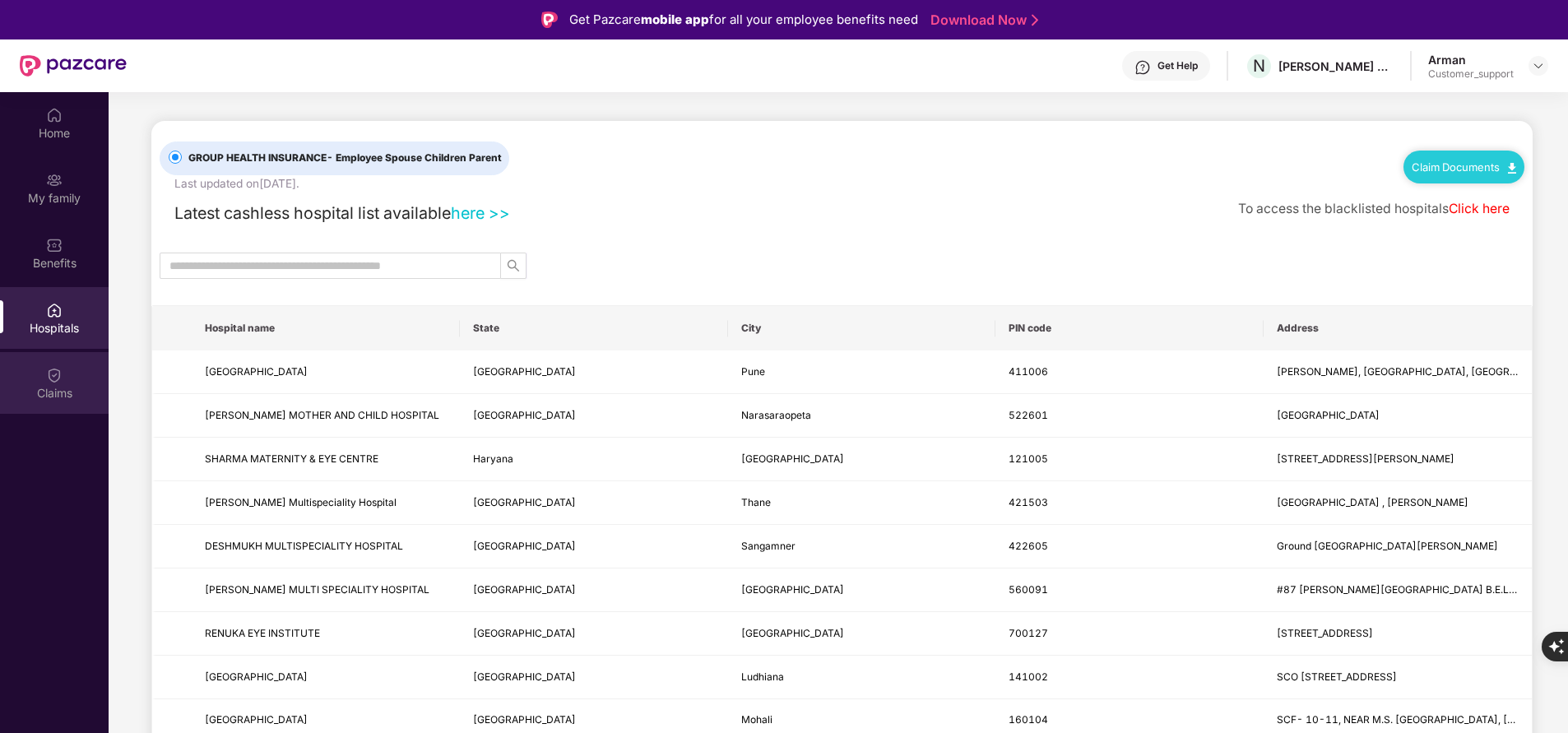
click at [40, 372] on div "Claims" at bounding box center [54, 383] width 108 height 62
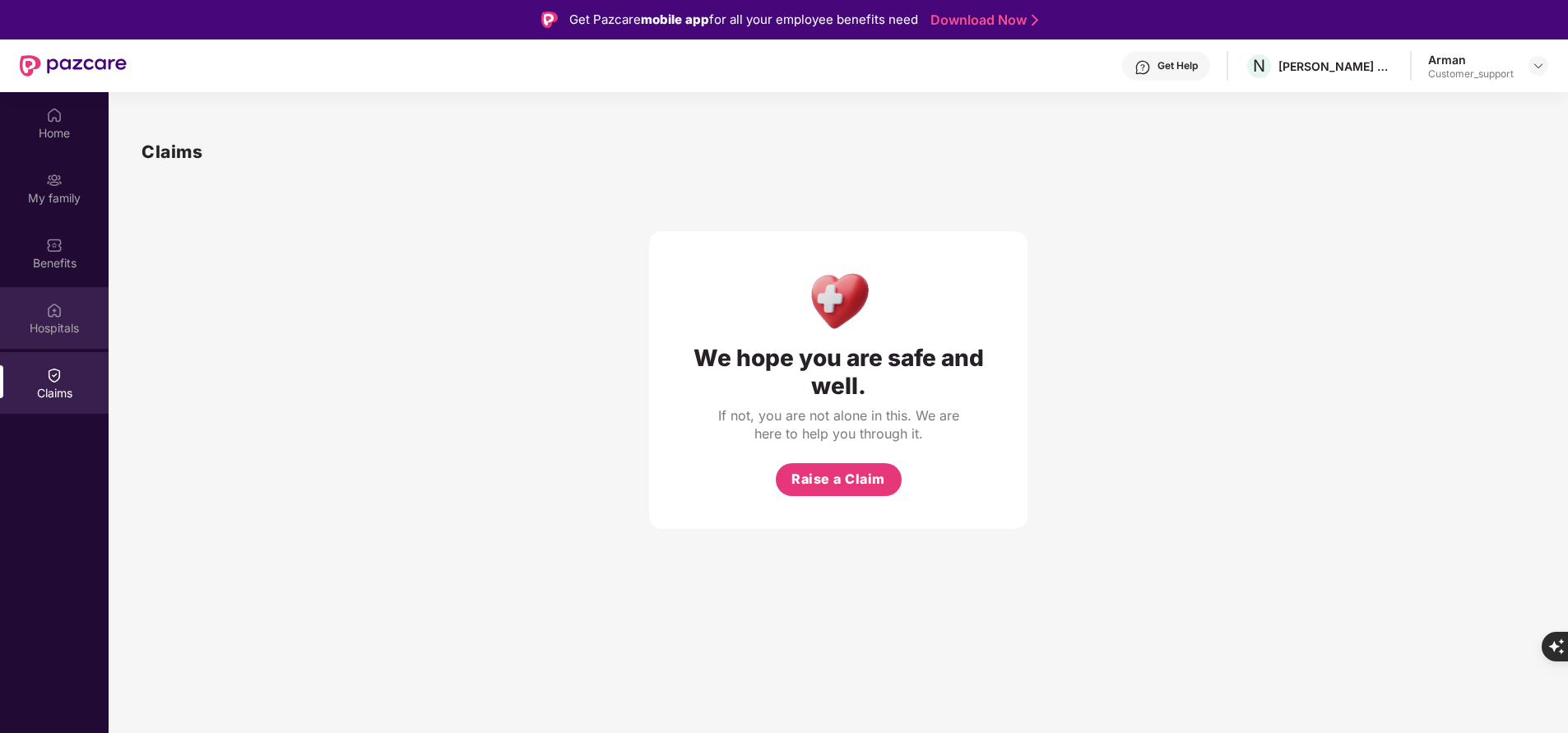
click at [58, 334] on div "Hospitals" at bounding box center [54, 328] width 108 height 16
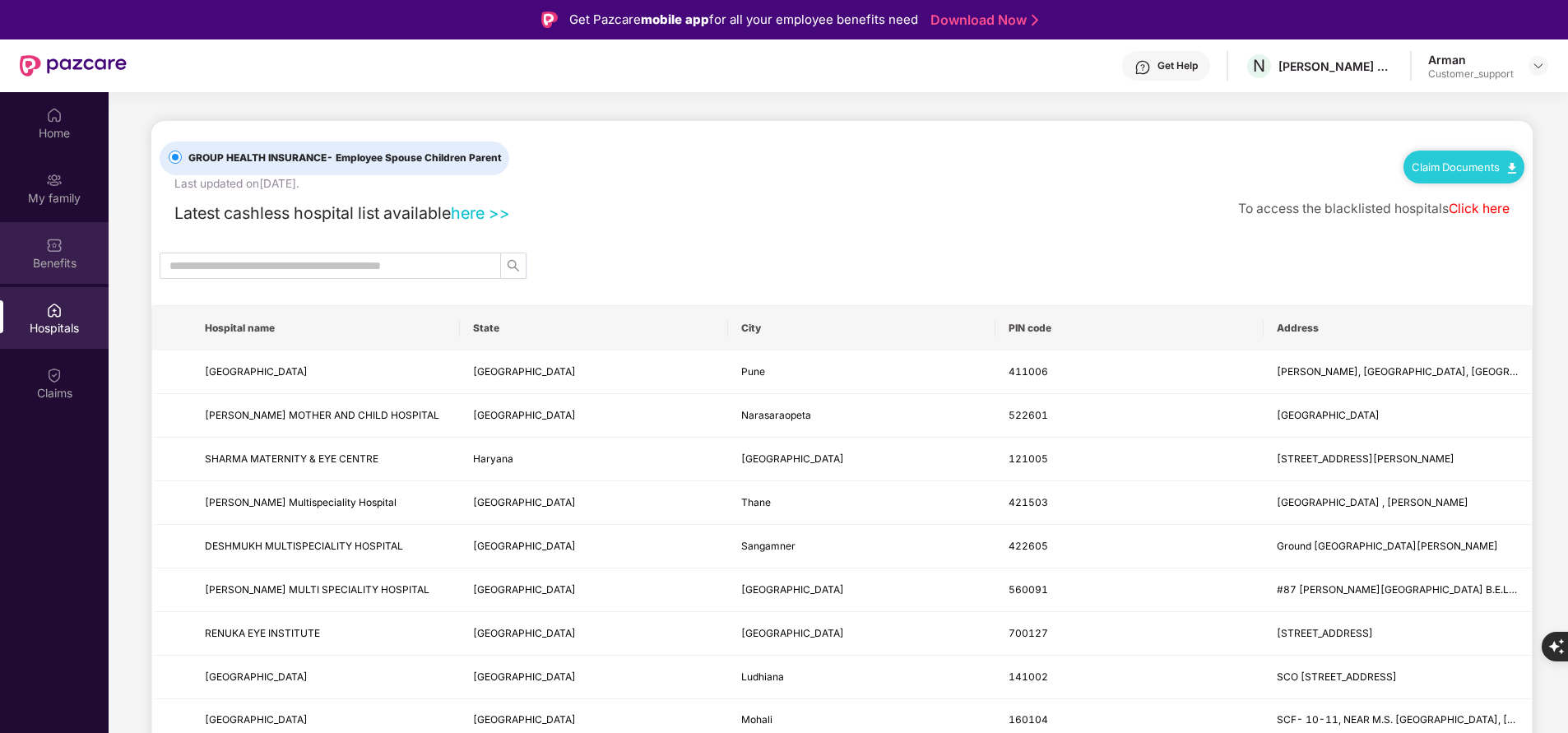
click at [66, 266] on div "Benefits" at bounding box center [54, 262] width 108 height 16
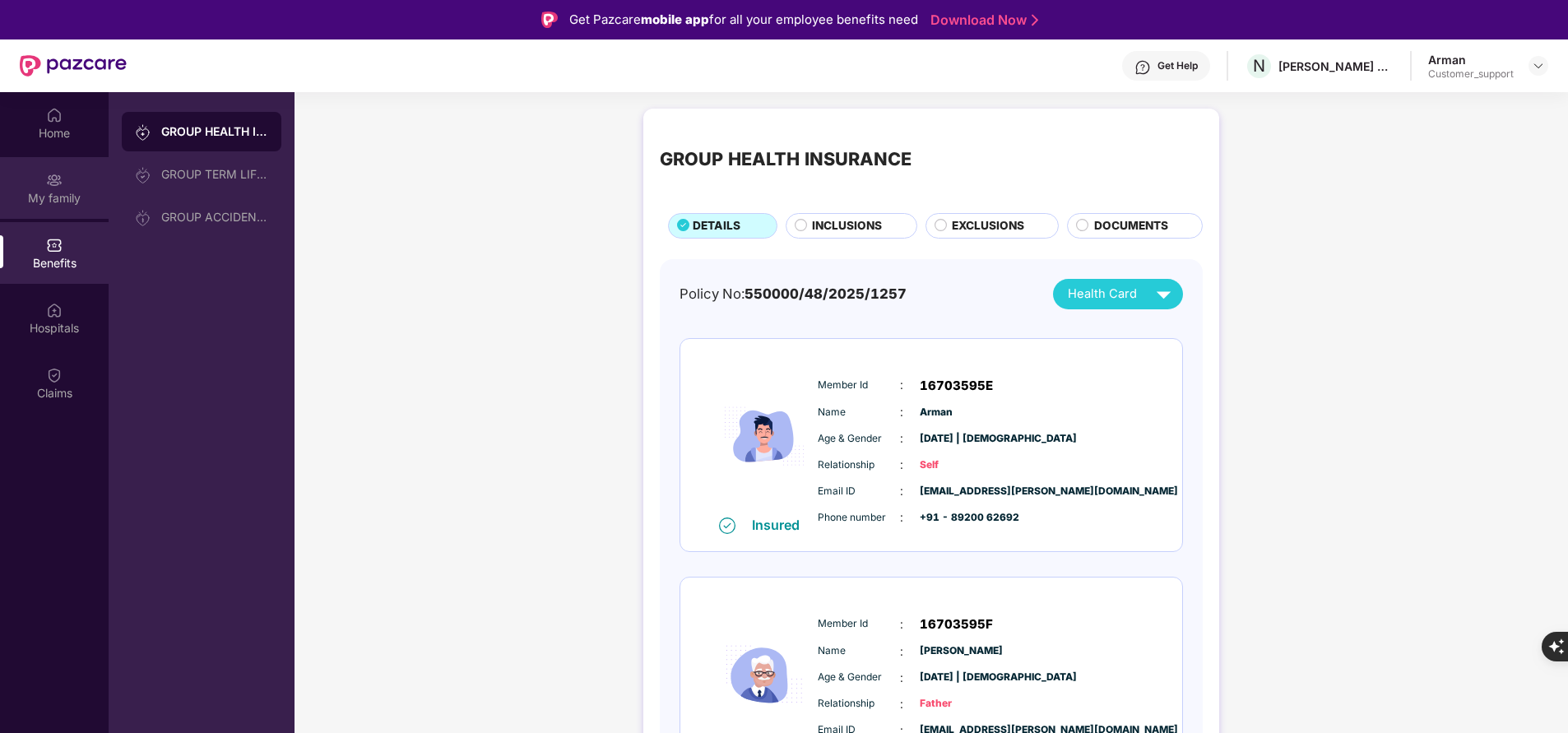
click at [69, 197] on div "My family" at bounding box center [54, 197] width 108 height 16
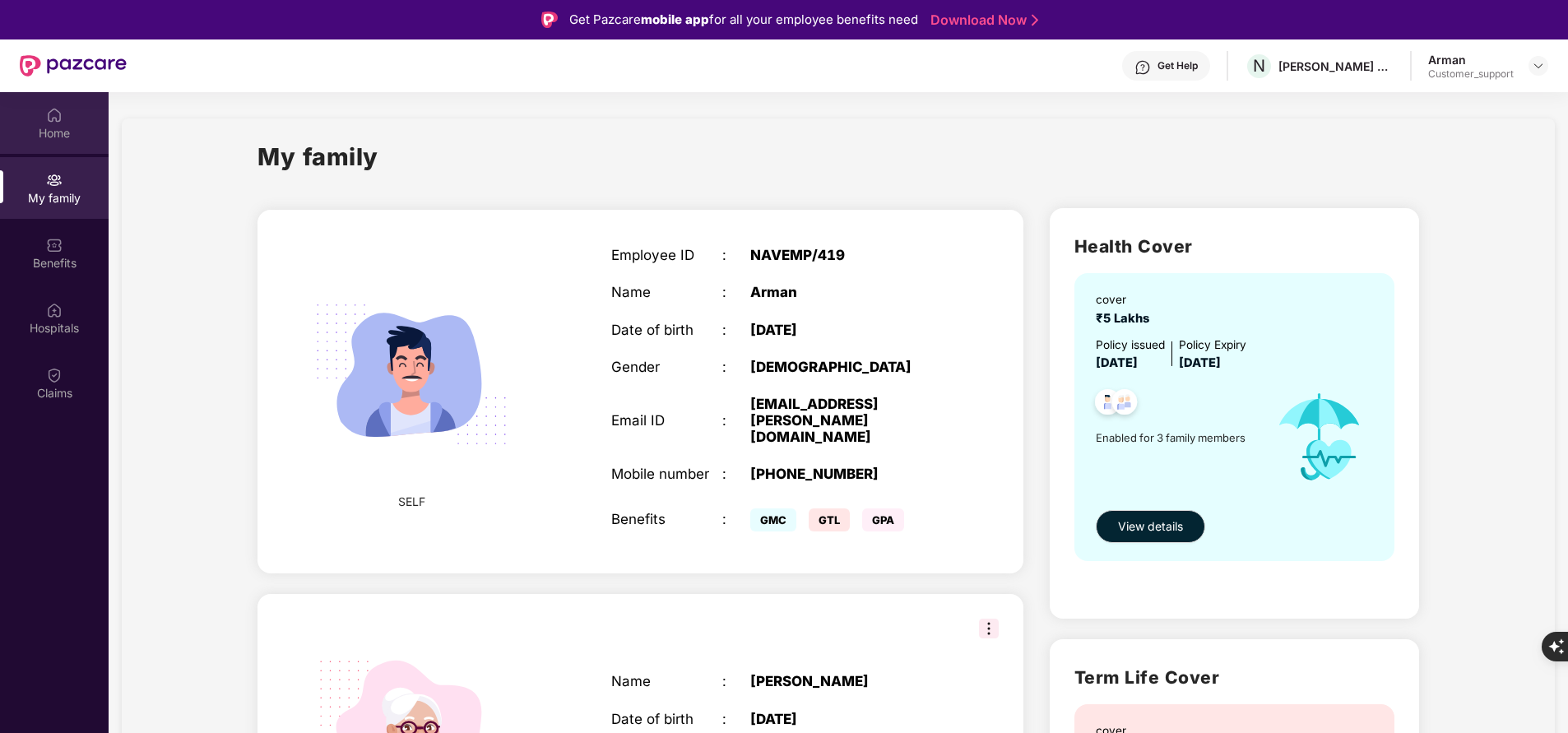
click at [65, 131] on div "Home" at bounding box center [54, 133] width 108 height 16
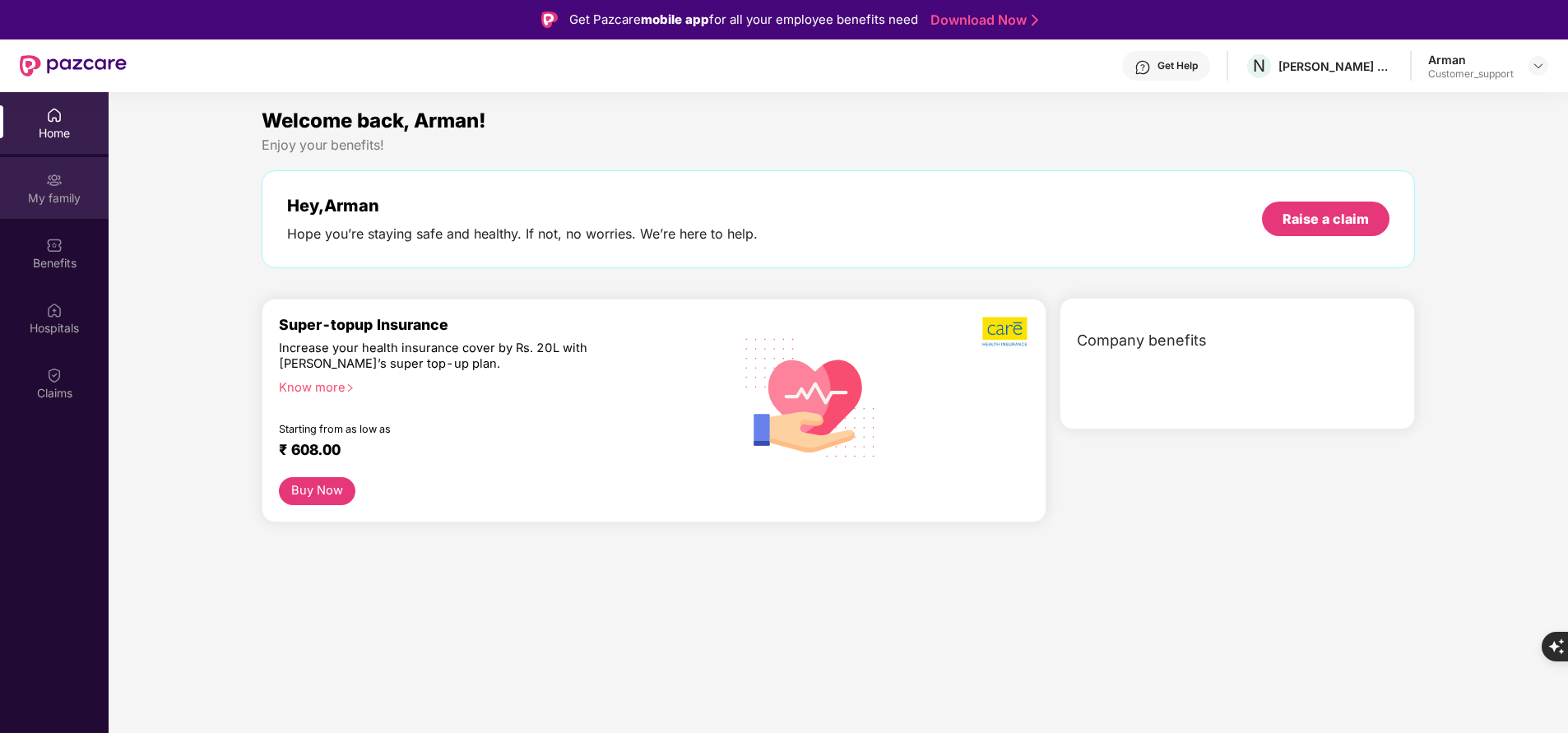
click at [61, 182] on img at bounding box center [53, 179] width 16 height 16
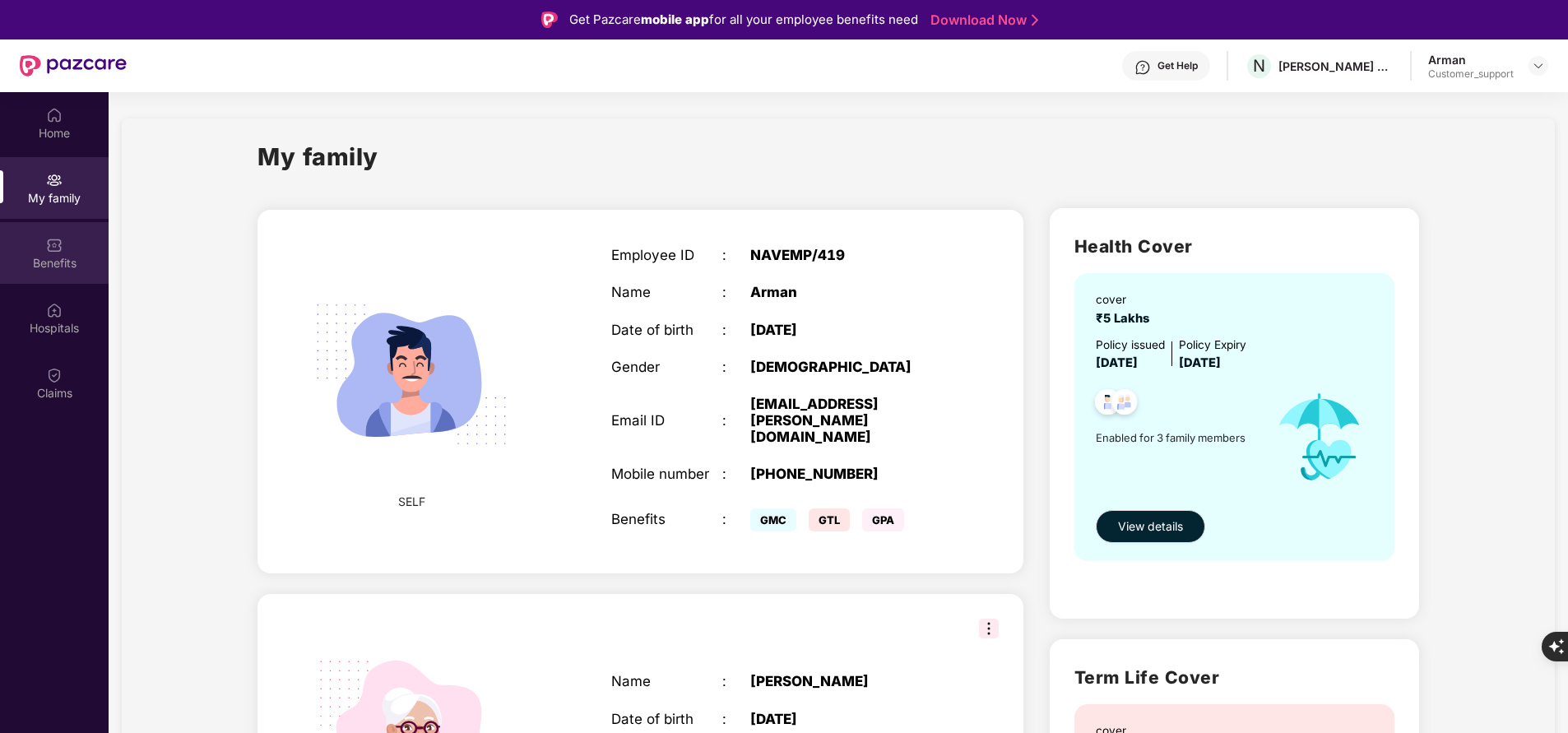
click at [56, 268] on div "Benefits" at bounding box center [54, 262] width 108 height 16
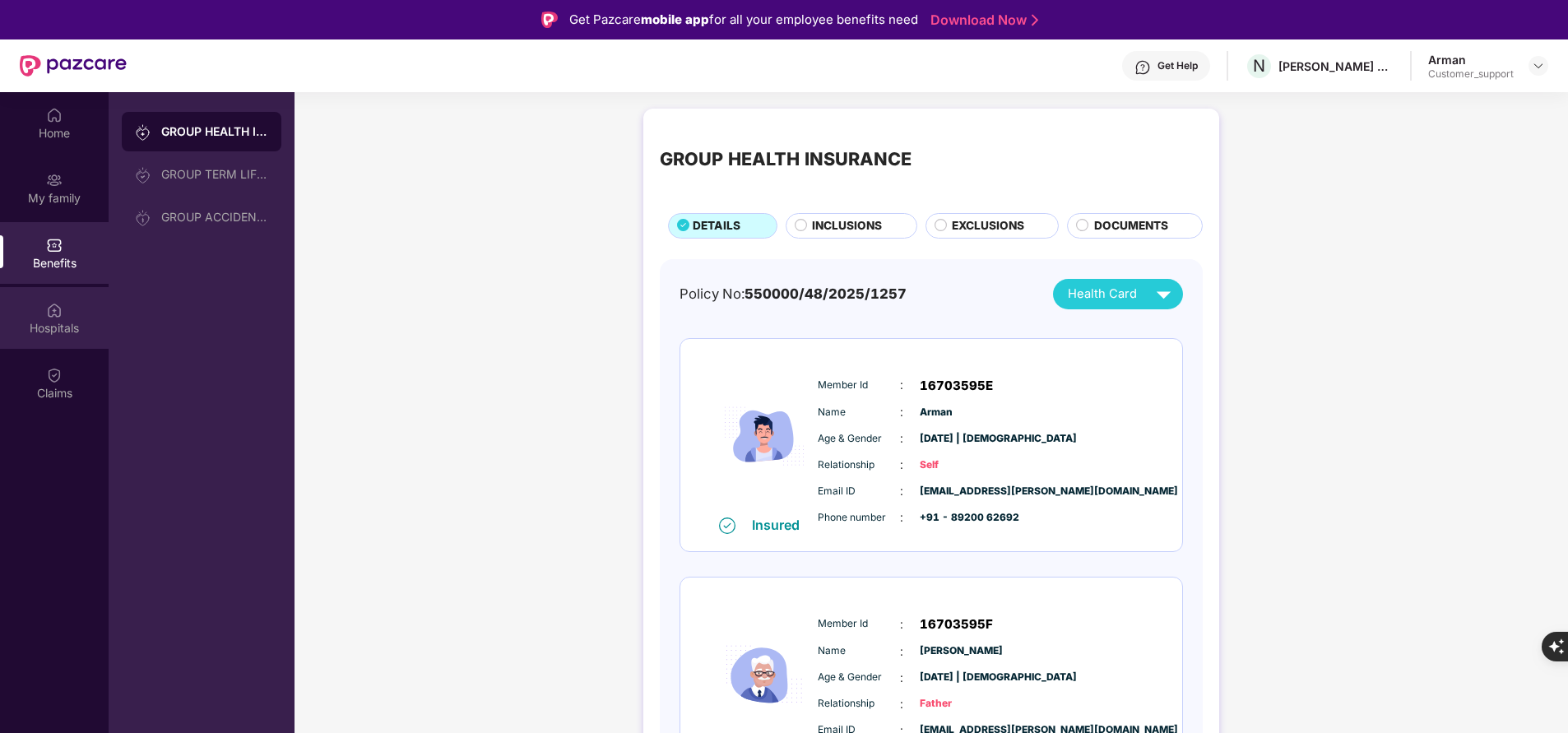
click at [52, 309] on img at bounding box center [53, 310] width 16 height 16
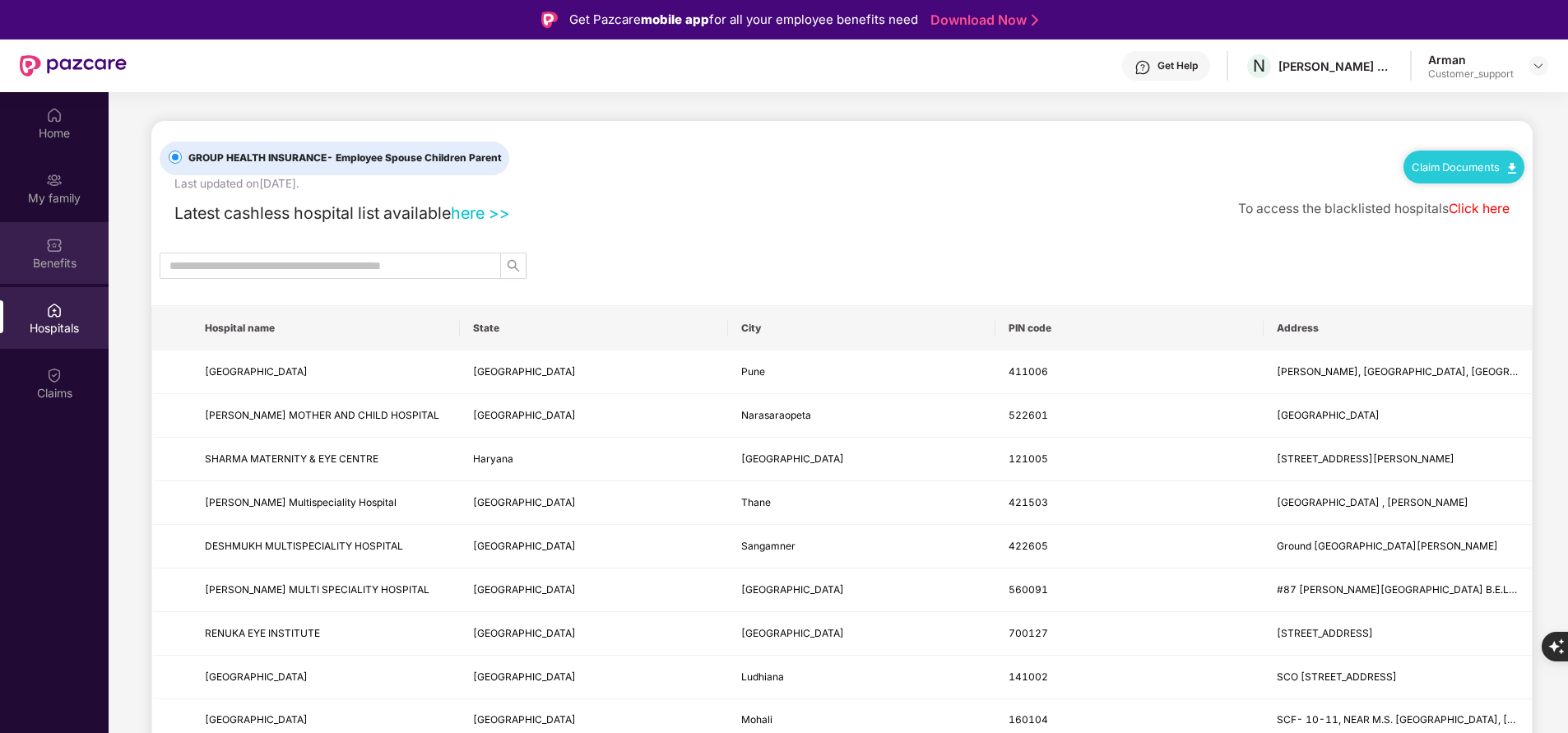
click at [61, 262] on div "Benefits" at bounding box center [54, 262] width 108 height 16
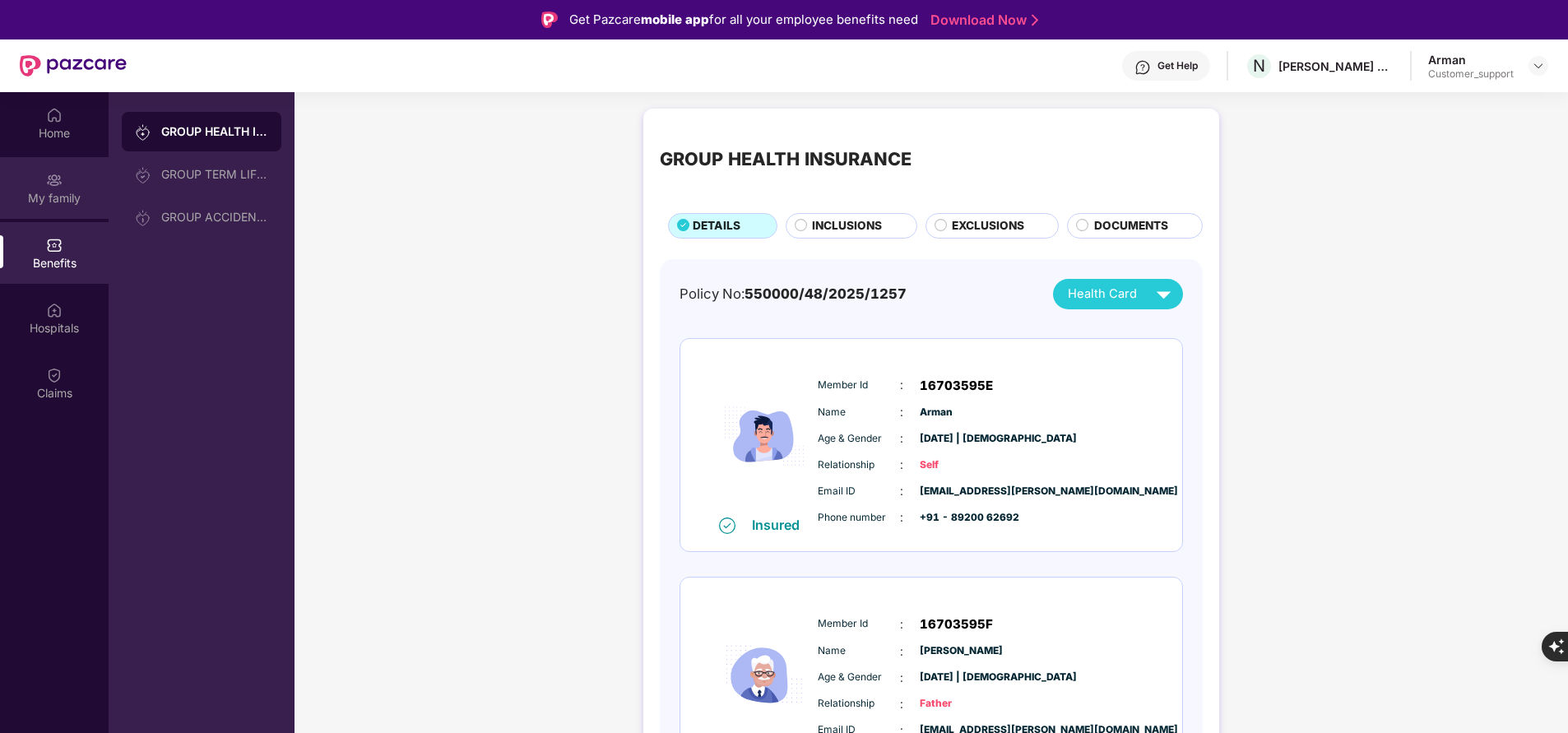
click at [65, 201] on div "My family" at bounding box center [54, 197] width 108 height 16
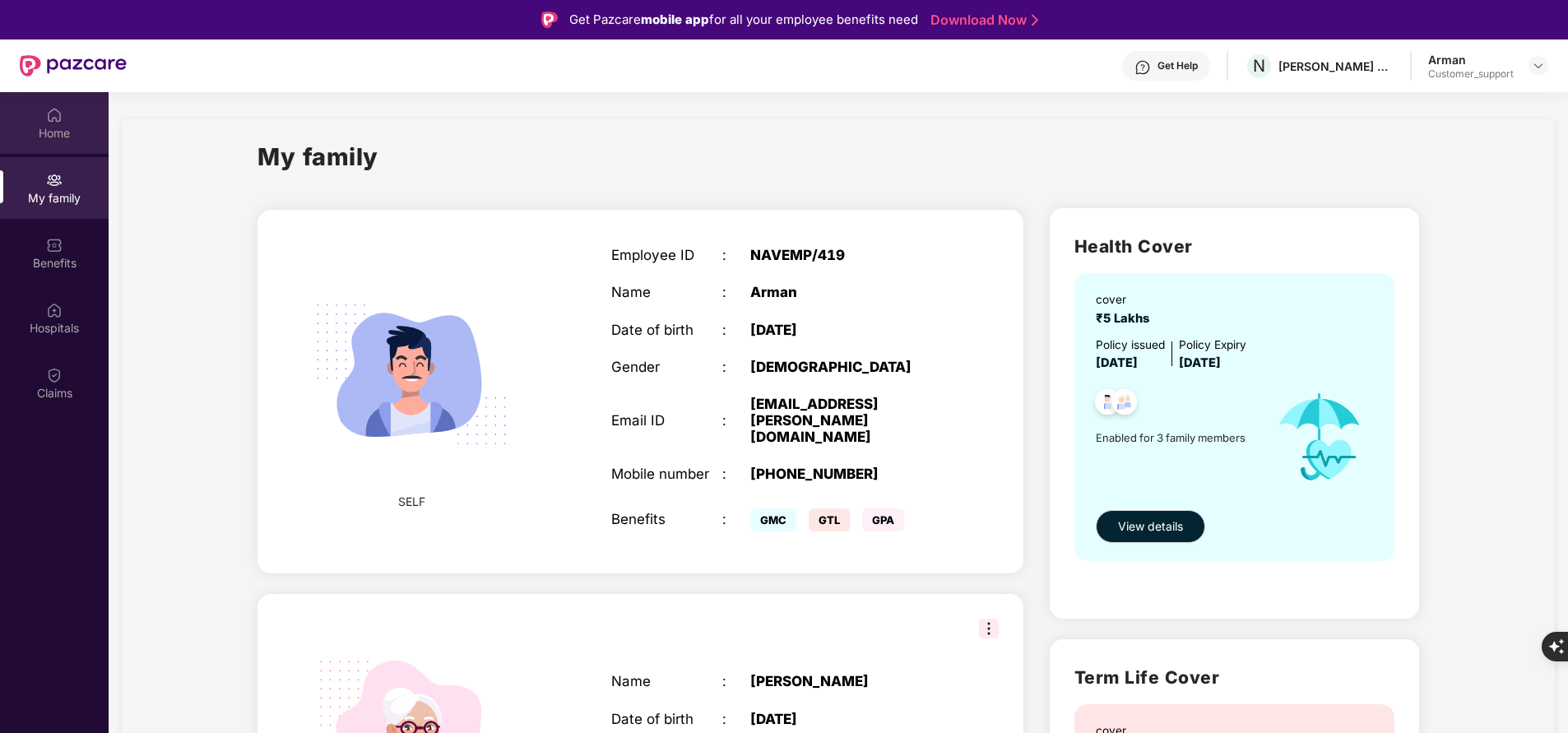
click at [58, 121] on img at bounding box center [53, 114] width 16 height 16
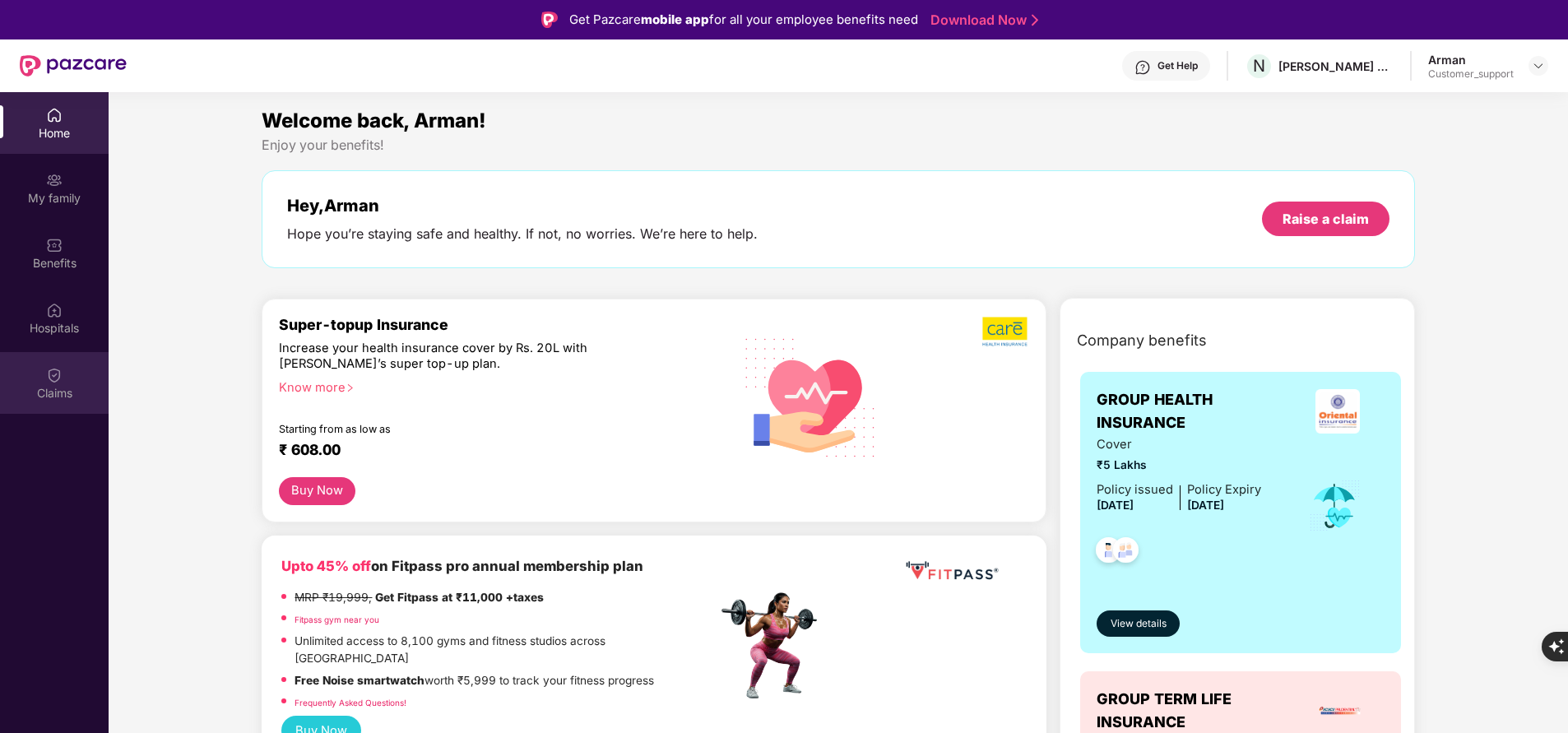
click at [66, 397] on div "Claims" at bounding box center [54, 393] width 108 height 16
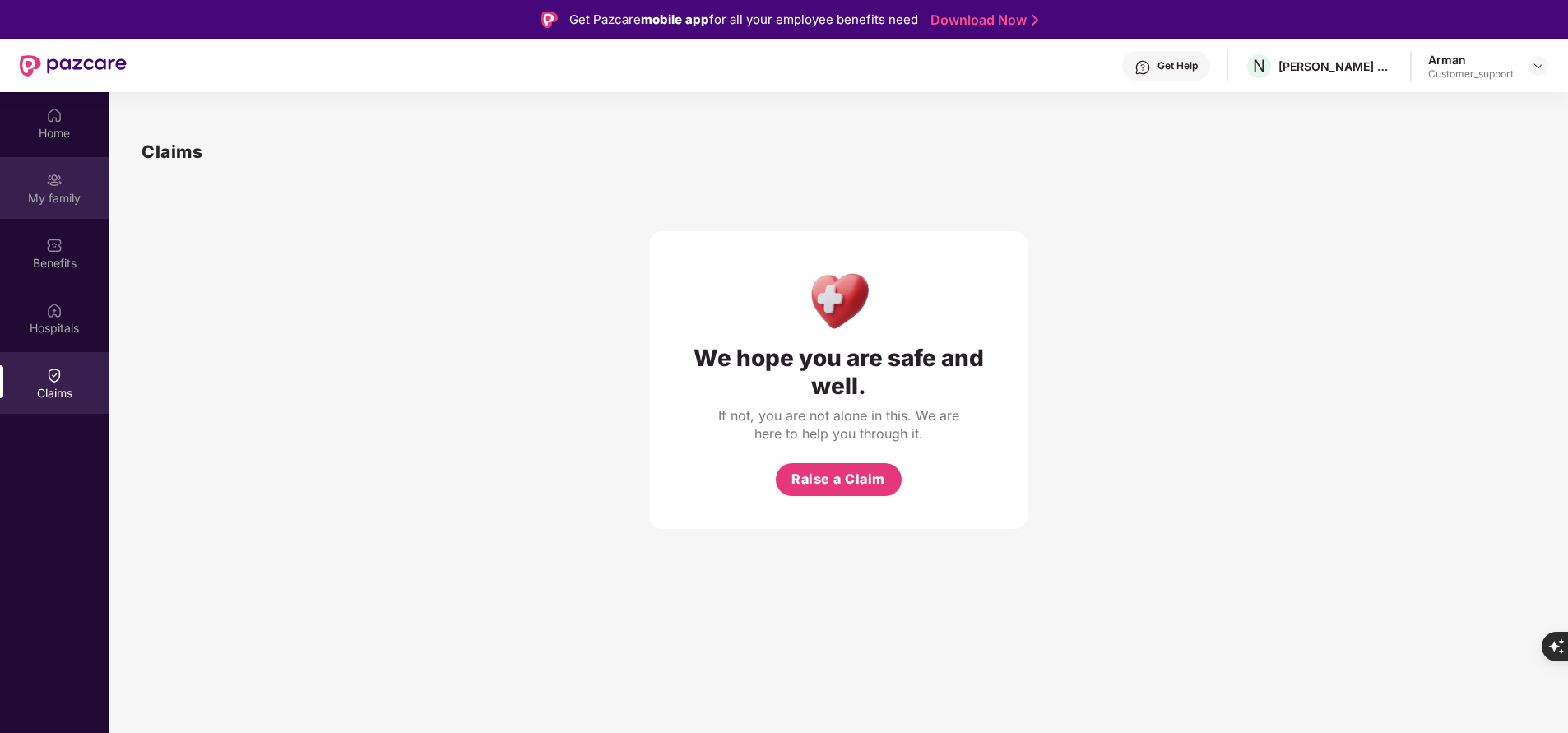
click at [59, 212] on div "My family" at bounding box center [54, 188] width 108 height 62
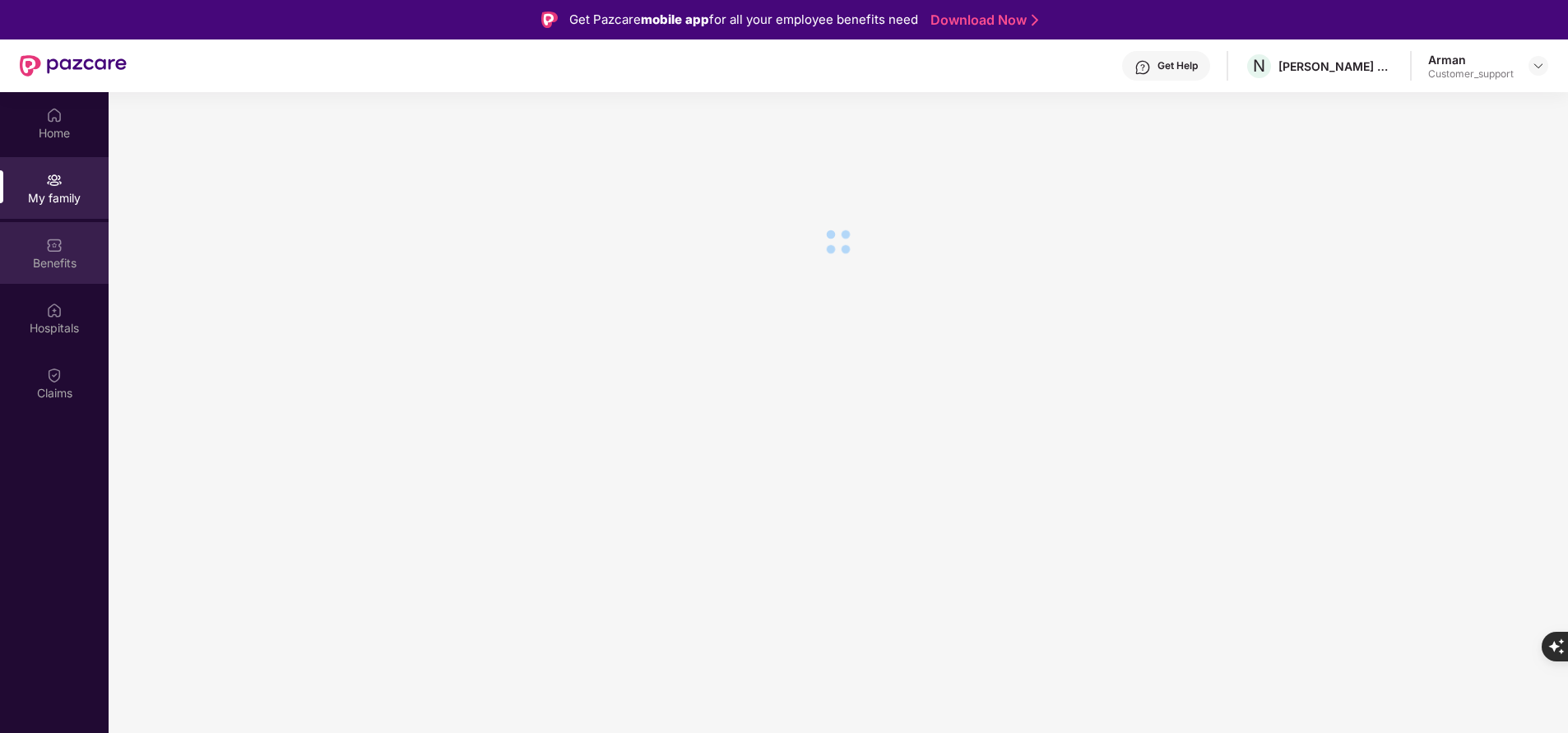
click at [80, 260] on div "Benefits" at bounding box center [54, 262] width 108 height 16
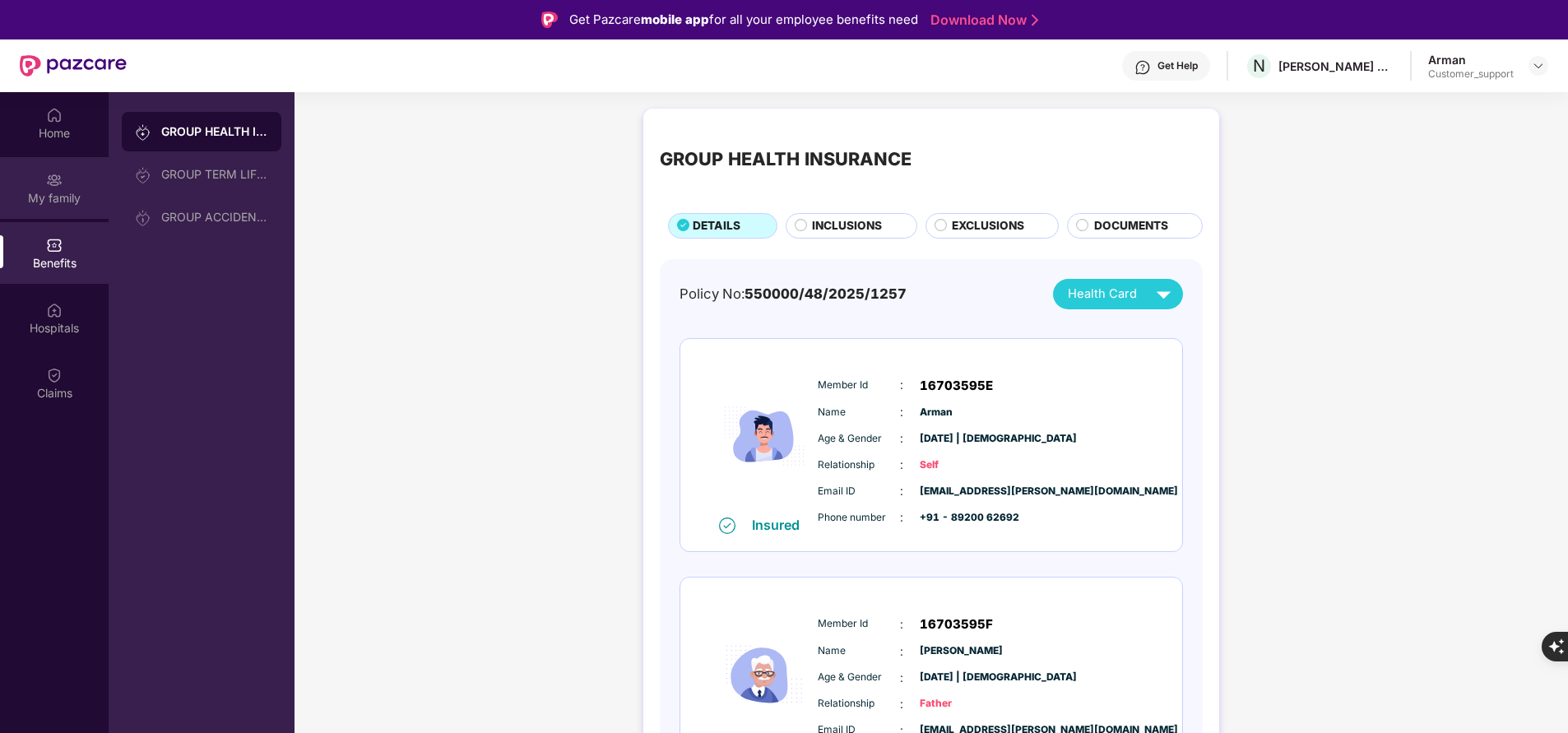
click at [56, 204] on div "My family" at bounding box center [54, 197] width 108 height 16
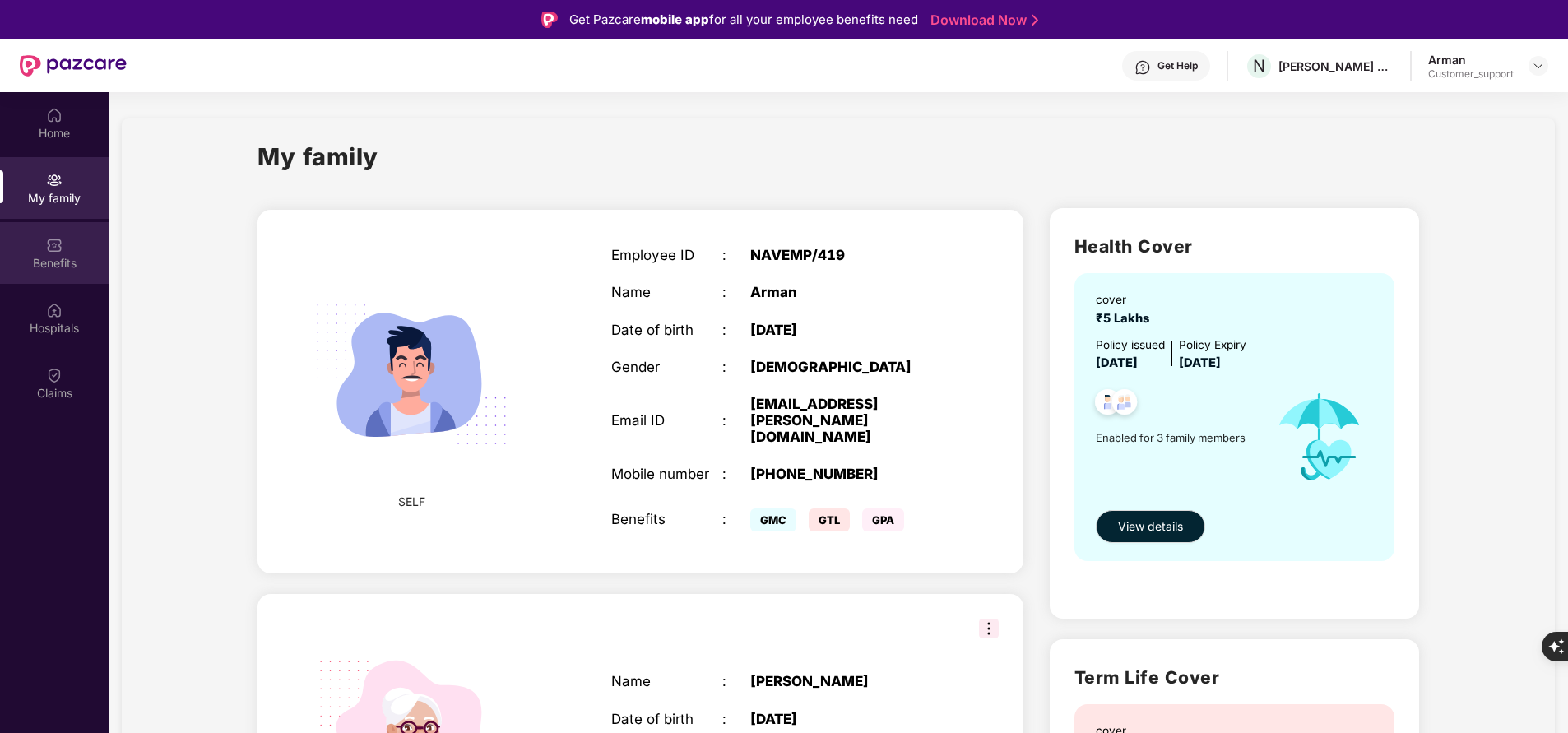
click at [63, 278] on div "Benefits" at bounding box center [54, 252] width 108 height 62
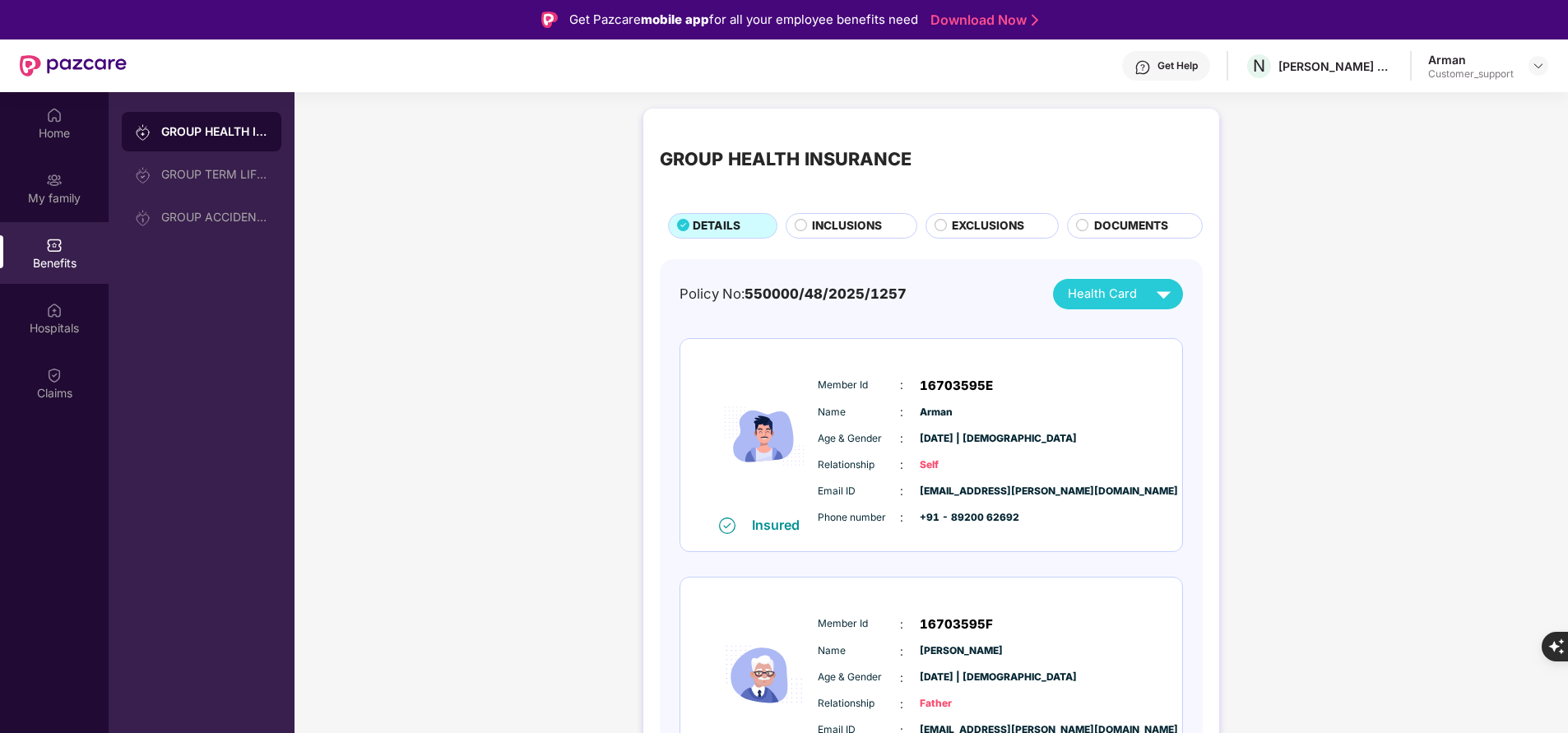
click at [836, 222] on span "INCLUSIONS" at bounding box center [847, 226] width 70 height 17
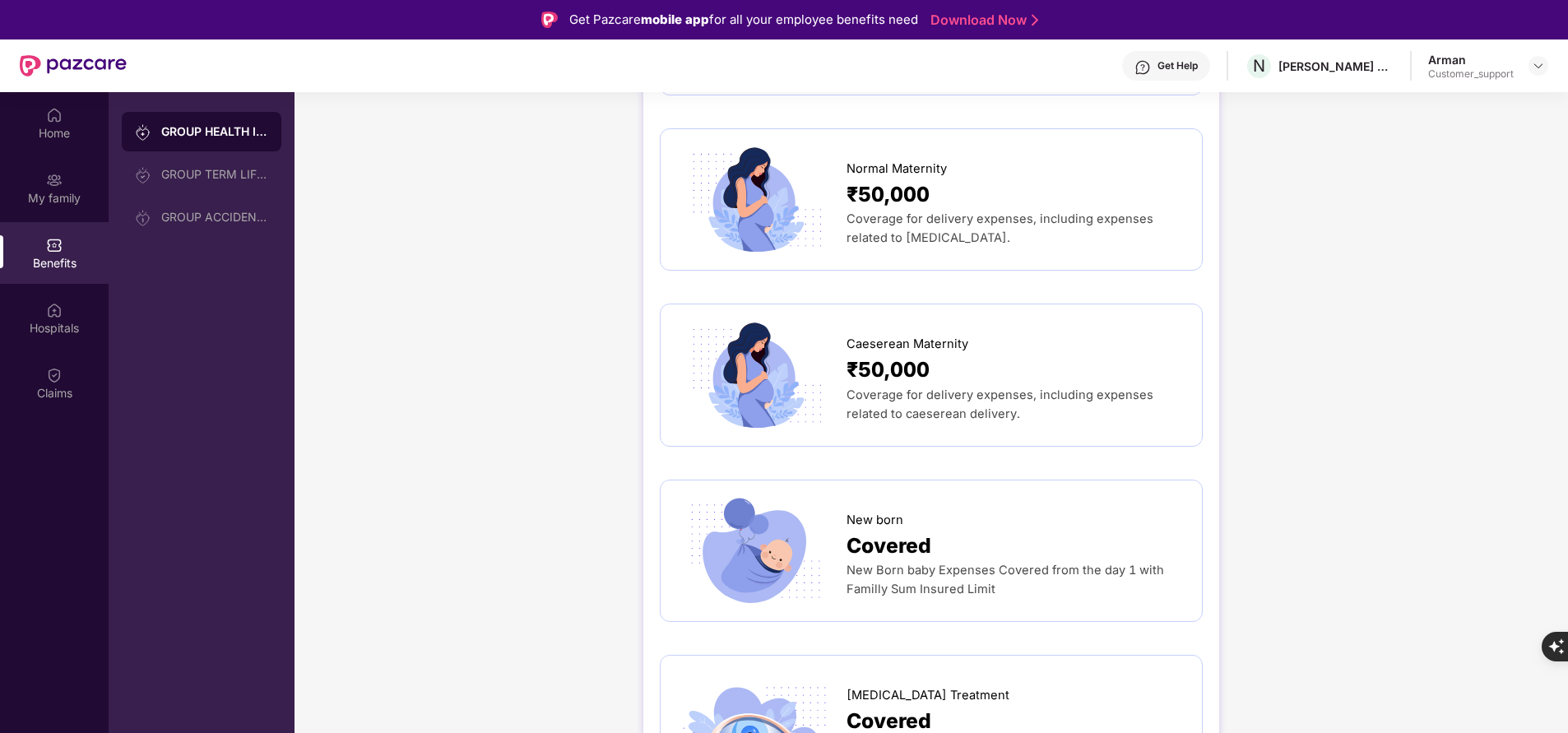
scroll to position [1762, 0]
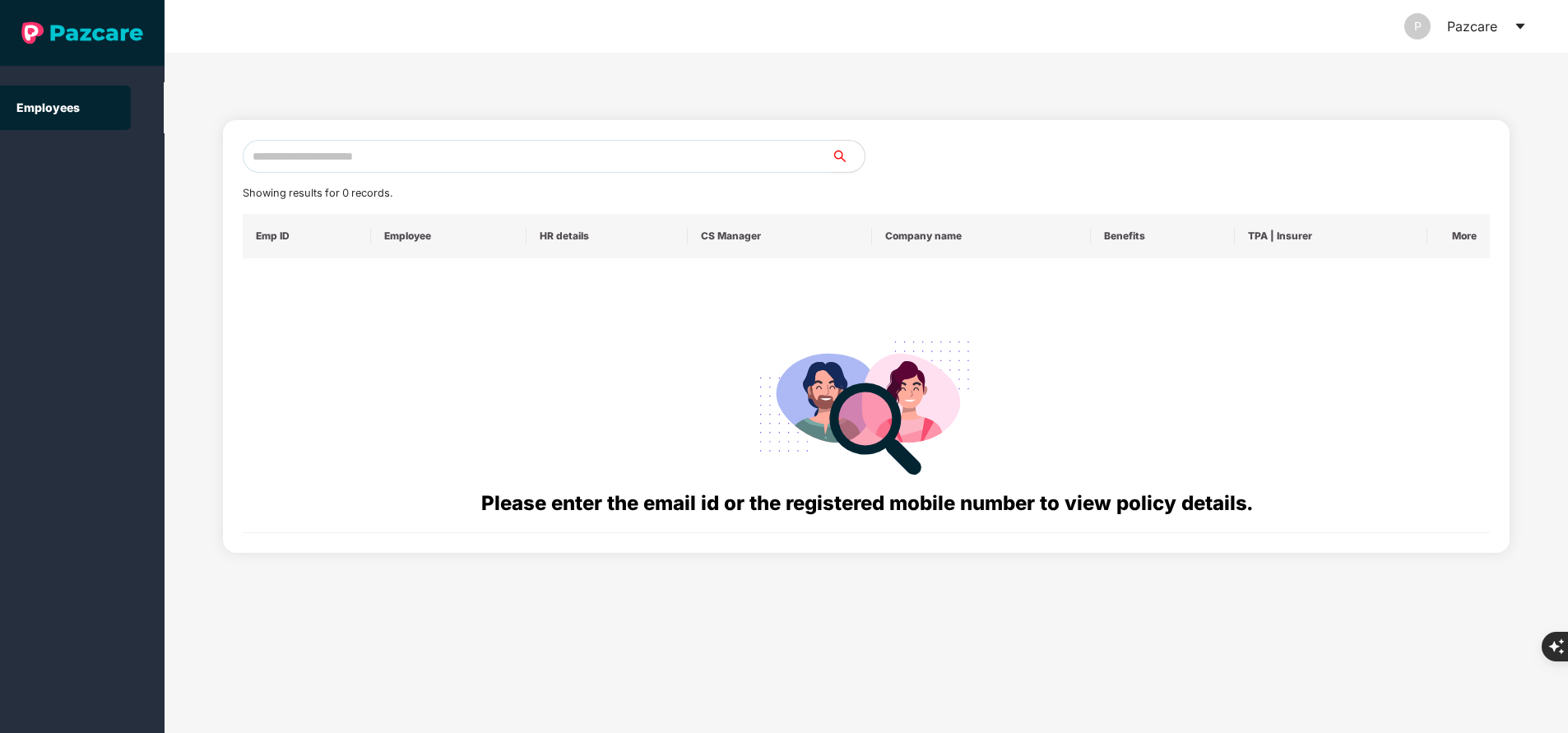
click at [451, 147] on input "text" at bounding box center [538, 156] width 589 height 33
paste input "**********"
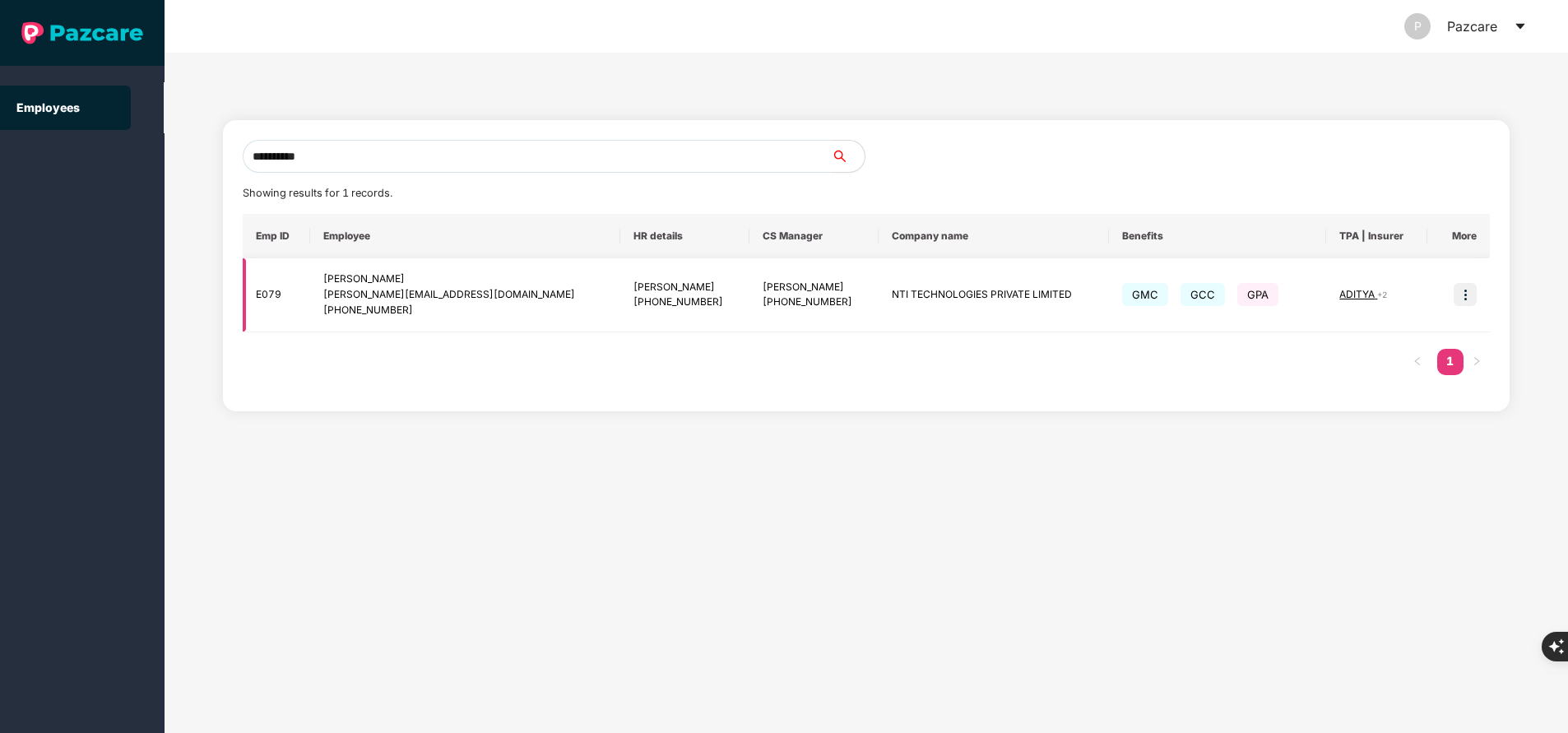
type input "**********"
click at [1339, 289] on span "ADITYA" at bounding box center [1358, 294] width 38 height 13
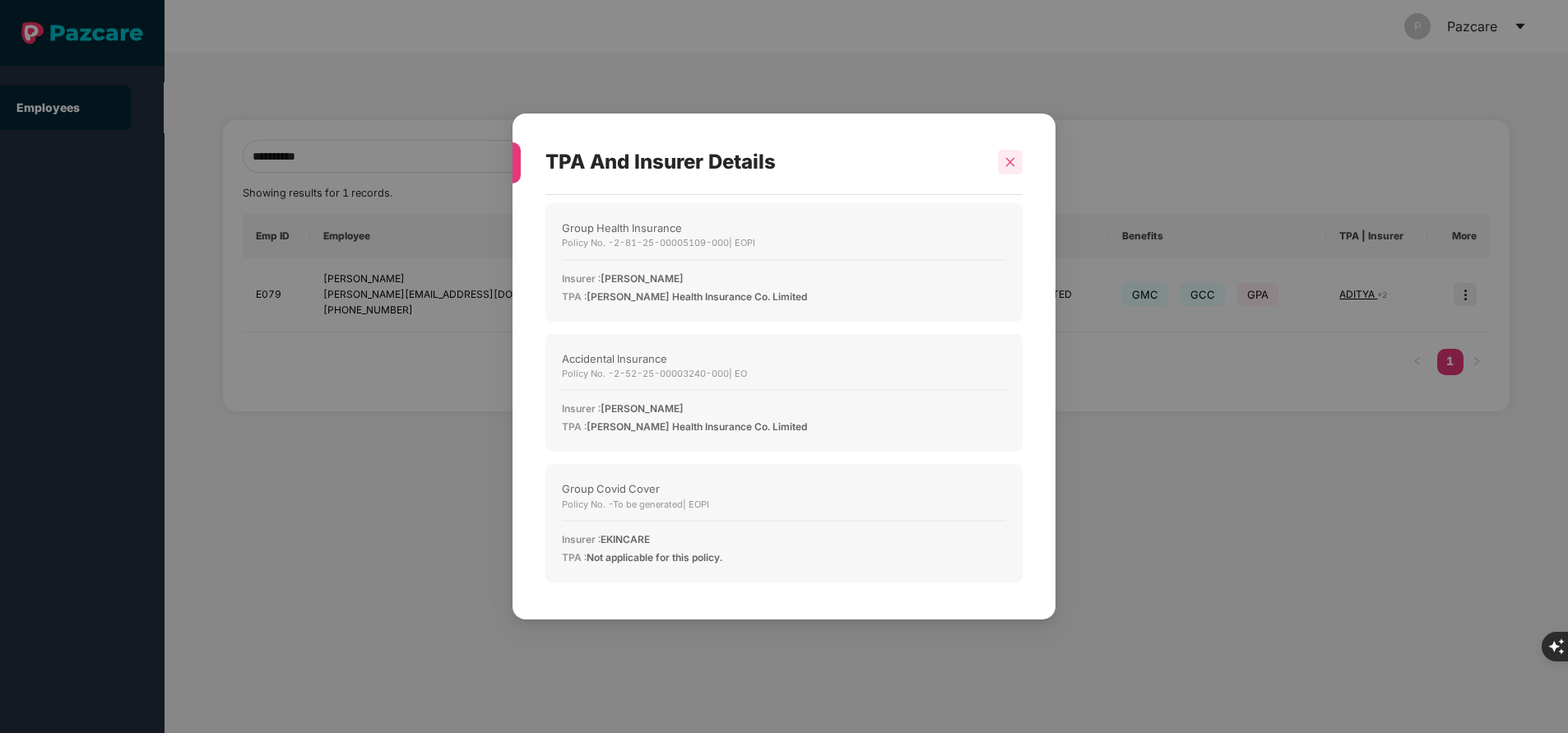
click at [1015, 163] on icon "close" at bounding box center [1011, 163] width 12 height 12
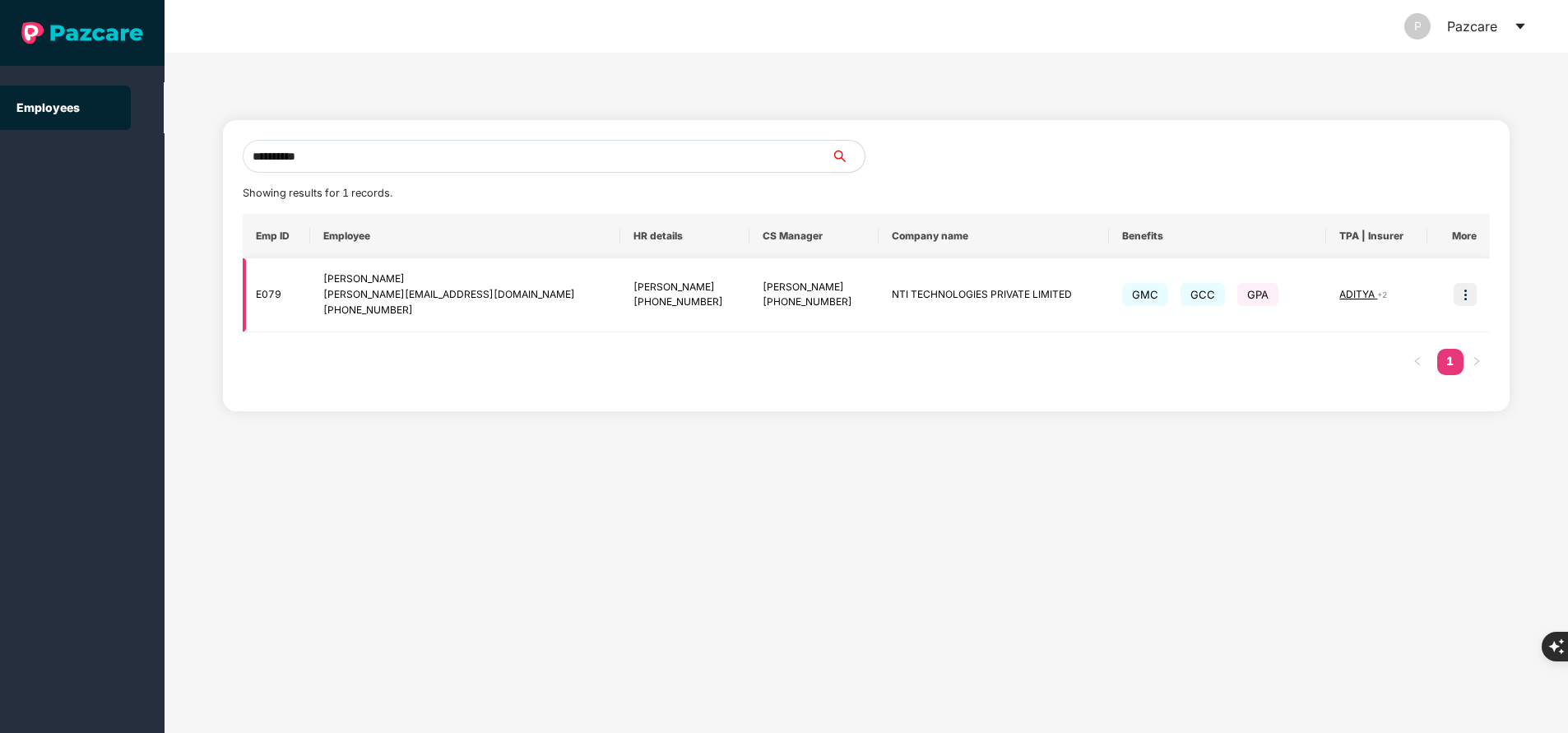
click at [1468, 290] on img at bounding box center [1465, 294] width 23 height 23
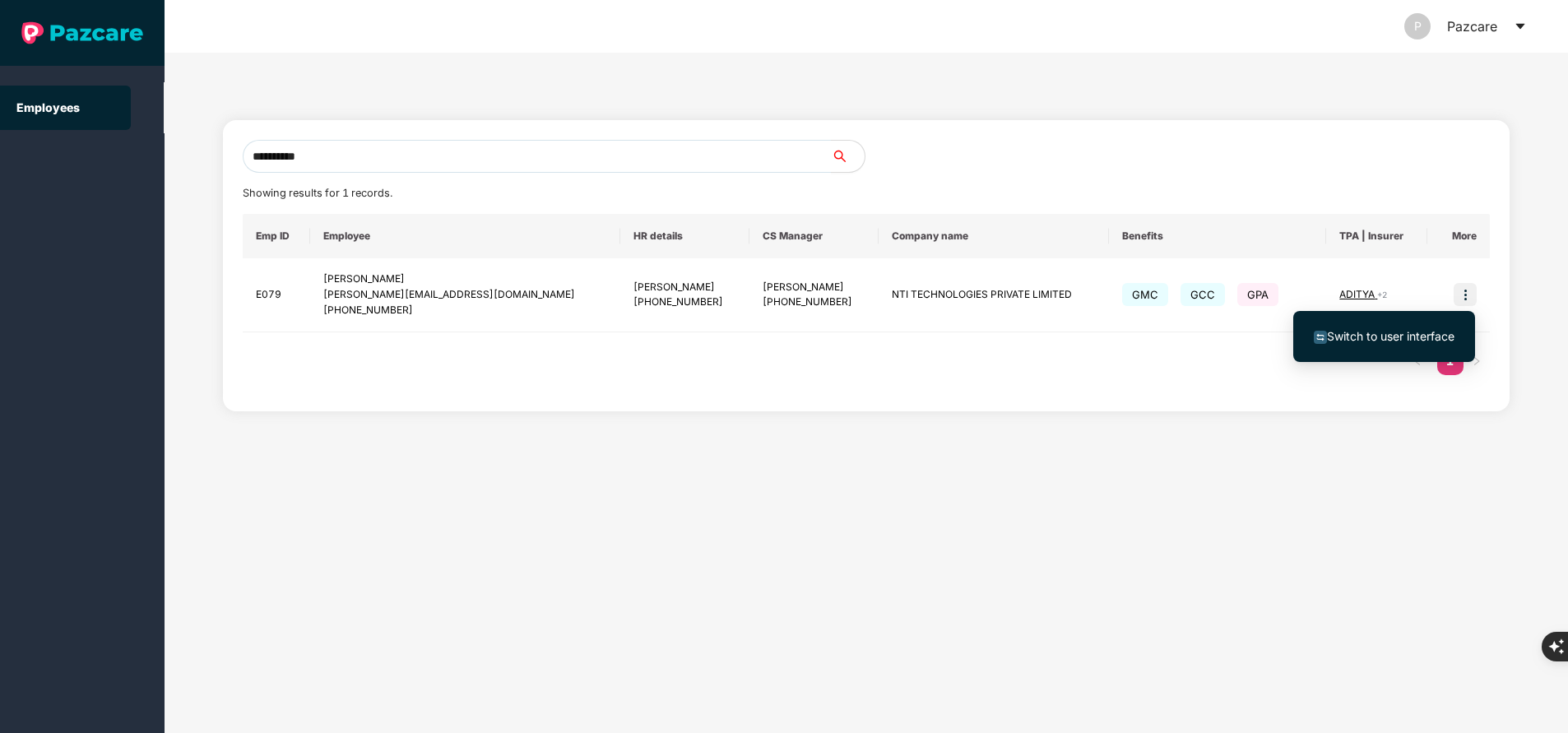
click at [1055, 504] on div "**********" at bounding box center [866, 393] width 1404 height 681
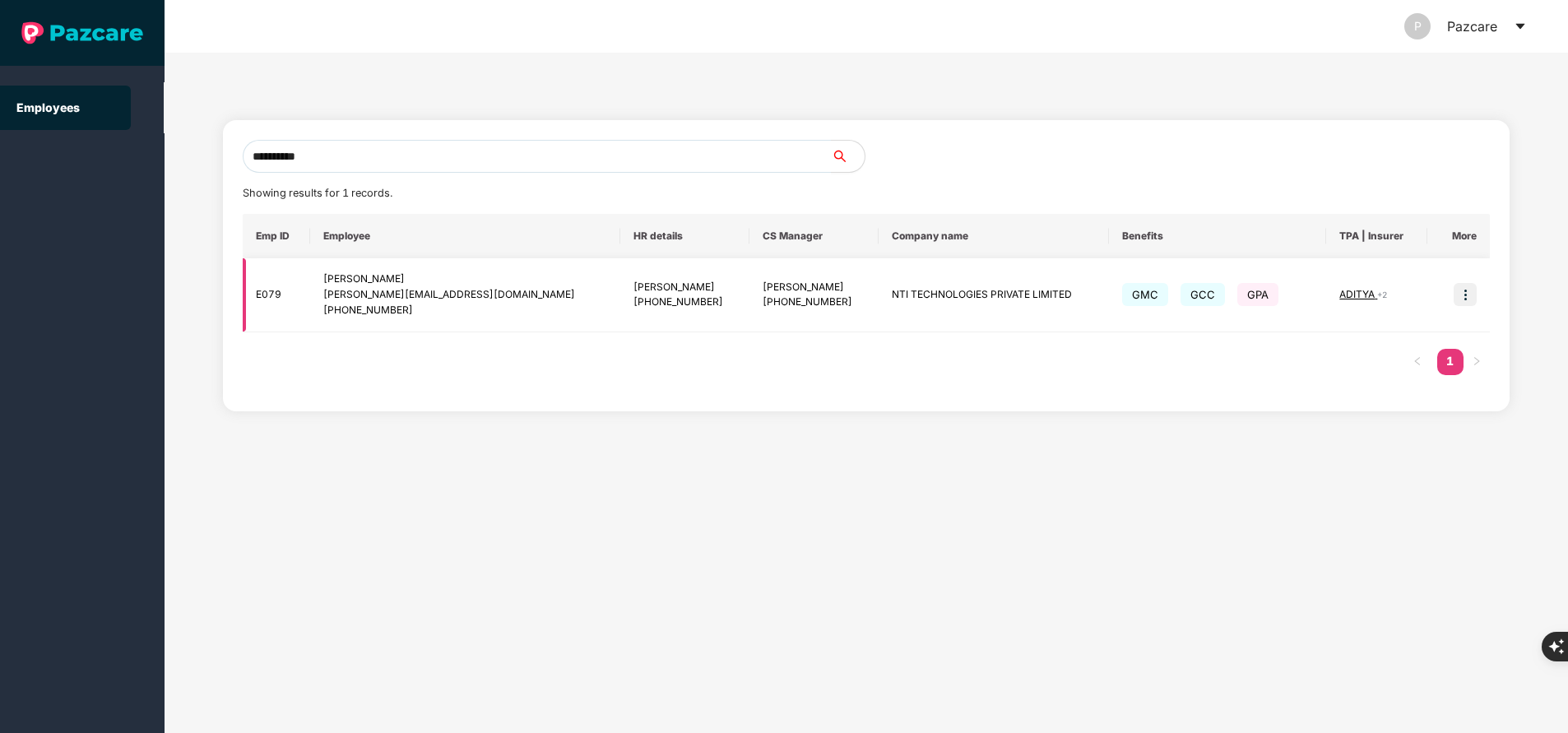
click at [1464, 289] on img at bounding box center [1465, 294] width 23 height 23
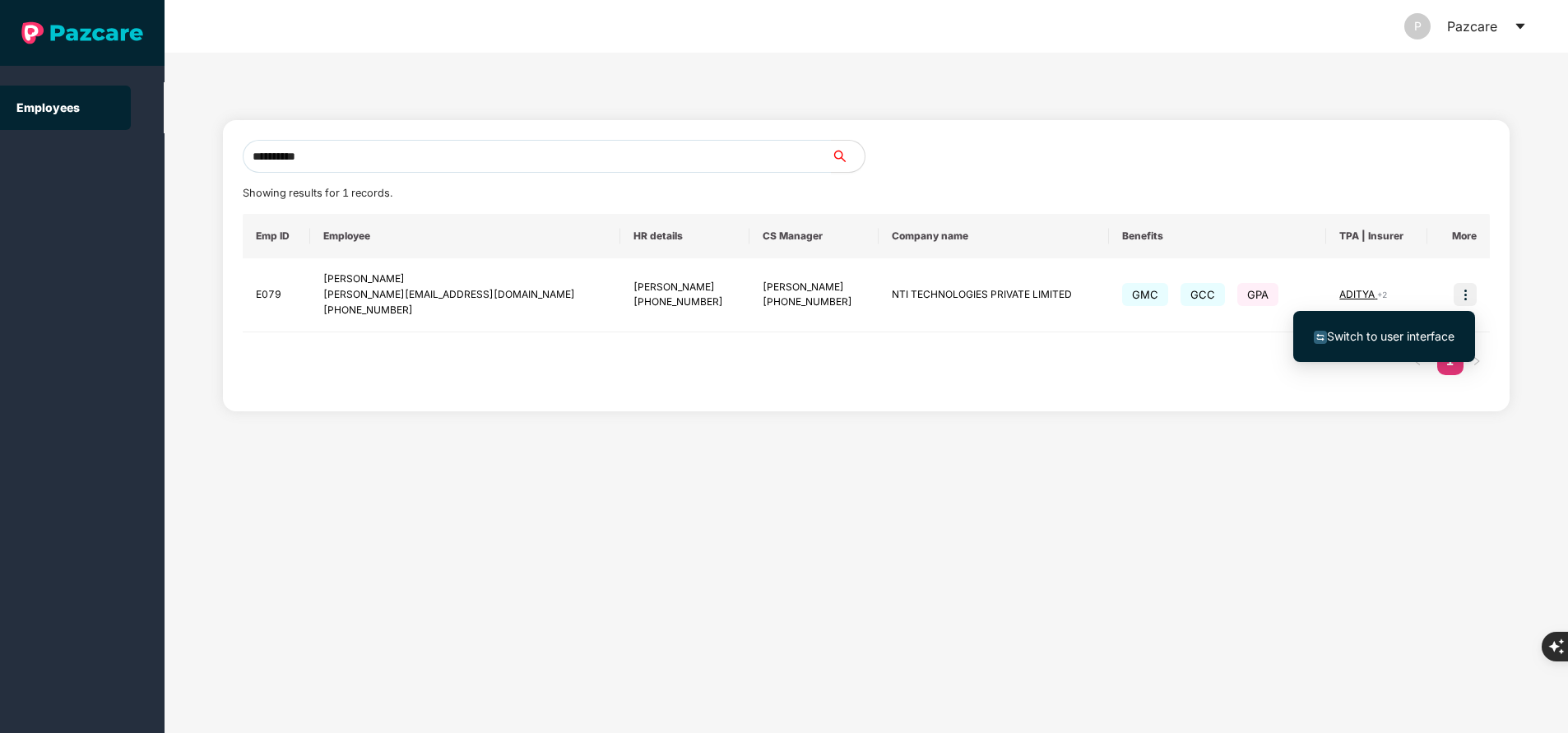
click at [1383, 334] on span "Switch to user interface" at bounding box center [1390, 336] width 128 height 14
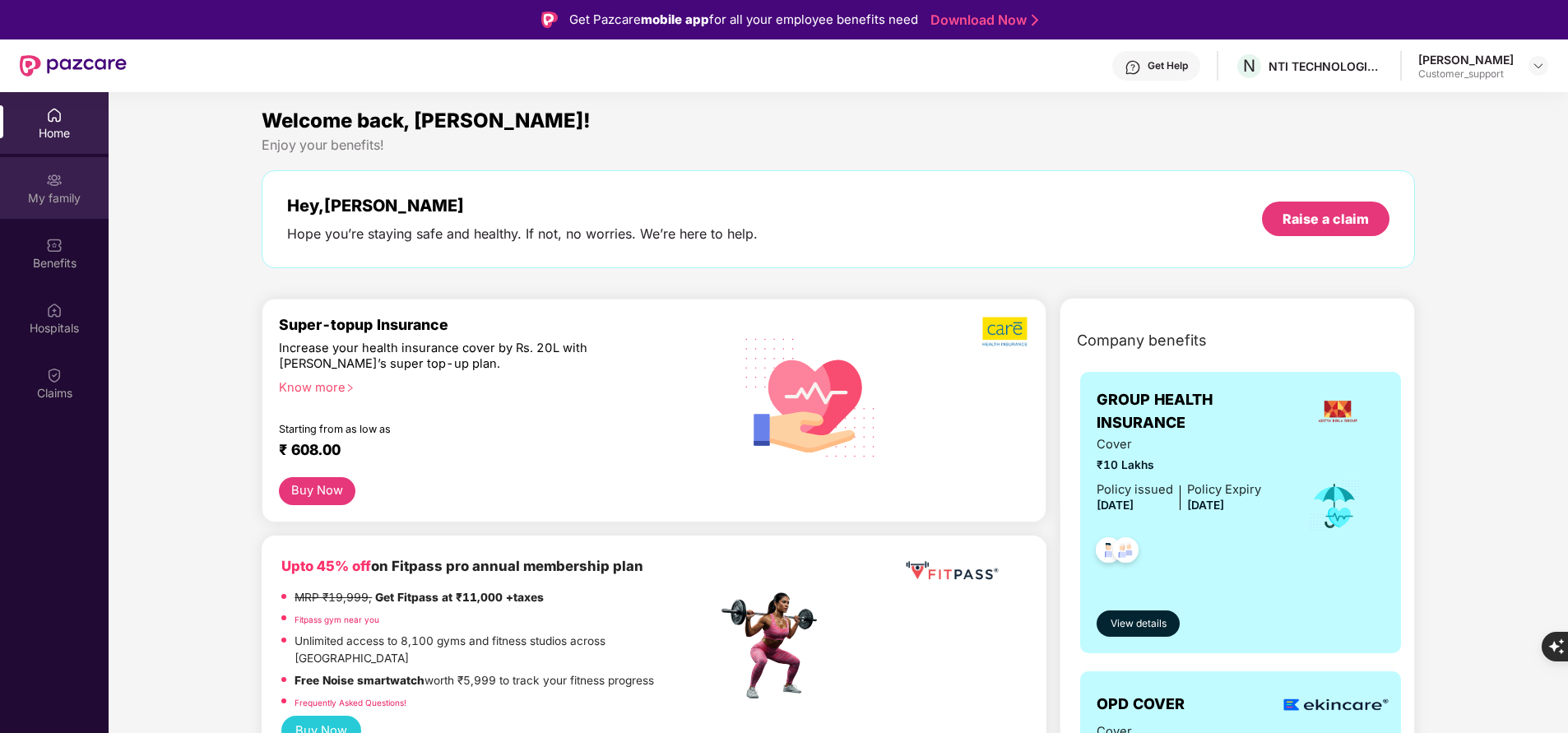
click at [72, 185] on div "My family" at bounding box center [54, 188] width 108 height 62
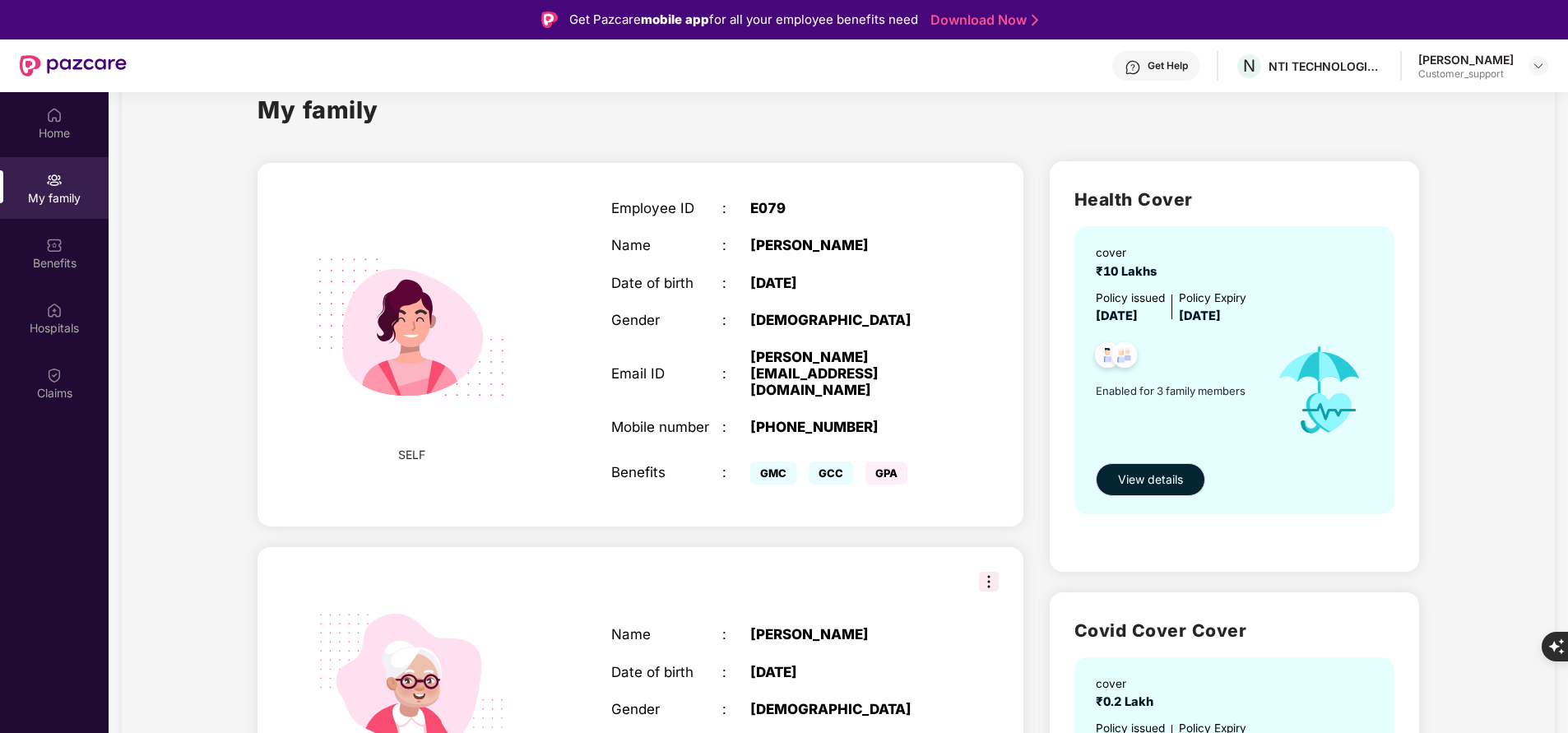
scroll to position [13, 0]
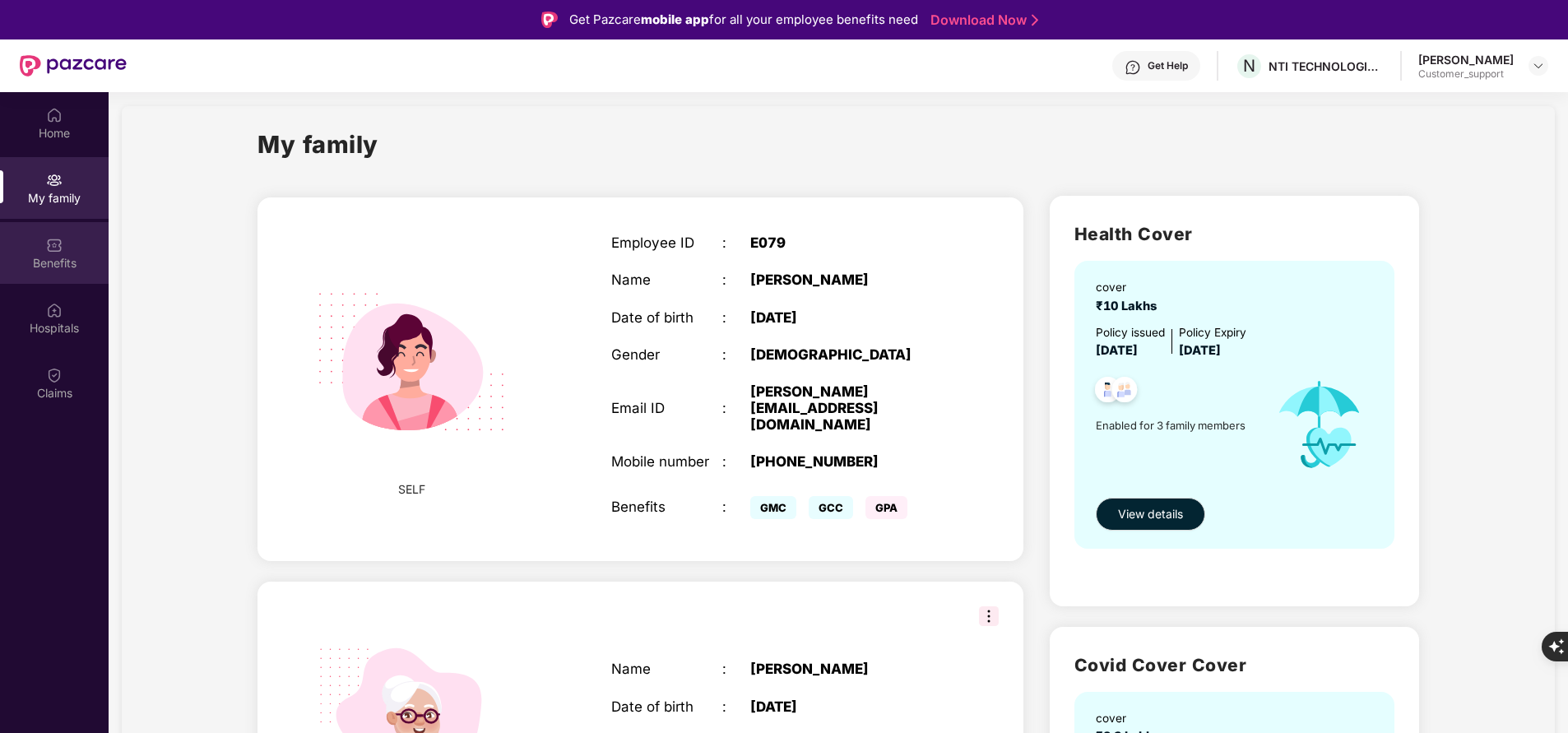
click at [54, 260] on div "Benefits" at bounding box center [54, 262] width 108 height 16
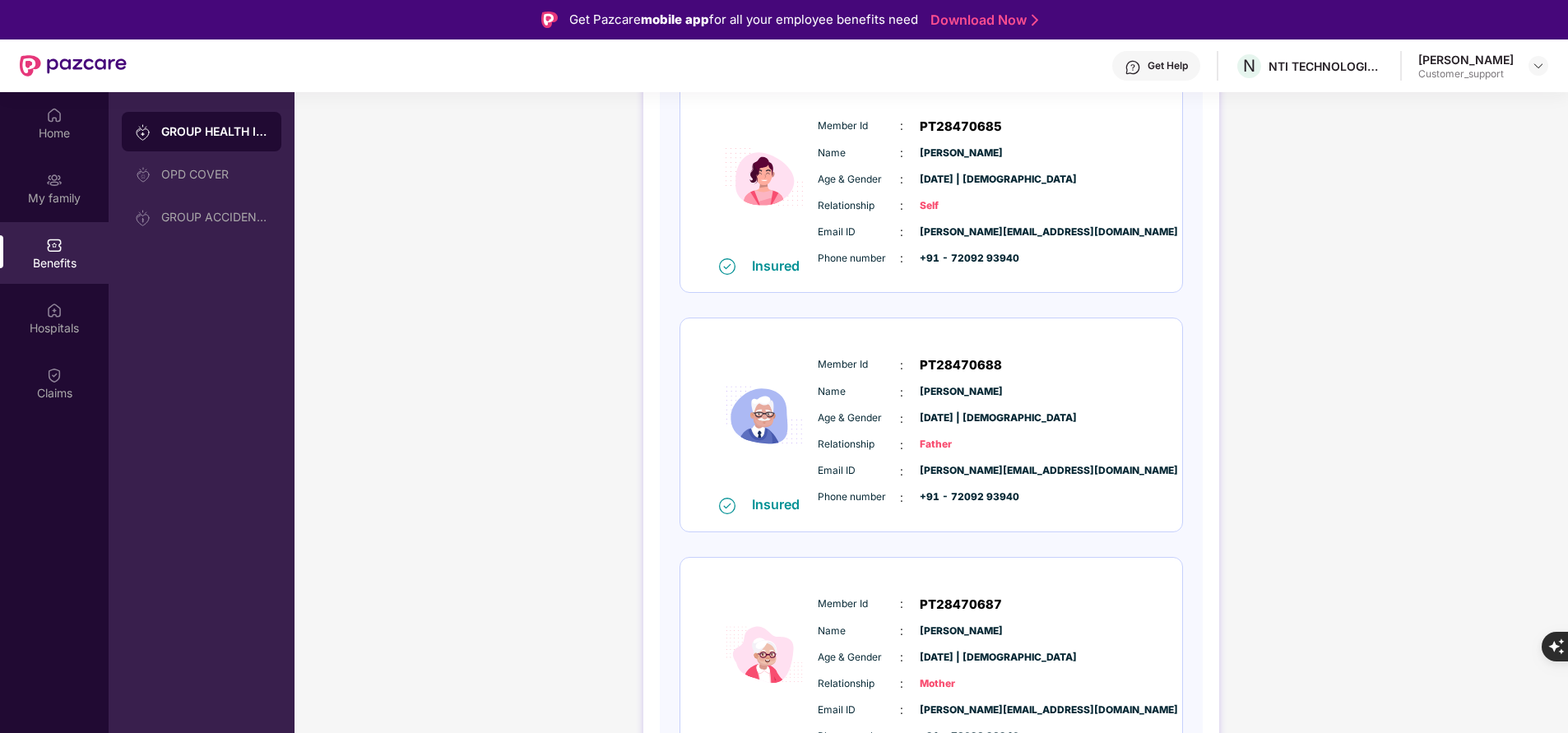
scroll to position [306, 0]
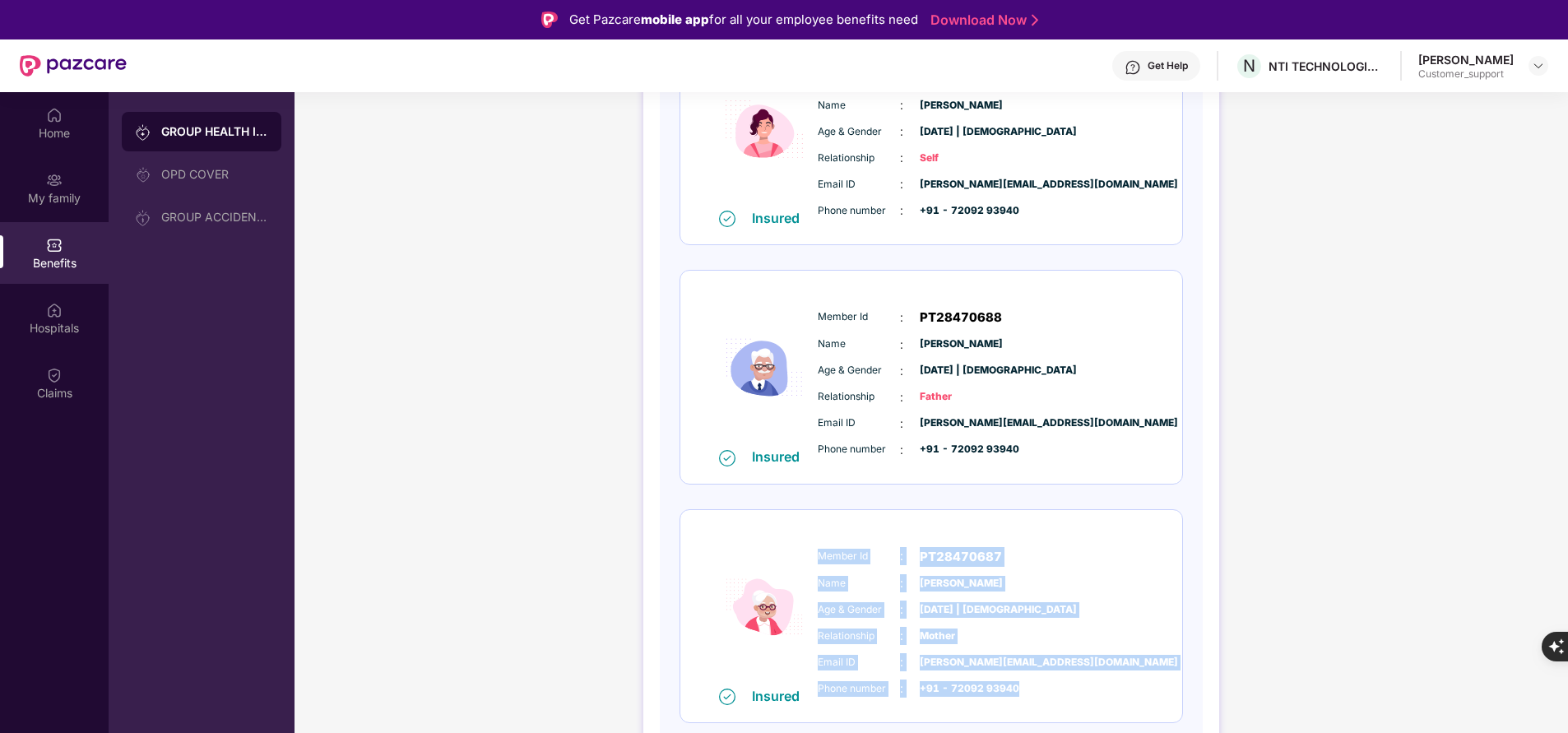
drag, startPoint x: 815, startPoint y: 554, endPoint x: 1041, endPoint y: 695, distance: 266.4
click at [1041, 695] on div "Member Id : PT28470687 Name : Sangeeta Bhadani Age & Gender : 22 Nov 1973 | Fem…" at bounding box center [981, 623] width 335 height 168
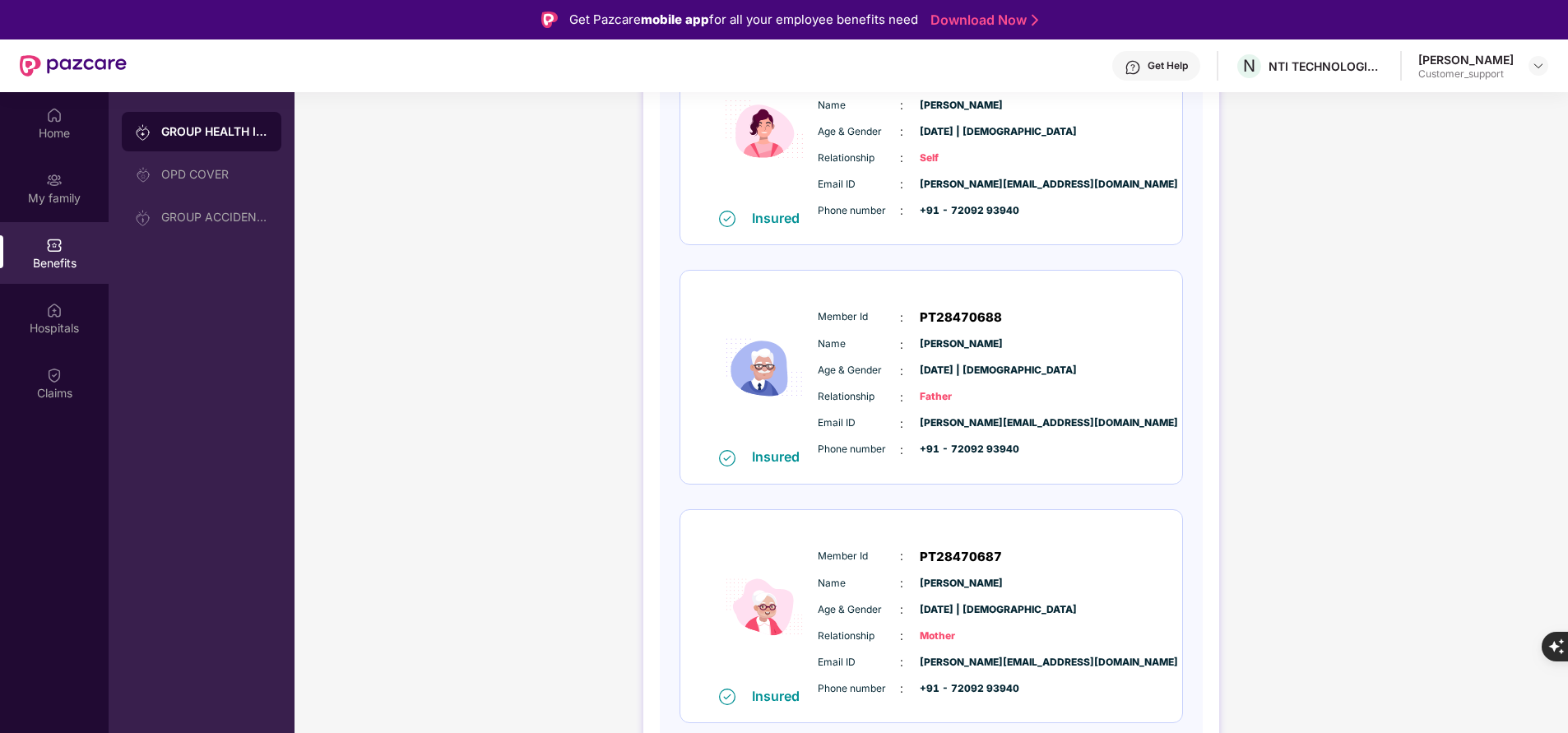
click at [968, 444] on span "+91 - 72092 93940" at bounding box center [960, 449] width 82 height 15
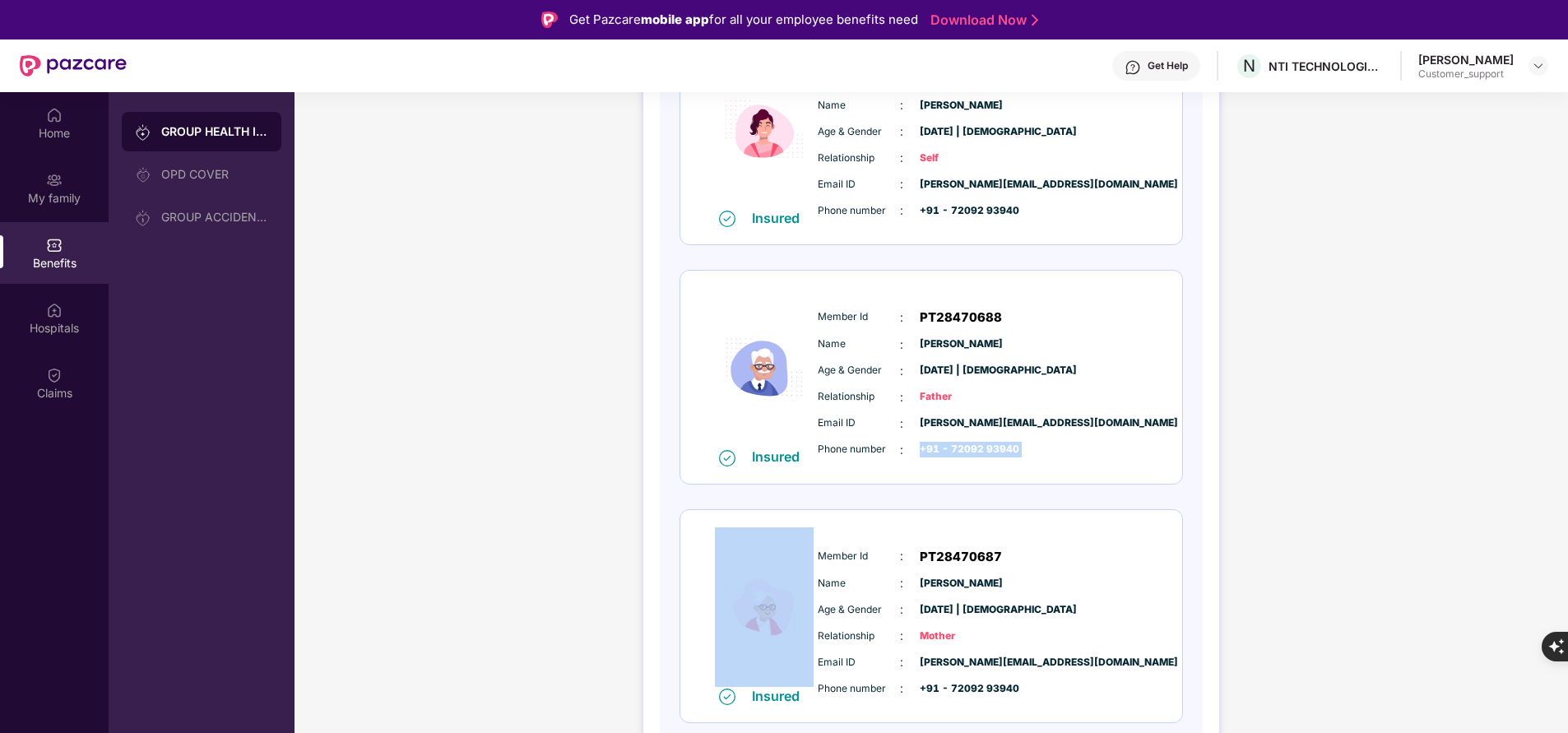
click at [968, 444] on span "+91 - 72092 93940" at bounding box center [960, 449] width 82 height 15
copy div "+91 - 72092 93940"
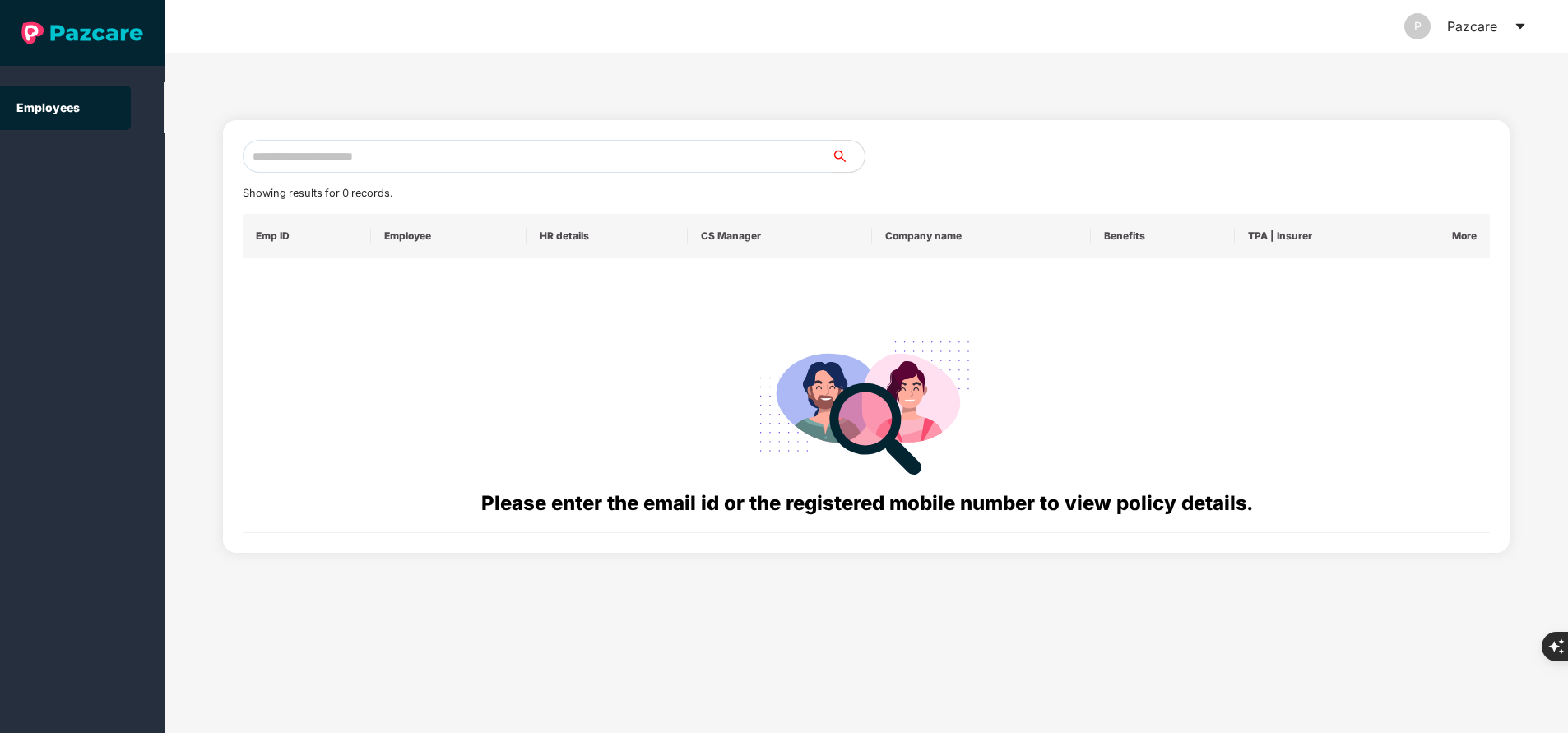
drag, startPoint x: 471, startPoint y: 139, endPoint x: 477, endPoint y: 157, distance: 19.0
click at [477, 157] on div "Showing results for 0 records. Emp ID Employee HR details CS Manager Company na…" at bounding box center [866, 336] width 1287 height 433
click at [477, 157] on input "text" at bounding box center [538, 156] width 589 height 33
paste input "**********"
click at [320, 156] on input "**********" at bounding box center [538, 156] width 589 height 33
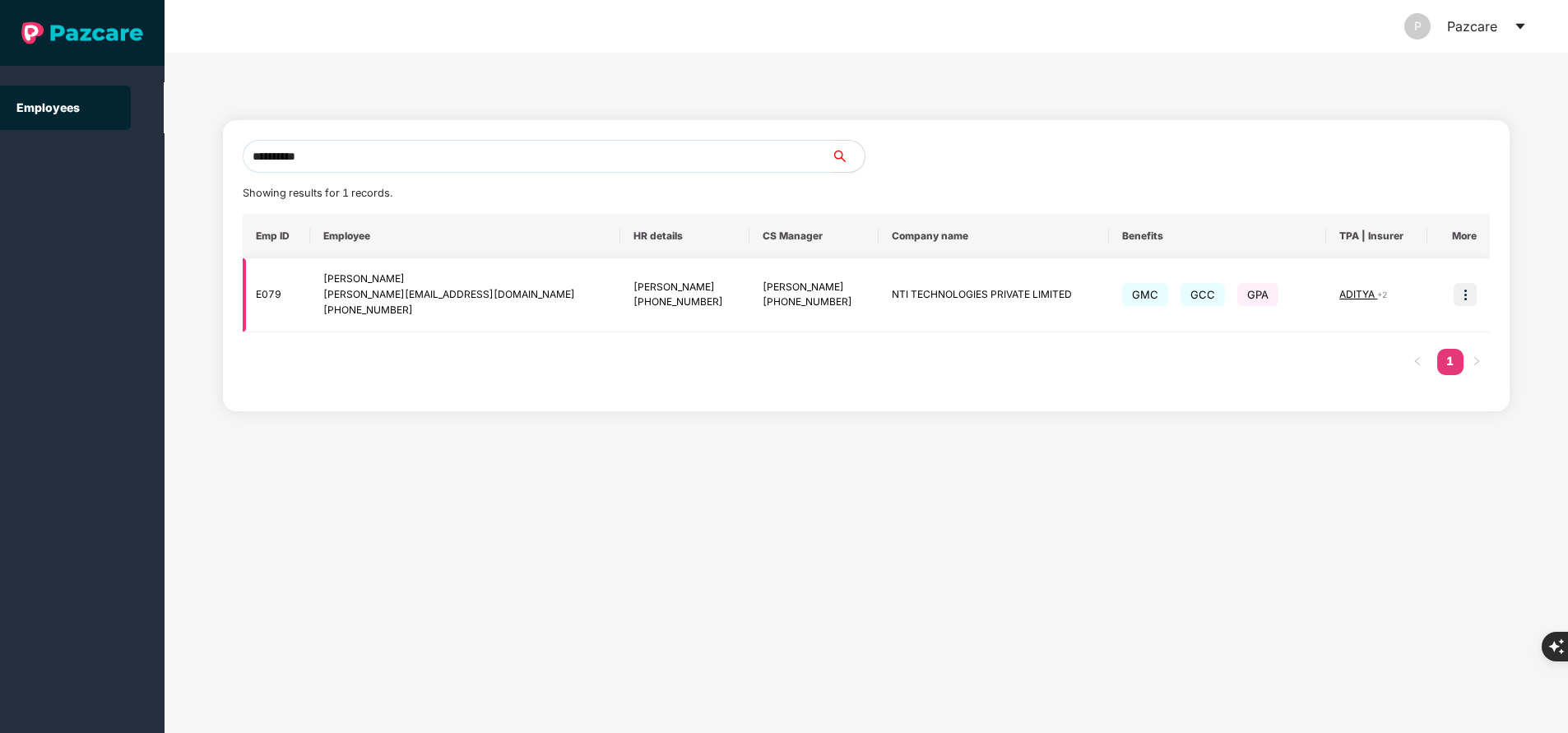
type input "**********"
click at [1456, 306] on img at bounding box center [1465, 294] width 23 height 23
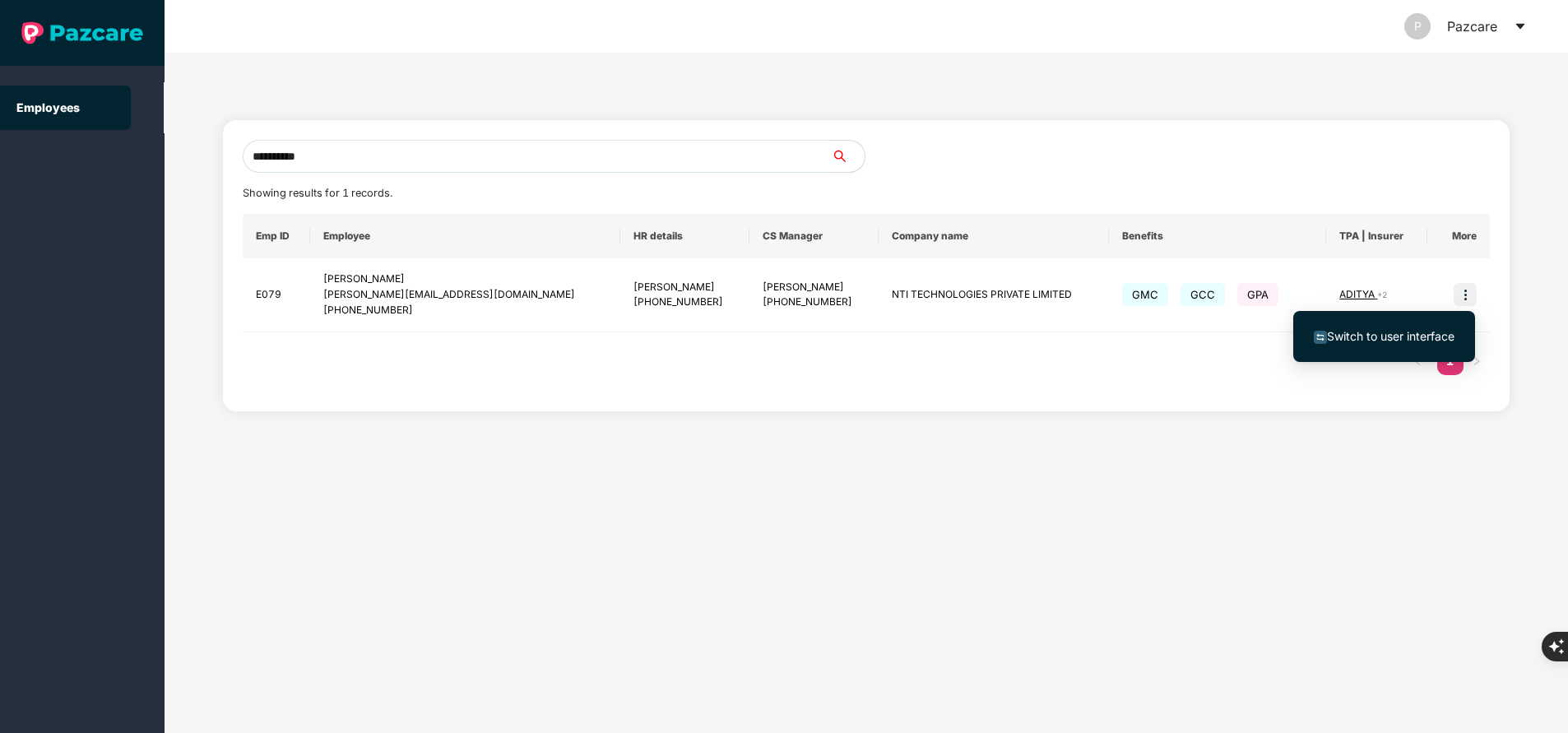
click at [1395, 338] on span "Switch to user interface" at bounding box center [1390, 336] width 128 height 14
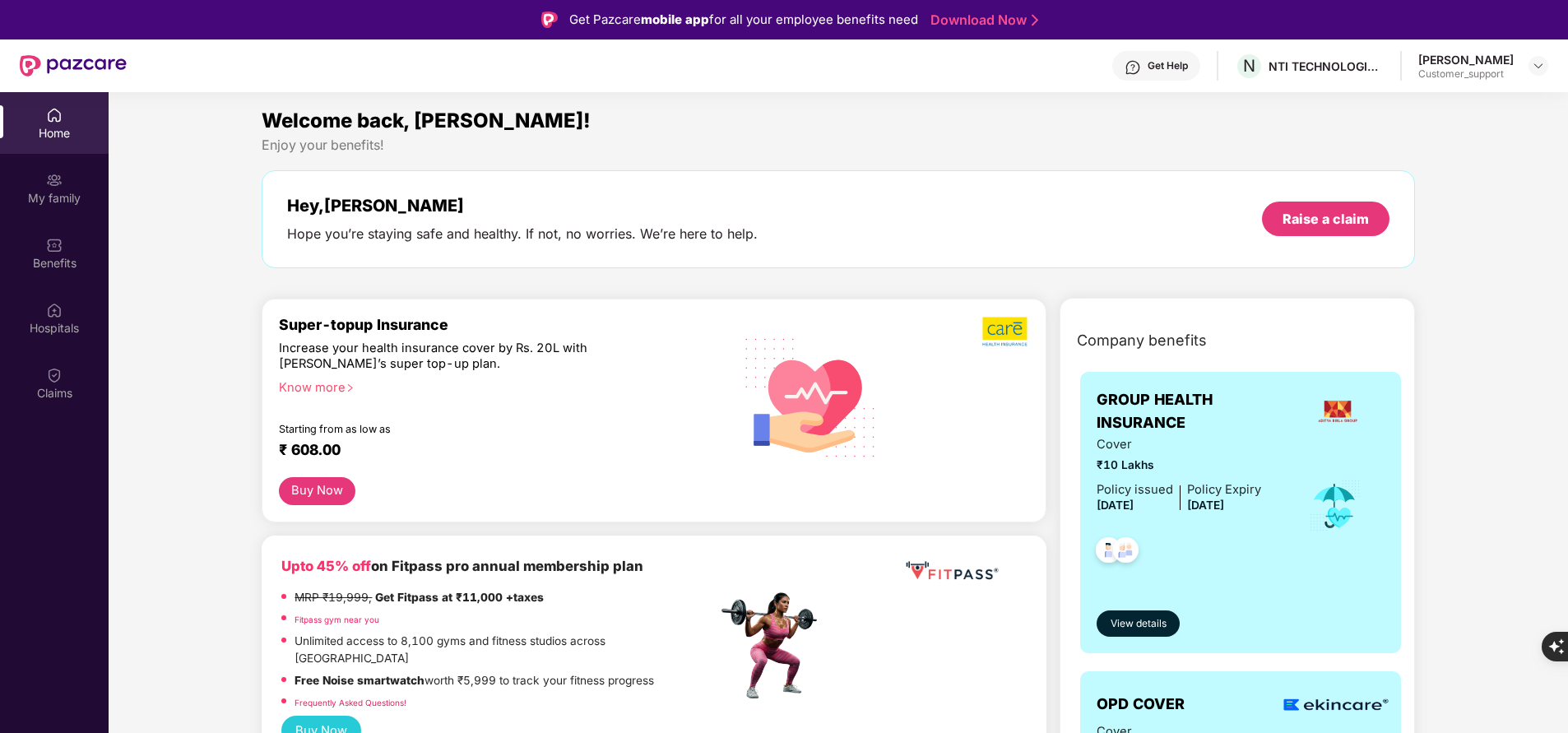
click at [1342, 413] on img at bounding box center [1338, 411] width 44 height 44
click at [52, 187] on img at bounding box center [53, 179] width 16 height 16
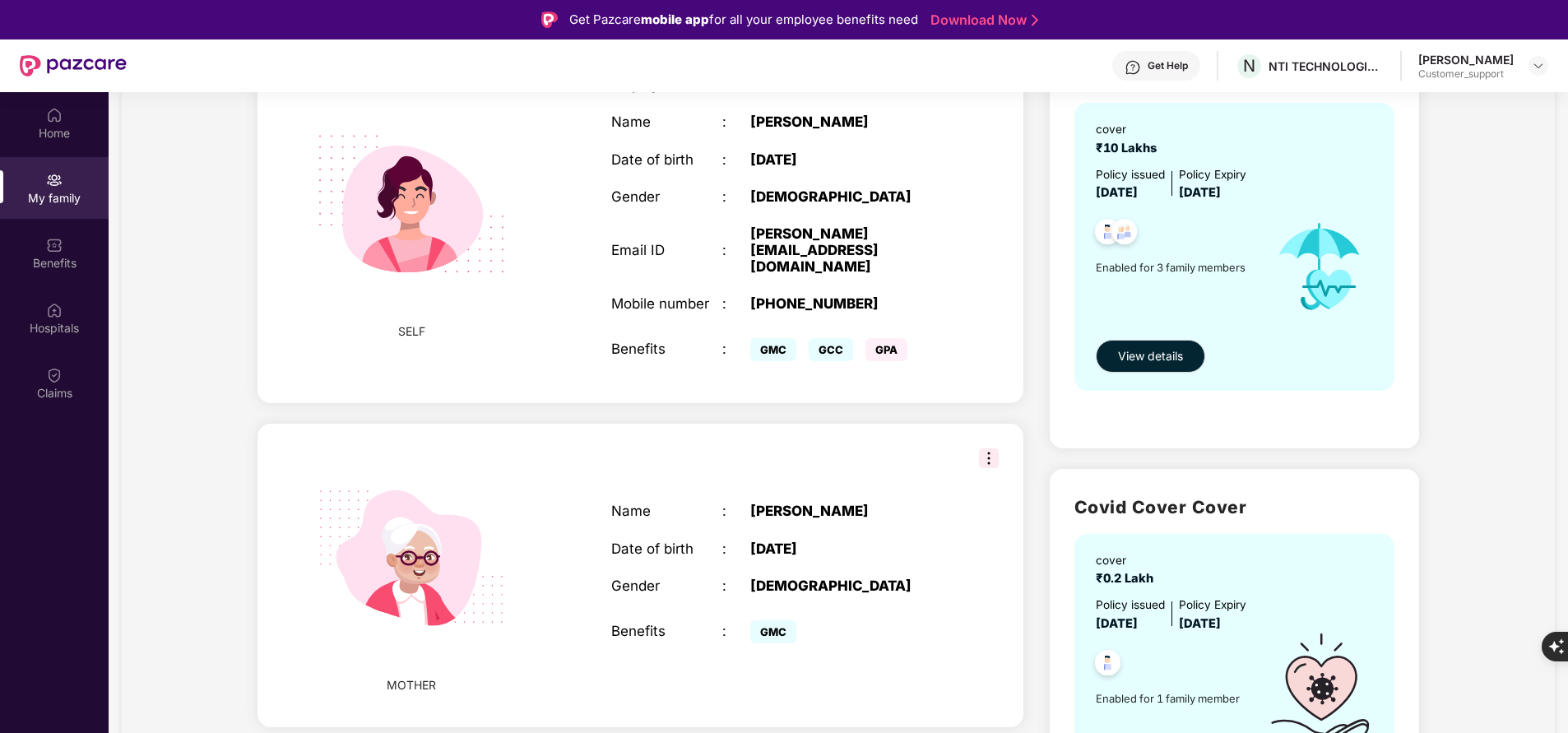
scroll to position [0, 0]
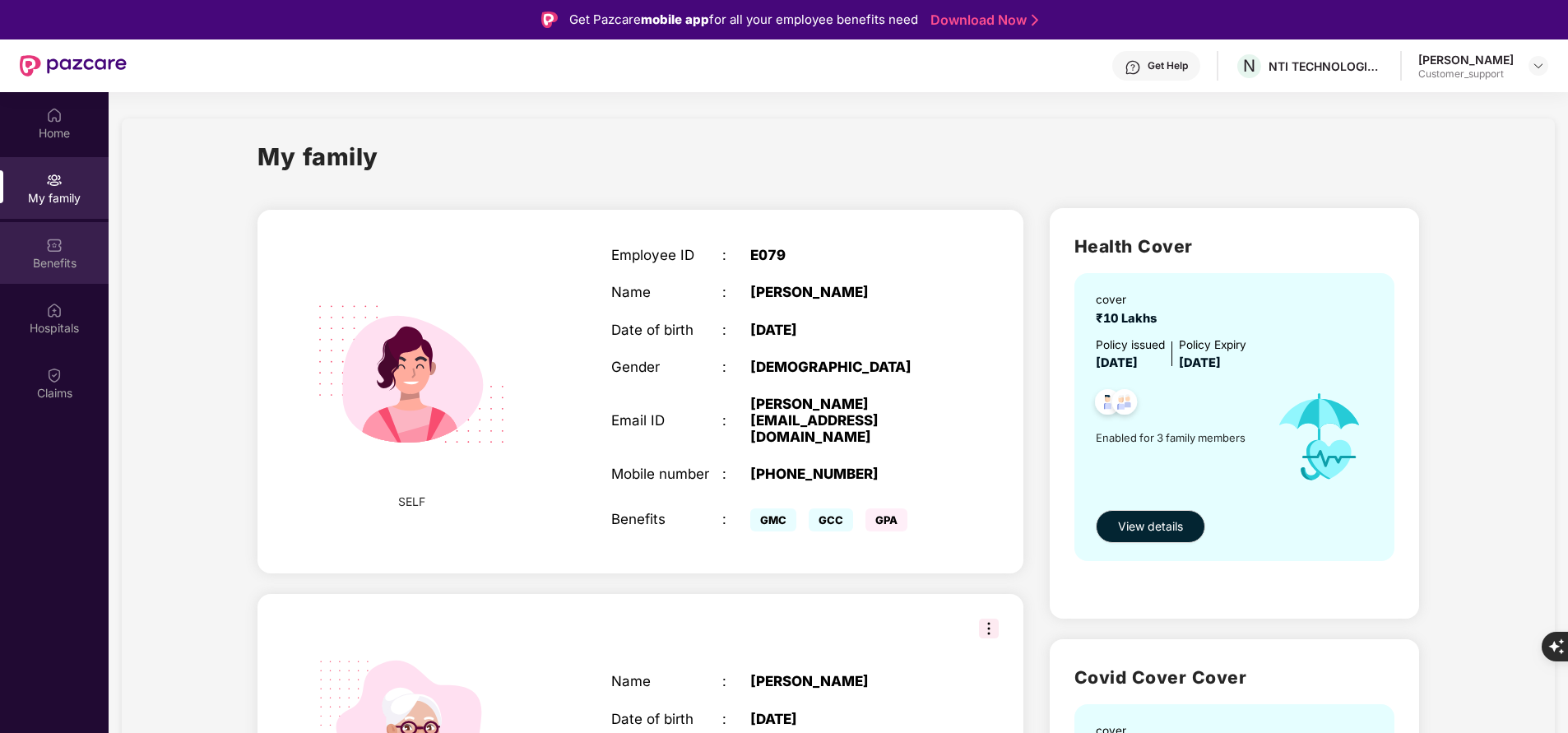
click at [45, 263] on div "Benefits" at bounding box center [54, 262] width 108 height 16
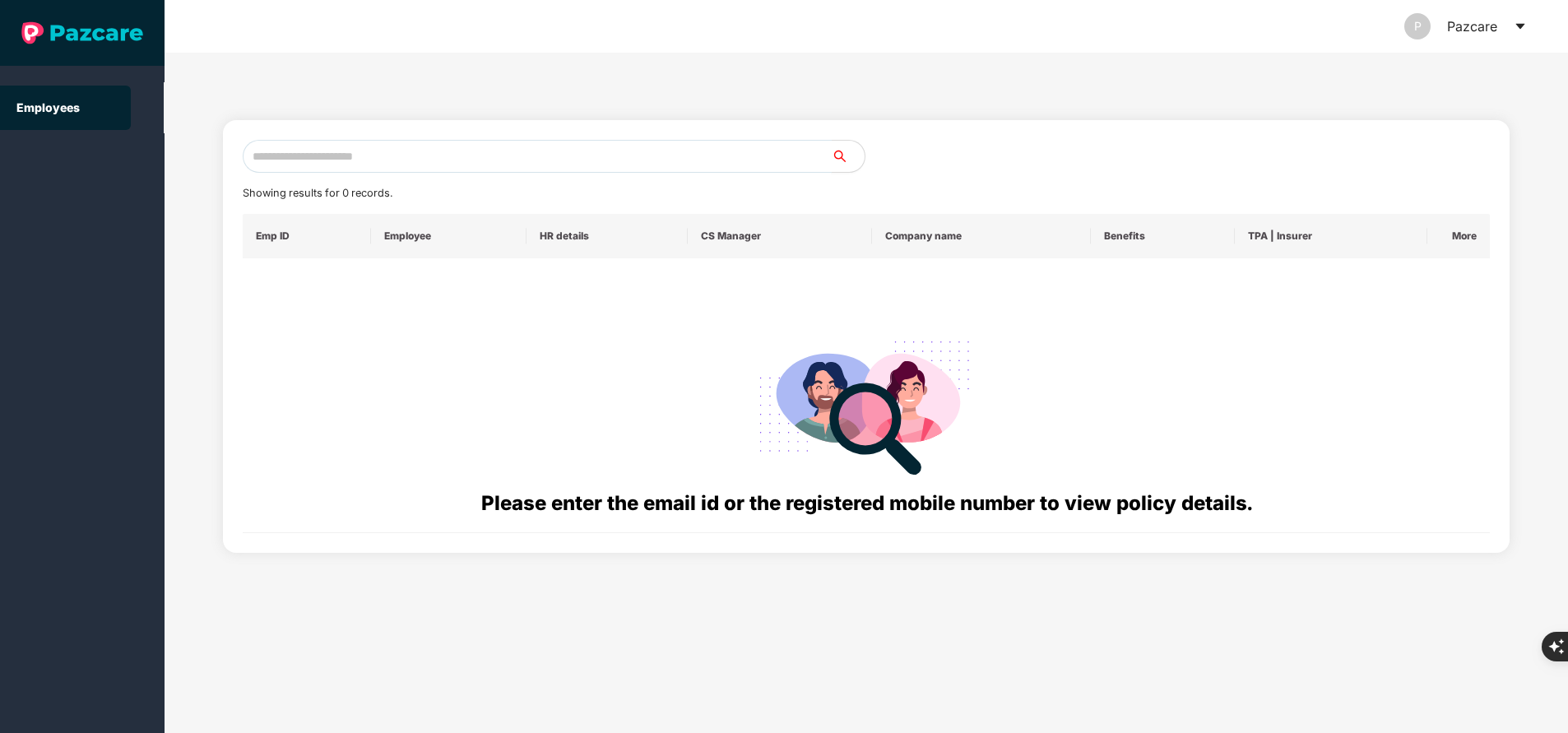
click at [580, 148] on input "text" at bounding box center [538, 156] width 589 height 33
paste input "**********"
click at [580, 148] on input "**********" at bounding box center [538, 156] width 589 height 33
click at [289, 148] on input "**********" at bounding box center [538, 156] width 589 height 33
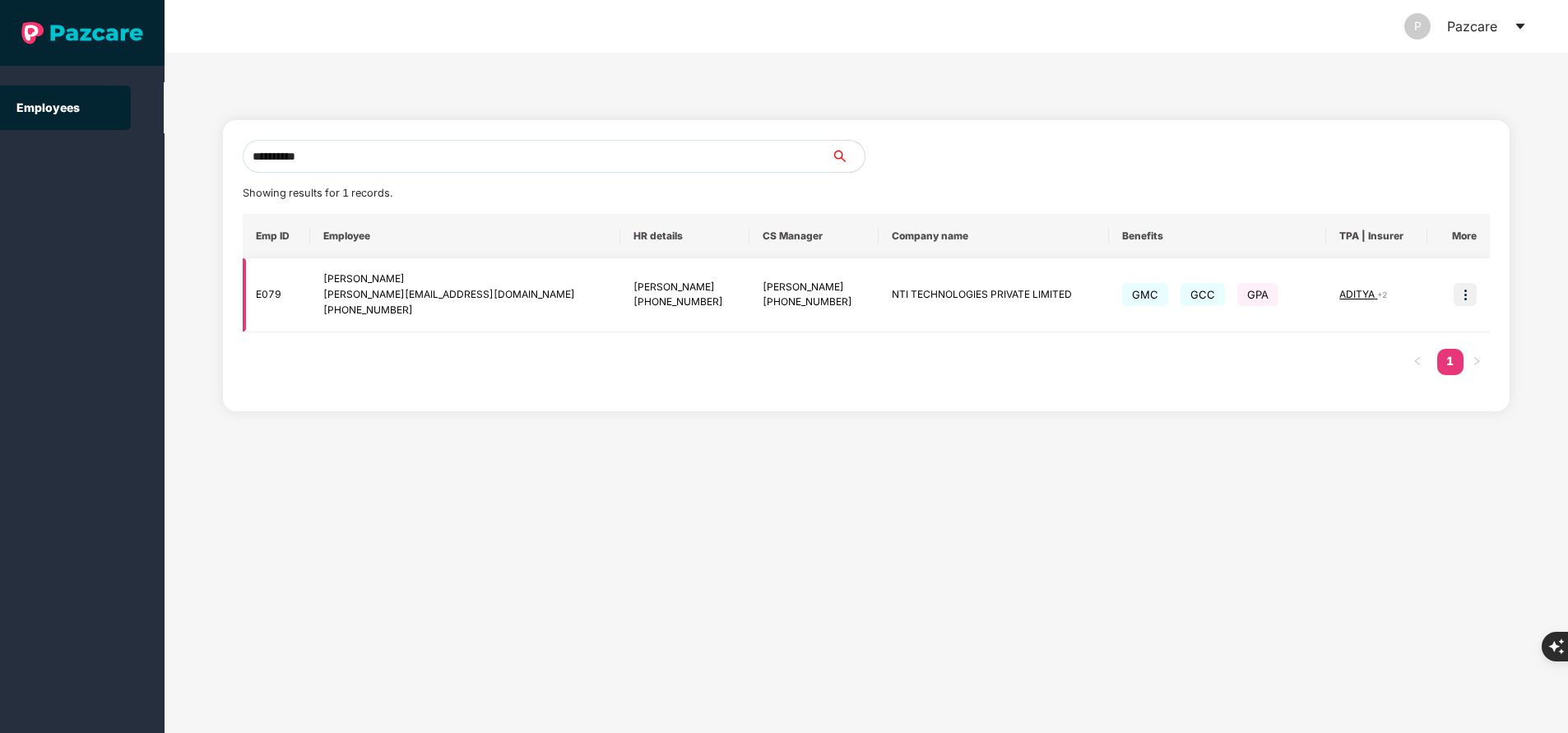
type input "**********"
click at [1344, 292] on span "ADITYA" at bounding box center [1358, 294] width 38 height 13
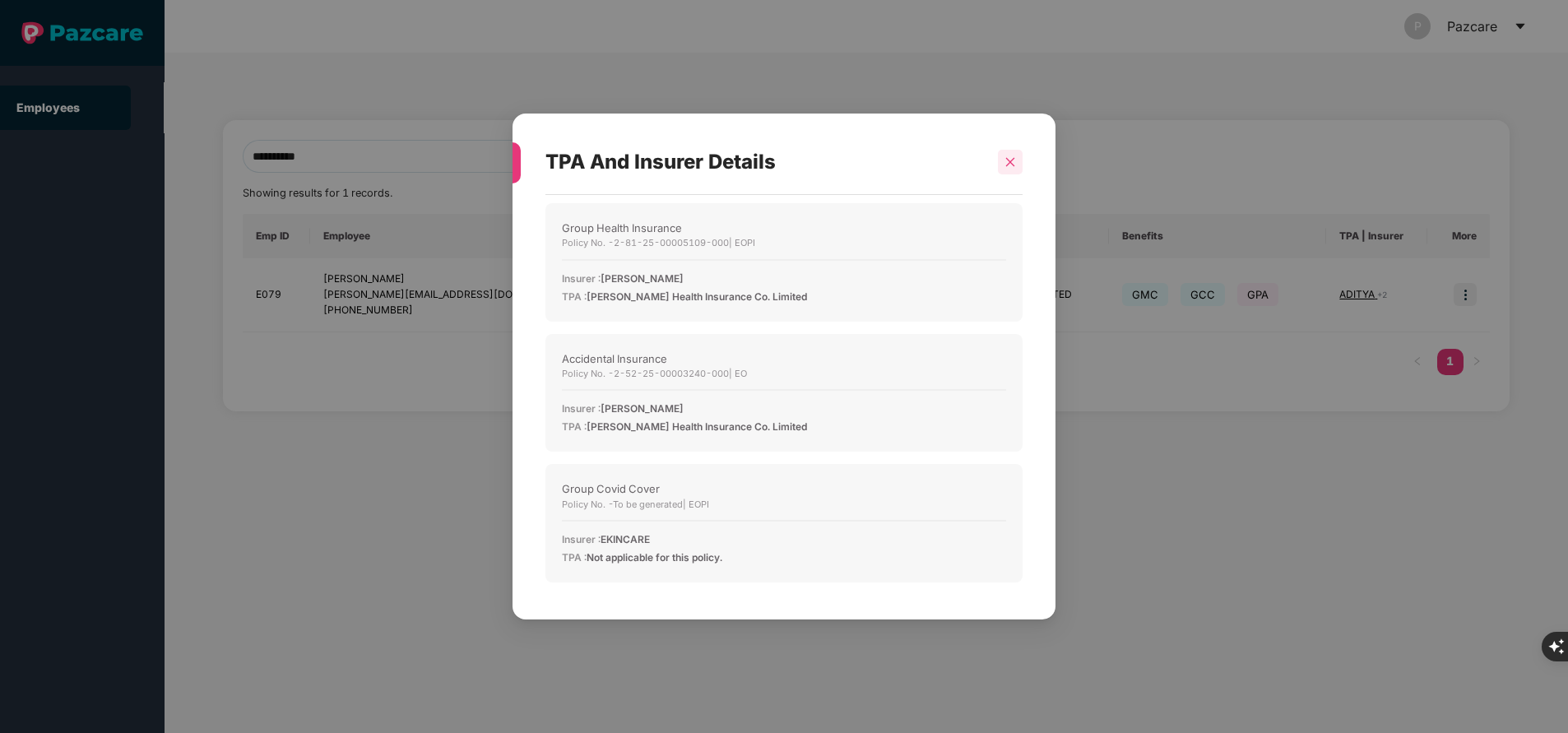
click at [1006, 163] on icon "close" at bounding box center [1011, 163] width 12 height 12
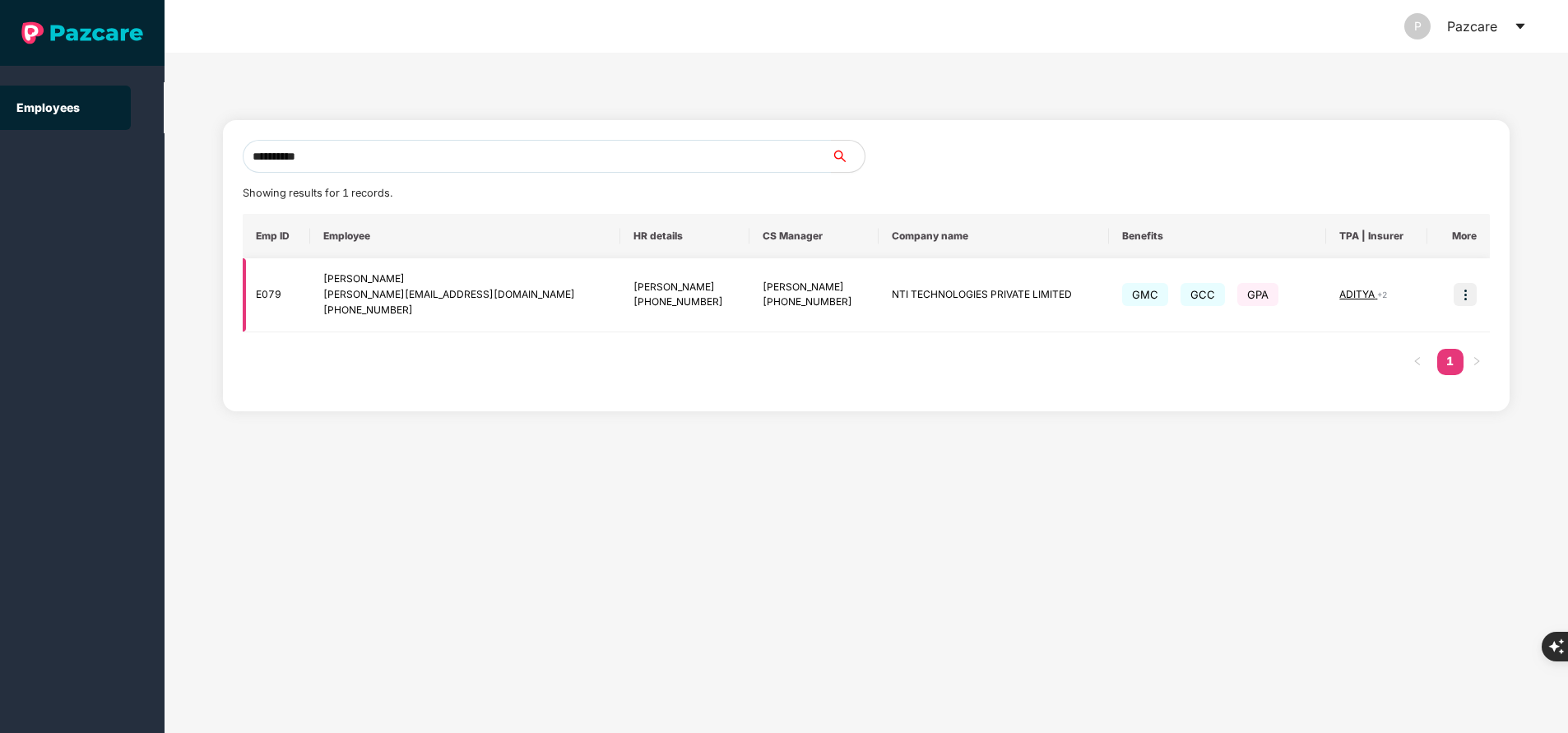
click at [1465, 293] on img at bounding box center [1465, 294] width 23 height 23
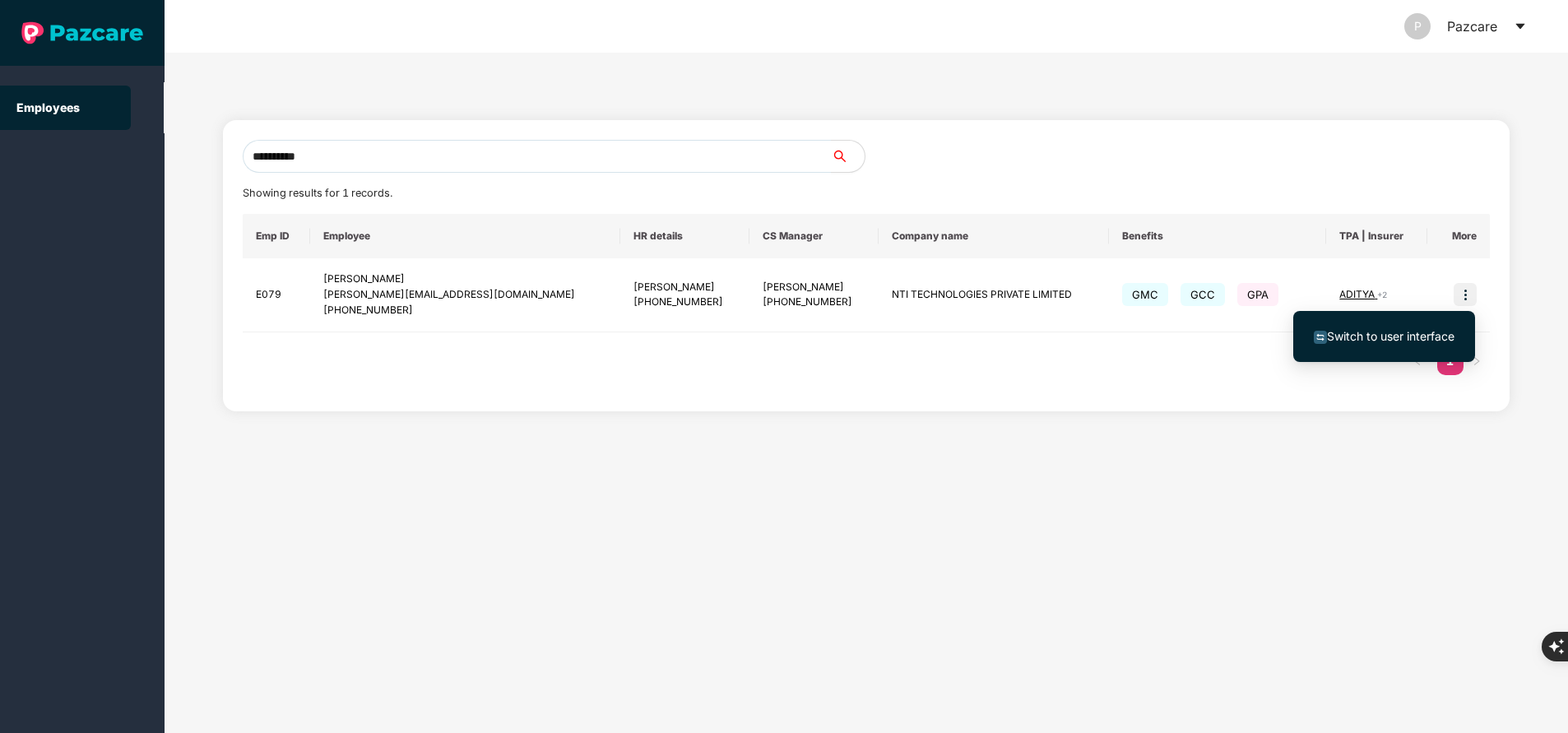
click at [1403, 338] on span "Switch to user interface" at bounding box center [1390, 336] width 128 height 14
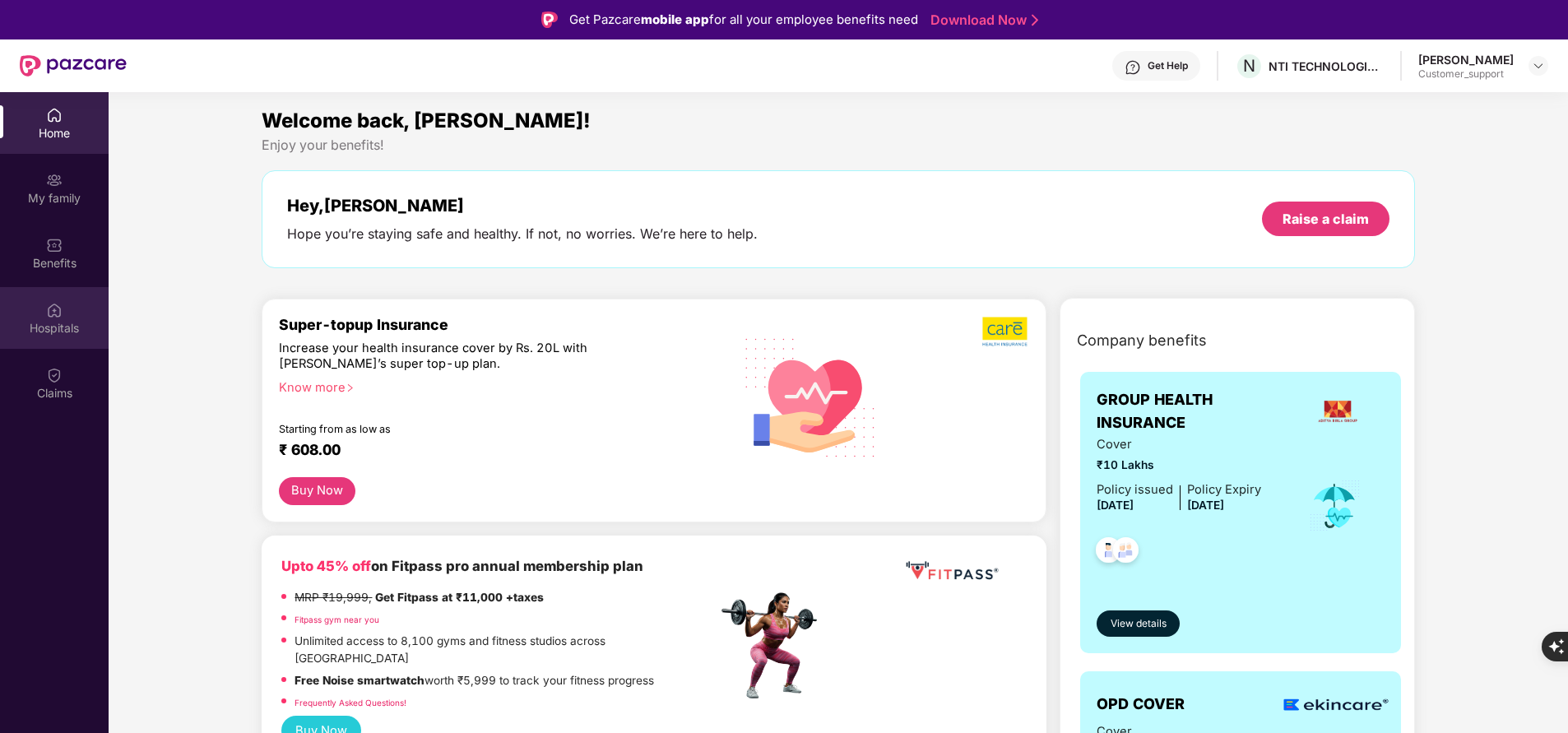
click at [32, 318] on div "Hospitals" at bounding box center [54, 317] width 108 height 62
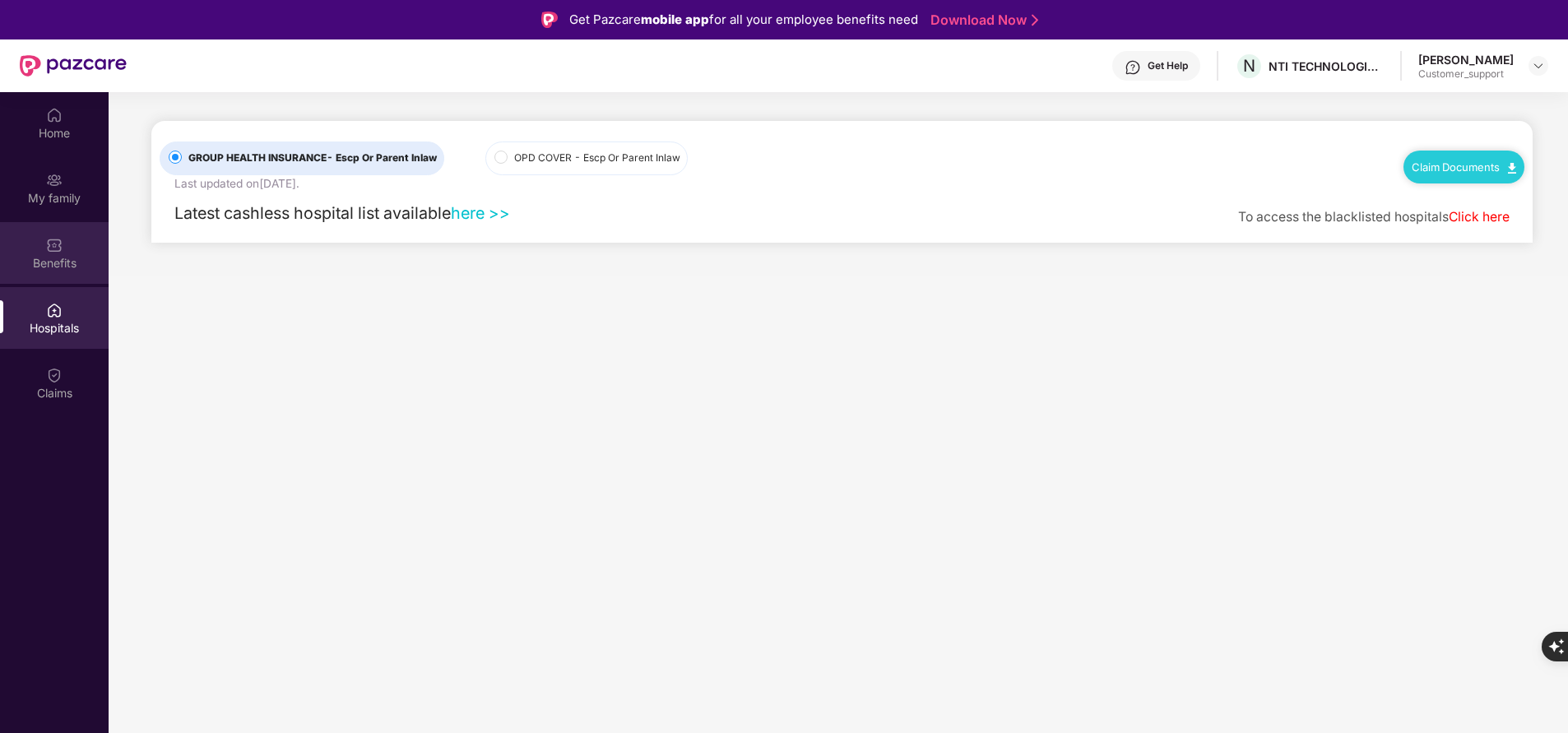
click at [56, 258] on div "Benefits" at bounding box center [54, 262] width 108 height 16
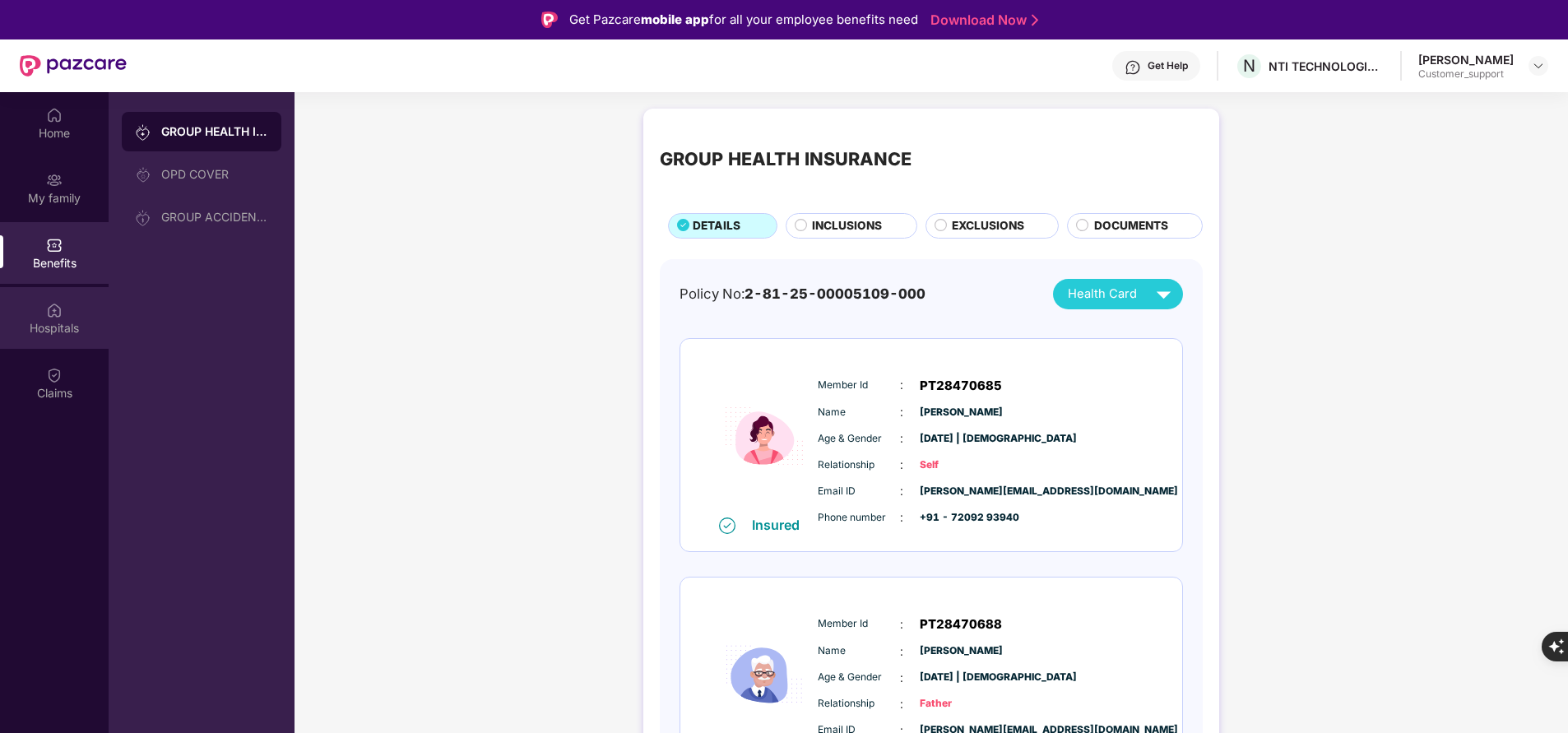
click at [60, 327] on div "Hospitals" at bounding box center [54, 328] width 108 height 16
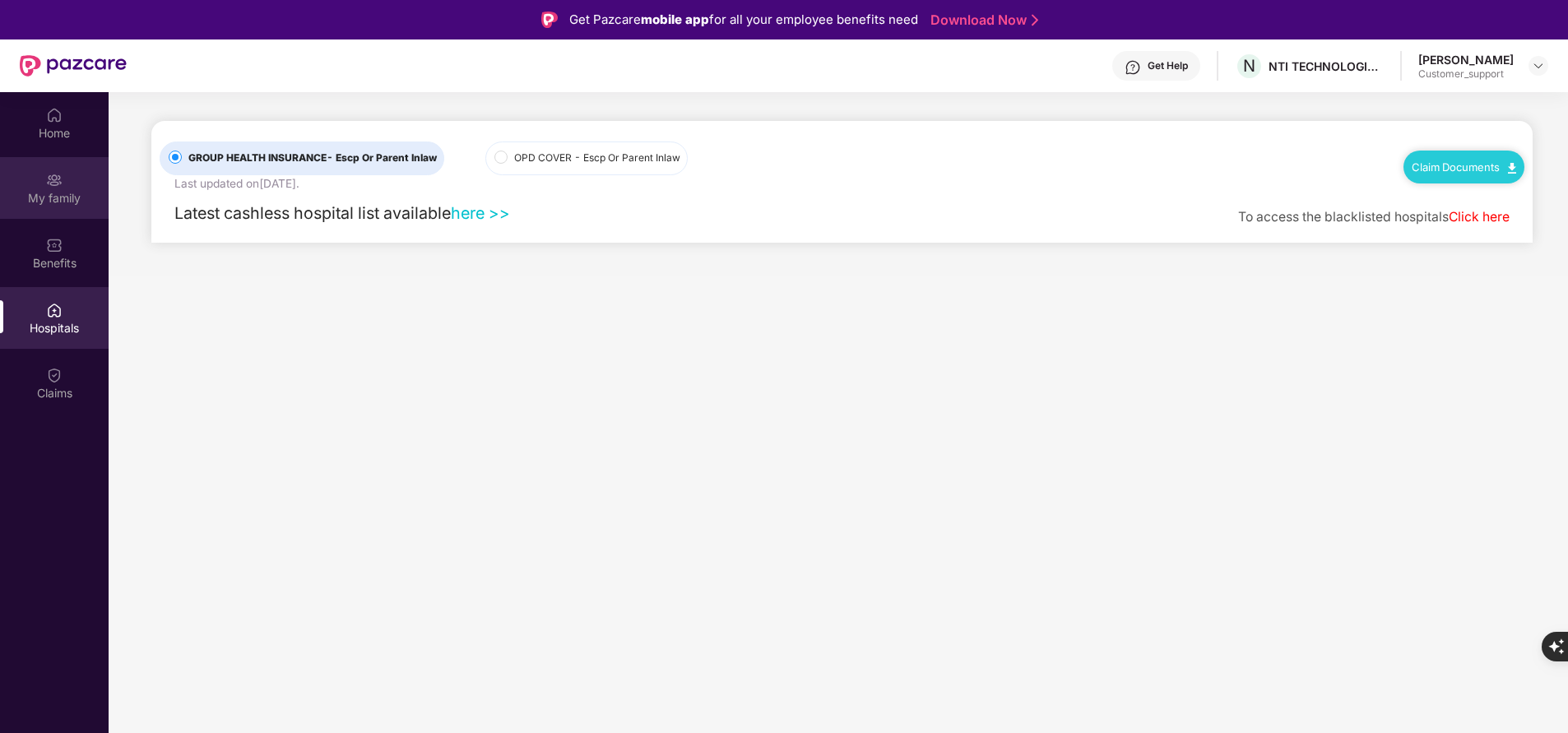
click at [46, 203] on div "My family" at bounding box center [54, 197] width 108 height 16
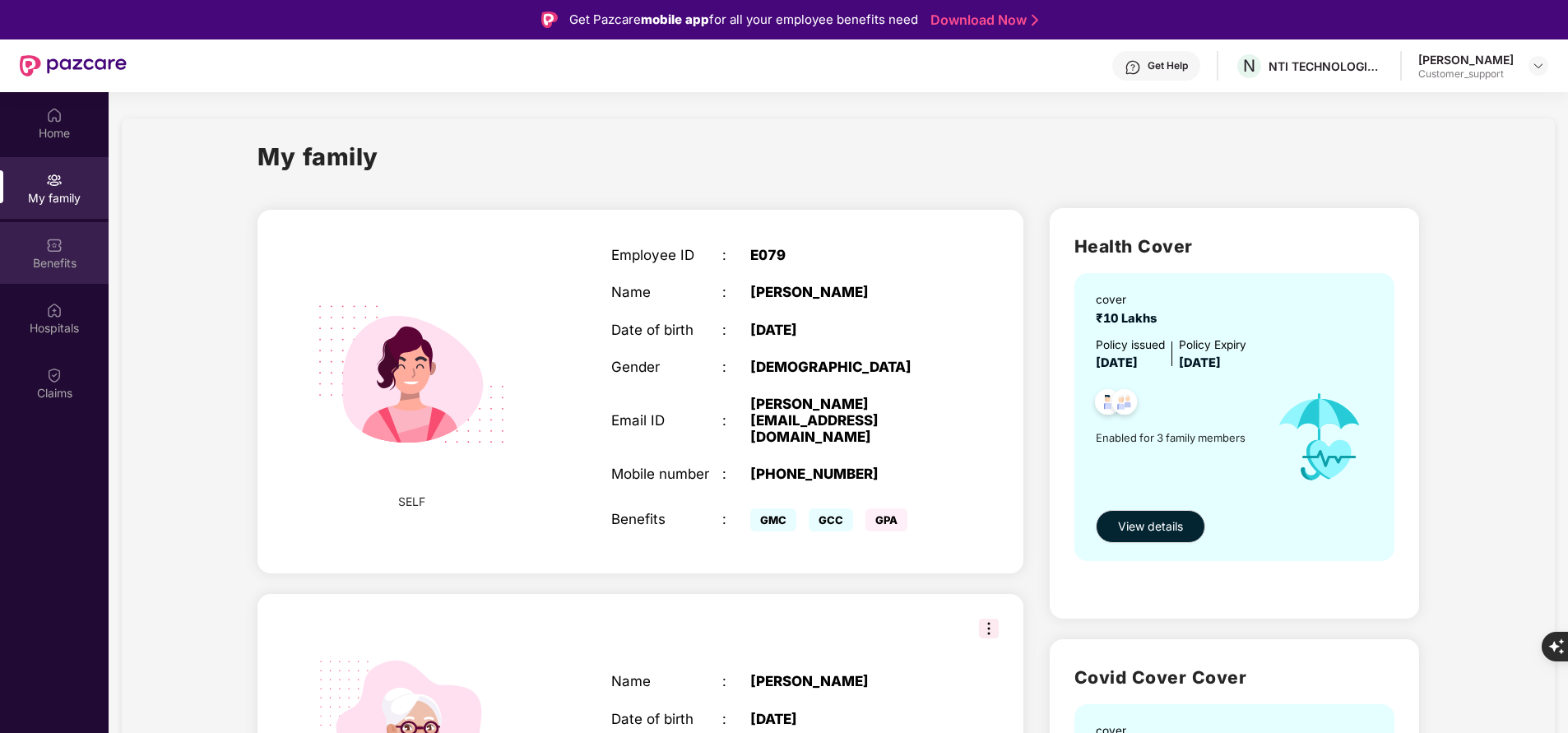
click at [64, 255] on div "Benefits" at bounding box center [54, 262] width 108 height 16
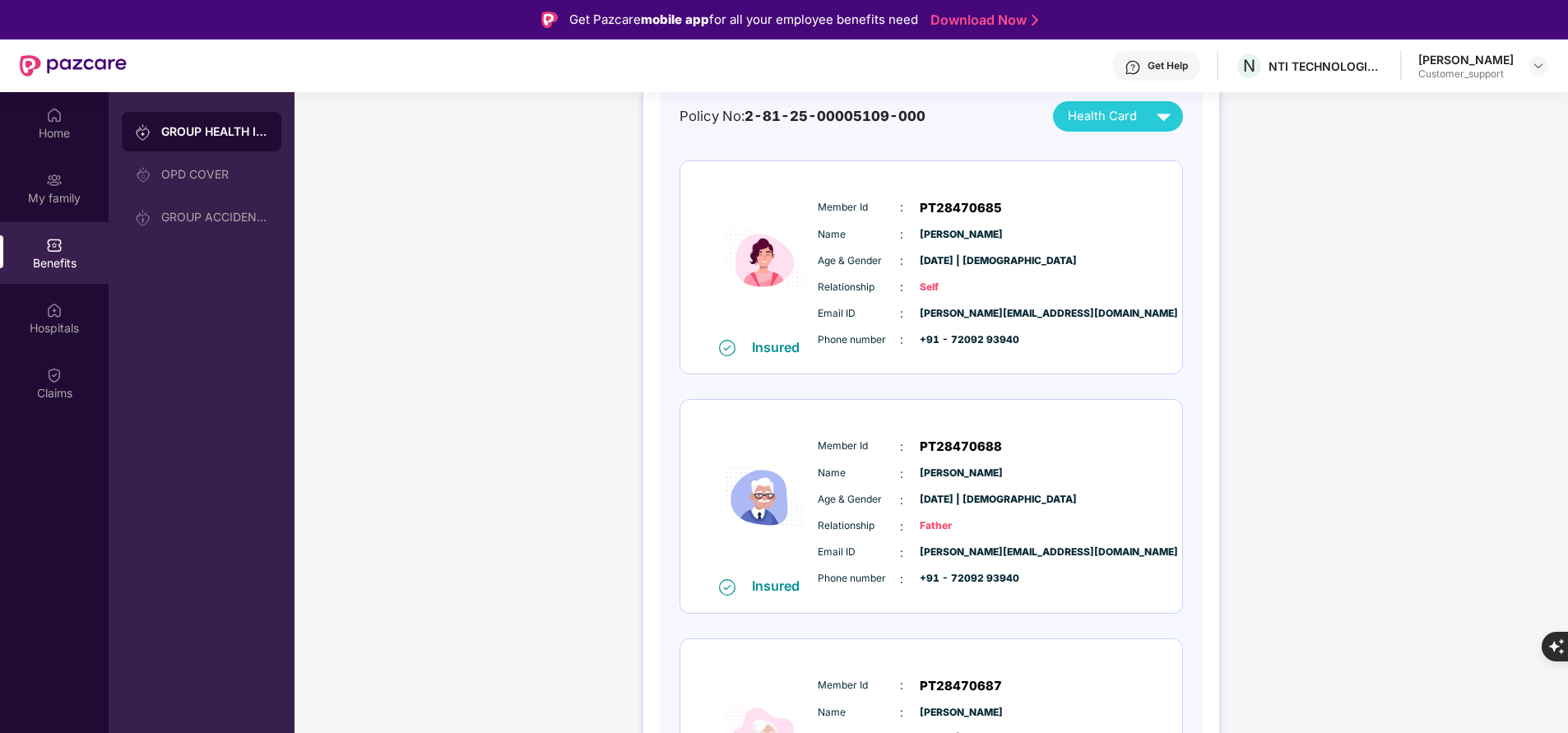
scroll to position [174, 0]
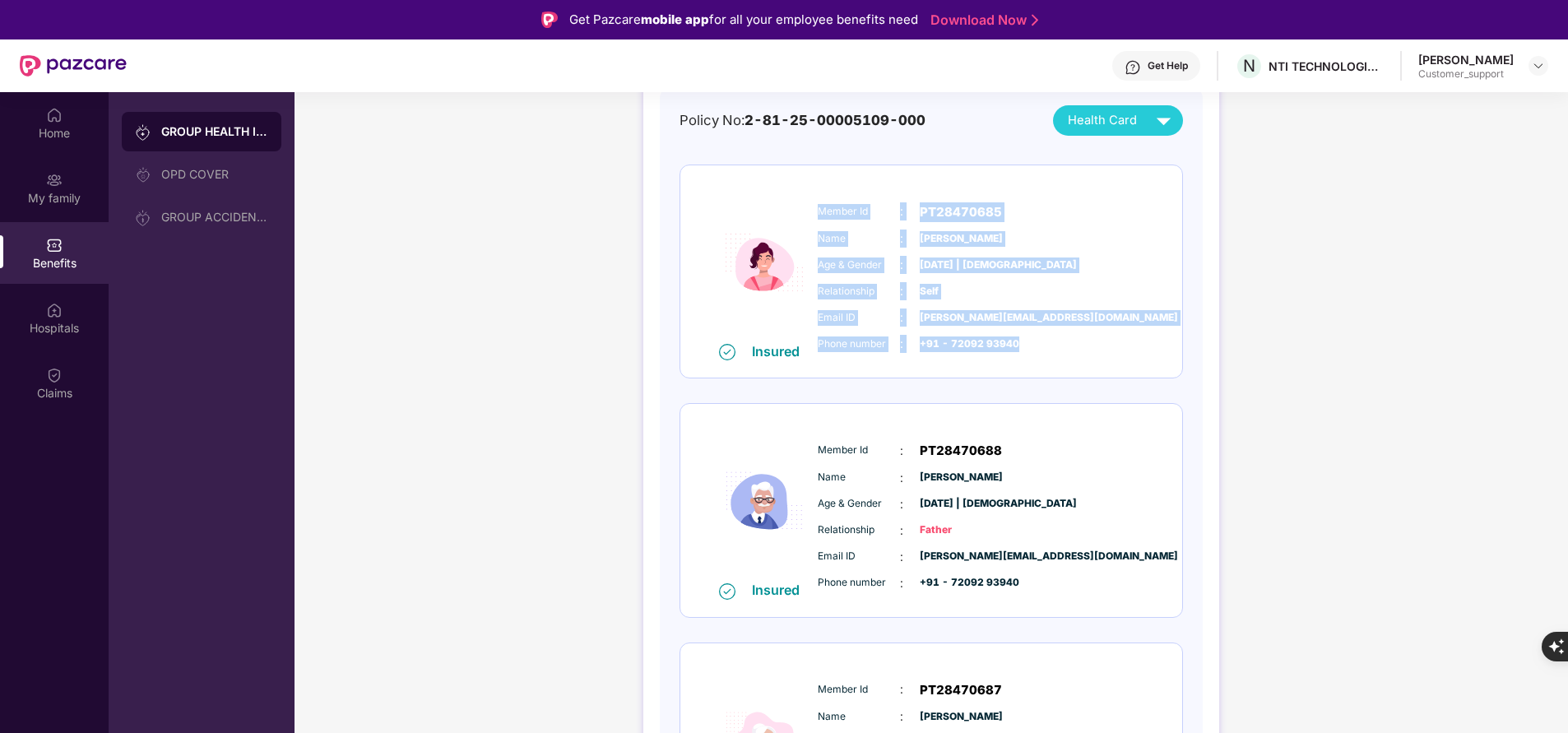
drag, startPoint x: 812, startPoint y: 213, endPoint x: 1031, endPoint y: 350, distance: 258.3
click at [1031, 350] on div "Member Id : PT28470685 Name : Komal Bhadani Age & Gender : 27 Apr 1999 | Female…" at bounding box center [981, 278] width 335 height 168
copy div "Member Id : PT28470685 Name : Komal Bhadani Age & Gender : 27 Apr 1999 | Female…"
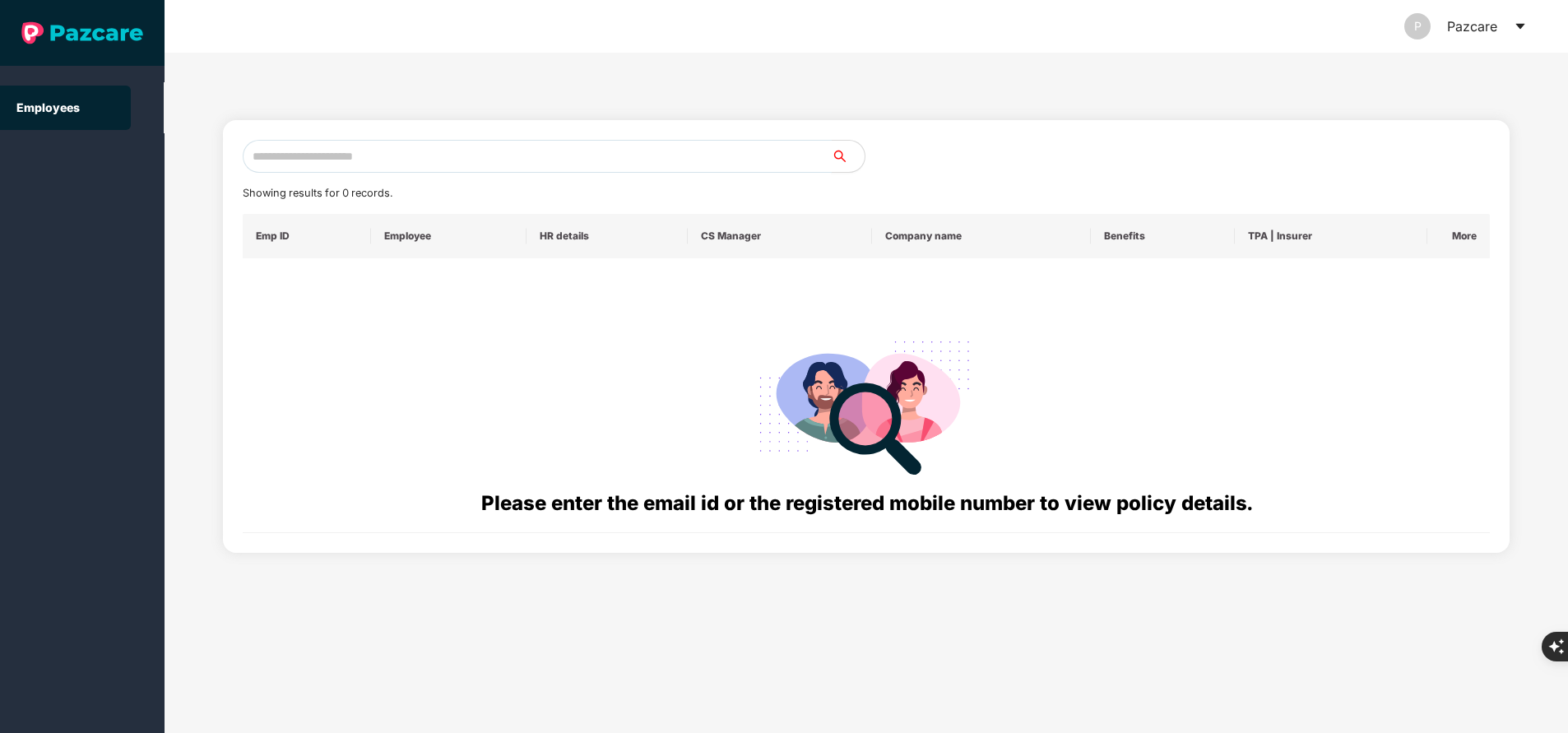
click at [467, 164] on input "text" at bounding box center [538, 156] width 589 height 33
paste input "**********"
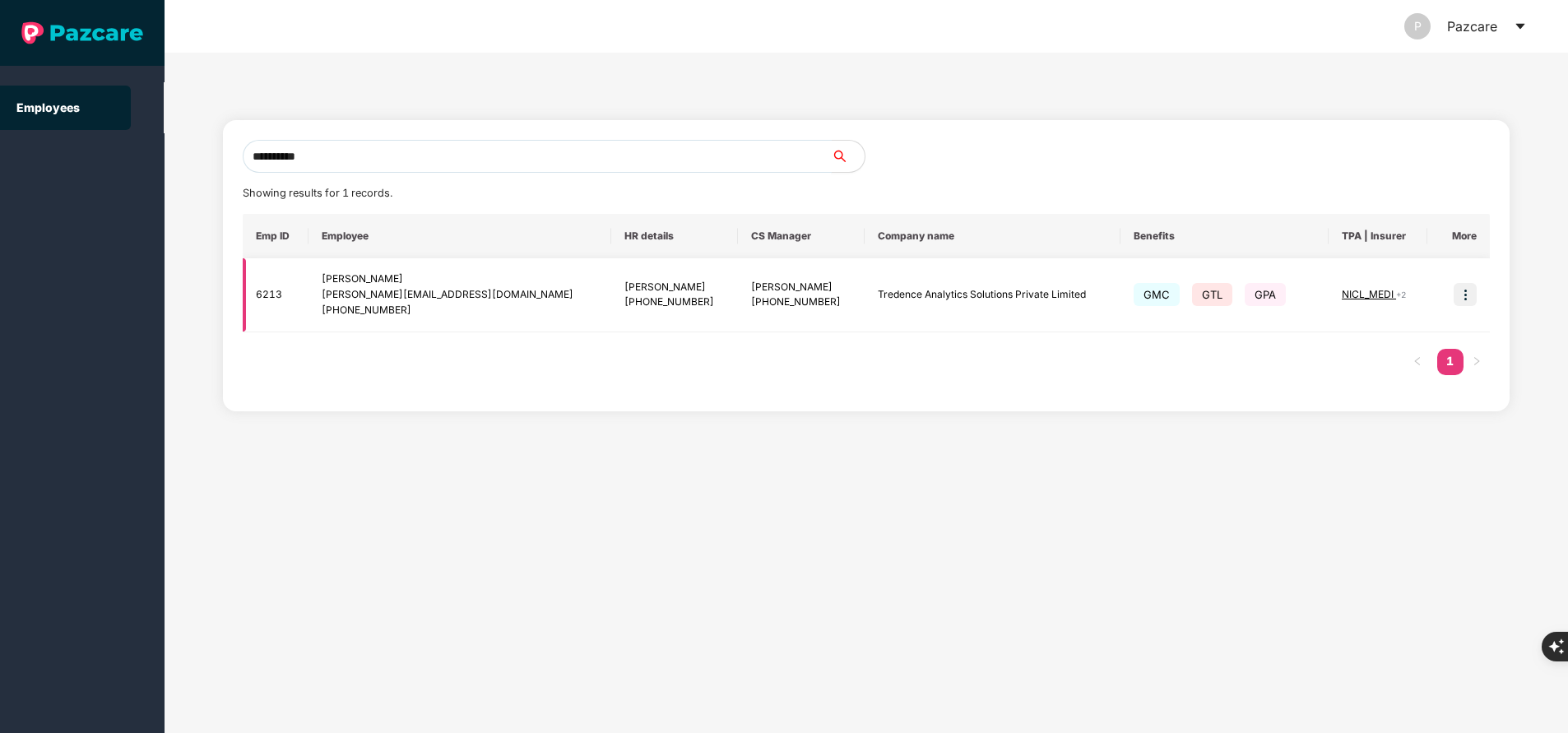
type input "**********"
click at [1468, 291] on img at bounding box center [1465, 294] width 23 height 23
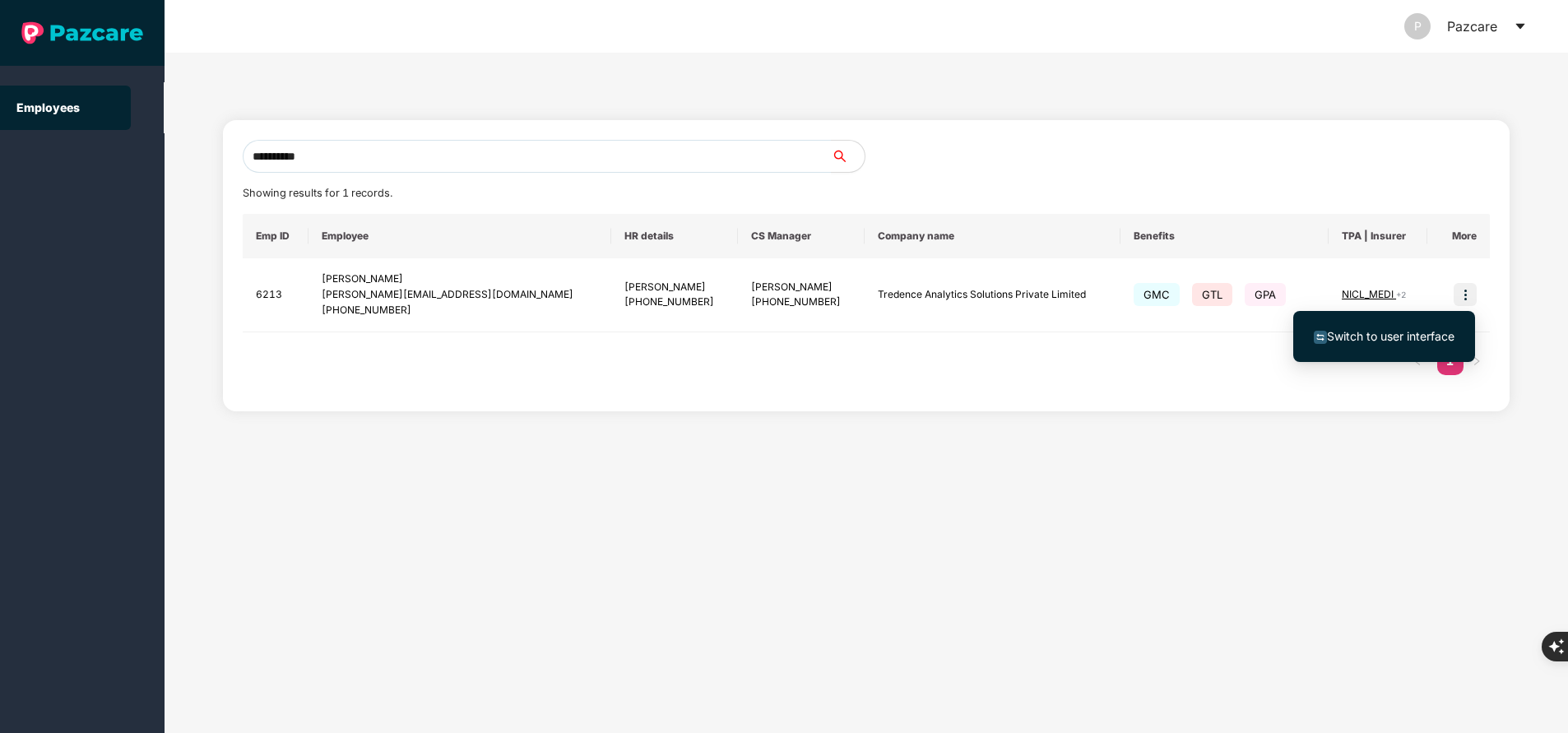
click at [1410, 335] on span "Switch to user interface" at bounding box center [1390, 336] width 128 height 14
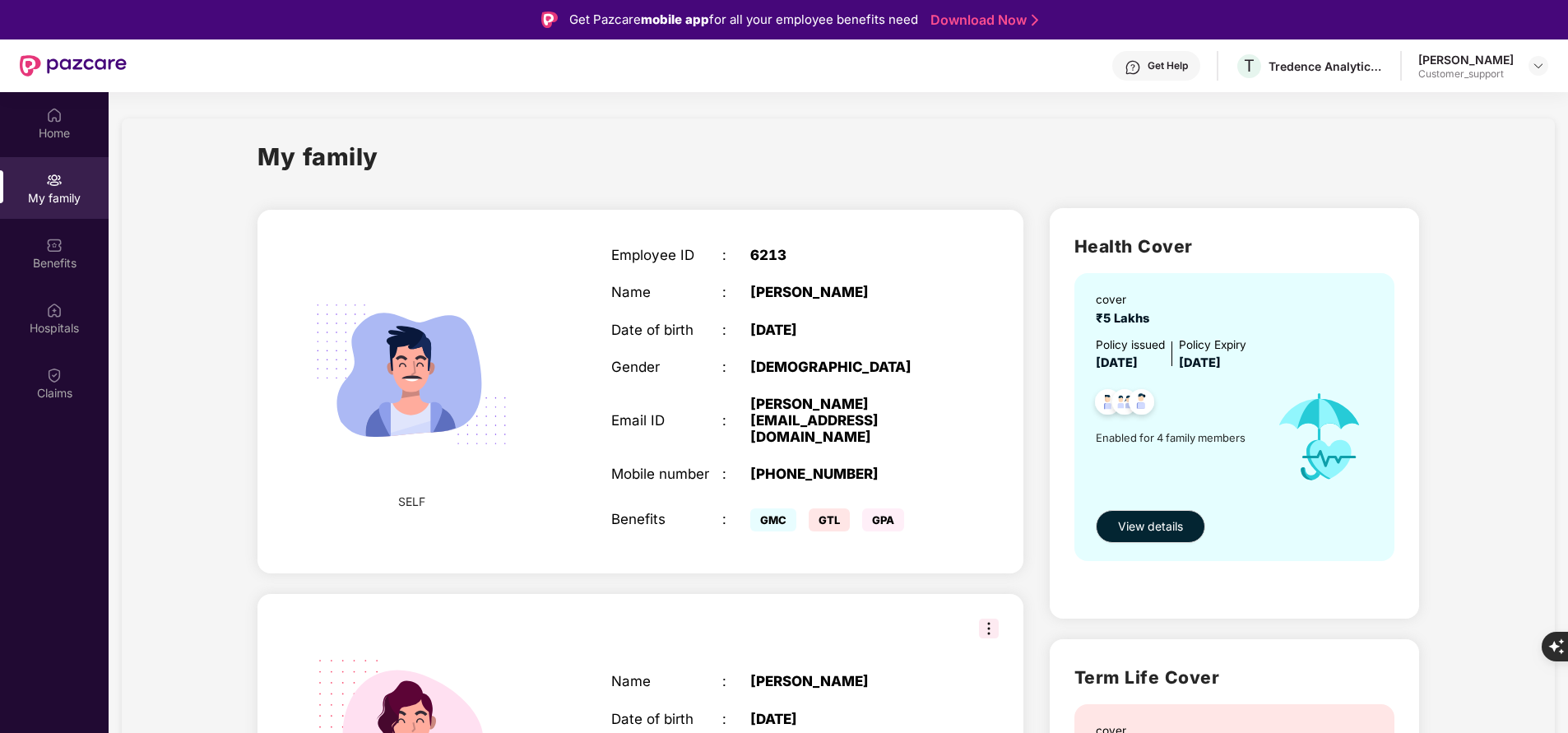
click at [860, 160] on div "My family" at bounding box center [838, 166] width 1162 height 57
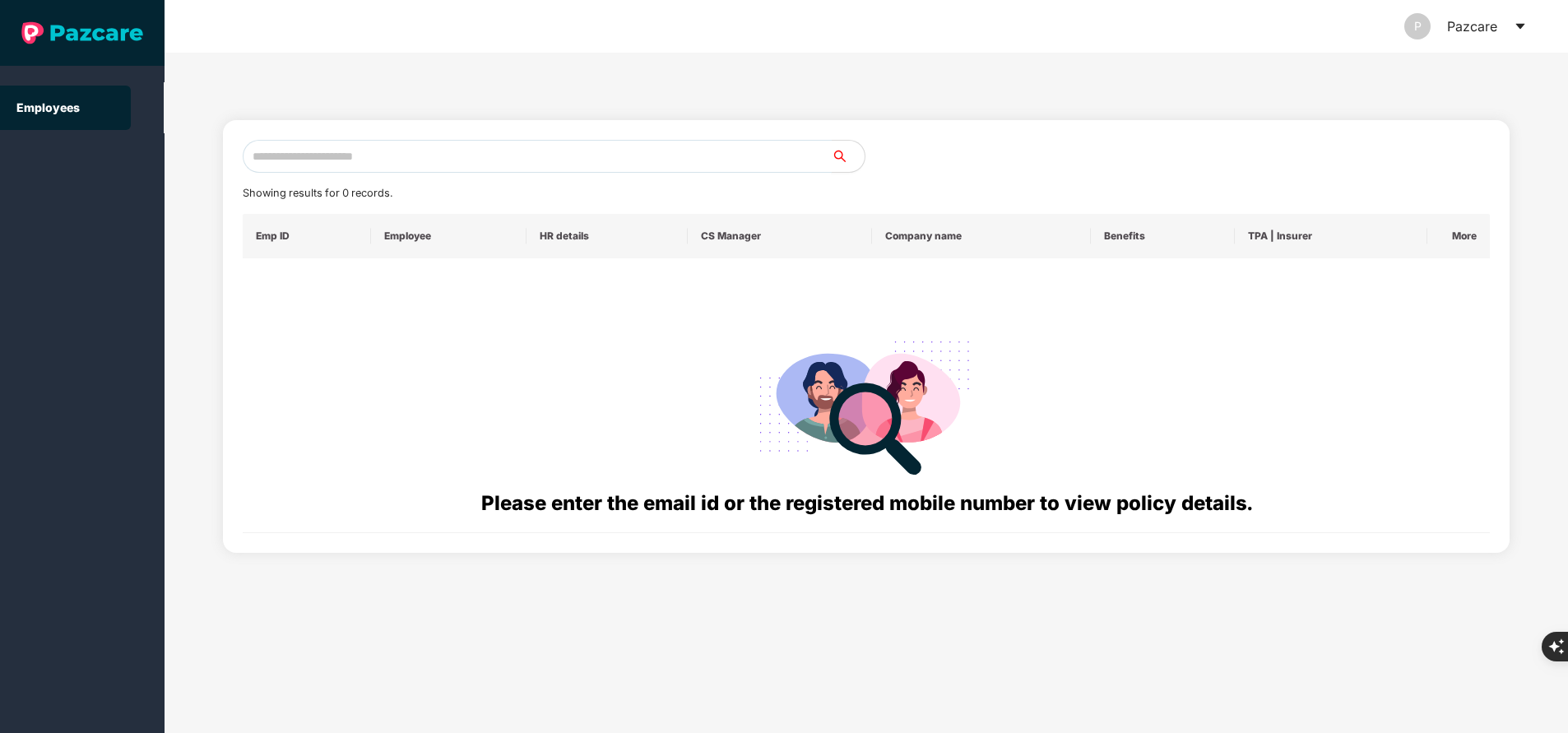
click at [396, 152] on input "text" at bounding box center [538, 156] width 589 height 33
paste input "**********"
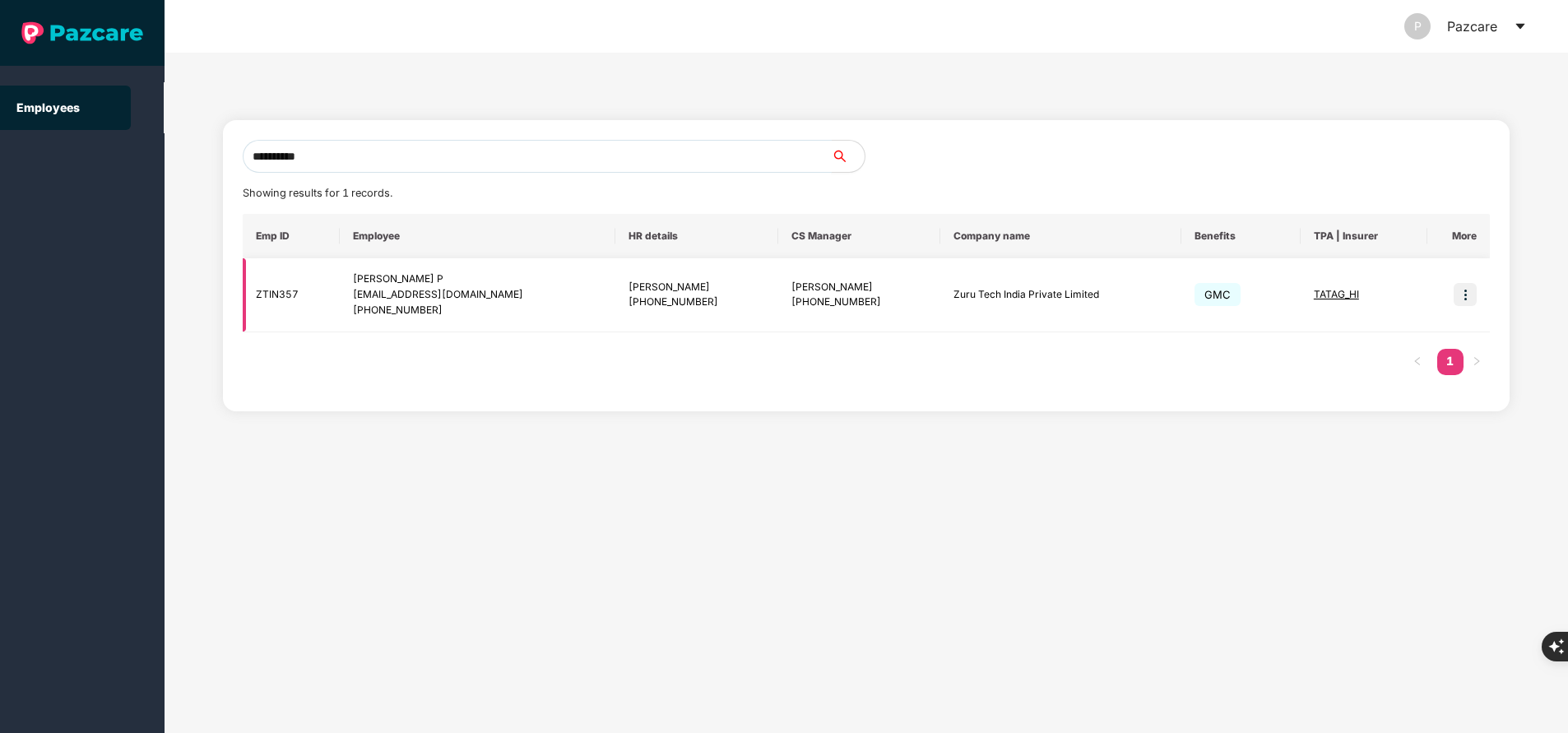
type input "**********"
click at [1473, 304] on img at bounding box center [1465, 294] width 23 height 23
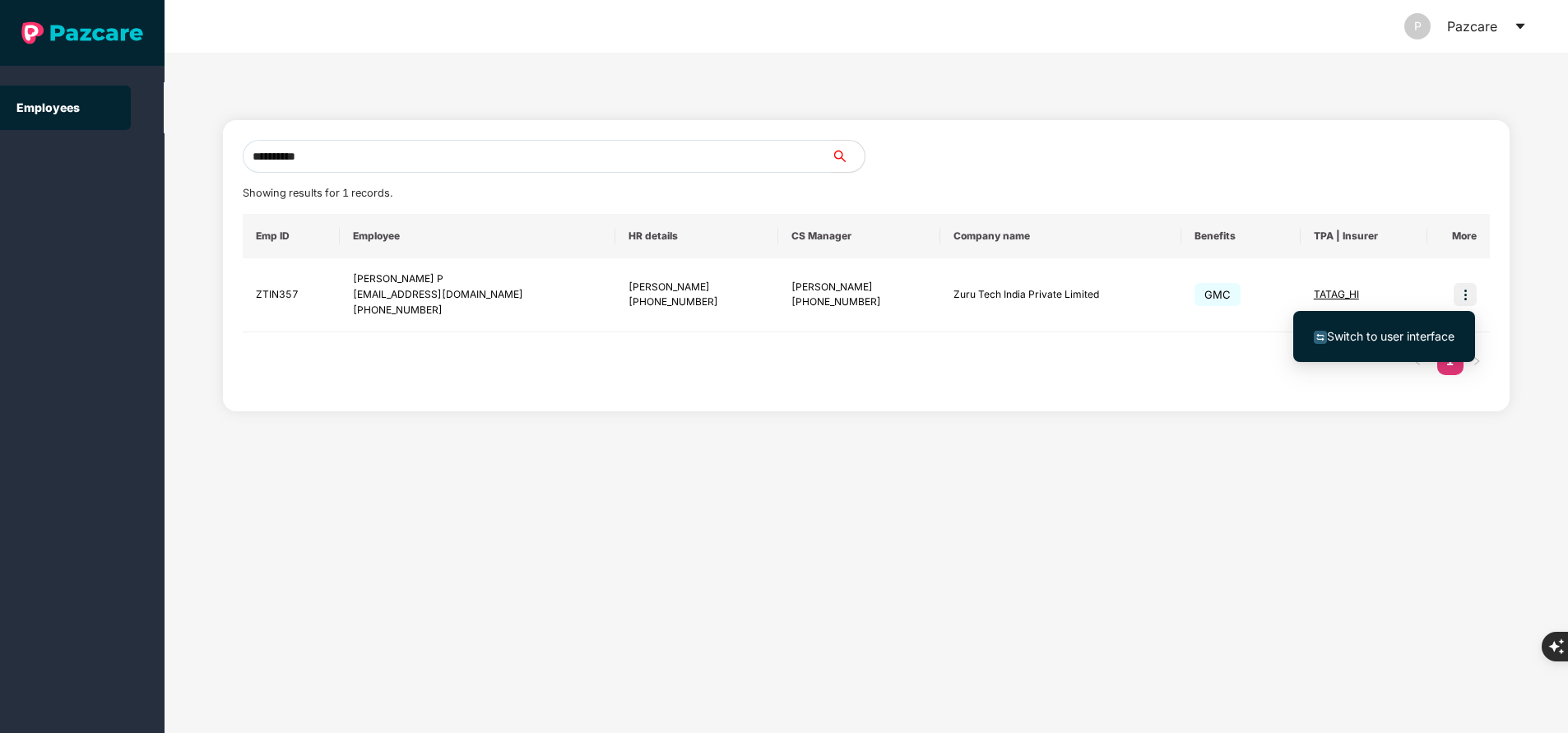
click at [1420, 332] on span "Switch to user interface" at bounding box center [1390, 336] width 128 height 14
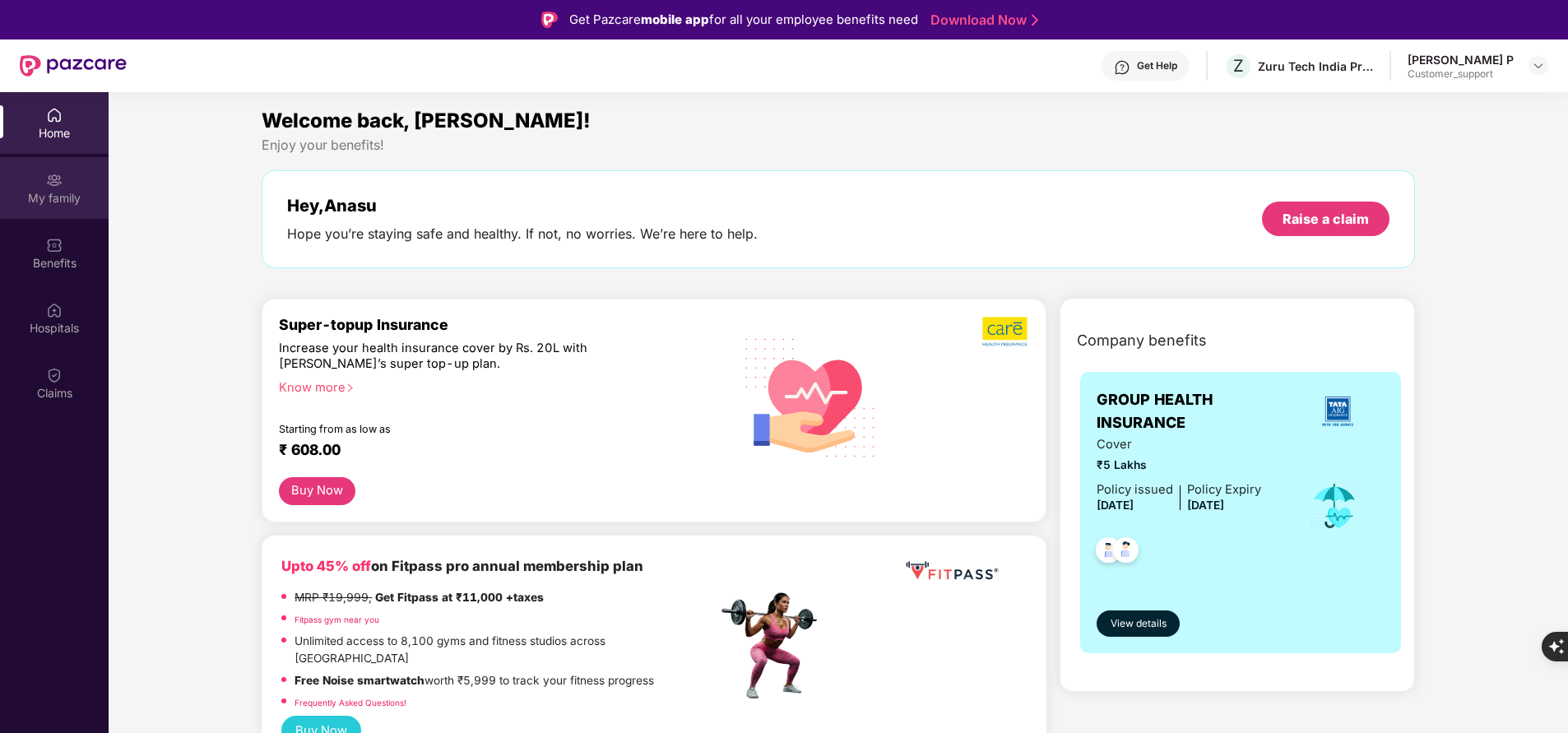
click at [86, 186] on div "My family" at bounding box center [54, 188] width 108 height 62
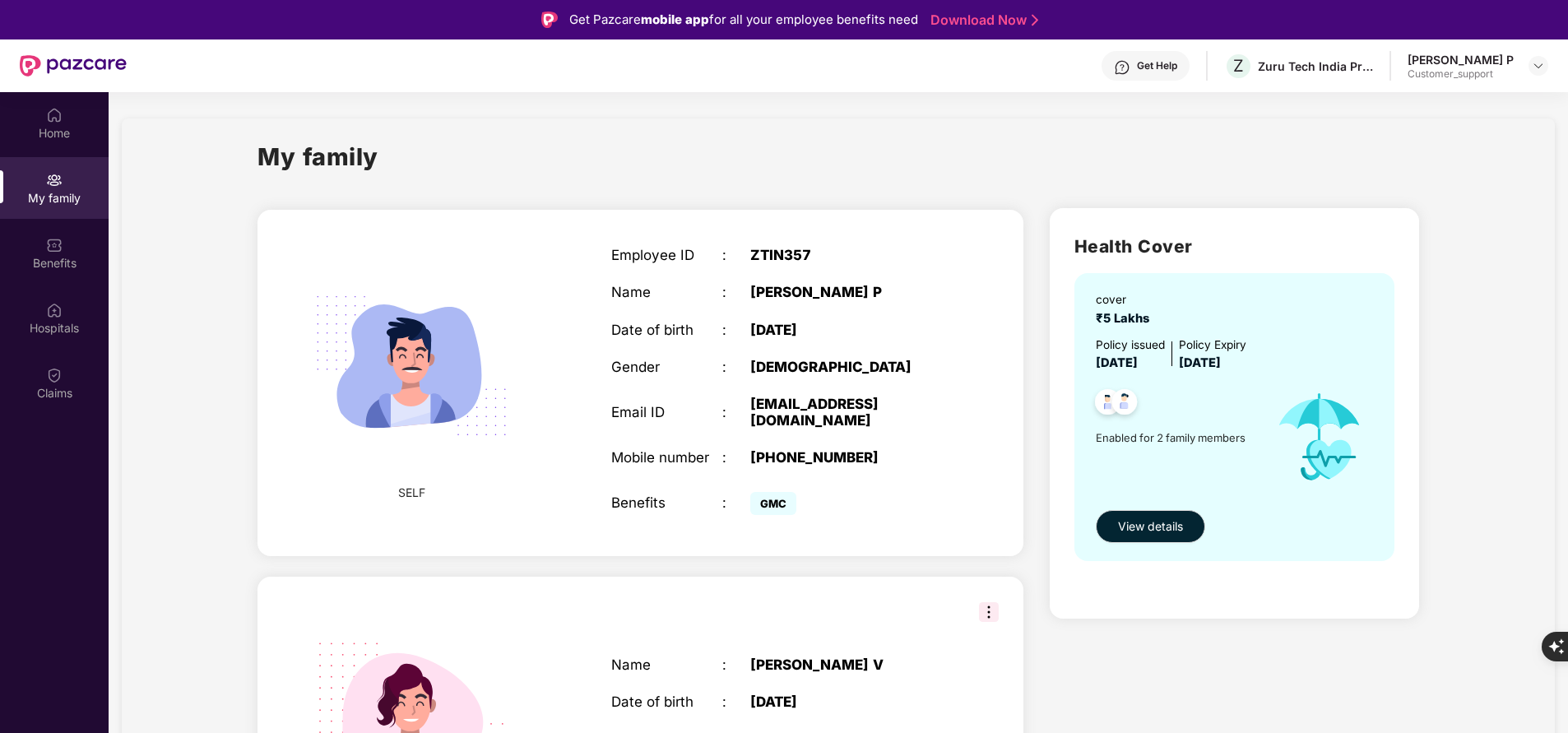
scroll to position [106, 0]
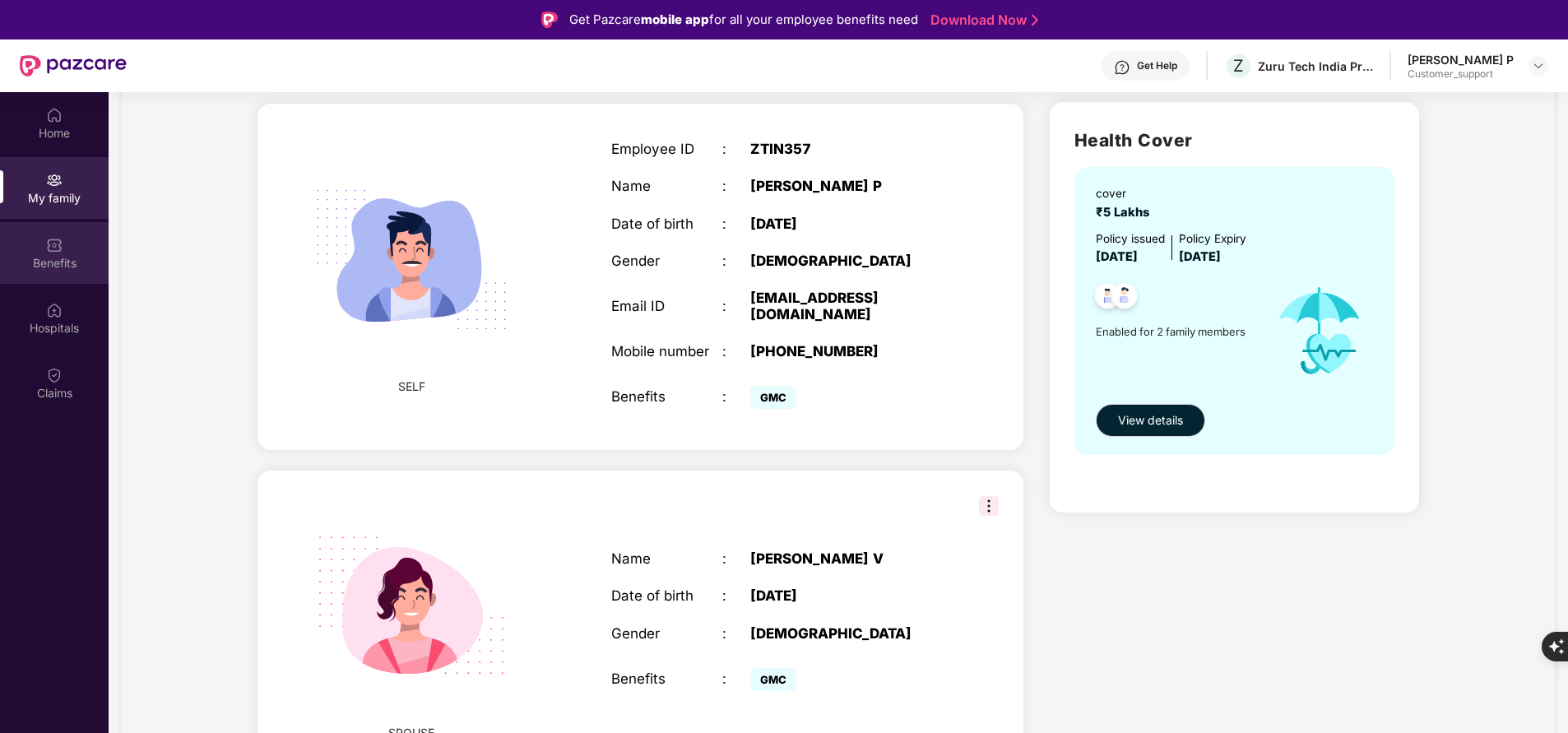
click at [73, 255] on div "Benefits" at bounding box center [54, 262] width 108 height 16
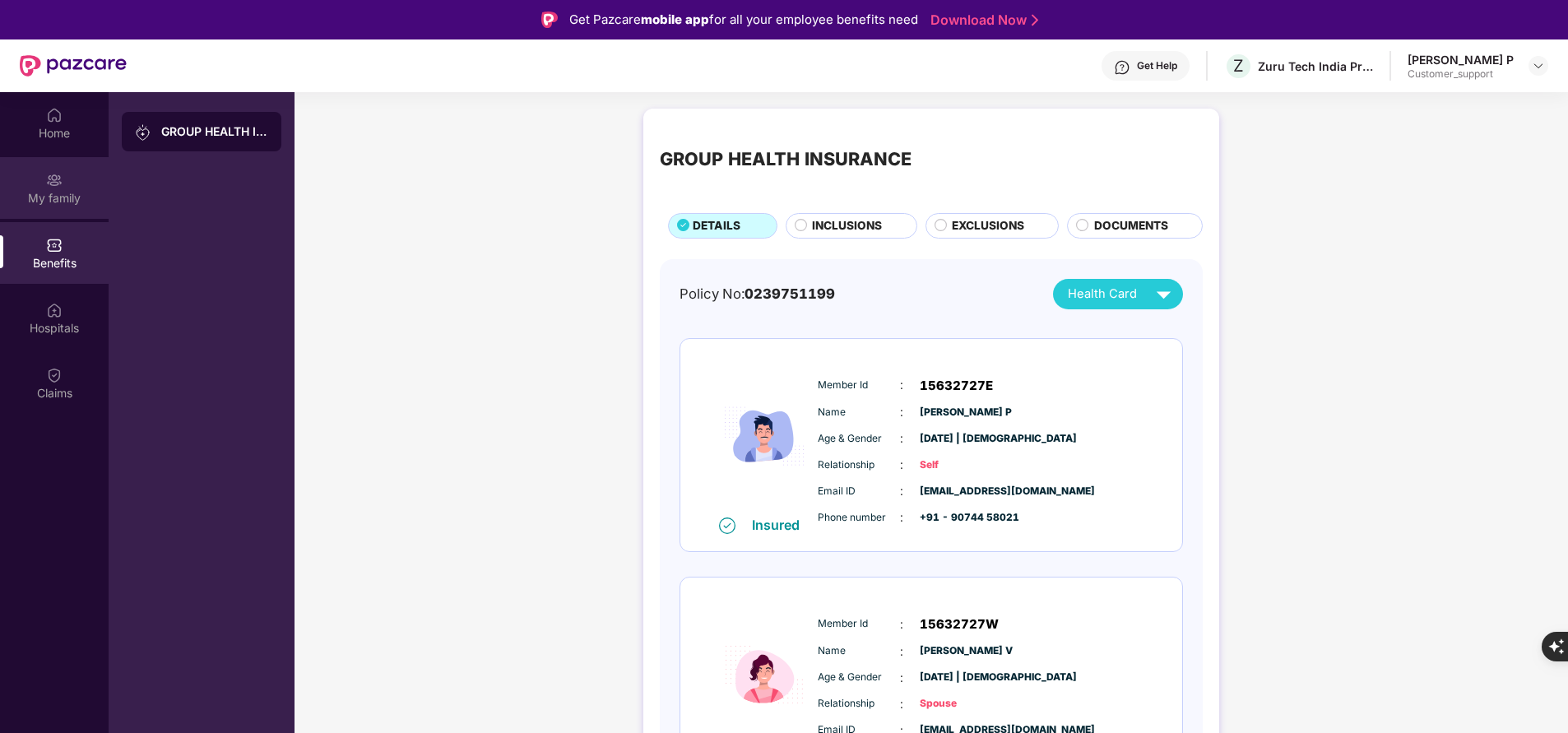
click at [89, 199] on div "My family" at bounding box center [54, 197] width 108 height 16
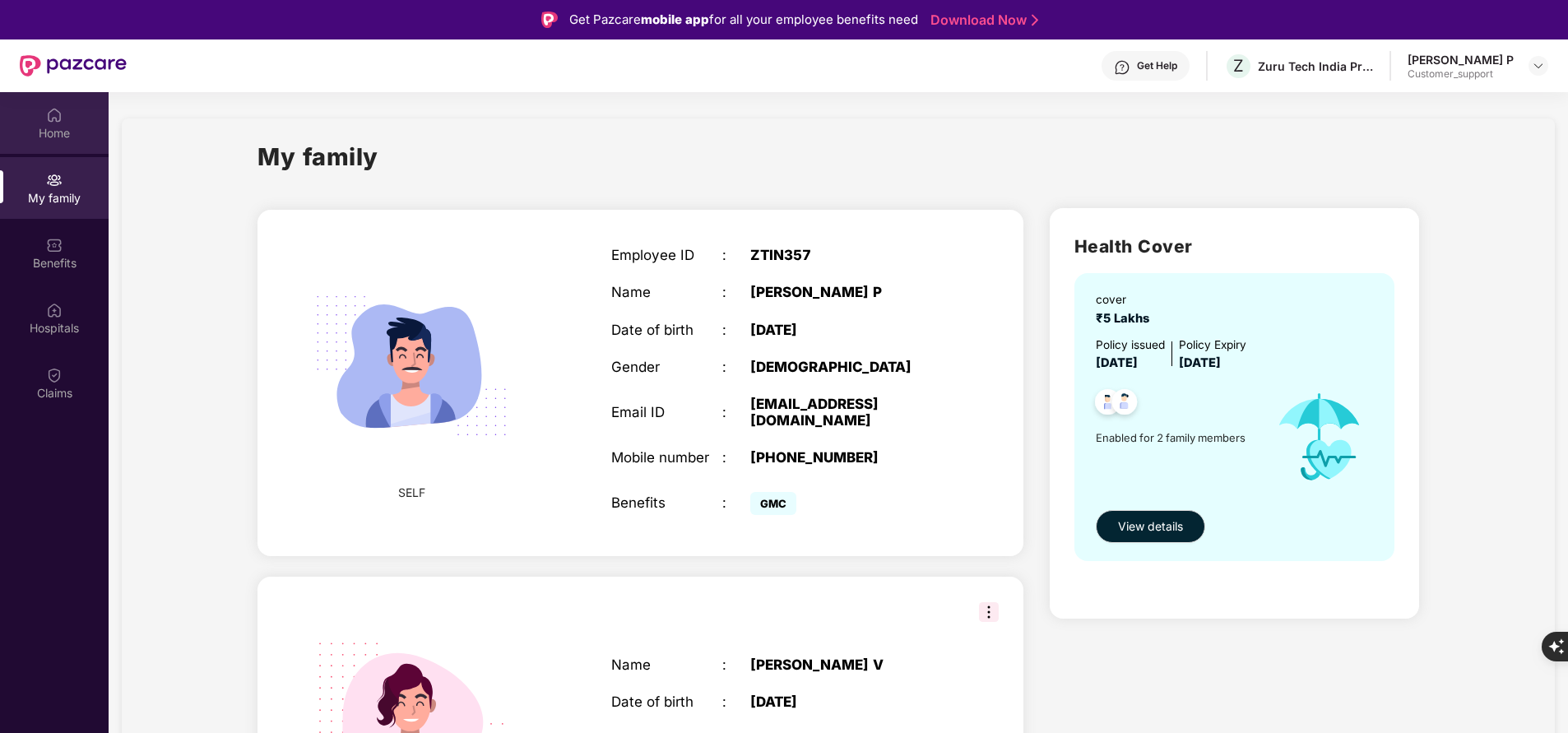
click at [72, 113] on div "Home" at bounding box center [54, 123] width 108 height 62
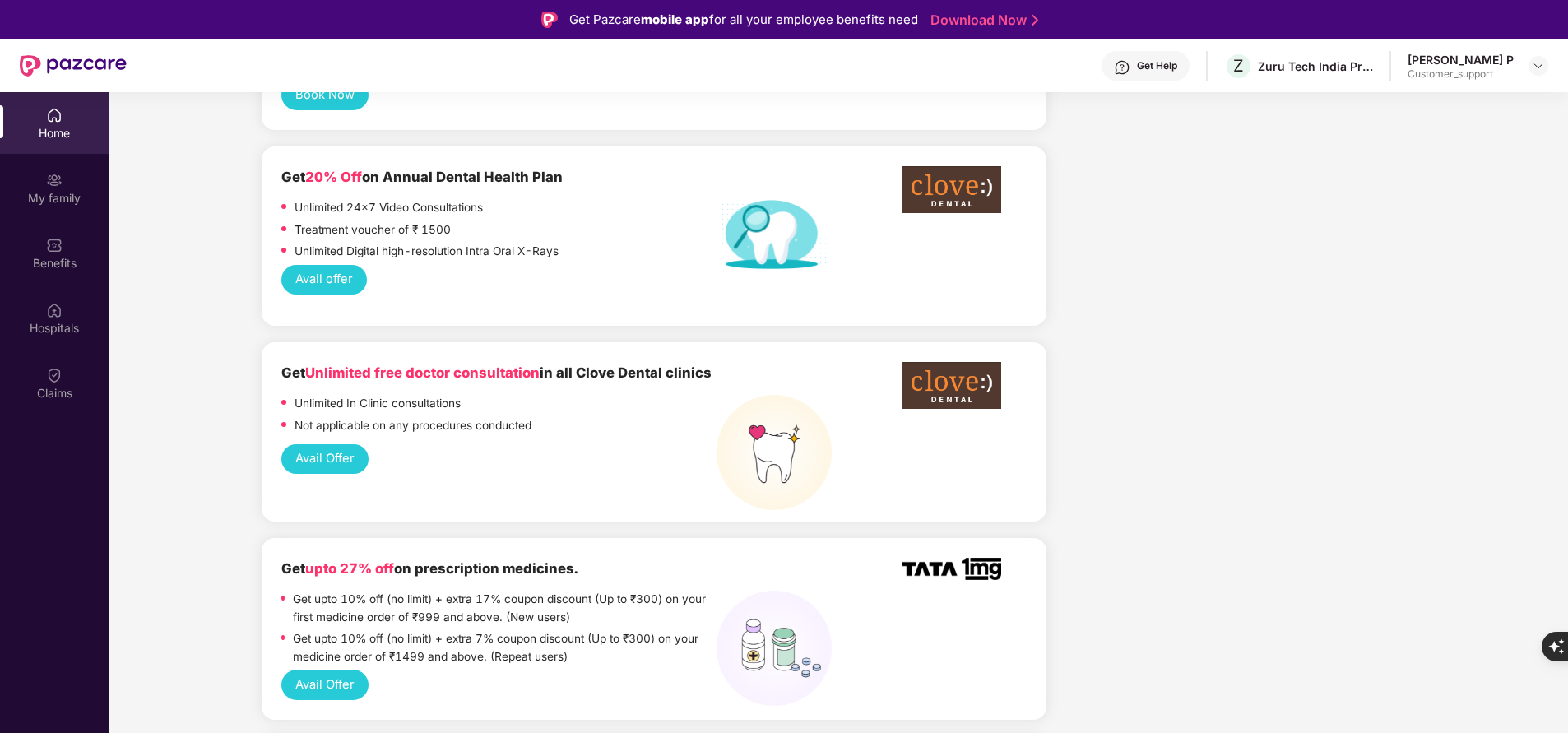
scroll to position [1094, 0]
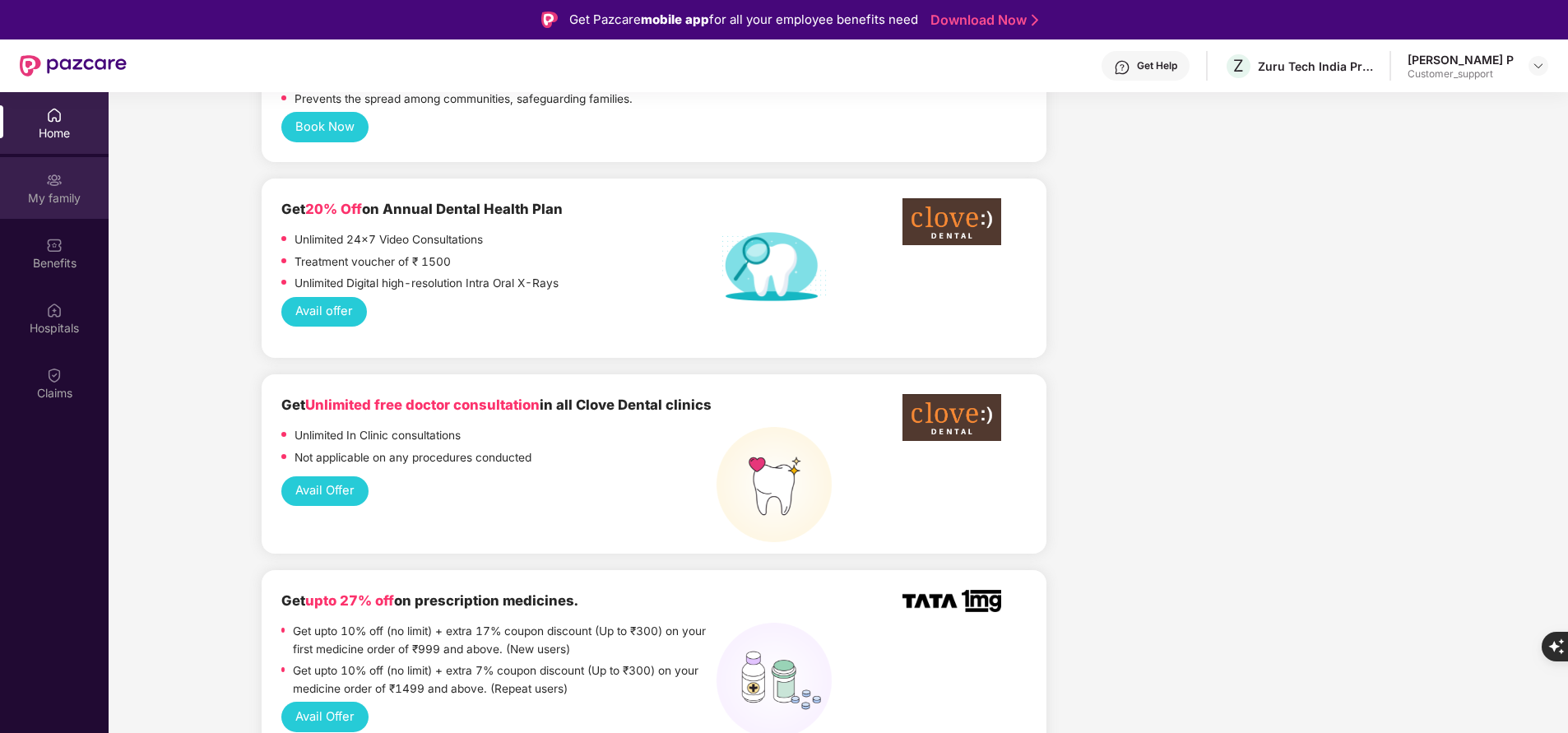
click at [57, 185] on img at bounding box center [53, 179] width 16 height 16
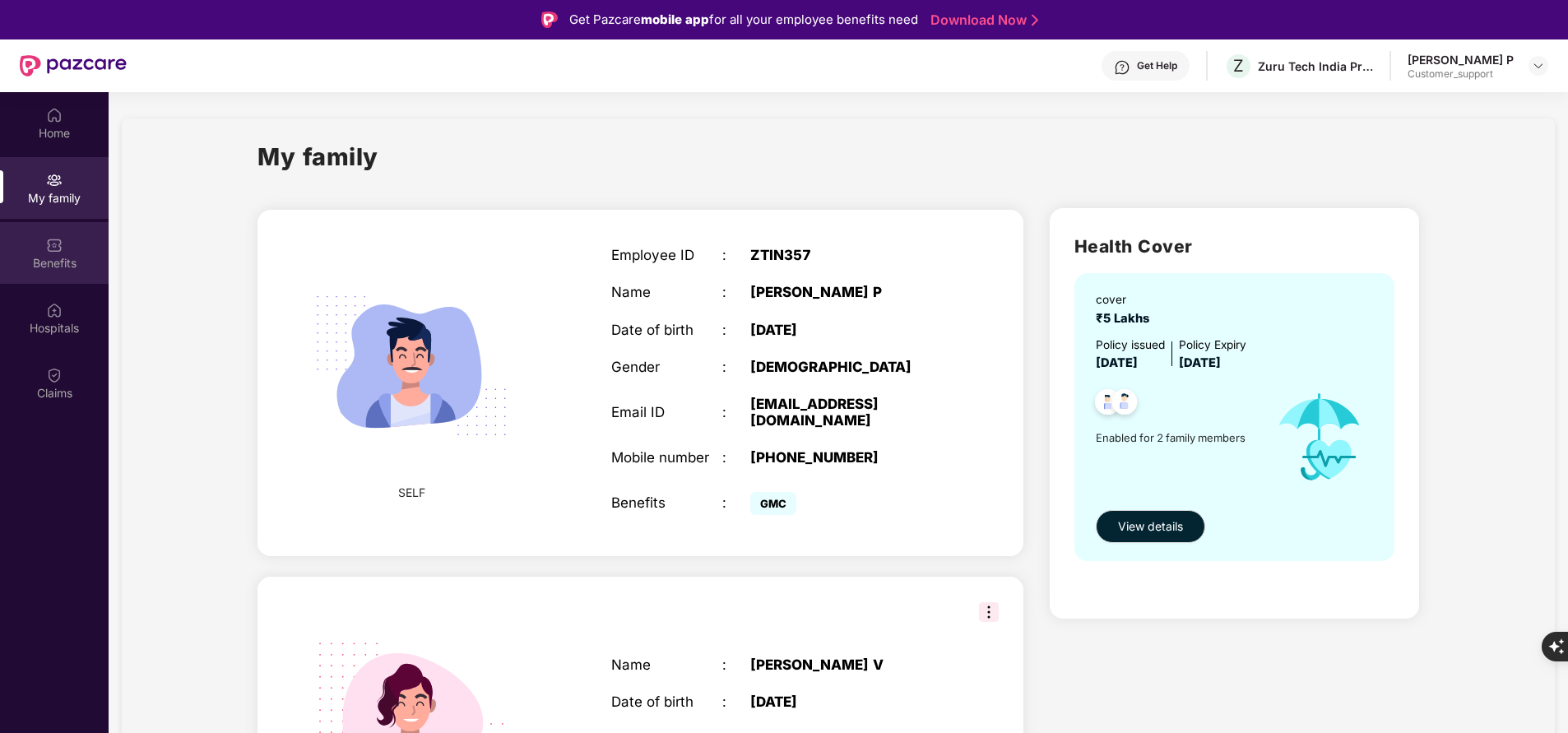
click at [67, 275] on div "Benefits" at bounding box center [54, 252] width 108 height 62
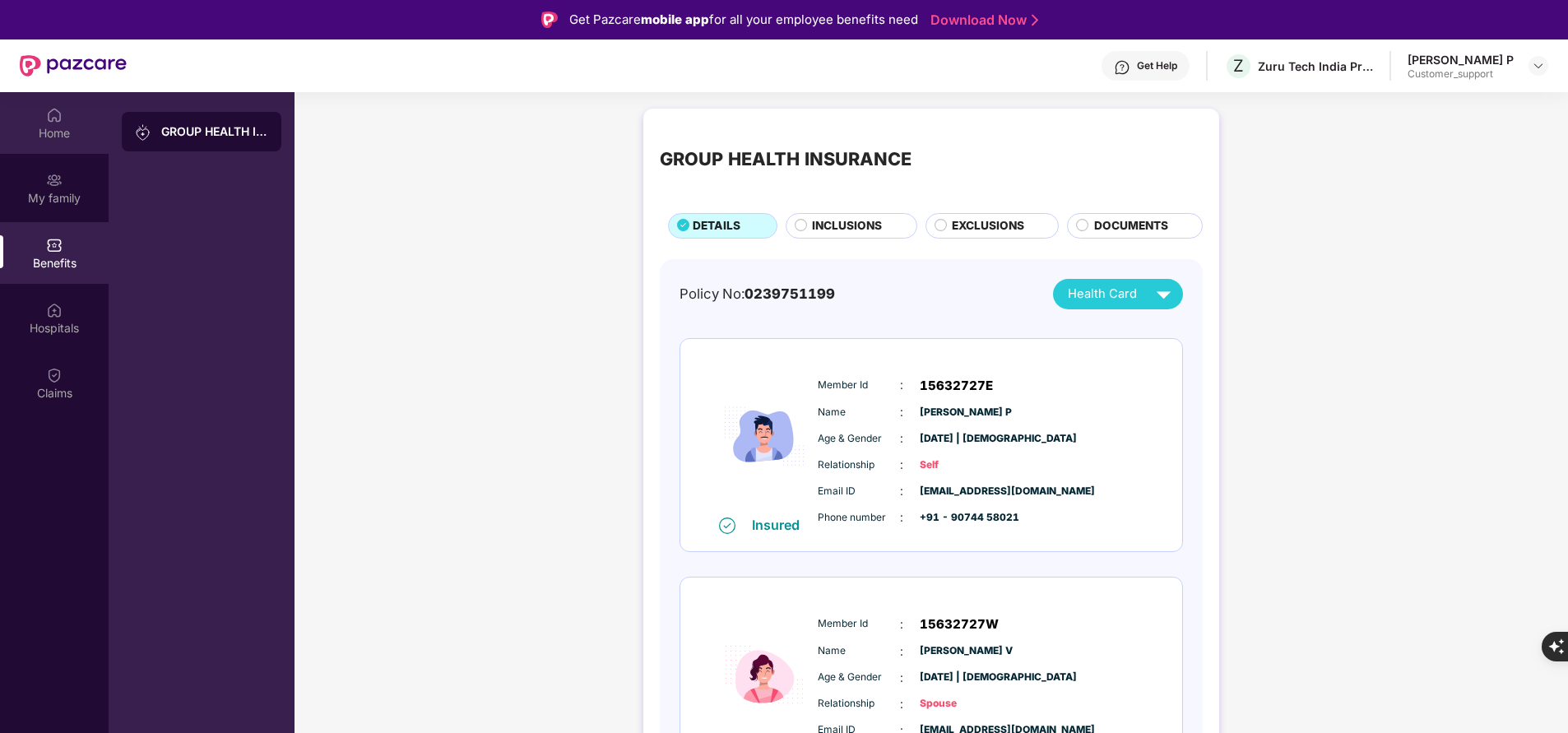
click at [72, 134] on div "Home" at bounding box center [54, 133] width 108 height 16
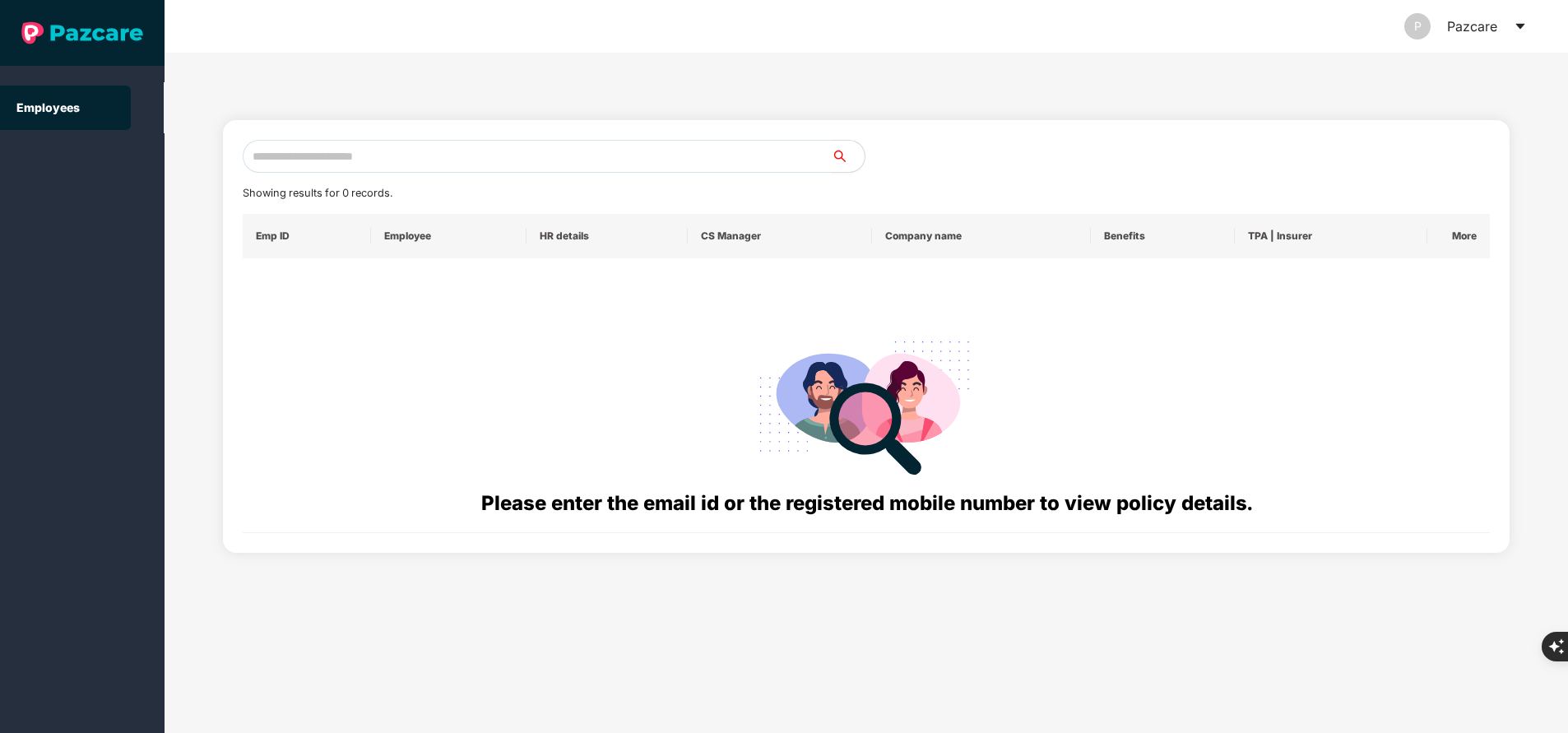
click at [494, 157] on input "text" at bounding box center [538, 156] width 589 height 33
paste input "**********"
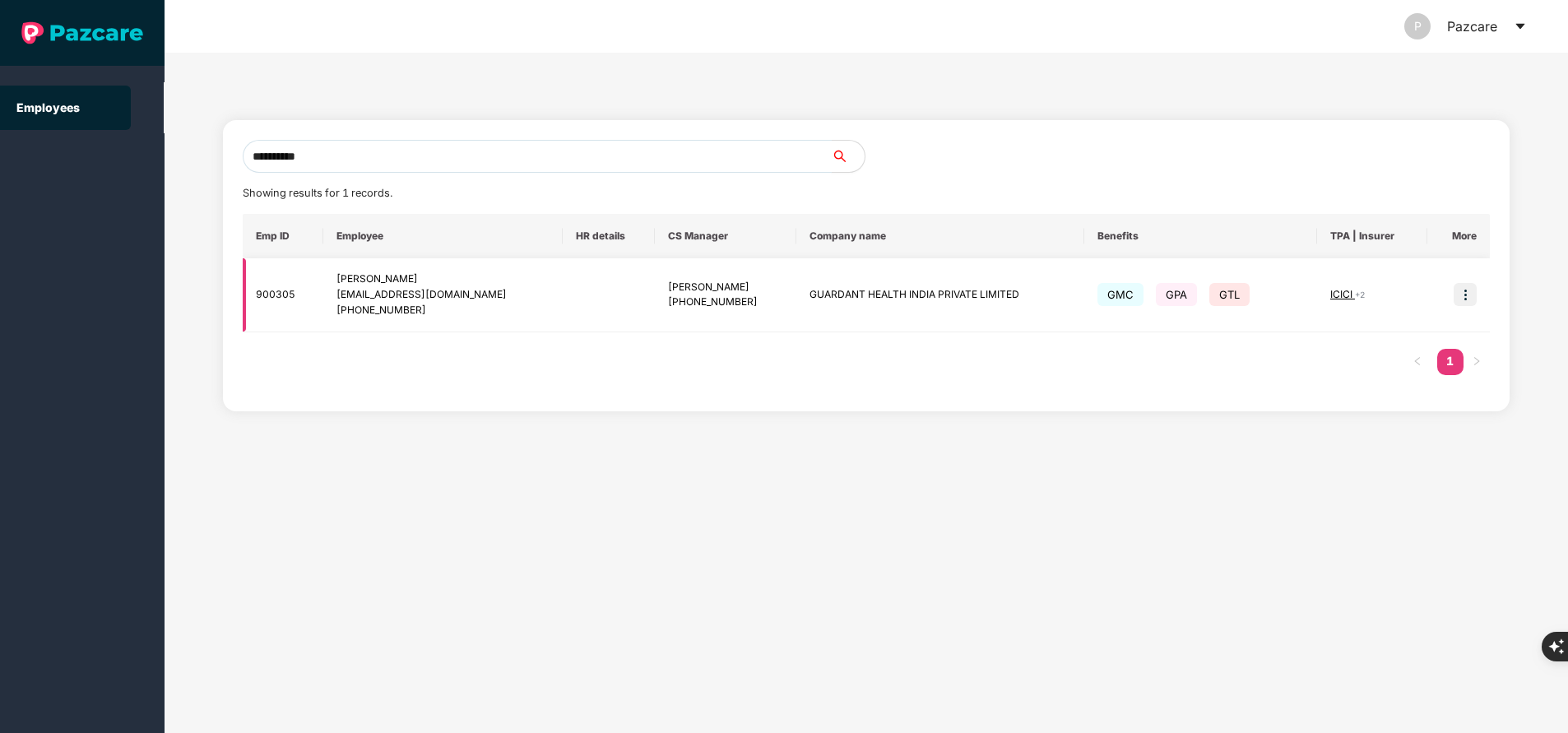
type input "**********"
click at [1473, 293] on img at bounding box center [1465, 294] width 23 height 23
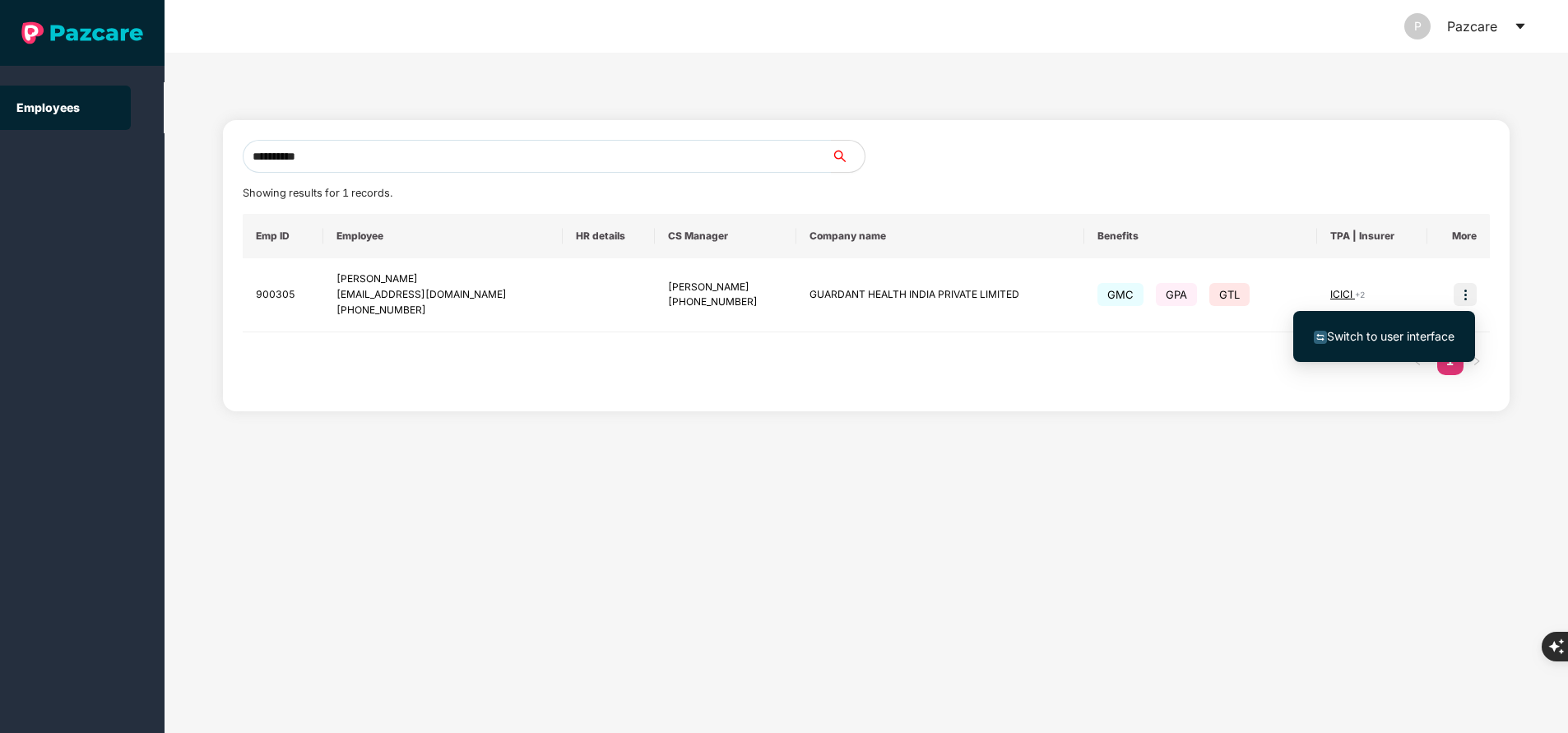
click at [1378, 334] on span "Switch to user interface" at bounding box center [1390, 336] width 128 height 14
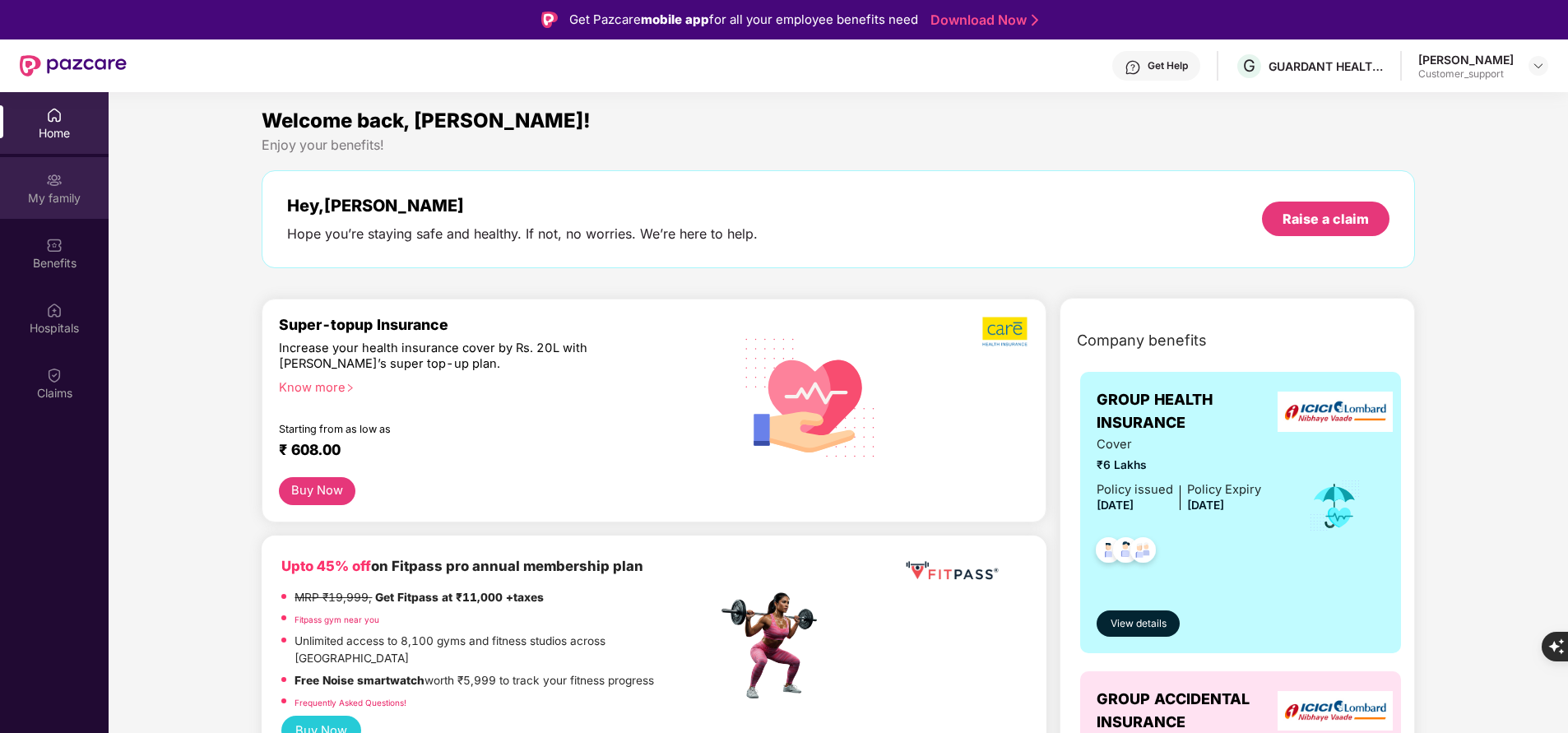
click at [63, 187] on div "My family" at bounding box center [54, 188] width 108 height 62
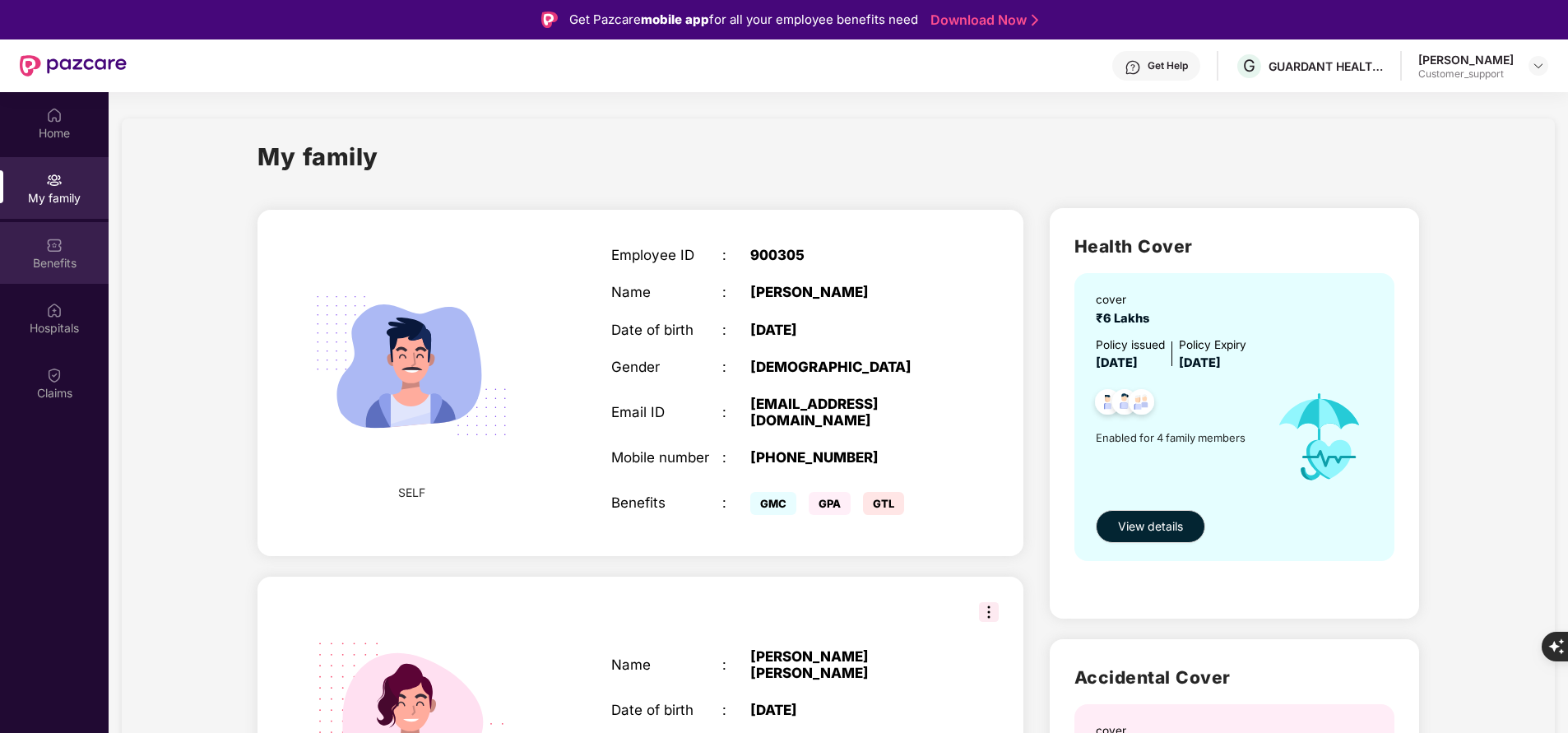
click at [39, 262] on div "Benefits" at bounding box center [54, 262] width 108 height 16
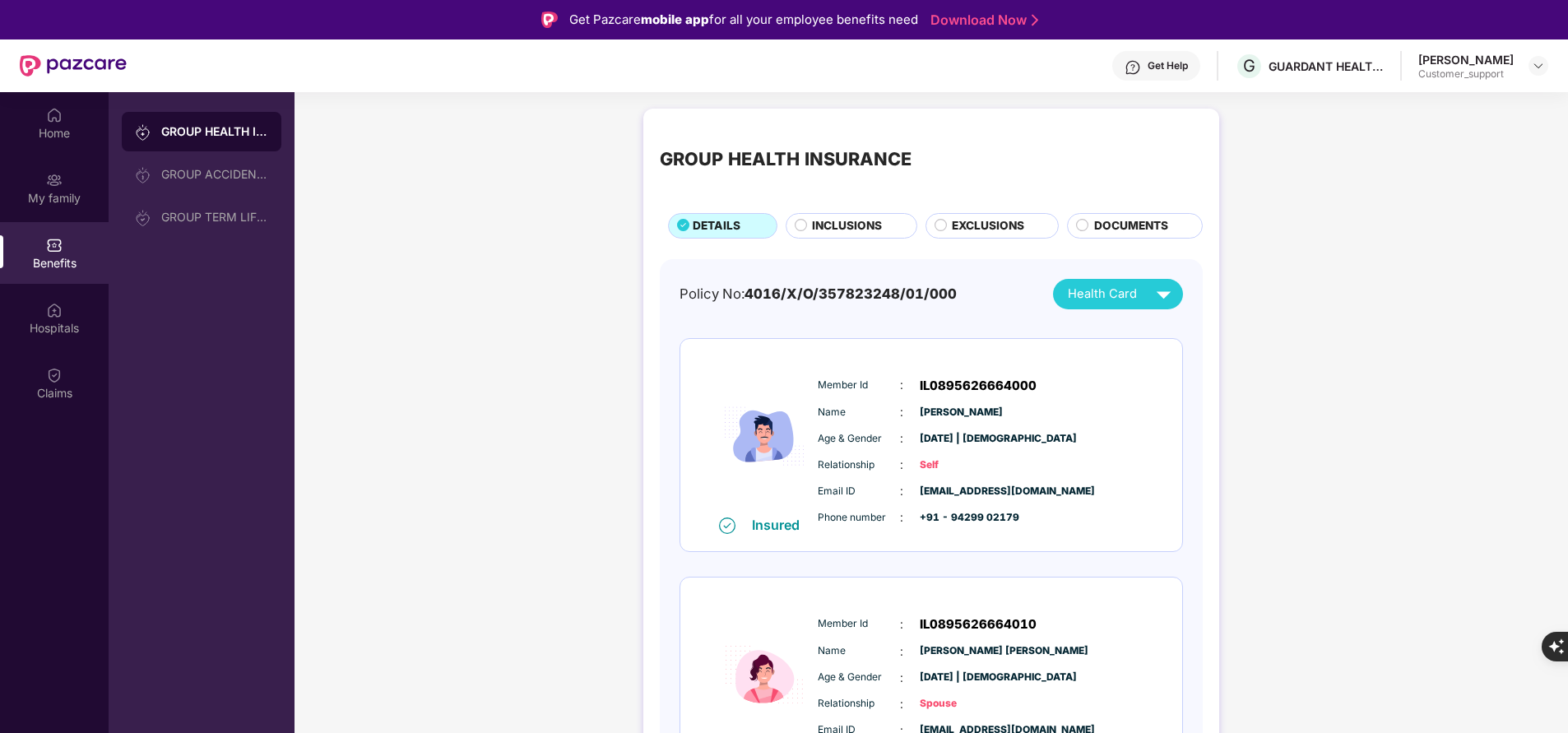
click at [822, 241] on div "GROUP HEALTH INSURANCE DETAILS INCLUSIONS EXCLUSIONS DOCUMENTS Policy No: 4016/…" at bounding box center [931, 727] width 576 height 1238
click at [827, 237] on div "INCLUSIONS" at bounding box center [855, 227] width 103 height 19
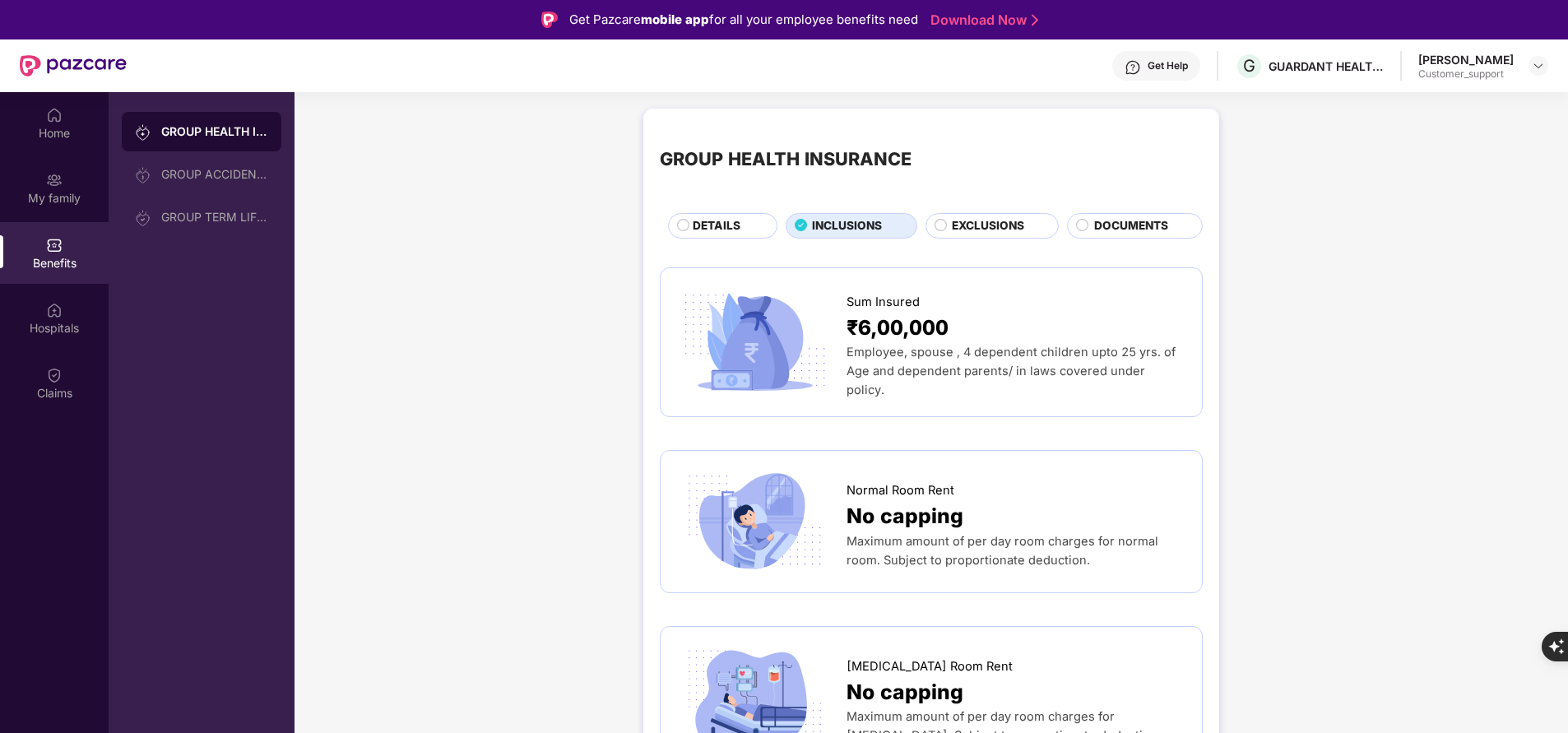
click at [699, 229] on span "DETAILS" at bounding box center [716, 226] width 47 height 17
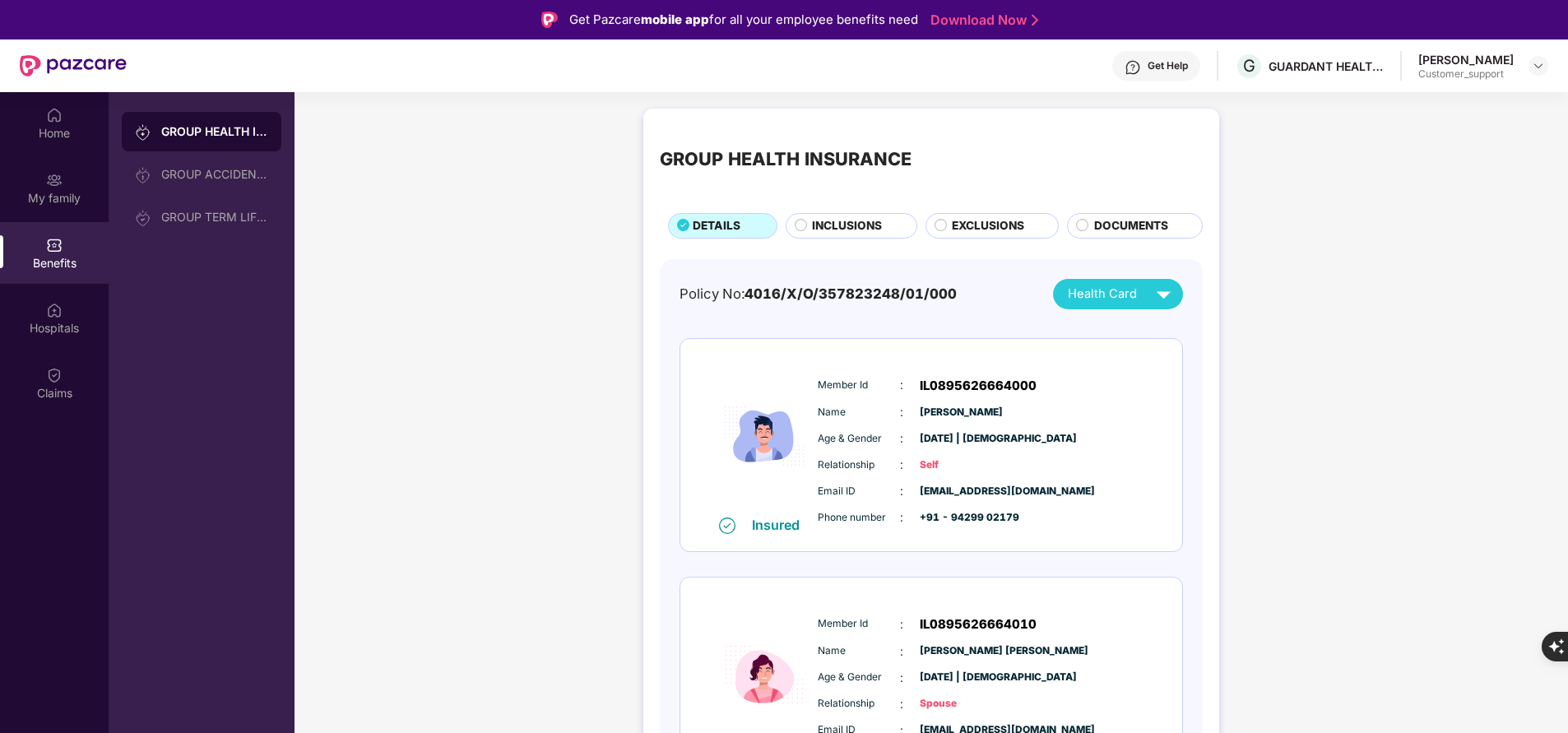
click at [842, 220] on span "INCLUSIONS" at bounding box center [847, 226] width 70 height 17
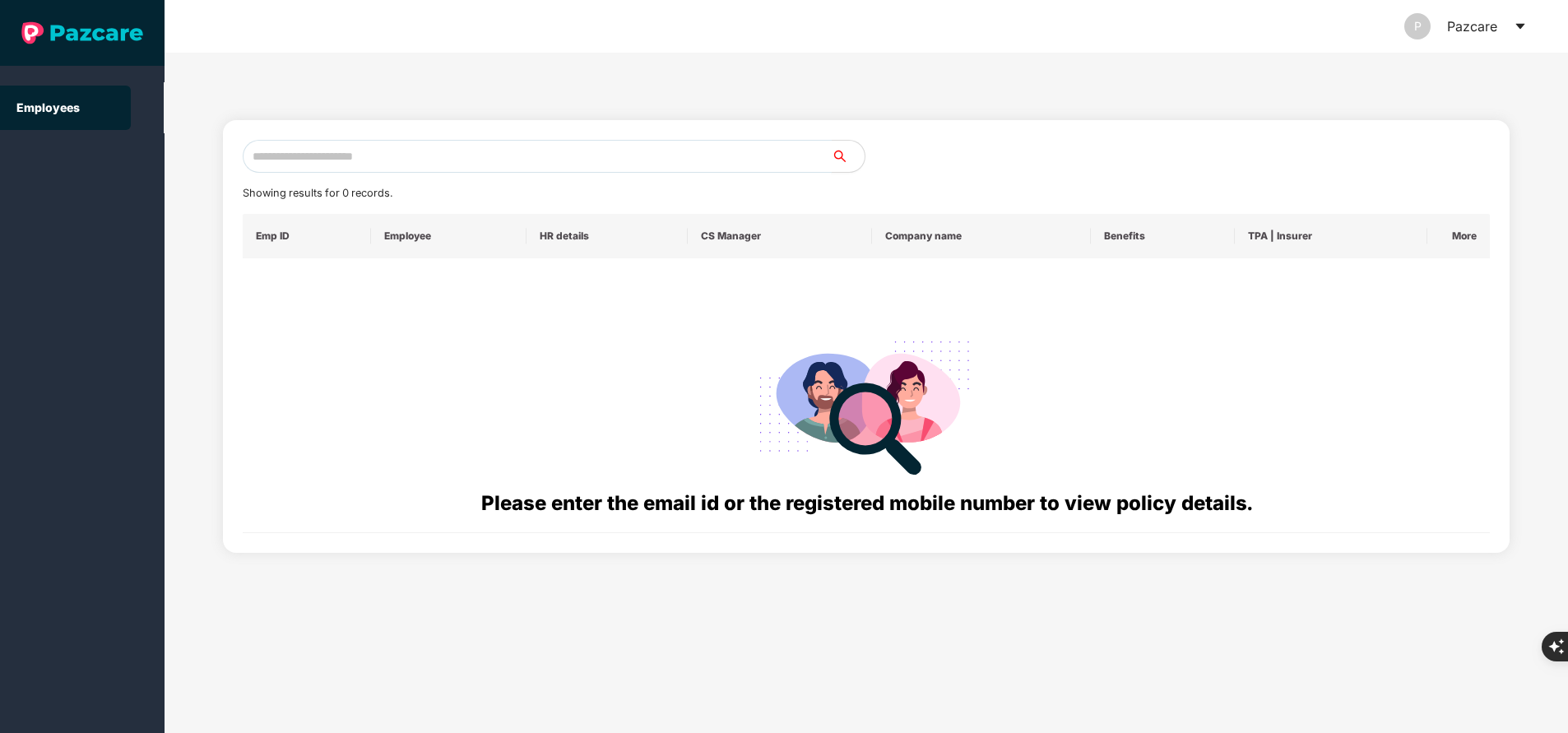
click at [353, 163] on input "text" at bounding box center [538, 156] width 589 height 33
paste input "**********"
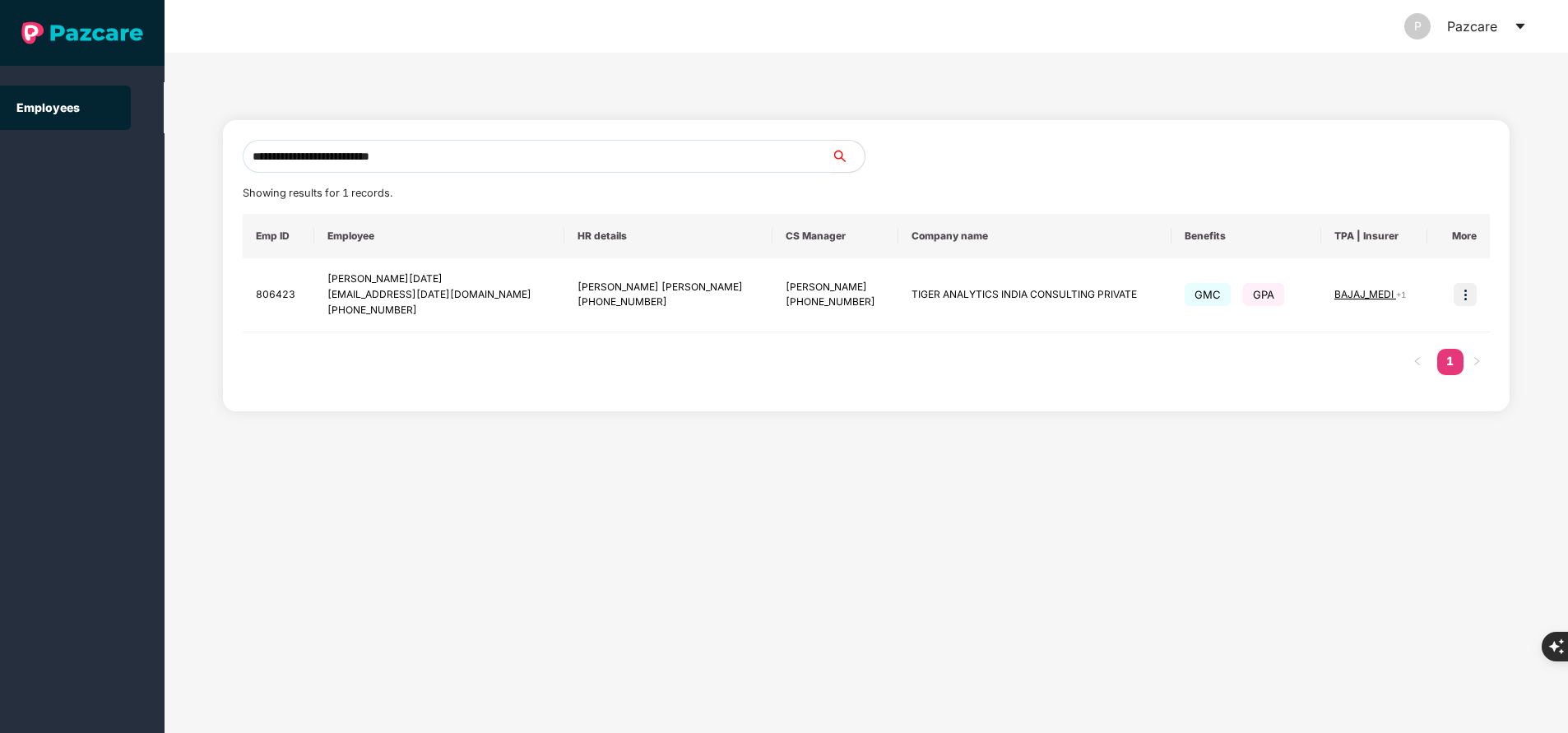
type input "**********"
paste input "**********"
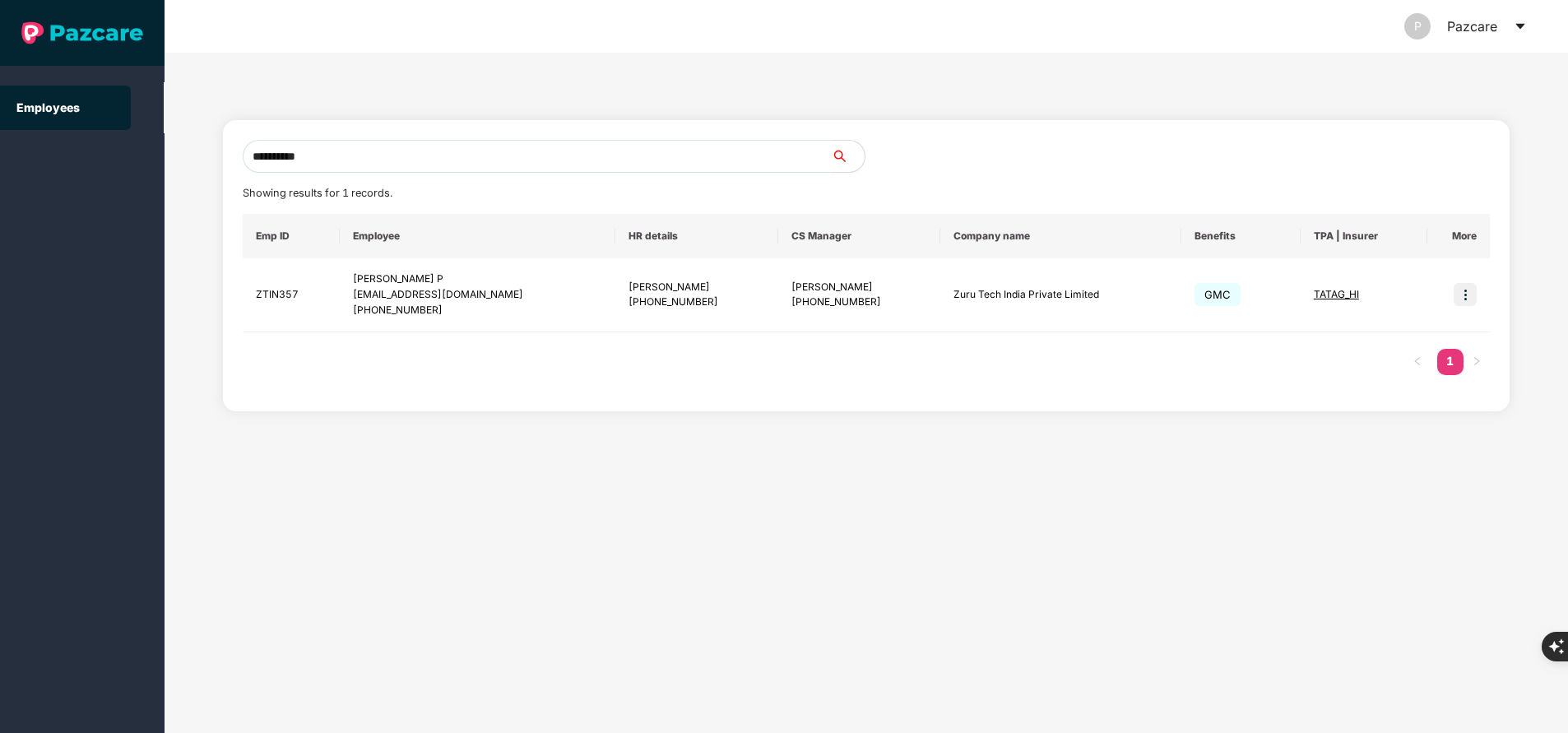
type input "**********"
click at [1472, 289] on img at bounding box center [1465, 294] width 23 height 23
click at [1361, 335] on span "Switch to user interface" at bounding box center [1390, 336] width 128 height 14
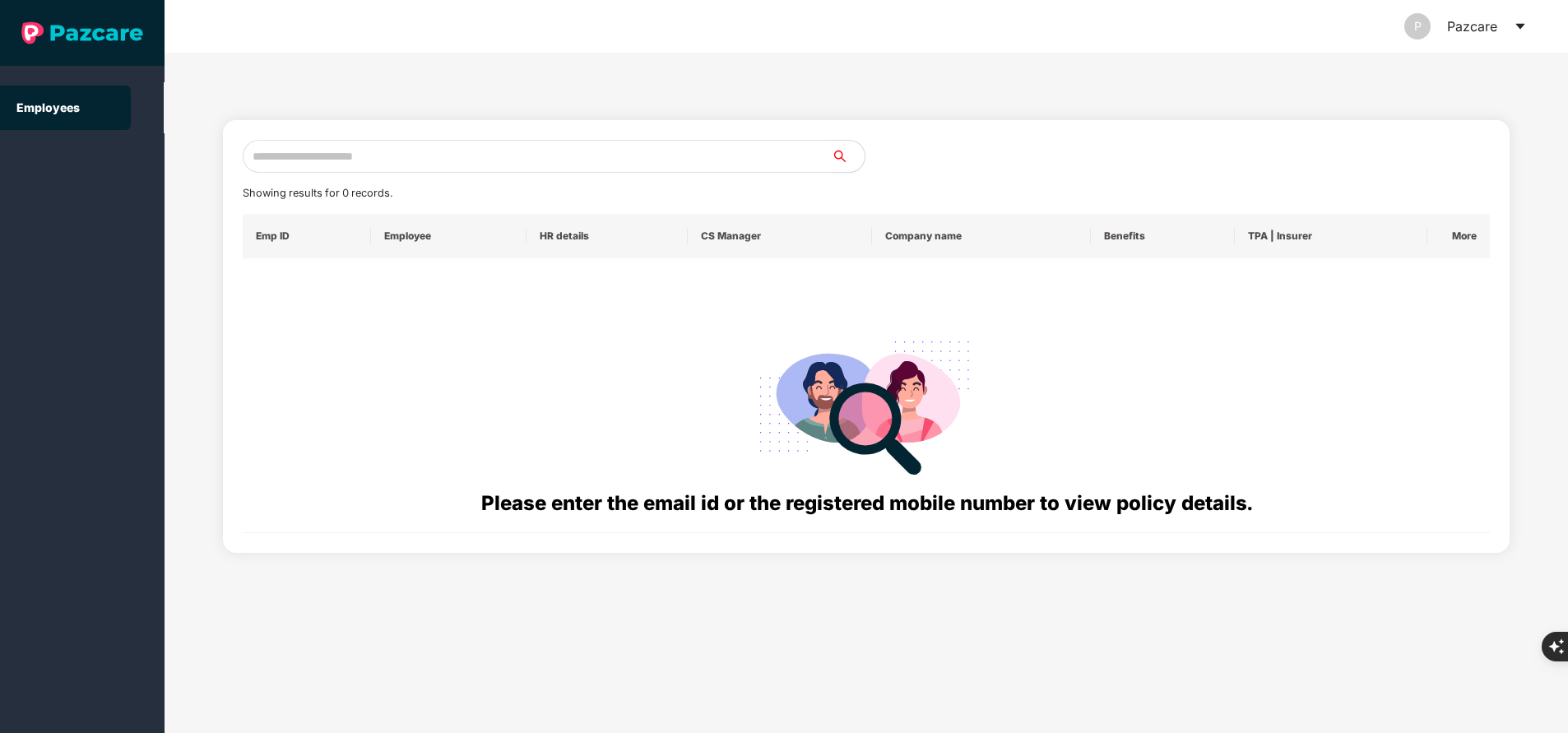
click at [512, 168] on input "text" at bounding box center [538, 156] width 589 height 33
paste input "**********"
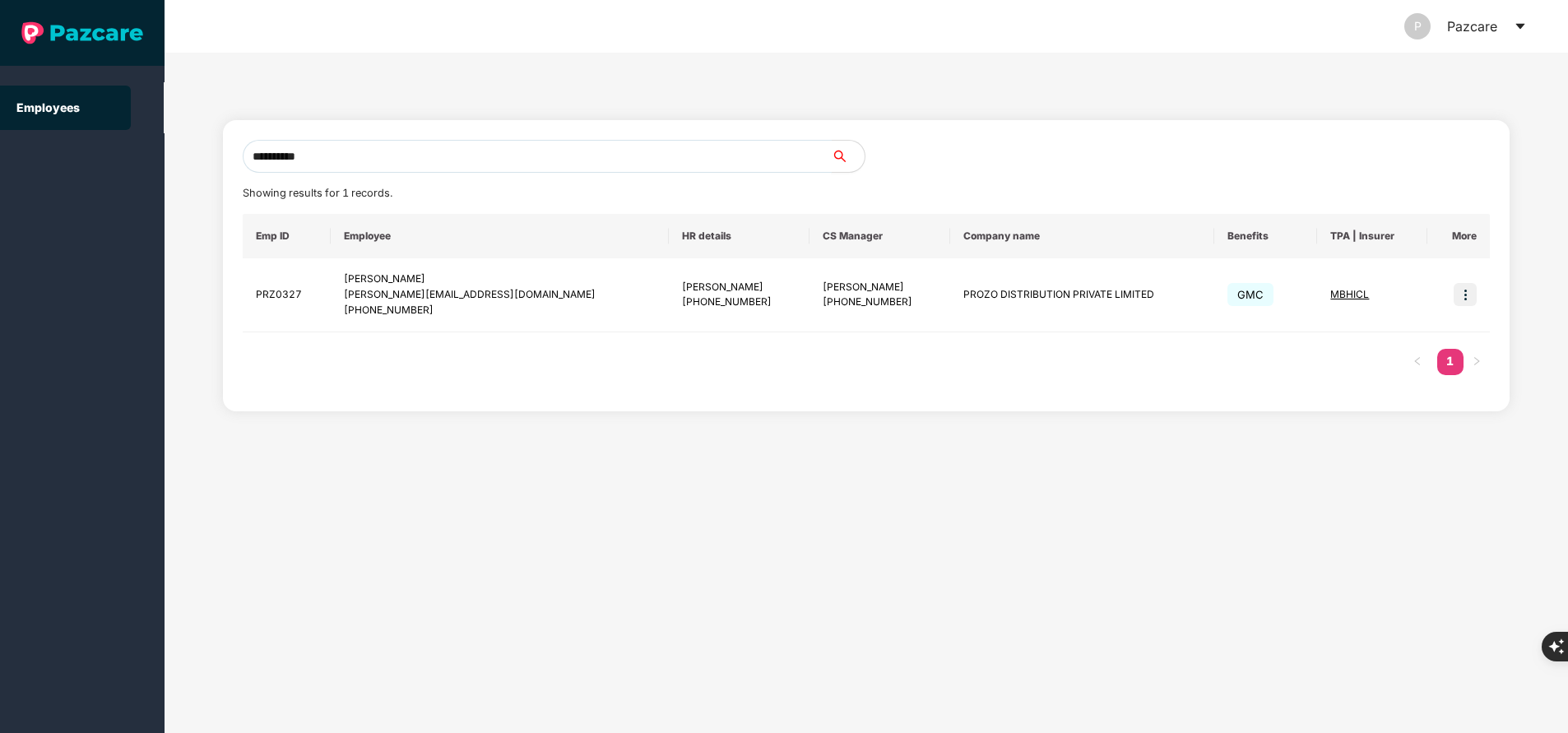
type input "**********"
paste input "**********"
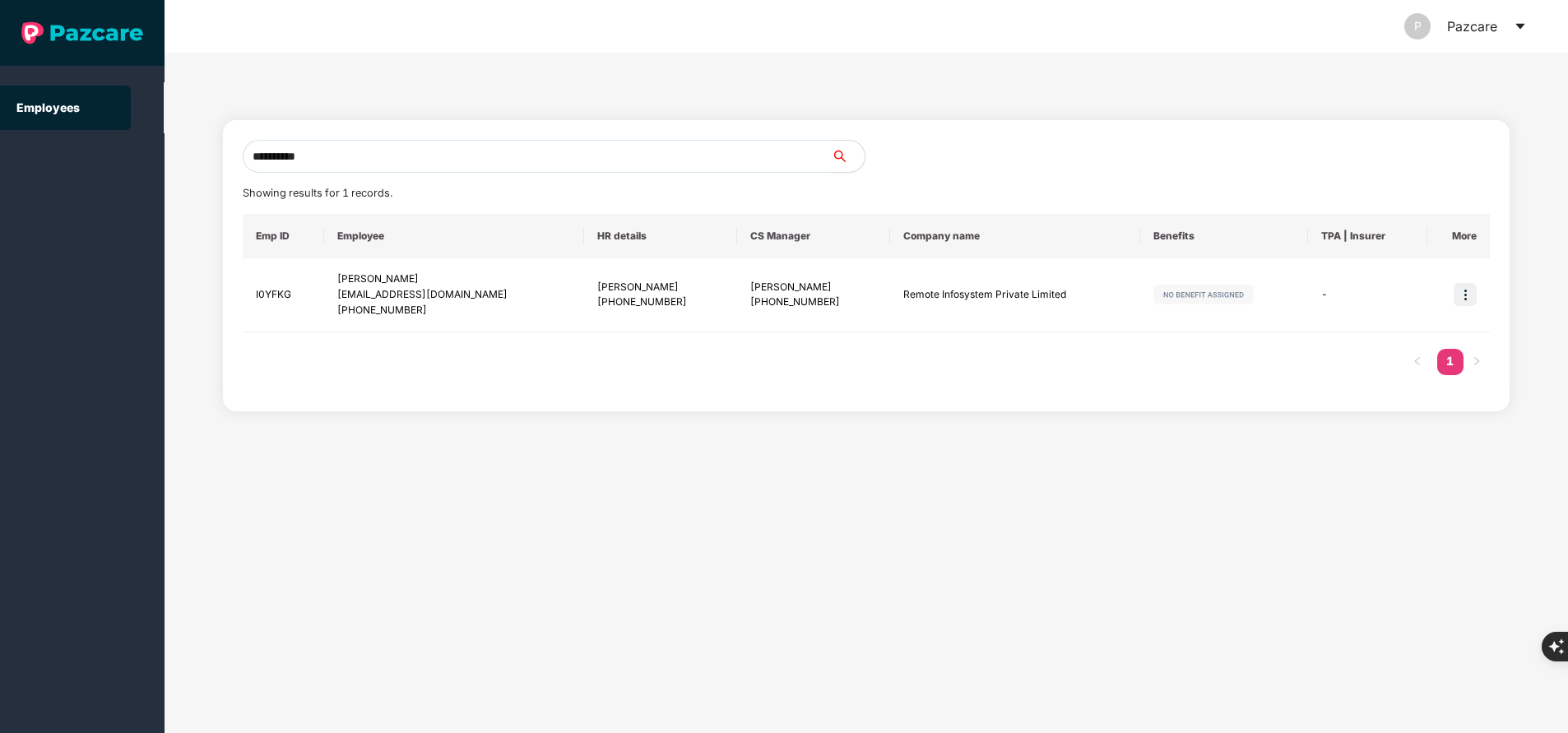
type input "**********"
click at [374, 160] on input "**********" at bounding box center [538, 156] width 589 height 33
paste input "**********"
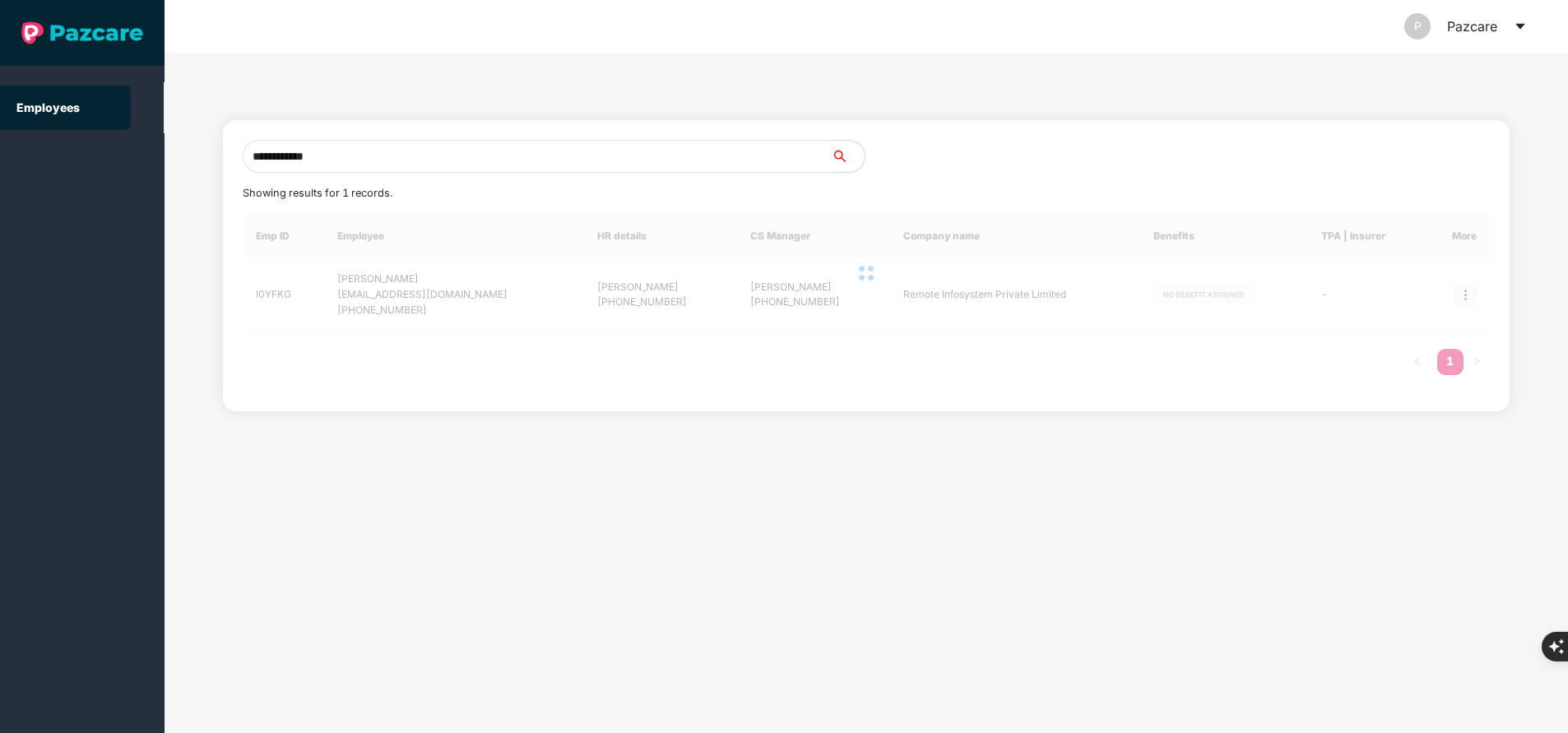
click at [374, 160] on input "**********" at bounding box center [538, 156] width 589 height 33
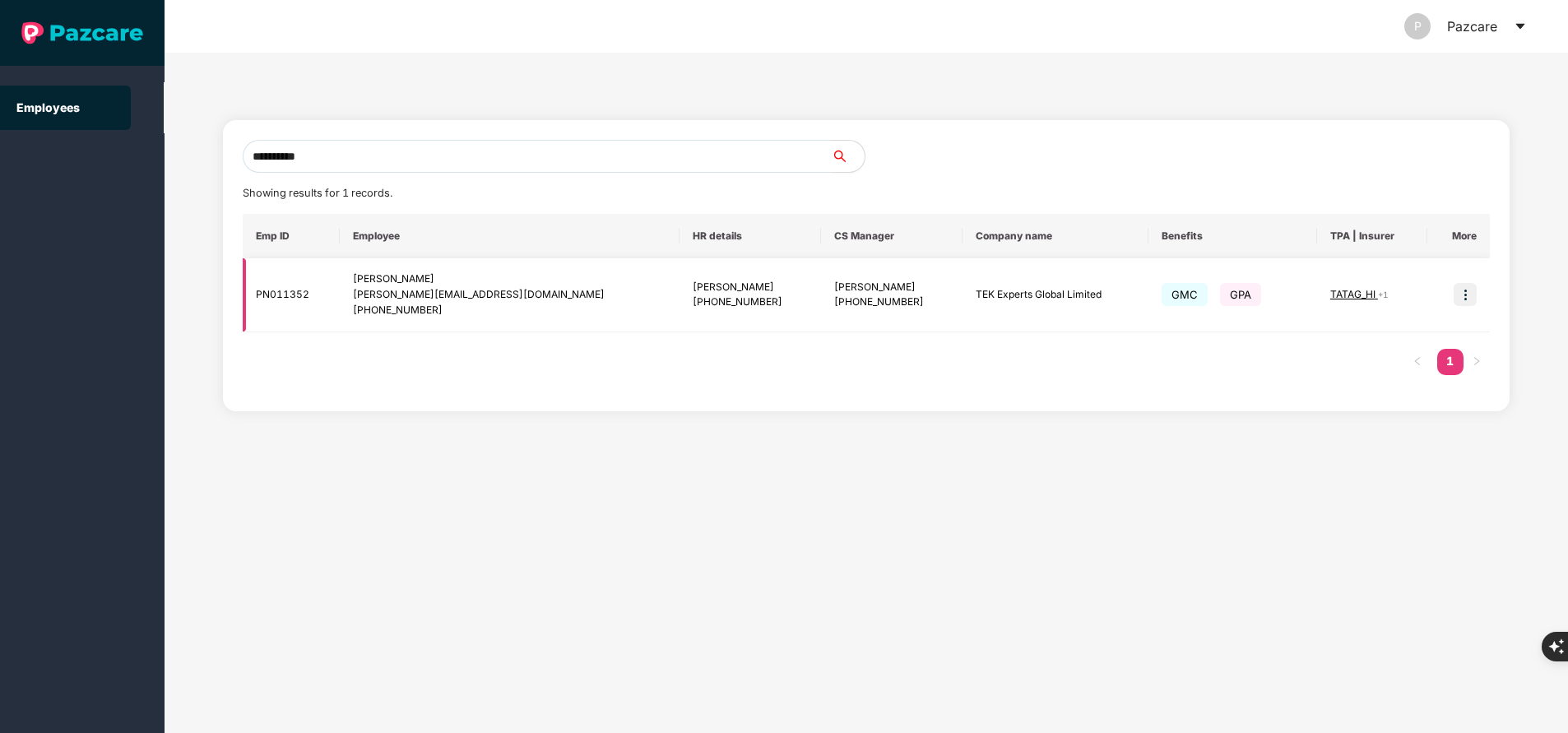
type input "**********"
click at [1464, 298] on img at bounding box center [1465, 294] width 23 height 23
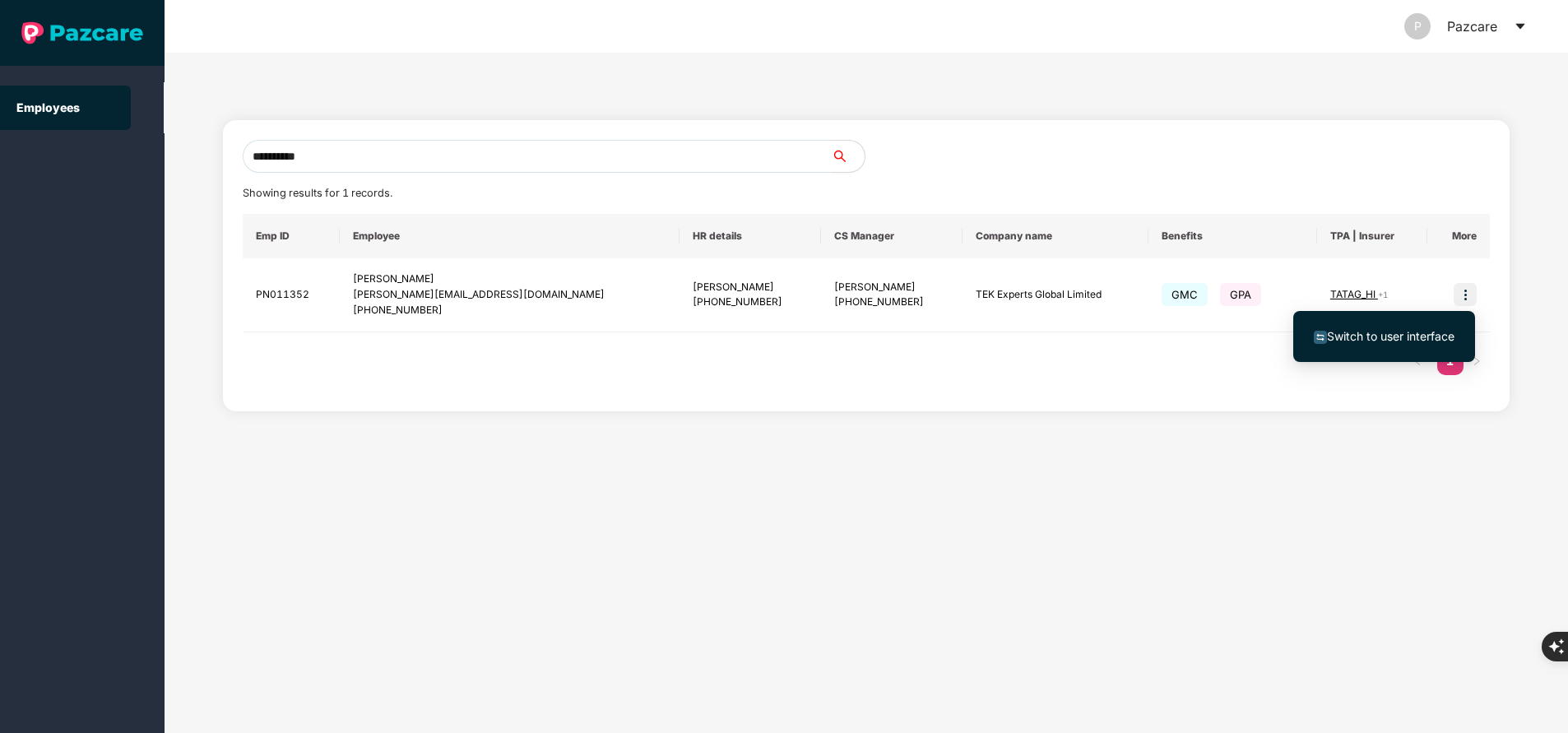
click at [1376, 335] on span "Switch to user interface" at bounding box center [1390, 336] width 128 height 14
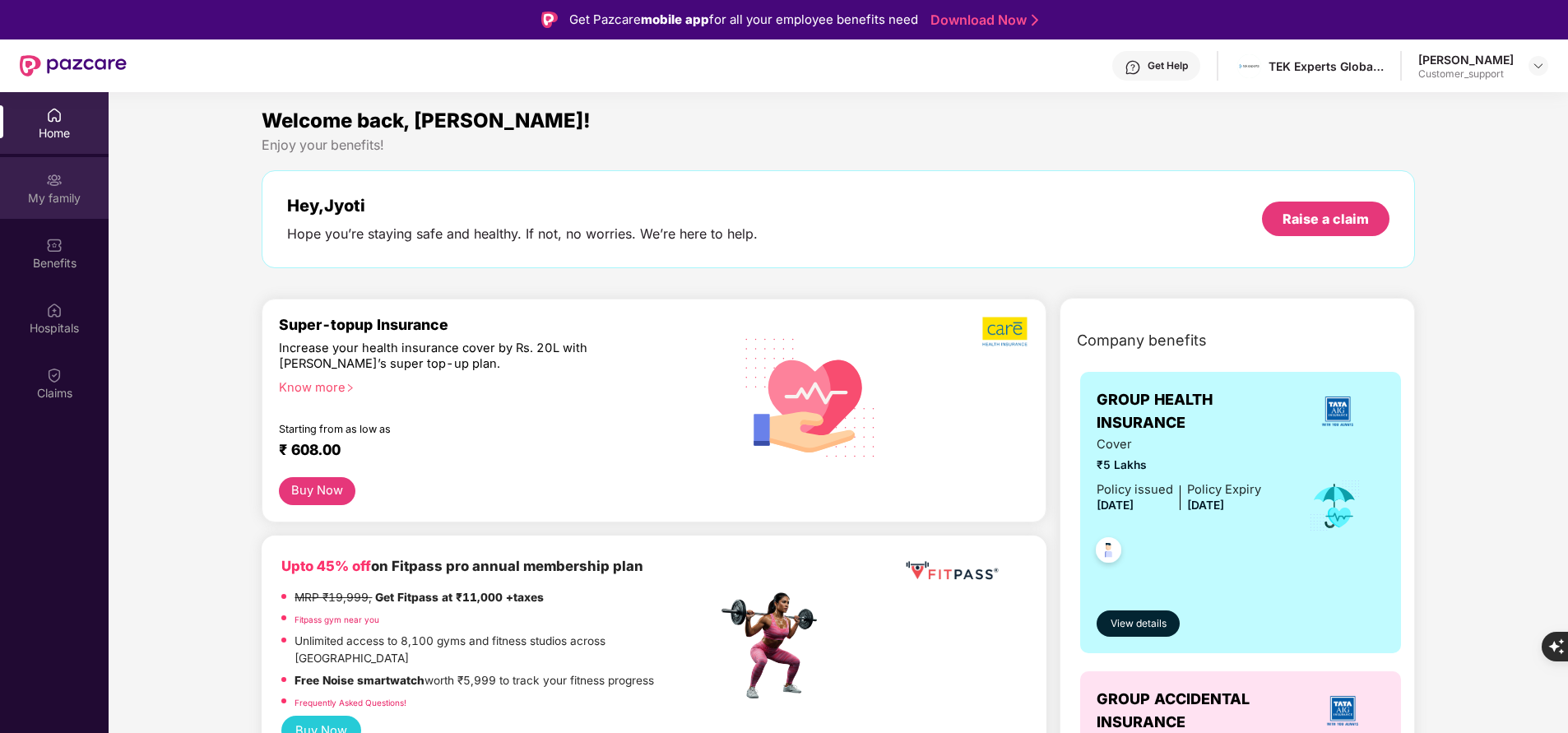
click at [73, 207] on div "My family" at bounding box center [54, 188] width 108 height 62
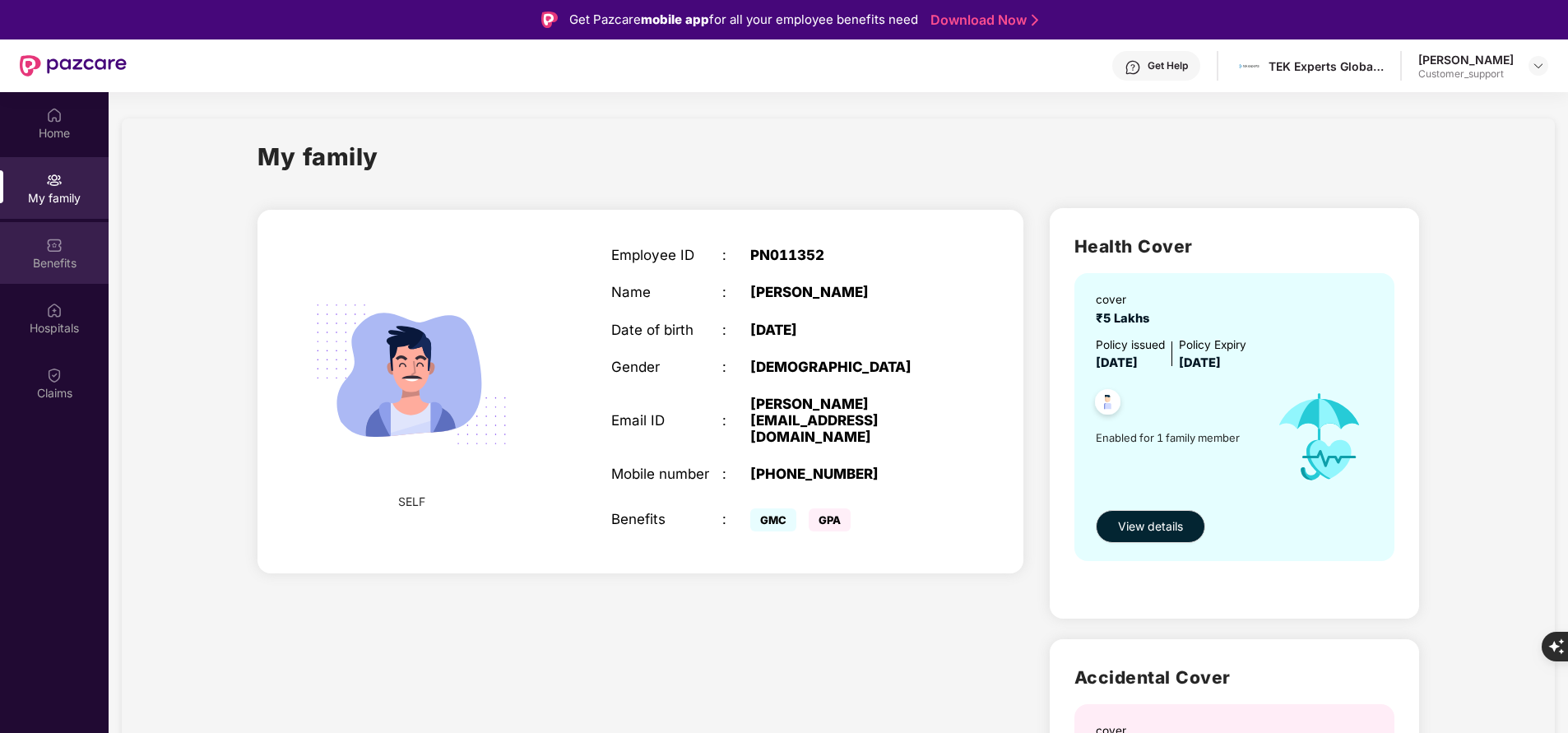
click at [58, 252] on img at bounding box center [53, 245] width 16 height 16
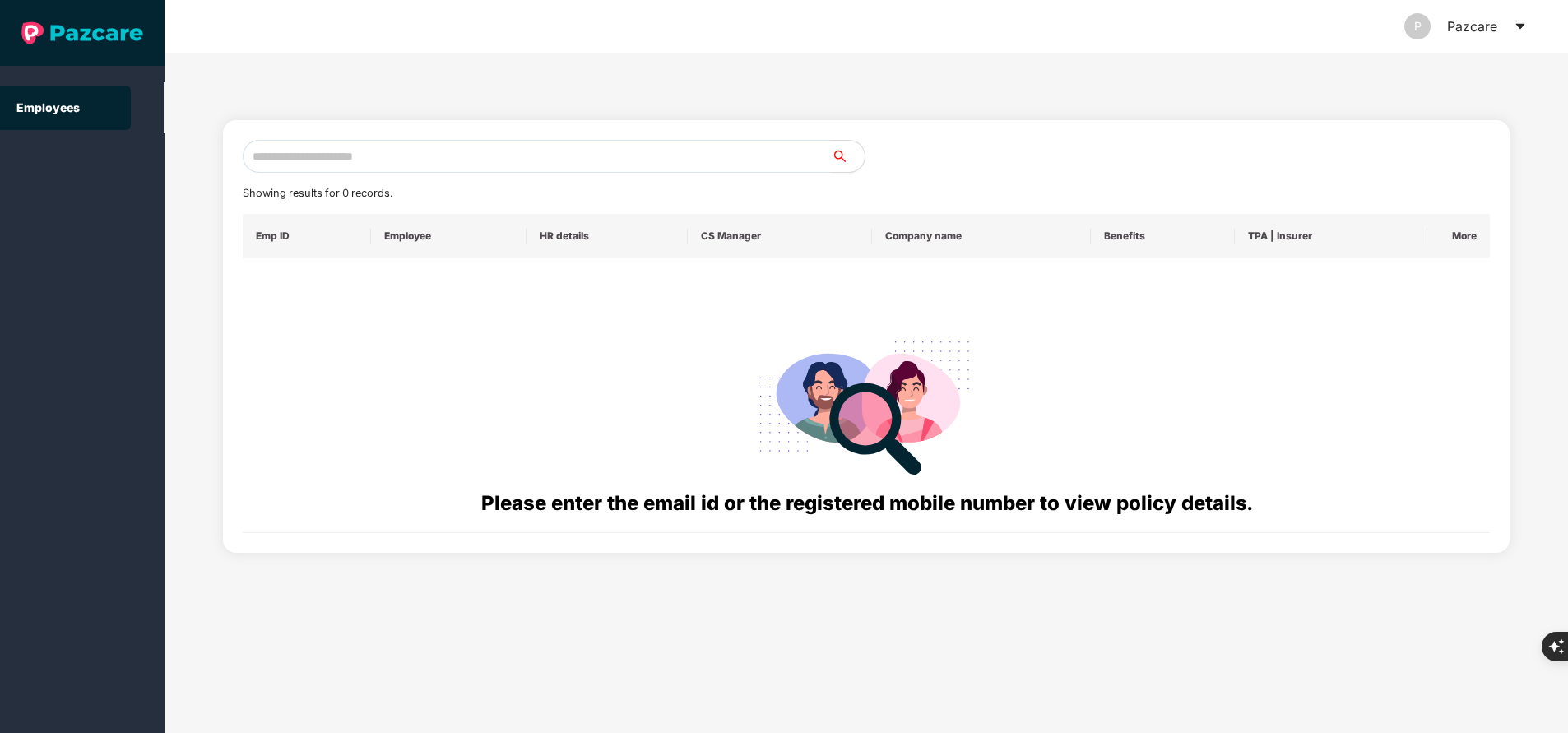
click at [528, 169] on input "text" at bounding box center [538, 156] width 589 height 33
paste input "**********"
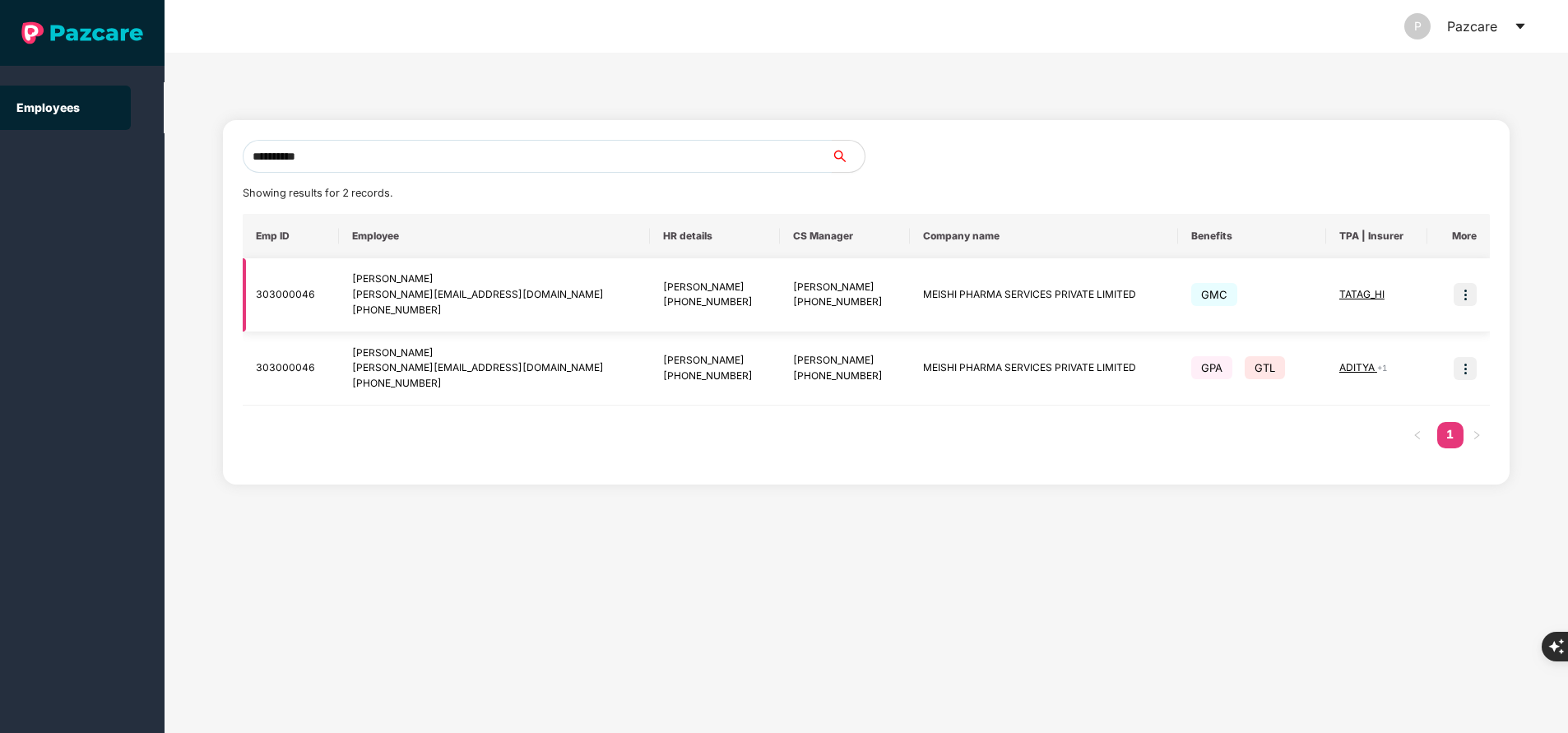
type input "**********"
click at [1467, 289] on img at bounding box center [1465, 294] width 23 height 23
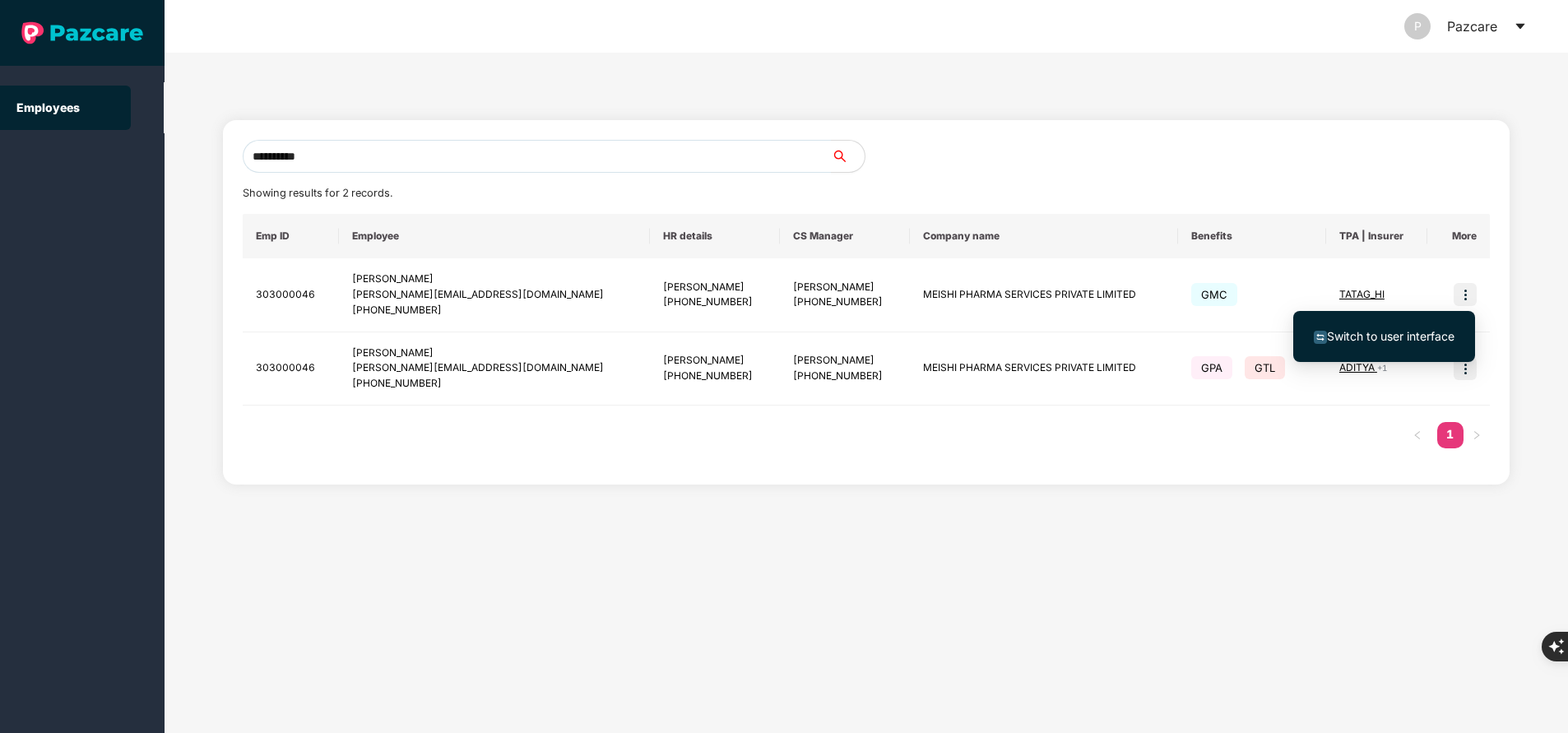
click at [1419, 339] on span "Switch to user interface" at bounding box center [1390, 336] width 128 height 14
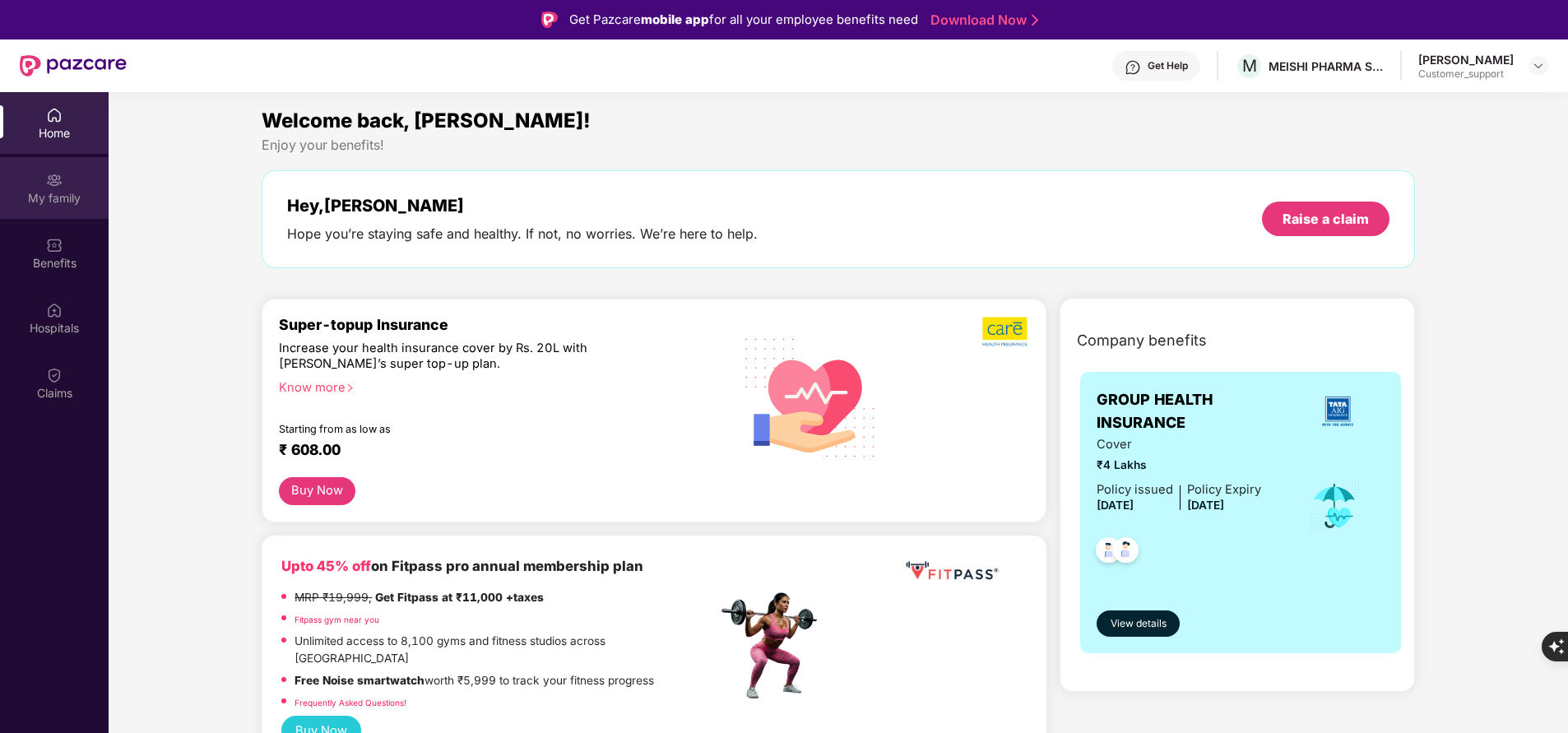
click at [59, 180] on img at bounding box center [53, 179] width 16 height 16
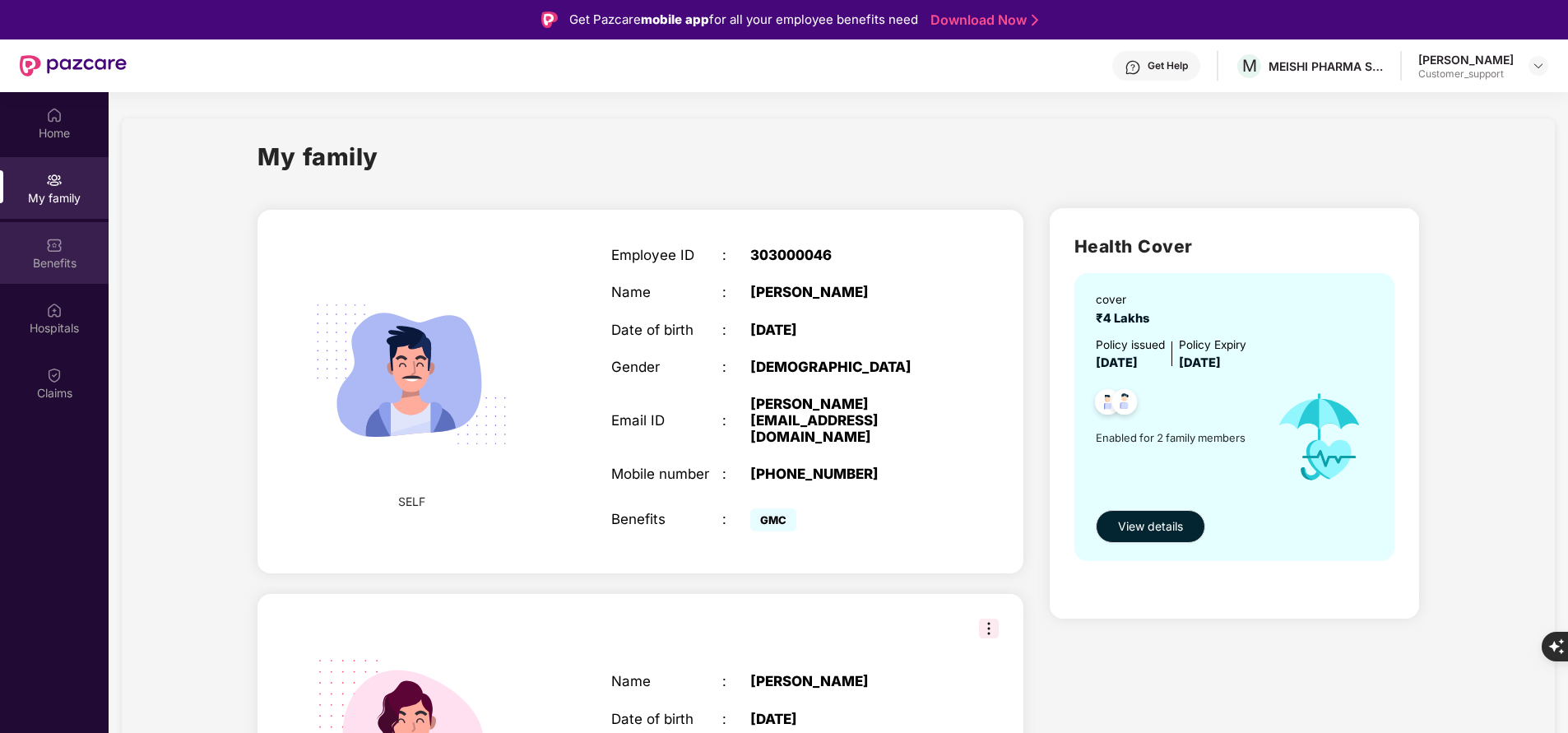
click at [75, 260] on div "Benefits" at bounding box center [54, 262] width 108 height 16
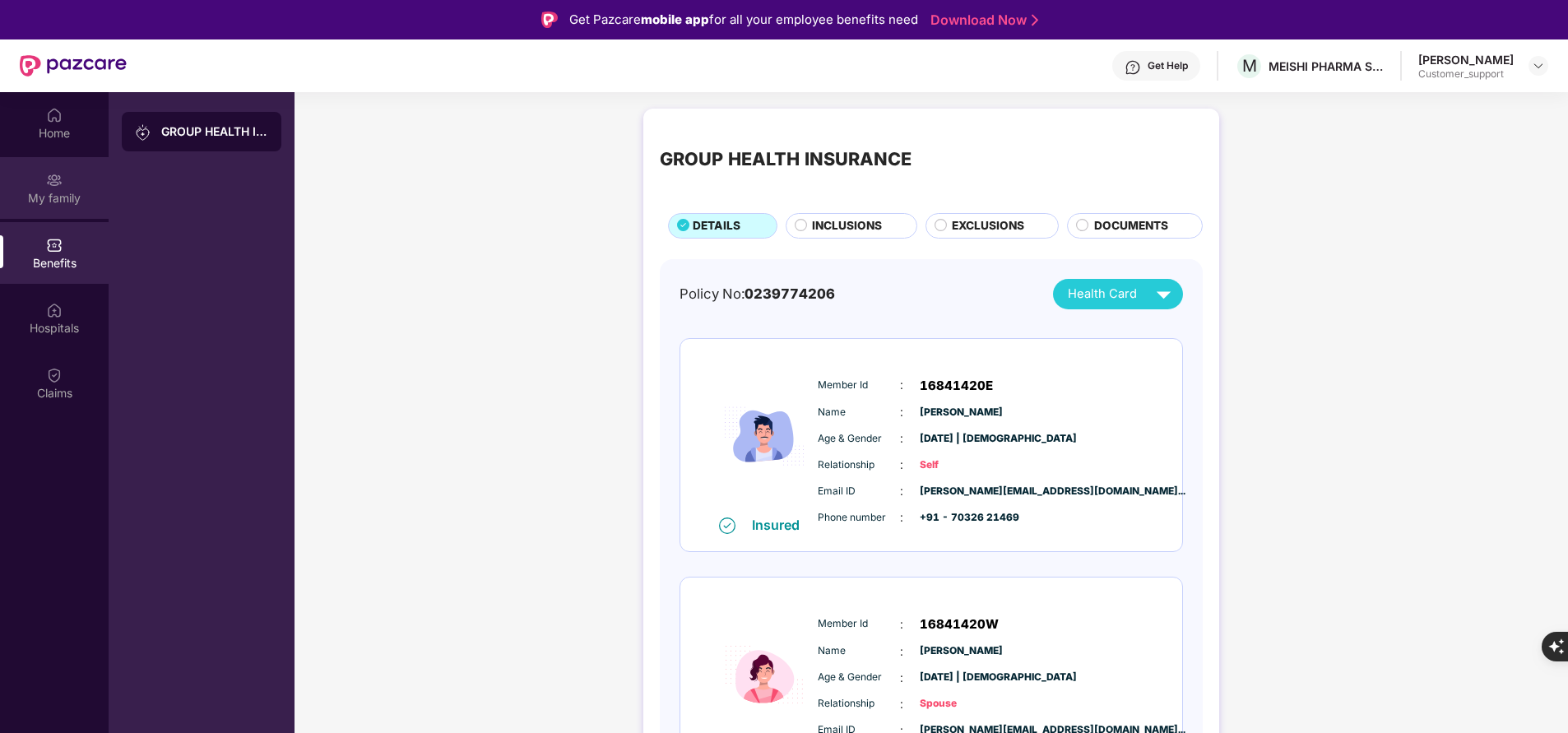
click at [69, 197] on div "My family" at bounding box center [54, 197] width 108 height 16
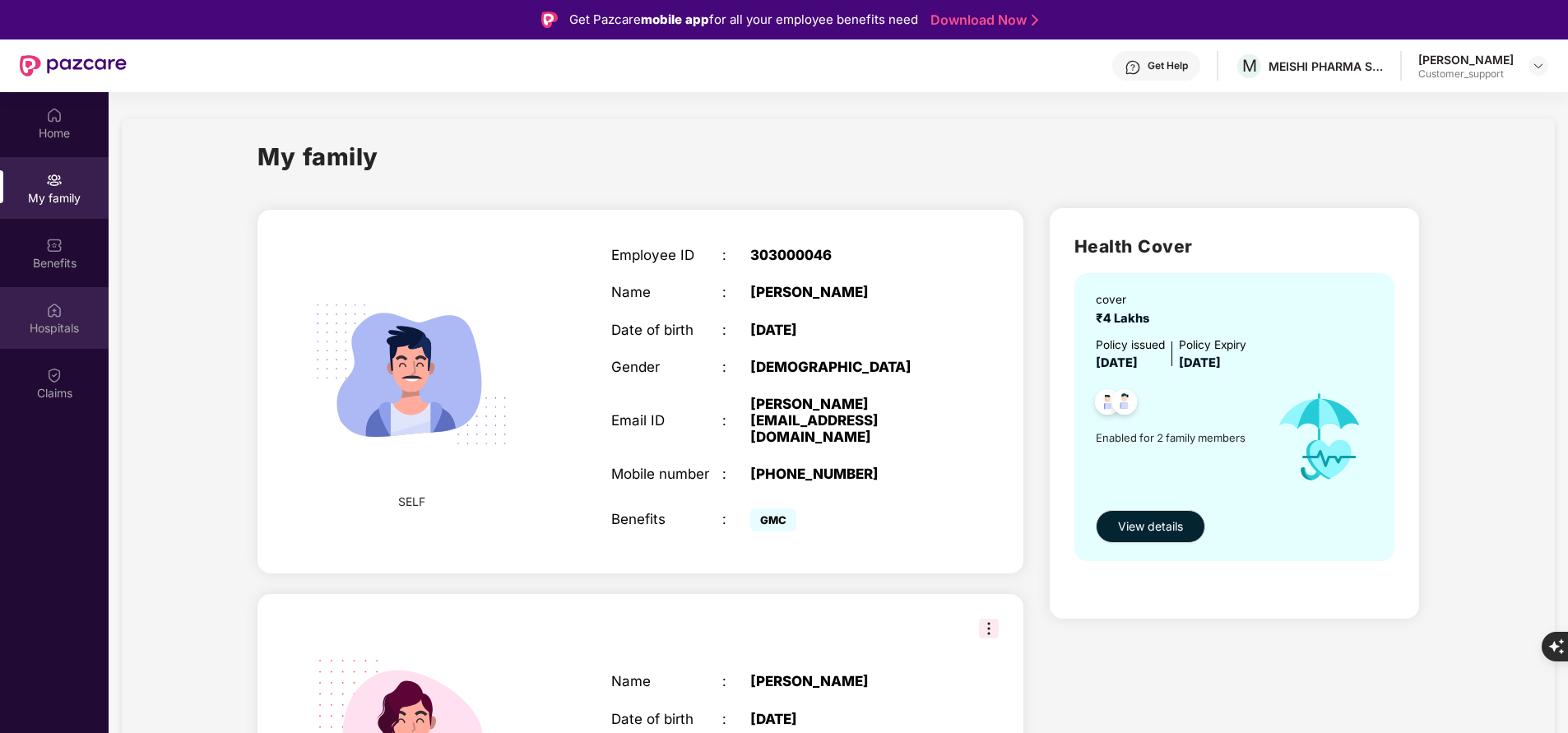
click at [55, 344] on div "Hospitals" at bounding box center [54, 317] width 108 height 62
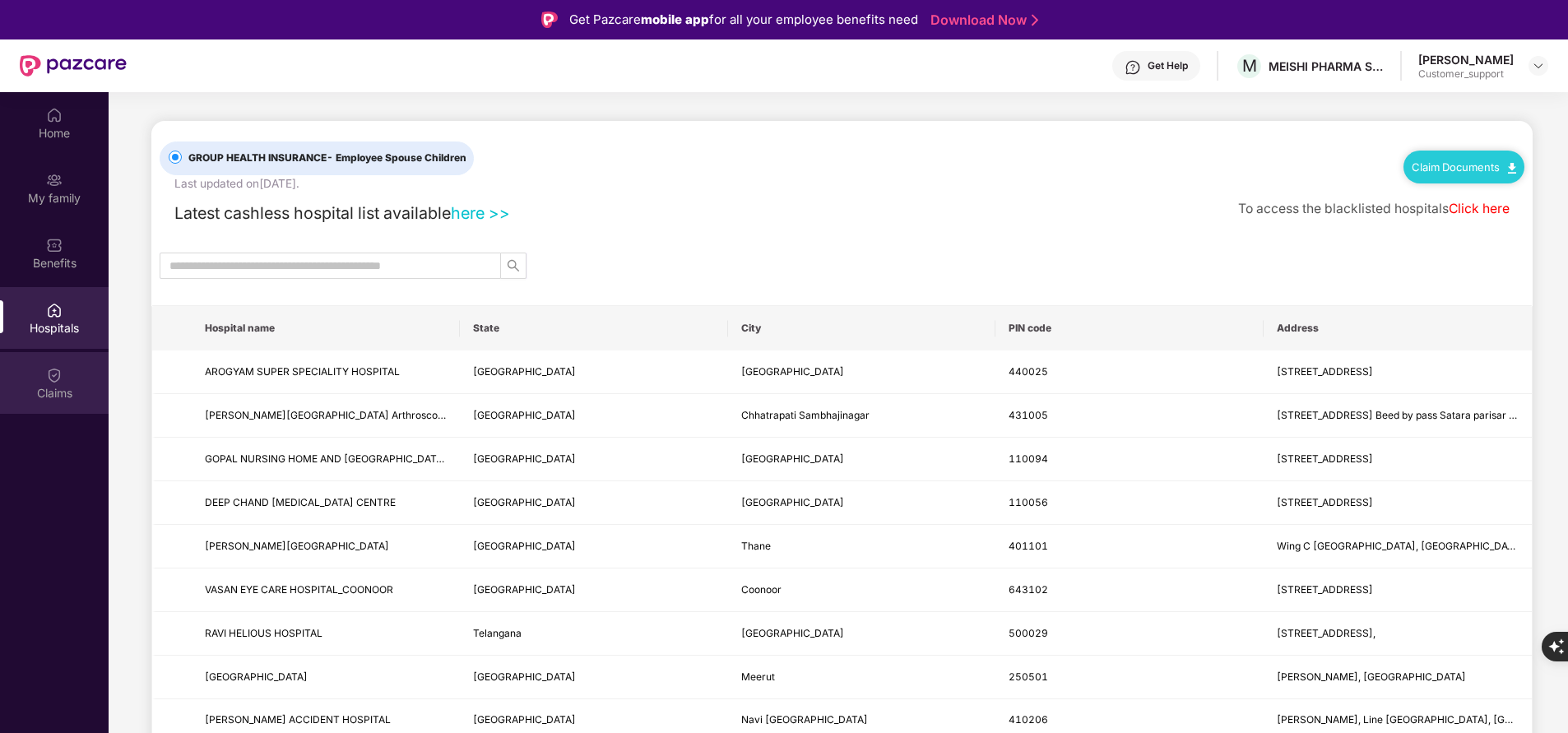
click at [63, 387] on div "Claims" at bounding box center [54, 393] width 108 height 16
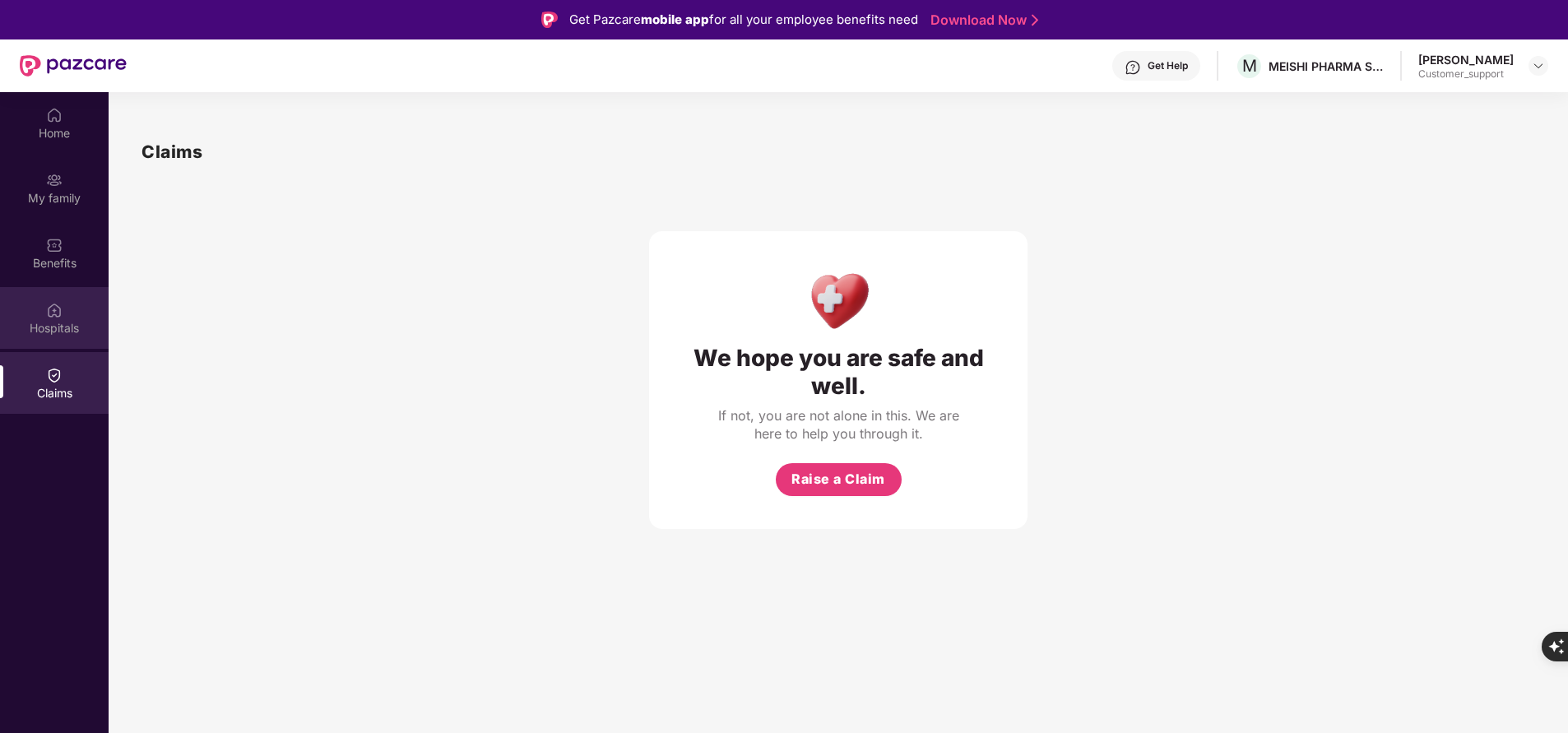
click at [72, 317] on div "Hospitals" at bounding box center [54, 317] width 108 height 62
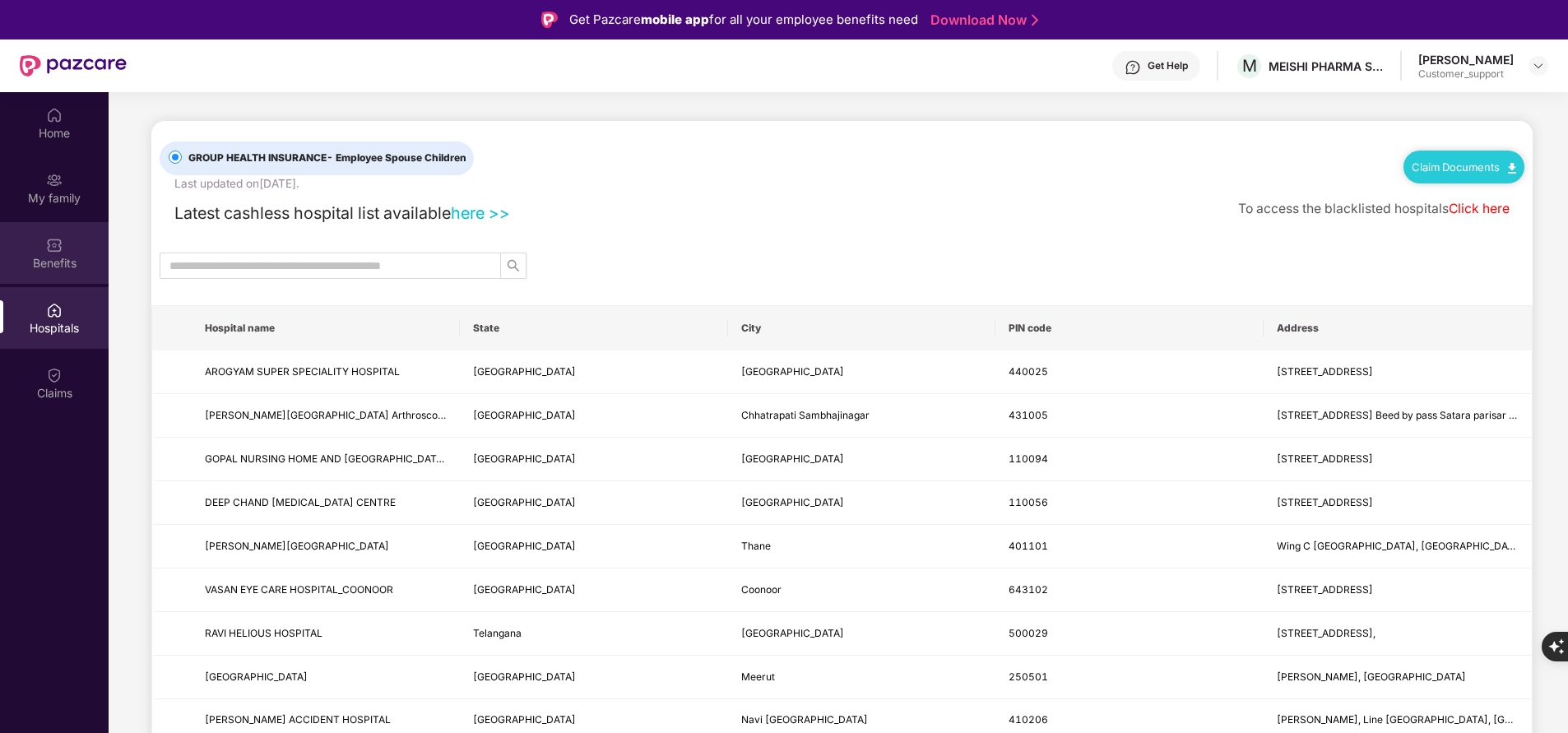
click at [79, 258] on div "Benefits" at bounding box center [54, 262] width 108 height 16
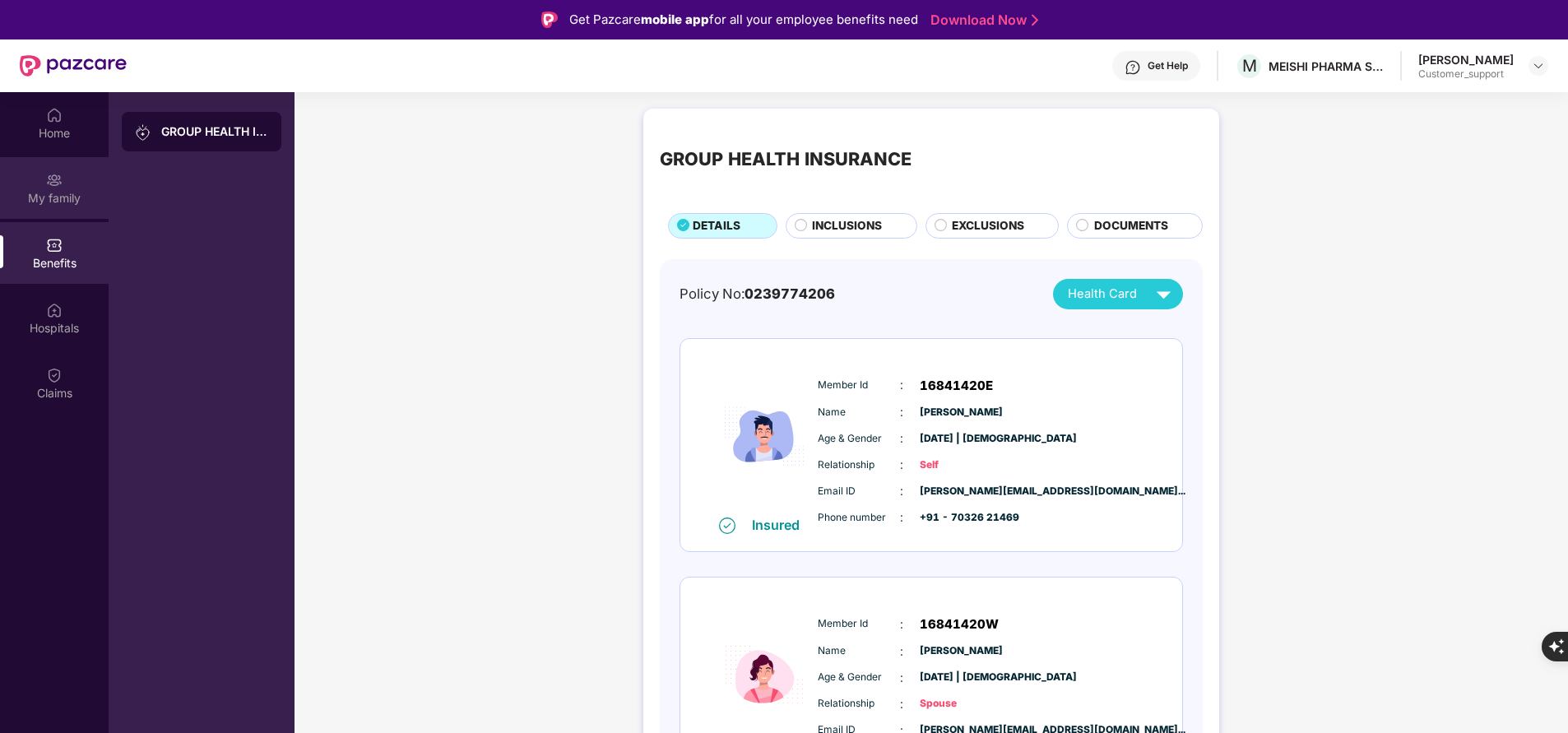
click at [81, 190] on div "My family" at bounding box center [54, 197] width 108 height 16
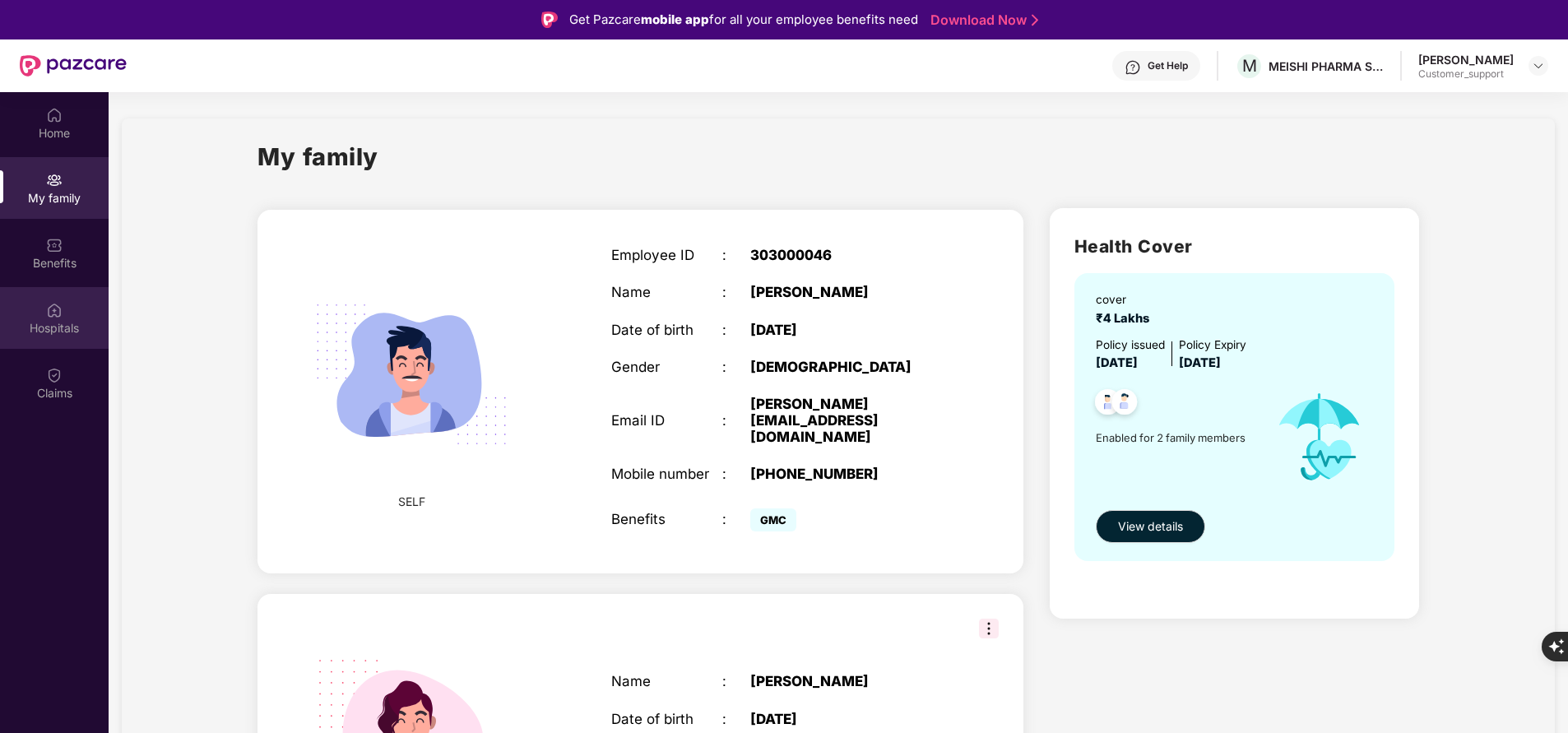
click at [69, 322] on div "Hospitals" at bounding box center [54, 328] width 108 height 16
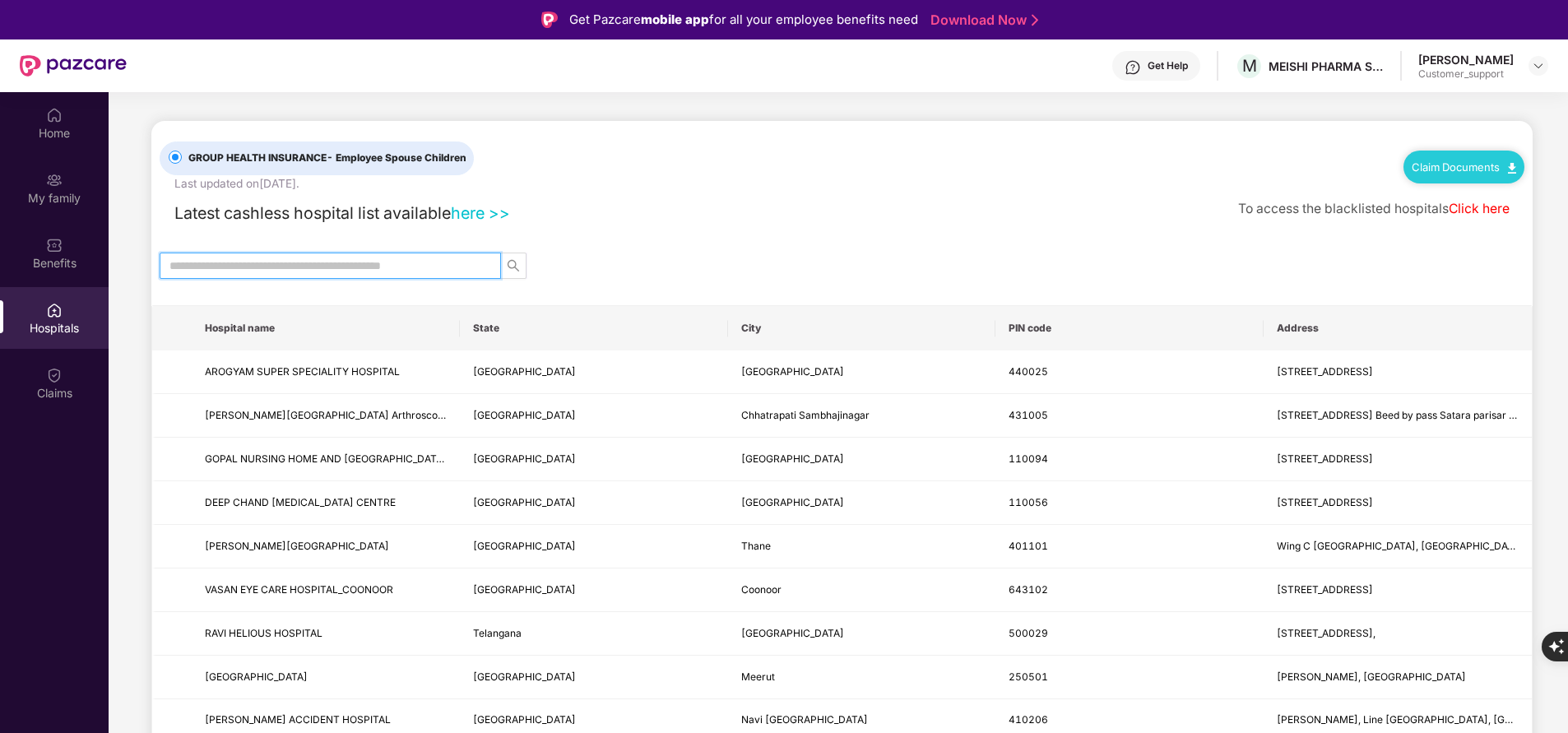
click at [340, 259] on input "text" at bounding box center [323, 265] width 308 height 18
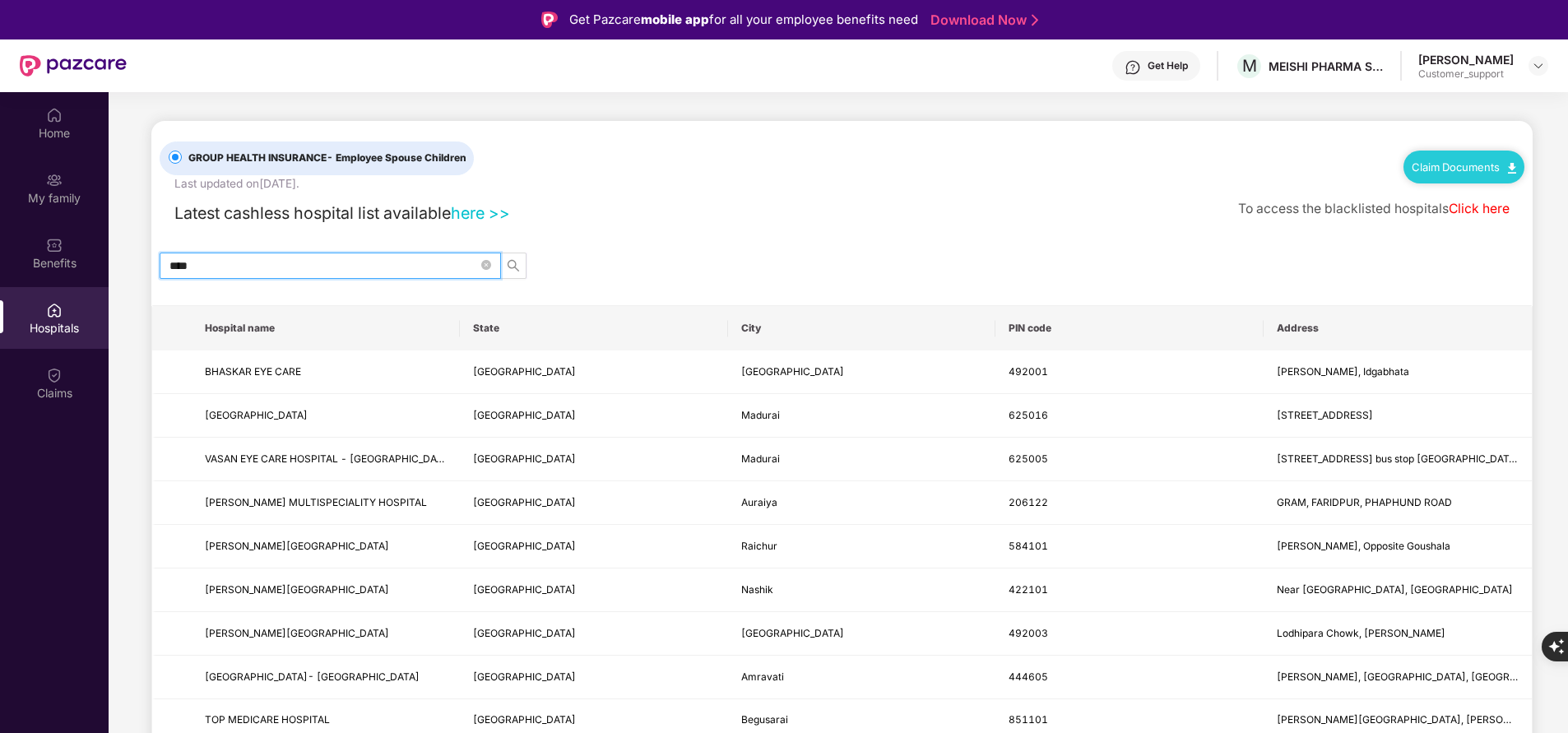
click at [341, 265] on input "****" at bounding box center [323, 265] width 308 height 18
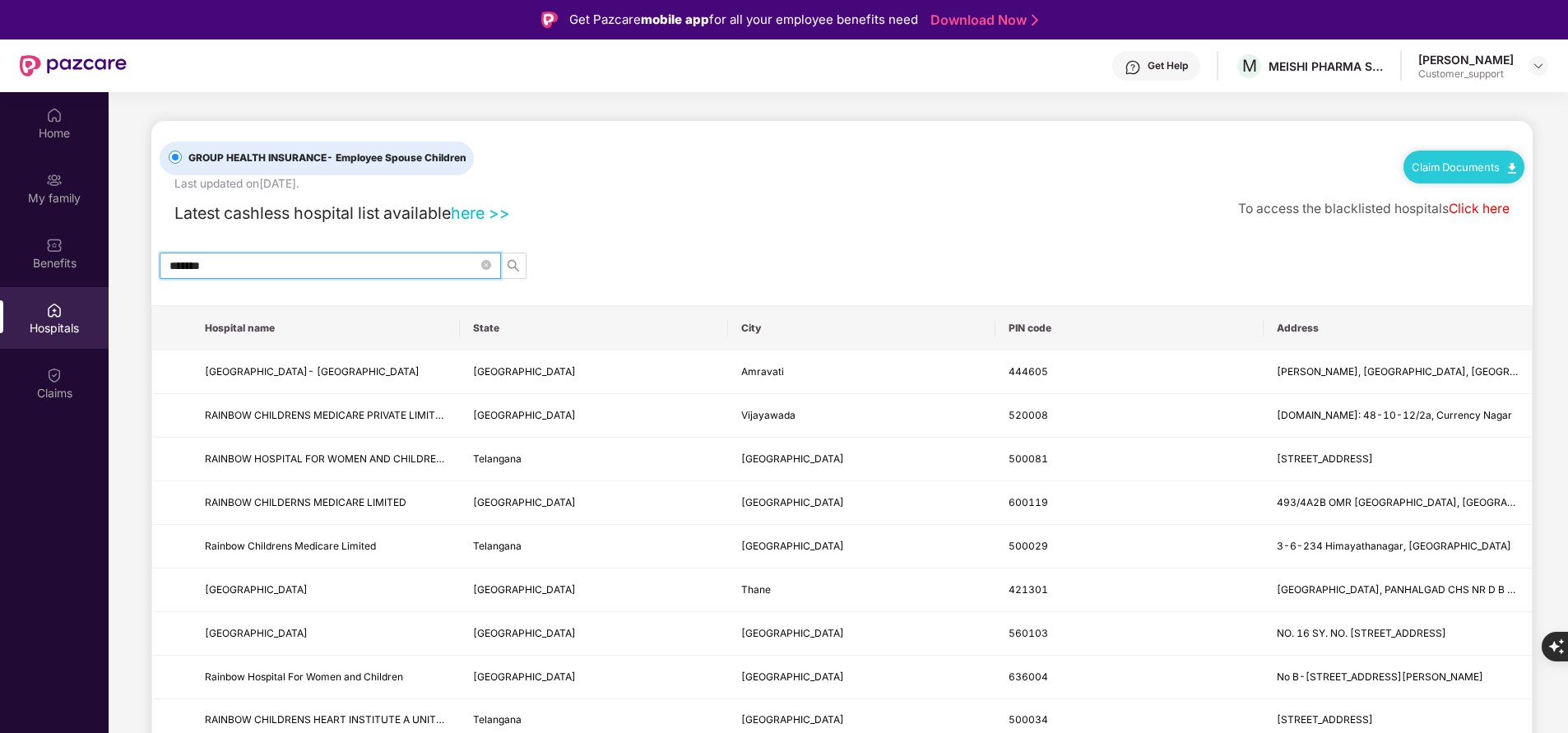
type input "*******"
click at [483, 261] on icon "close-circle" at bounding box center [486, 265] width 10 height 10
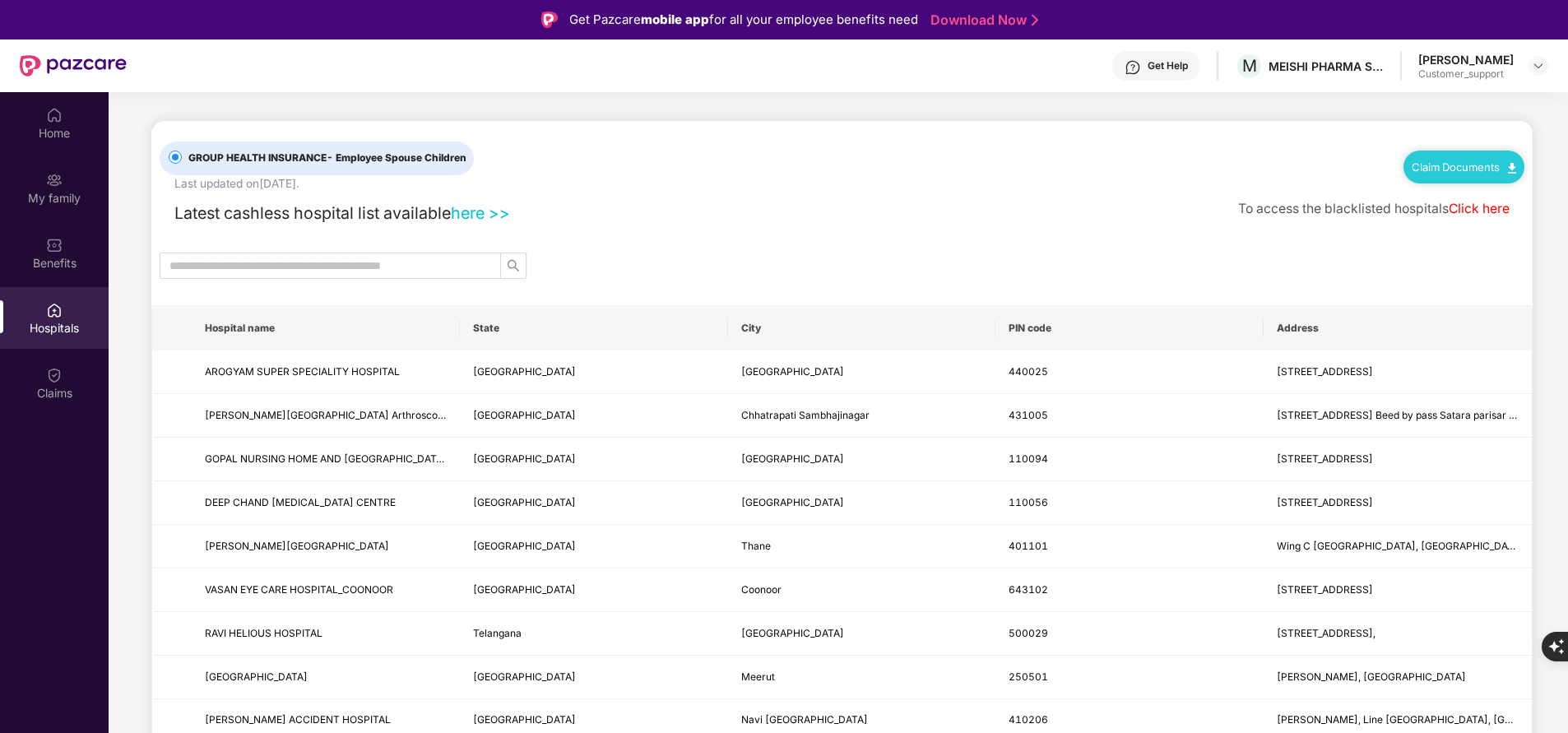
drag, startPoint x: 483, startPoint y: 261, endPoint x: 706, endPoint y: 256, distance: 223.1
click at [706, 256] on div at bounding box center [842, 265] width 1382 height 26
click at [389, 261] on input "text" at bounding box center [323, 265] width 308 height 18
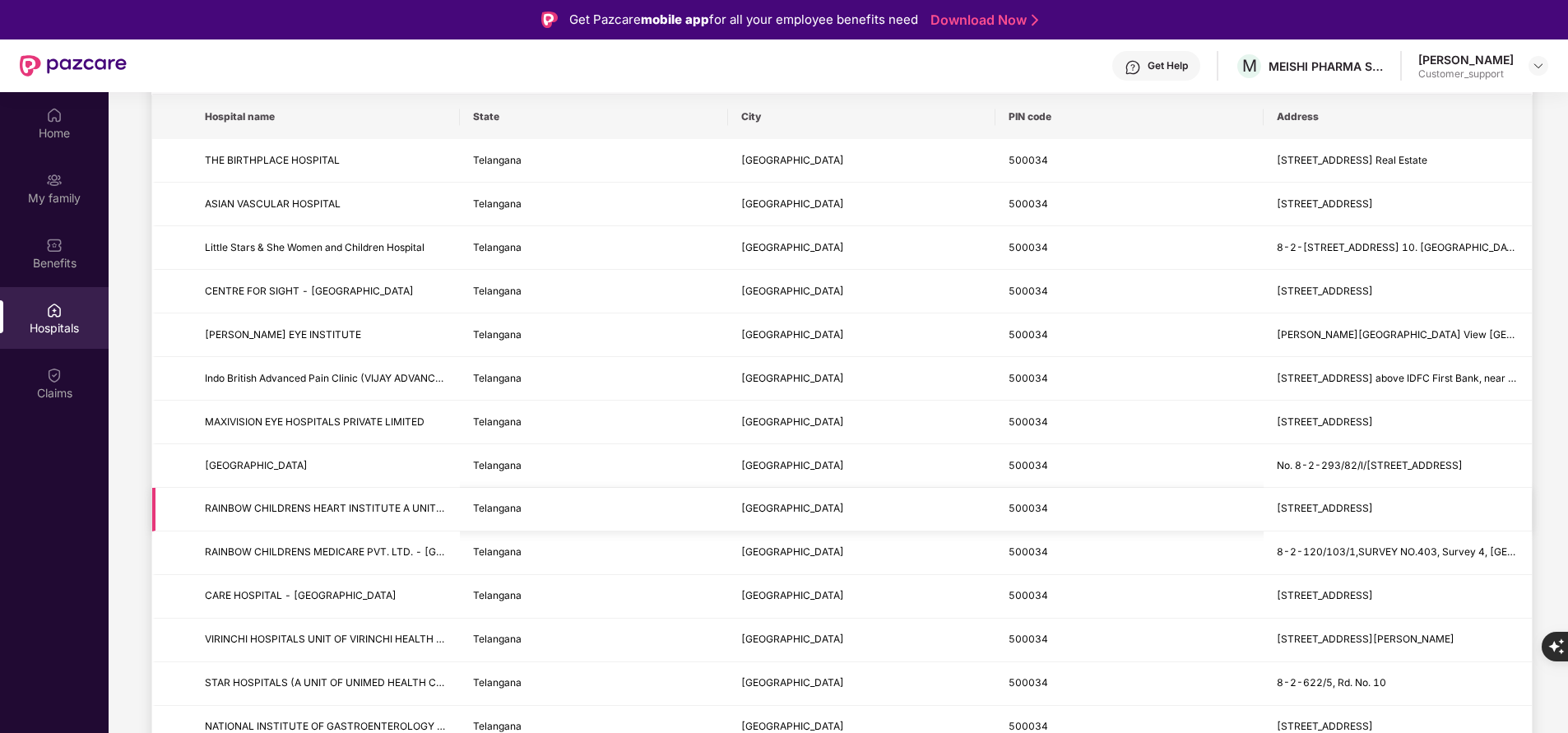
scroll to position [212, 0]
type input "******"
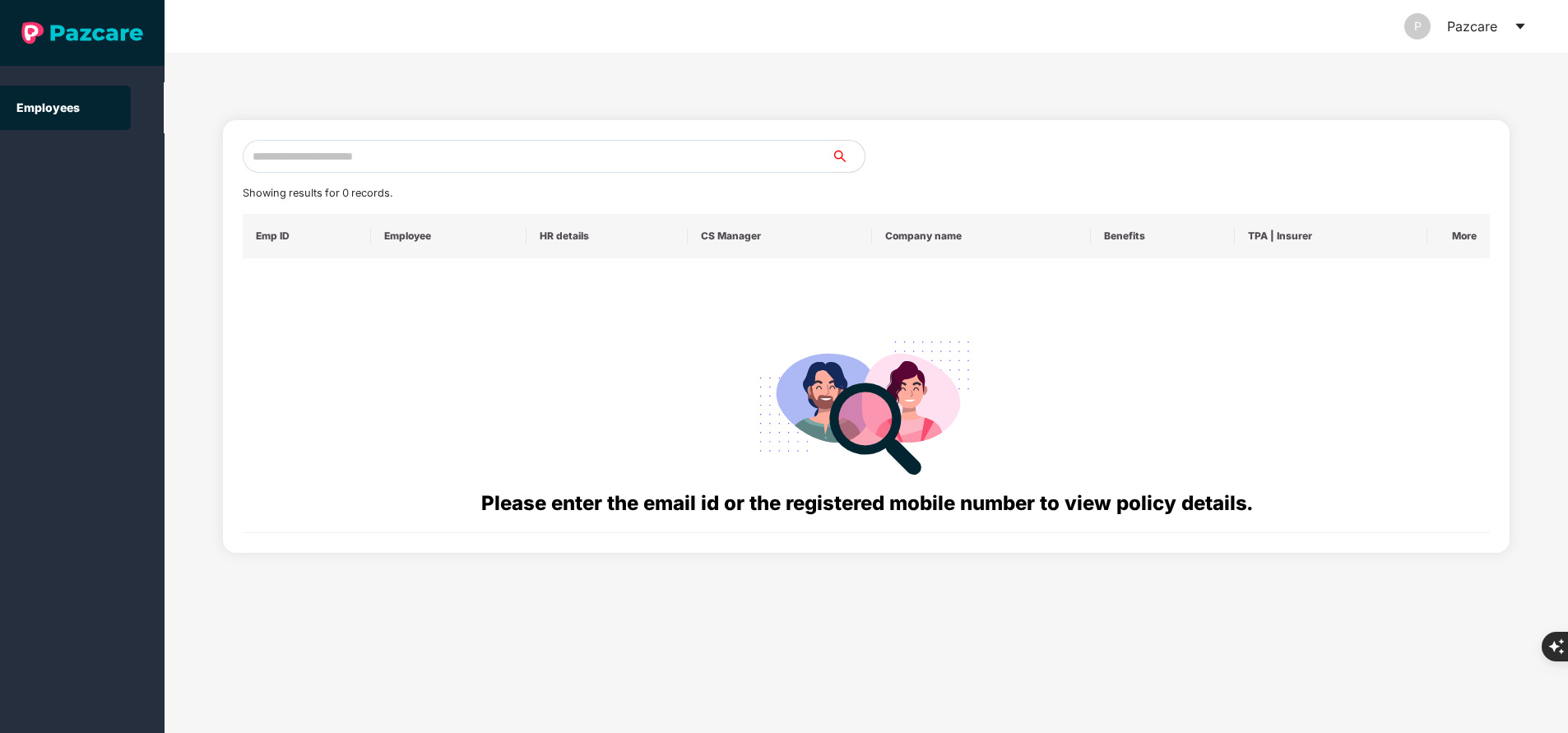
click at [580, 160] on input "text" at bounding box center [538, 156] width 589 height 33
paste input "**********"
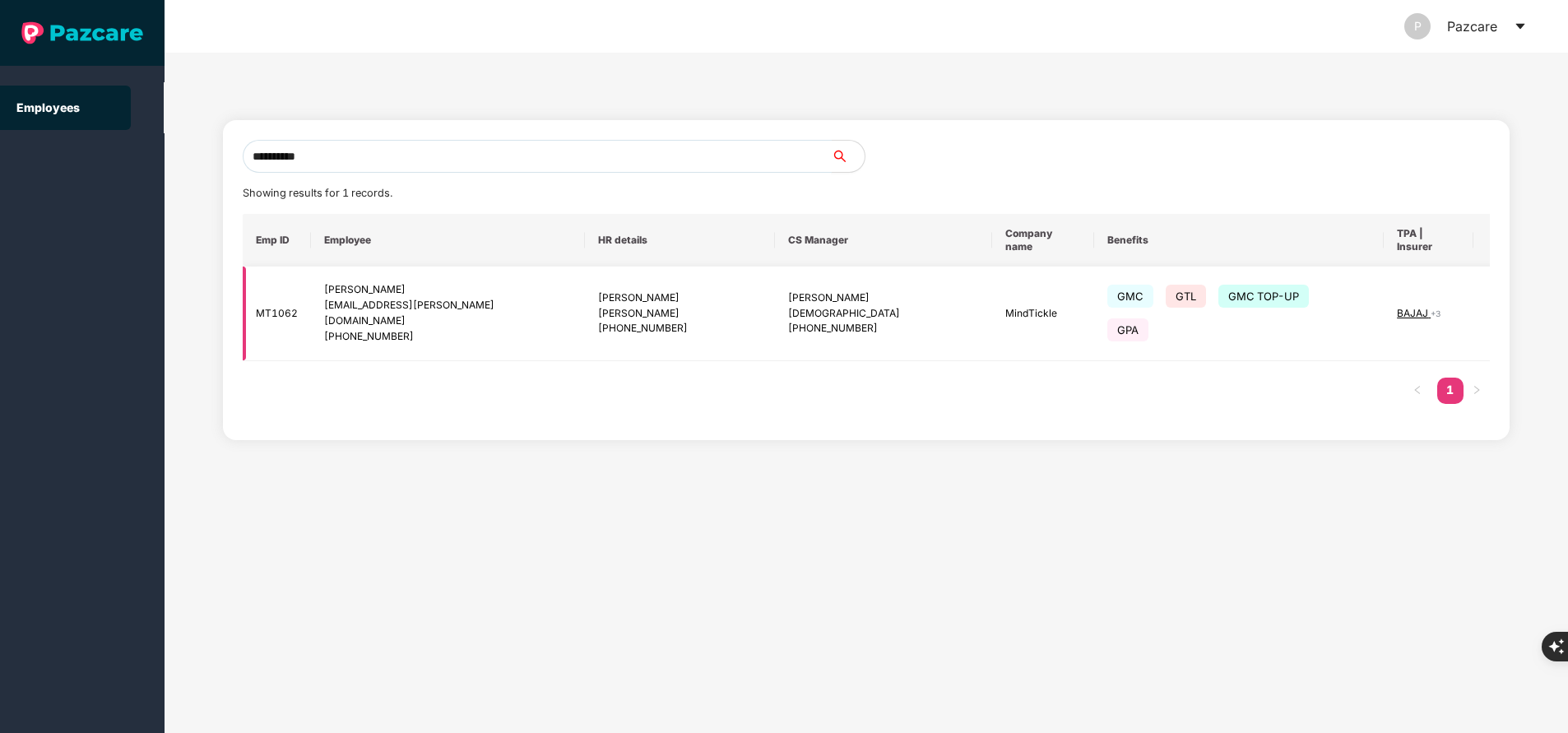
type input "**********"
click at [1502, 302] on img at bounding box center [1513, 313] width 23 height 23
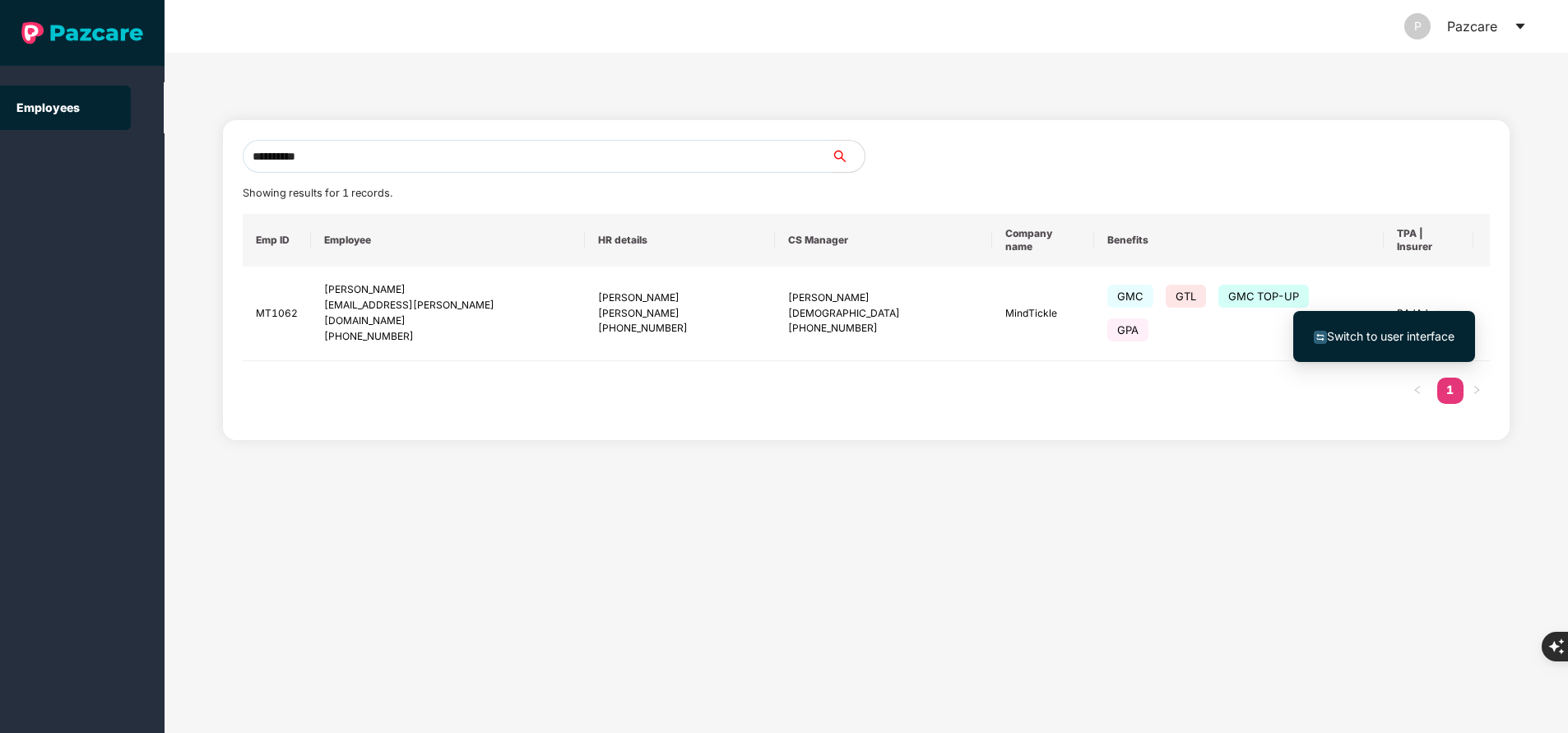
click at [1372, 327] on li "Switch to user interface" at bounding box center [1384, 336] width 182 height 35
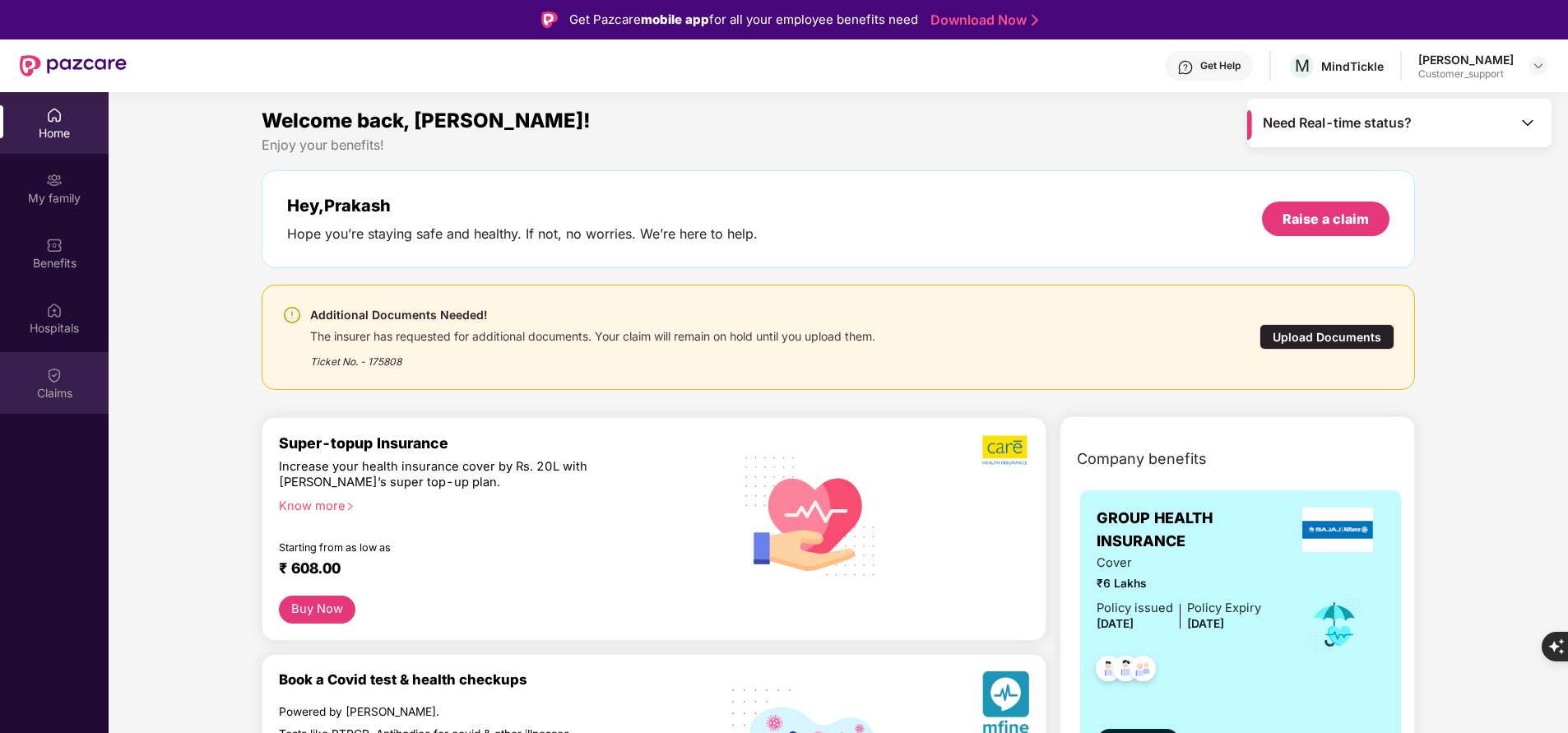
click at [52, 380] on img at bounding box center [53, 374] width 16 height 16
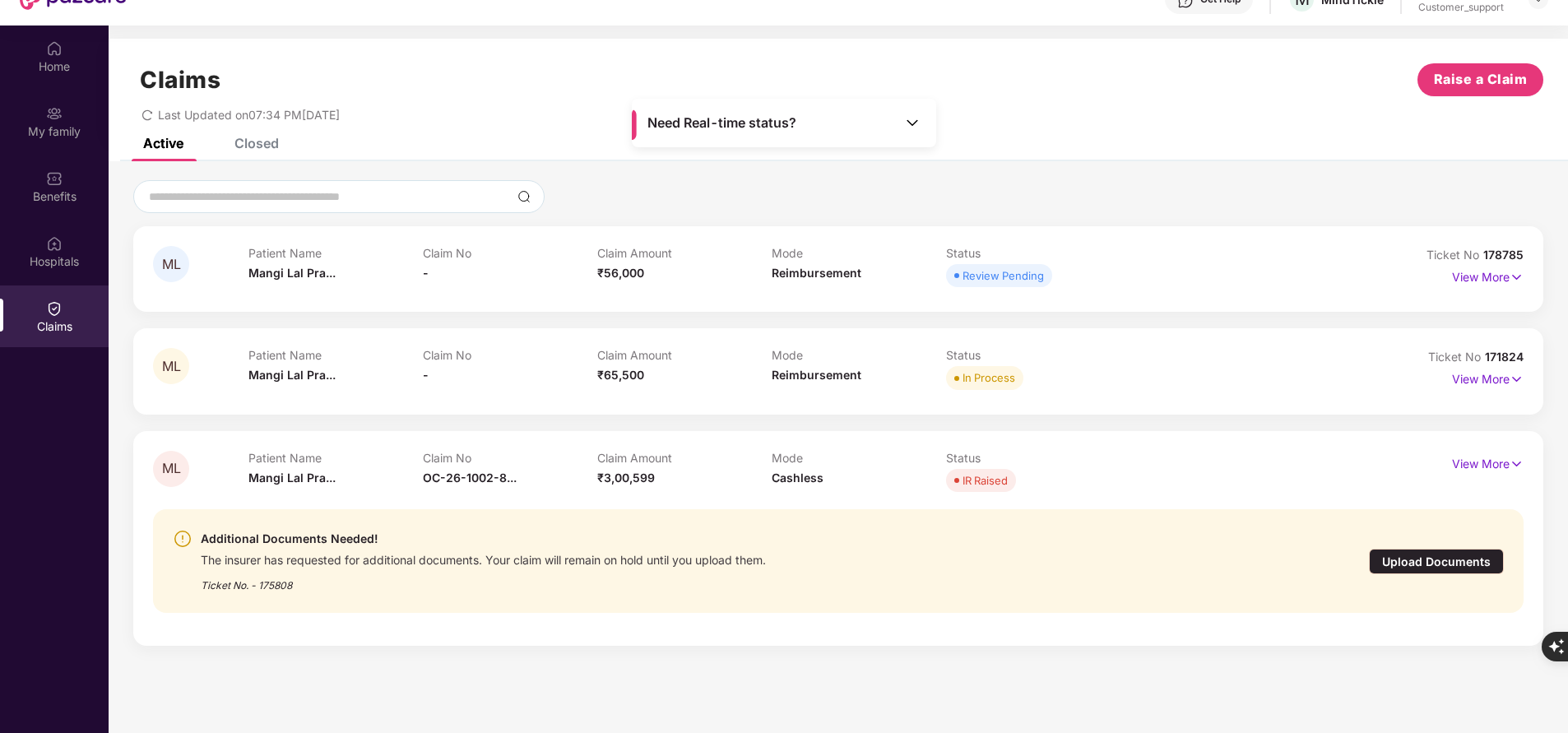
scroll to position [49, 0]
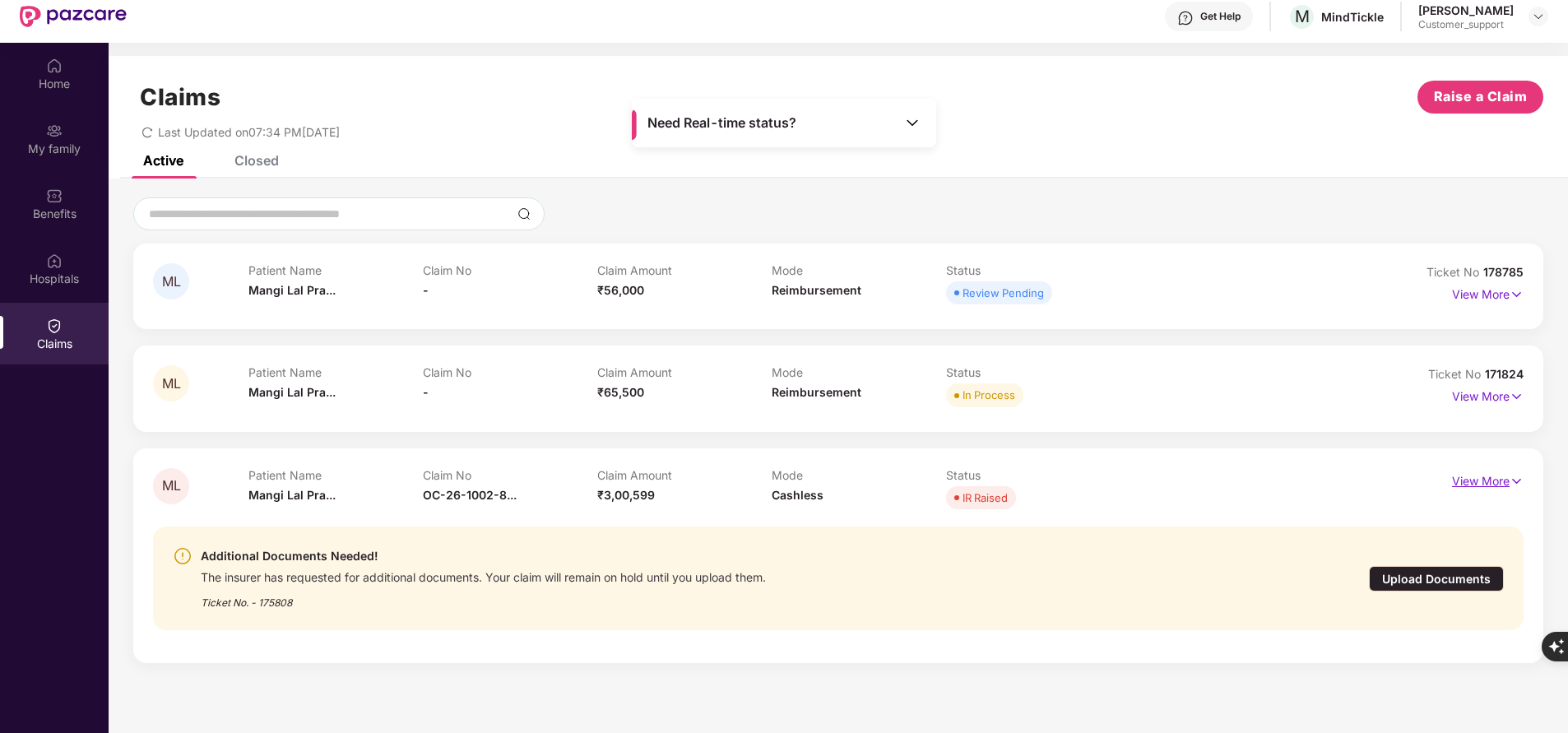
click at [1504, 477] on p "View More" at bounding box center [1488, 479] width 72 height 22
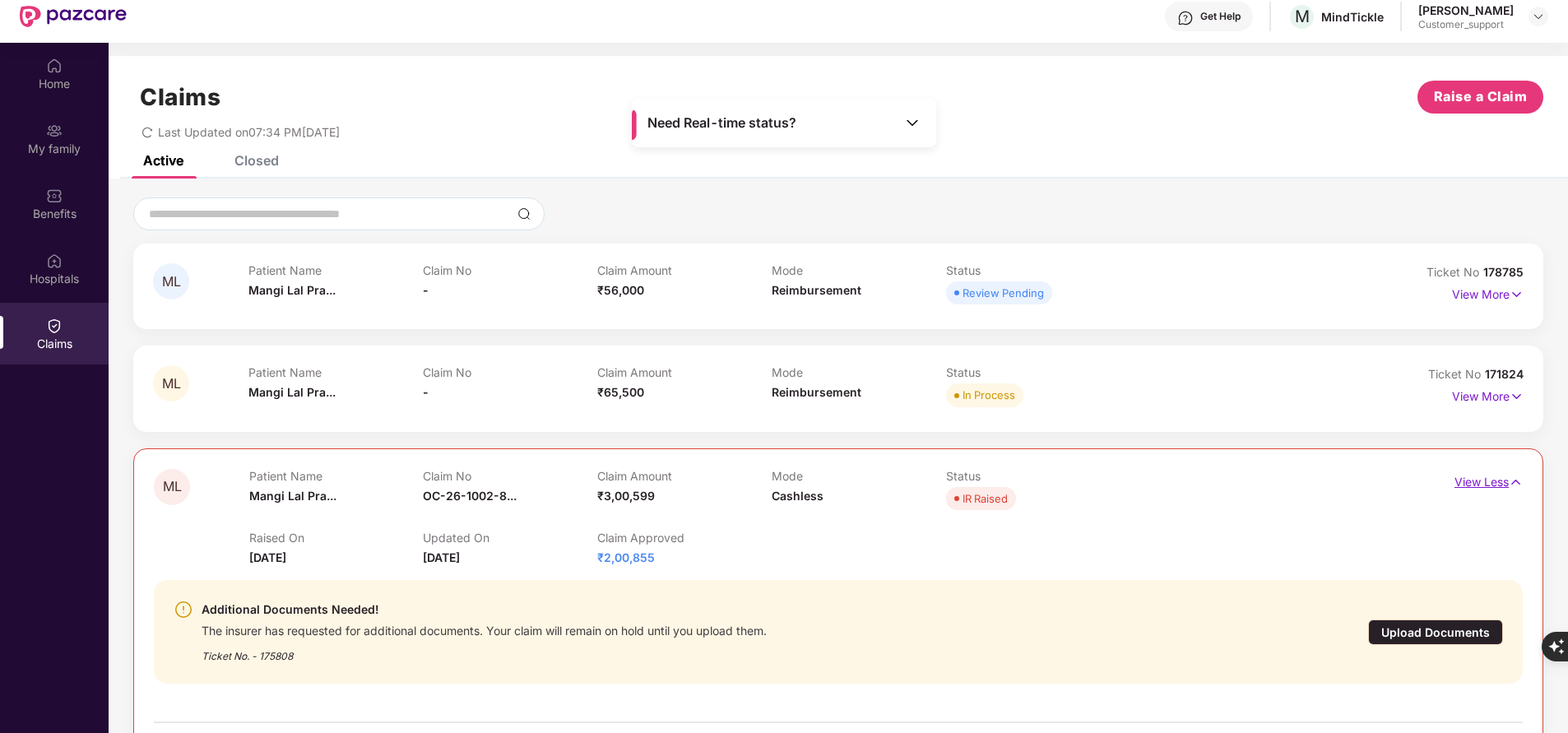
scroll to position [1, 0]
click at [602, 648] on div "Ticket No. - 175808" at bounding box center [484, 650] width 566 height 25
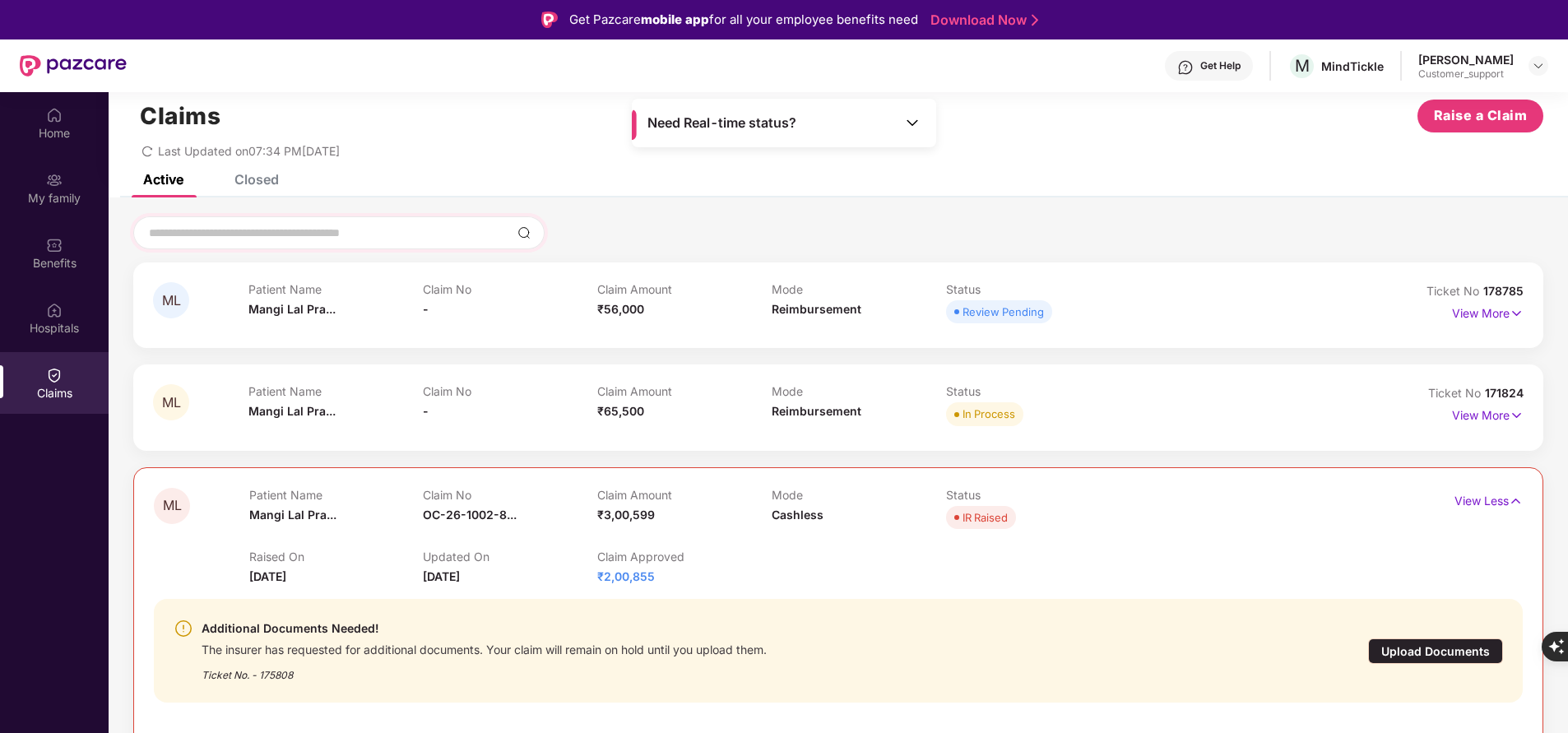
scroll to position [14, 0]
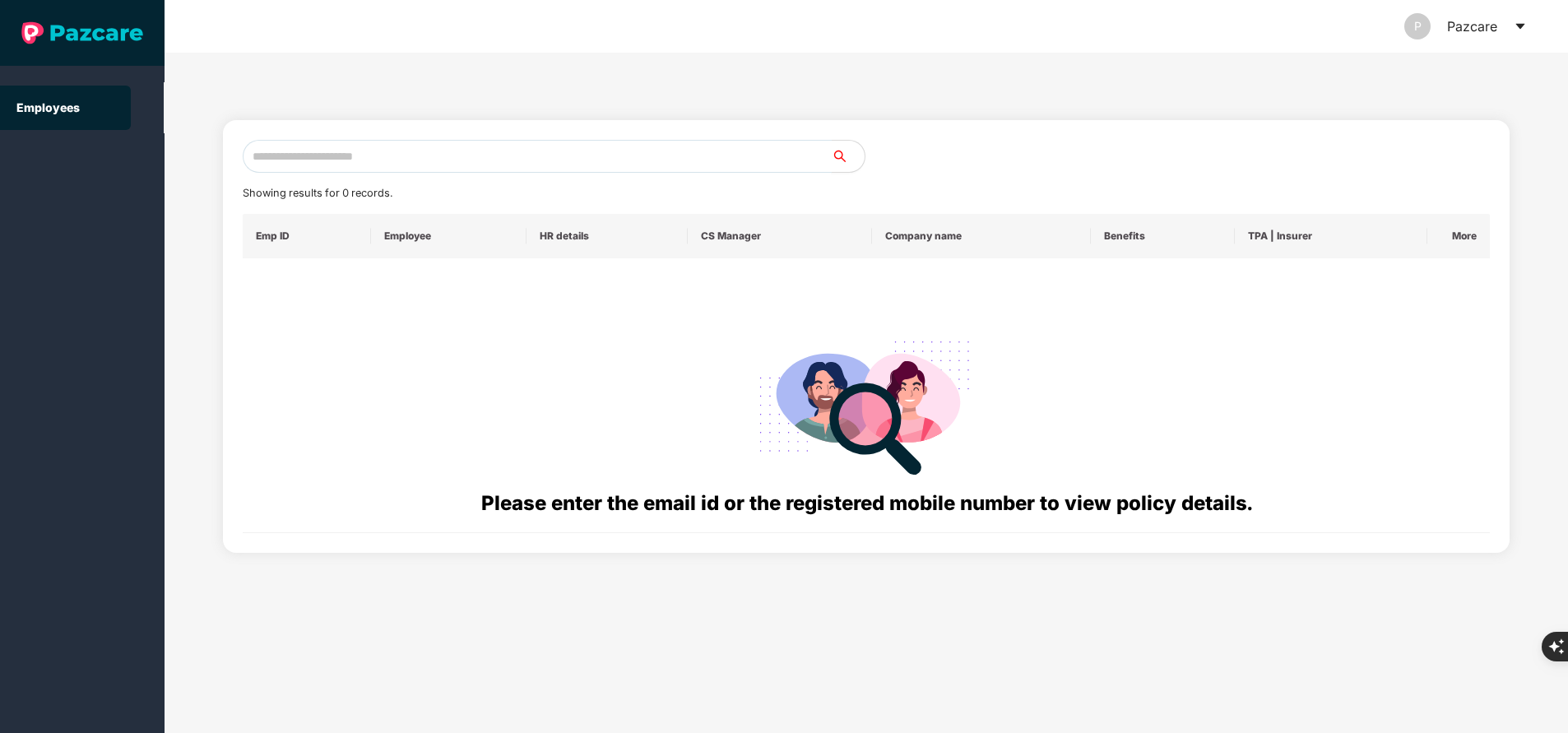
paste input "**********"
click at [427, 167] on input "text" at bounding box center [538, 156] width 589 height 33
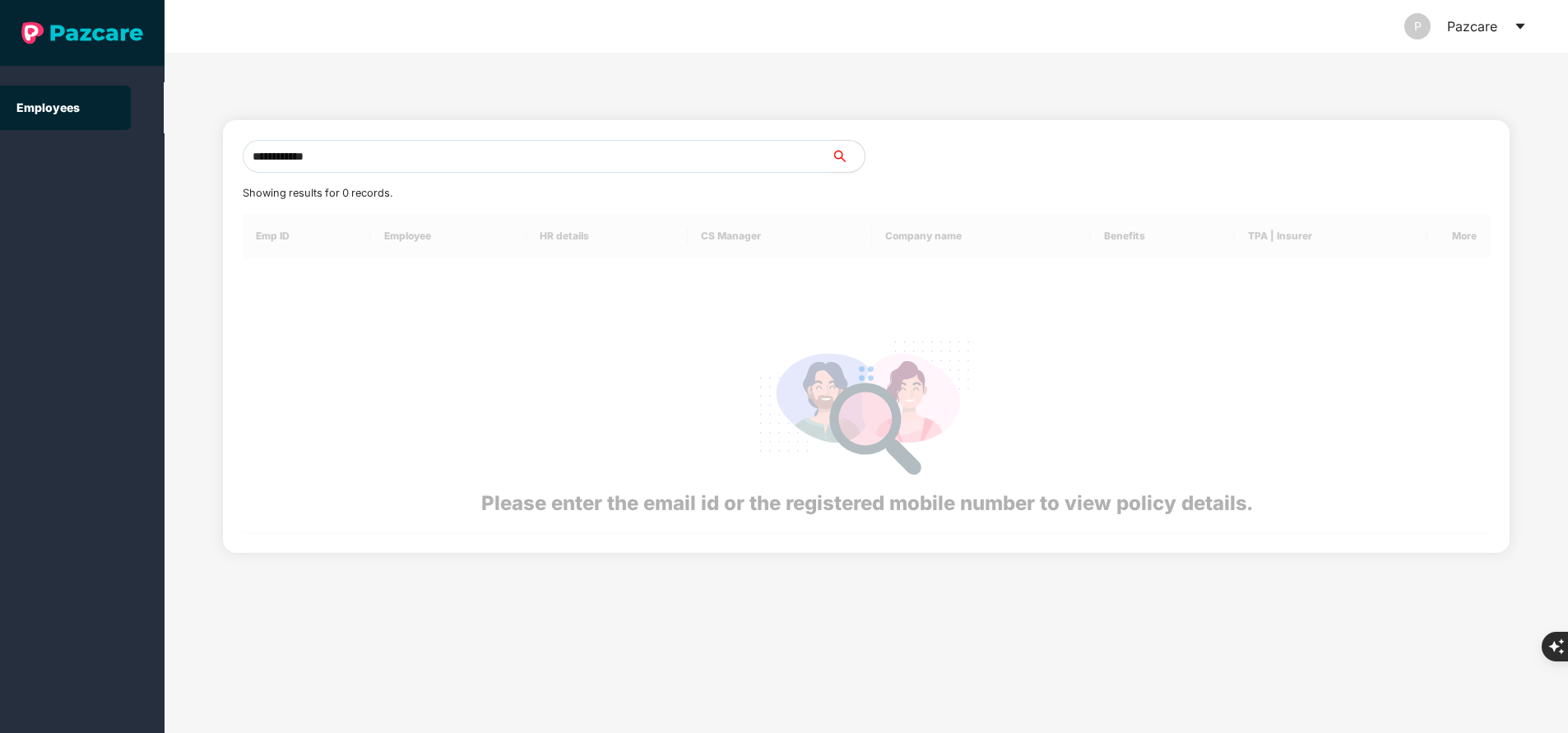
click at [427, 167] on input "**********" at bounding box center [538, 156] width 589 height 33
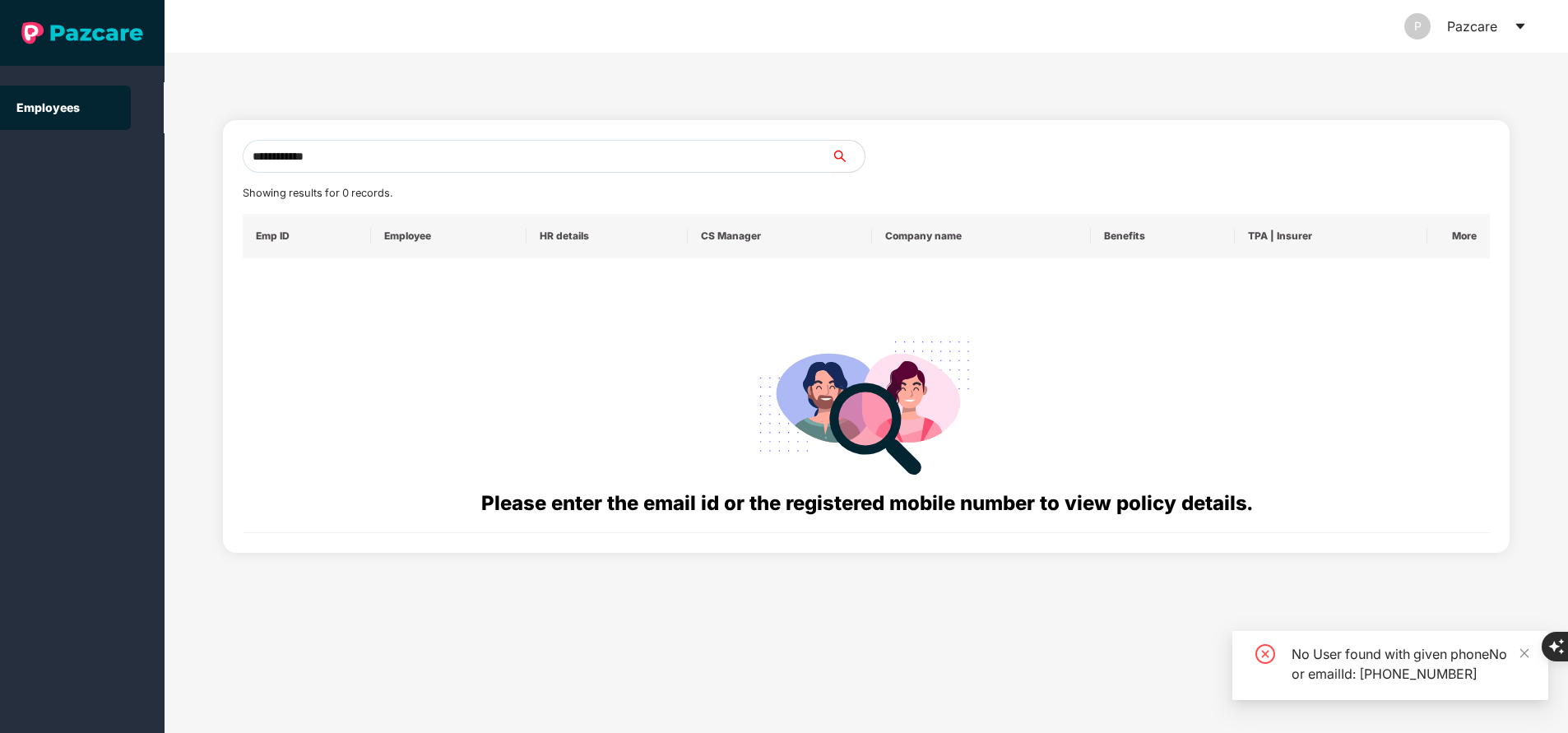
type input "**********"
click at [437, 159] on input "**********" at bounding box center [538, 156] width 589 height 33
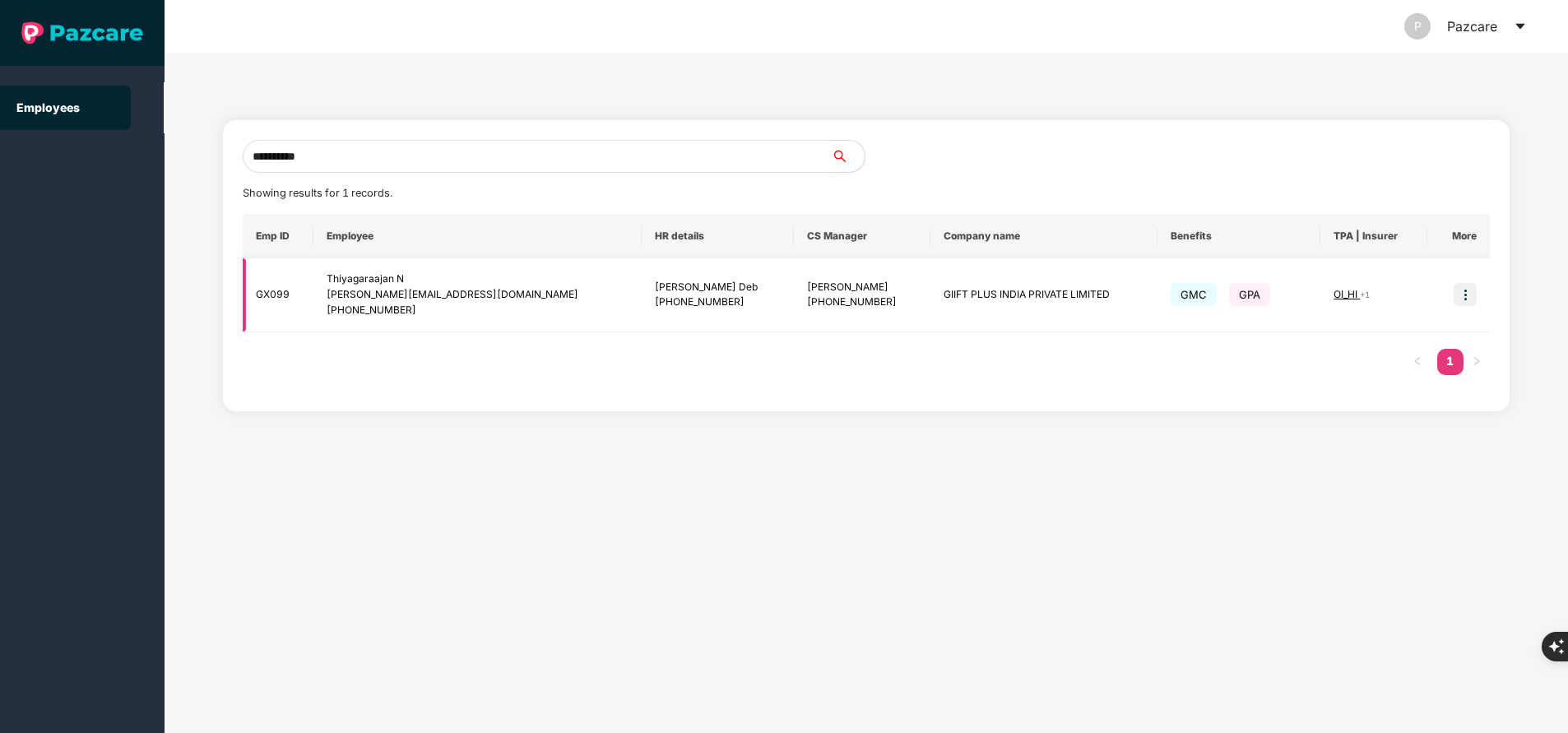
type input "**********"
click at [1465, 299] on img at bounding box center [1465, 294] width 23 height 23
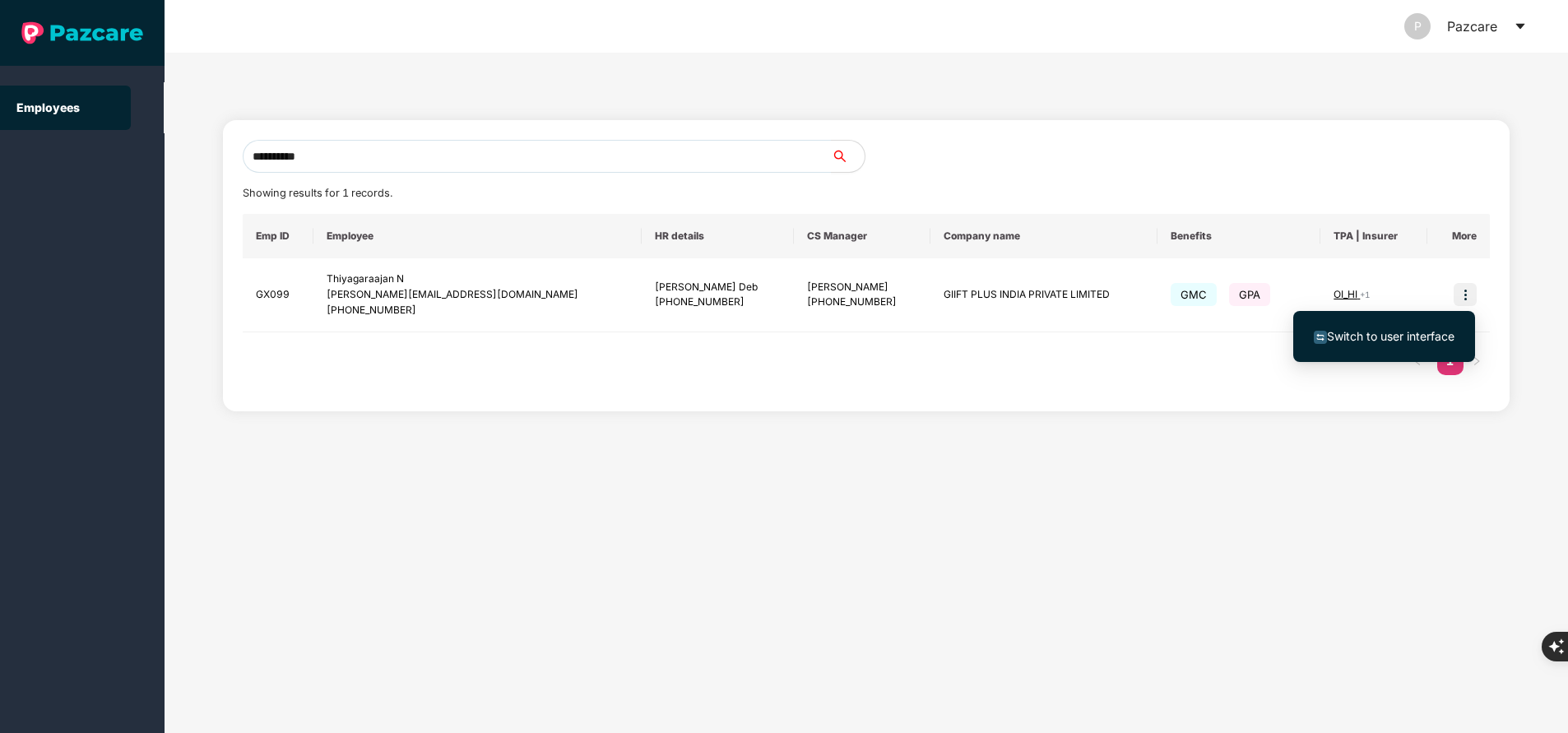
click at [1409, 341] on span "Switch to user interface" at bounding box center [1390, 336] width 128 height 14
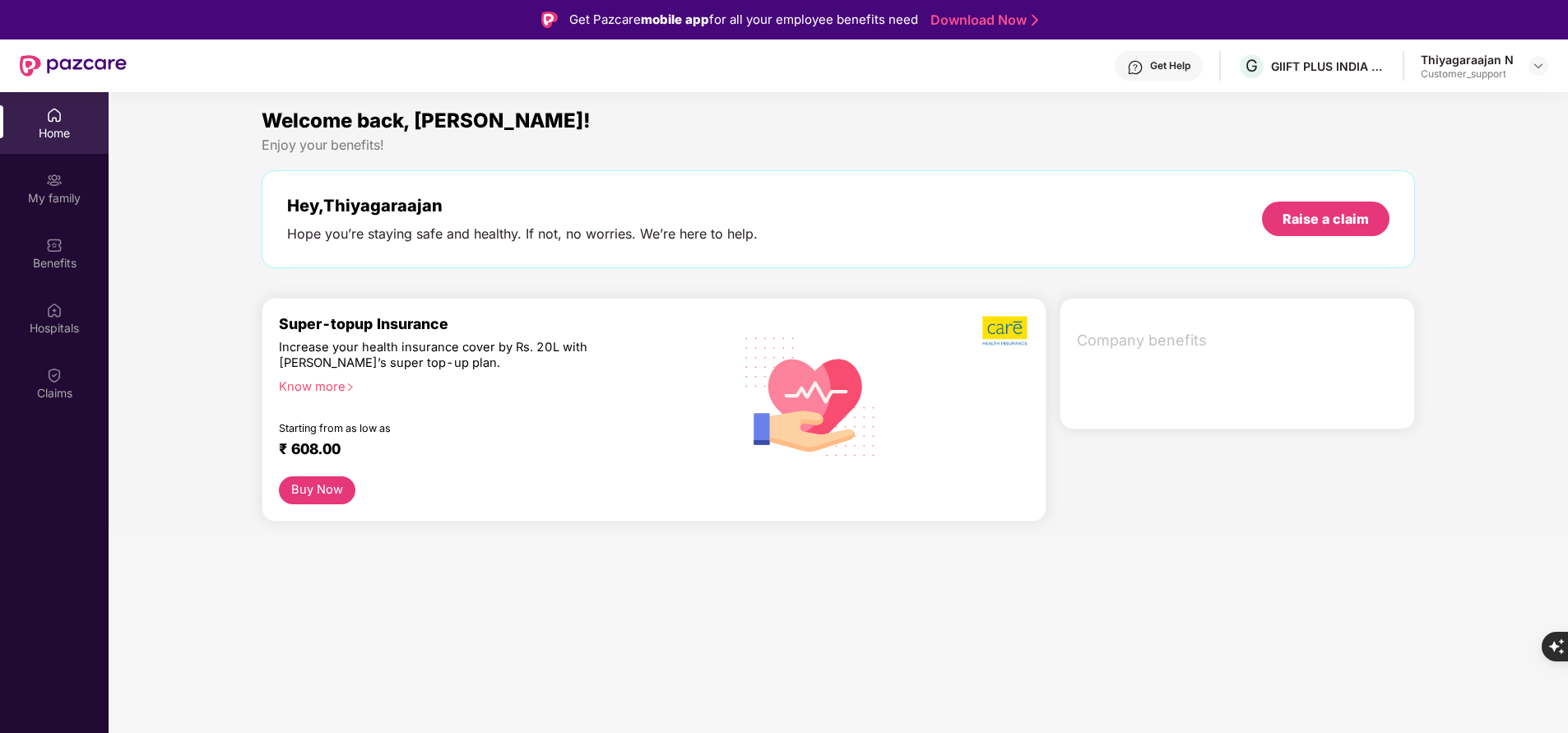
click at [69, 195] on div "My family" at bounding box center [54, 197] width 108 height 16
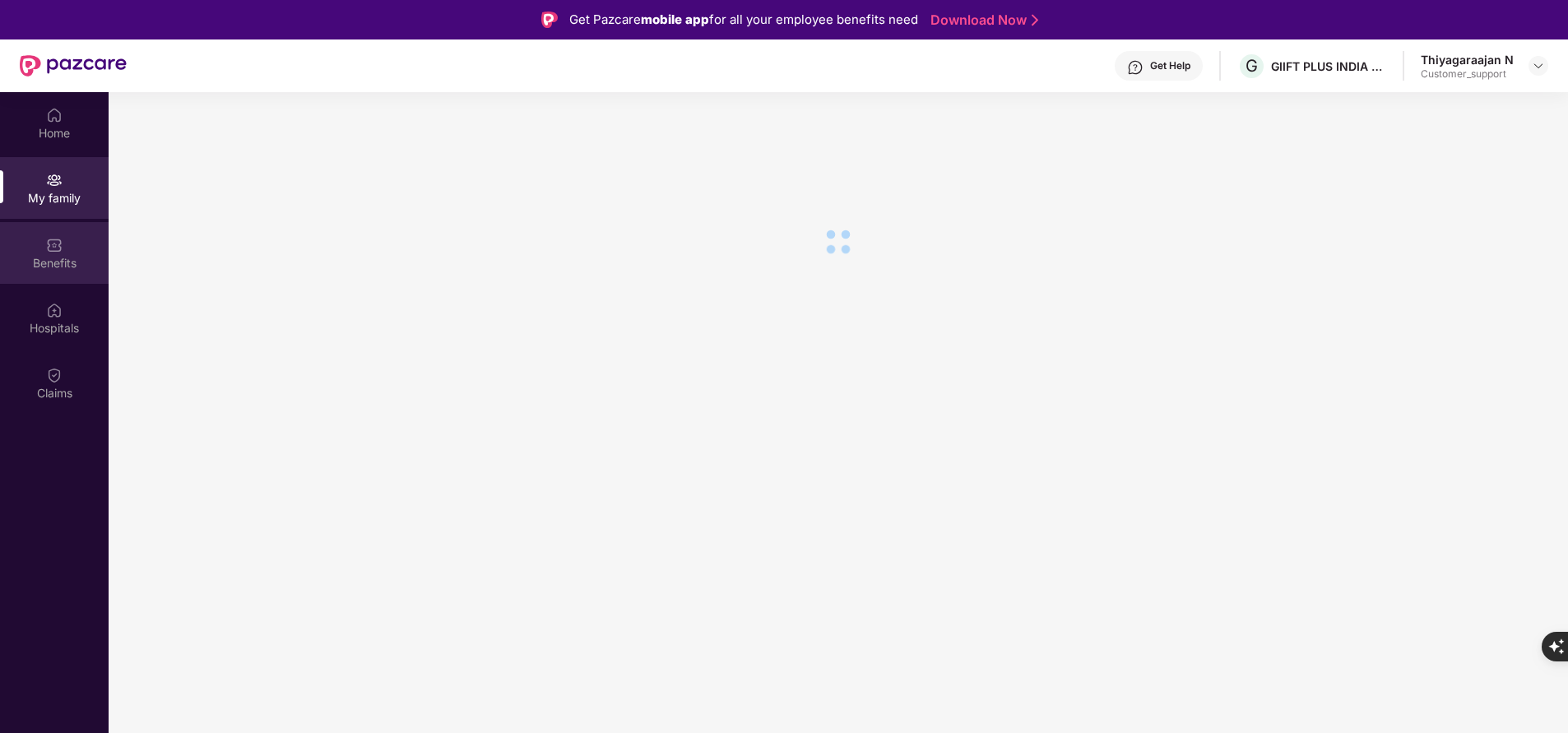
click at [53, 248] on img at bounding box center [53, 245] width 16 height 16
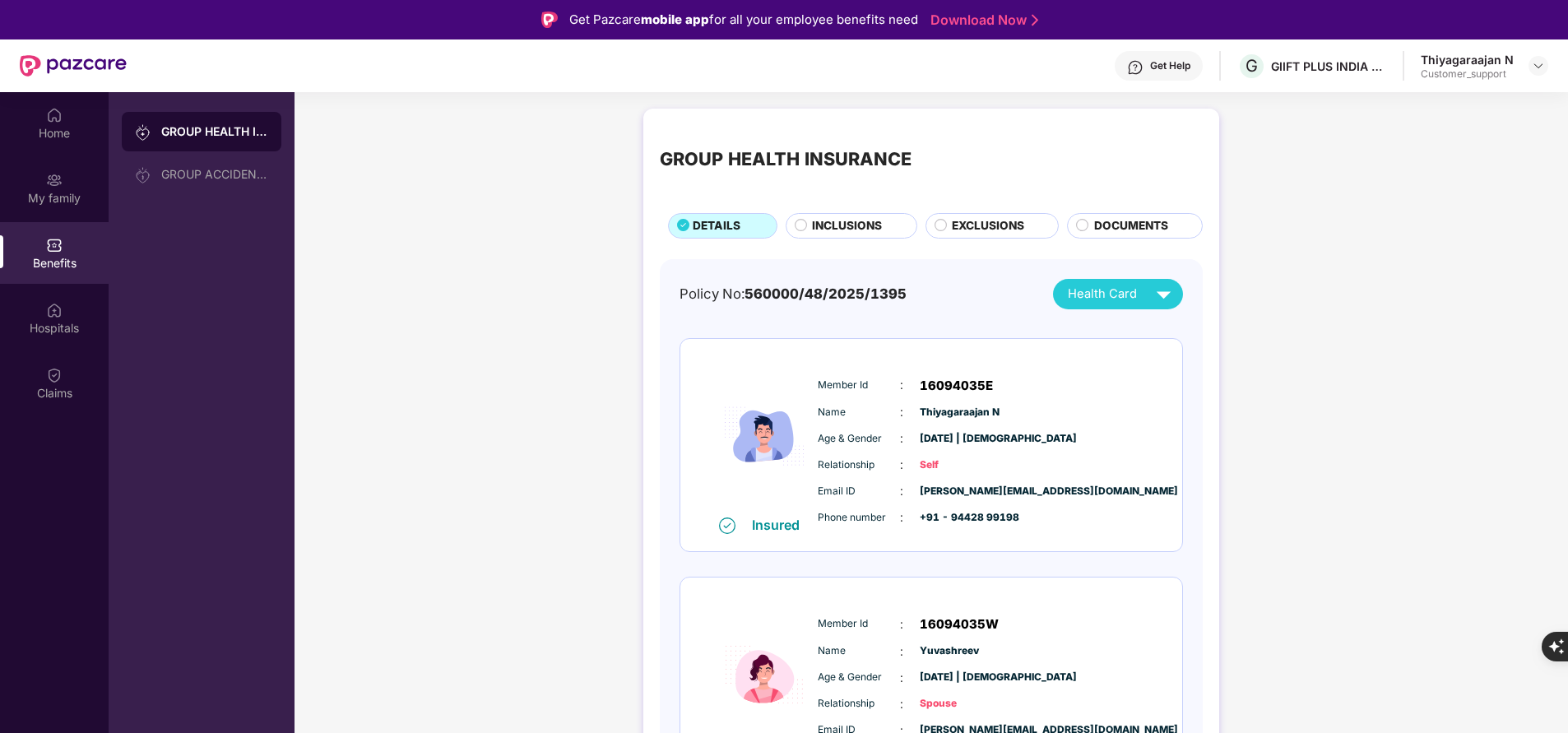
click at [1124, 223] on span "DOCUMENTS" at bounding box center [1130, 226] width 74 height 17
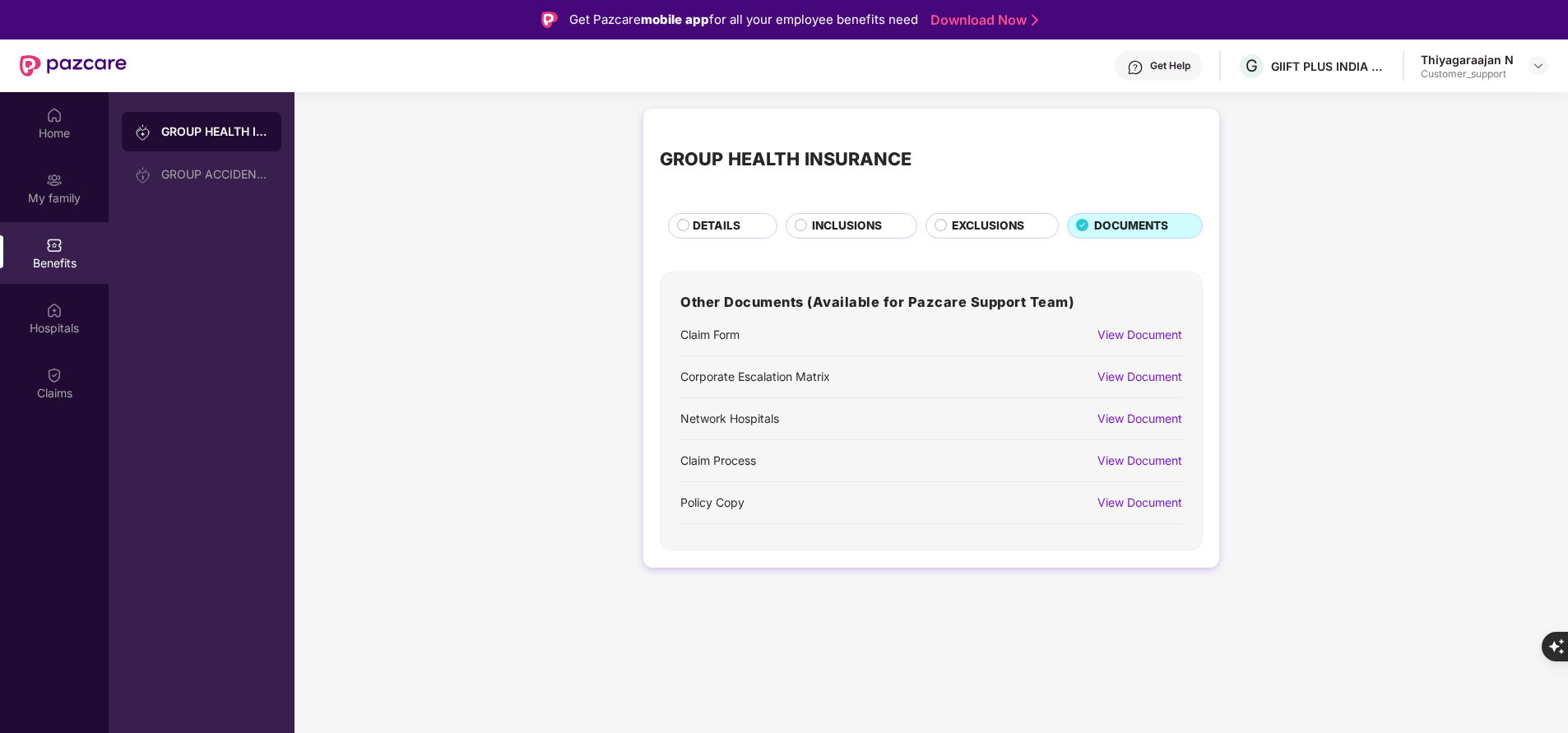
click at [1146, 341] on div "View Document" at bounding box center [1140, 334] width 85 height 18
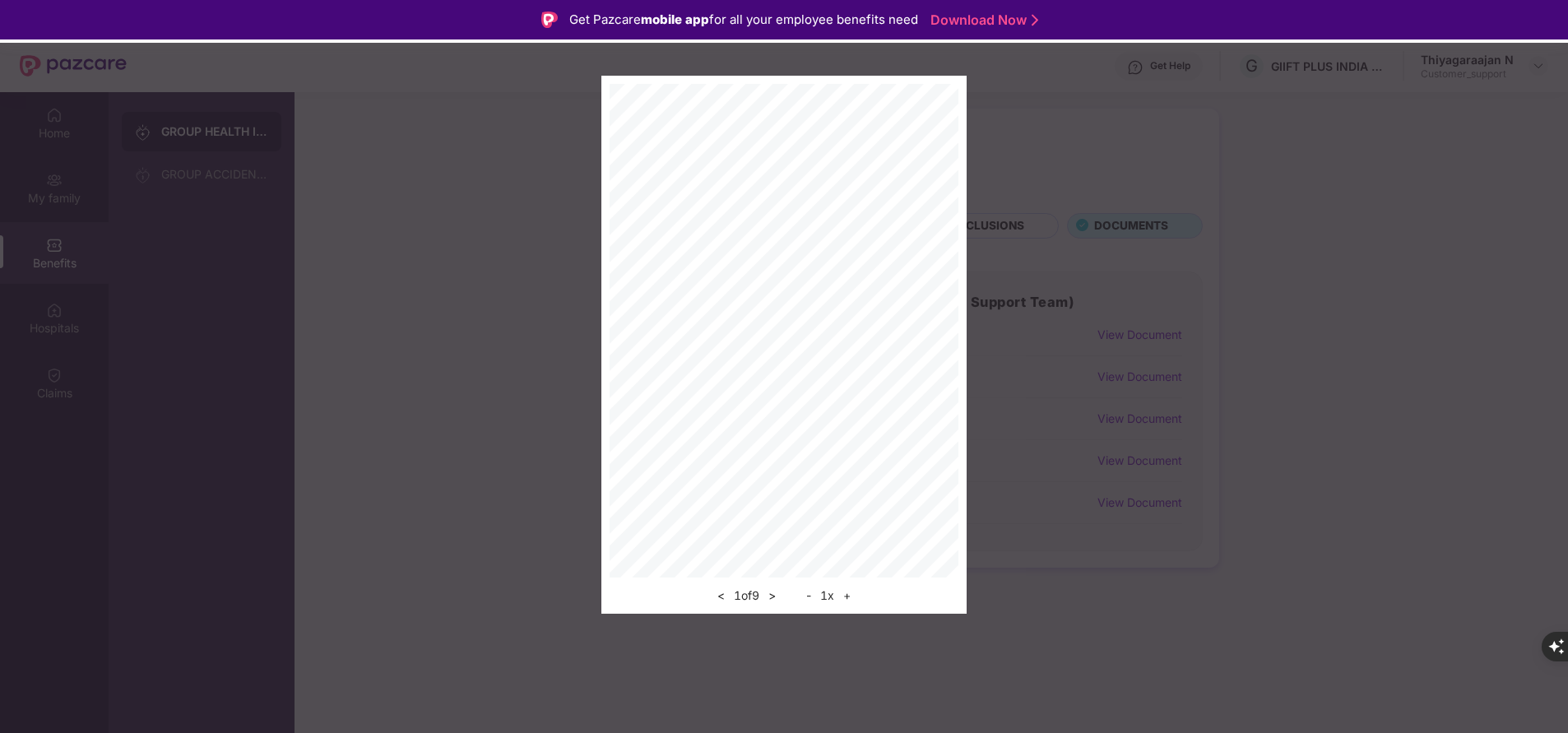
scroll to position [92, 0]
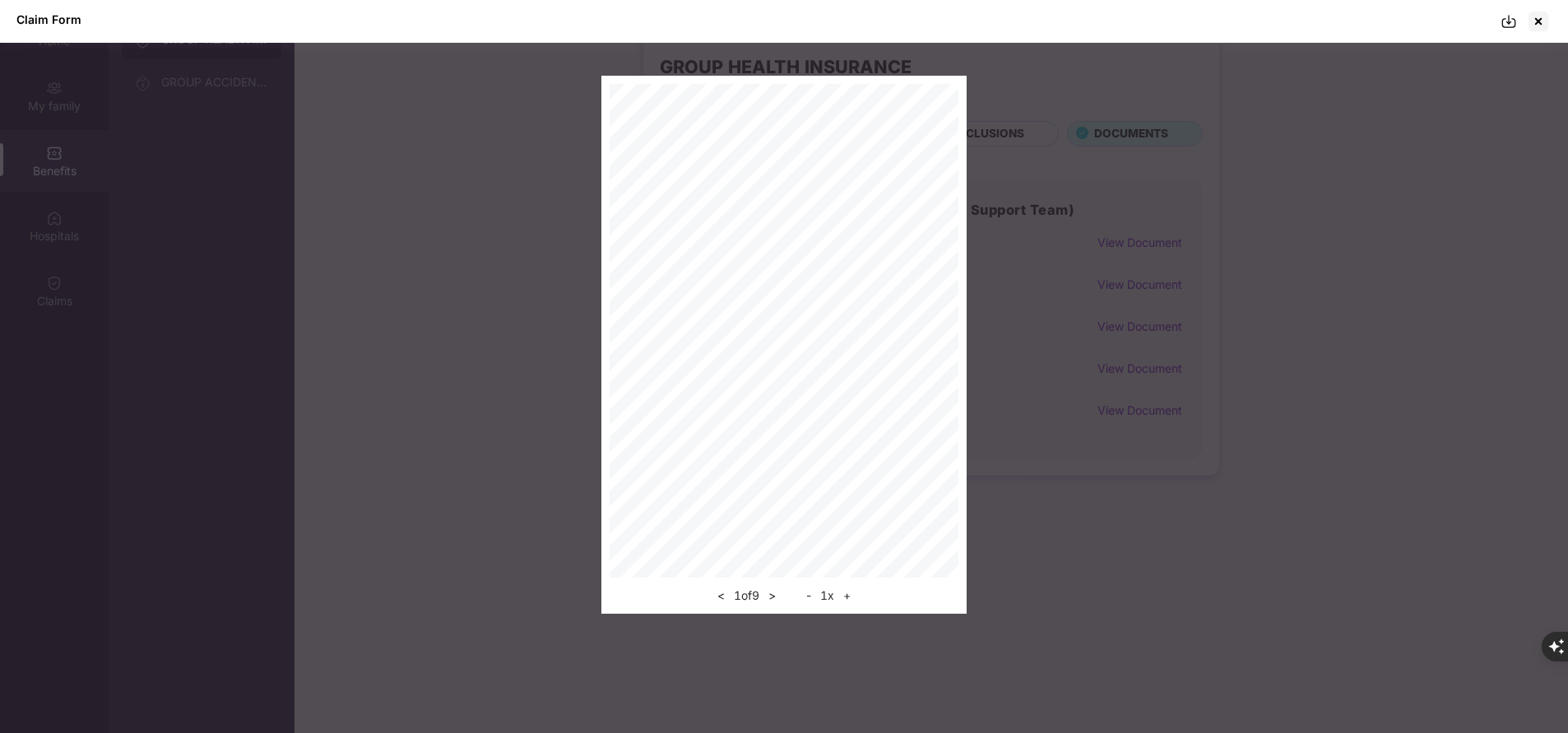
click at [1506, 23] on img at bounding box center [1509, 21] width 16 height 16
click at [1540, 21] on div at bounding box center [1538, 21] width 26 height 26
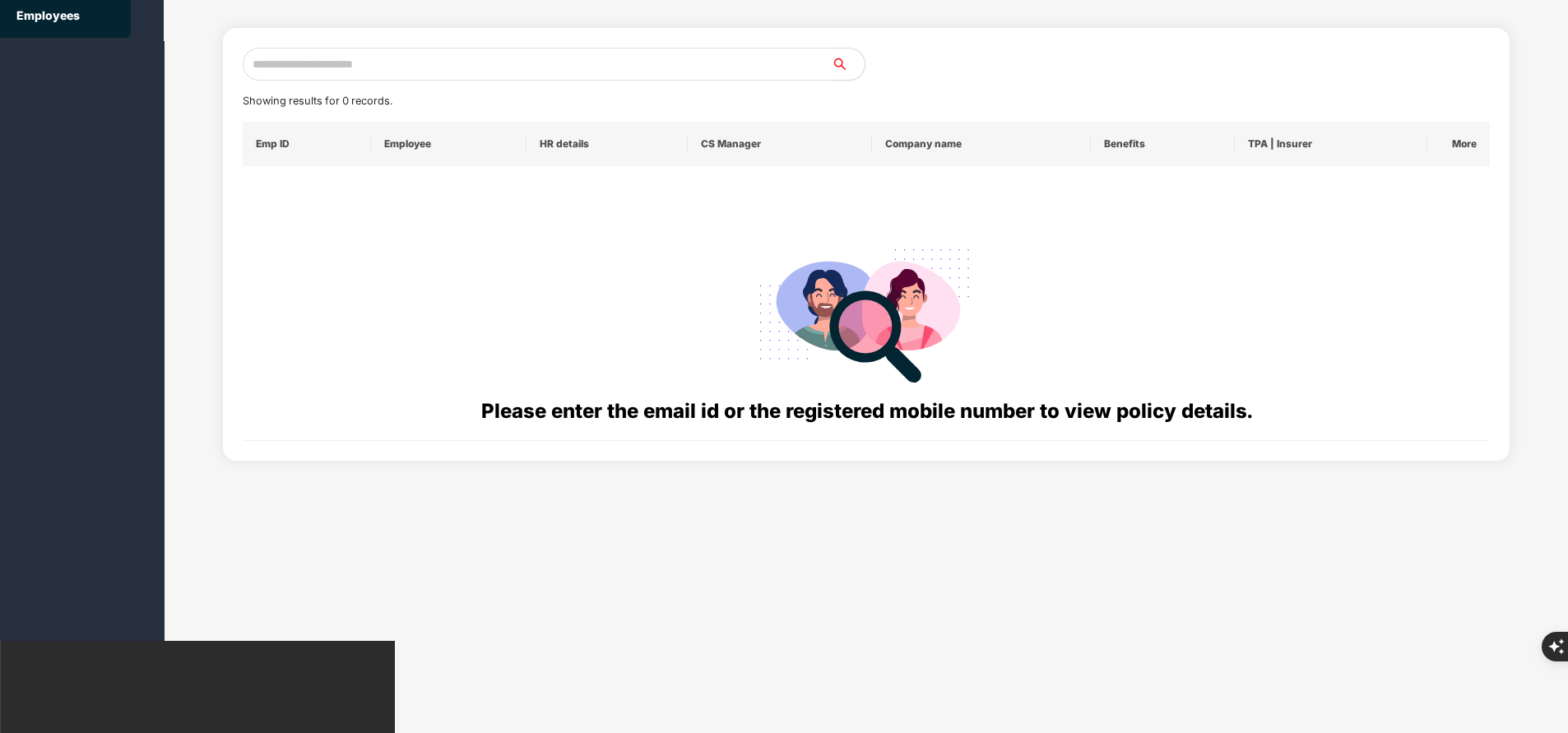
scroll to position [0, 0]
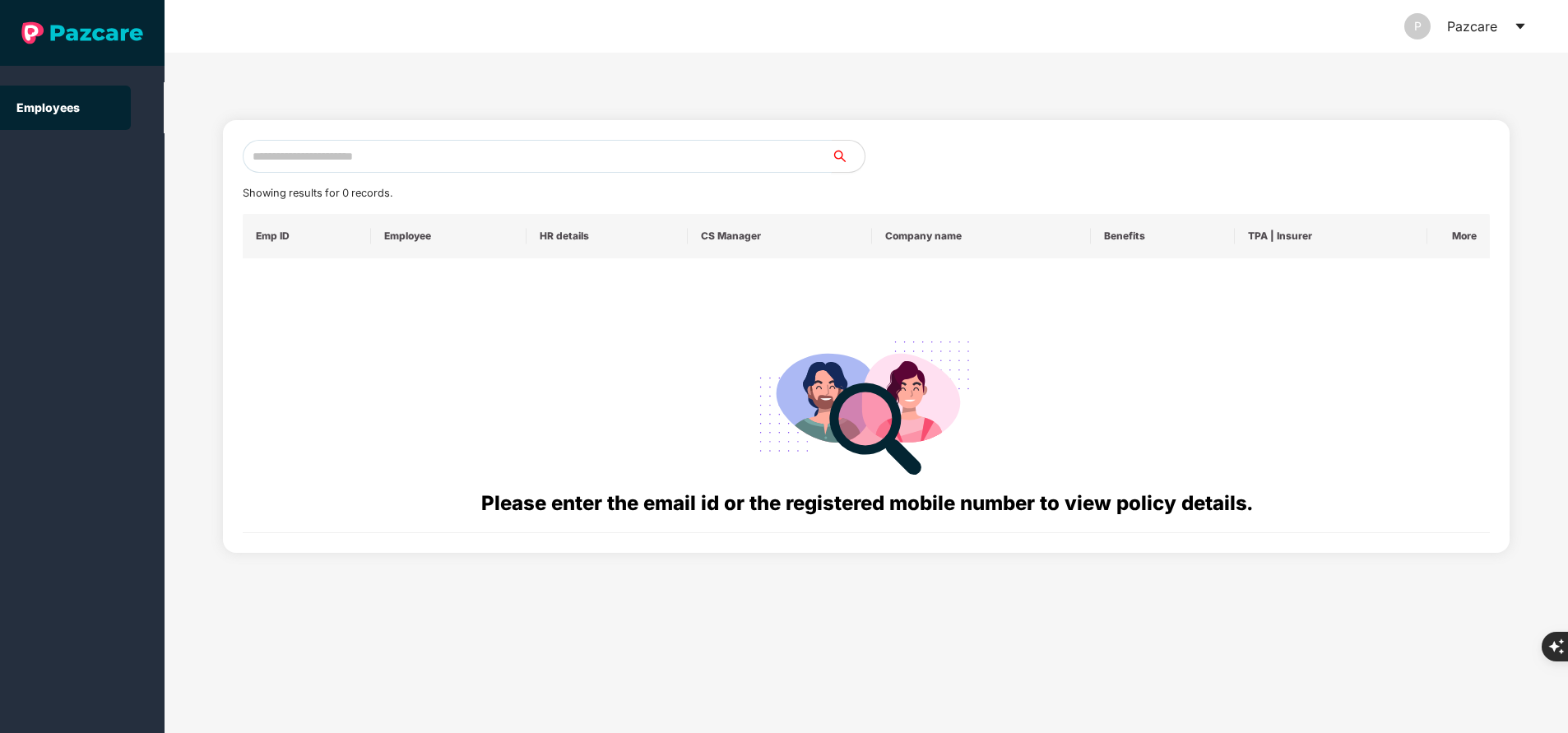
click at [511, 152] on input "text" at bounding box center [538, 156] width 589 height 33
paste input "**********"
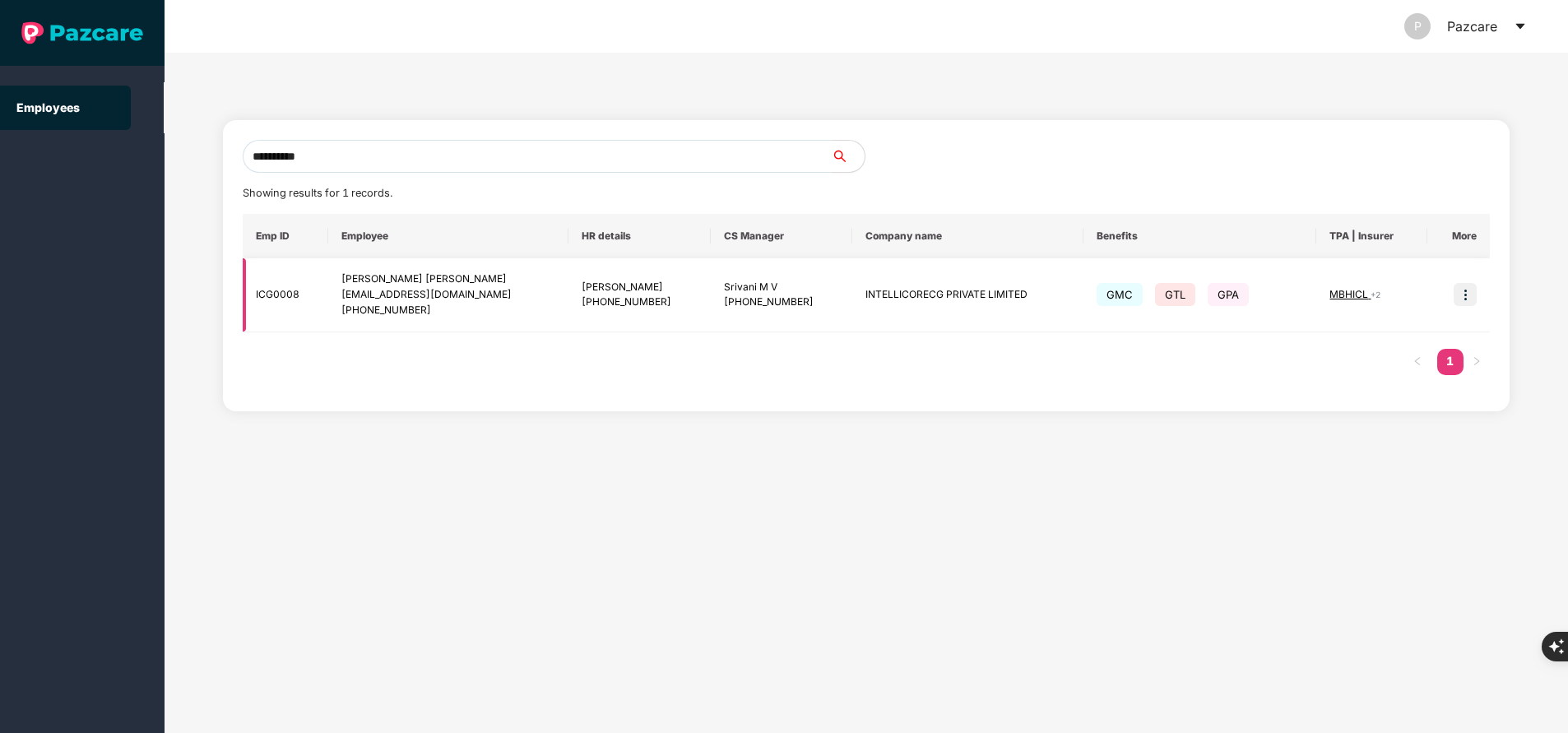
type input "**********"
click at [1471, 301] on img at bounding box center [1465, 294] width 23 height 23
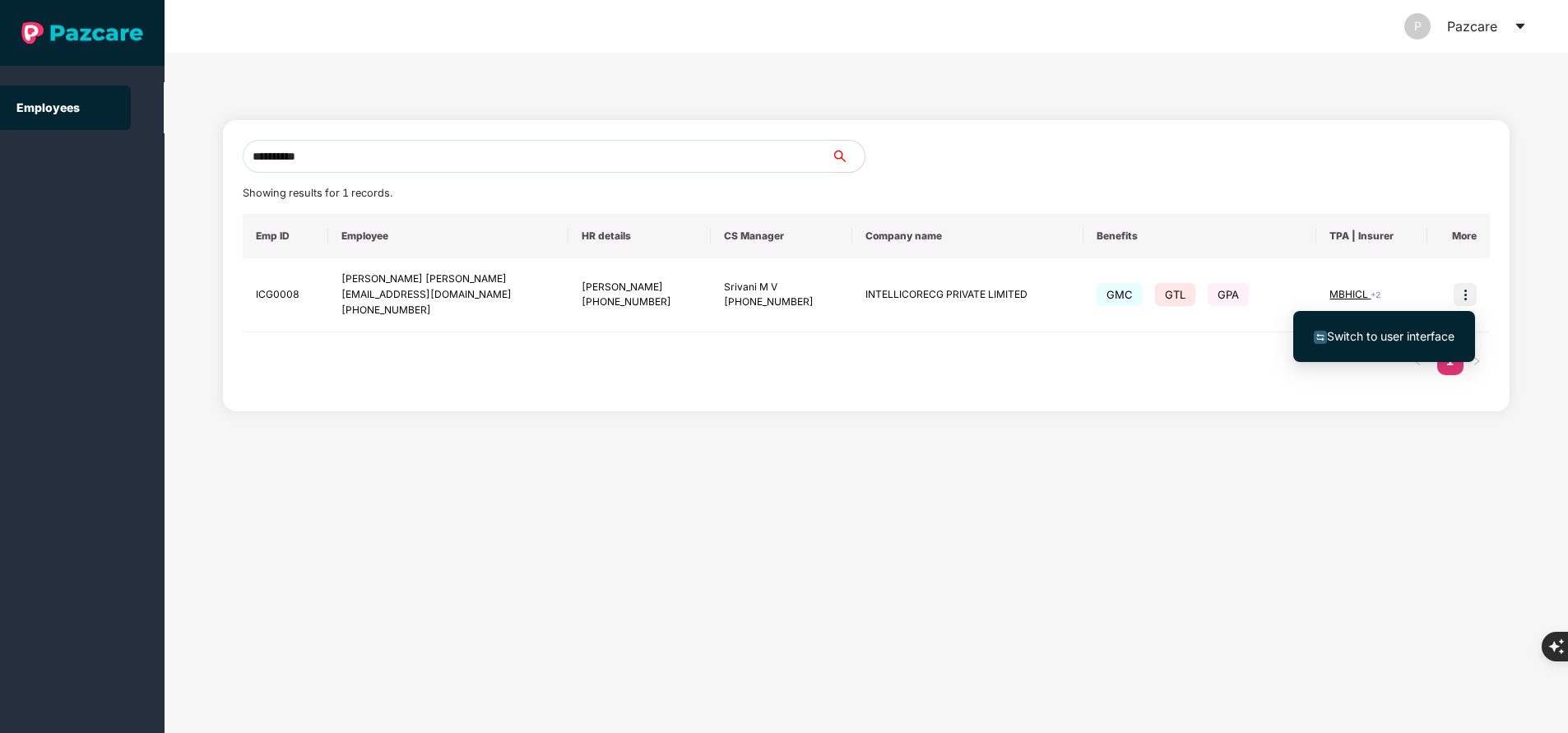
click at [1396, 333] on span "Switch to user interface" at bounding box center [1390, 336] width 128 height 14
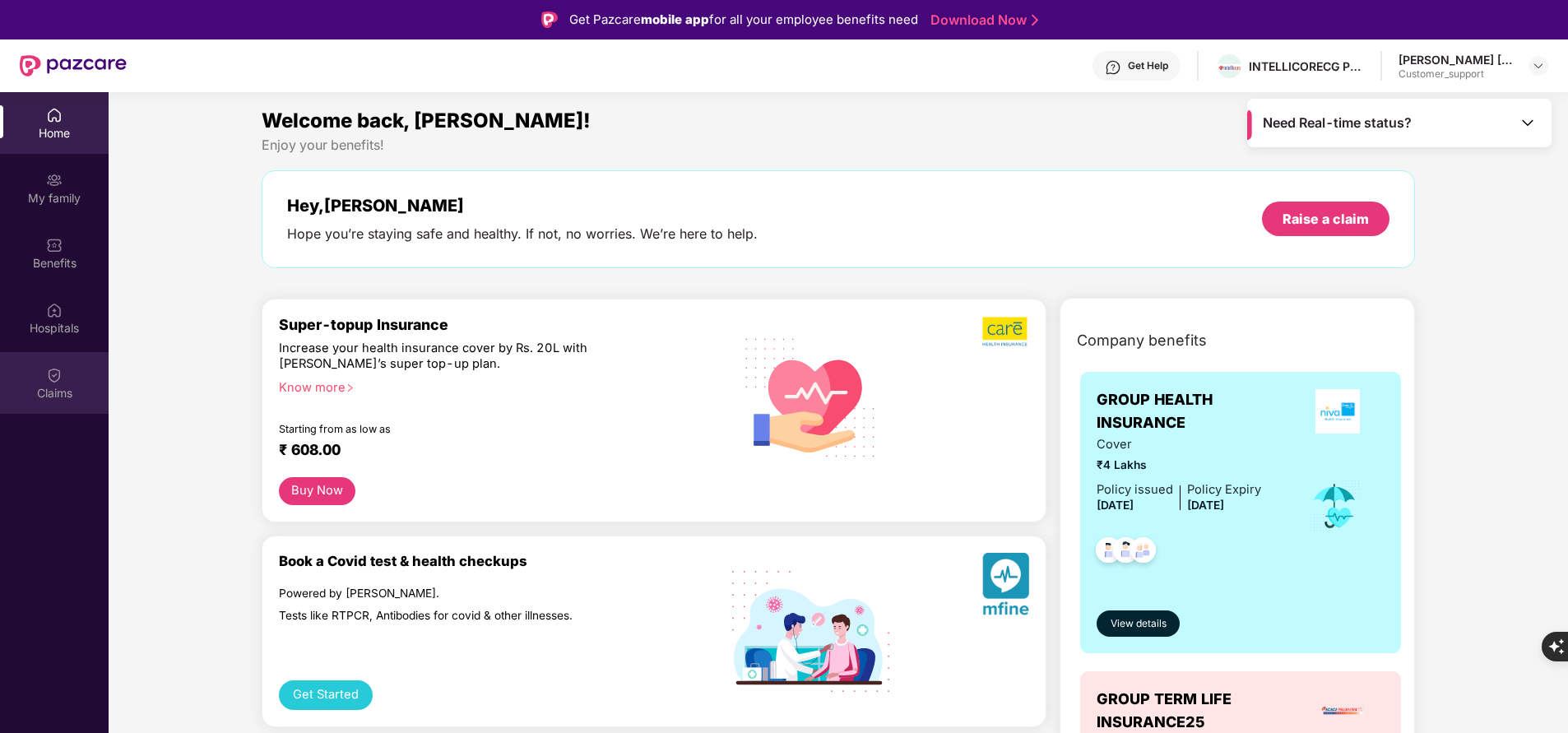
click at [66, 380] on div "Claims" at bounding box center [54, 383] width 108 height 62
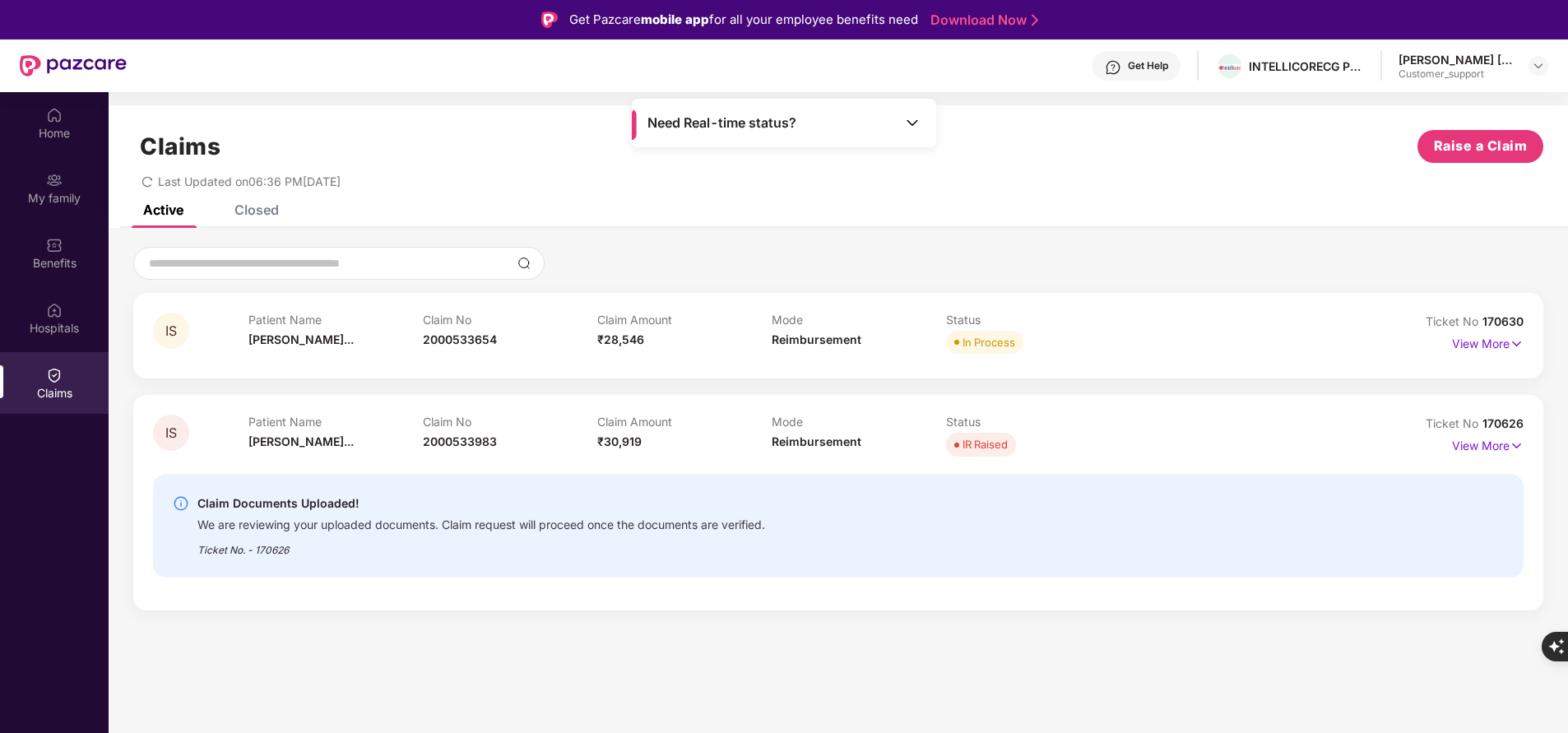
drag, startPoint x: 1480, startPoint y: 420, endPoint x: 1559, endPoint y: 424, distance: 79.1
drag, startPoint x: 1559, startPoint y: 424, endPoint x: 947, endPoint y: 188, distance: 655.9
click at [947, 188] on div "Last Updated on 06:36 PM[DATE]" at bounding box center [838, 175] width 1411 height 25
click at [1506, 422] on span "170626" at bounding box center [1503, 423] width 41 height 14
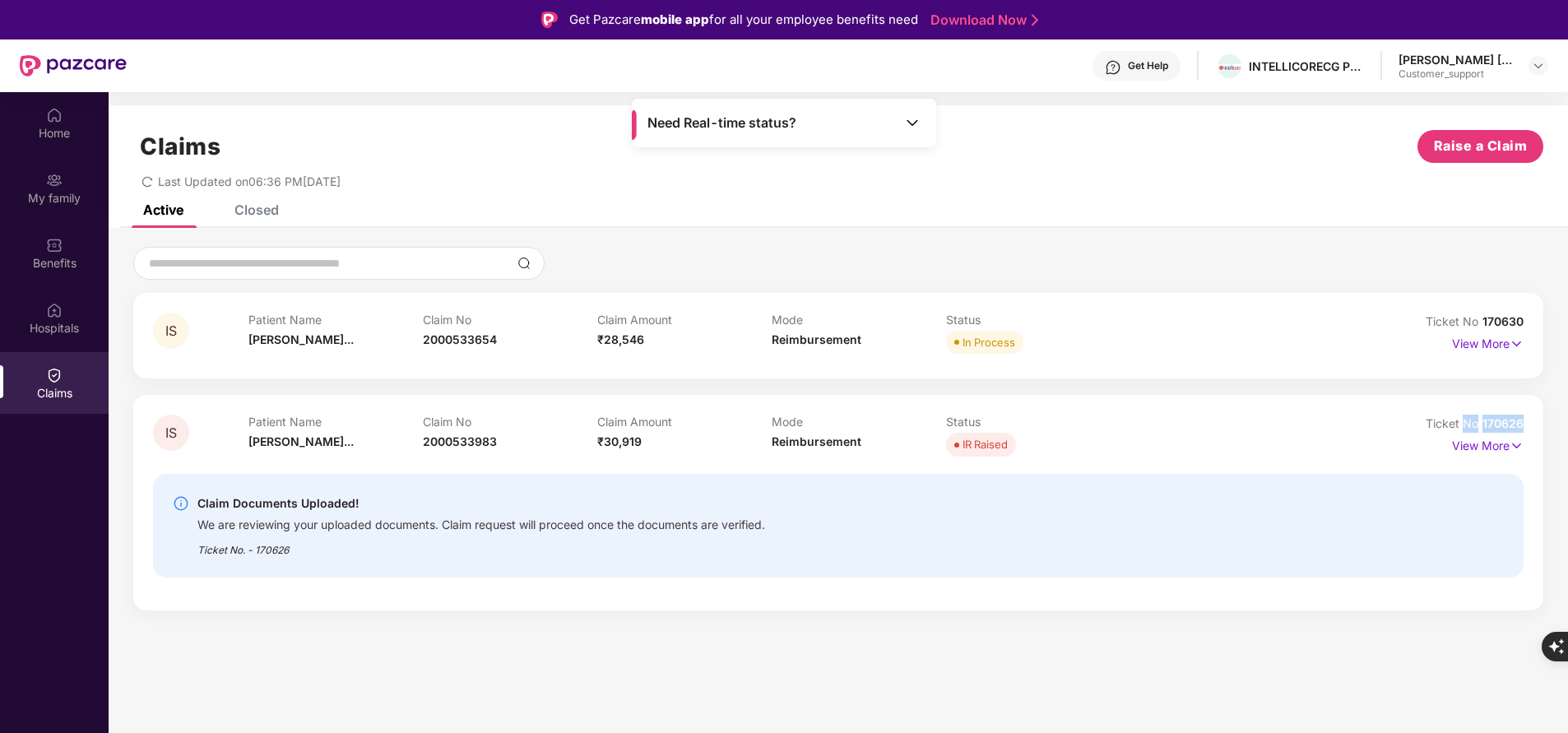
copy div "No 170626"
